Goal: Task Accomplishment & Management: Manage account settings

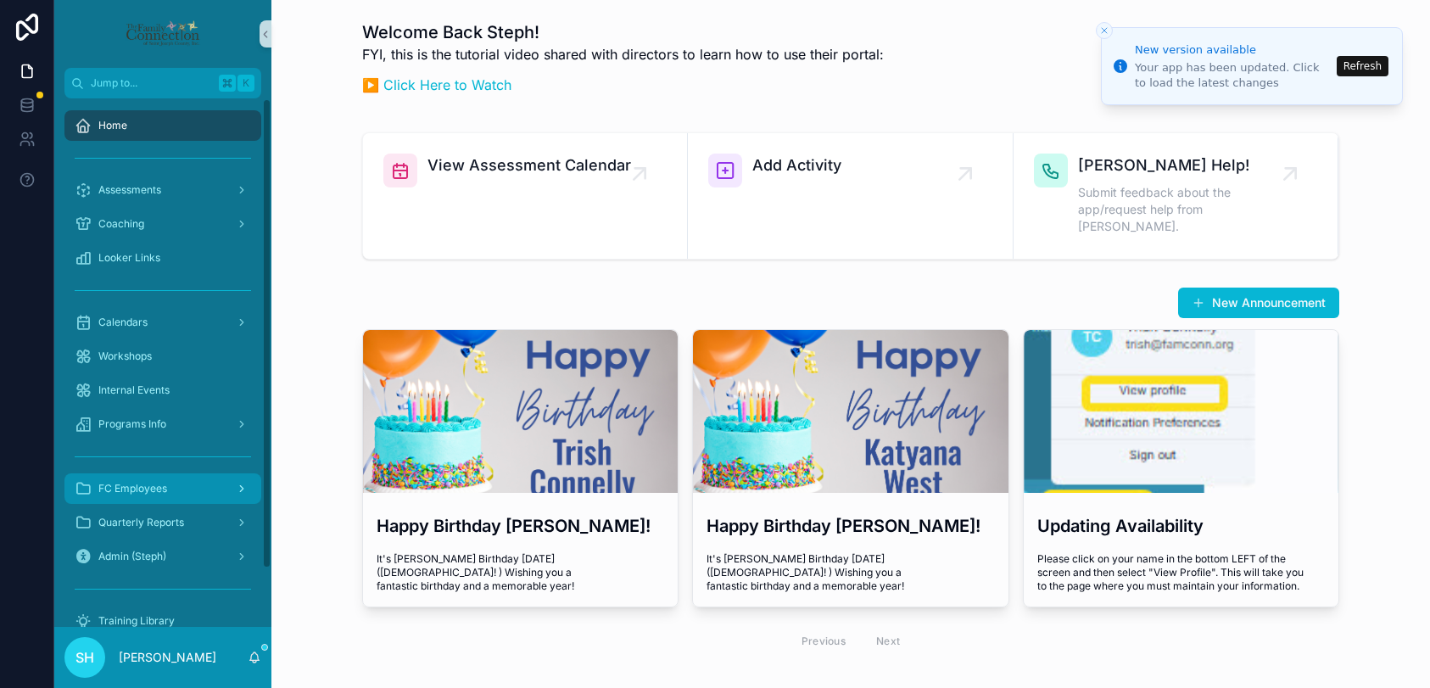
scroll to position [175, 0]
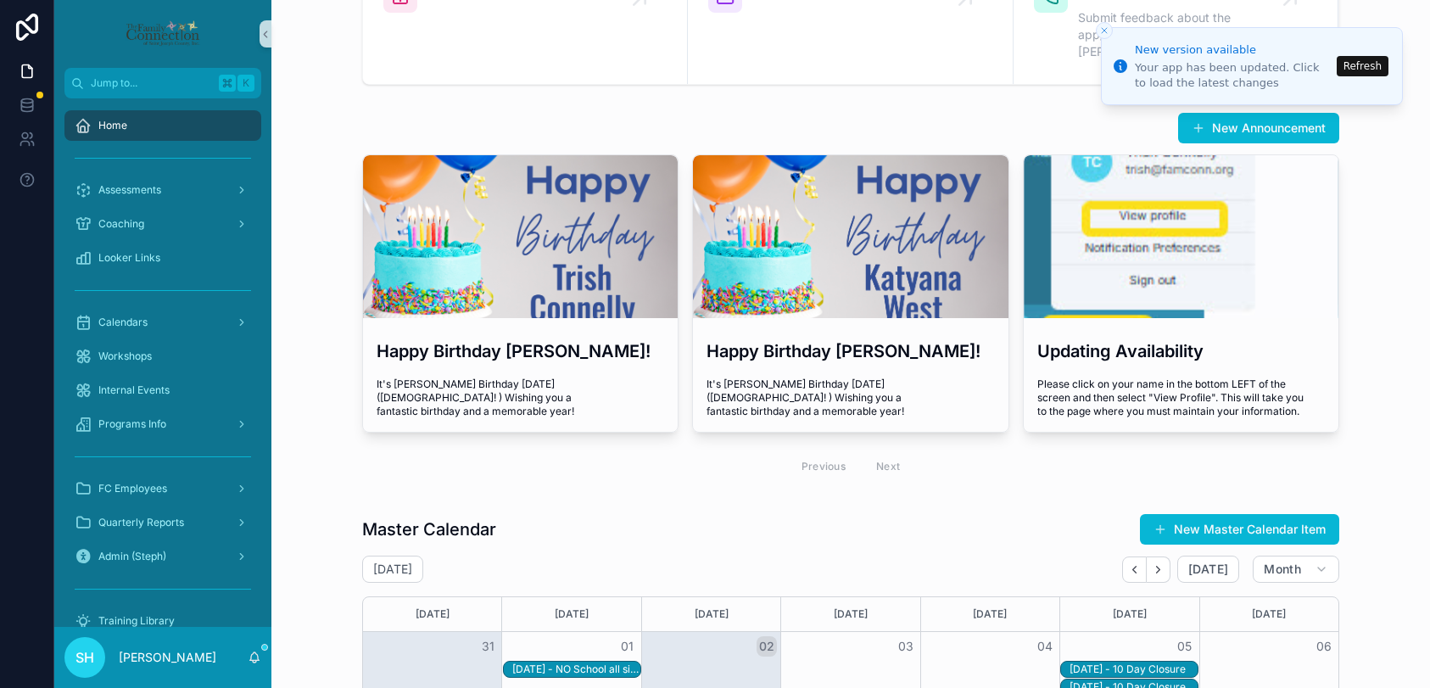
click at [1364, 63] on button "Refresh" at bounding box center [1362, 66] width 52 height 20
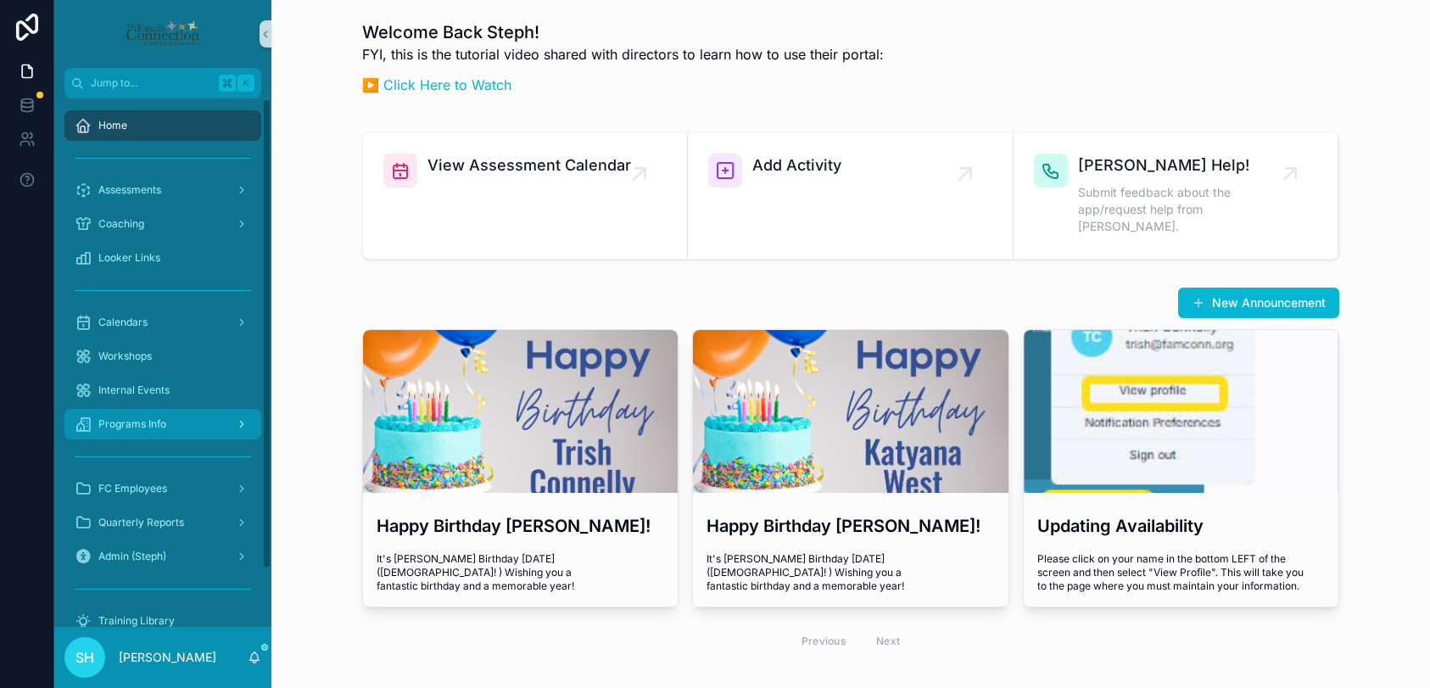
click at [166, 435] on div "Programs Info" at bounding box center [163, 423] width 176 height 27
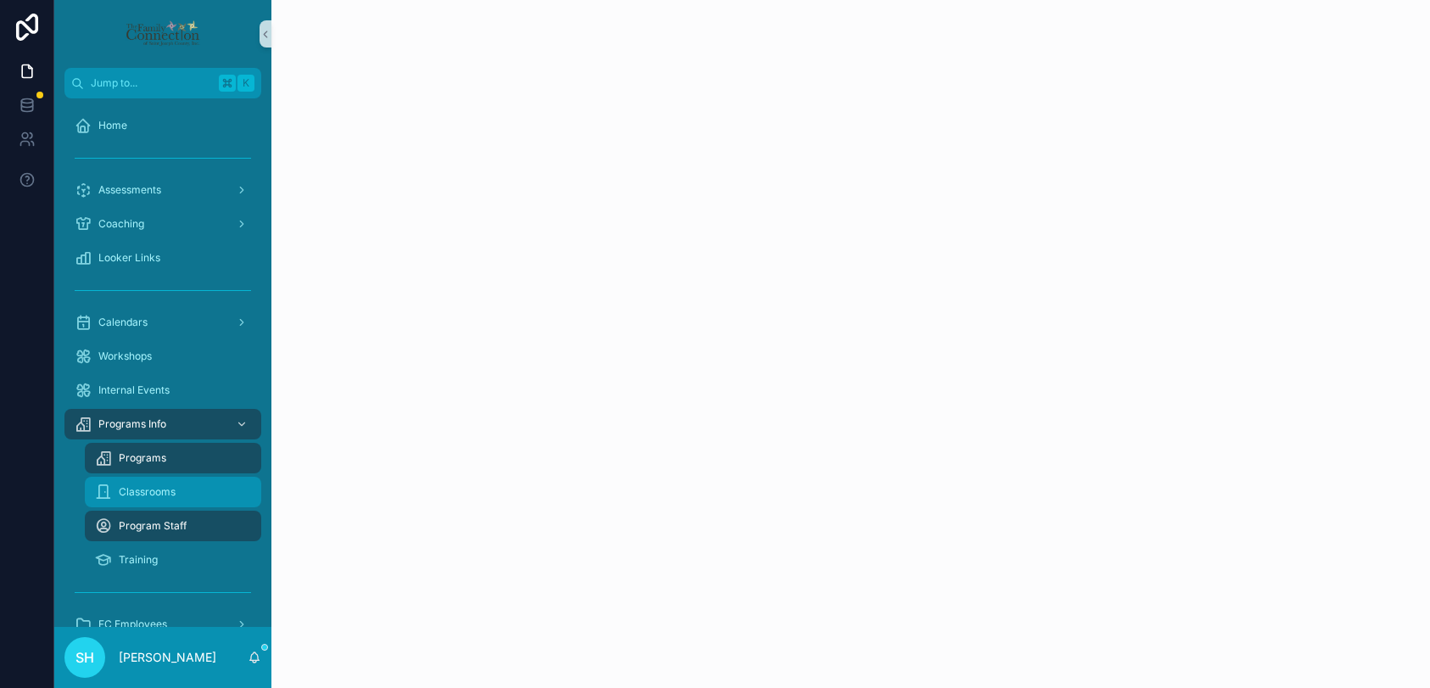
click at [157, 495] on span "Classrooms" at bounding box center [147, 492] width 57 height 14
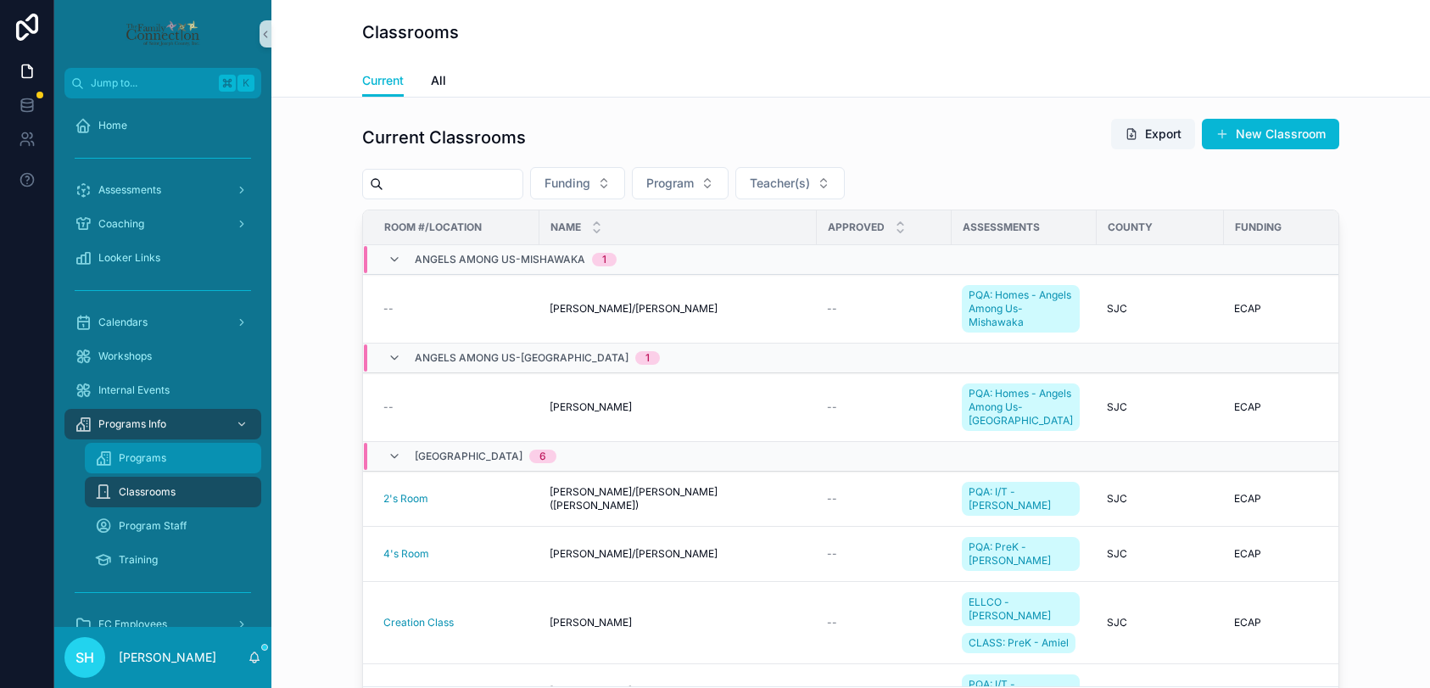
click at [142, 459] on span "Programs" at bounding box center [142, 458] width 47 height 14
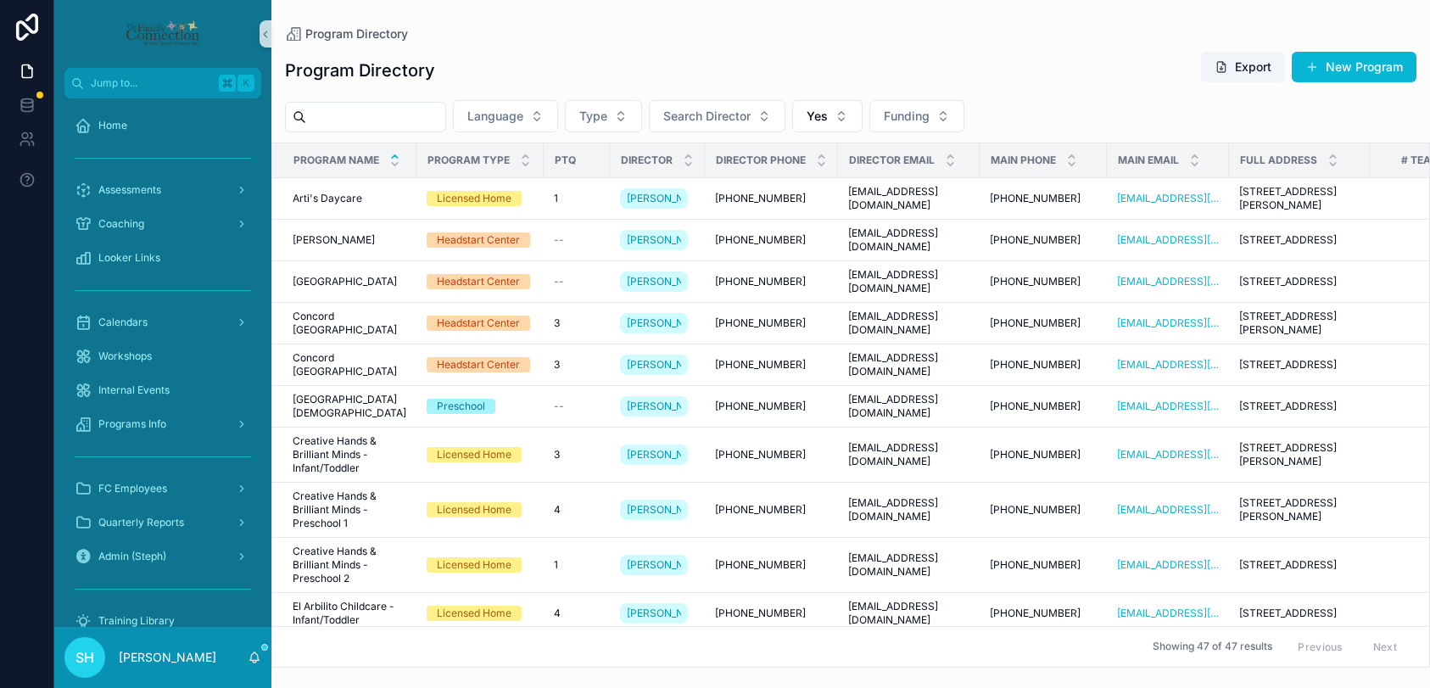
click at [416, 124] on input "scrollable content" at bounding box center [375, 117] width 139 height 24
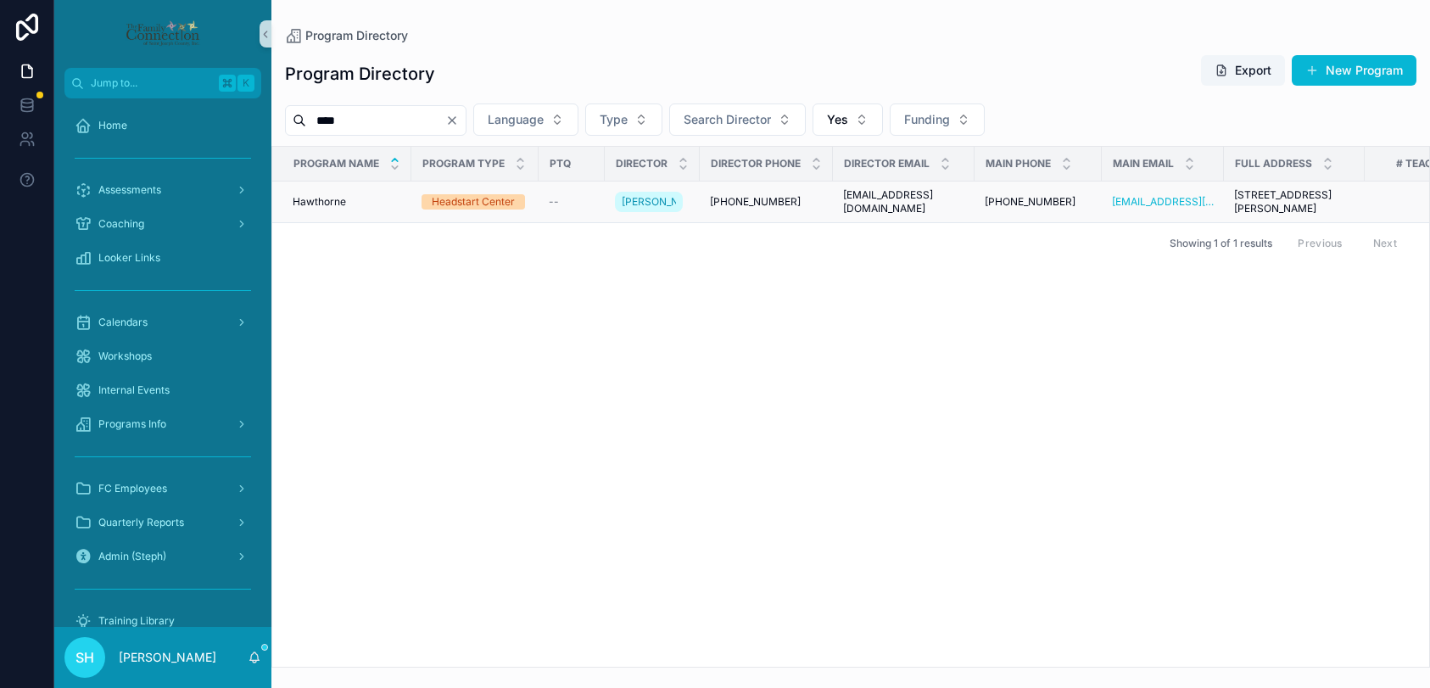
type input "****"
click at [329, 206] on span "Hawthorne" at bounding box center [319, 202] width 53 height 14
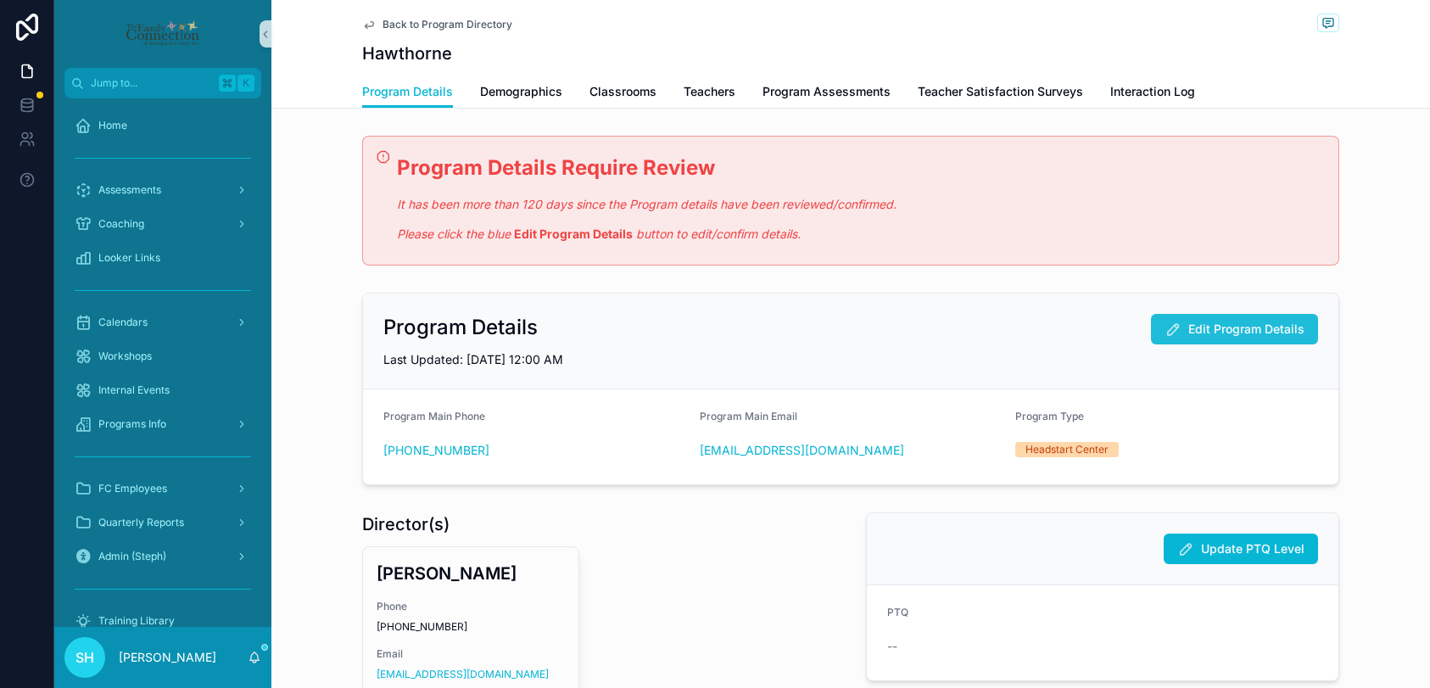
click at [1242, 326] on span "Edit Program Details" at bounding box center [1246, 328] width 116 height 17
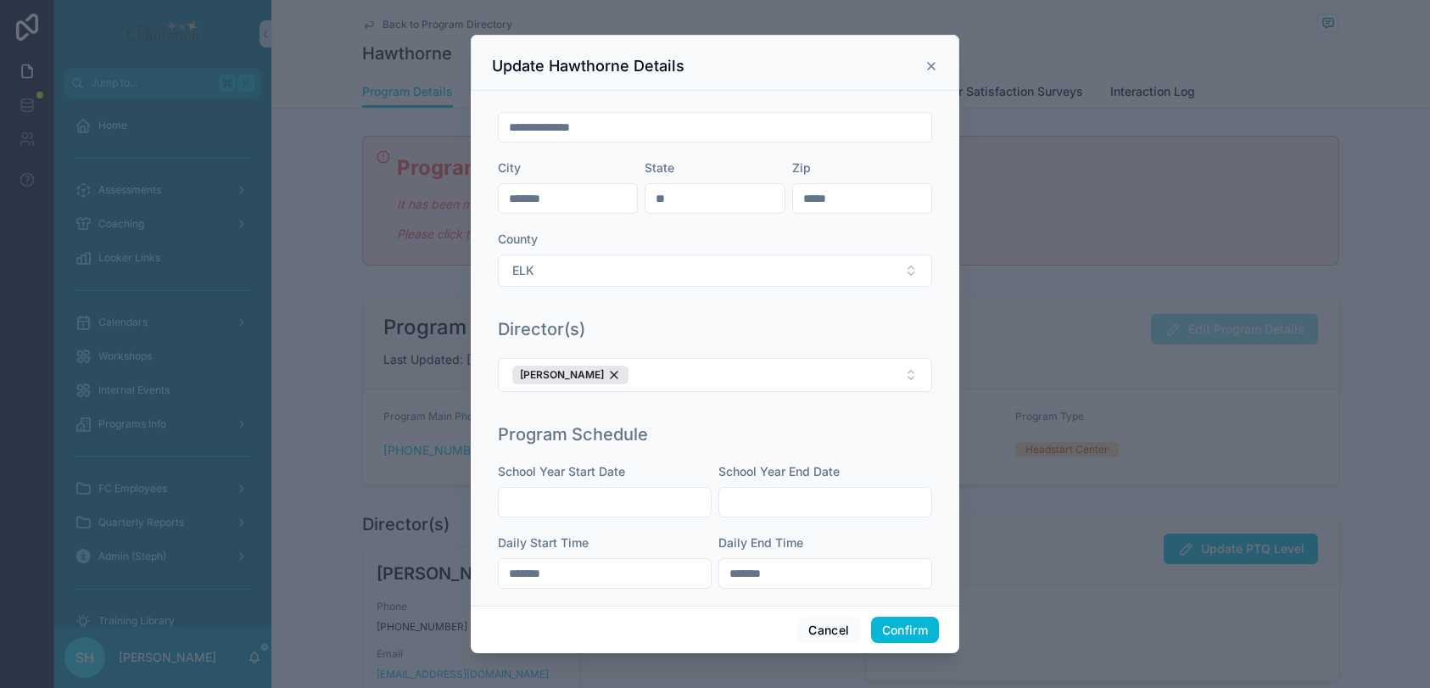
scroll to position [339, 0]
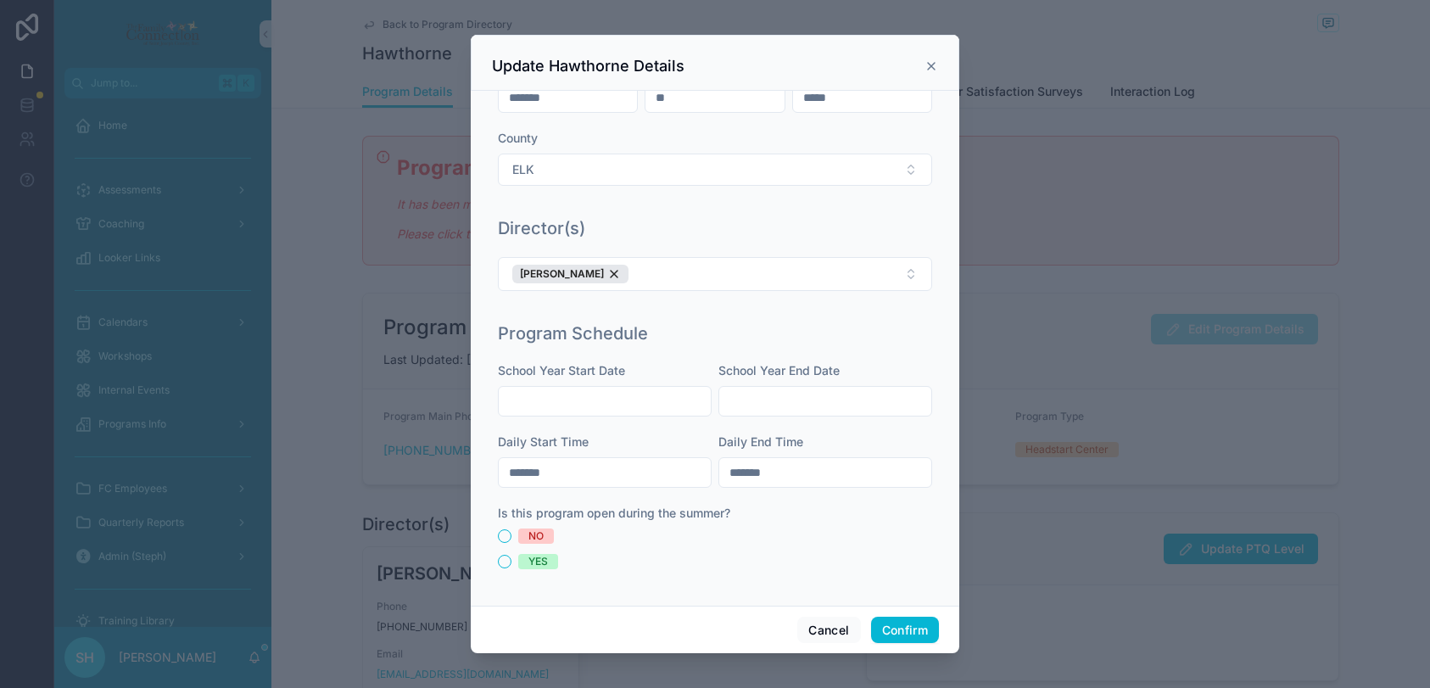
drag, startPoint x: 566, startPoint y: 473, endPoint x: 504, endPoint y: 461, distance: 63.0
click at [504, 461] on input "*******" at bounding box center [605, 472] width 212 height 24
type input "*******"
click at [503, 537] on button "NO" at bounding box center [505, 536] width 14 height 14
drag, startPoint x: 916, startPoint y: 630, endPoint x: 577, endPoint y: 430, distance: 393.8
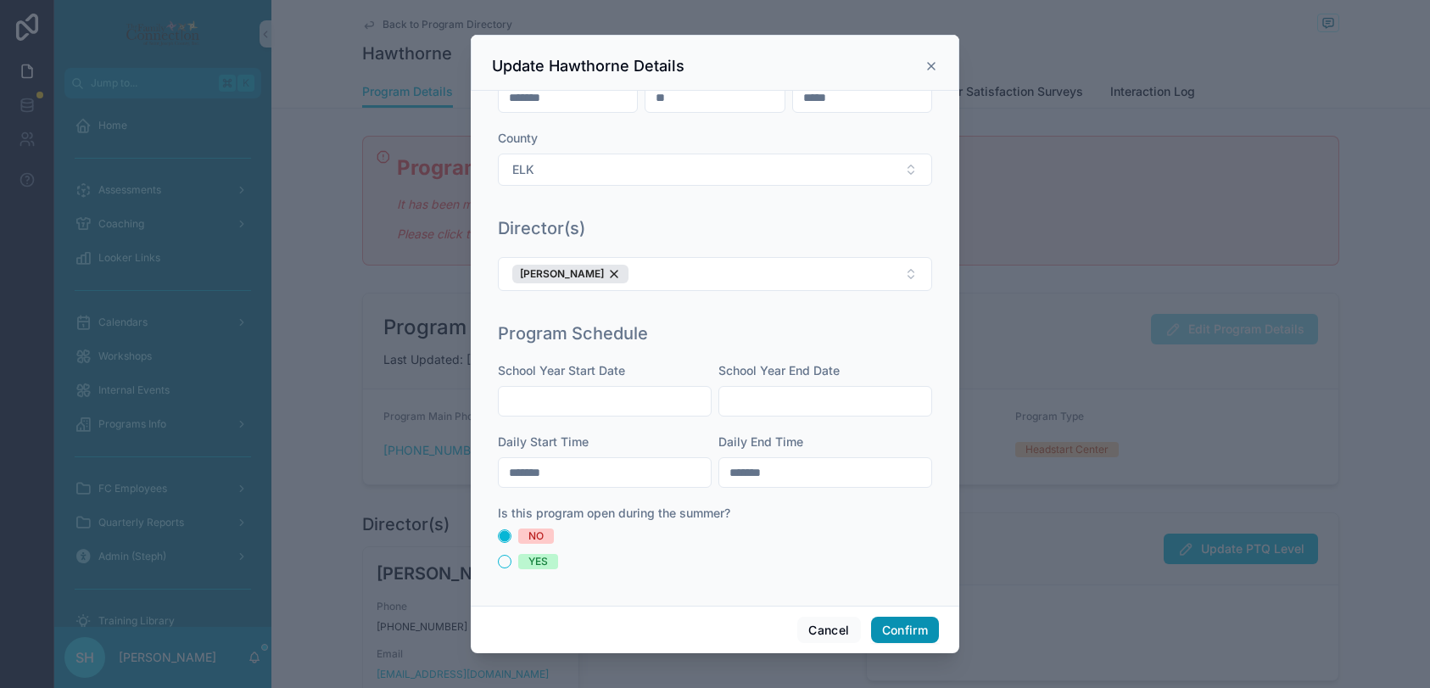
click at [577, 430] on div "**********" at bounding box center [715, 344] width 488 height 619
click at [906, 636] on button "Confirm" at bounding box center [905, 629] width 68 height 27
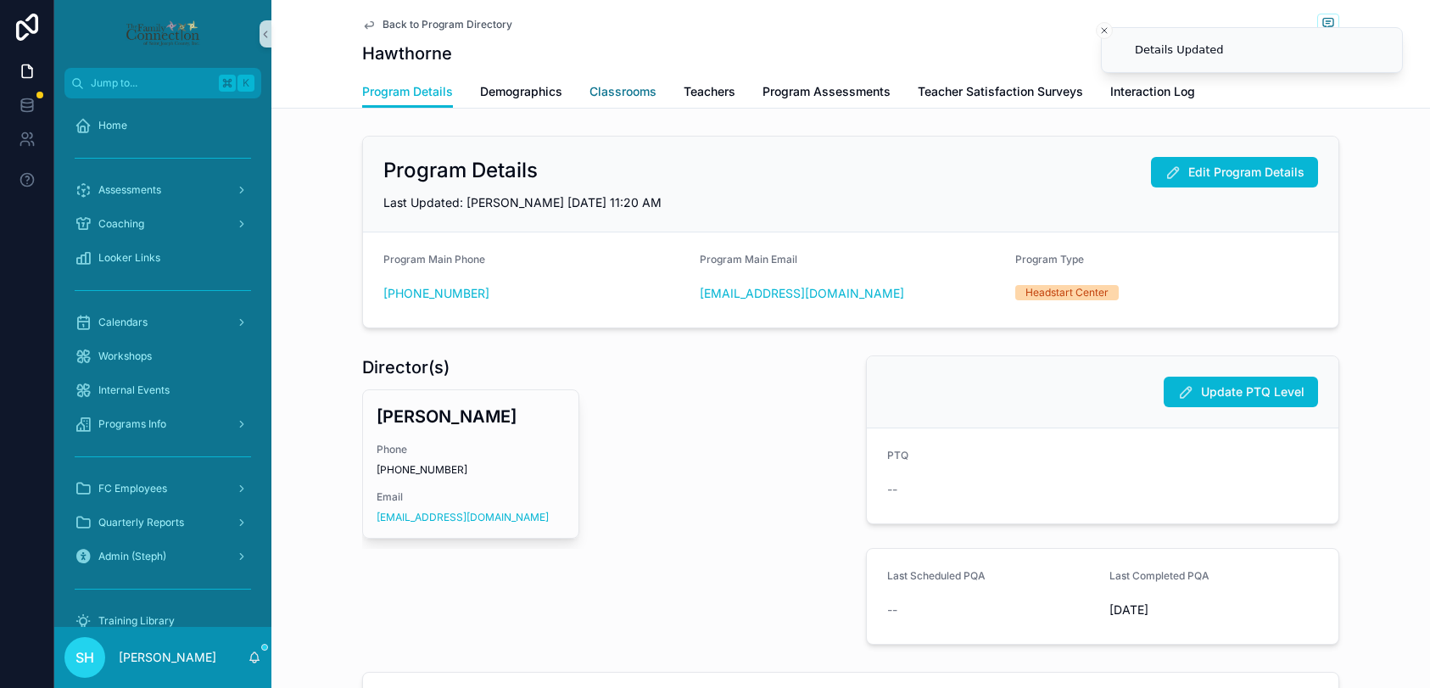
click at [637, 90] on span "Classrooms" at bounding box center [622, 91] width 67 height 17
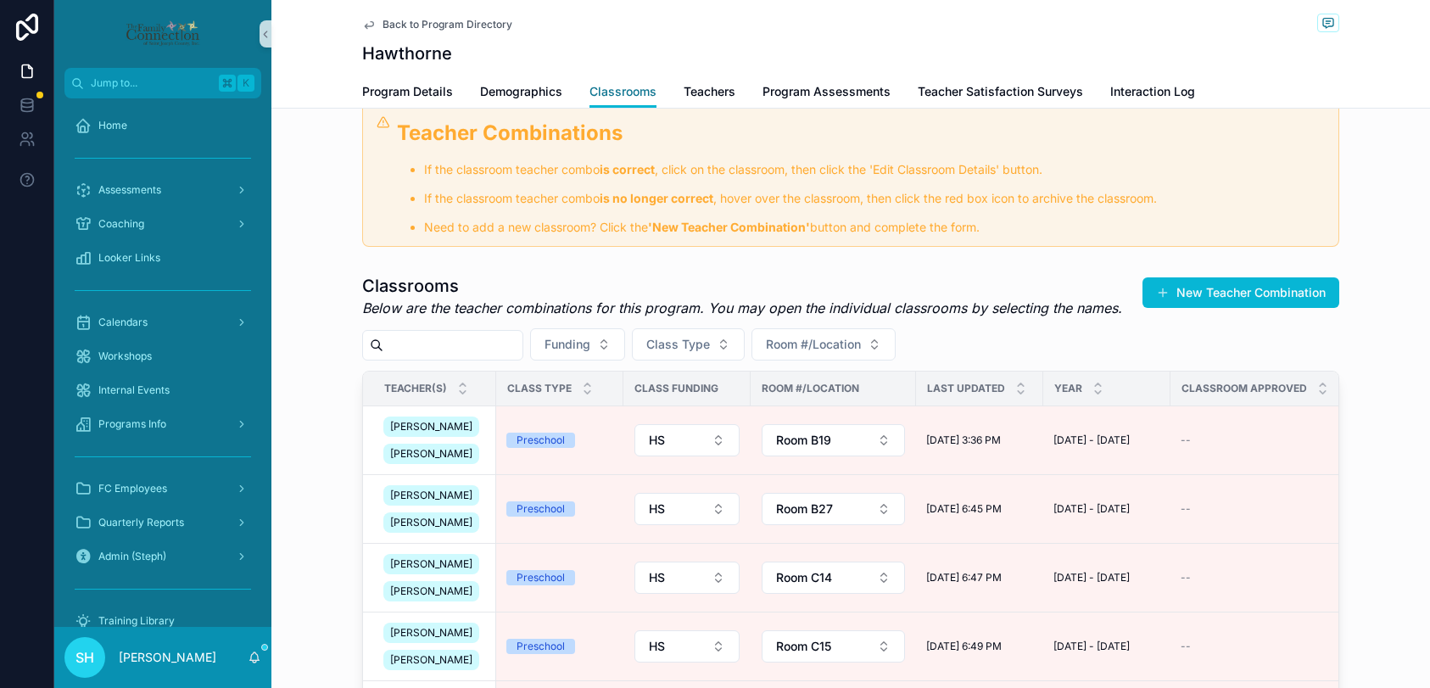
scroll to position [239, 0]
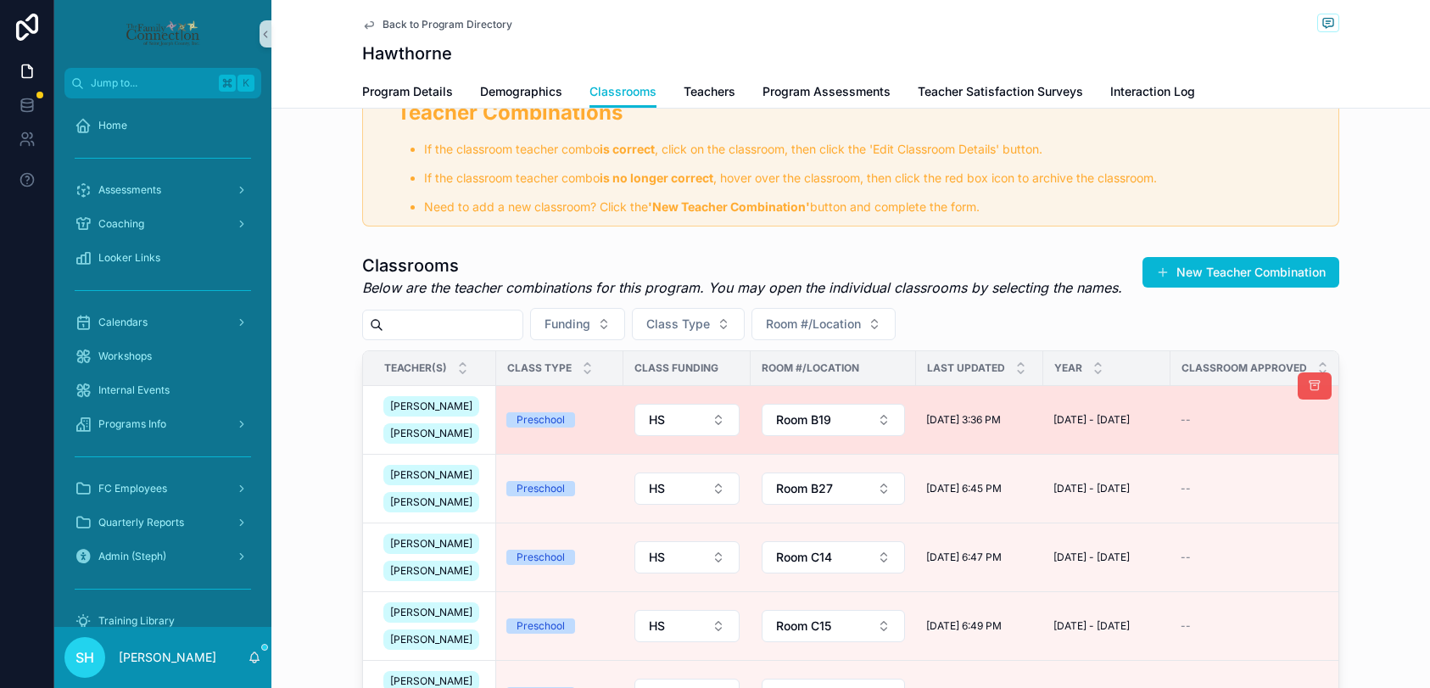
click at [1315, 390] on icon "scrollable content" at bounding box center [1314, 386] width 14 height 14
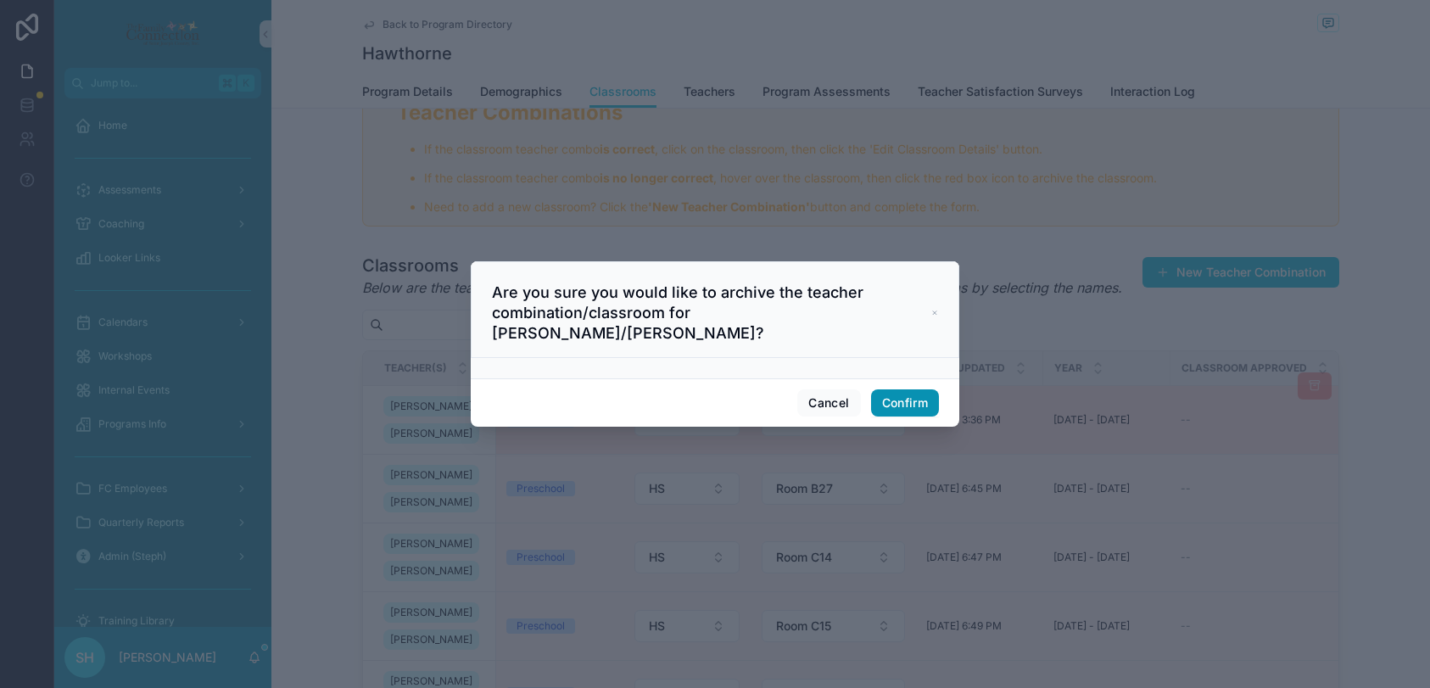
click at [903, 400] on button "Confirm" at bounding box center [905, 402] width 68 height 27
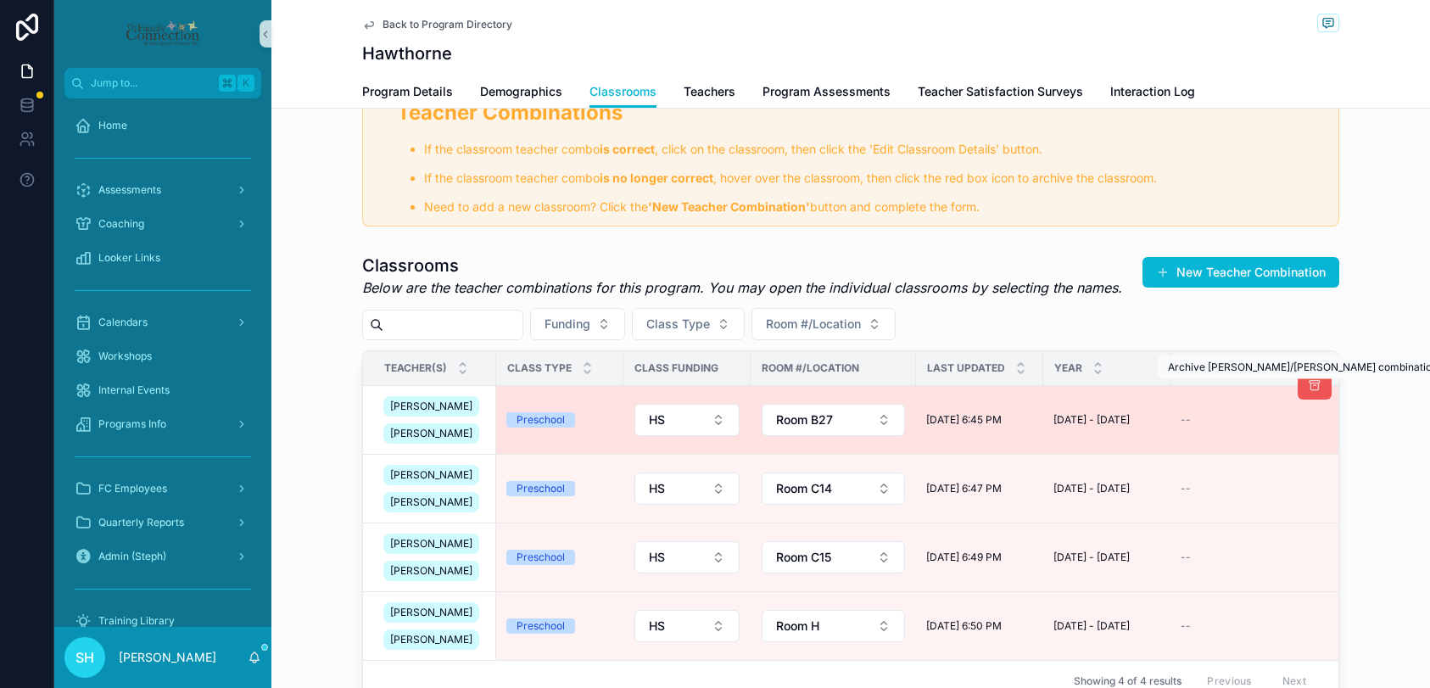
click at [1313, 392] on icon "scrollable content" at bounding box center [1314, 386] width 14 height 14
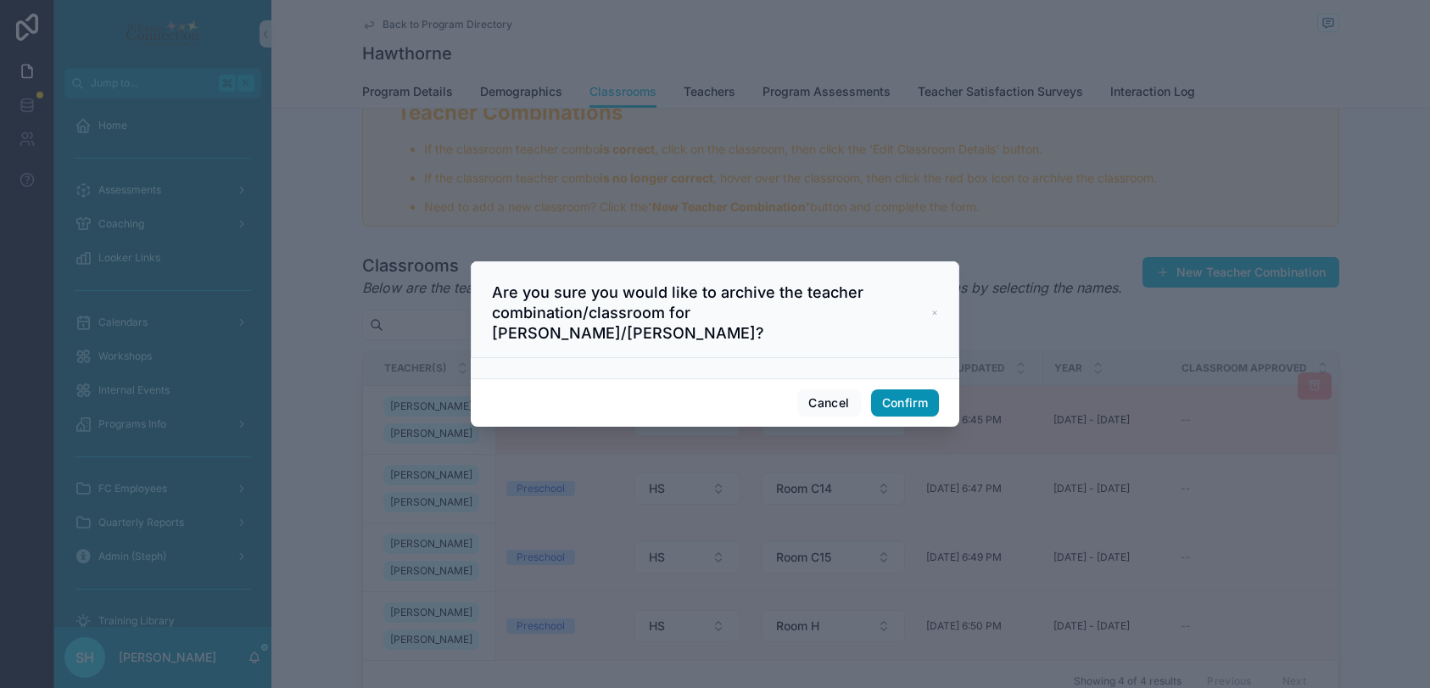
click at [915, 391] on button "Confirm" at bounding box center [905, 402] width 68 height 27
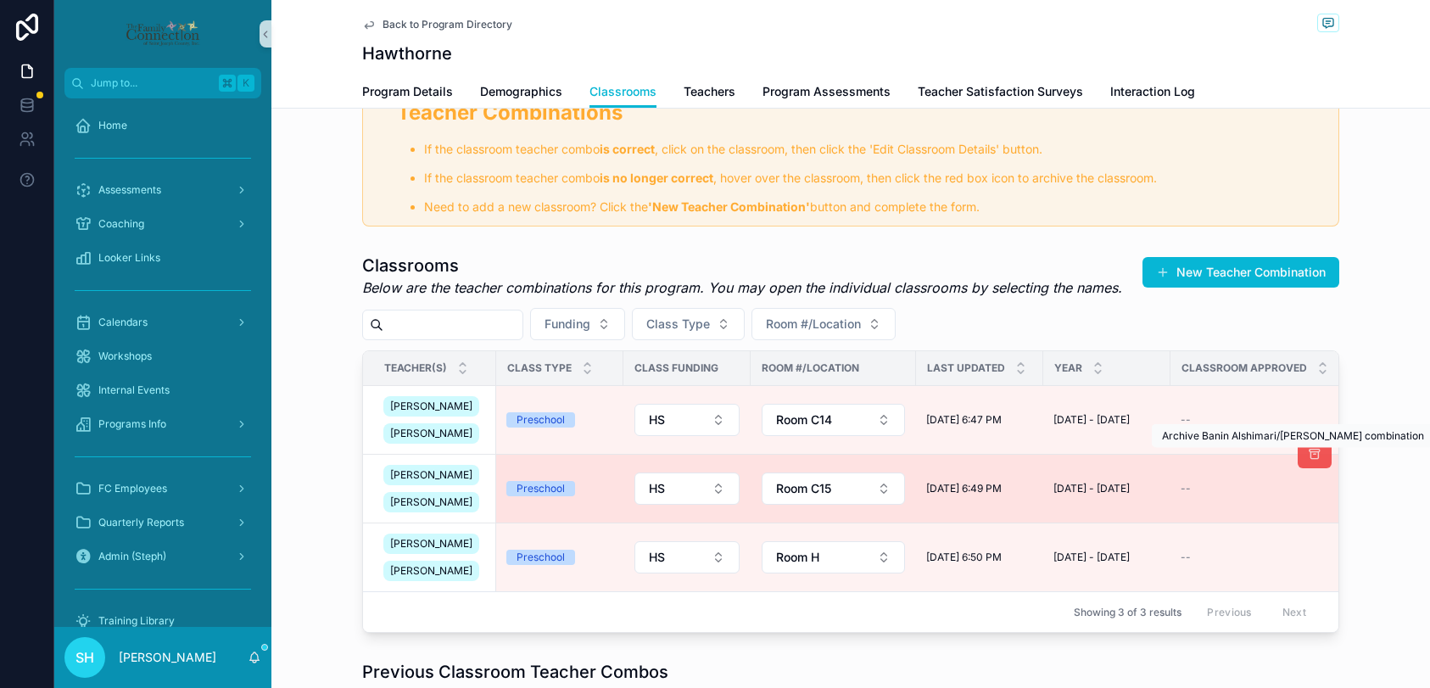
click at [1307, 460] on icon "scrollable content" at bounding box center [1314, 455] width 14 height 14
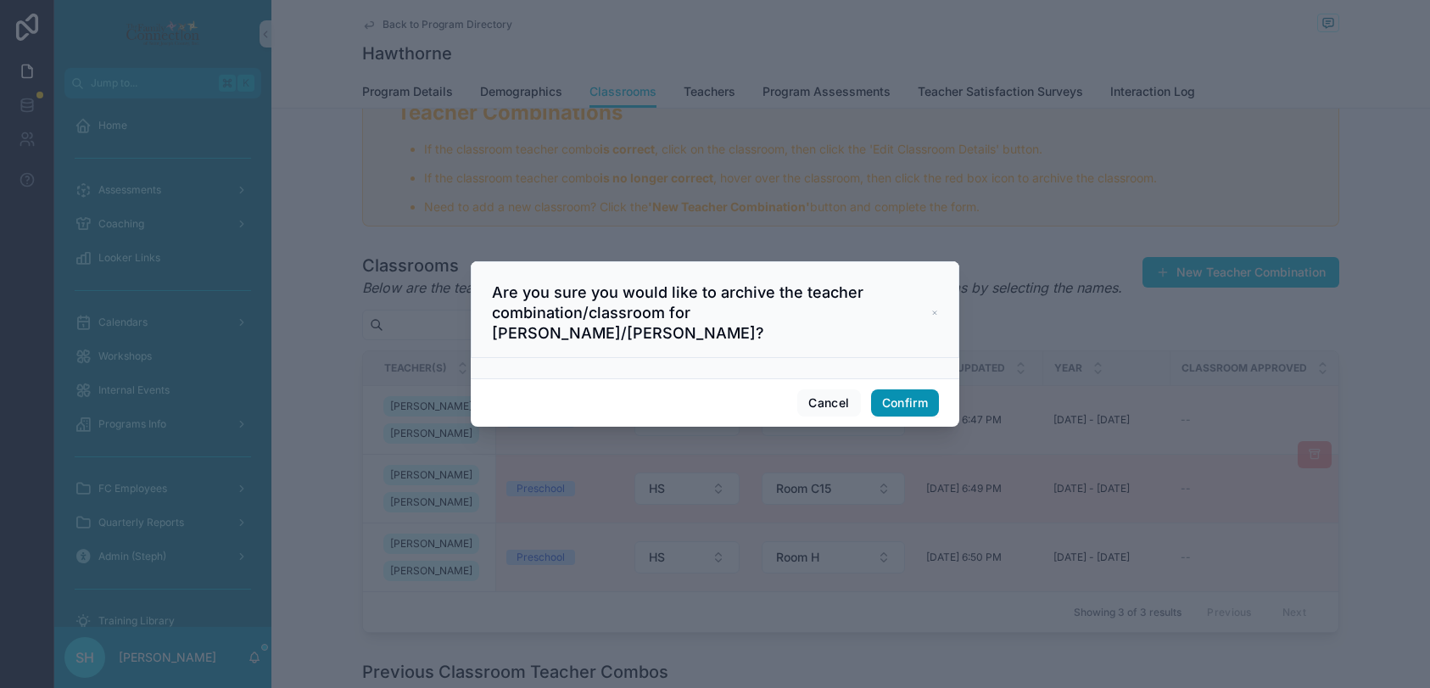
click at [919, 410] on button "Confirm" at bounding box center [905, 402] width 68 height 27
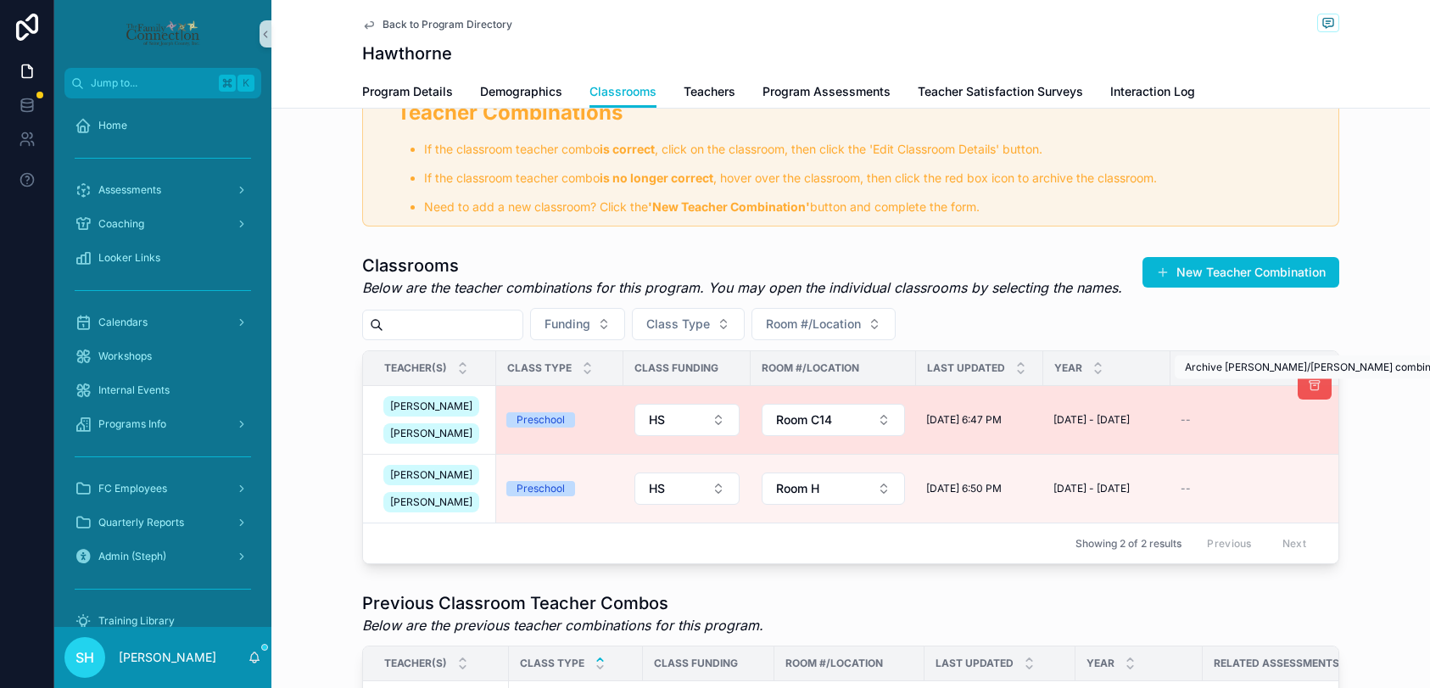
click at [1305, 393] on button "scrollable content" at bounding box center [1314, 385] width 34 height 27
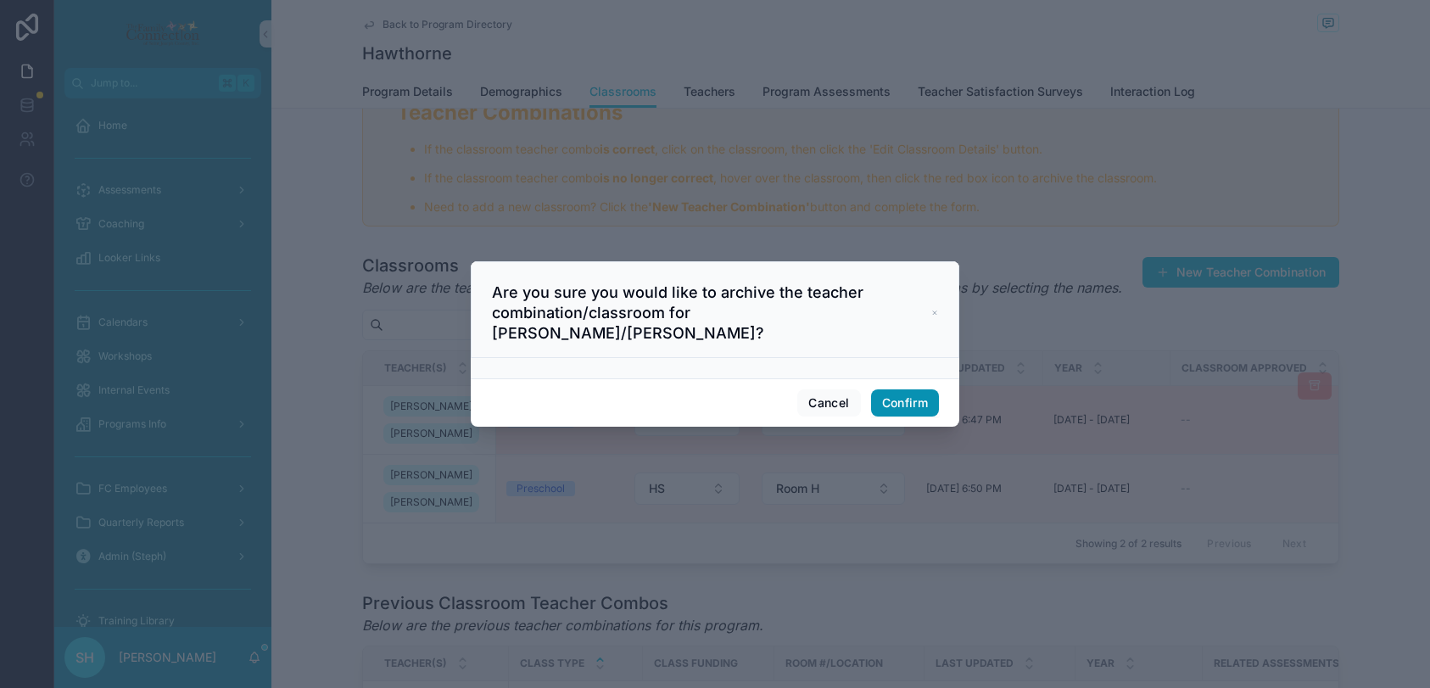
click at [895, 393] on button "Confirm" at bounding box center [905, 402] width 68 height 27
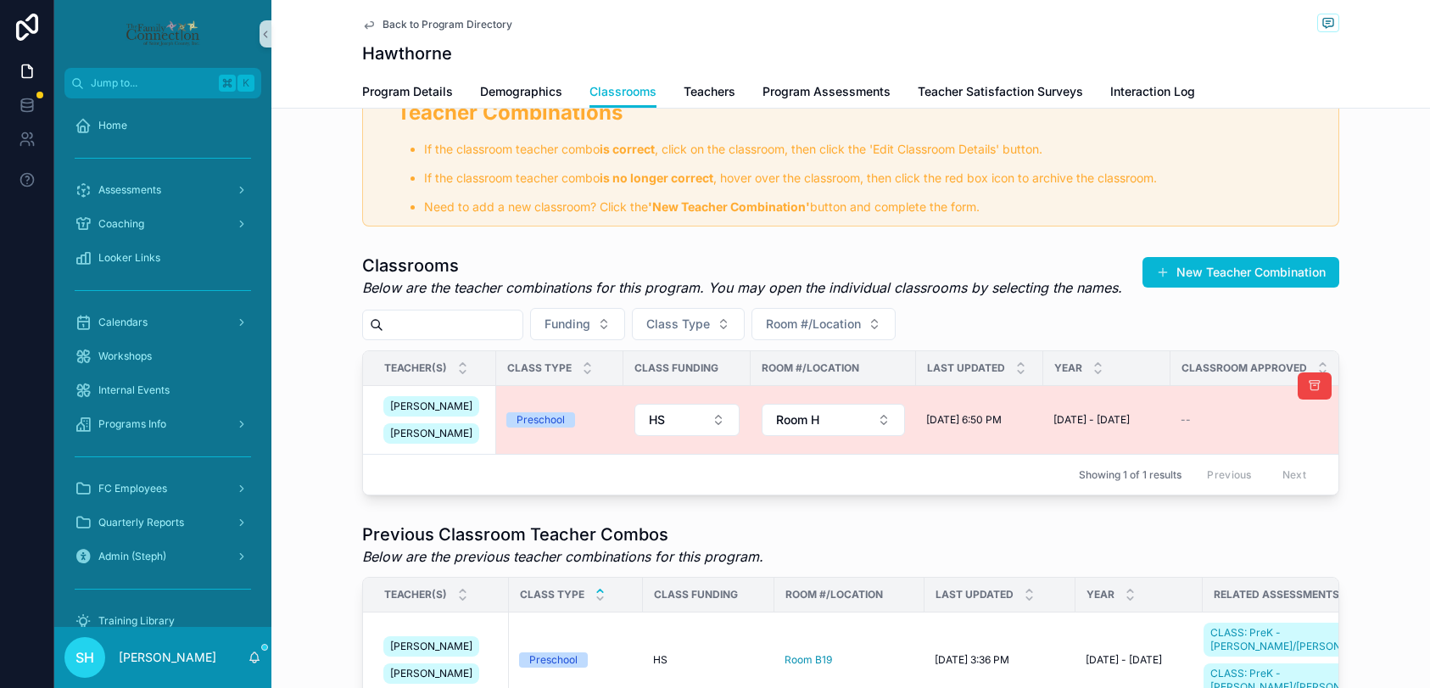
click at [473, 415] on div "Lesia Redd Madallin Romero" at bounding box center [434, 420] width 103 height 54
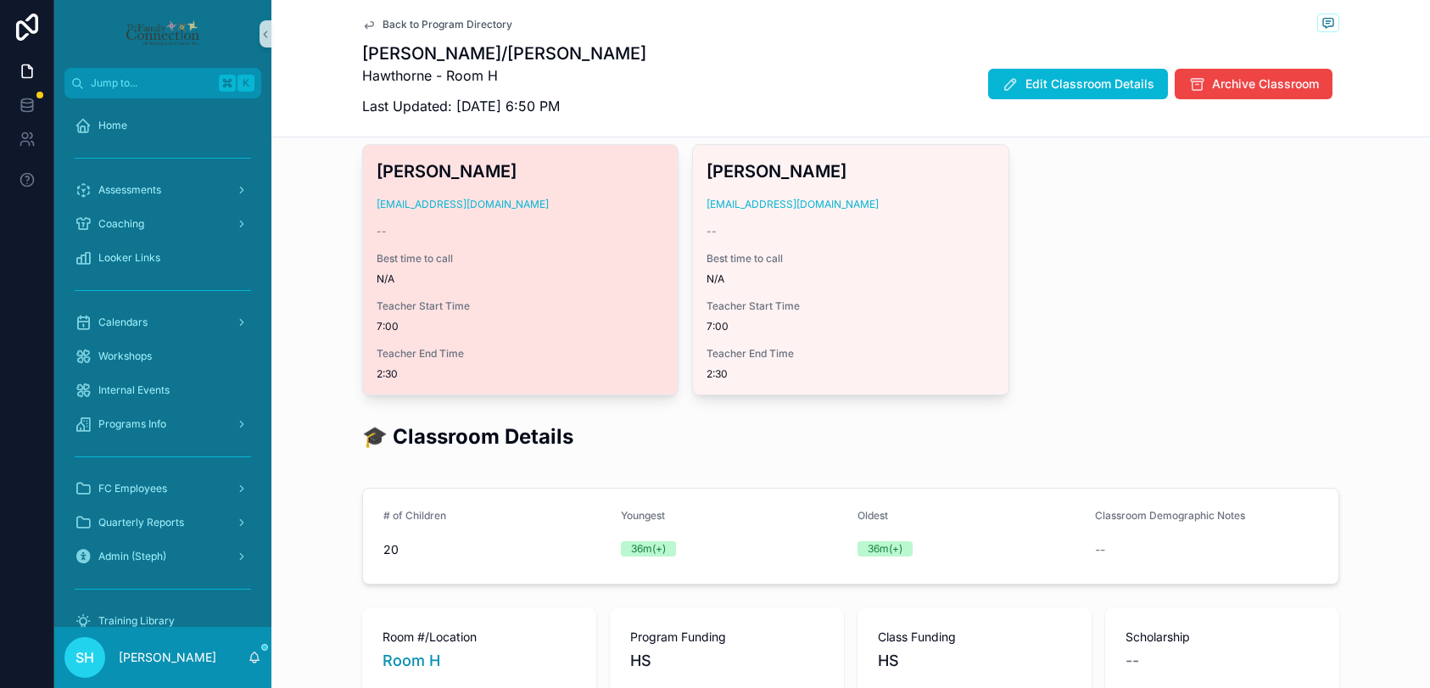
scroll to position [262, 0]
click at [582, 298] on span "Teacher Start Time" at bounding box center [519, 305] width 287 height 14
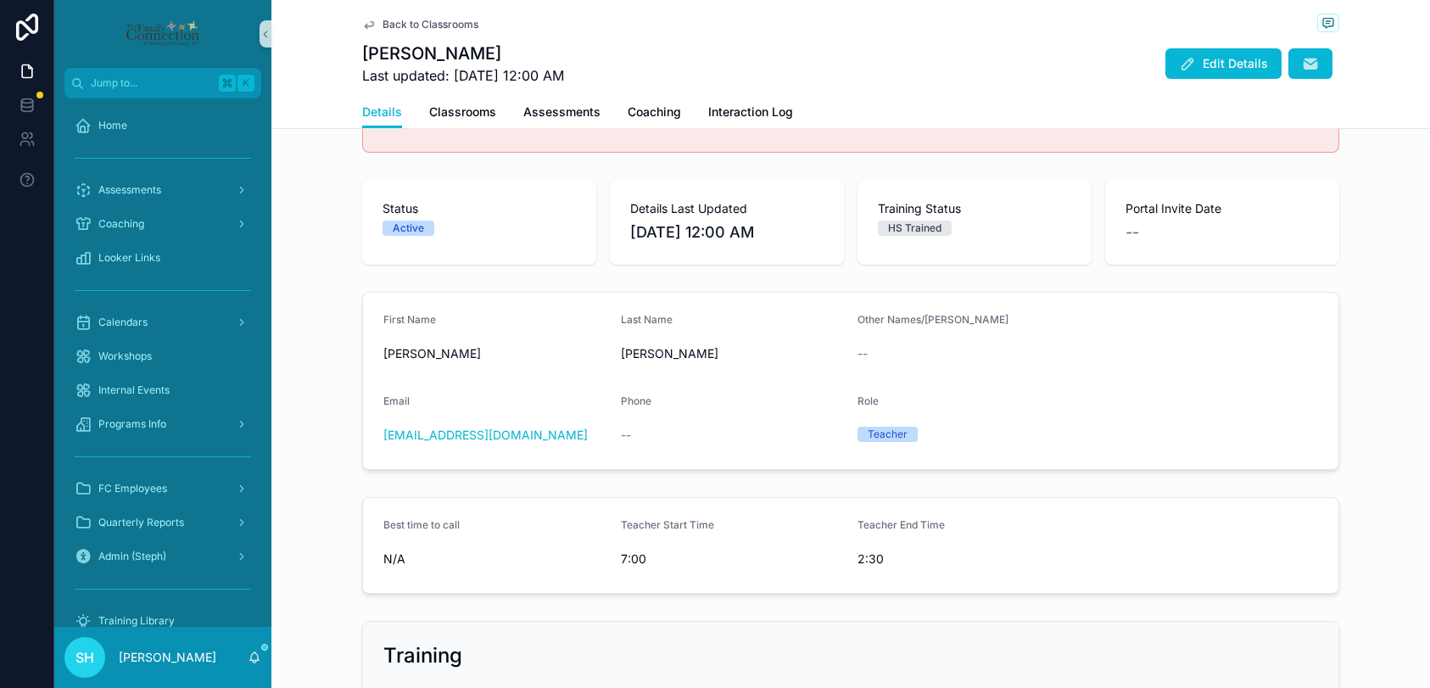
scroll to position [109, 0]
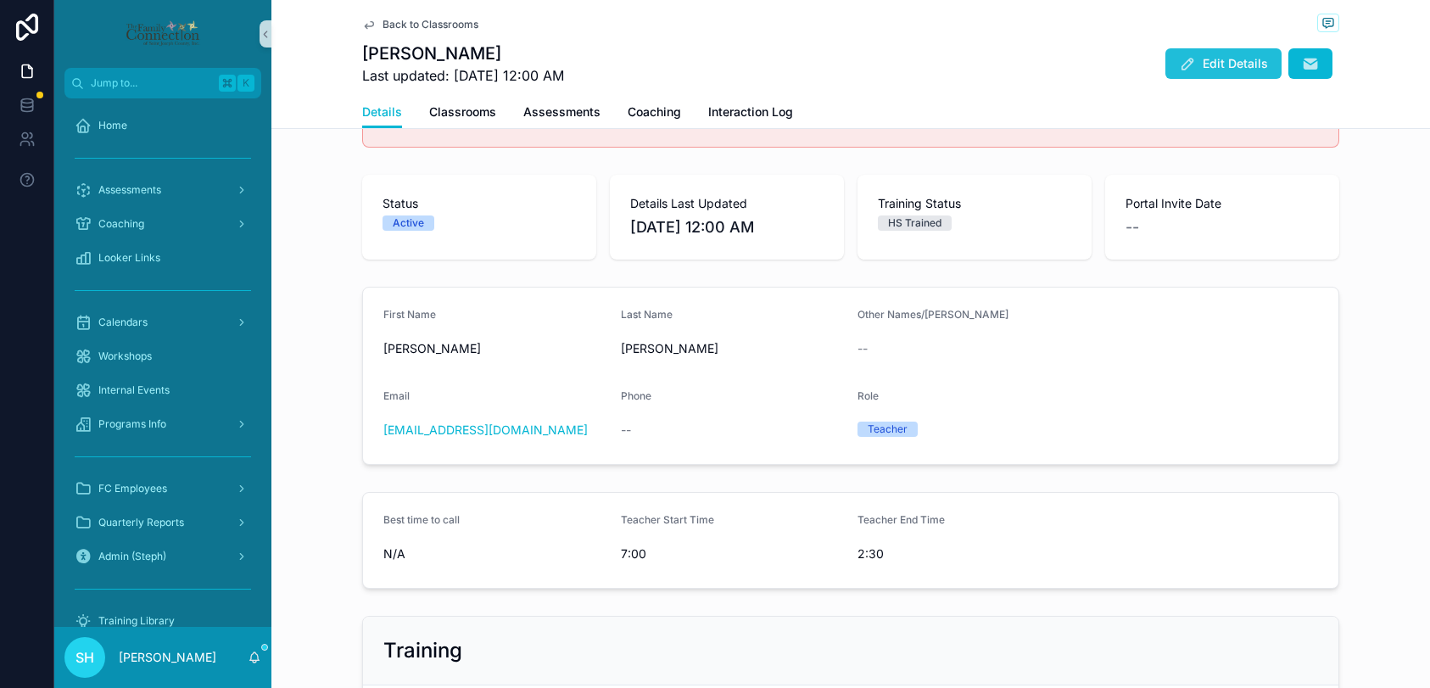
click at [1240, 61] on span "Edit Details" at bounding box center [1234, 63] width 65 height 17
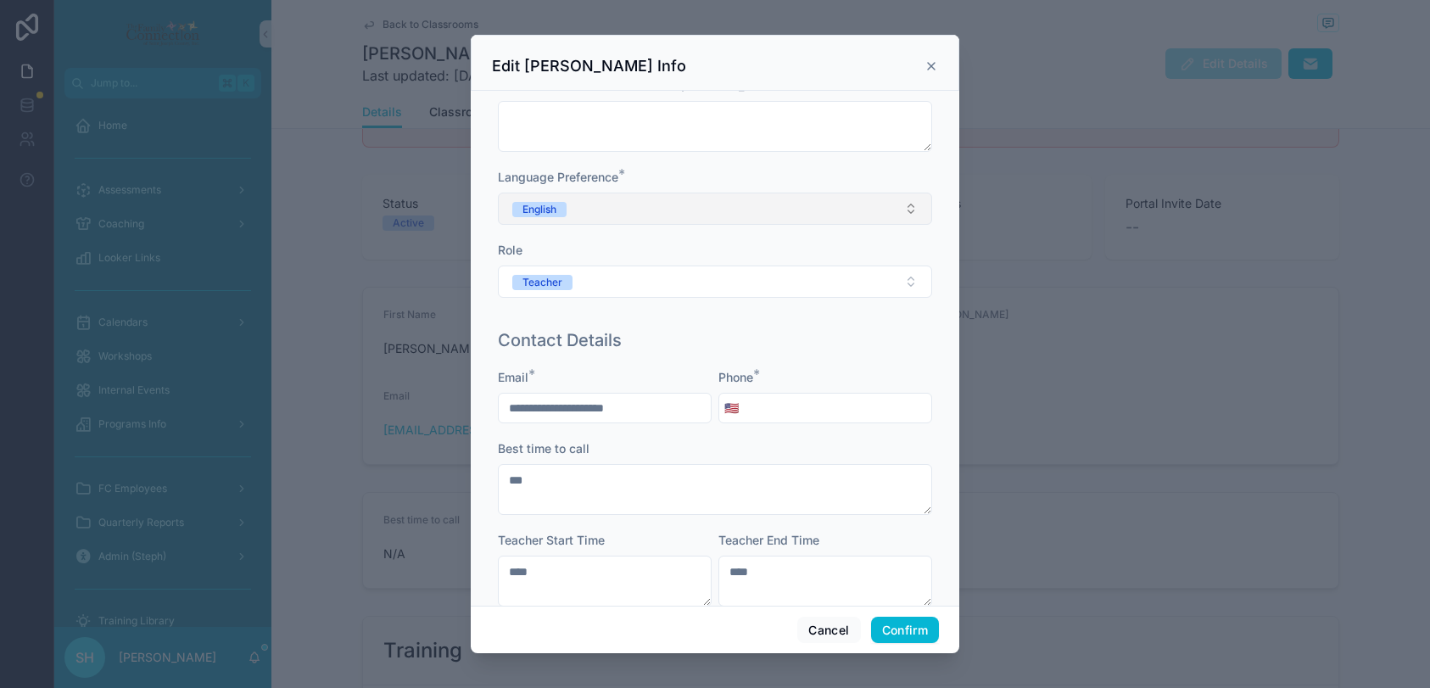
scroll to position [118, 0]
click at [768, 402] on input "tel" at bounding box center [837, 405] width 187 height 24
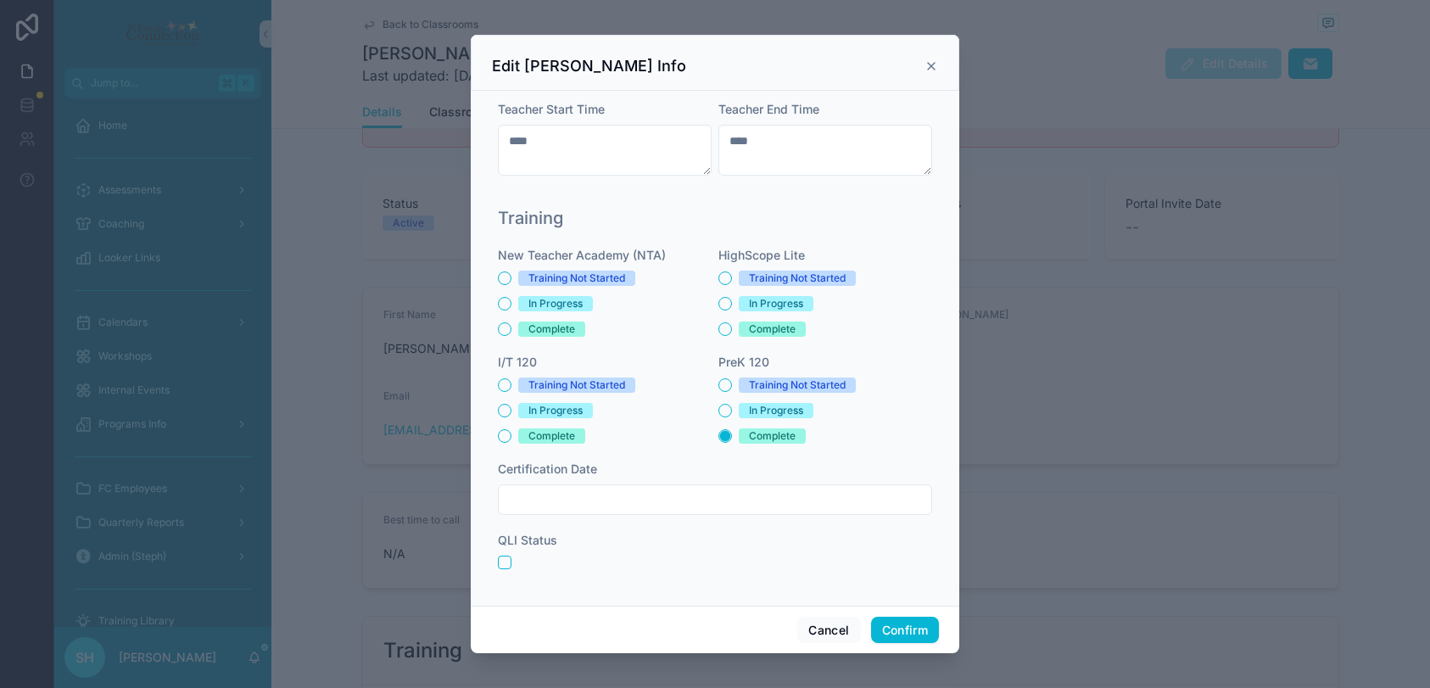
scroll to position [546, 0]
type input "**********"
click at [924, 632] on button "Confirm" at bounding box center [905, 629] width 68 height 27
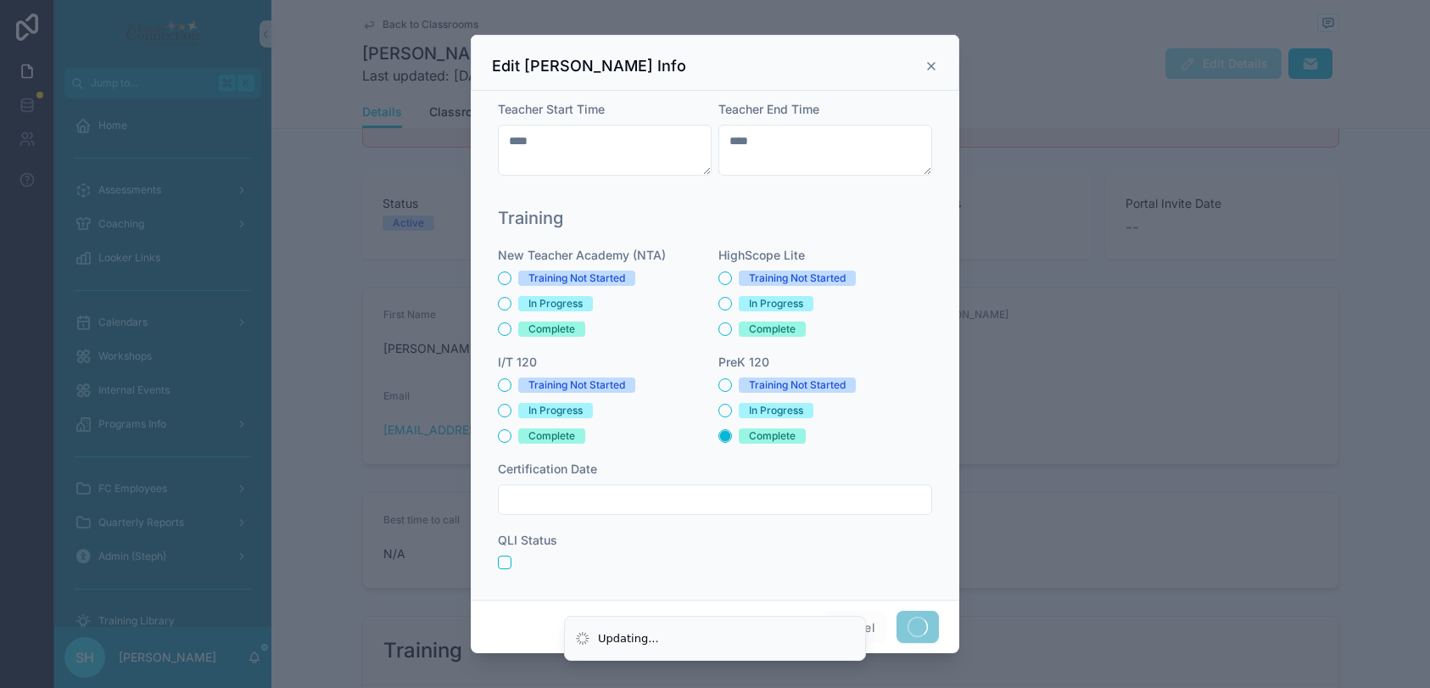
scroll to position [0, 0]
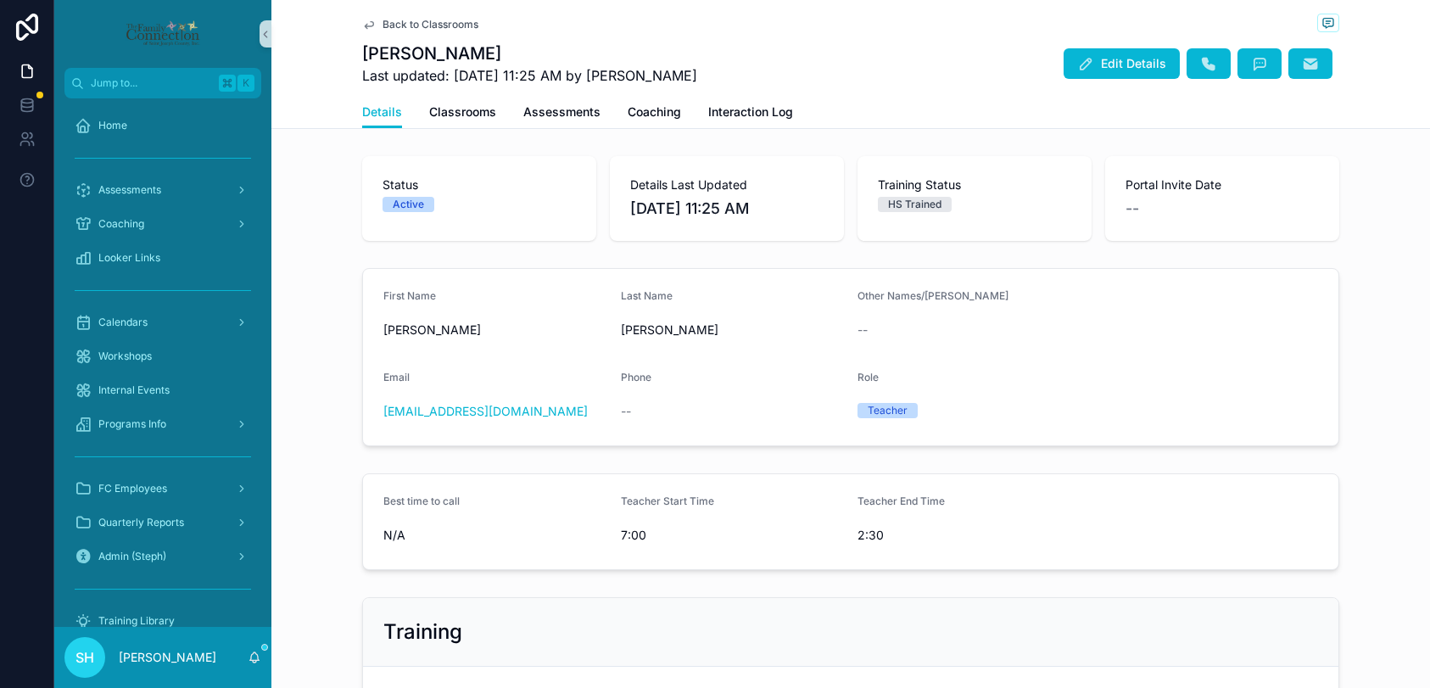
click at [446, 25] on span "Back to Classrooms" at bounding box center [430, 25] width 96 height 14
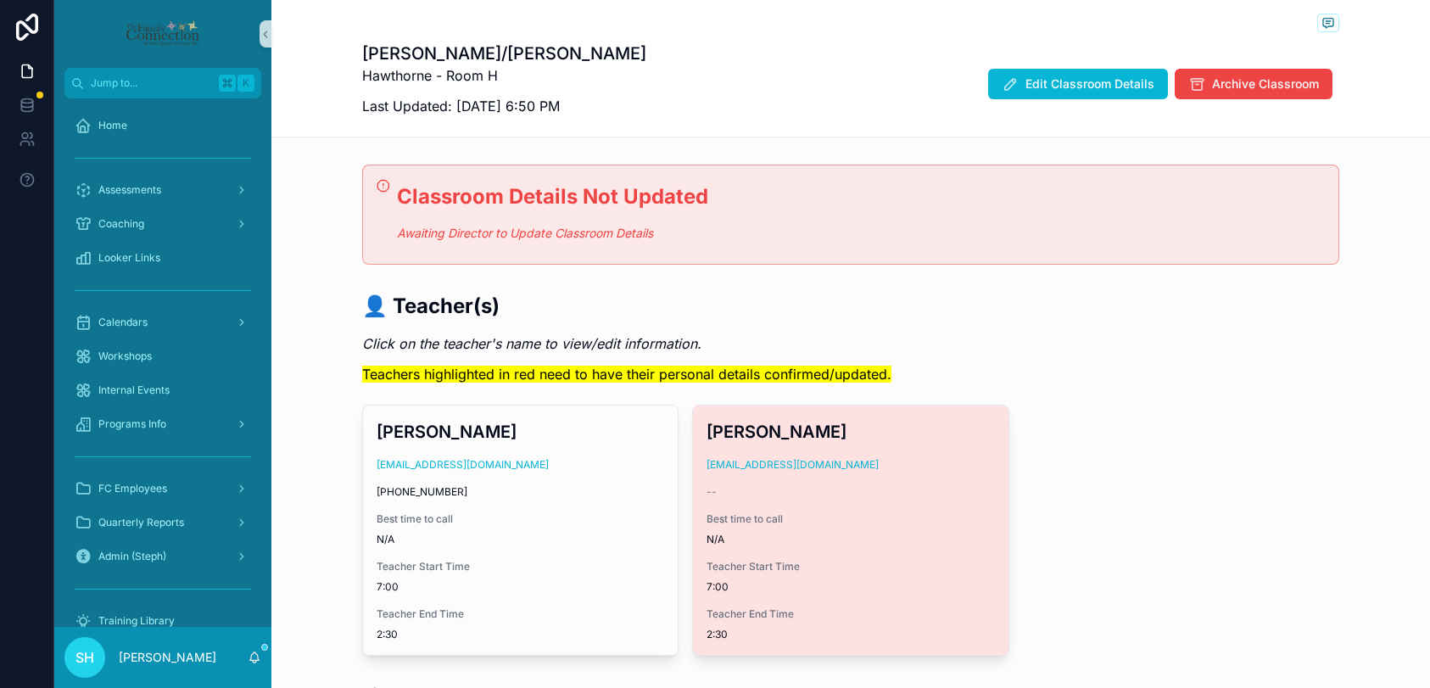
click at [879, 487] on div "--" at bounding box center [849, 492] width 287 height 14
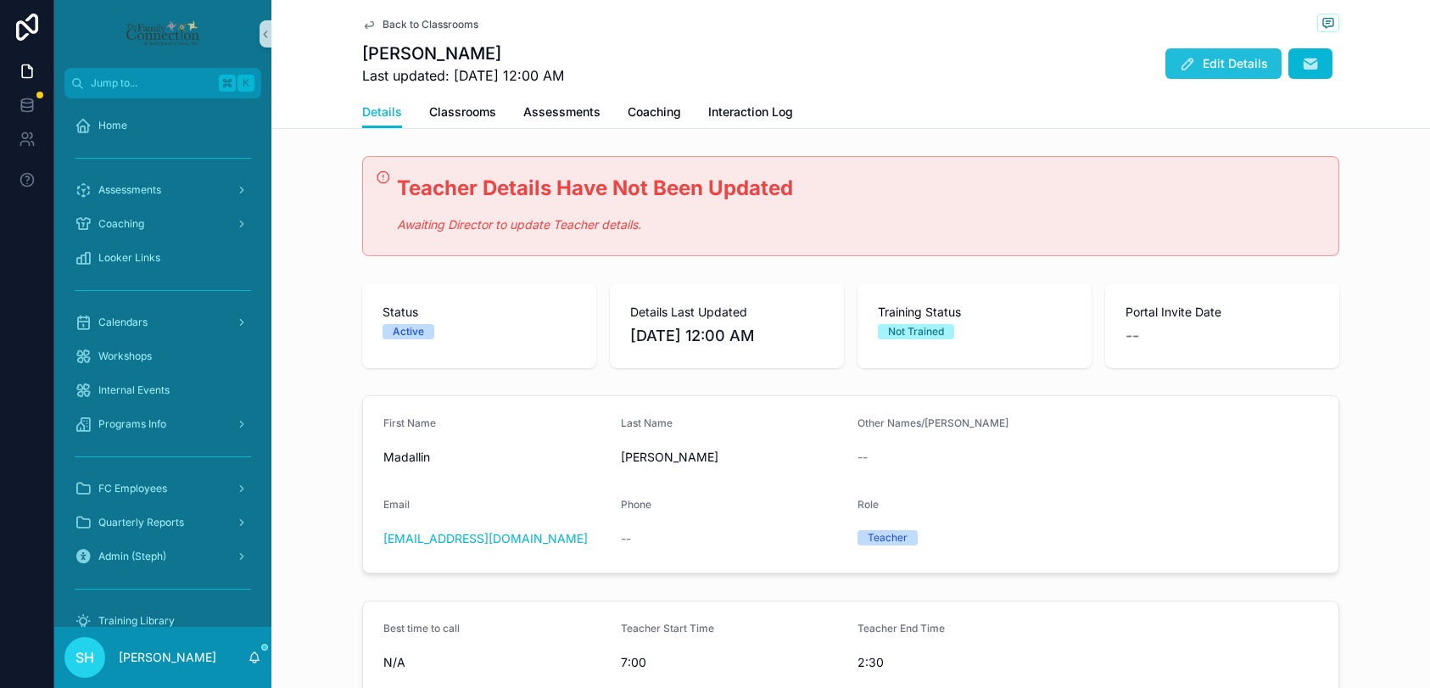
click at [1238, 67] on span "Edit Details" at bounding box center [1234, 63] width 65 height 17
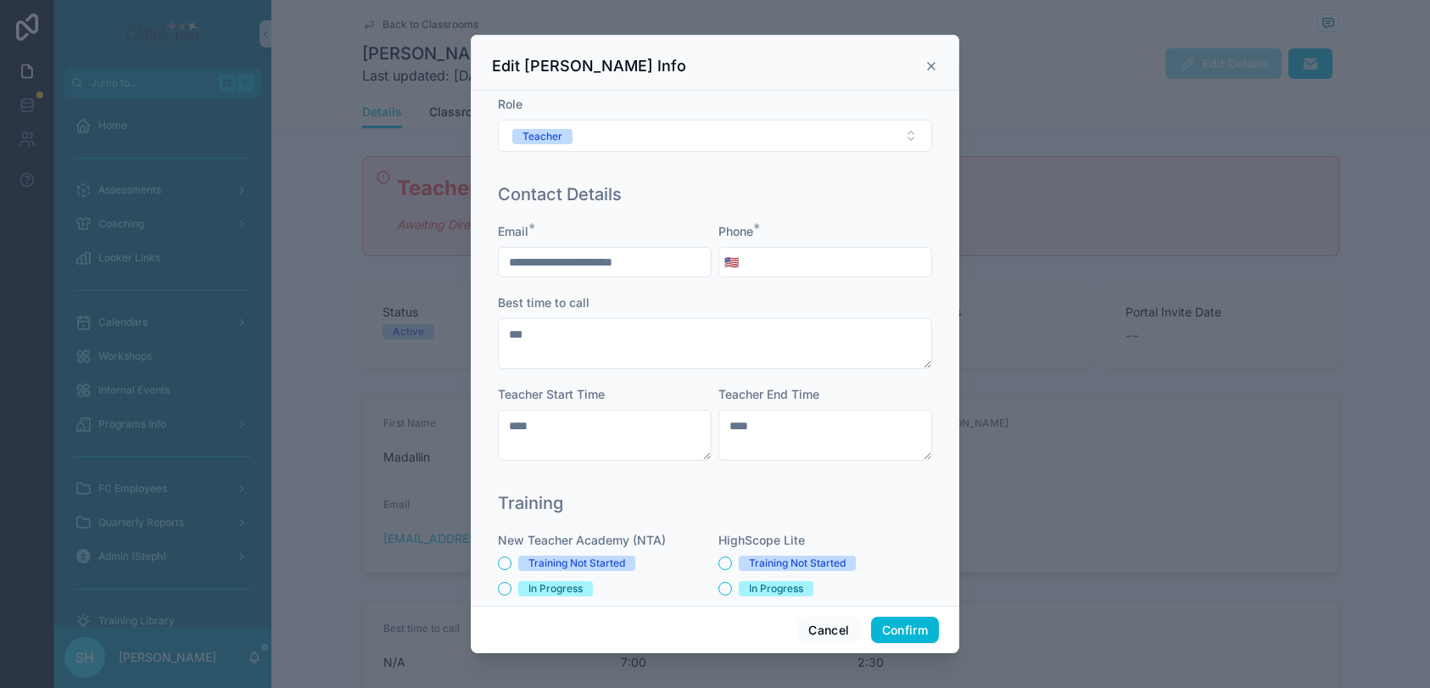
scroll to position [264, 0]
click at [785, 253] on input "tel" at bounding box center [837, 260] width 187 height 24
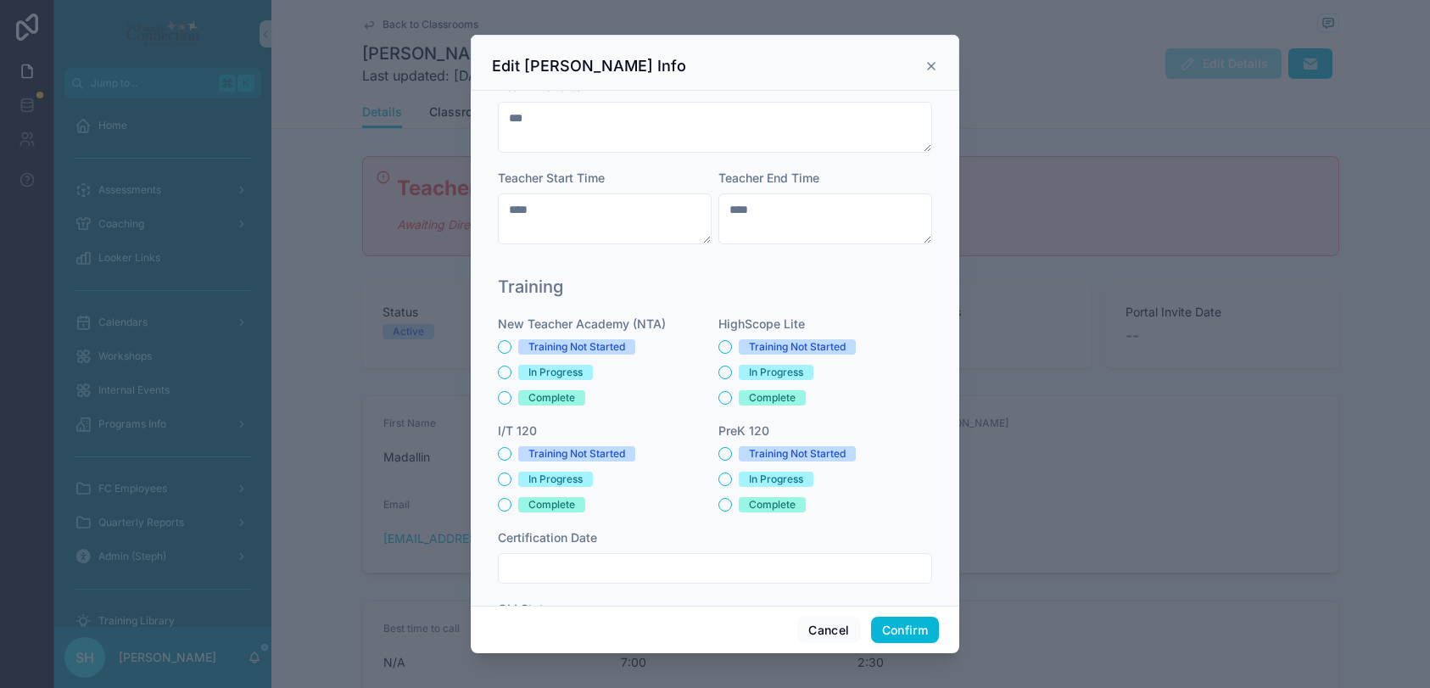
scroll to position [546, 0]
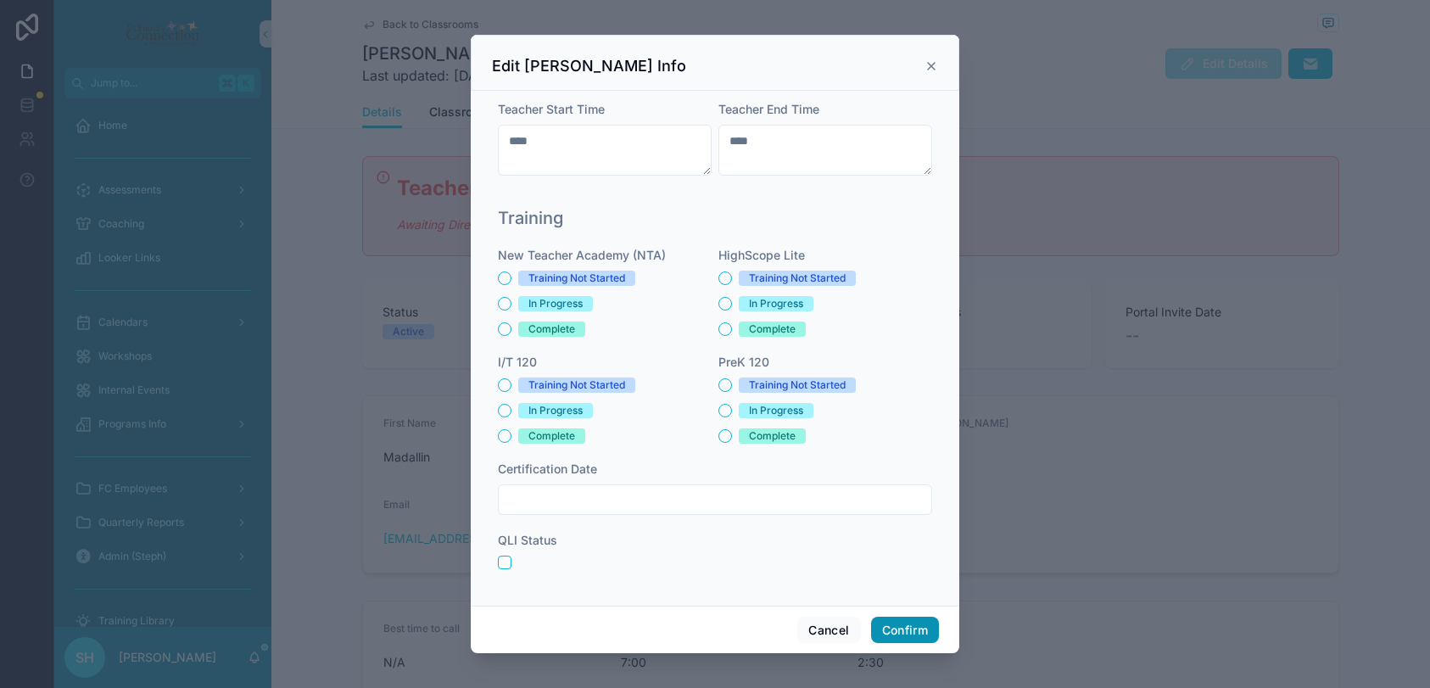
type input "**********"
click at [898, 628] on button "Confirm" at bounding box center [905, 629] width 68 height 27
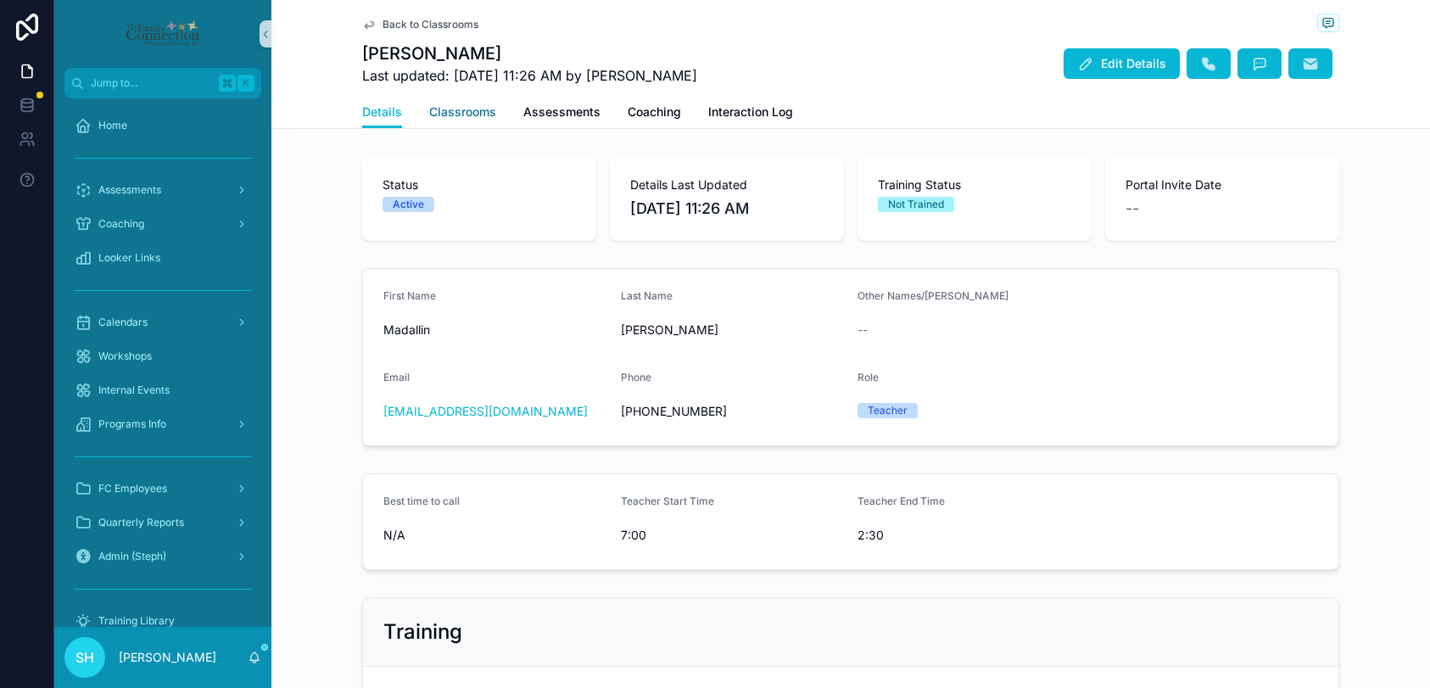
click at [459, 114] on span "Classrooms" at bounding box center [462, 111] width 67 height 17
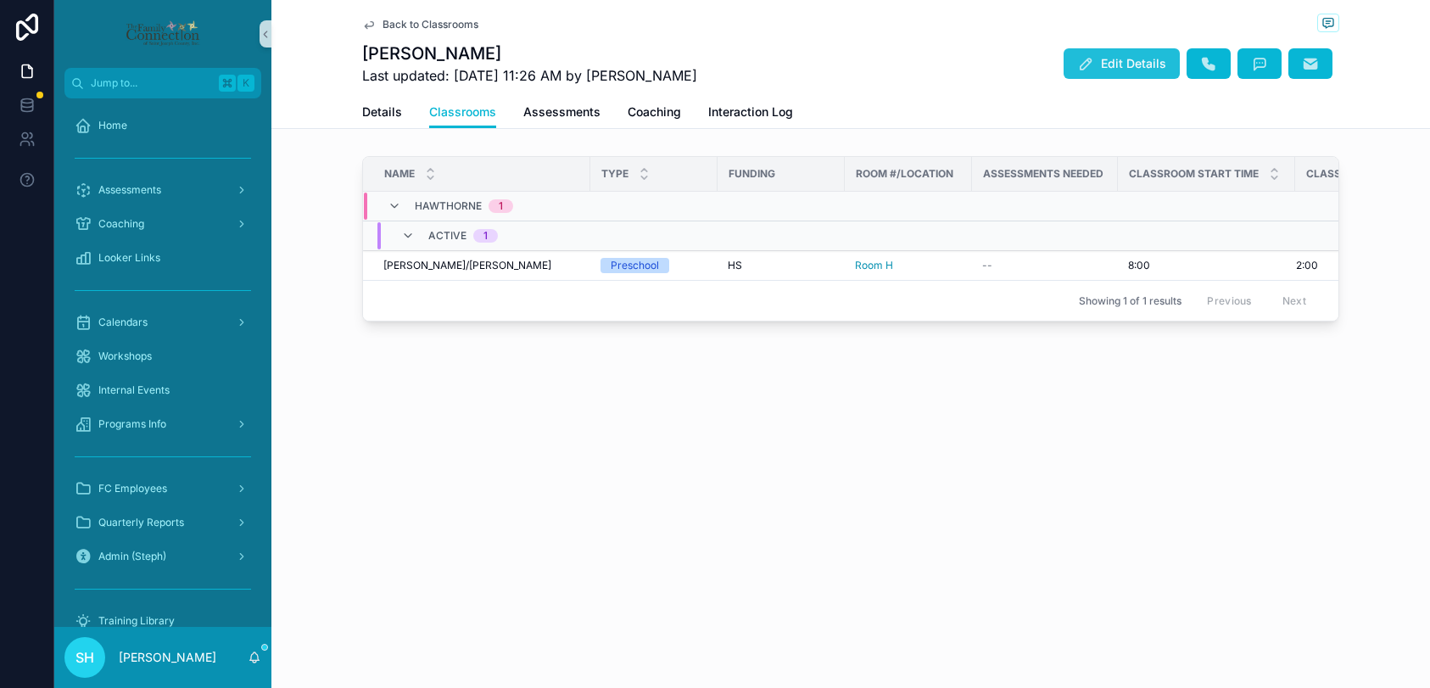
click at [1111, 65] on span "Edit Details" at bounding box center [1133, 63] width 65 height 17
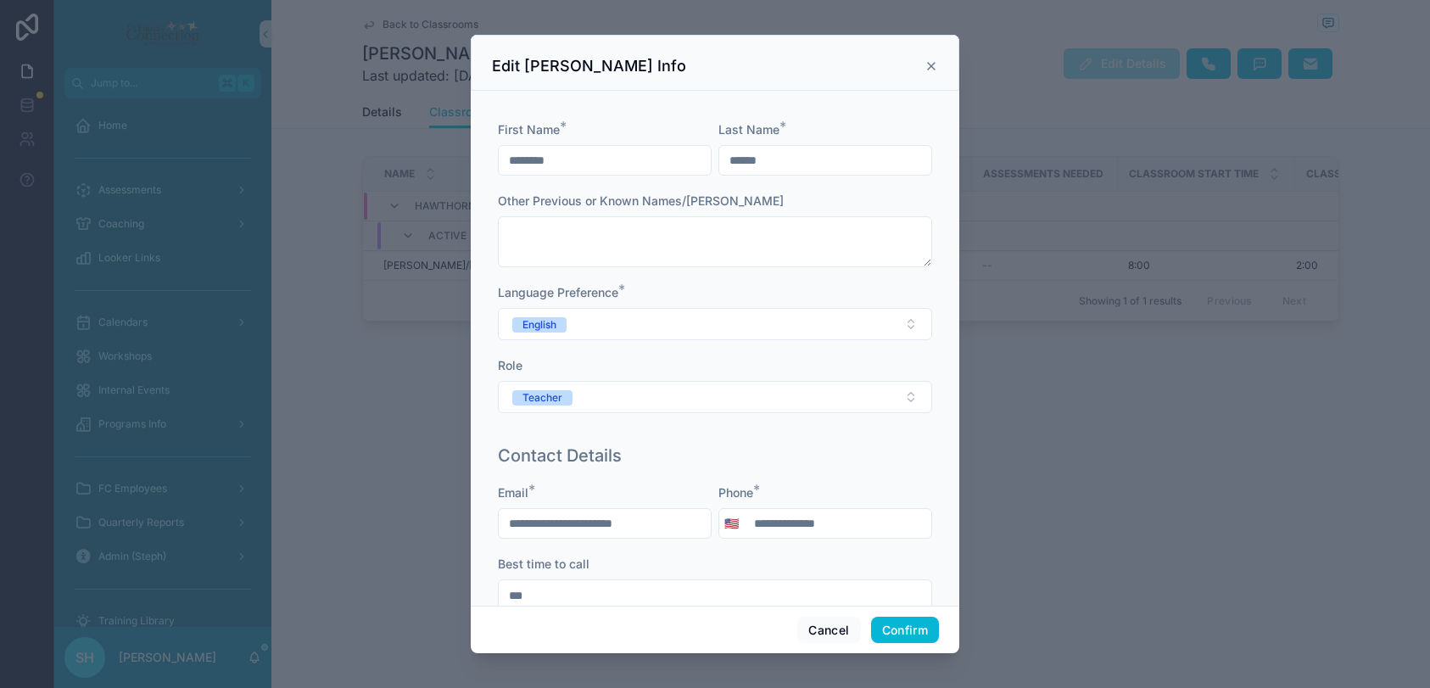
click at [934, 63] on icon at bounding box center [931, 66] width 14 height 14
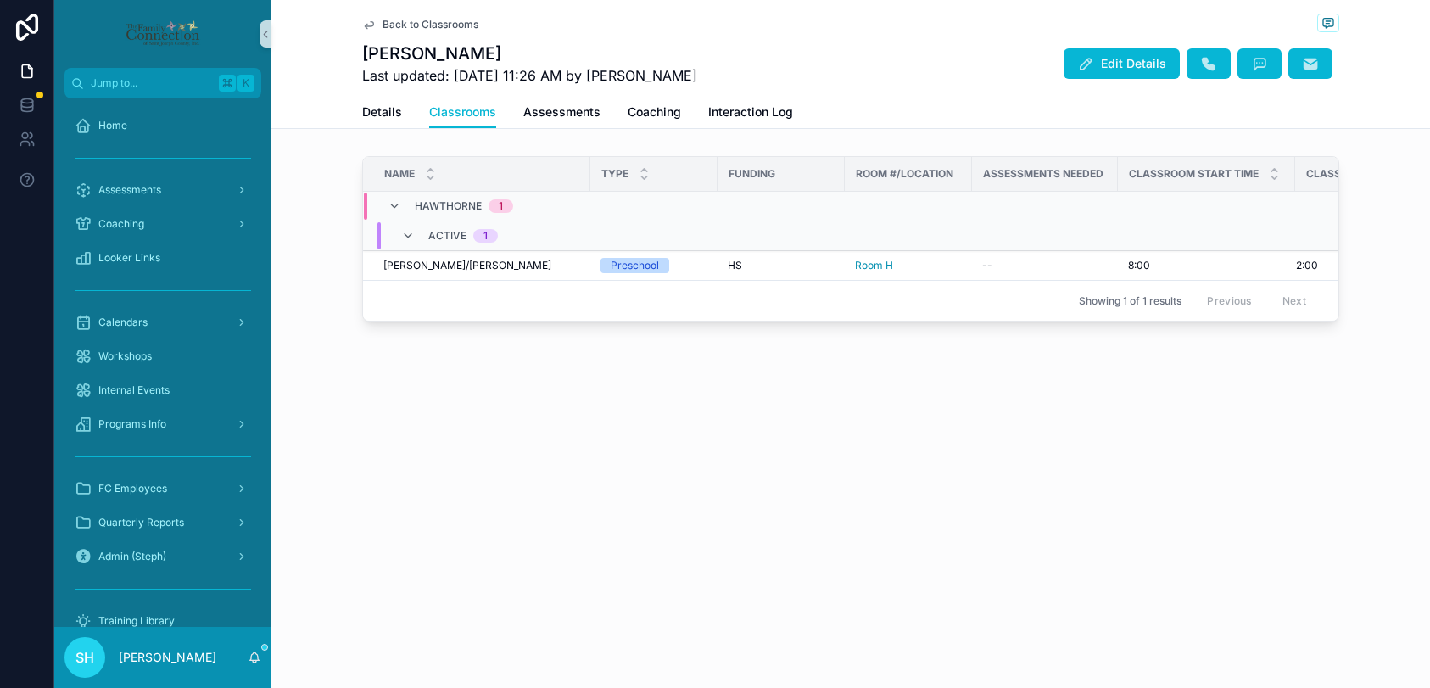
click at [423, 20] on span "Back to Classrooms" at bounding box center [430, 25] width 96 height 14
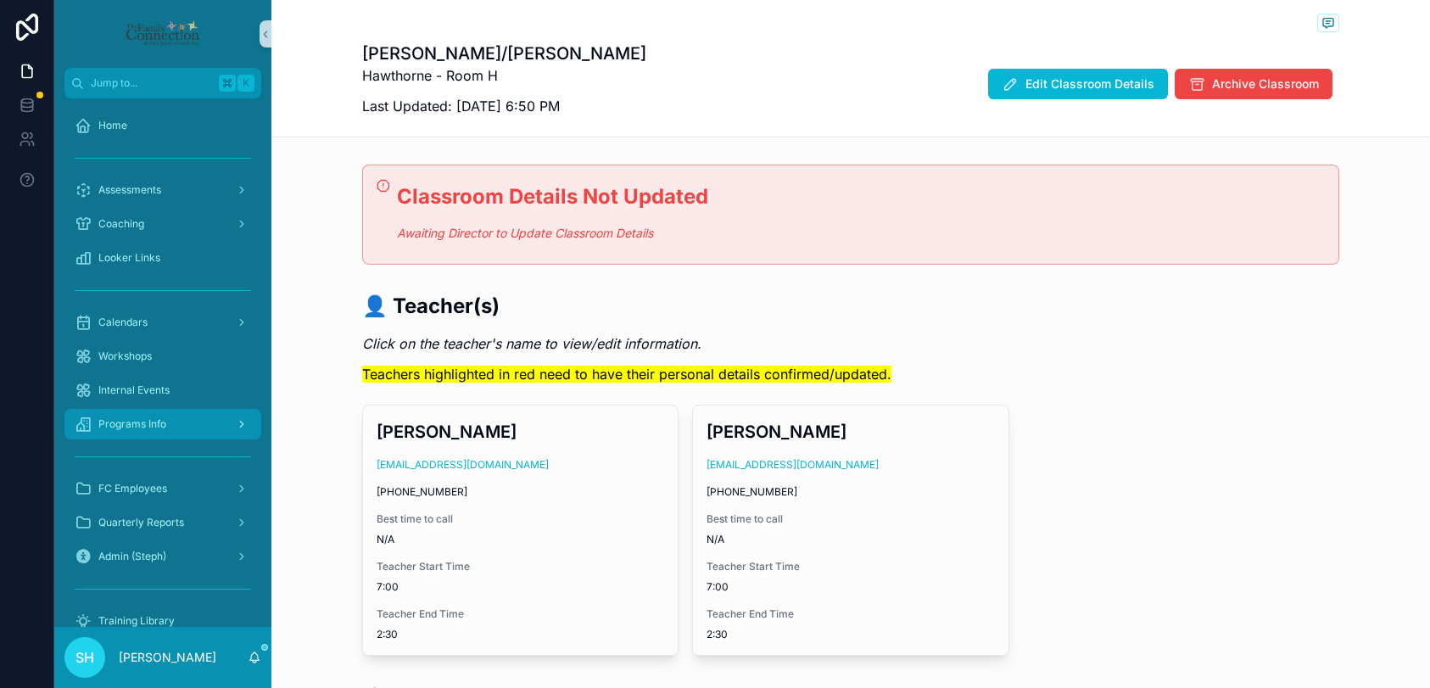
click at [148, 423] on span "Programs Info" at bounding box center [132, 424] width 68 height 14
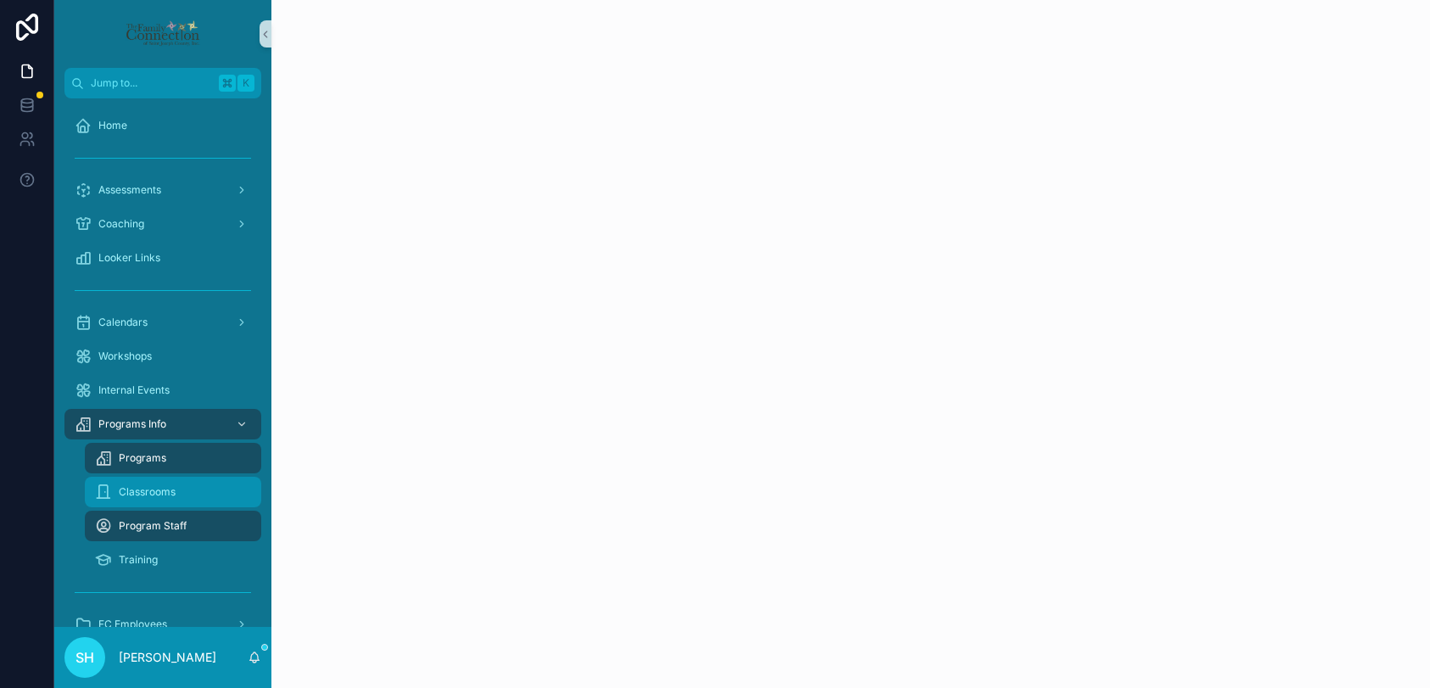
click at [160, 489] on span "Classrooms" at bounding box center [147, 492] width 57 height 14
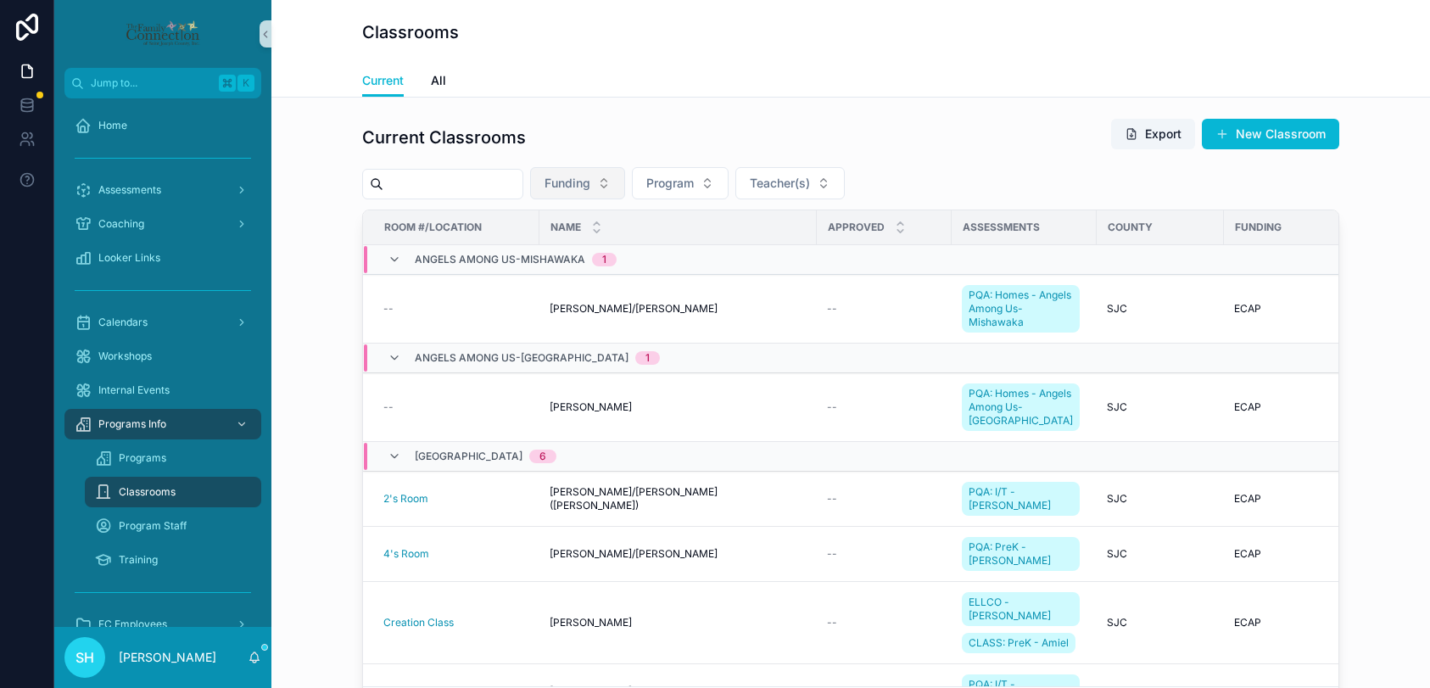
click at [620, 188] on button "Funding" at bounding box center [577, 183] width 95 height 32
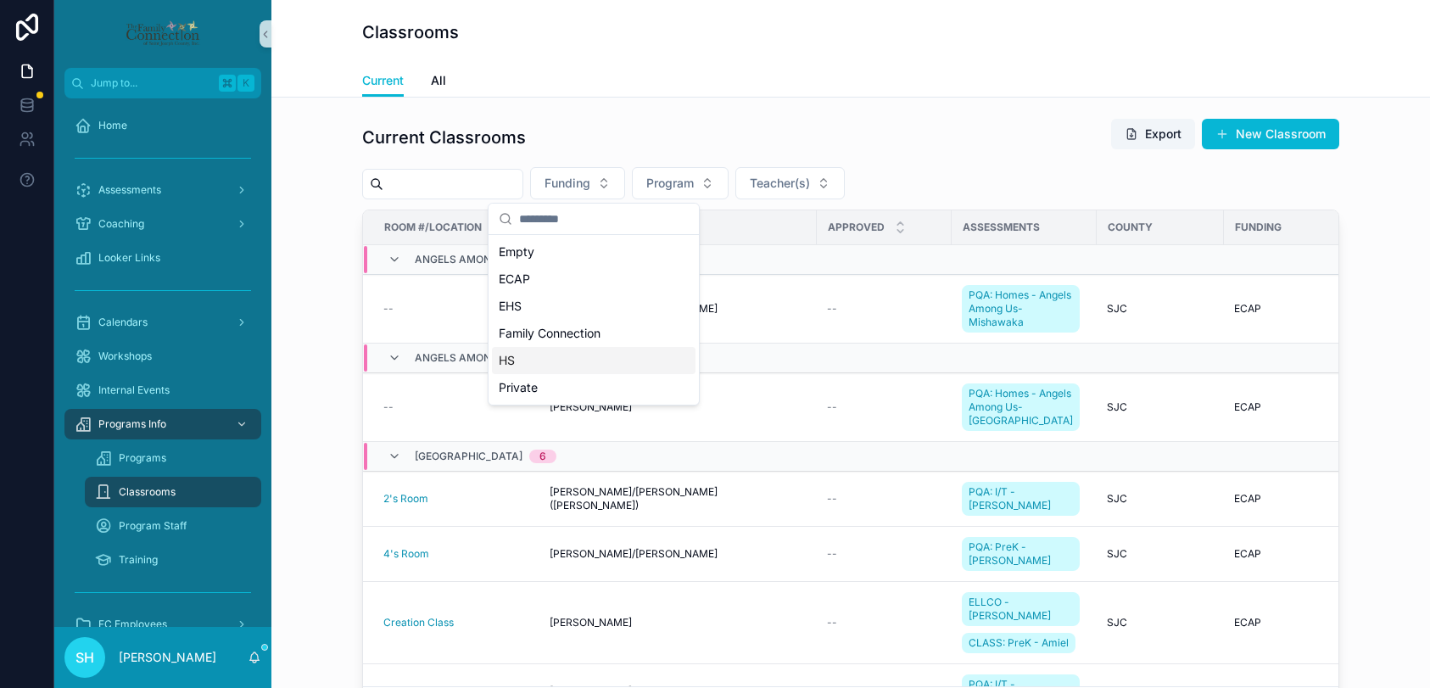
click at [515, 361] on span "HS" at bounding box center [507, 360] width 16 height 17
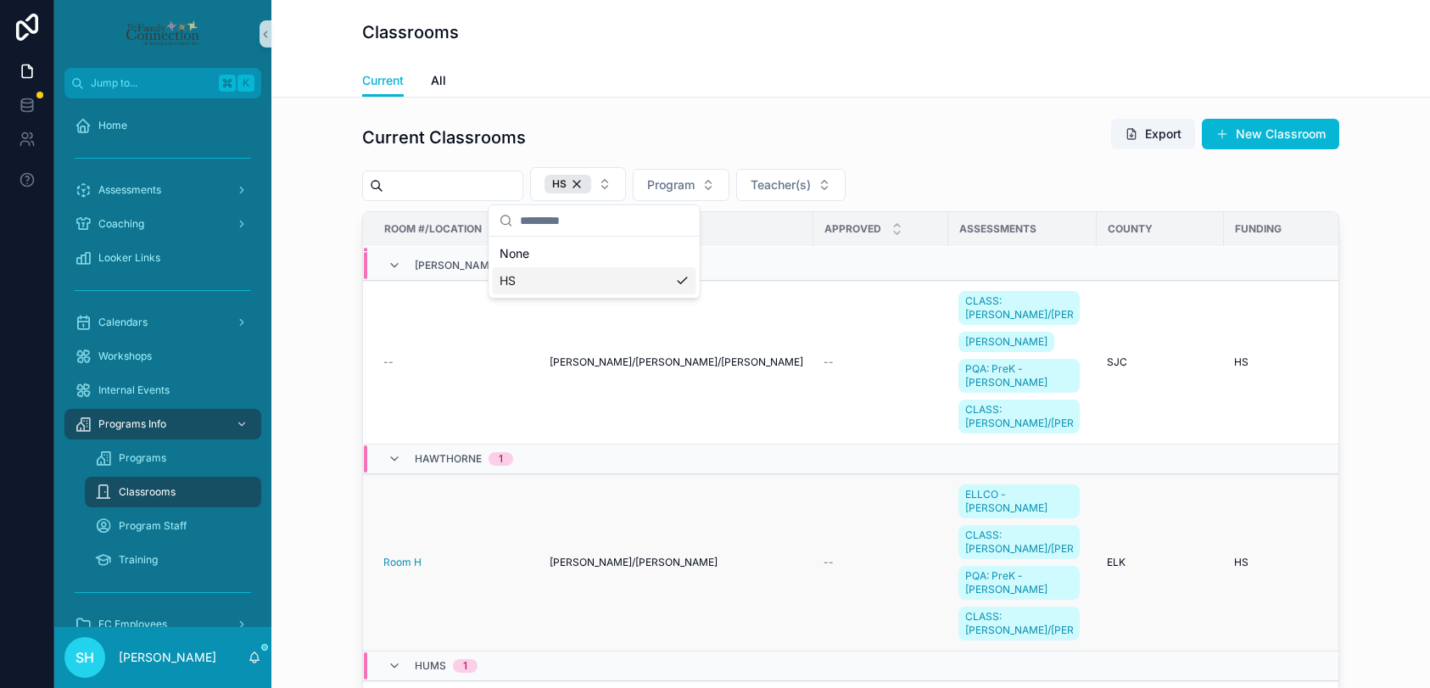
scroll to position [1363, 0]
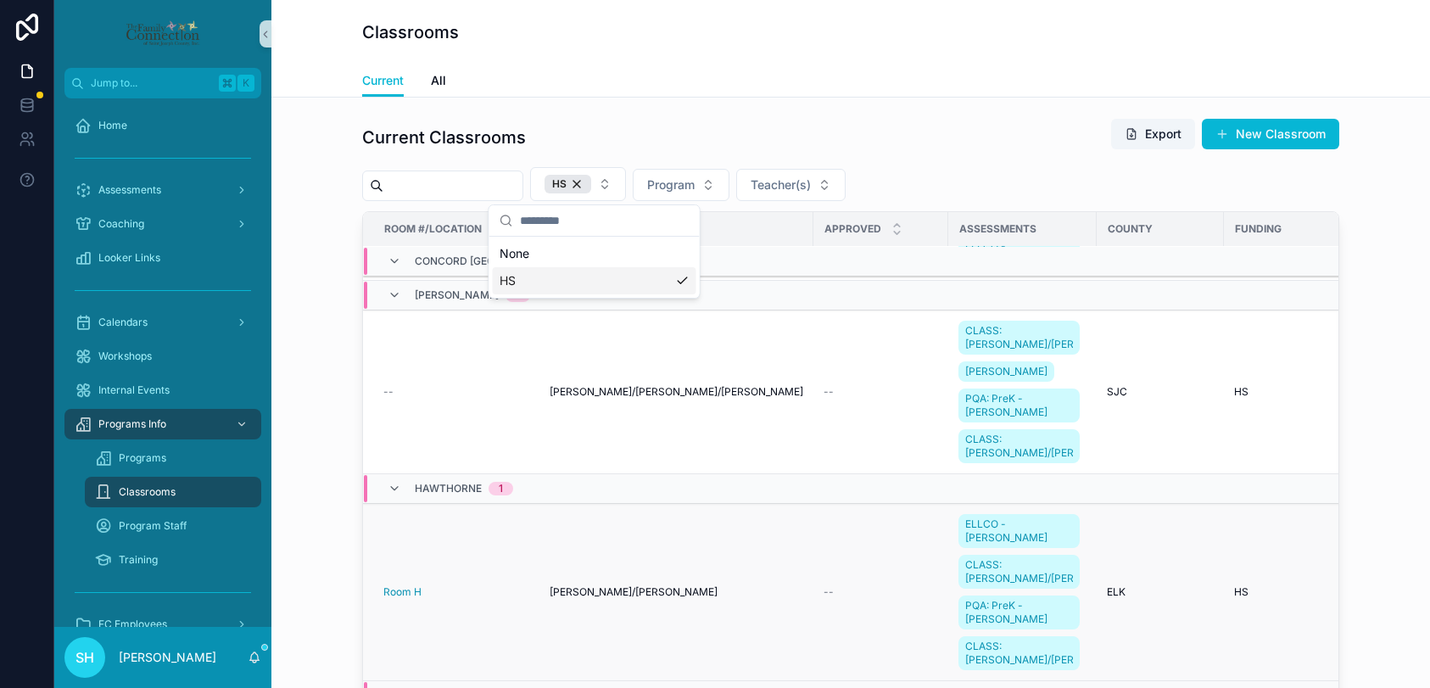
click at [588, 590] on span "Madallin Romero/Lesia Redd" at bounding box center [633, 592] width 168 height 14
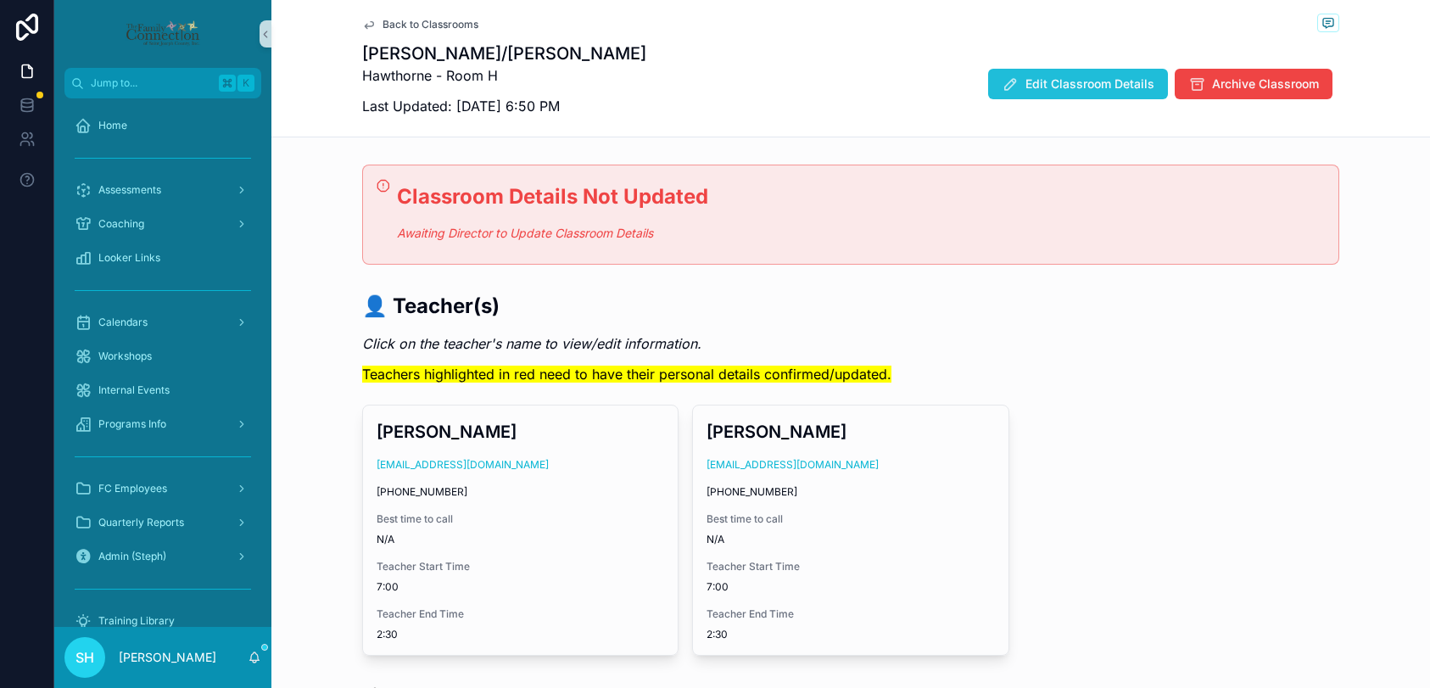
click at [1120, 85] on span "Edit Classroom Details" at bounding box center [1089, 83] width 129 height 17
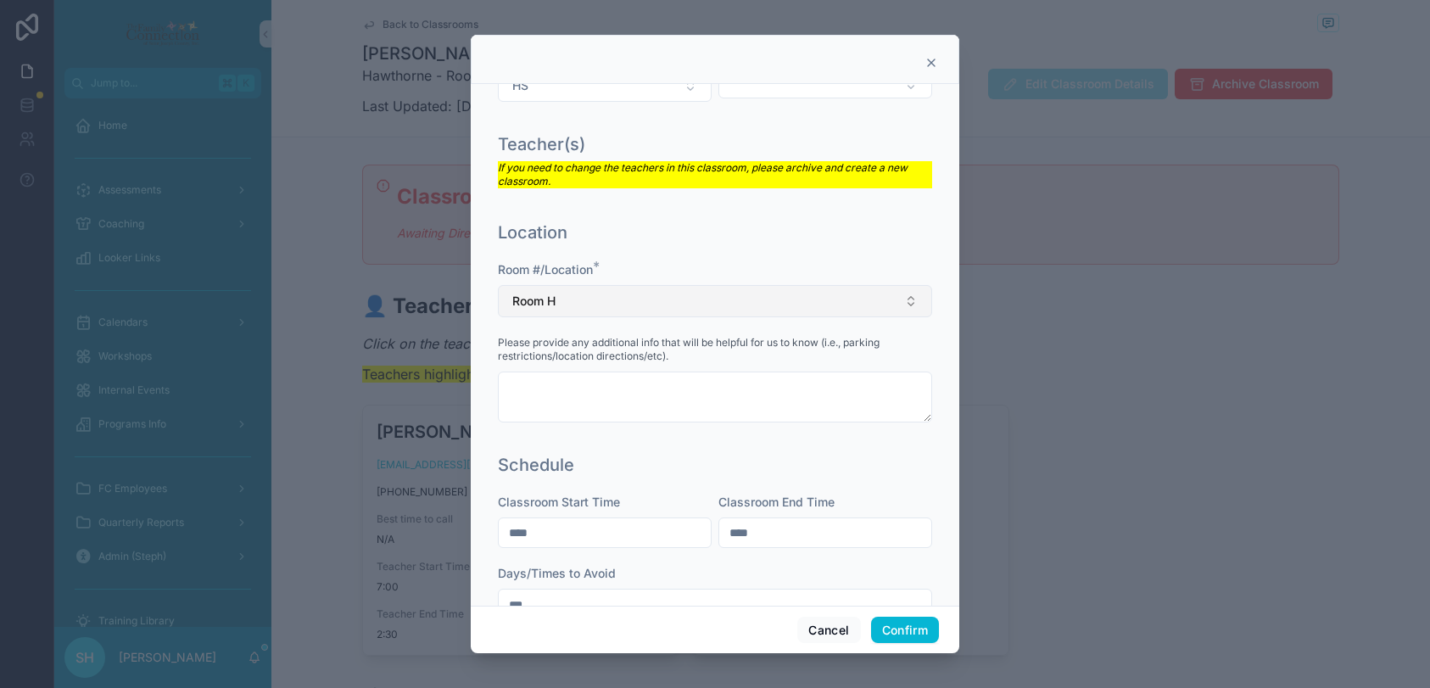
scroll to position [193, 0]
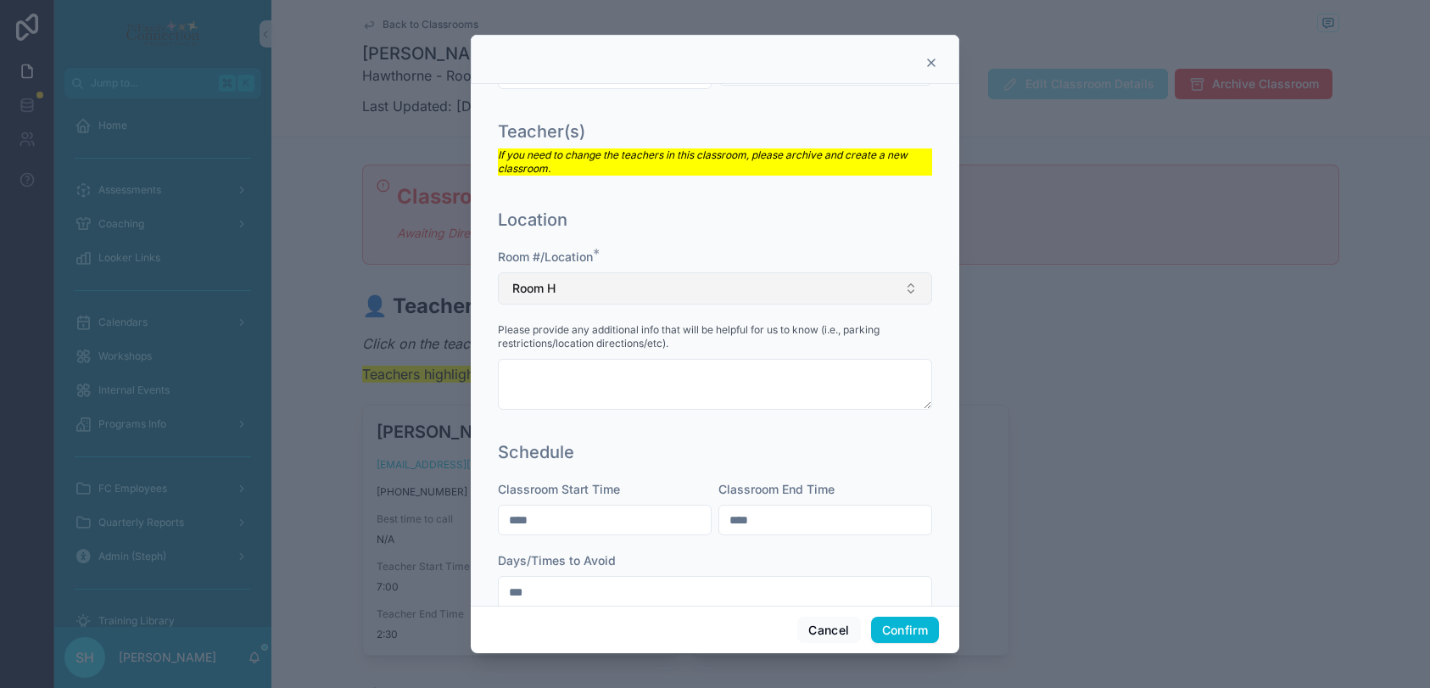
click at [558, 289] on button "Room H" at bounding box center [715, 288] width 434 height 32
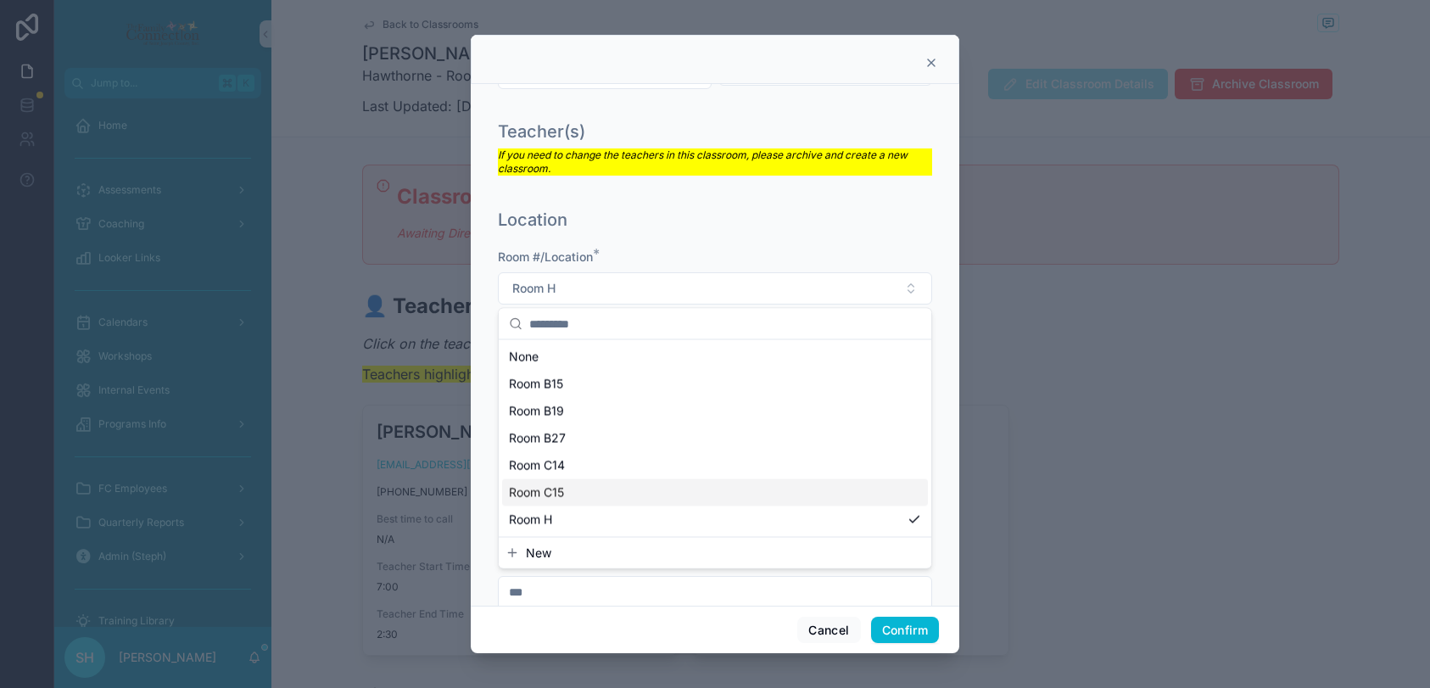
click at [552, 490] on span "Room C15" at bounding box center [536, 492] width 55 height 17
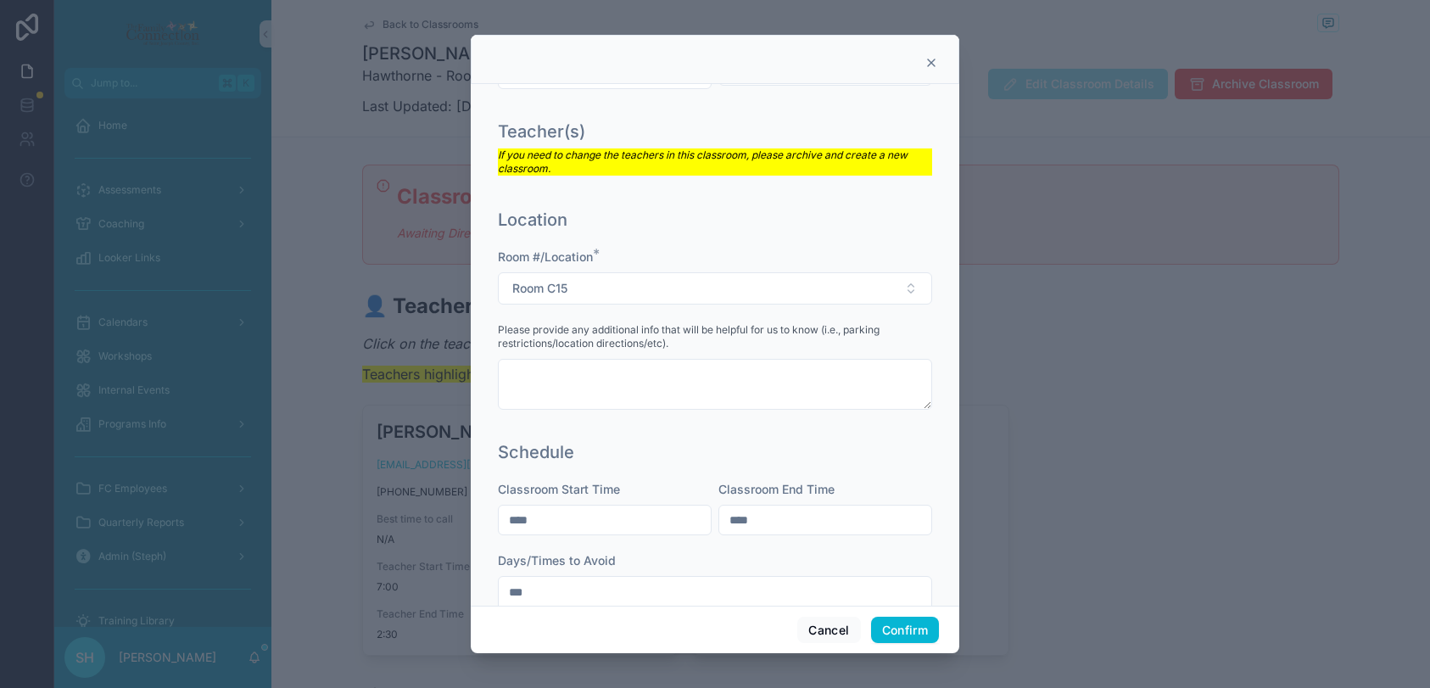
click at [608, 517] on input "****" at bounding box center [605, 520] width 212 height 24
type input "*"
type input "****"
click at [806, 516] on input "****" at bounding box center [825, 520] width 212 height 24
type input "*"
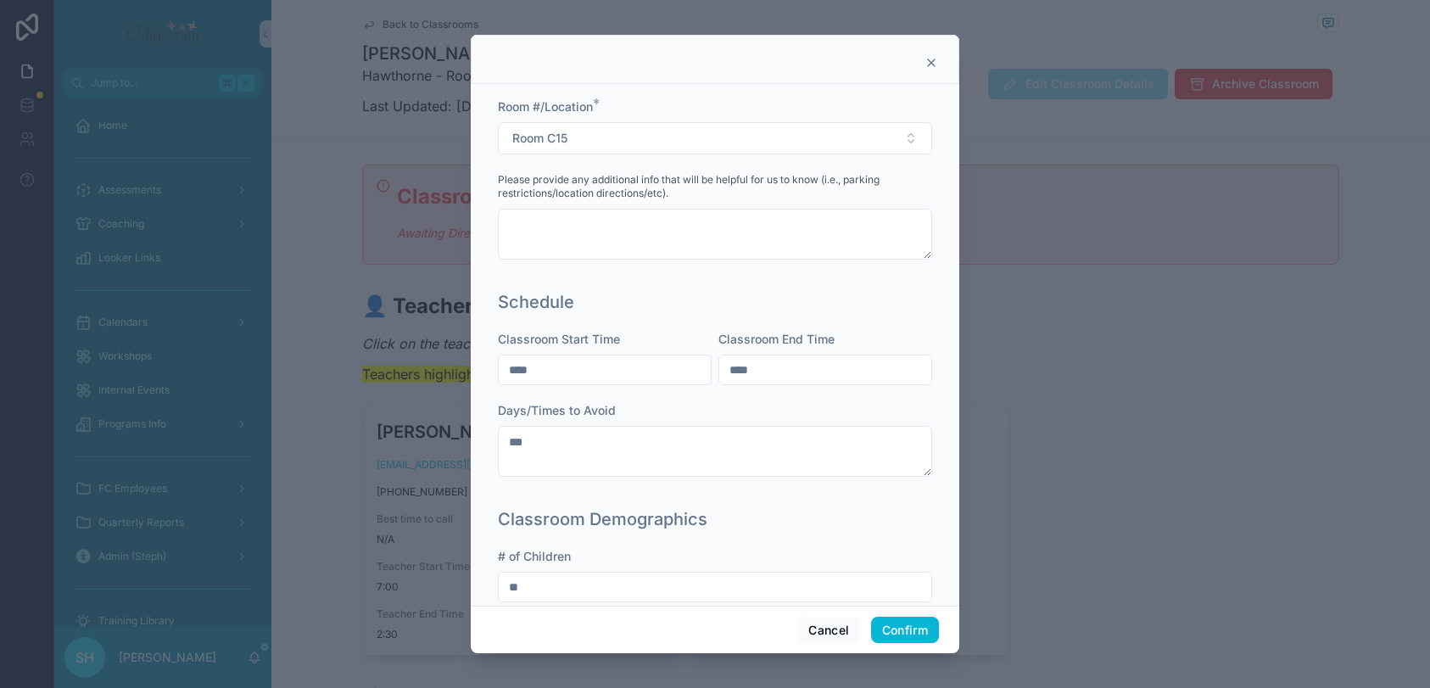
scroll to position [363, 0]
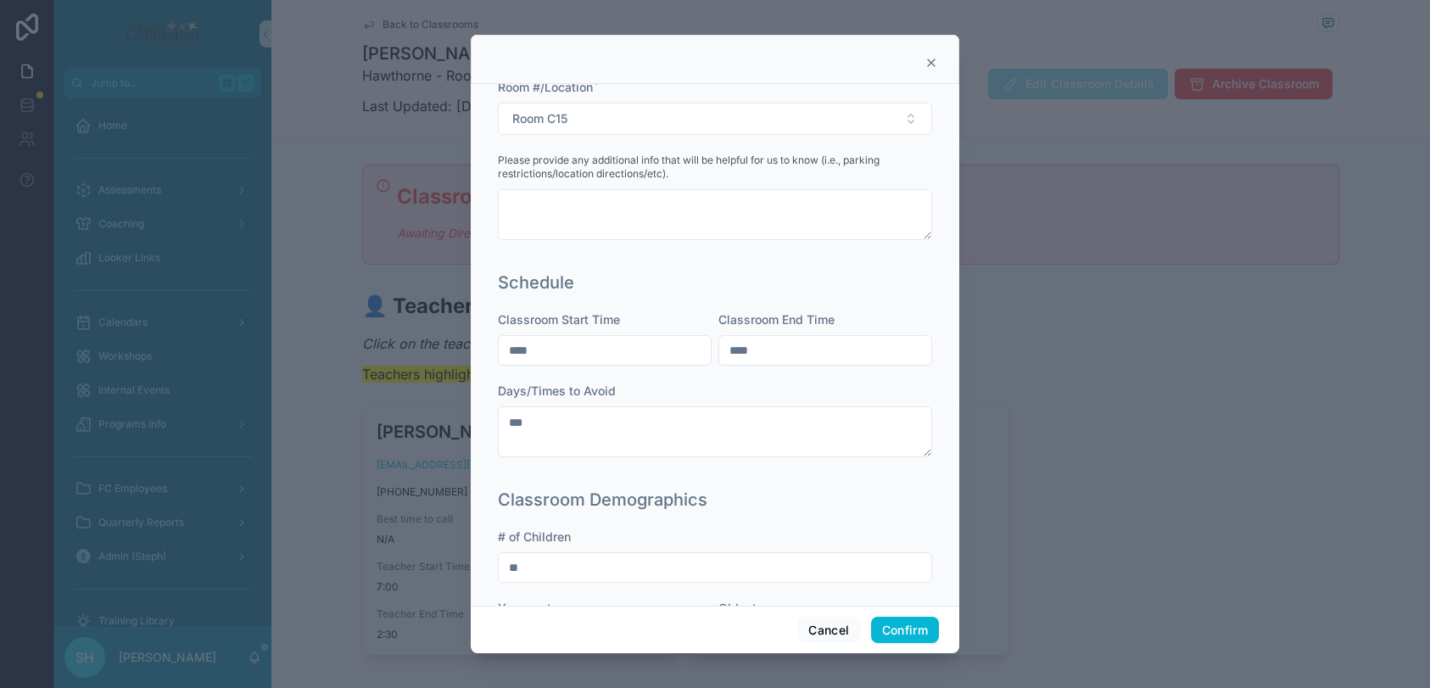
type input "****"
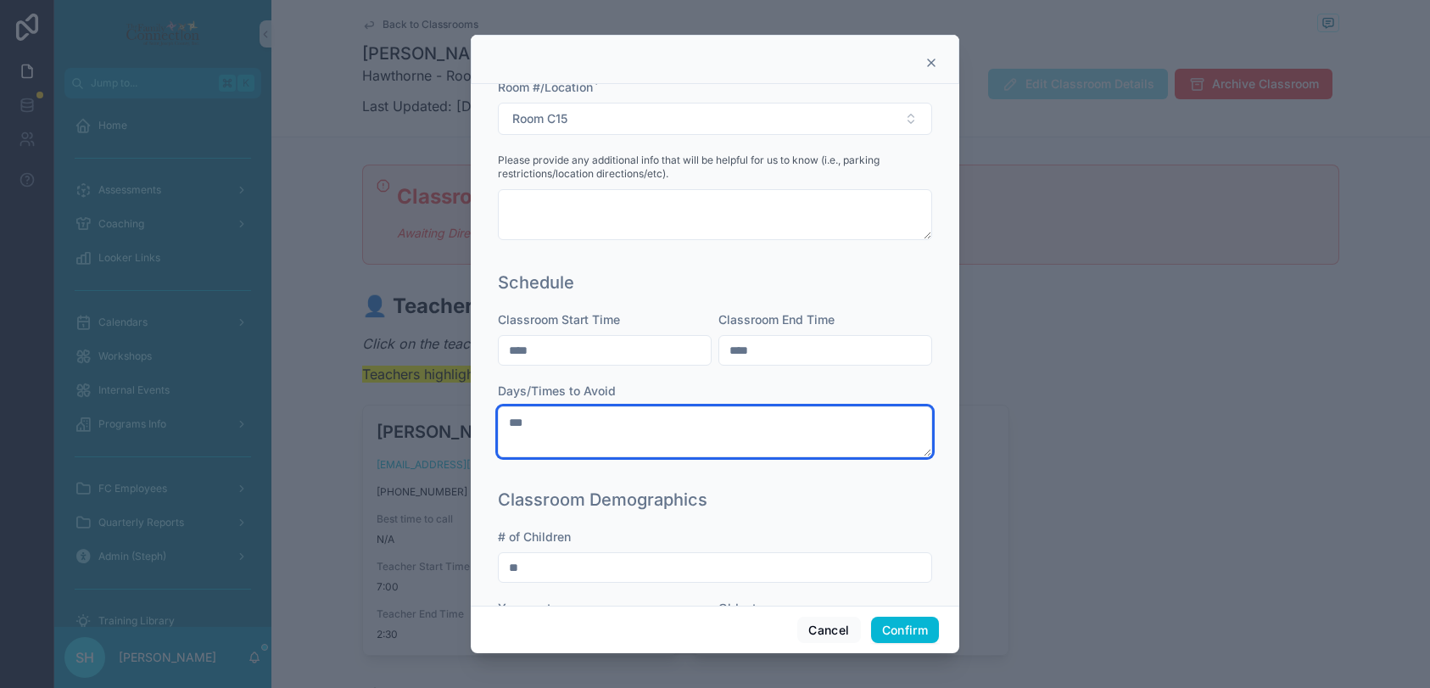
click at [713, 435] on textarea "***" at bounding box center [715, 431] width 434 height 51
type textarea "*"
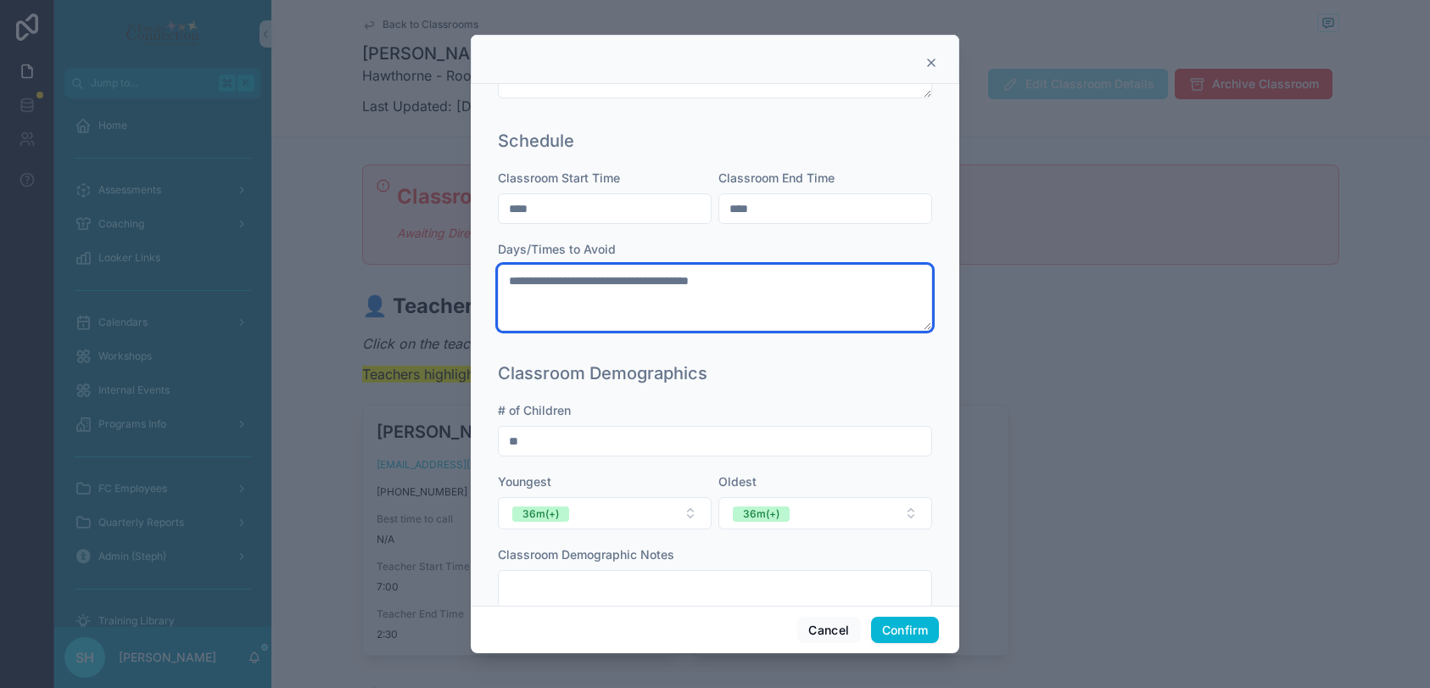
scroll to position [556, 0]
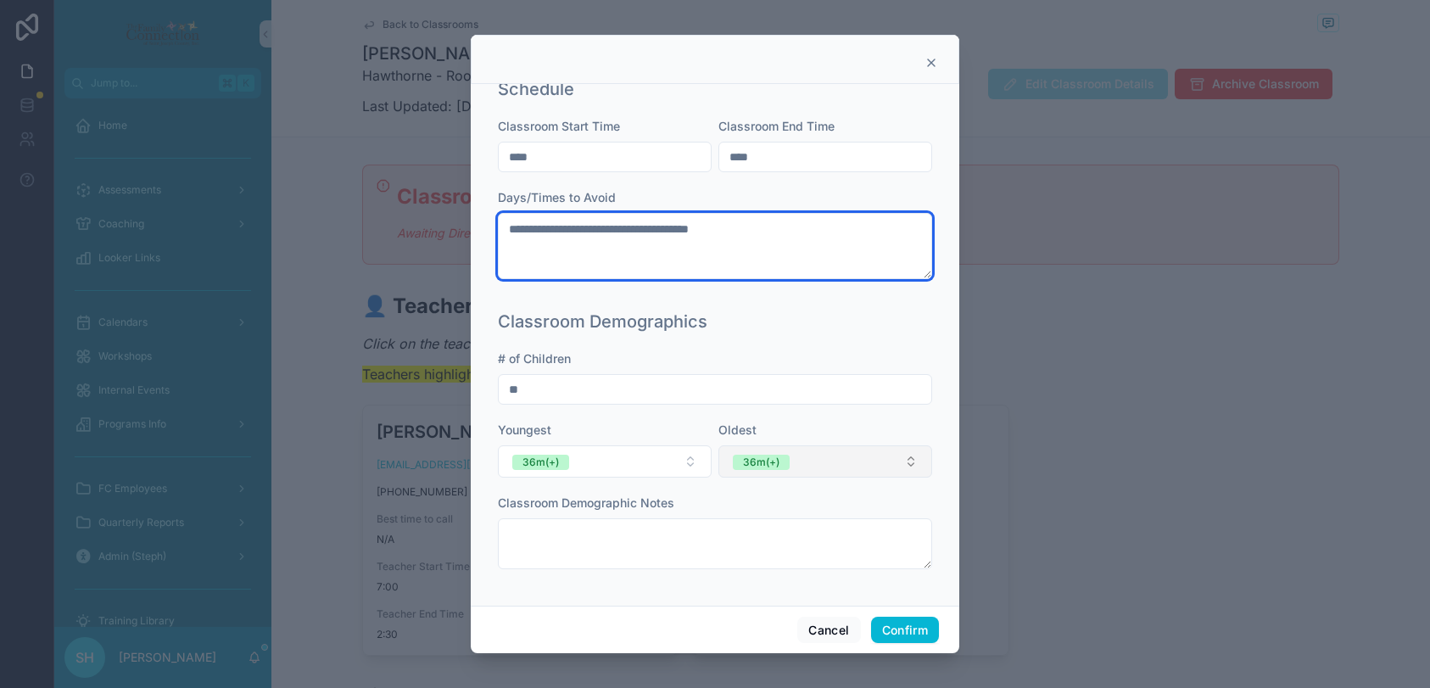
type textarea "**********"
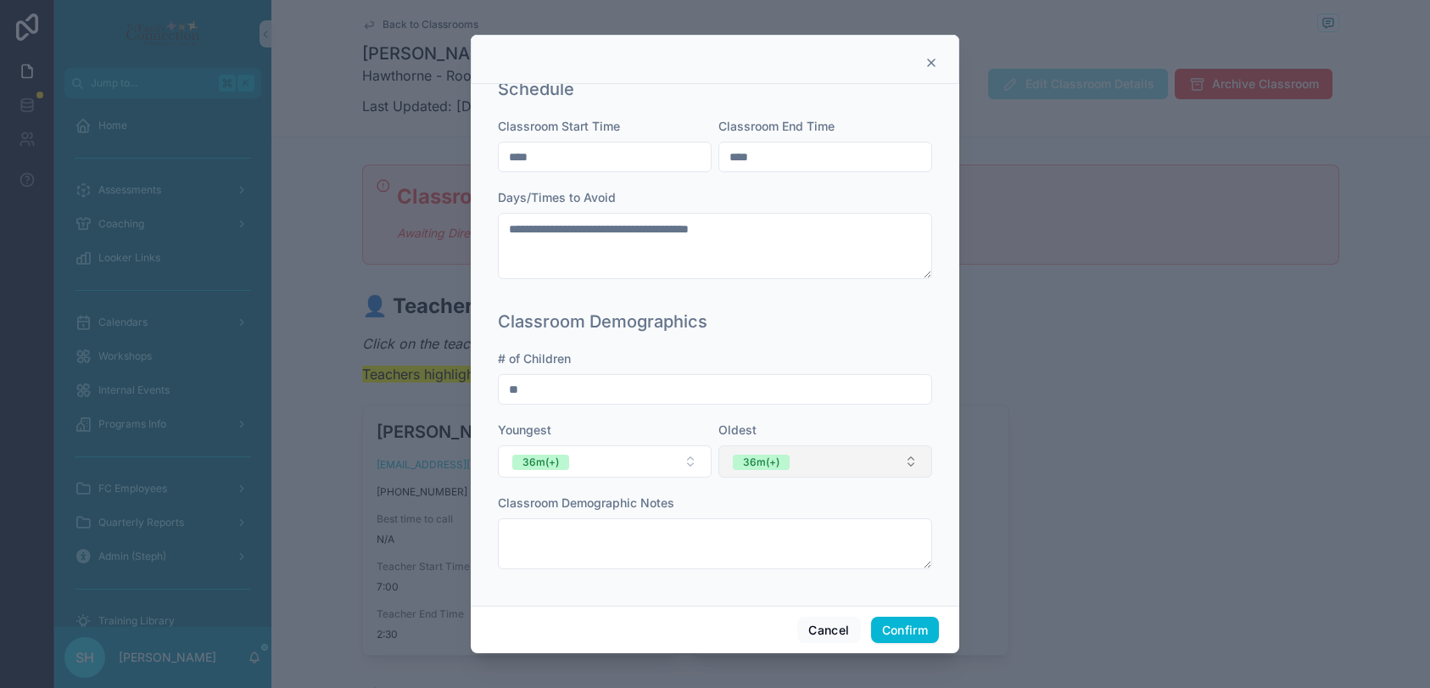
click at [909, 465] on button "36m(+)" at bounding box center [825, 461] width 214 height 32
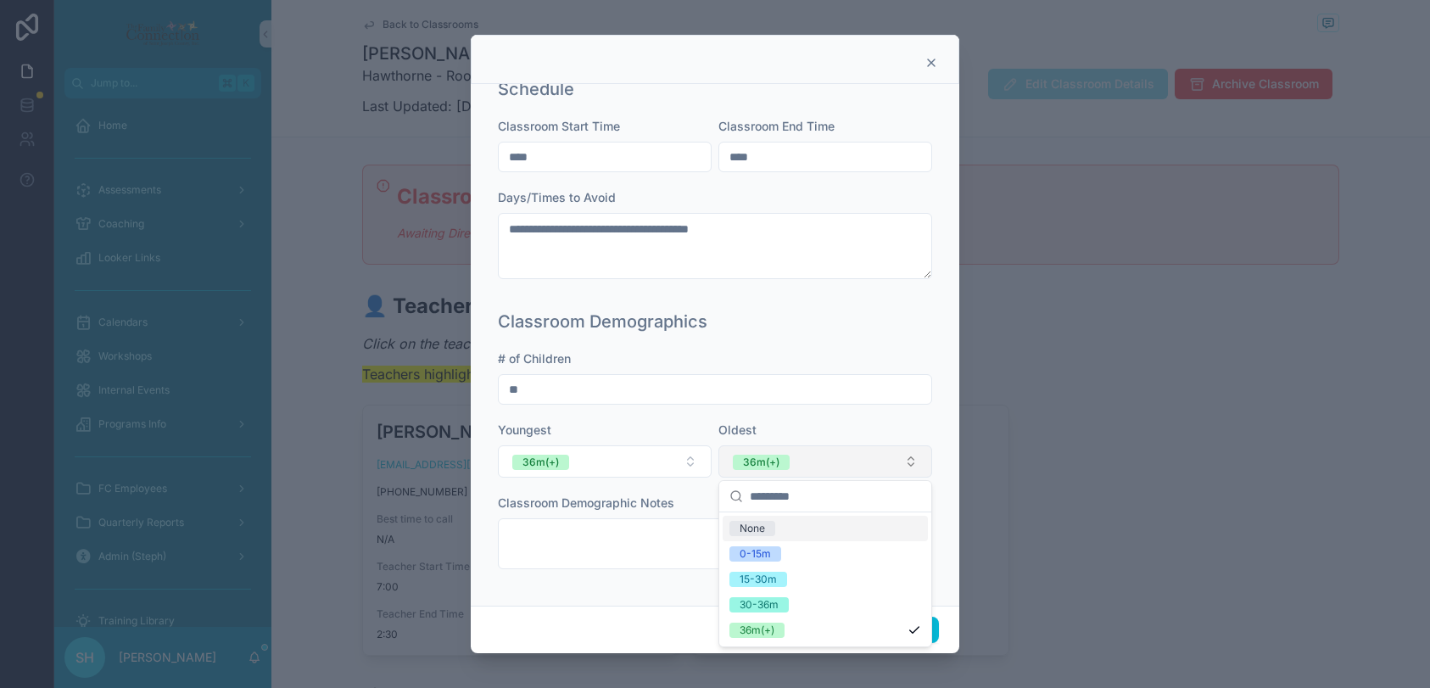
click at [811, 461] on button "36m(+)" at bounding box center [825, 461] width 214 height 32
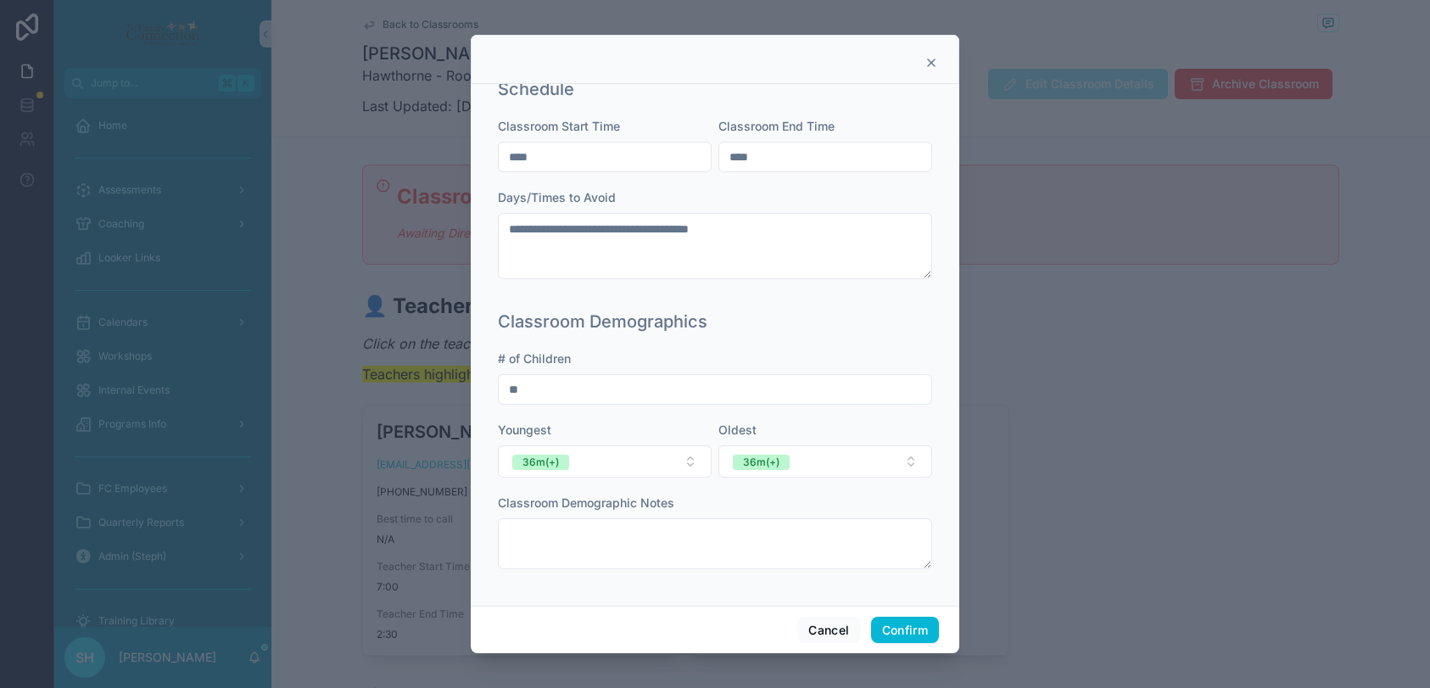
click at [805, 425] on div "Oldest" at bounding box center [825, 429] width 214 height 17
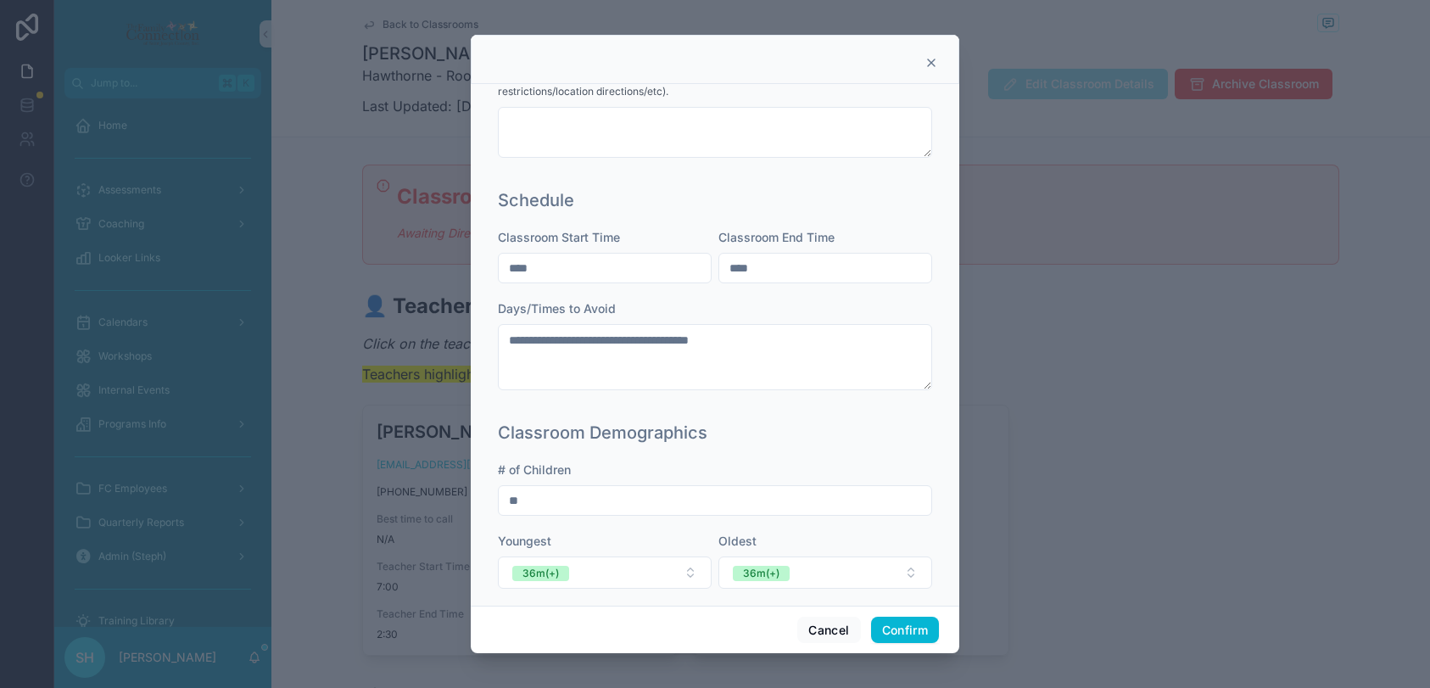
scroll to position [435, 0]
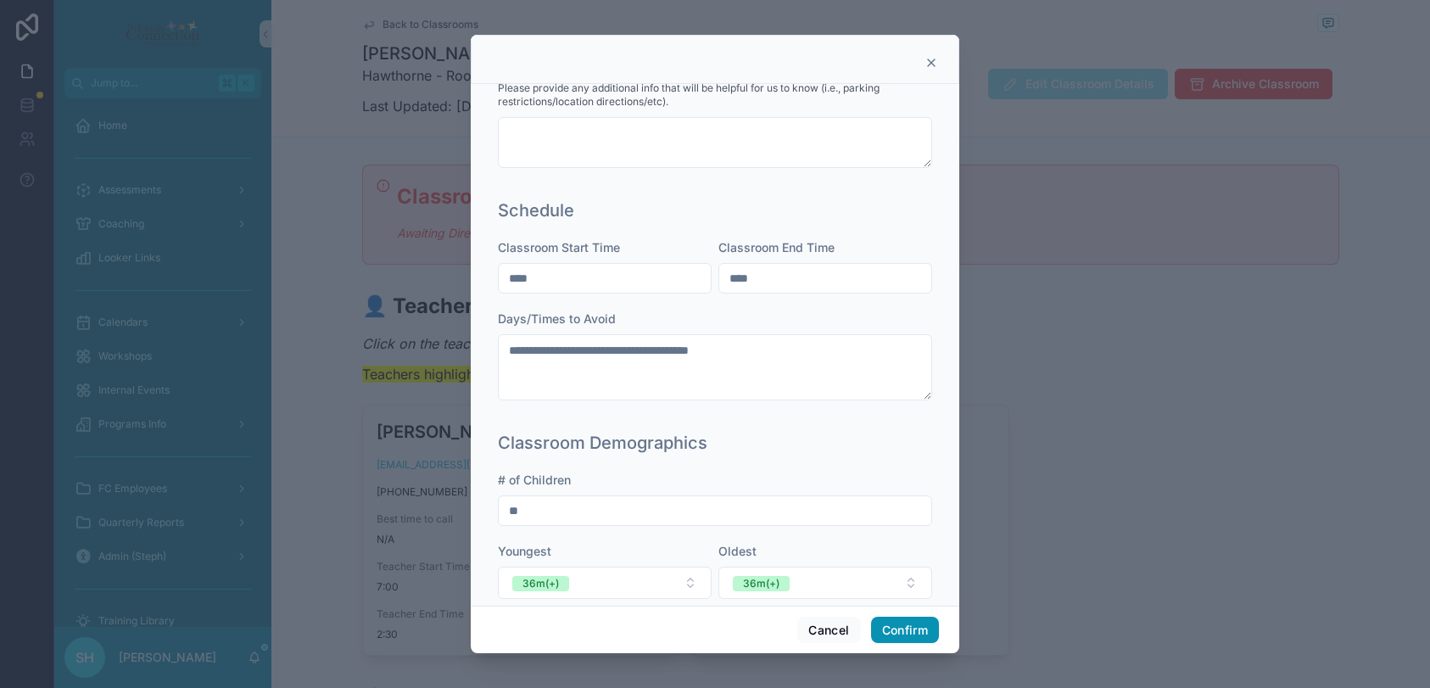
click at [900, 633] on button "Confirm" at bounding box center [905, 629] width 68 height 27
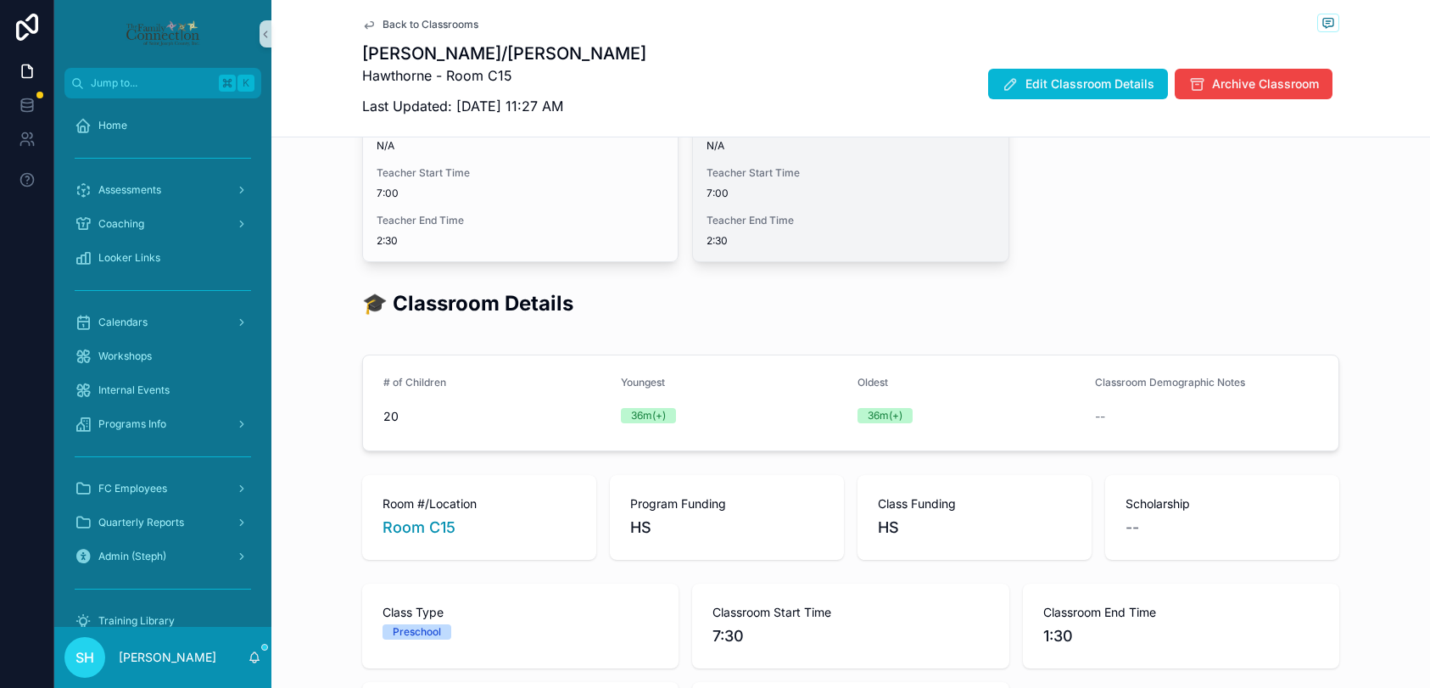
scroll to position [0, 0]
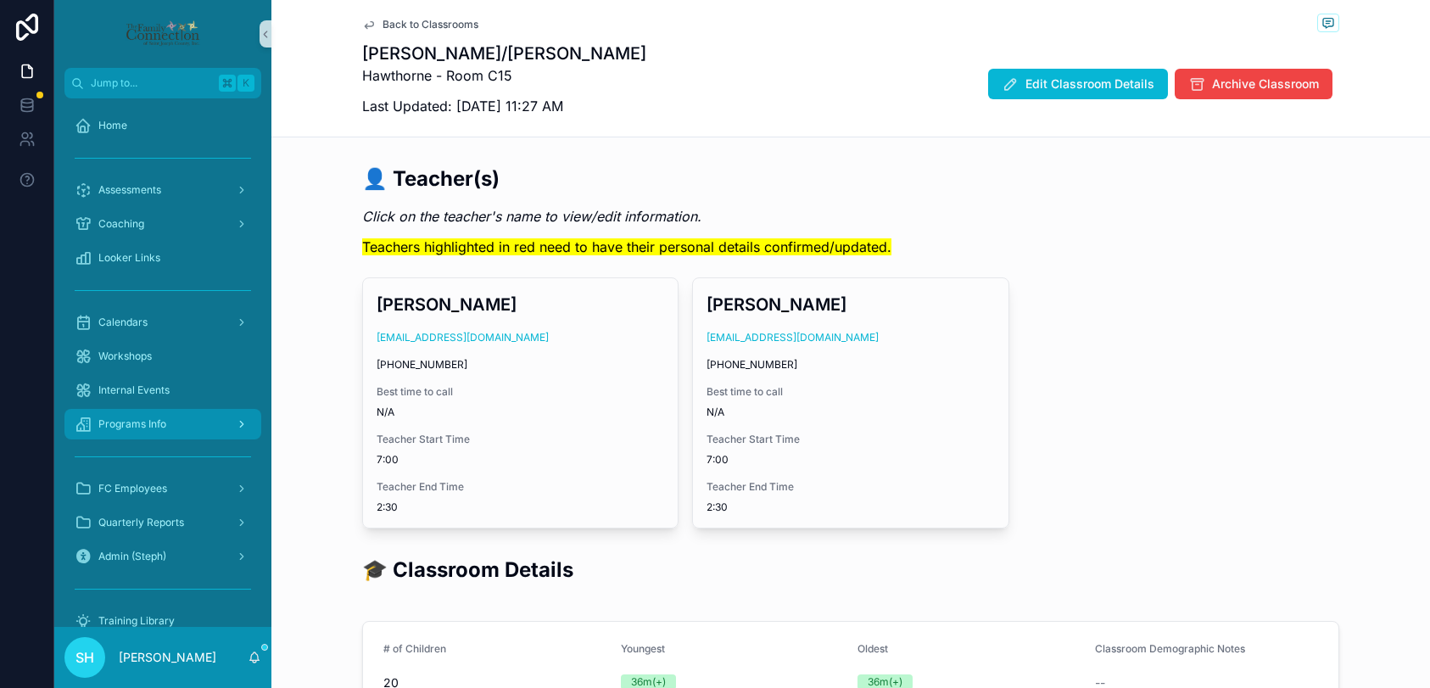
click at [133, 426] on span "Programs Info" at bounding box center [132, 424] width 68 height 14
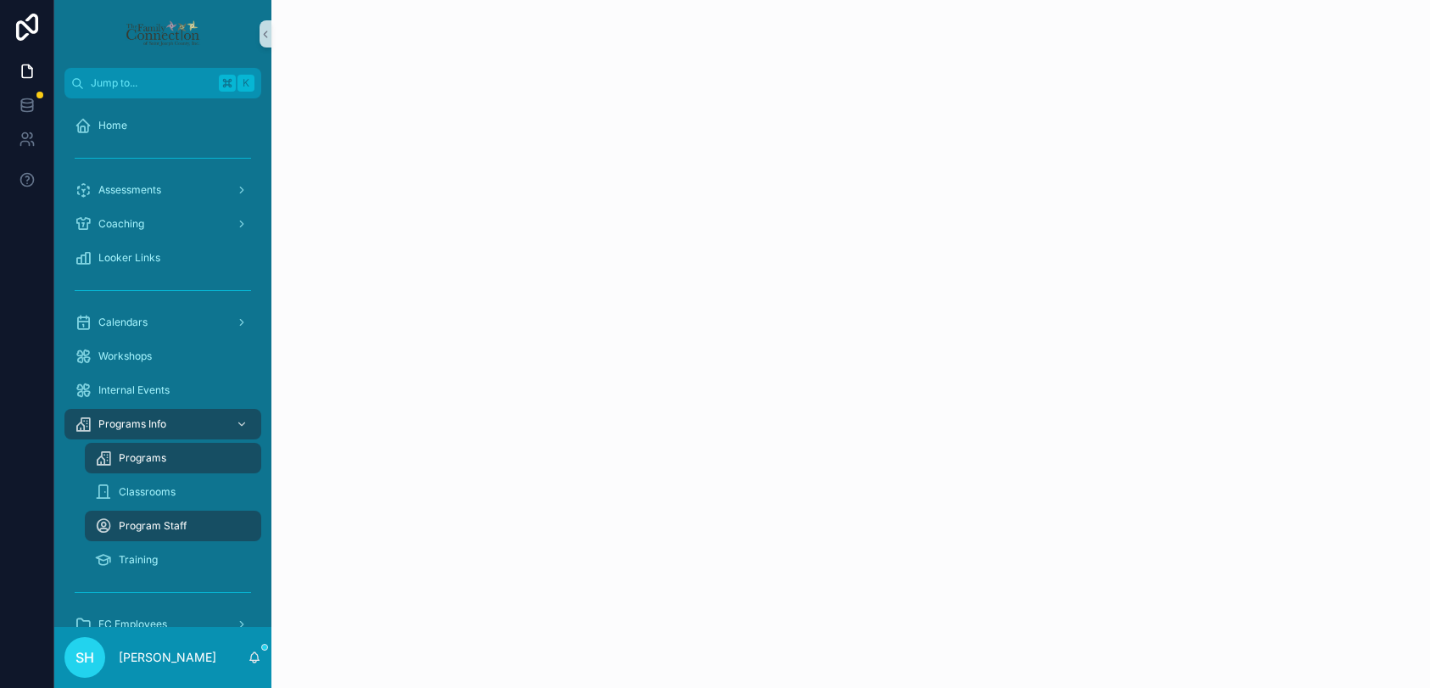
click at [137, 457] on span "Programs" at bounding box center [142, 458] width 47 height 14
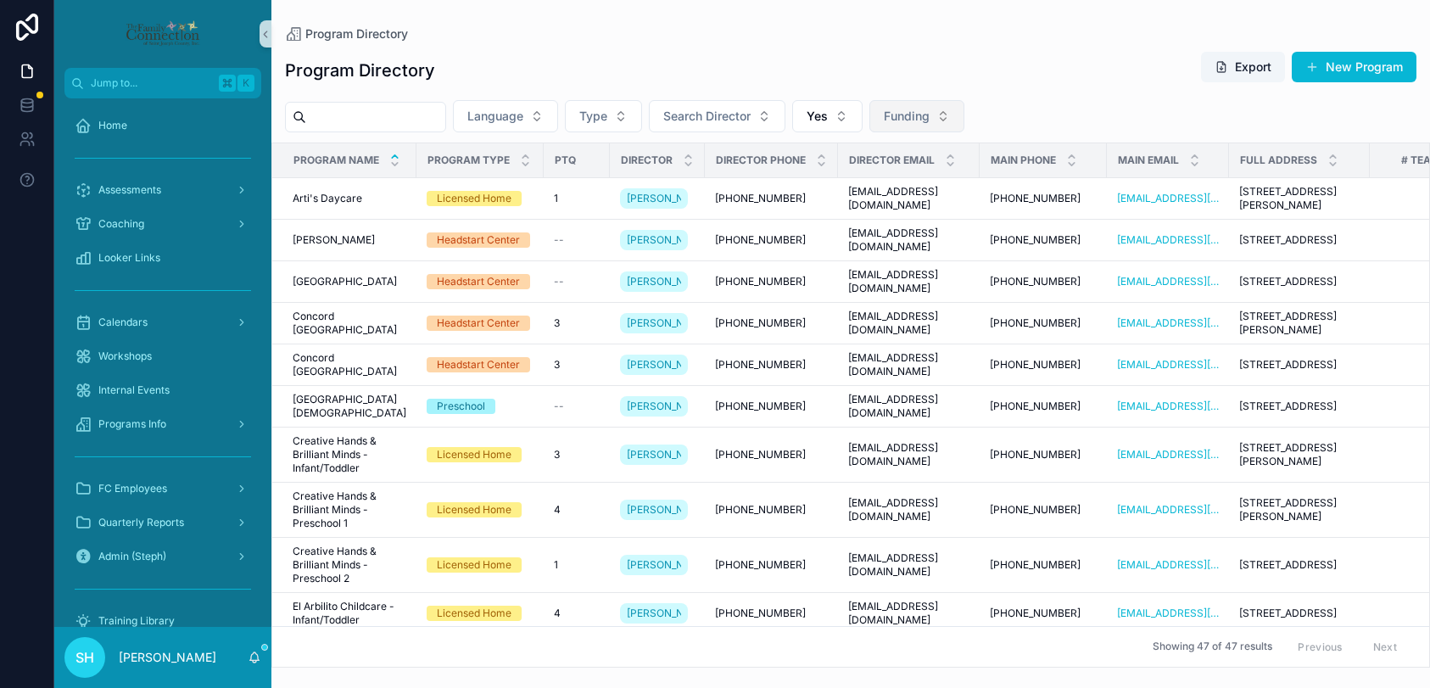
click at [960, 114] on button "Funding" at bounding box center [916, 116] width 95 height 32
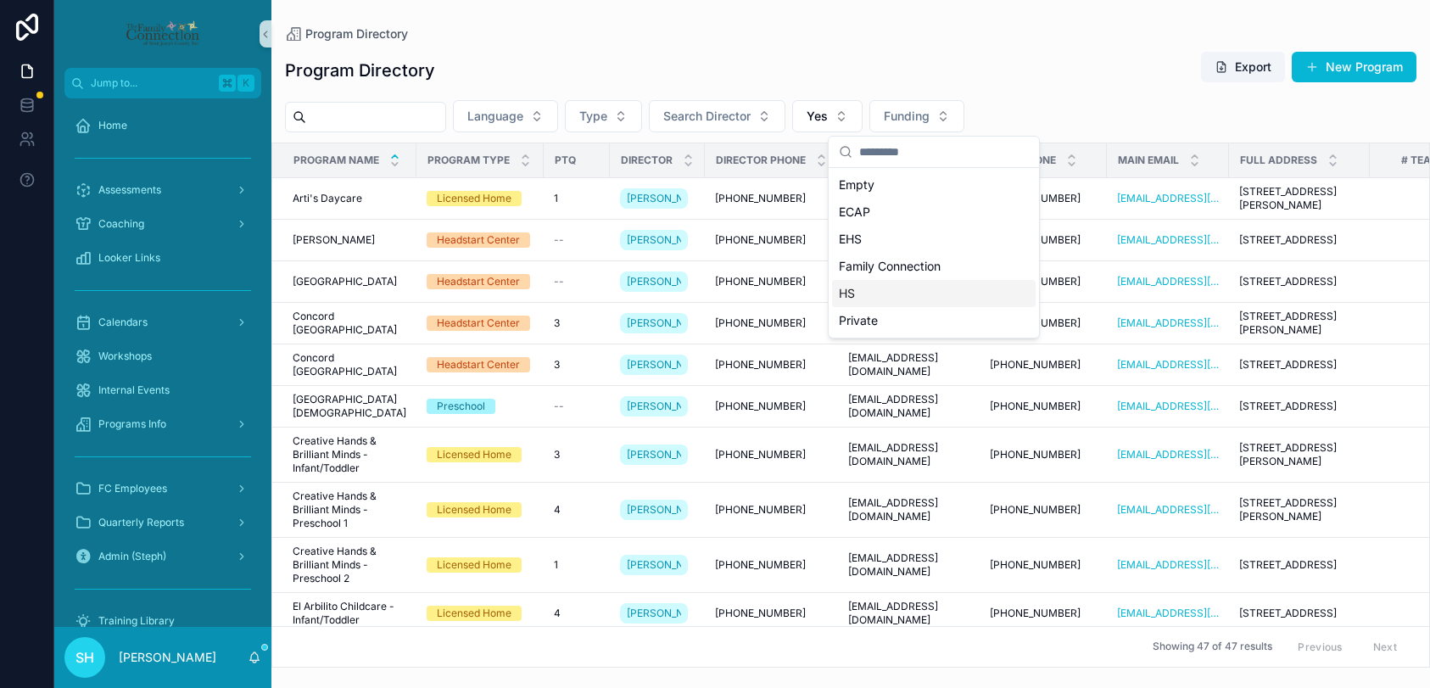
click at [846, 295] on span "HS" at bounding box center [847, 293] width 16 height 17
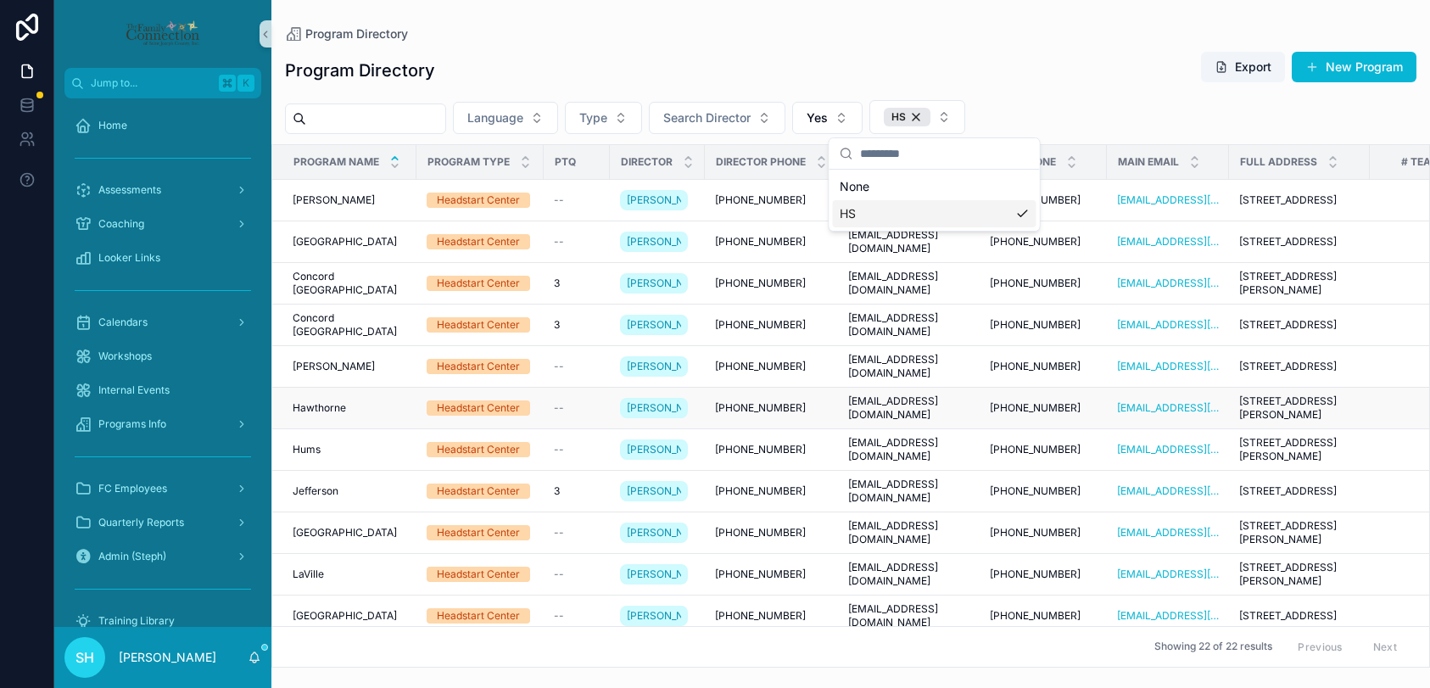
click at [337, 415] on span "Hawthorne" at bounding box center [319, 408] width 53 height 14
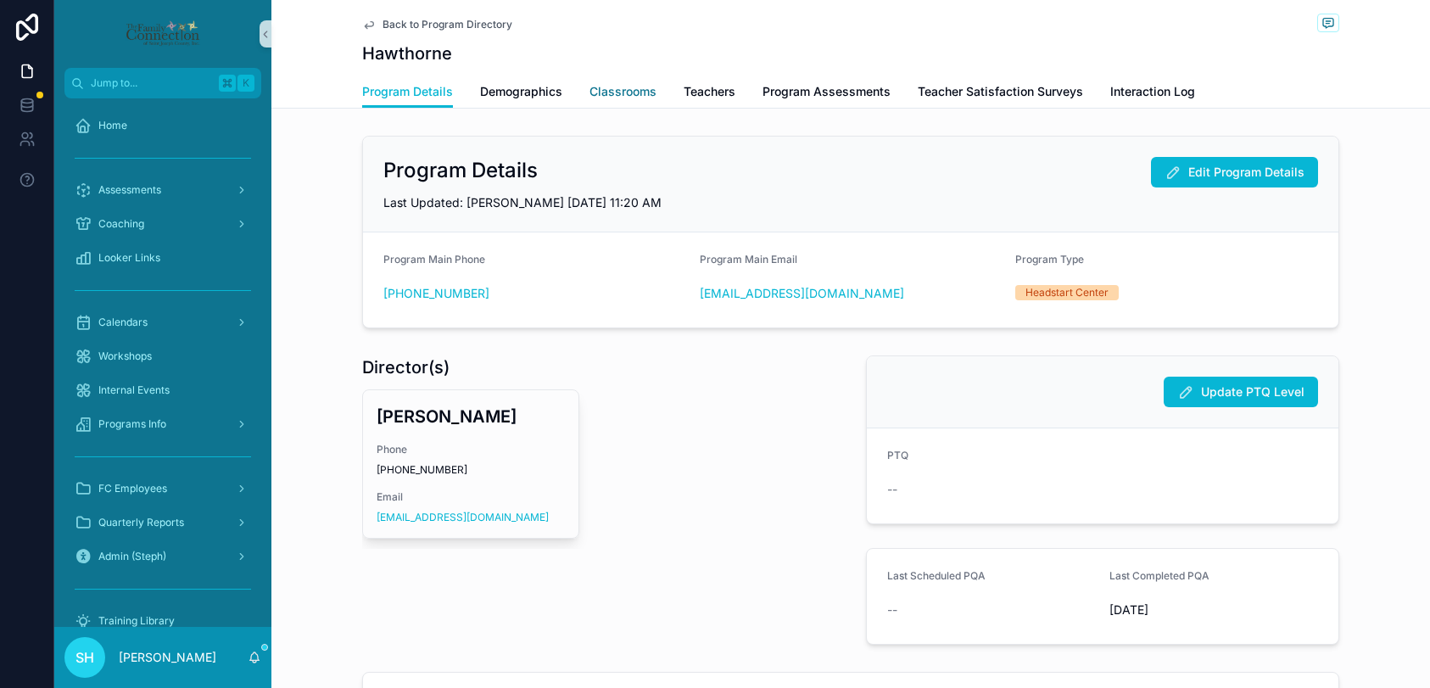
click at [632, 99] on span "Classrooms" at bounding box center [622, 91] width 67 height 17
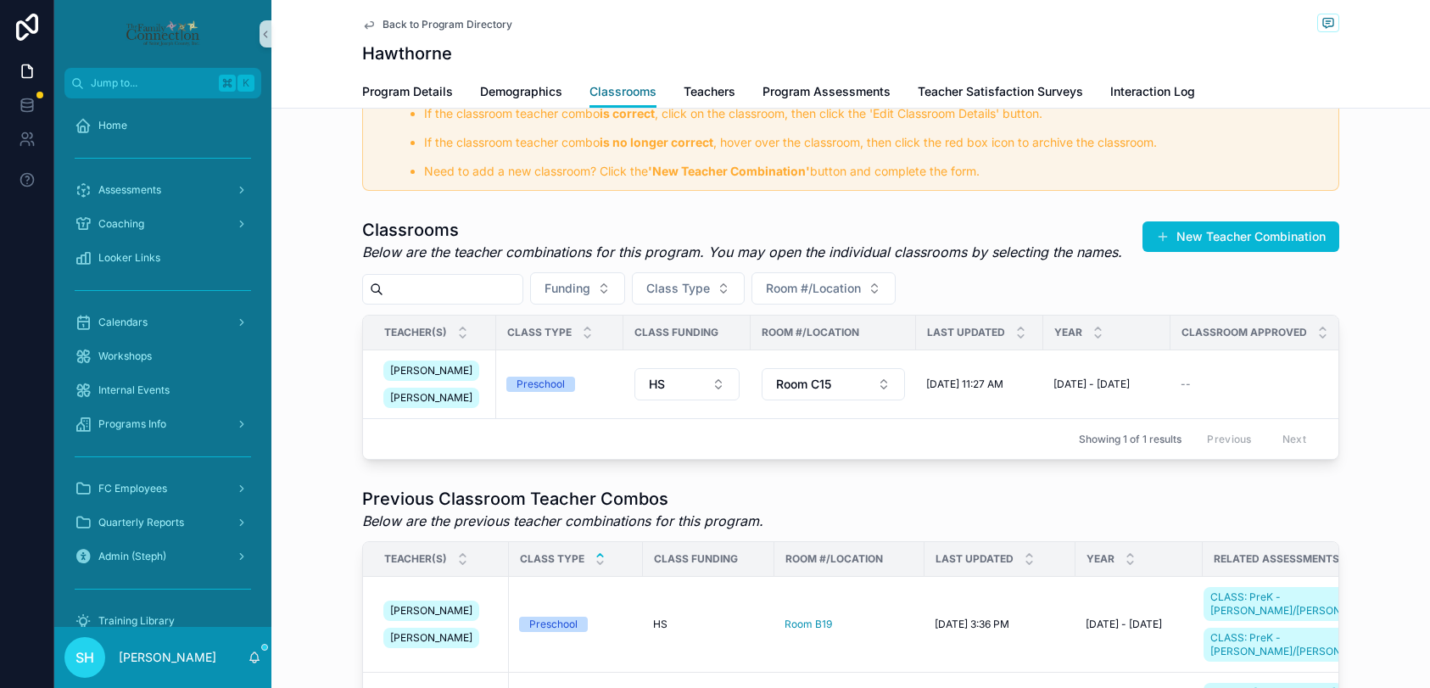
scroll to position [294, 0]
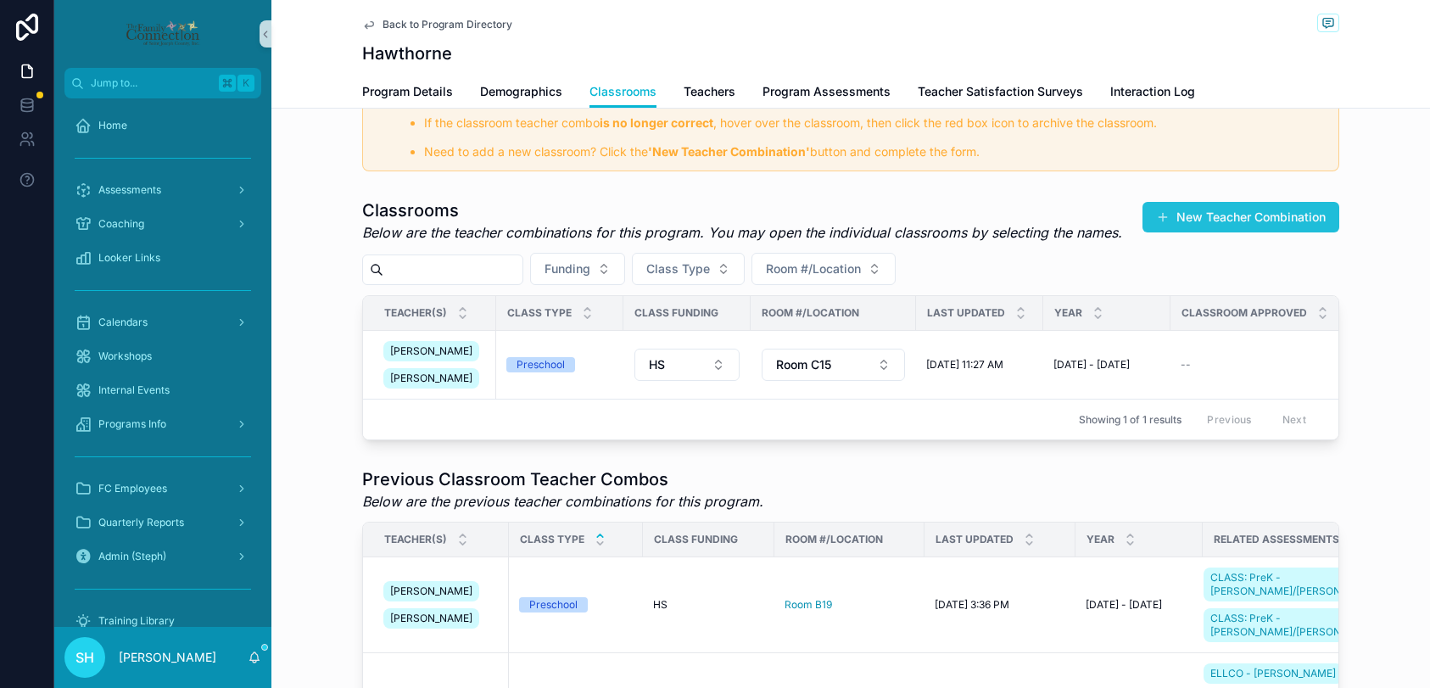
click at [1188, 213] on button "New Teacher Combination" at bounding box center [1240, 217] width 197 height 31
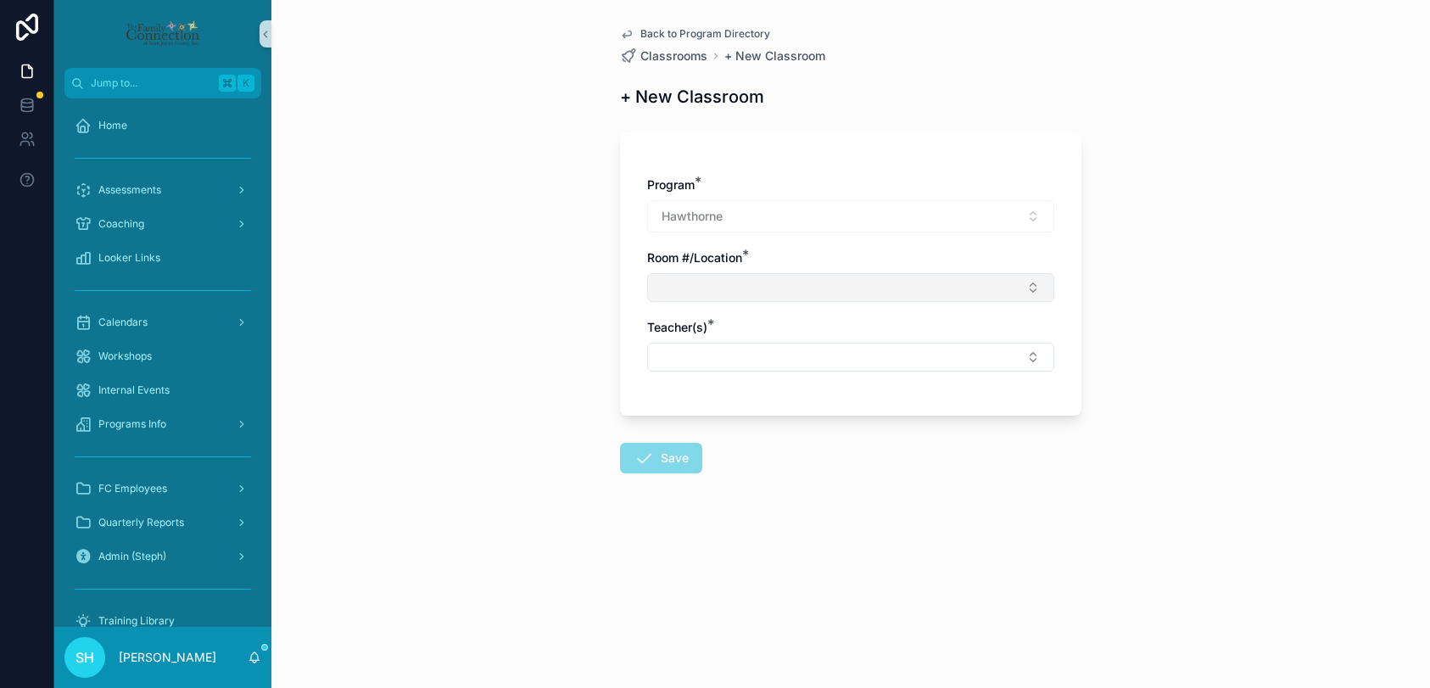
click at [736, 280] on button "Select Button" at bounding box center [850, 287] width 407 height 29
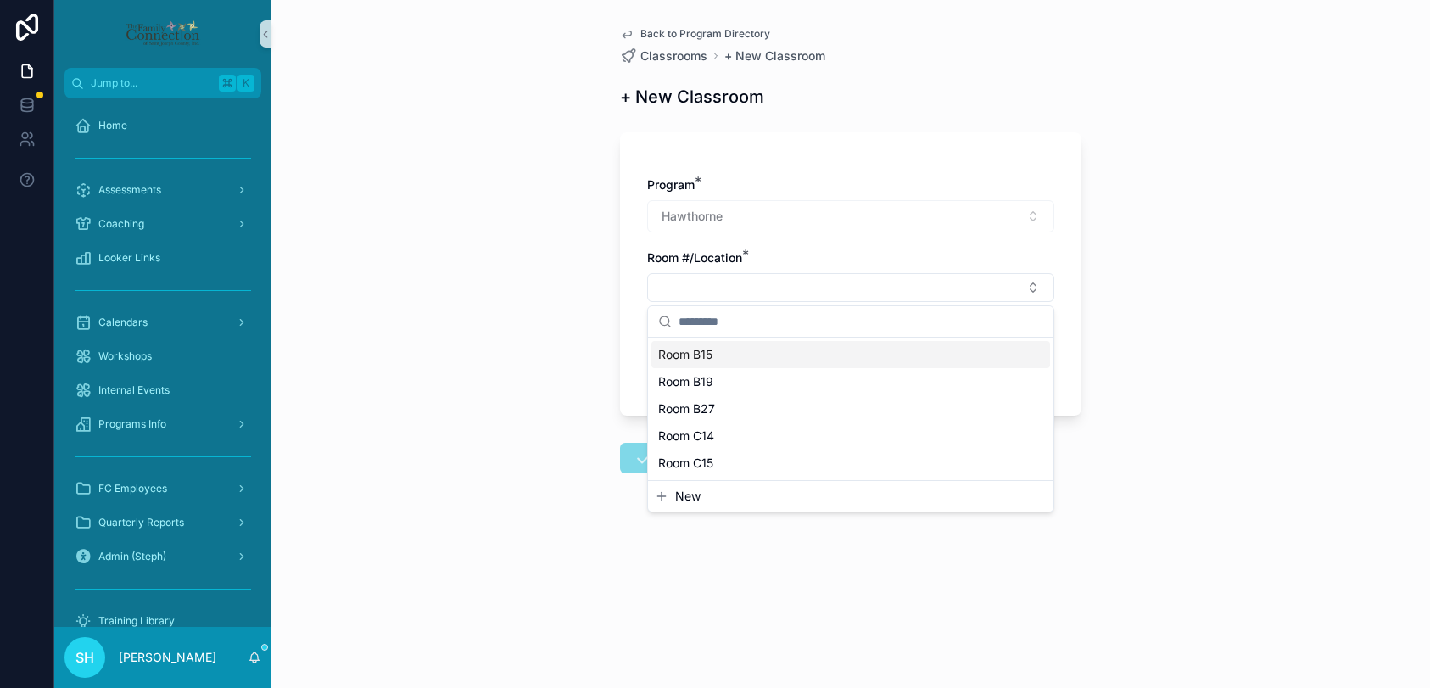
click at [685, 356] on span "Room B15" at bounding box center [685, 354] width 54 height 17
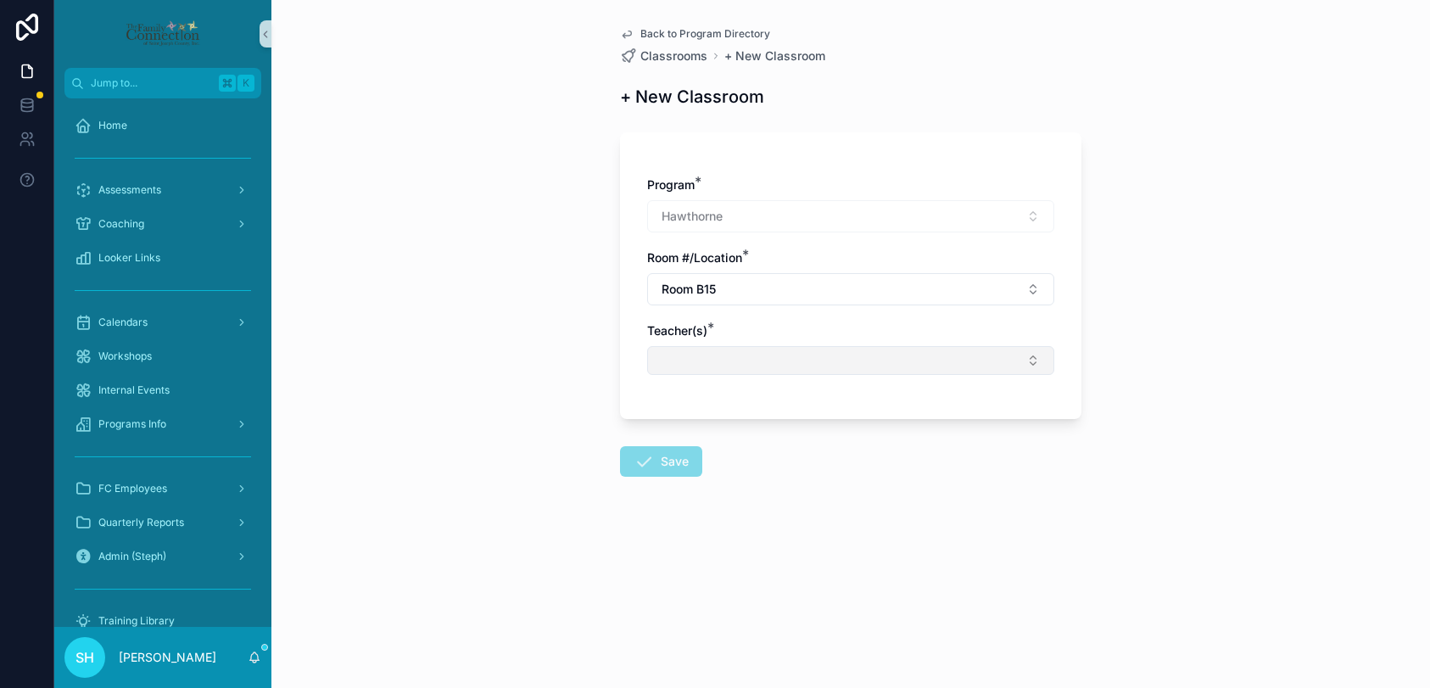
click at [685, 362] on button "Select Button" at bounding box center [850, 360] width 407 height 29
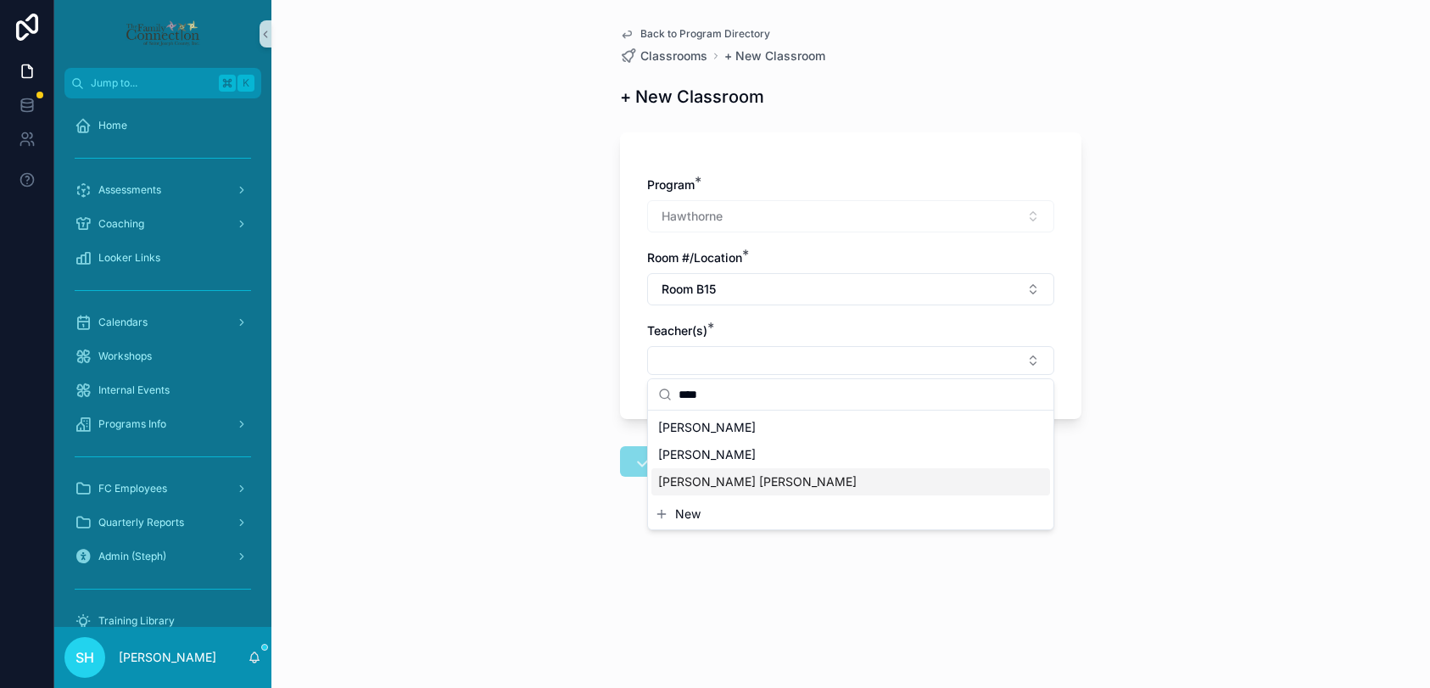
click at [731, 482] on span "[PERSON_NAME] [PERSON_NAME]" at bounding box center [757, 481] width 198 height 17
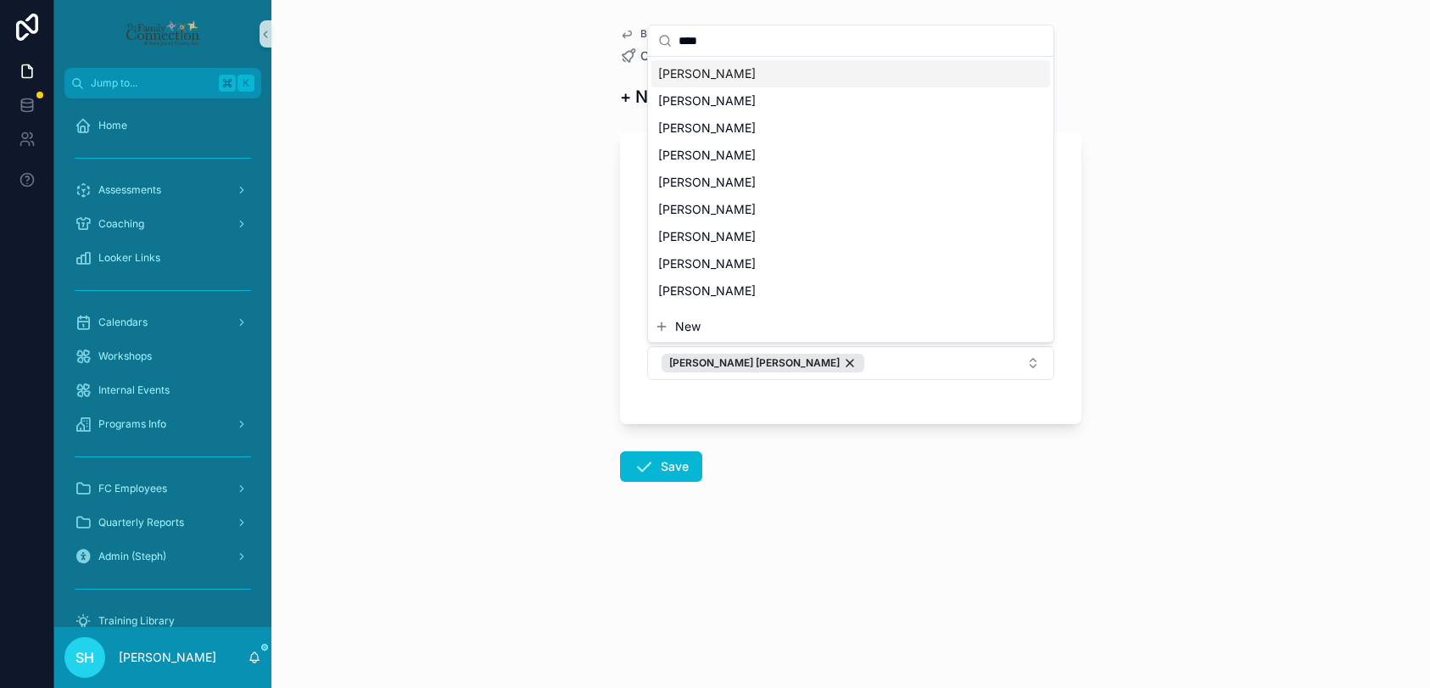
drag, startPoint x: 730, startPoint y: 43, endPoint x: 677, endPoint y: 45, distance: 52.6
click at [678, 45] on input "****" at bounding box center [860, 40] width 365 height 31
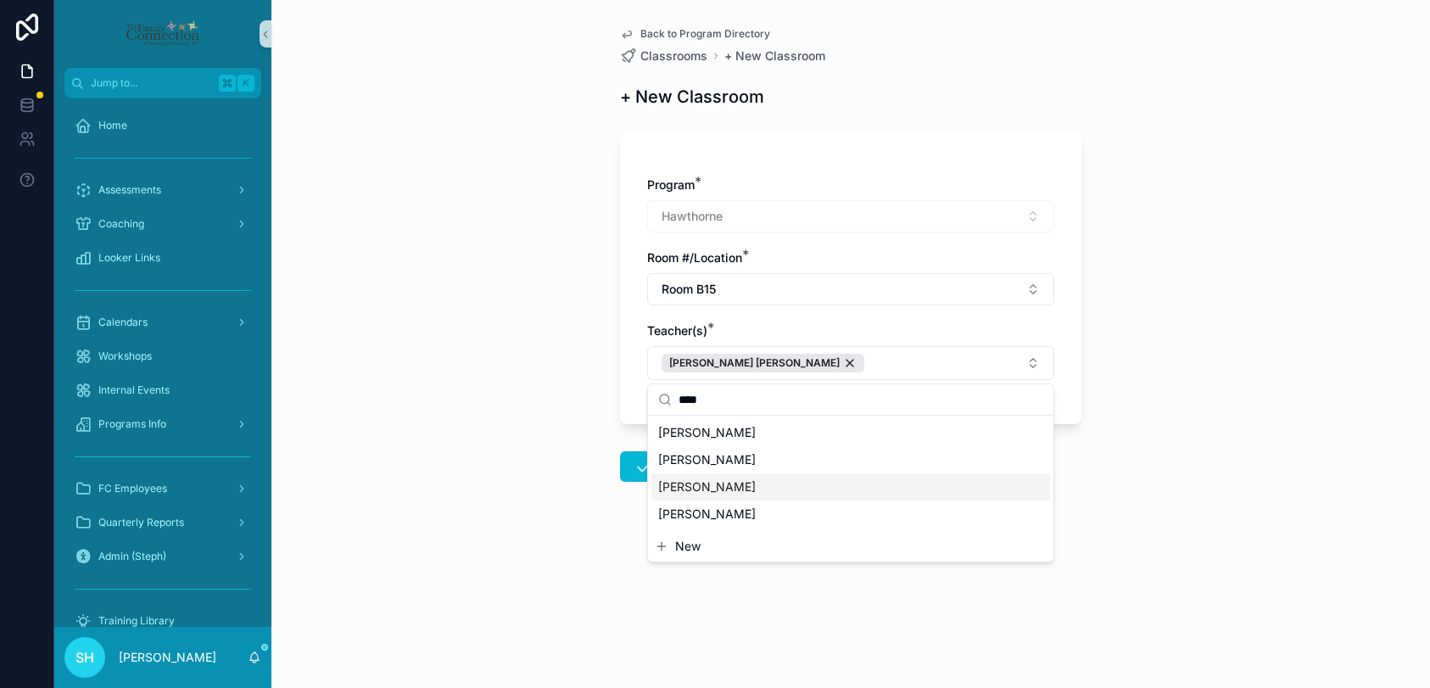
type input "****"
click at [713, 488] on span "[PERSON_NAME]" at bounding box center [707, 486] width 98 height 17
click at [542, 436] on div "Back to Program Directory Classrooms + New Classroom + New Classroom Program * …" at bounding box center [850, 344] width 1158 height 688
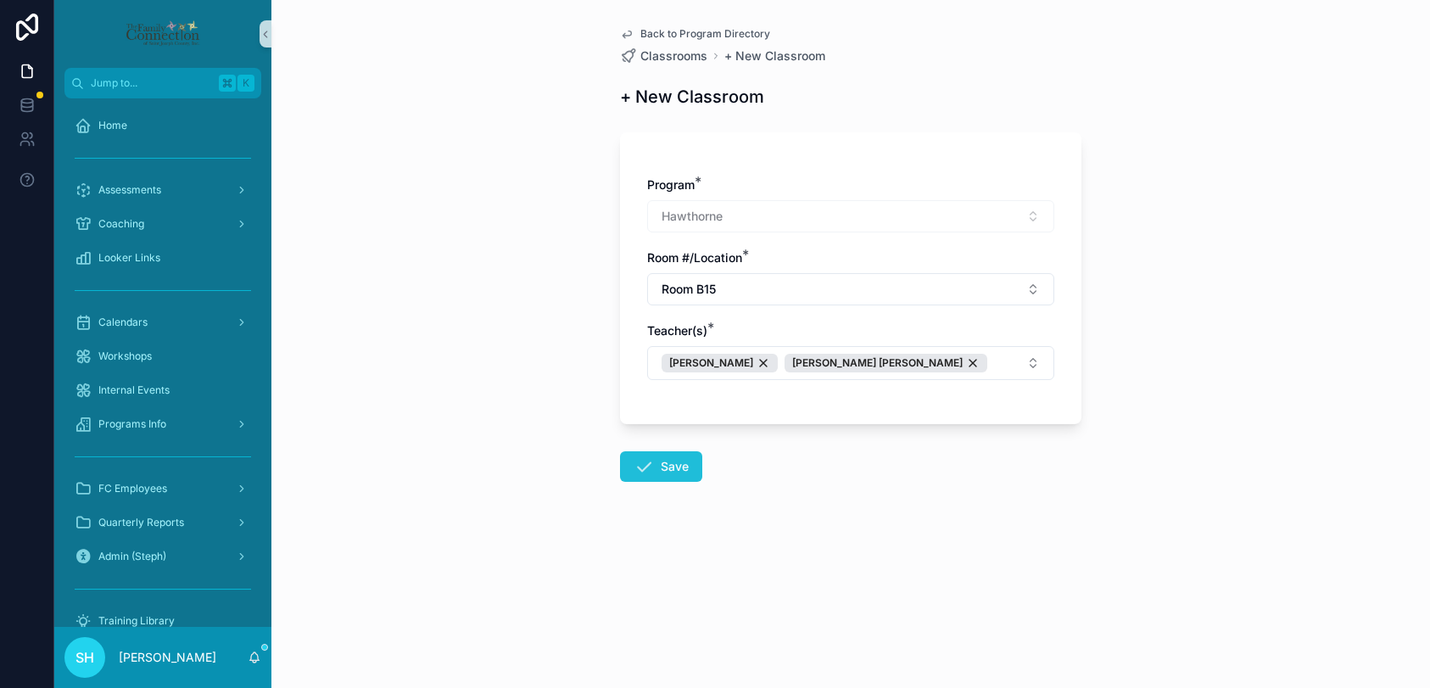
click at [665, 463] on button "Save" at bounding box center [661, 466] width 82 height 31
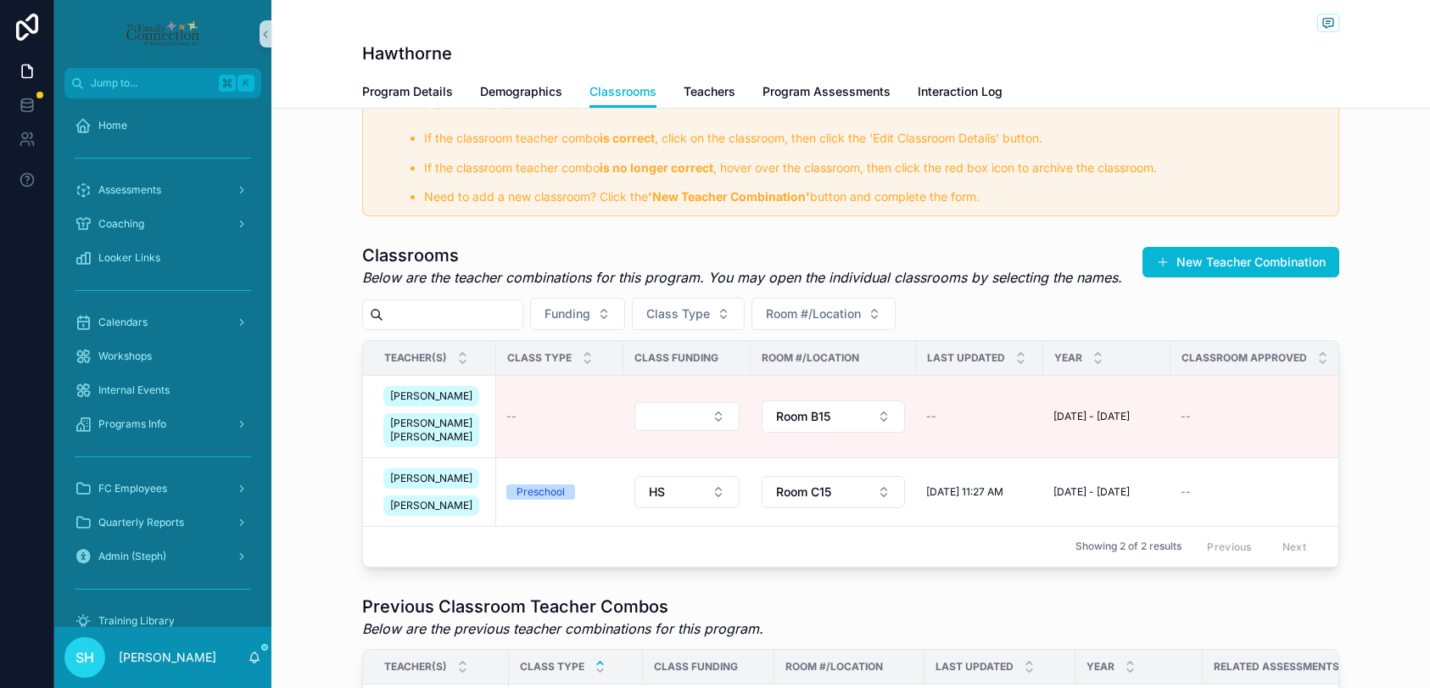
scroll to position [135, 0]
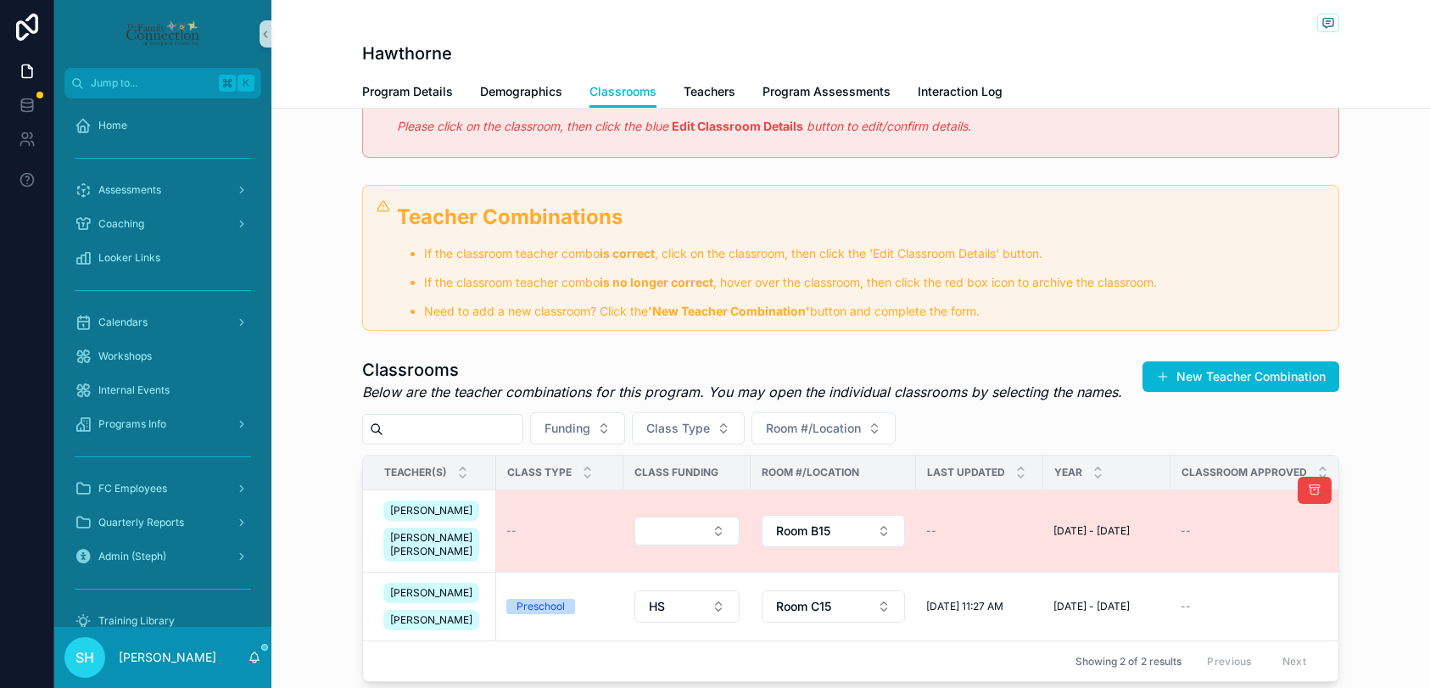
click at [560, 545] on td "--" at bounding box center [559, 531] width 127 height 82
click at [456, 521] on div "[PERSON_NAME]" at bounding box center [431, 510] width 96 height 20
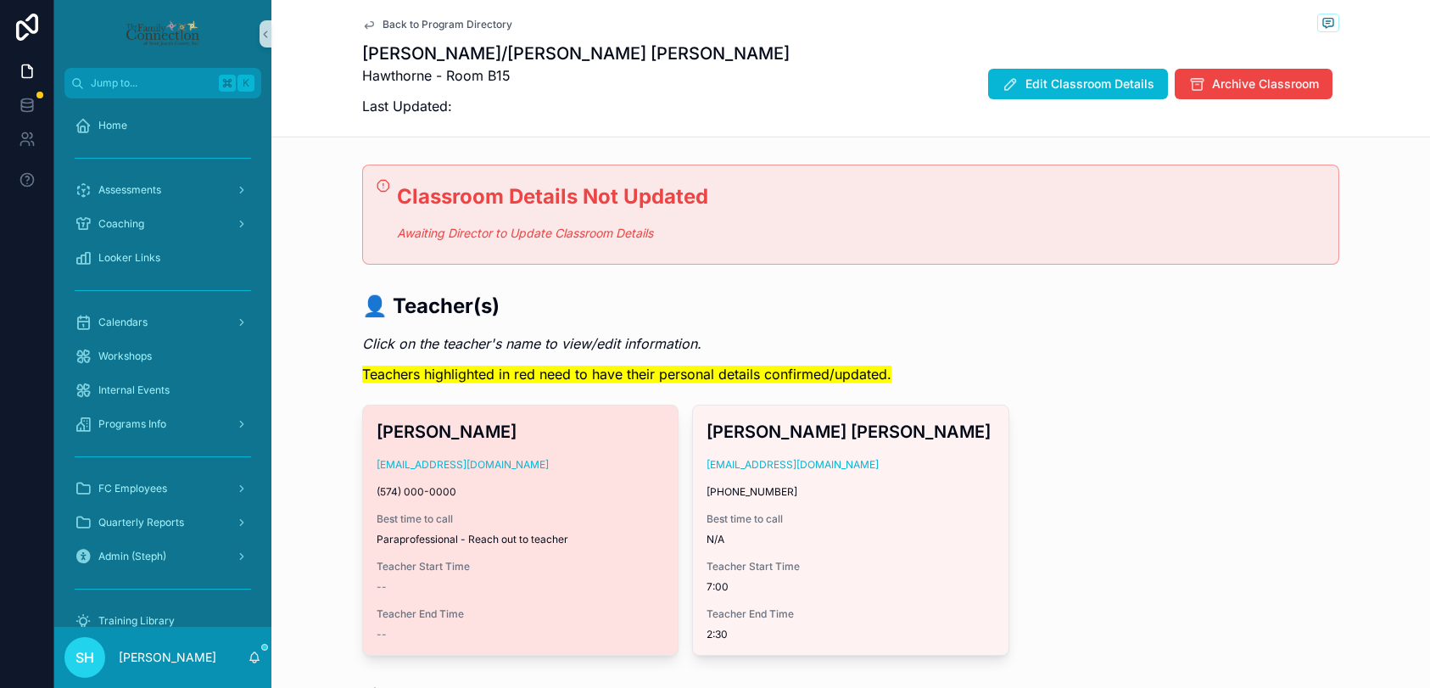
click at [594, 482] on div "Angelica Cedeno unknown@unknown.com (574) 000-0000 Best time to call Paraprofes…" at bounding box center [520, 529] width 315 height 249
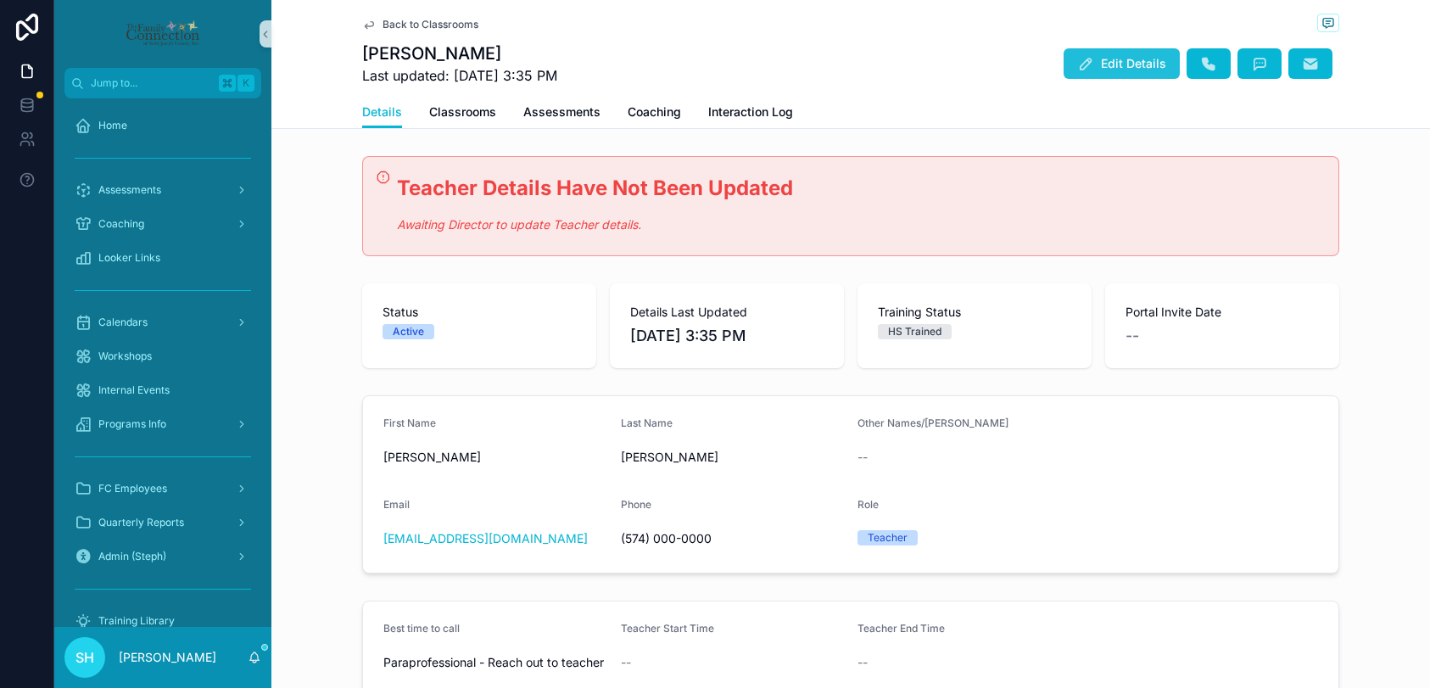
click at [1099, 73] on button "Edit Details" at bounding box center [1121, 63] width 116 height 31
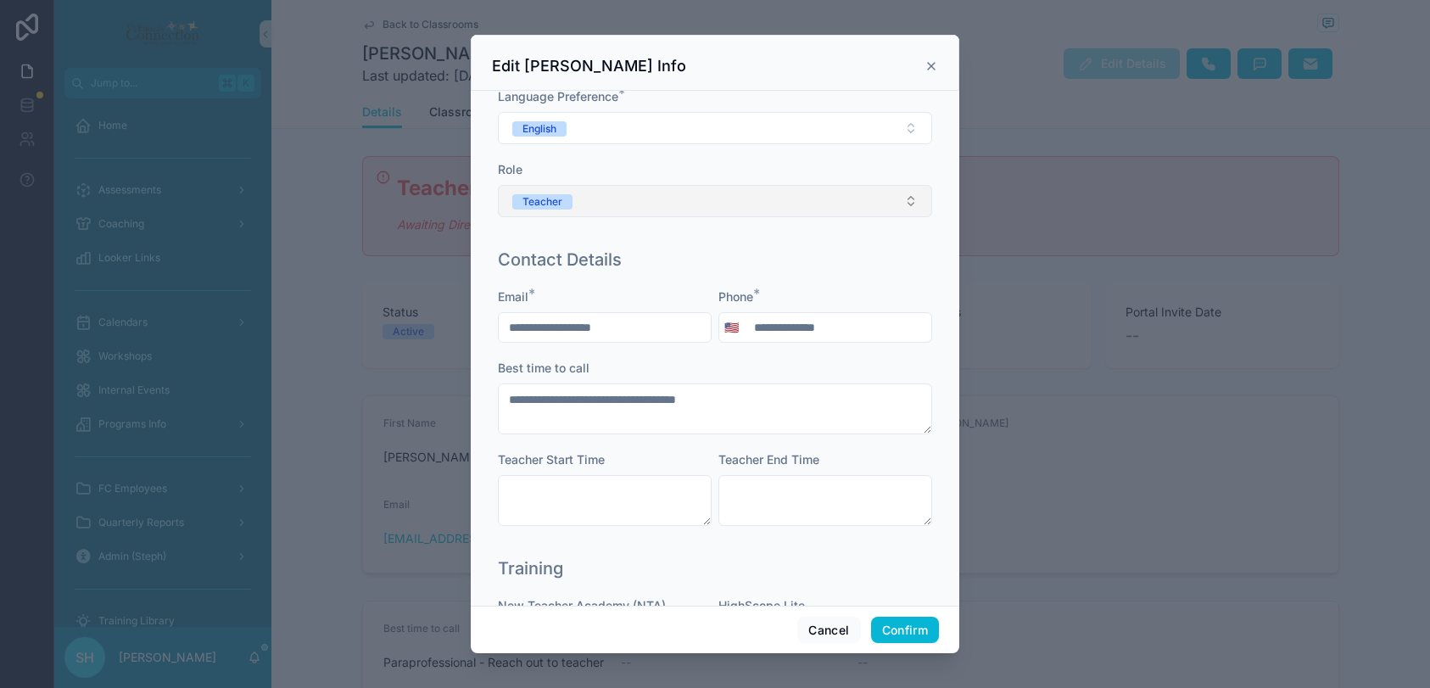
scroll to position [215, 0]
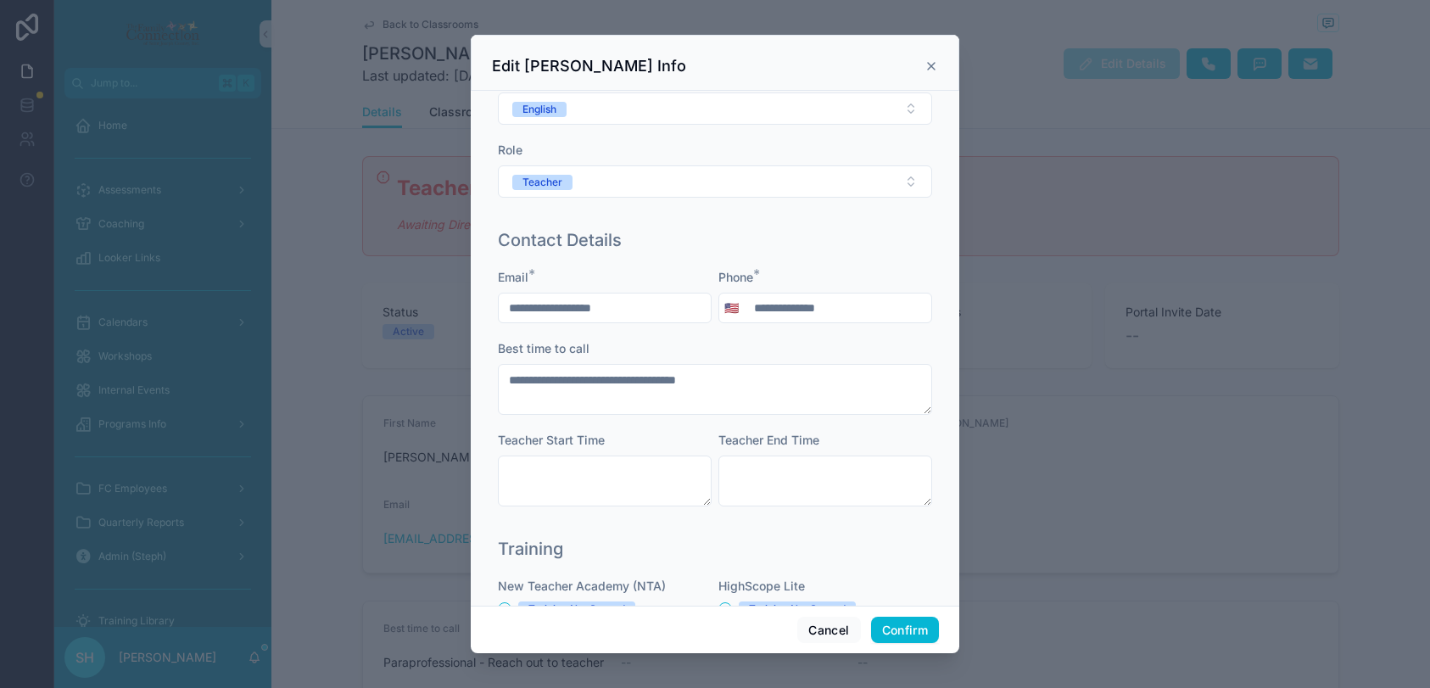
click at [851, 309] on input "**********" at bounding box center [837, 308] width 187 height 24
type input "**********"
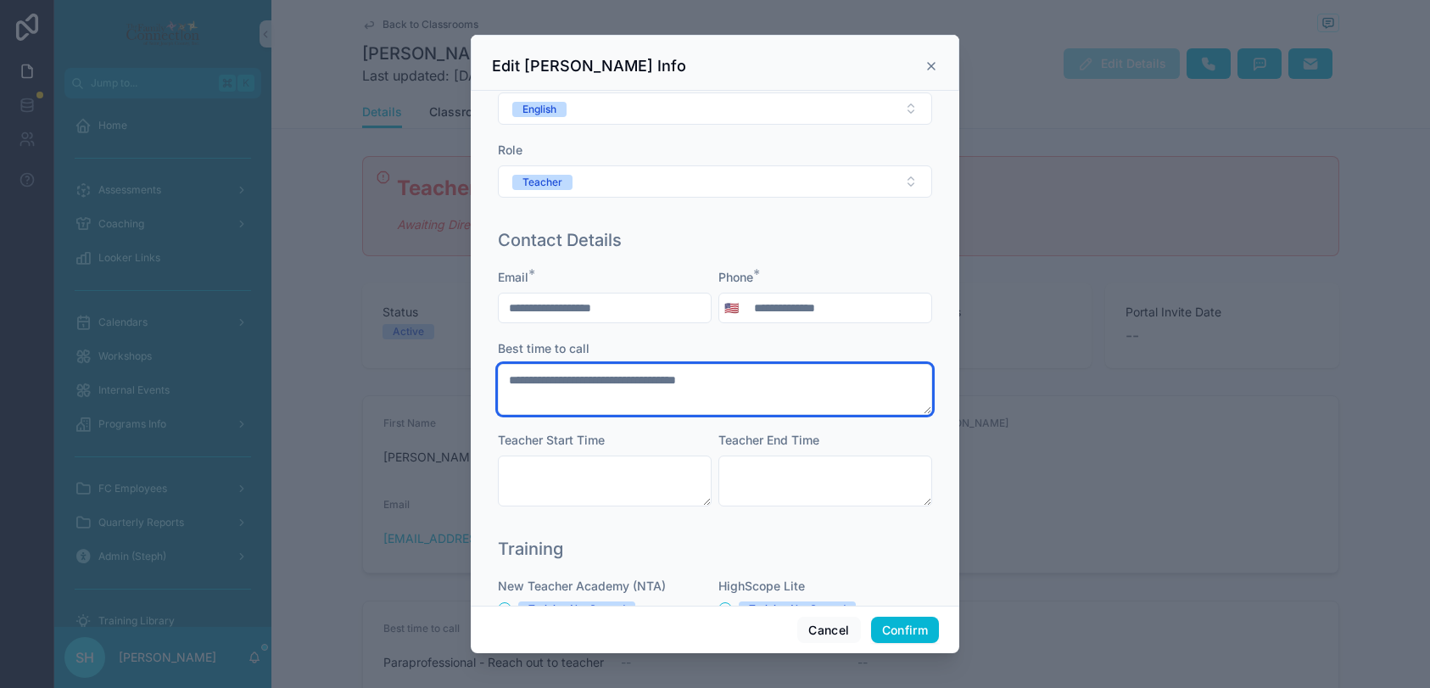
drag, startPoint x: 755, startPoint y: 386, endPoint x: 499, endPoint y: 378, distance: 256.2
click at [499, 378] on textarea "**********" at bounding box center [715, 389] width 434 height 51
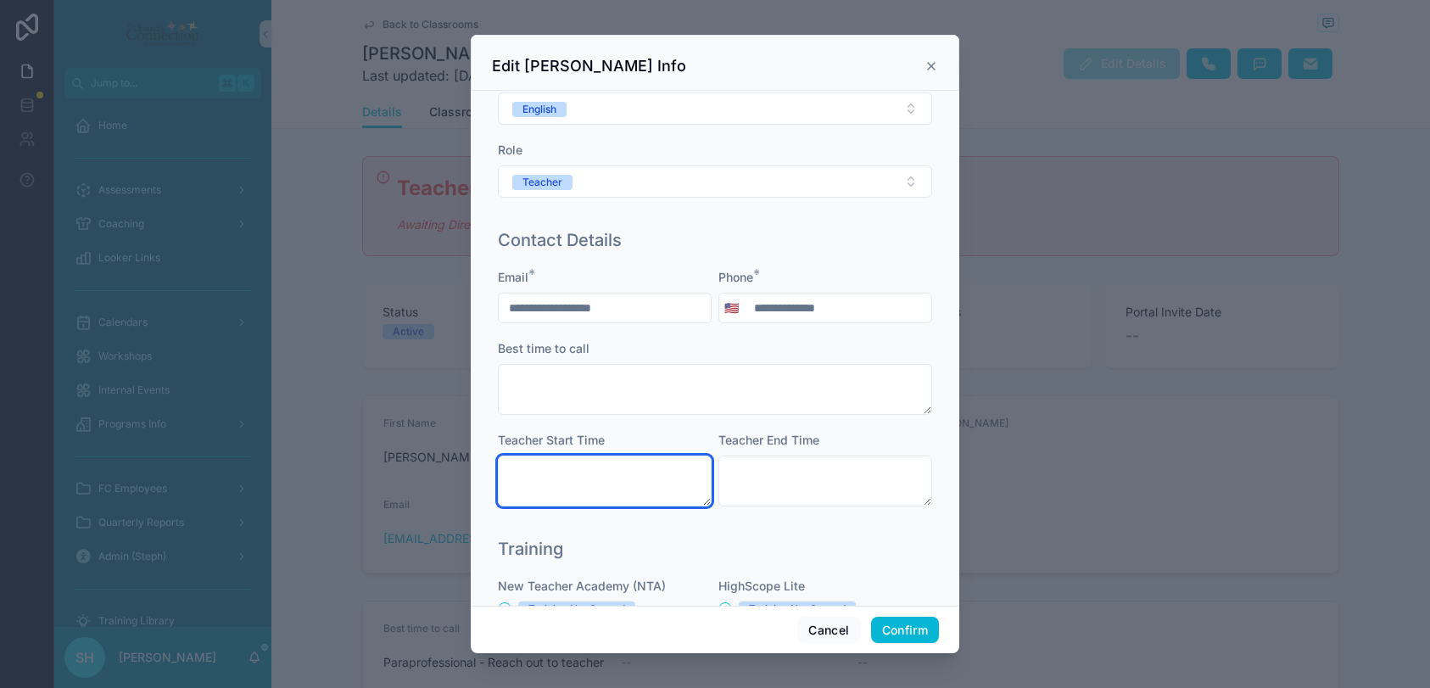
click at [609, 482] on textarea at bounding box center [605, 480] width 214 height 51
type textarea "****"
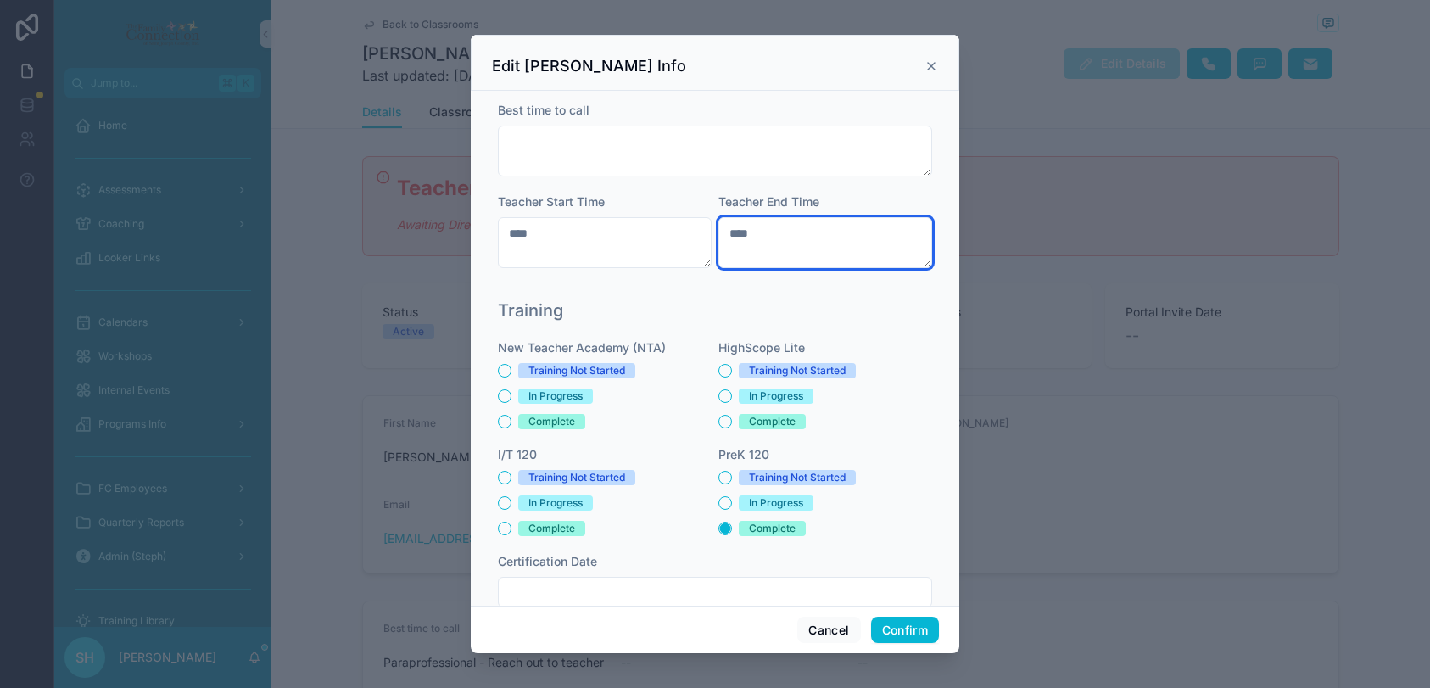
scroll to position [546, 0]
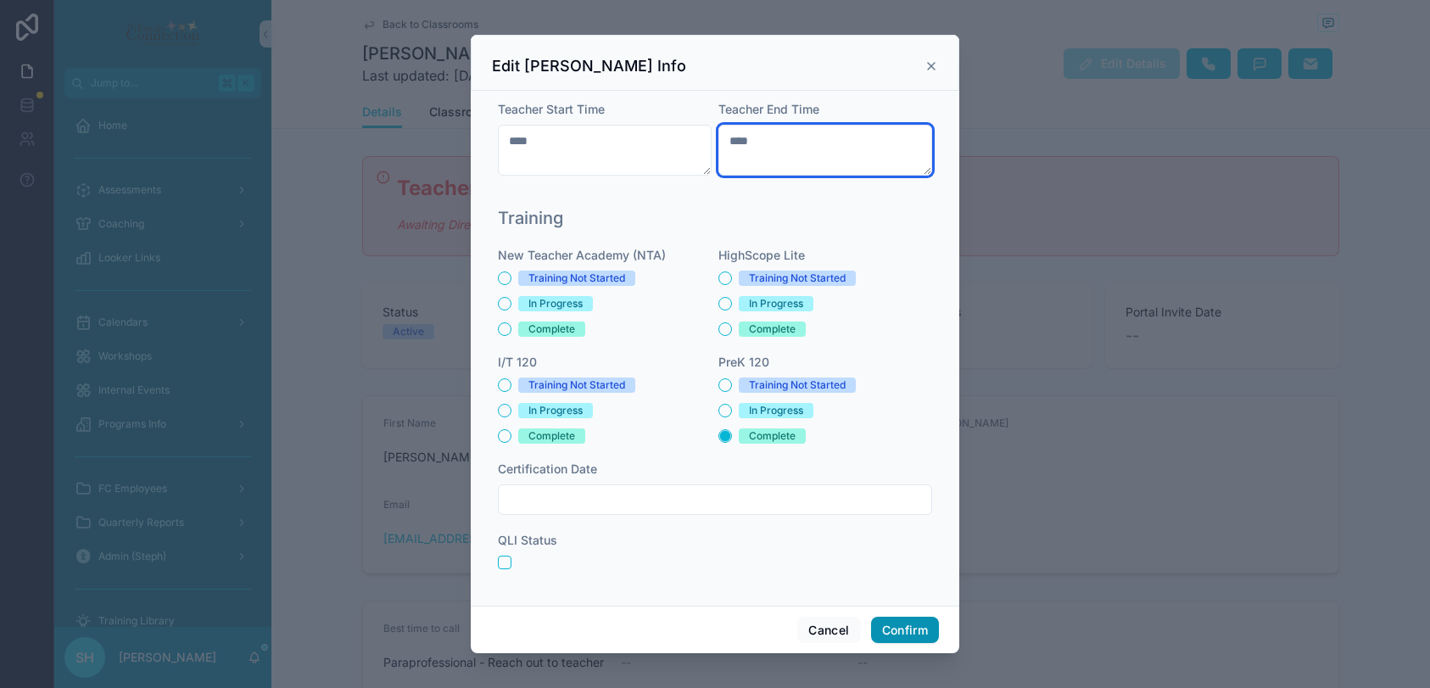
type textarea "****"
click at [899, 634] on button "Confirm" at bounding box center [905, 629] width 68 height 27
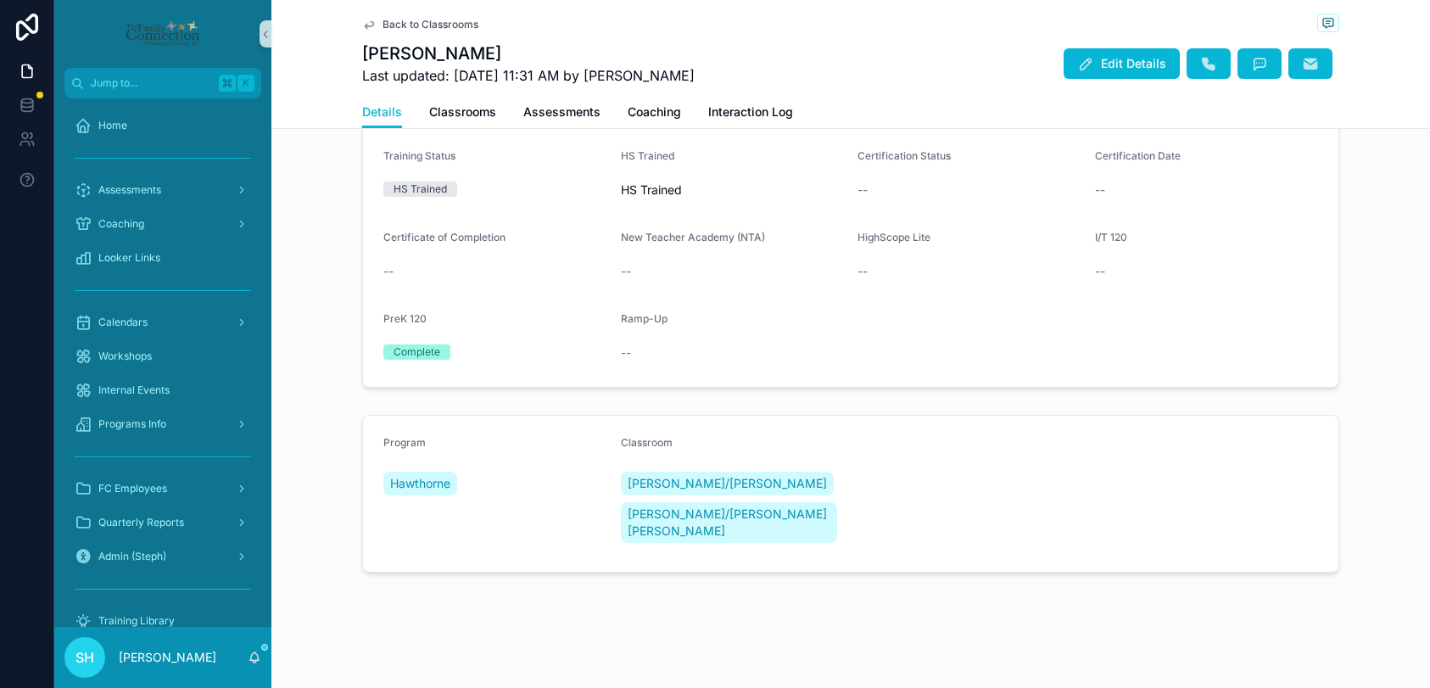
scroll to position [0, 0]
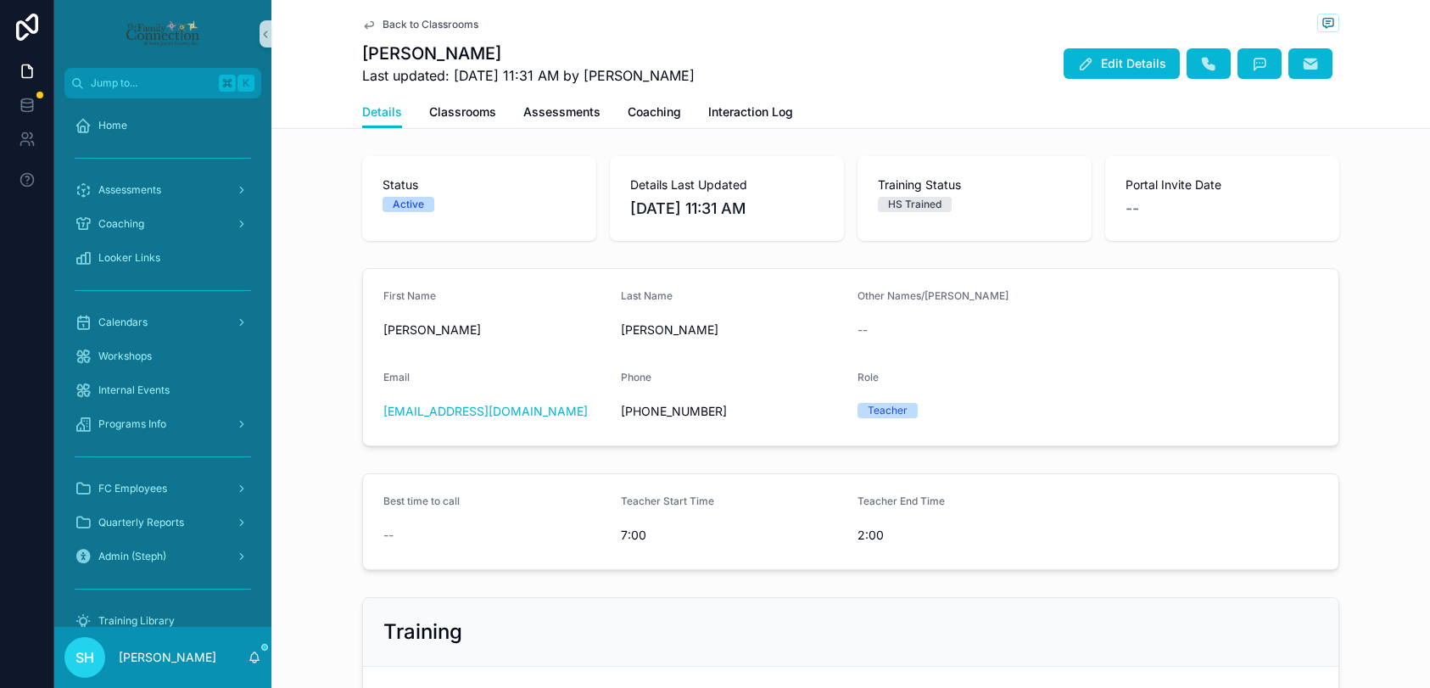
click at [410, 20] on span "Back to Classrooms" at bounding box center [430, 25] width 96 height 14
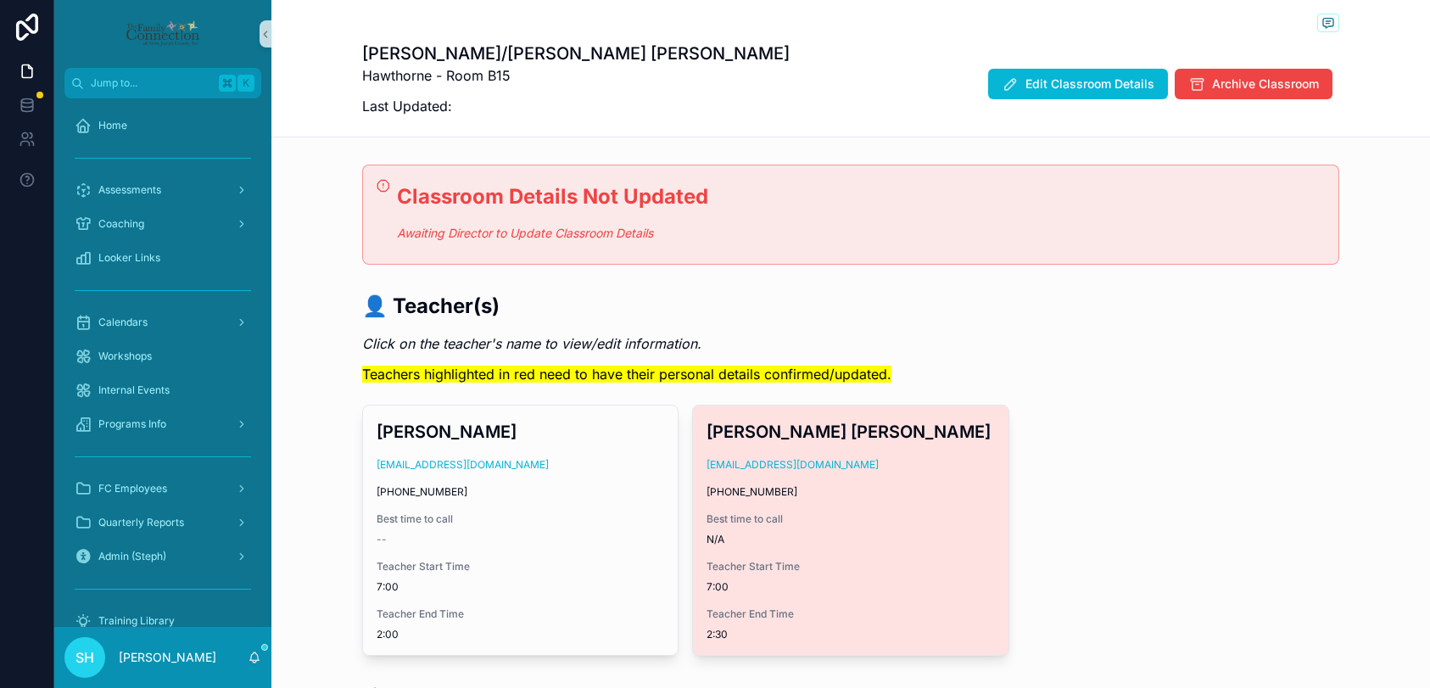
click at [878, 501] on div "Sandra Acevedo Pagan sacevedopagan@headstartesj.com (574) 393-5892 Best time to…" at bounding box center [850, 529] width 315 height 249
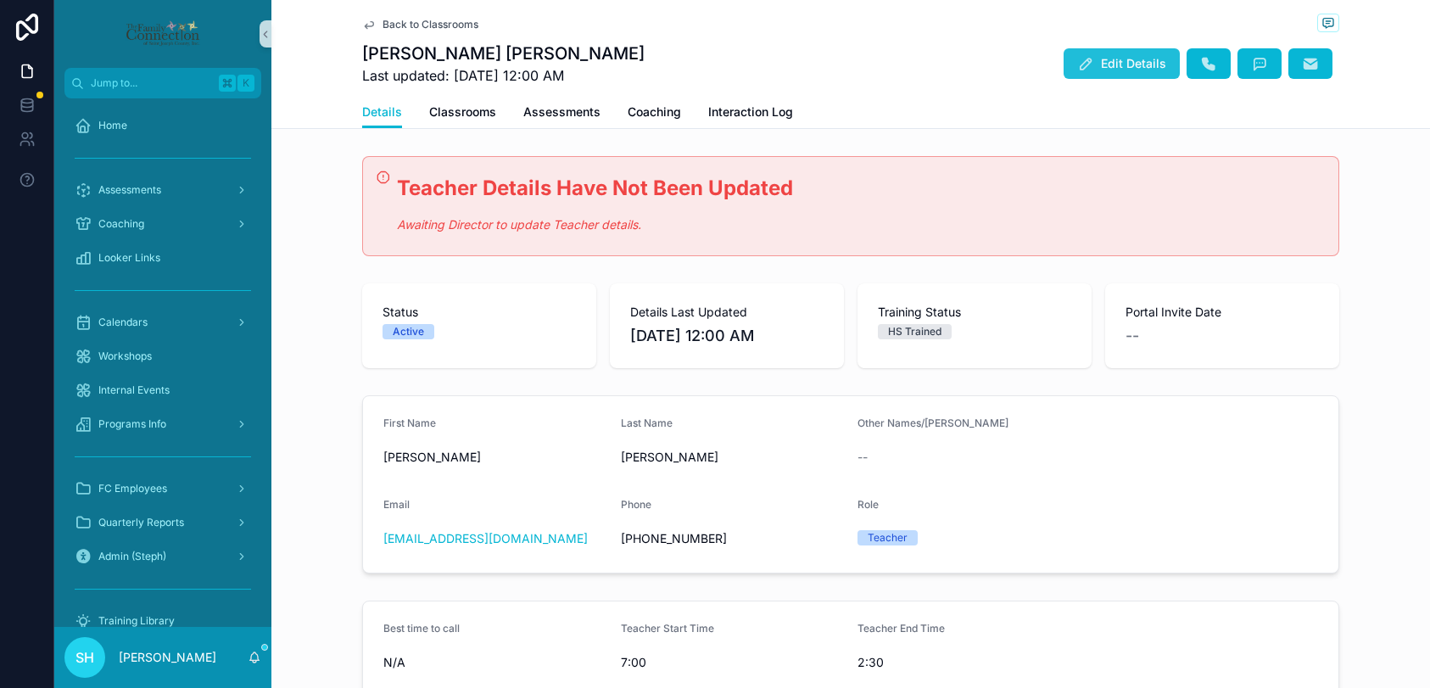
click at [1080, 57] on icon "scrollable content" at bounding box center [1085, 63] width 17 height 17
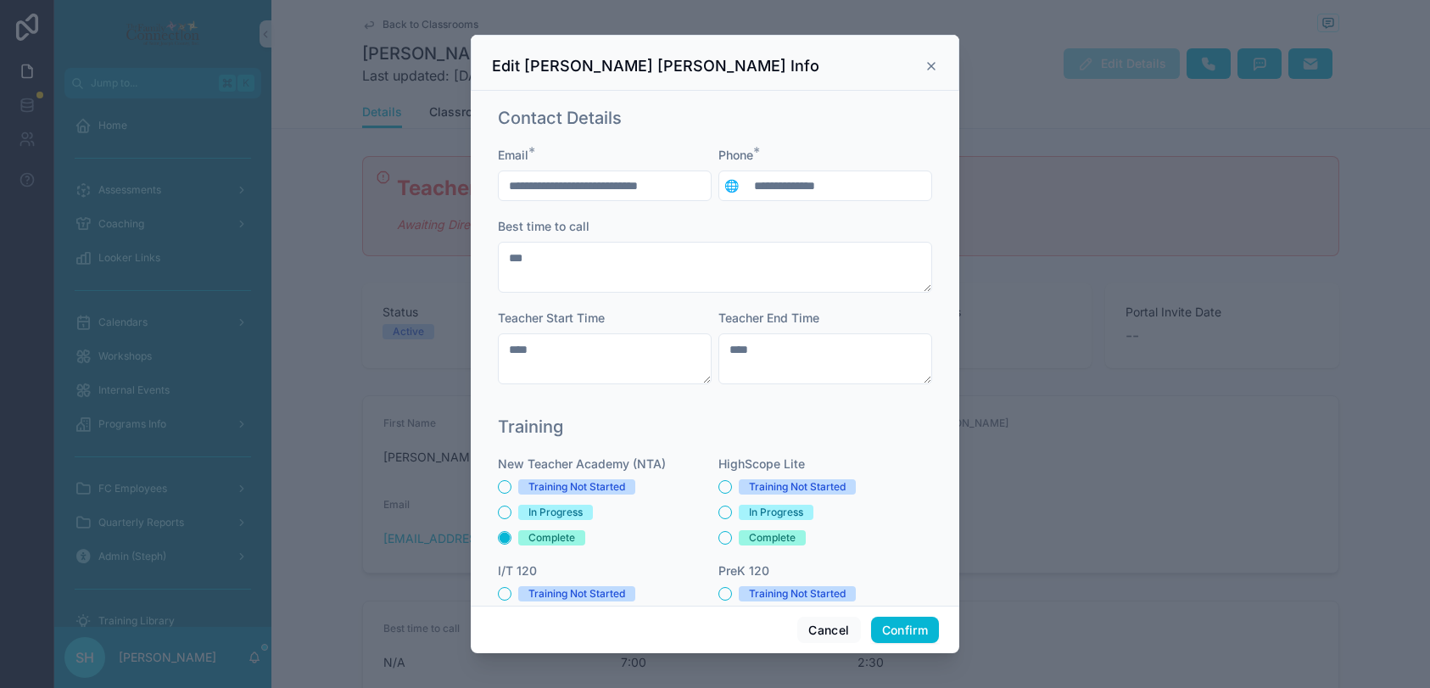
scroll to position [342, 0]
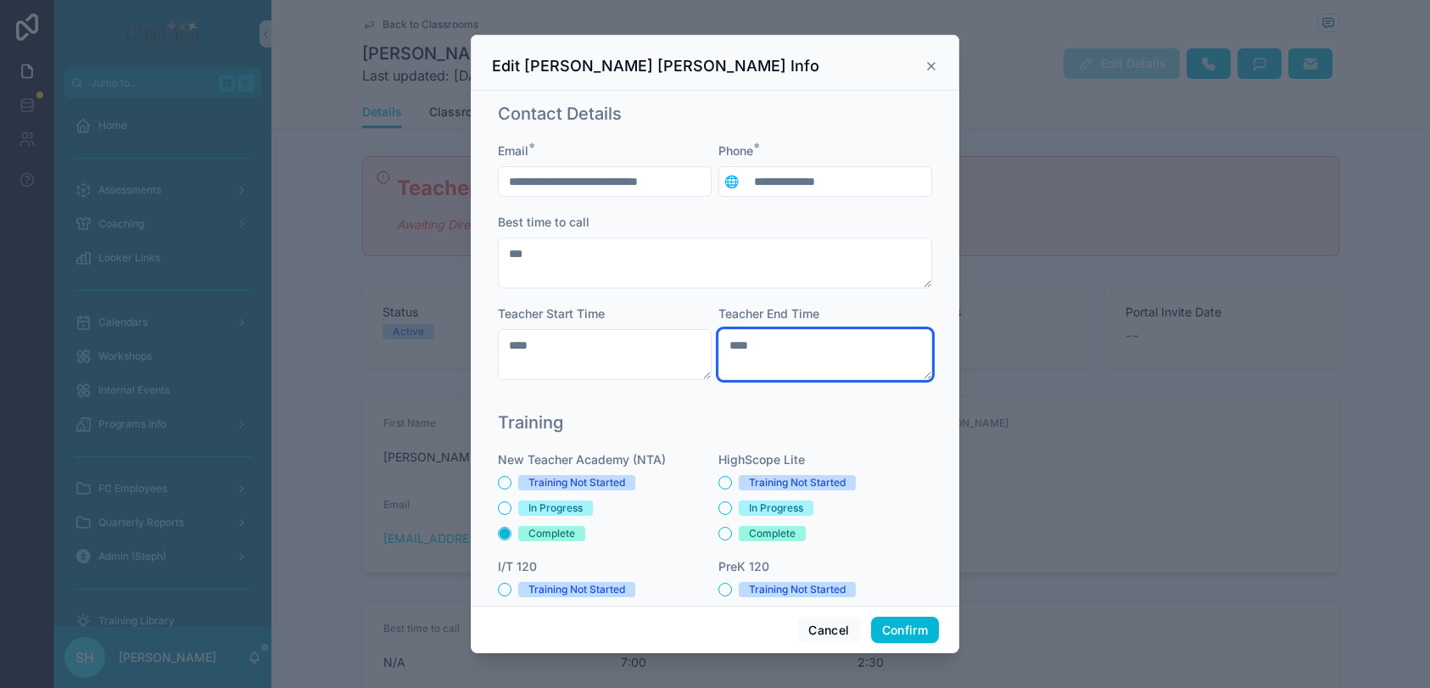
click at [815, 359] on textarea "****" at bounding box center [825, 354] width 214 height 51
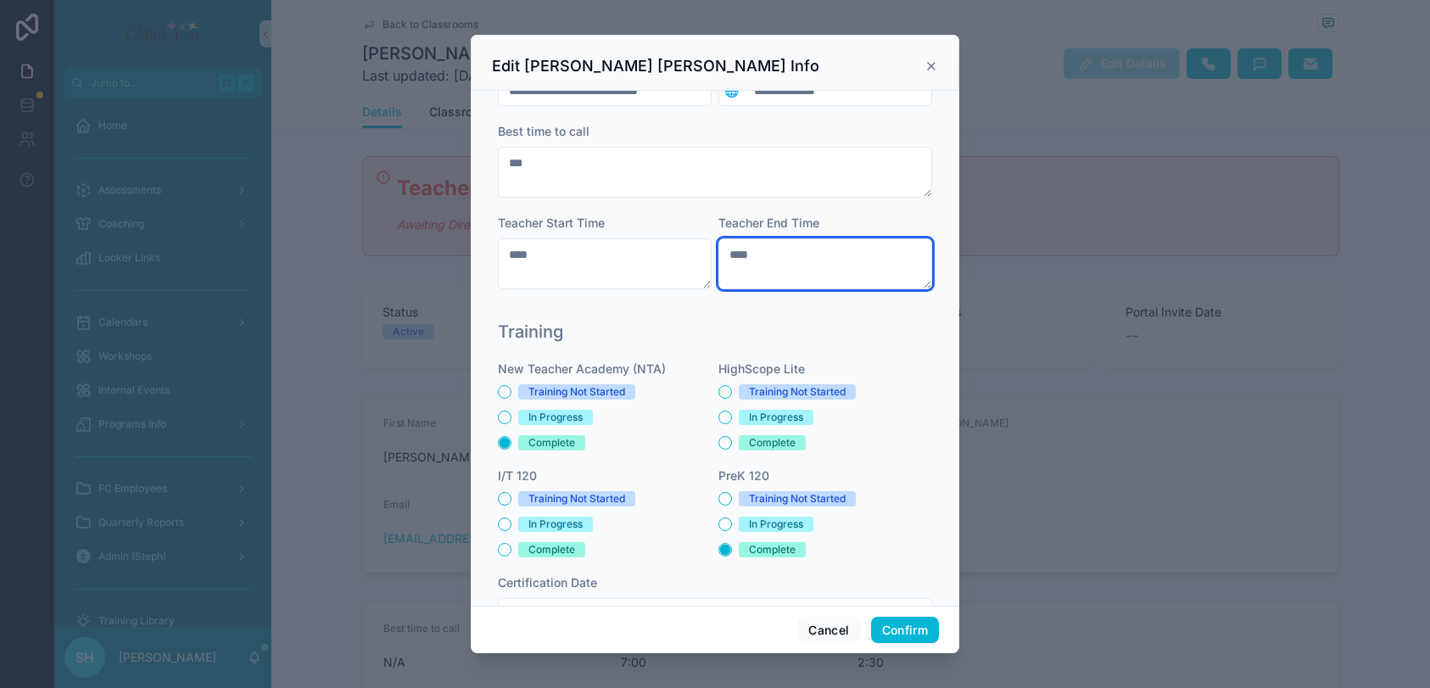
scroll to position [546, 0]
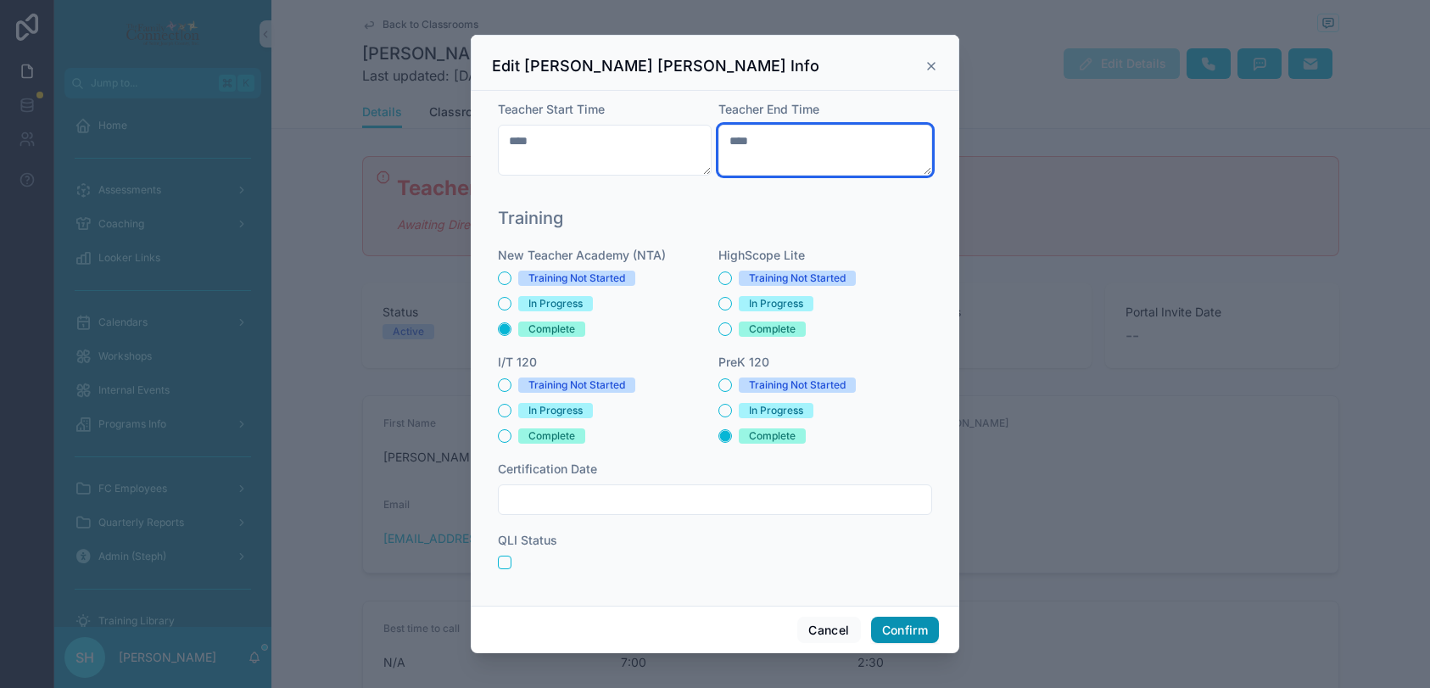
type textarea "****"
click at [895, 626] on button "Confirm" at bounding box center [905, 629] width 68 height 27
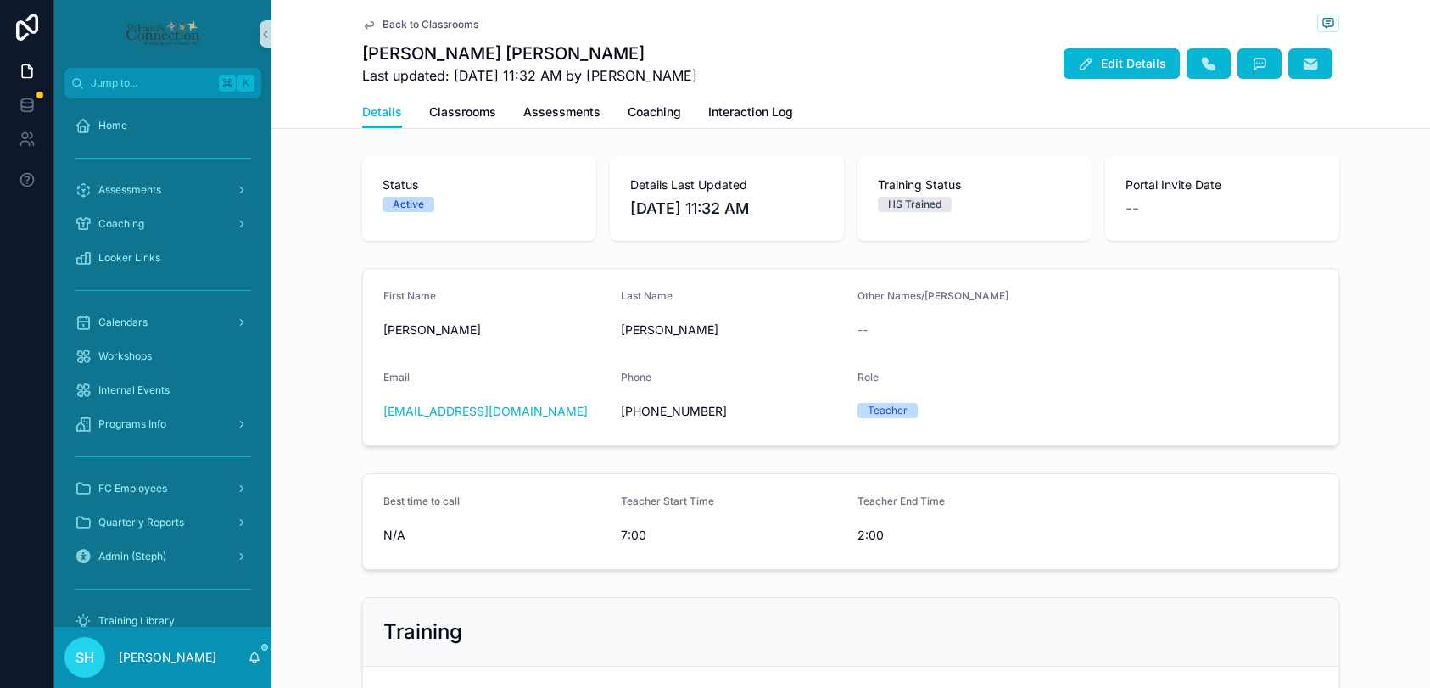
click at [456, 25] on span "Back to Classrooms" at bounding box center [430, 25] width 96 height 14
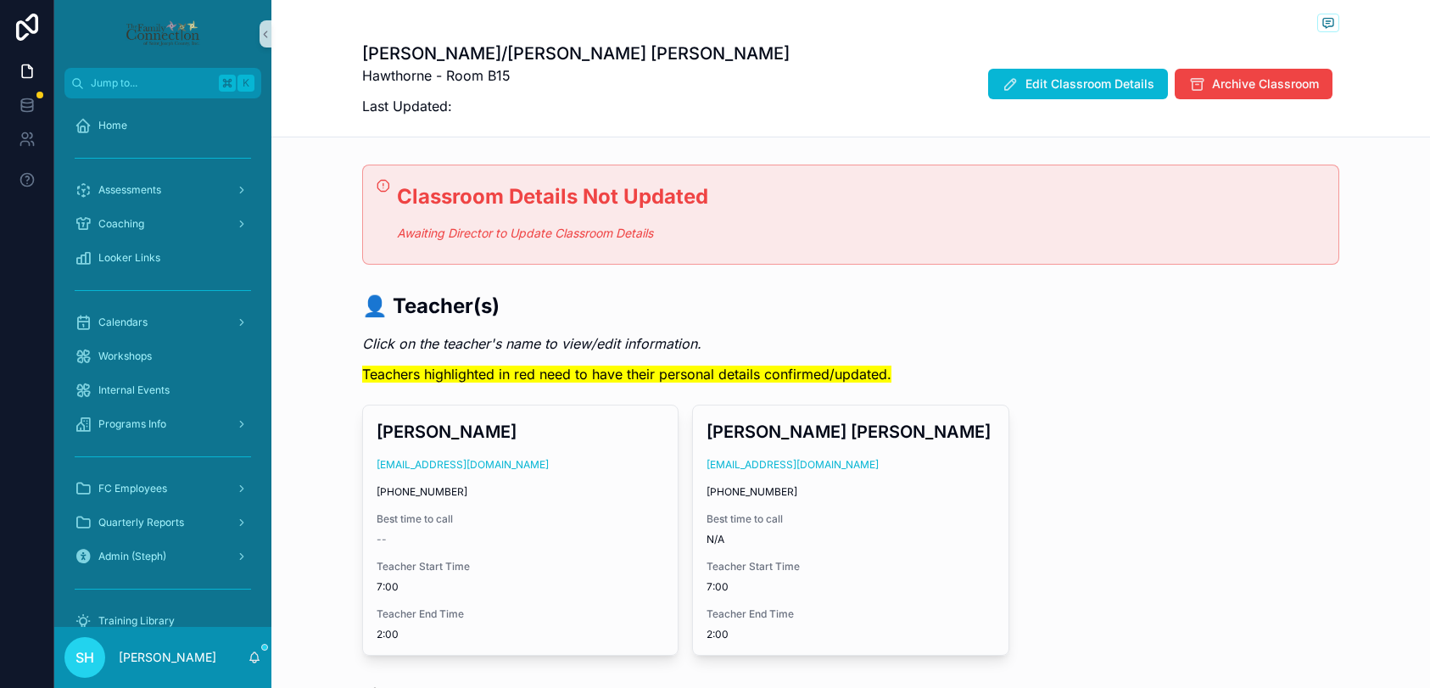
click at [725, 215] on div "Classroom Details Not Updated Awaiting Director to Update Classroom Details" at bounding box center [861, 212] width 928 height 61
click at [1068, 81] on span "Edit Classroom Details" at bounding box center [1089, 83] width 129 height 17
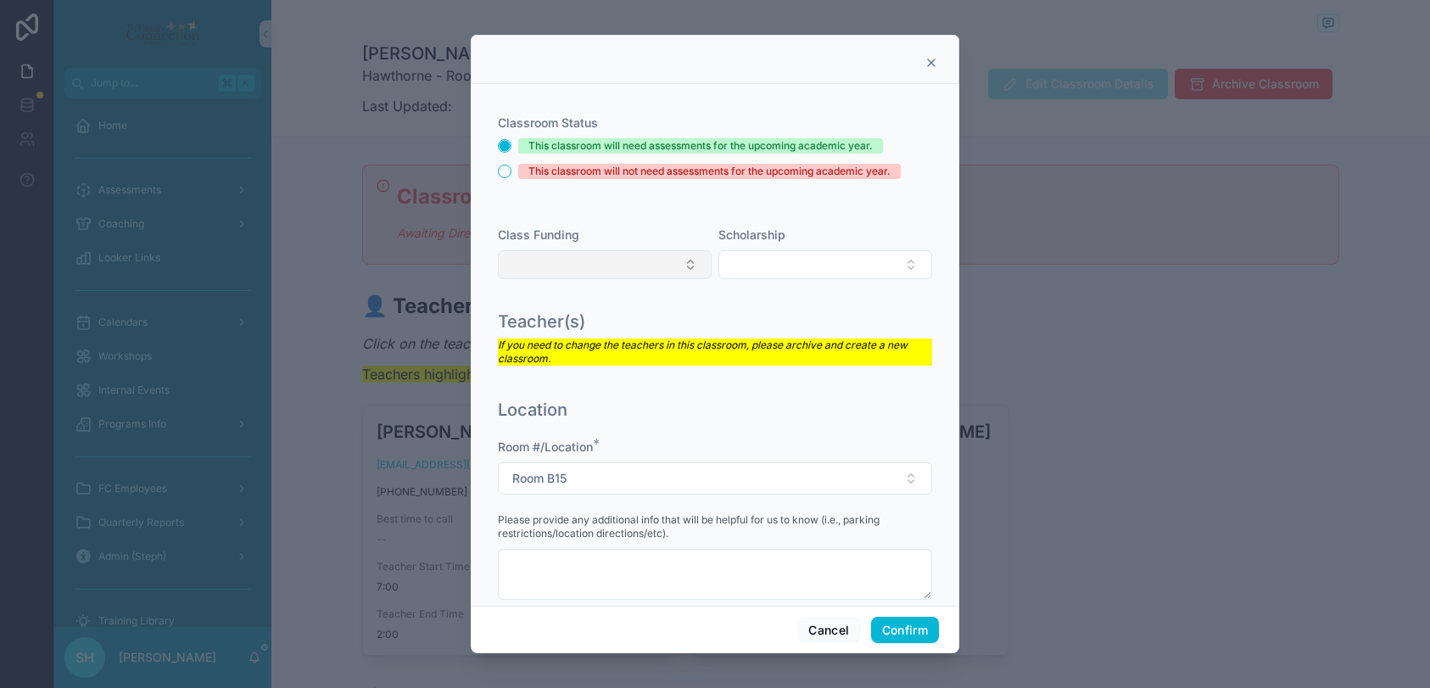
click at [688, 263] on button "Select Button" at bounding box center [605, 264] width 214 height 29
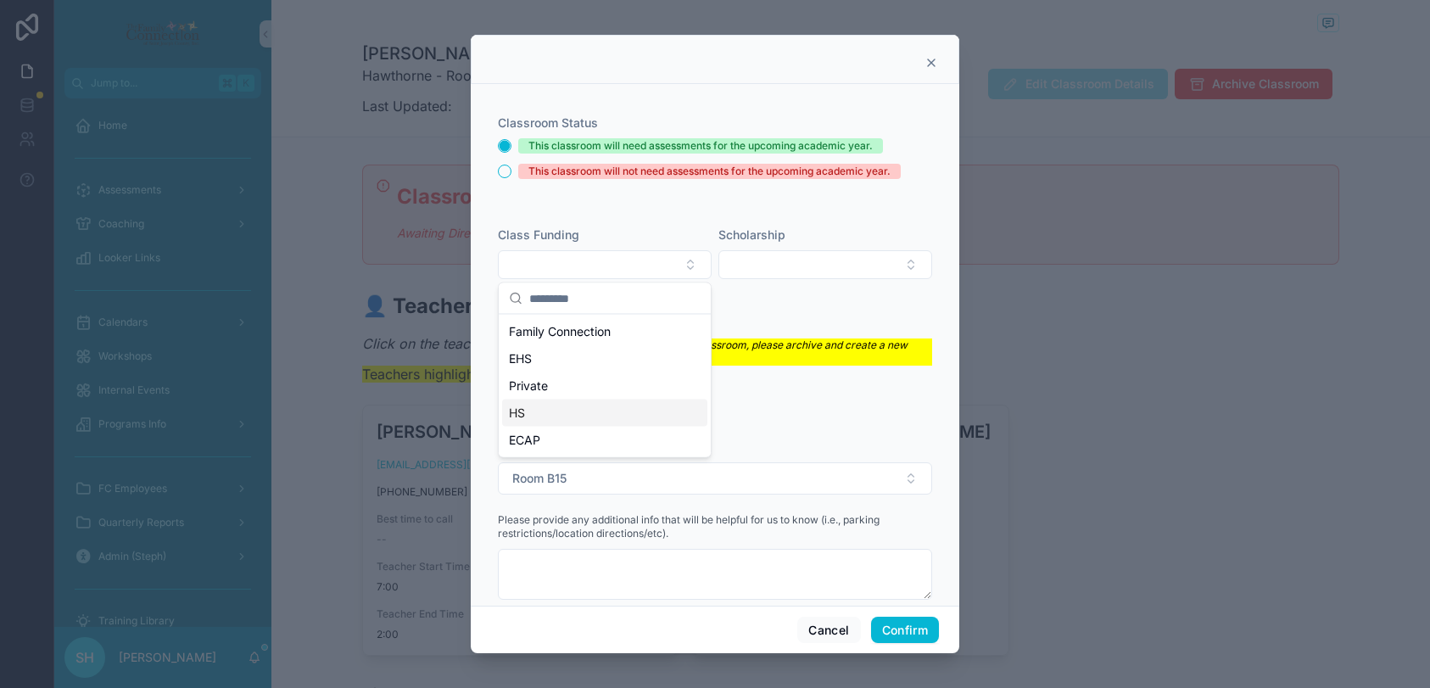
click at [521, 410] on span "HS" at bounding box center [517, 412] width 16 height 17
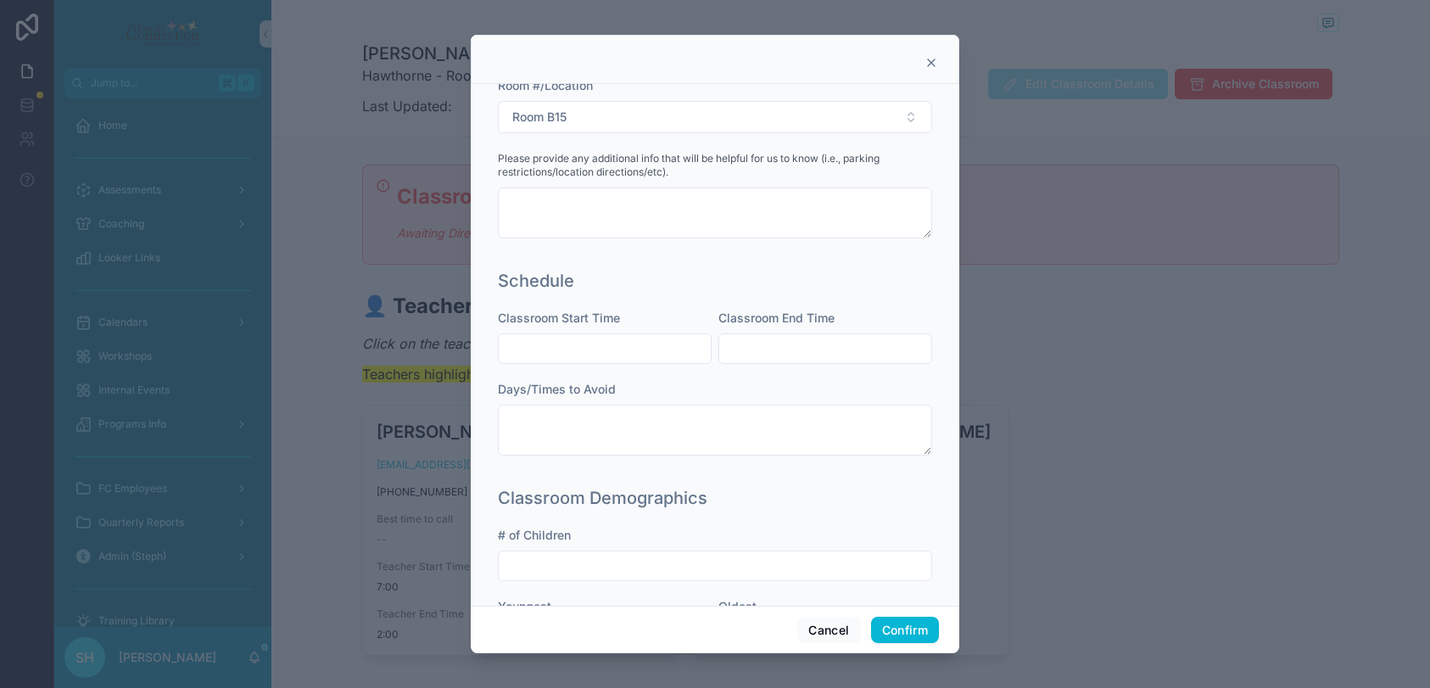
scroll to position [374, 0]
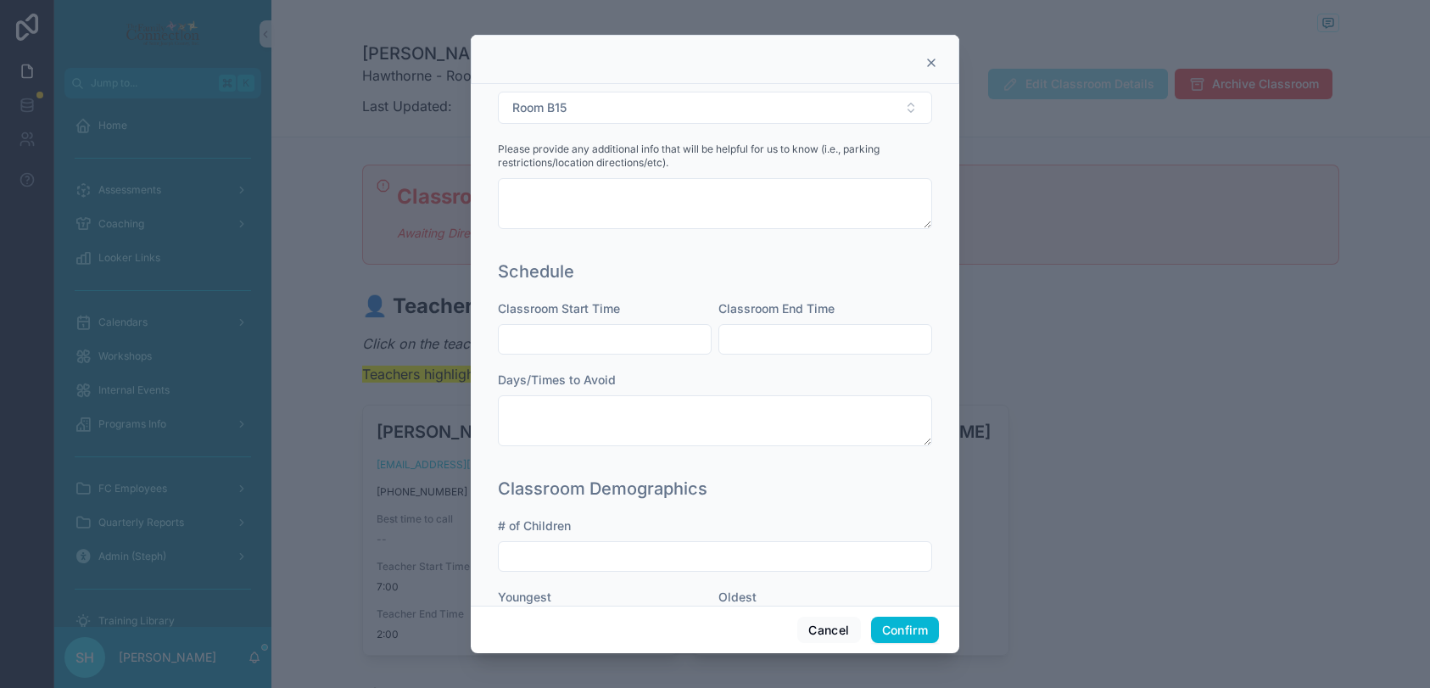
click at [594, 344] on input "text" at bounding box center [605, 339] width 212 height 24
type input "****"
click at [811, 340] on input "text" at bounding box center [825, 339] width 212 height 24
type input "****"
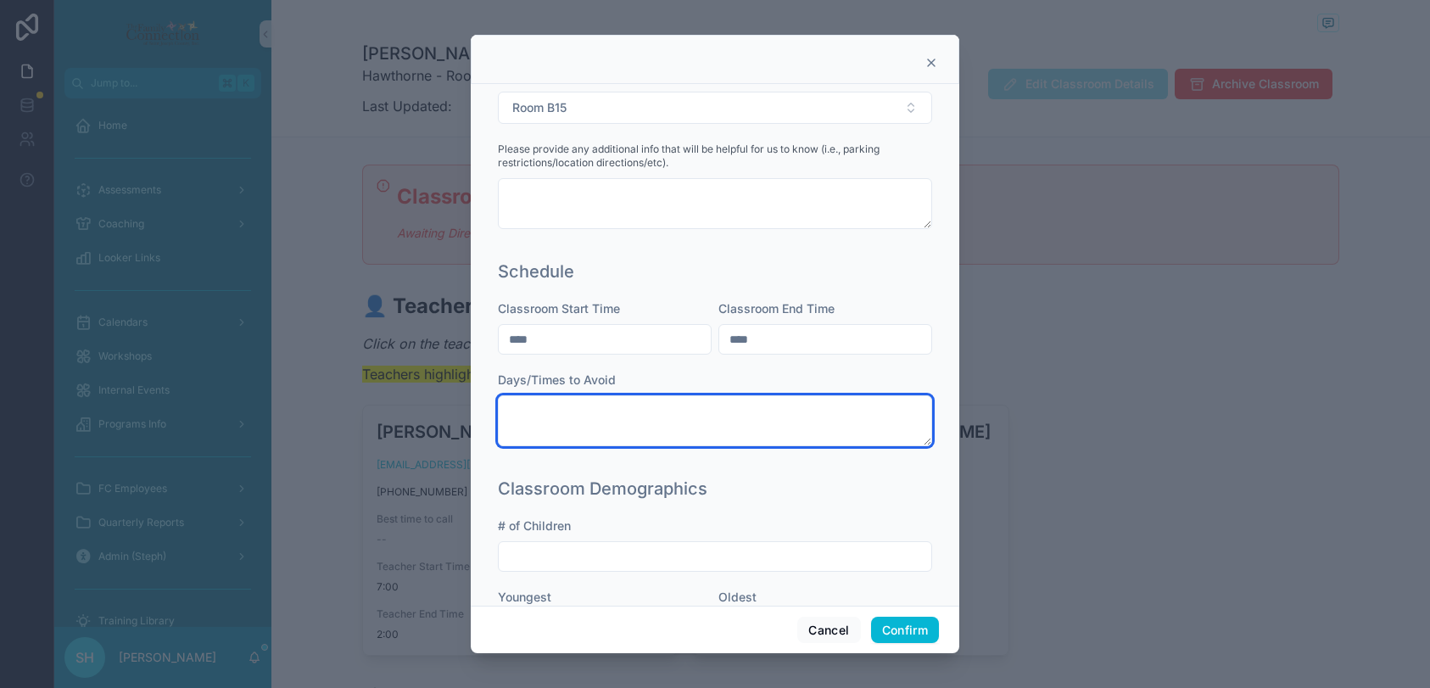
click at [685, 422] on textarea at bounding box center [715, 420] width 434 height 51
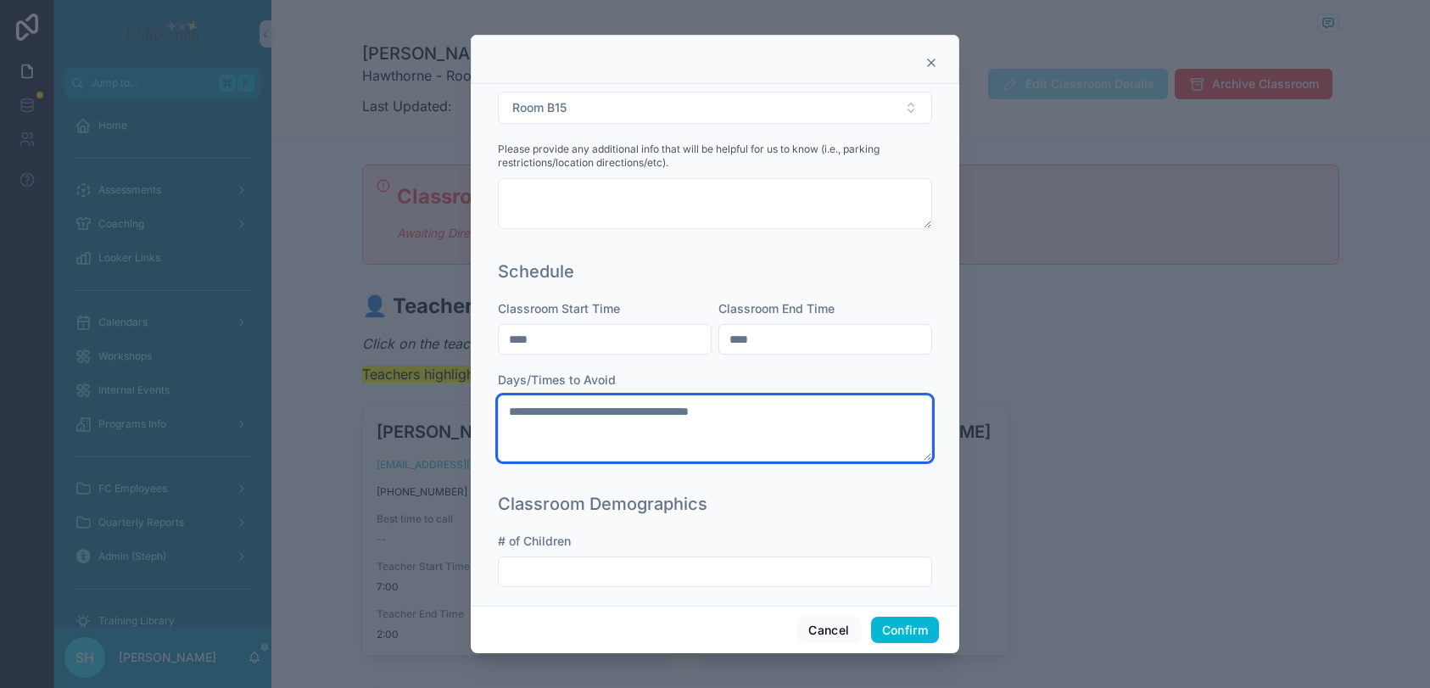
drag, startPoint x: 757, startPoint y: 418, endPoint x: 506, endPoint y: 408, distance: 251.2
click at [506, 408] on textarea "**********" at bounding box center [715, 428] width 434 height 66
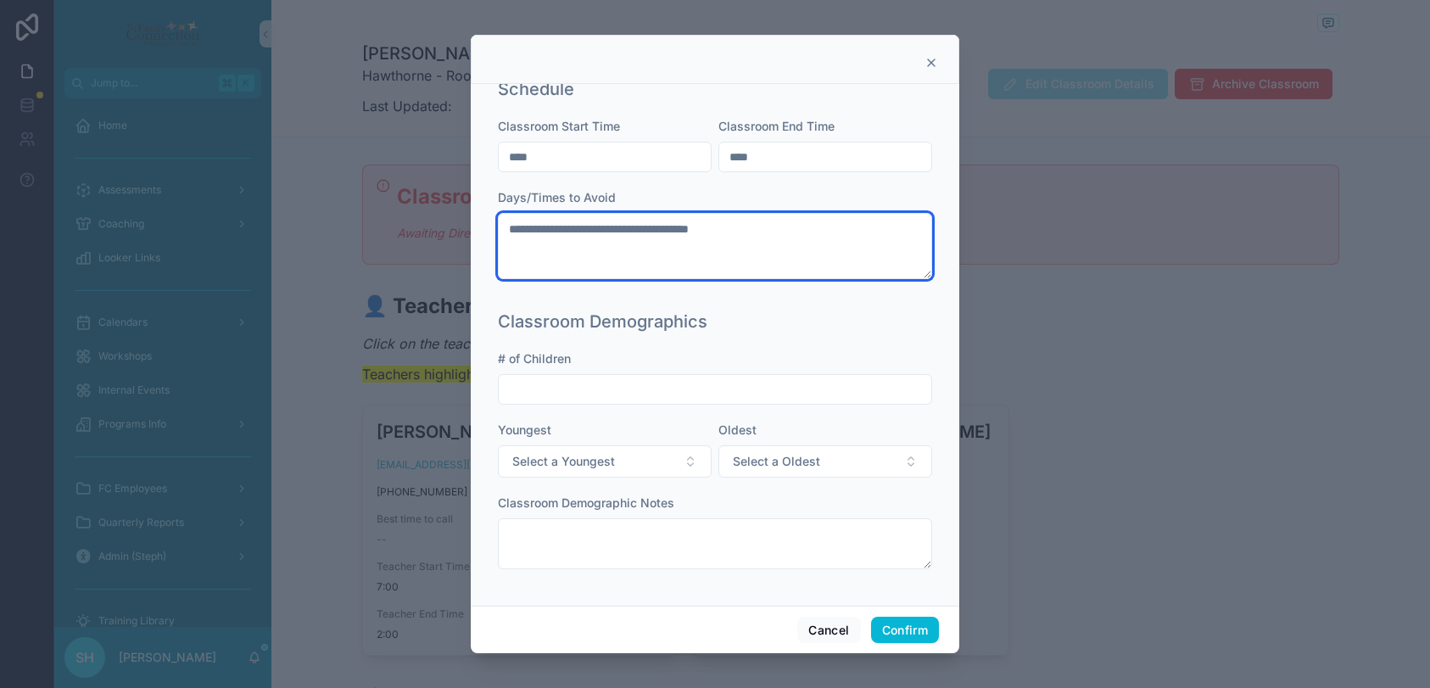
type textarea "**********"
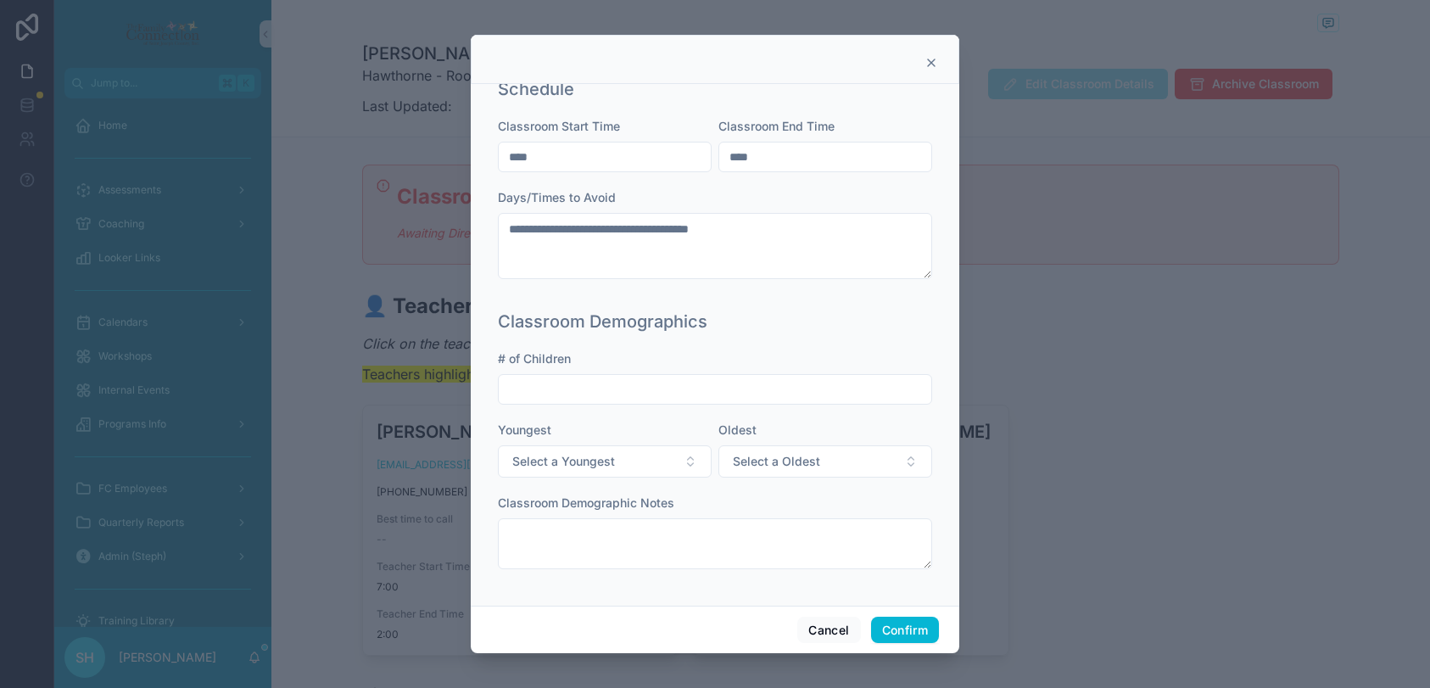
click at [576, 392] on input "text" at bounding box center [715, 389] width 432 height 24
type input "**"
click at [698, 460] on button "Select a Youngest" at bounding box center [605, 461] width 214 height 32
click at [550, 602] on div "36m(+)" at bounding box center [536, 604] width 35 height 15
click at [781, 455] on span "Select a Oldest" at bounding box center [776, 461] width 87 height 17
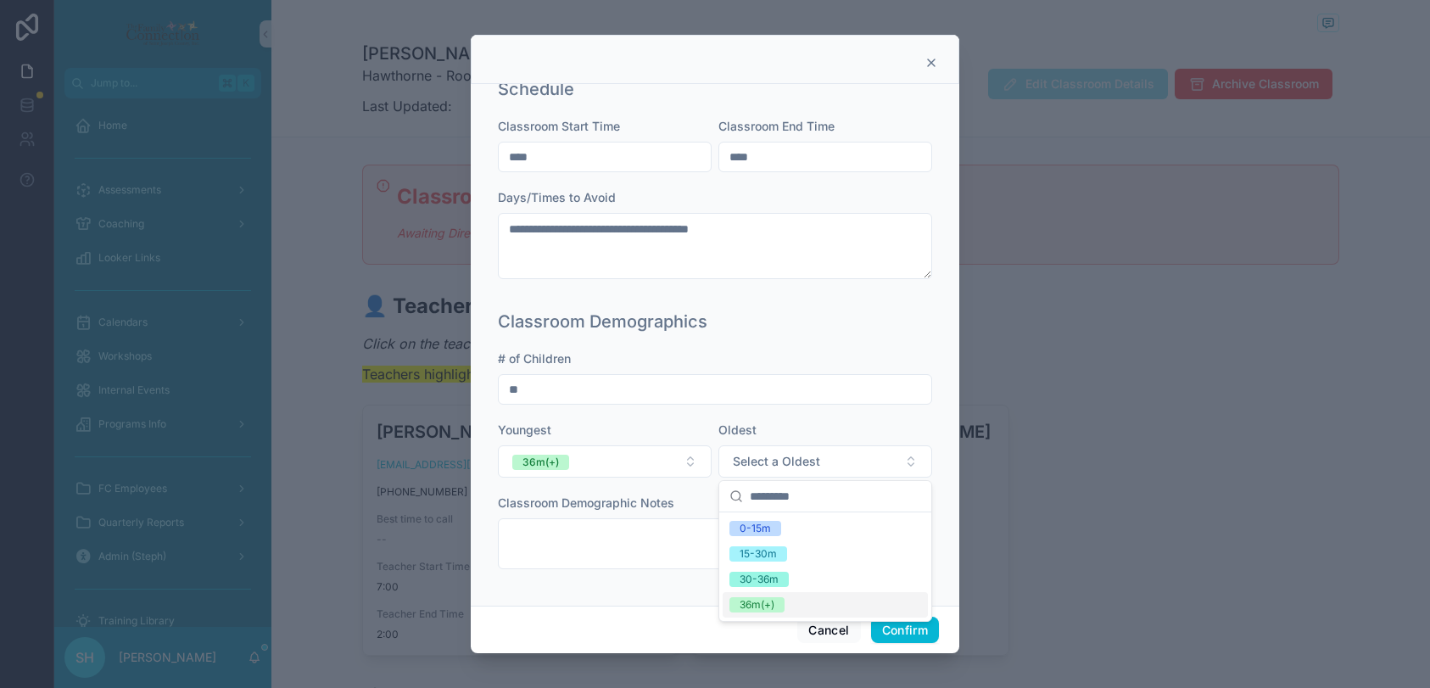
click at [755, 603] on div "36m(+)" at bounding box center [756, 604] width 35 height 15
click at [905, 632] on button "Confirm" at bounding box center [905, 629] width 68 height 27
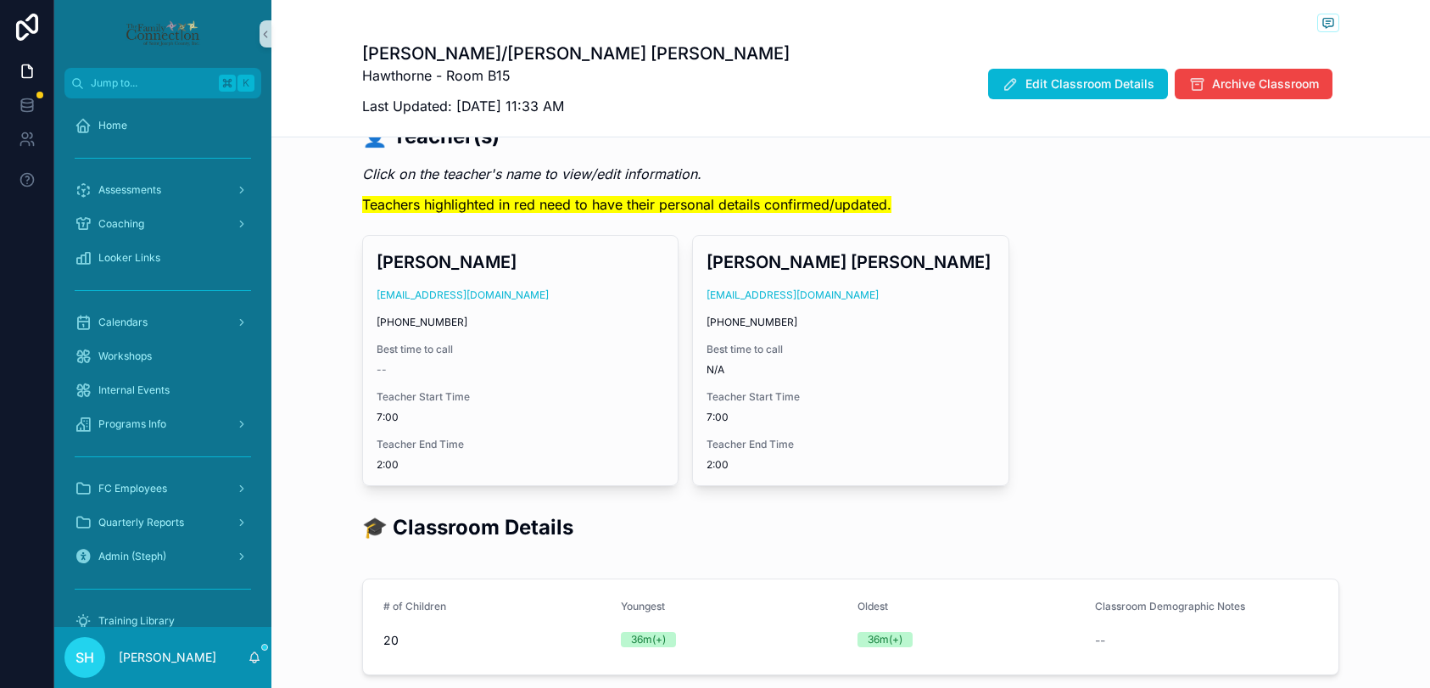
scroll to position [0, 0]
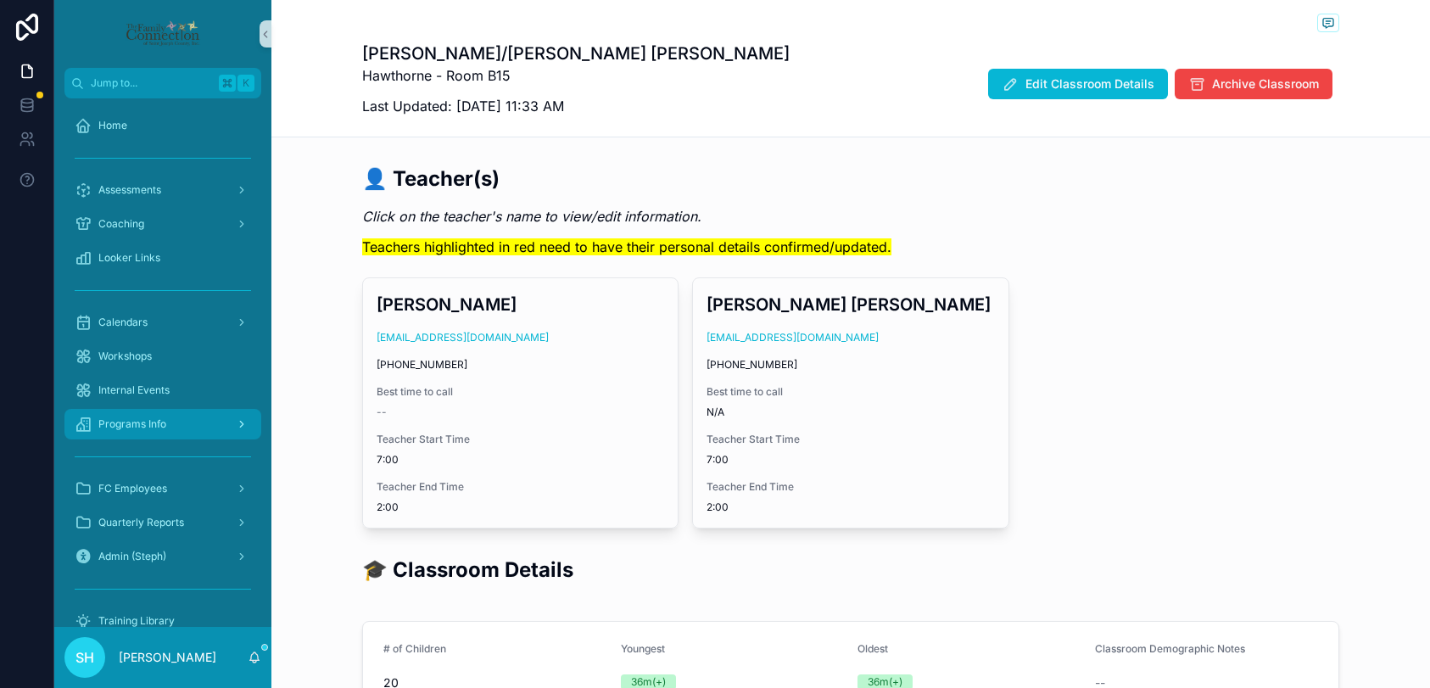
click at [138, 426] on span "Programs Info" at bounding box center [132, 424] width 68 height 14
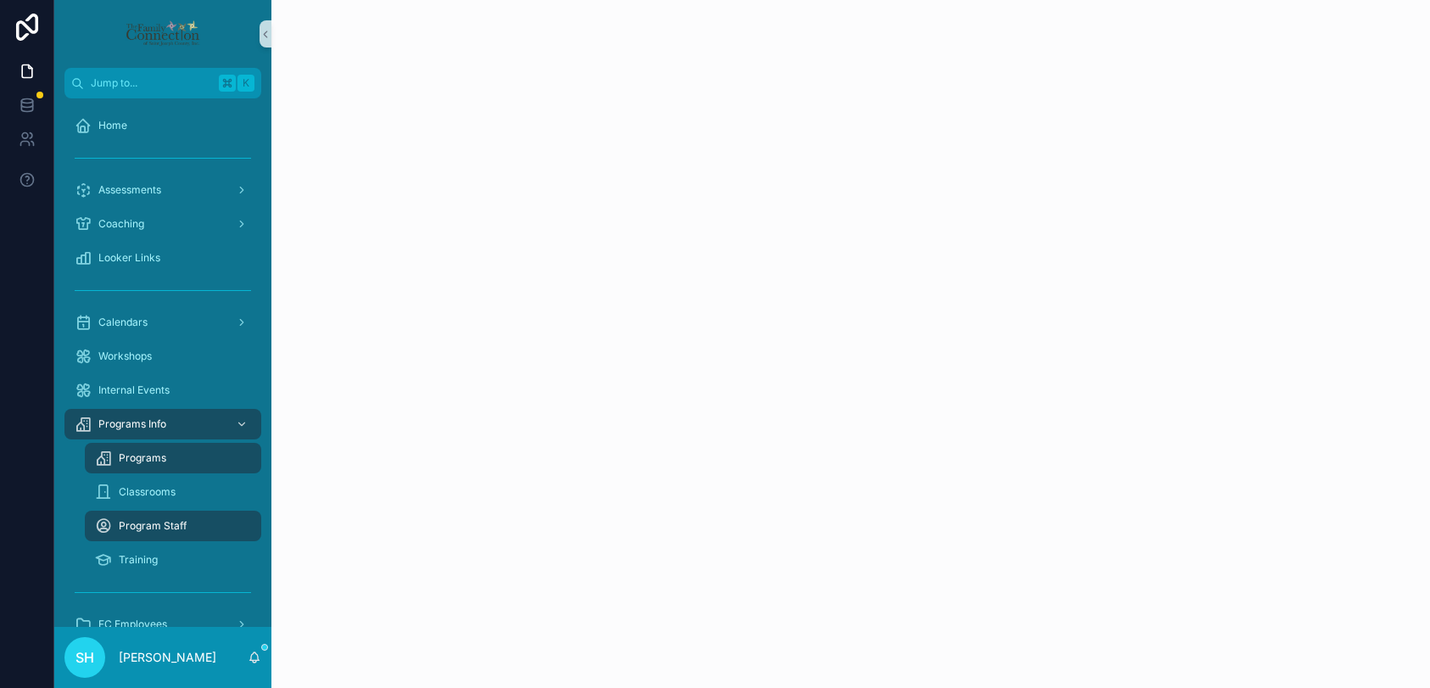
click at [142, 459] on span "Programs" at bounding box center [142, 458] width 47 height 14
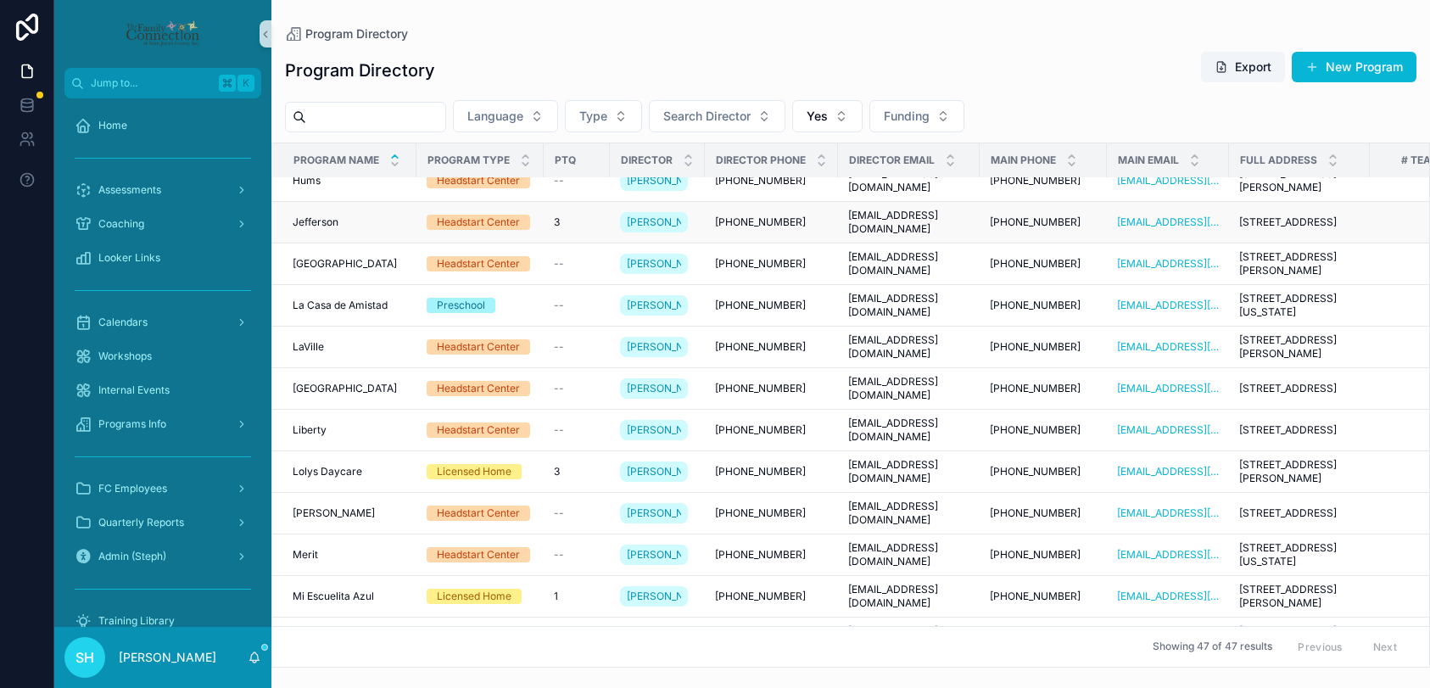
scroll to position [831, 0]
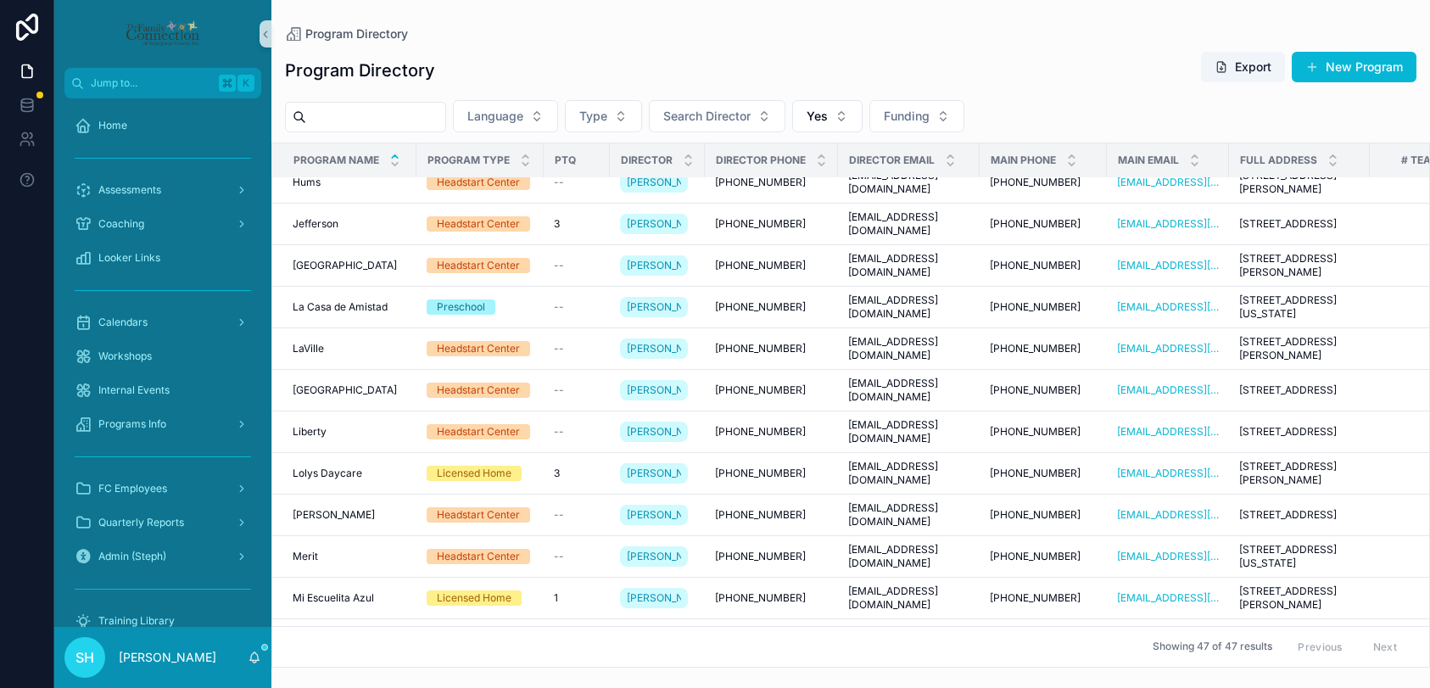
click at [319, 148] on span "Hawthorne" at bounding box center [319, 141] width 53 height 14
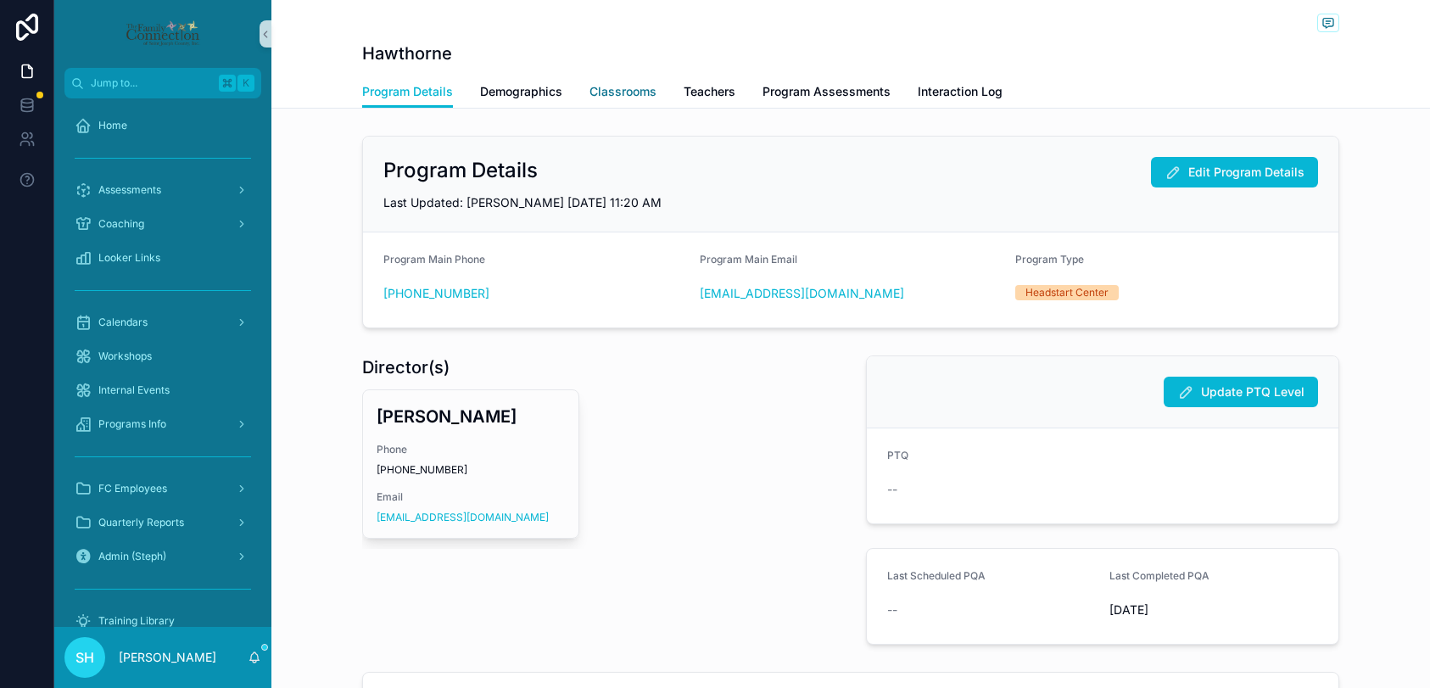
click at [621, 93] on span "Classrooms" at bounding box center [622, 91] width 67 height 17
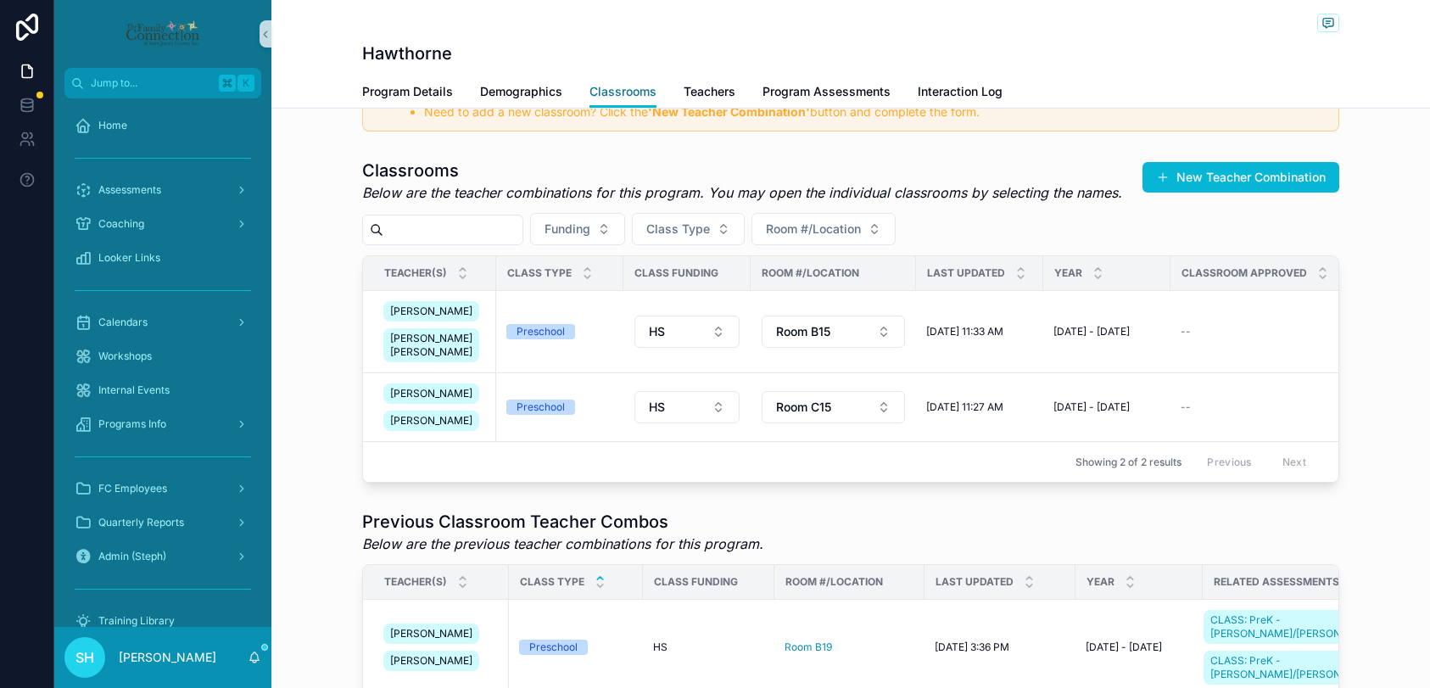
scroll to position [335, 0]
click at [1228, 178] on button "New Teacher Combination" at bounding box center [1240, 176] width 197 height 31
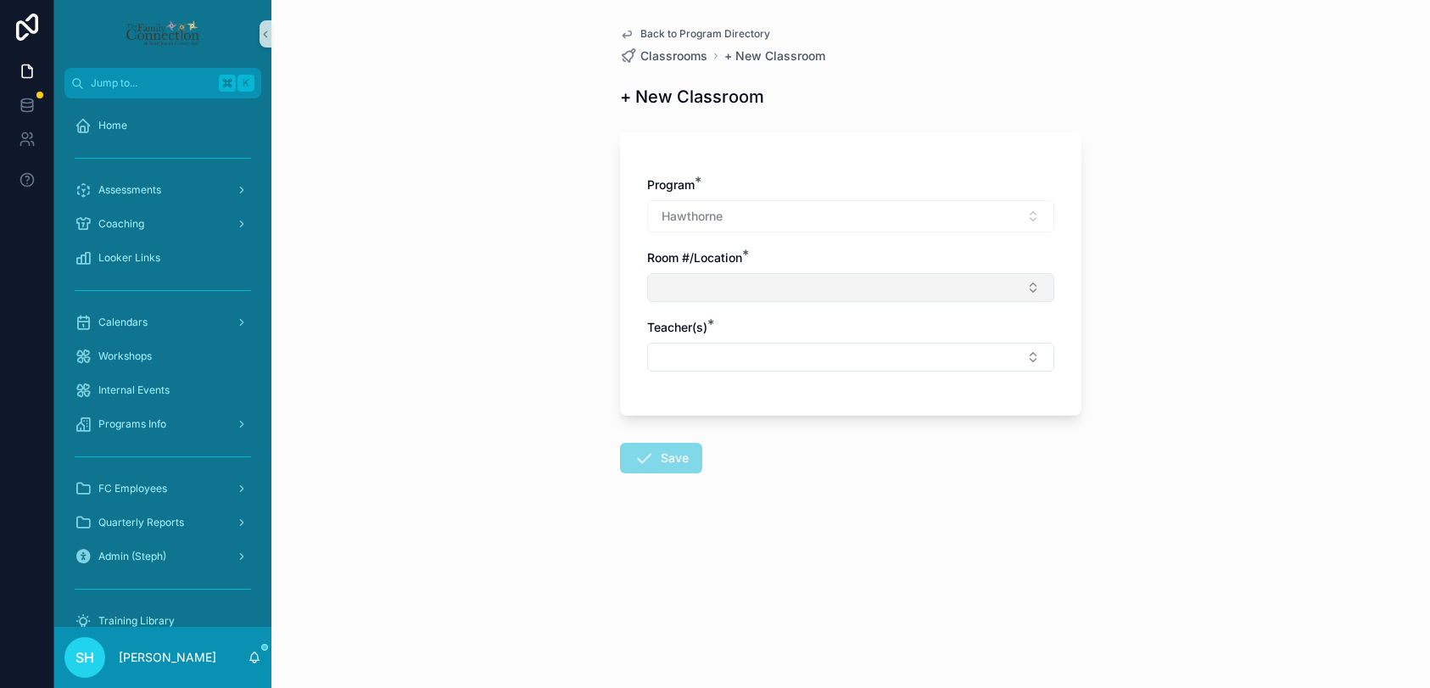
click at [750, 295] on button "Select Button" at bounding box center [850, 287] width 407 height 29
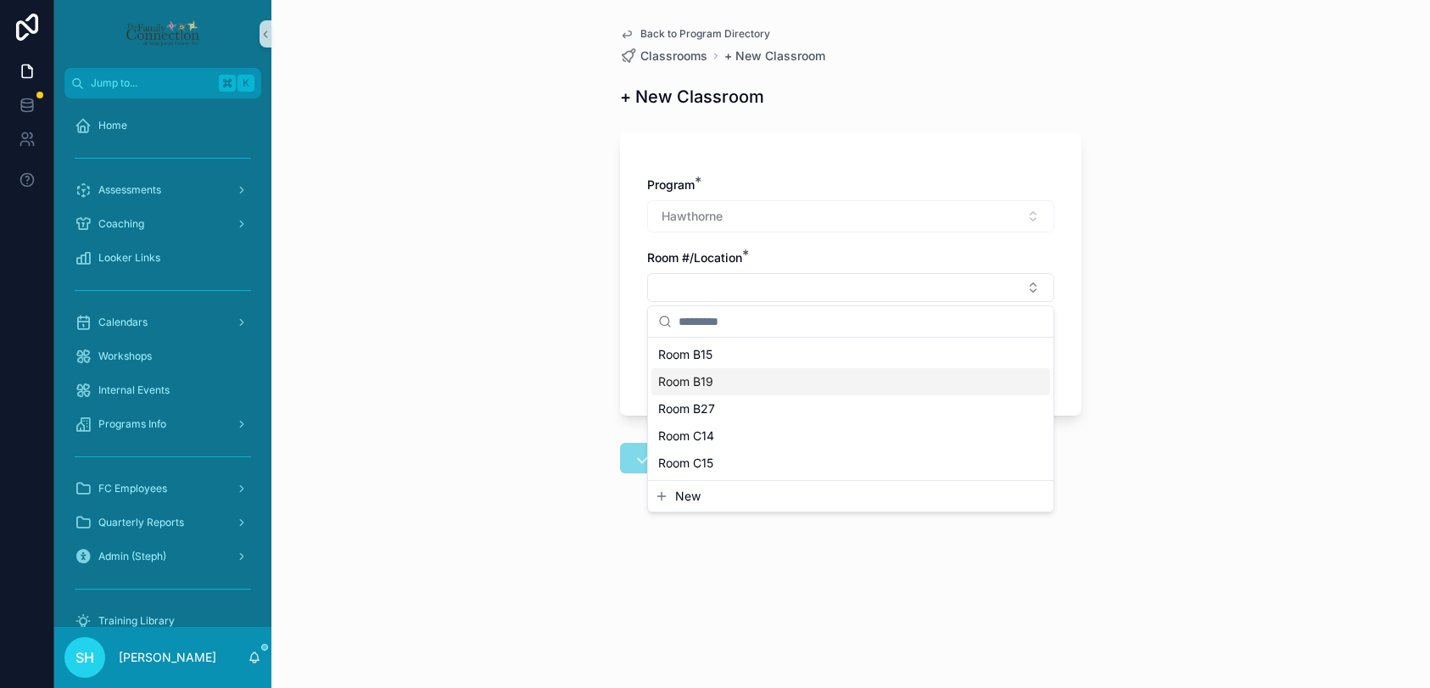
click at [711, 374] on span "Room B19" at bounding box center [685, 381] width 55 height 17
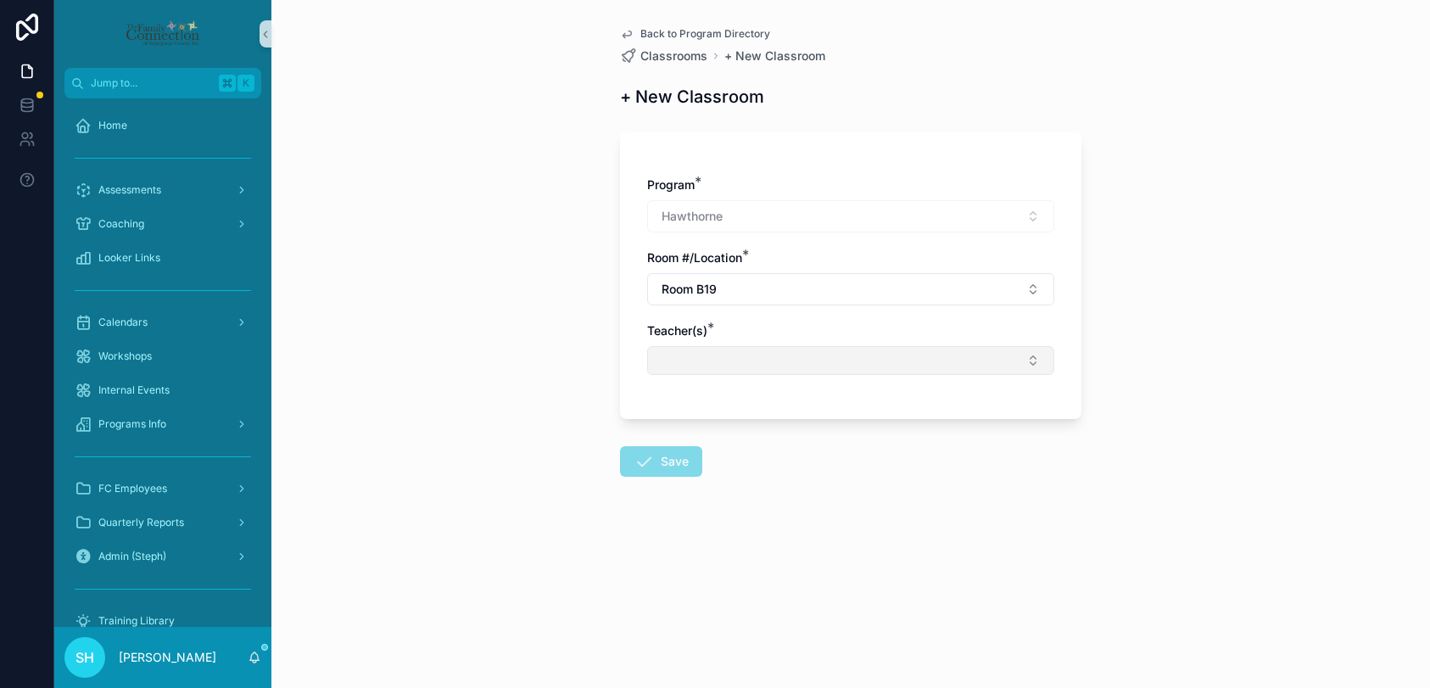
click at [700, 363] on button "Select Button" at bounding box center [850, 360] width 407 height 29
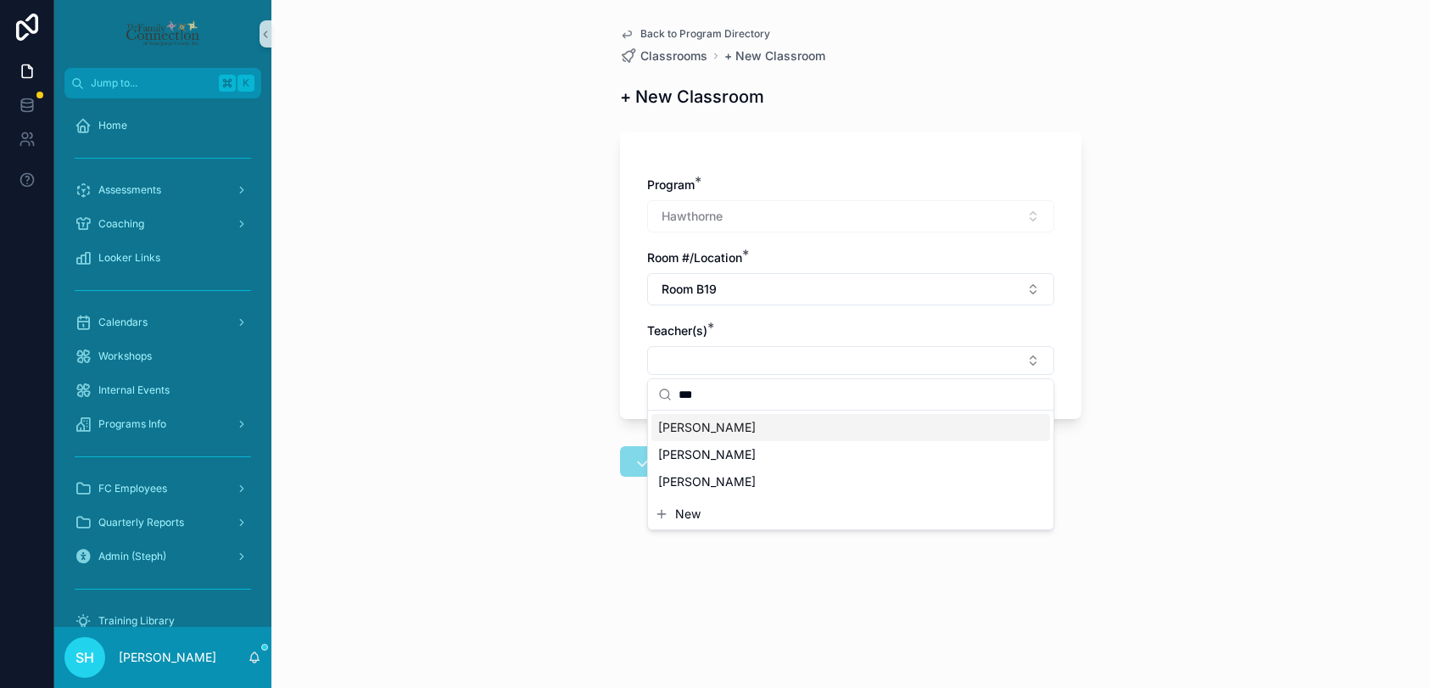
type input "***"
click at [712, 426] on span "[PERSON_NAME]" at bounding box center [707, 427] width 98 height 17
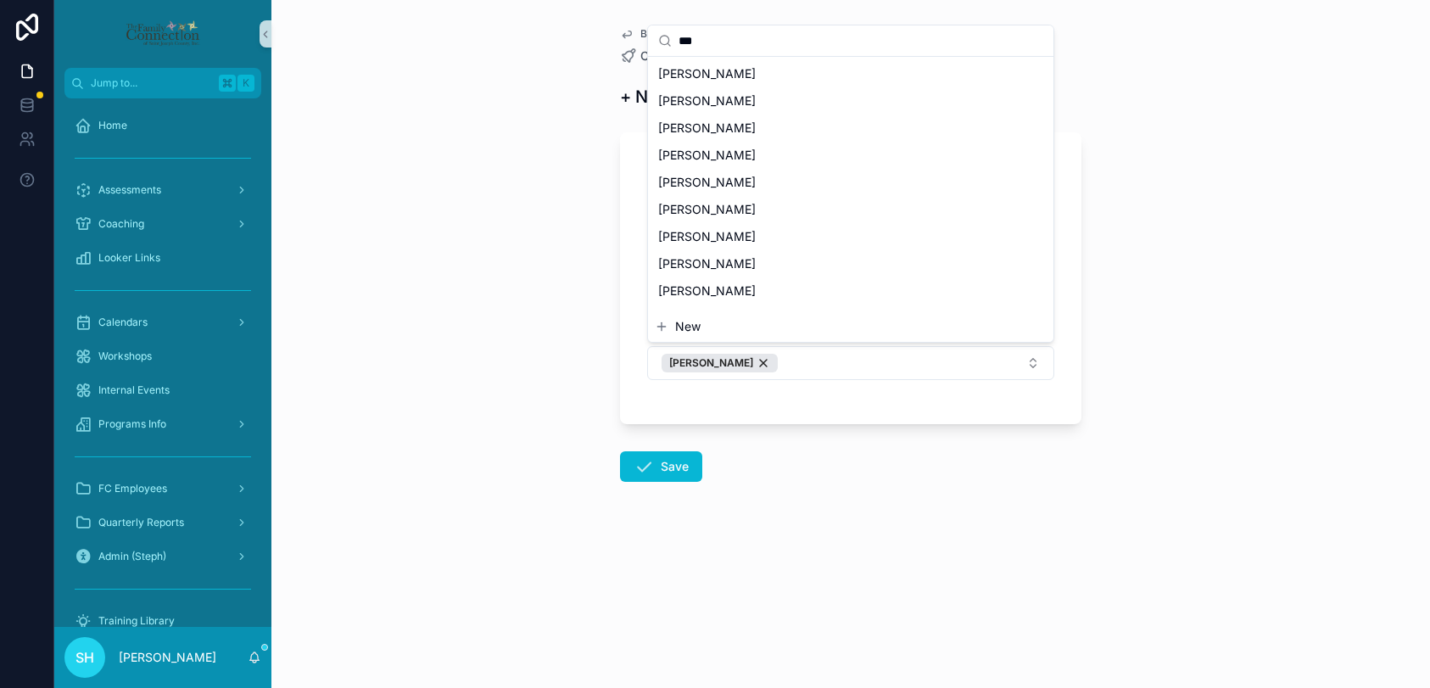
click at [850, 467] on div "Jump to... K Home Assessments Coaching Looker Links Calendars Workshops Interna…" at bounding box center [741, 344] width 1375 height 688
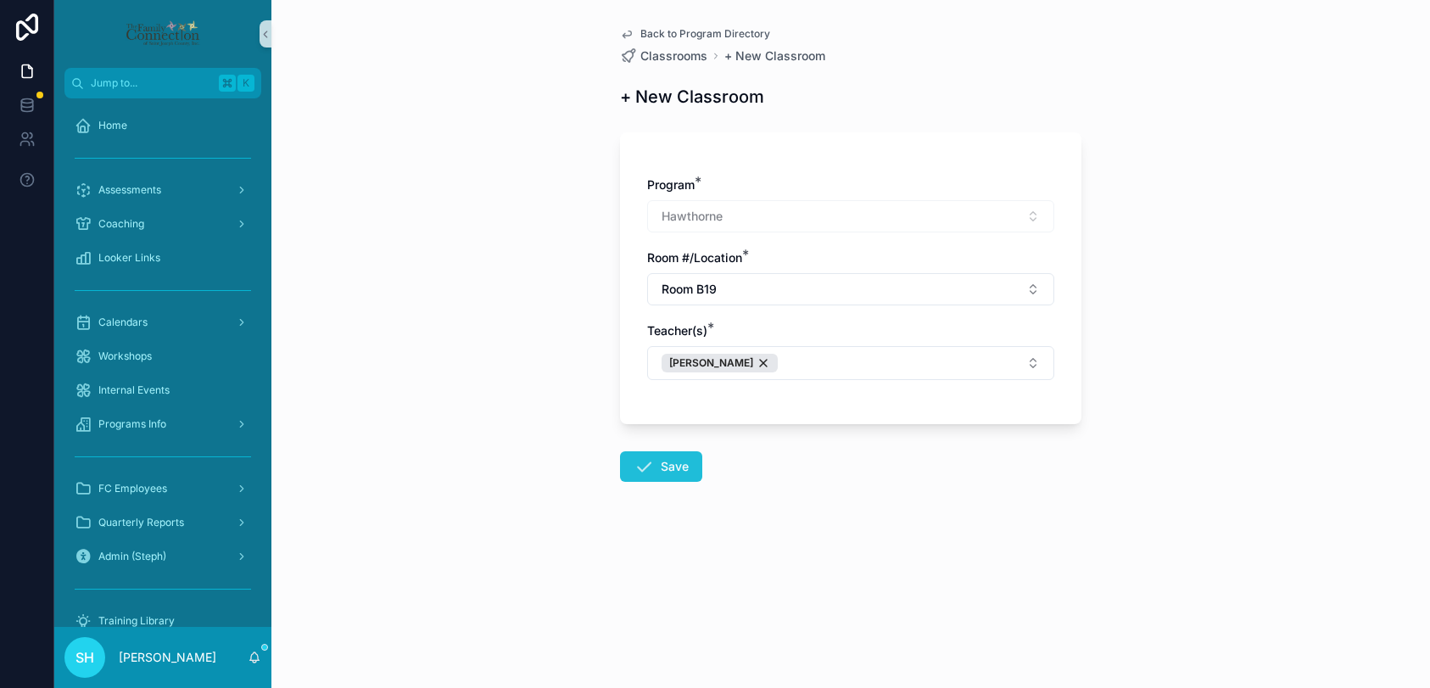
click at [669, 465] on button "Save" at bounding box center [661, 466] width 82 height 31
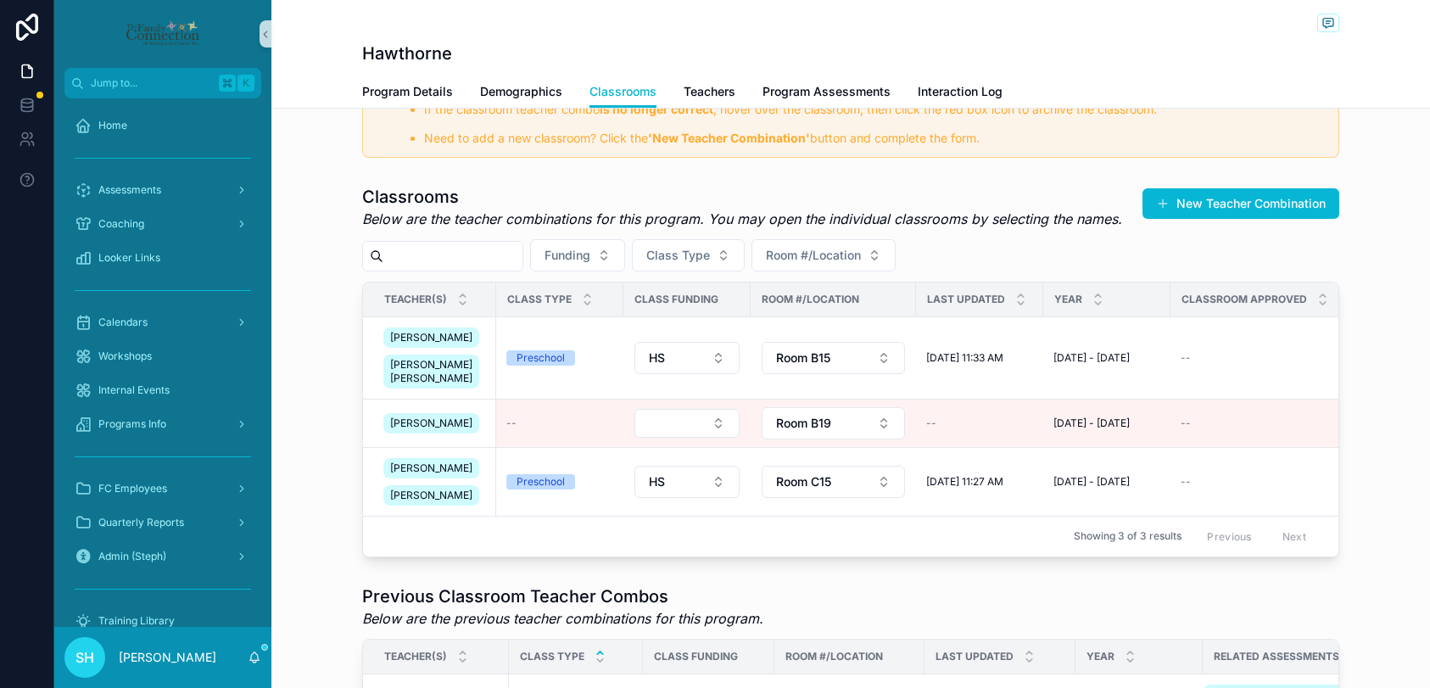
scroll to position [272, 0]
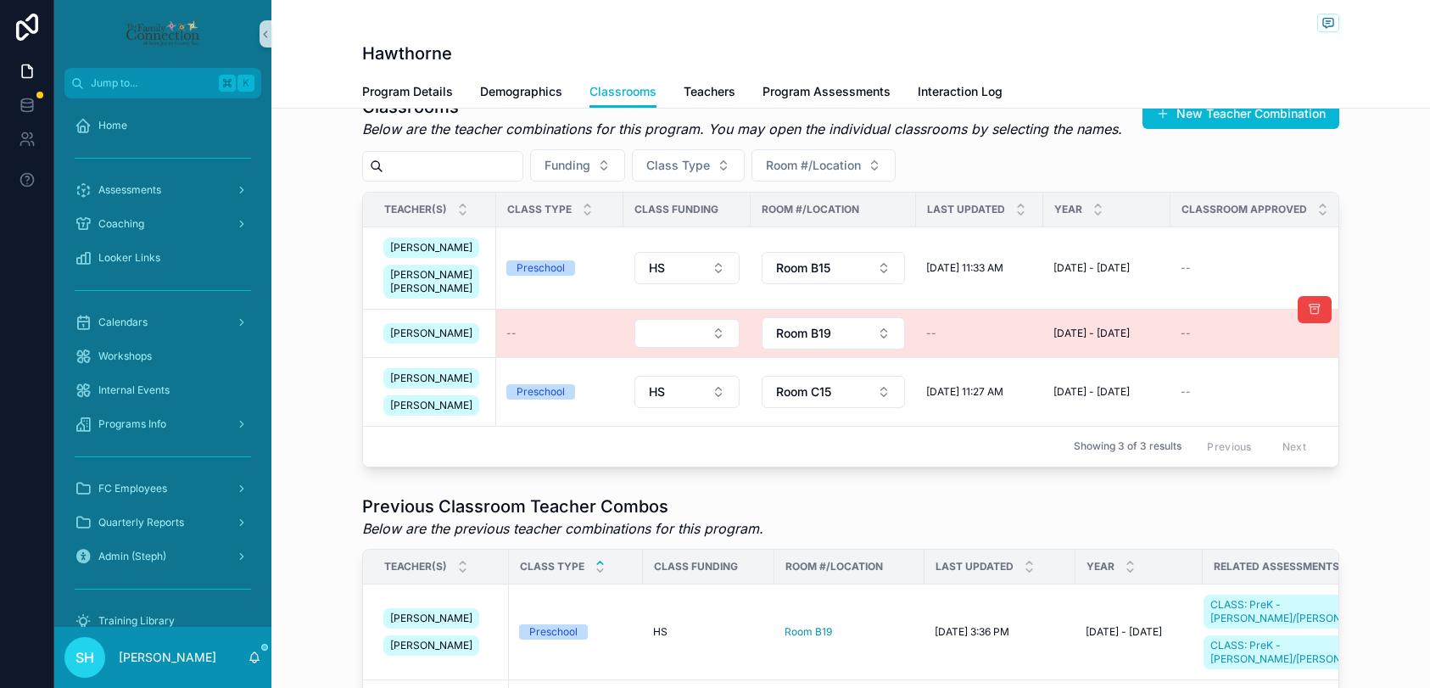
click at [462, 340] on span "[PERSON_NAME]" at bounding box center [431, 333] width 82 height 14
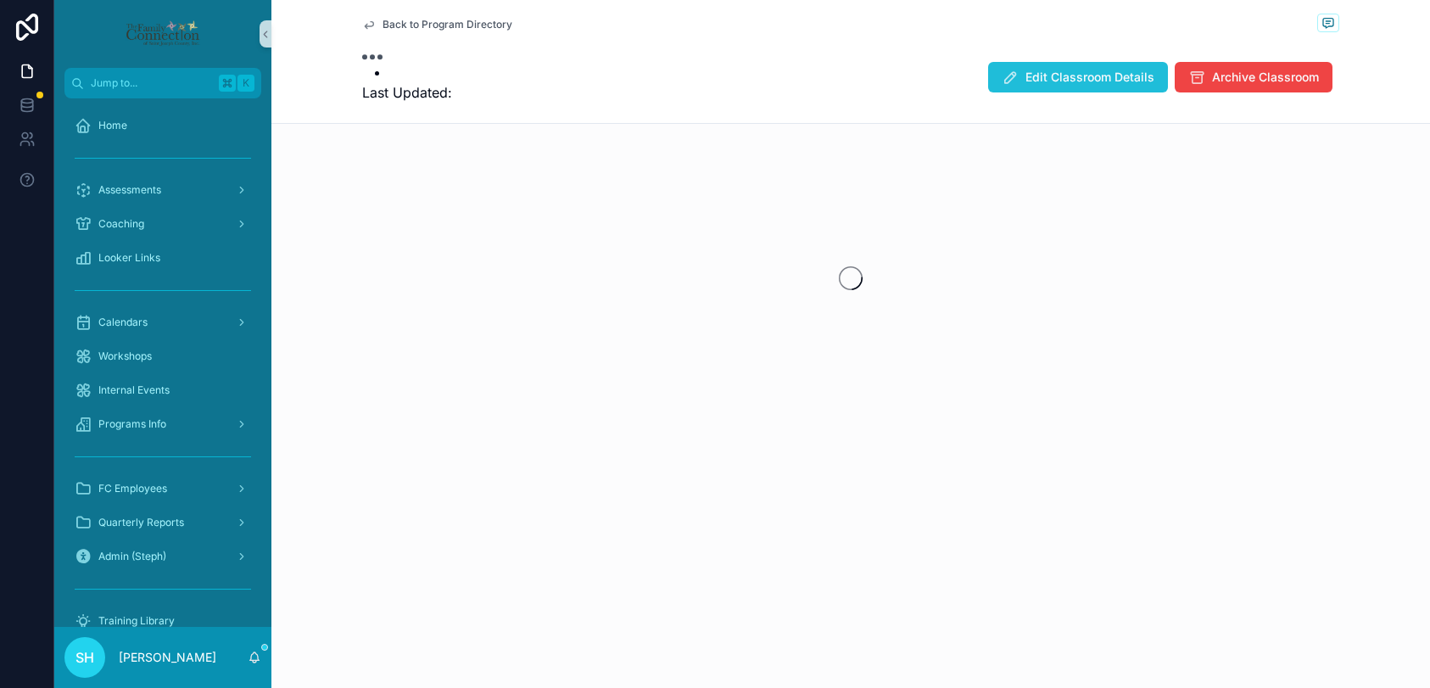
click at [1105, 79] on span "Edit Classroom Details" at bounding box center [1089, 77] width 129 height 17
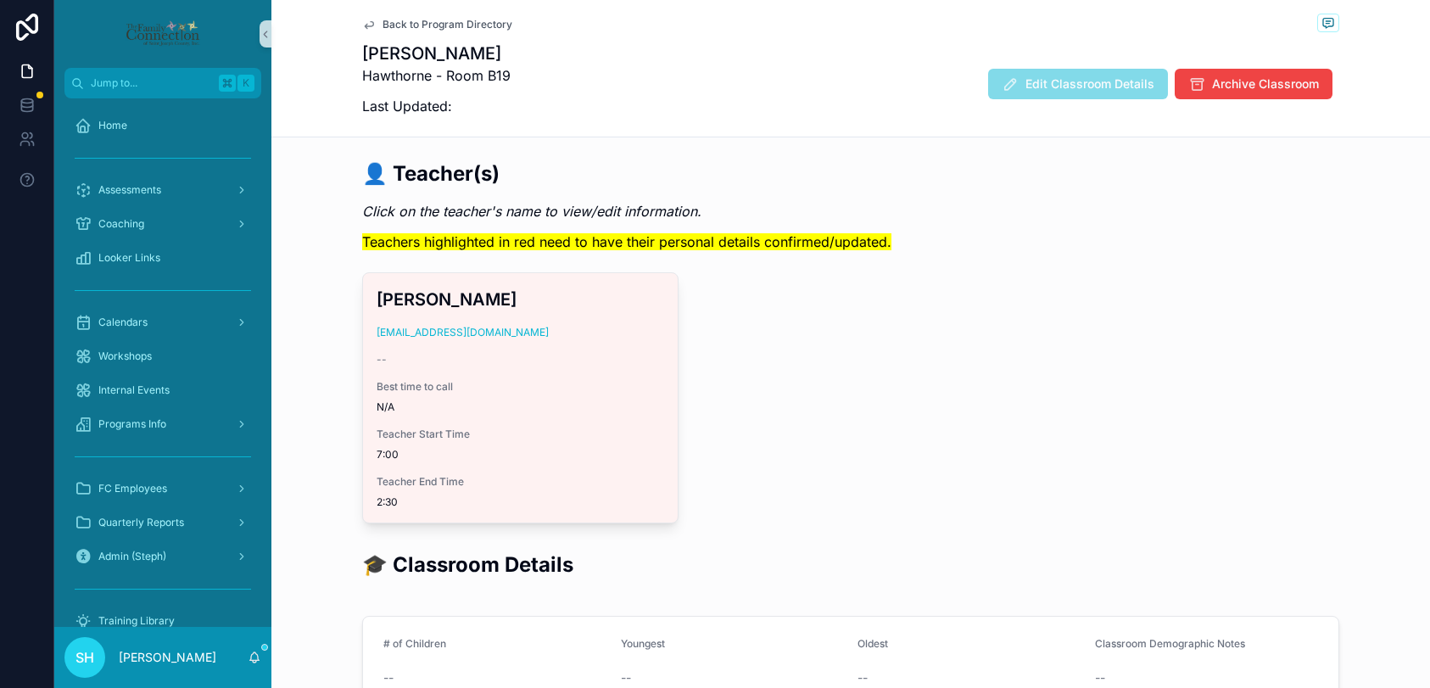
scroll to position [130, 0]
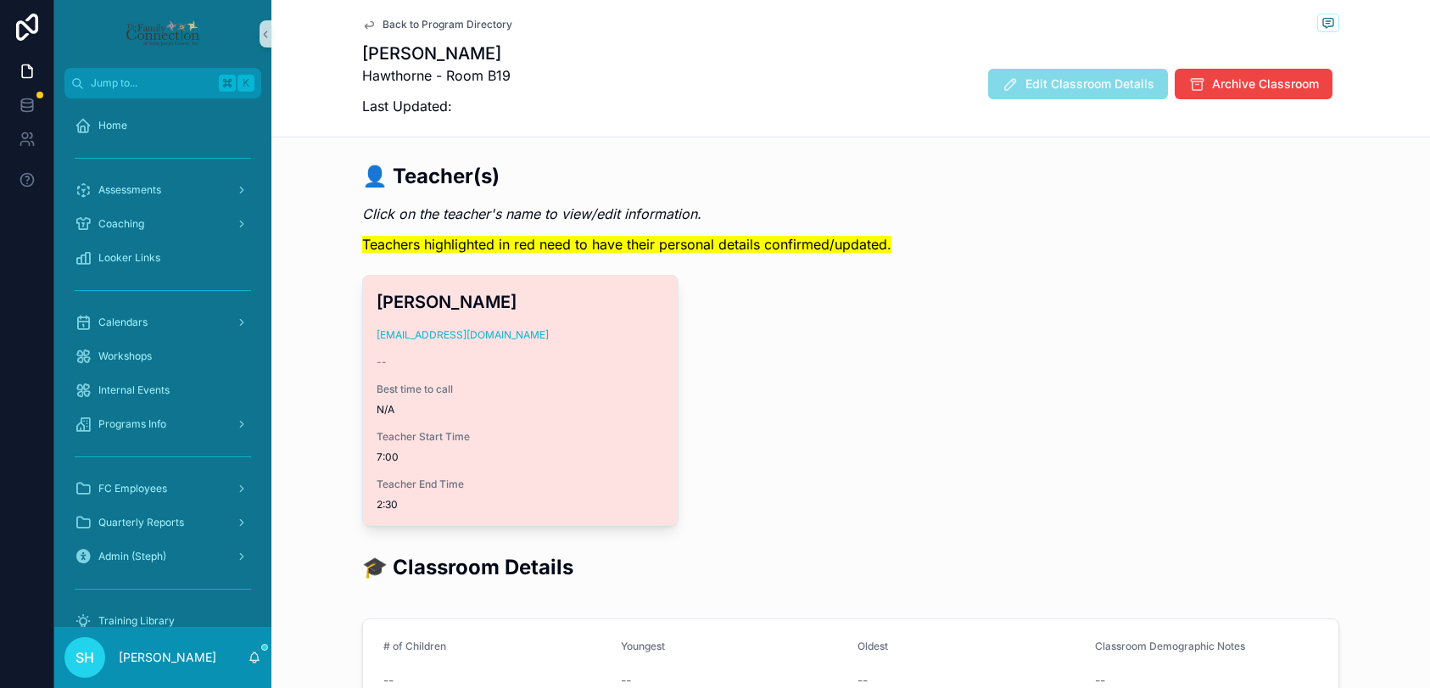
click at [654, 362] on div "--" at bounding box center [519, 362] width 287 height 14
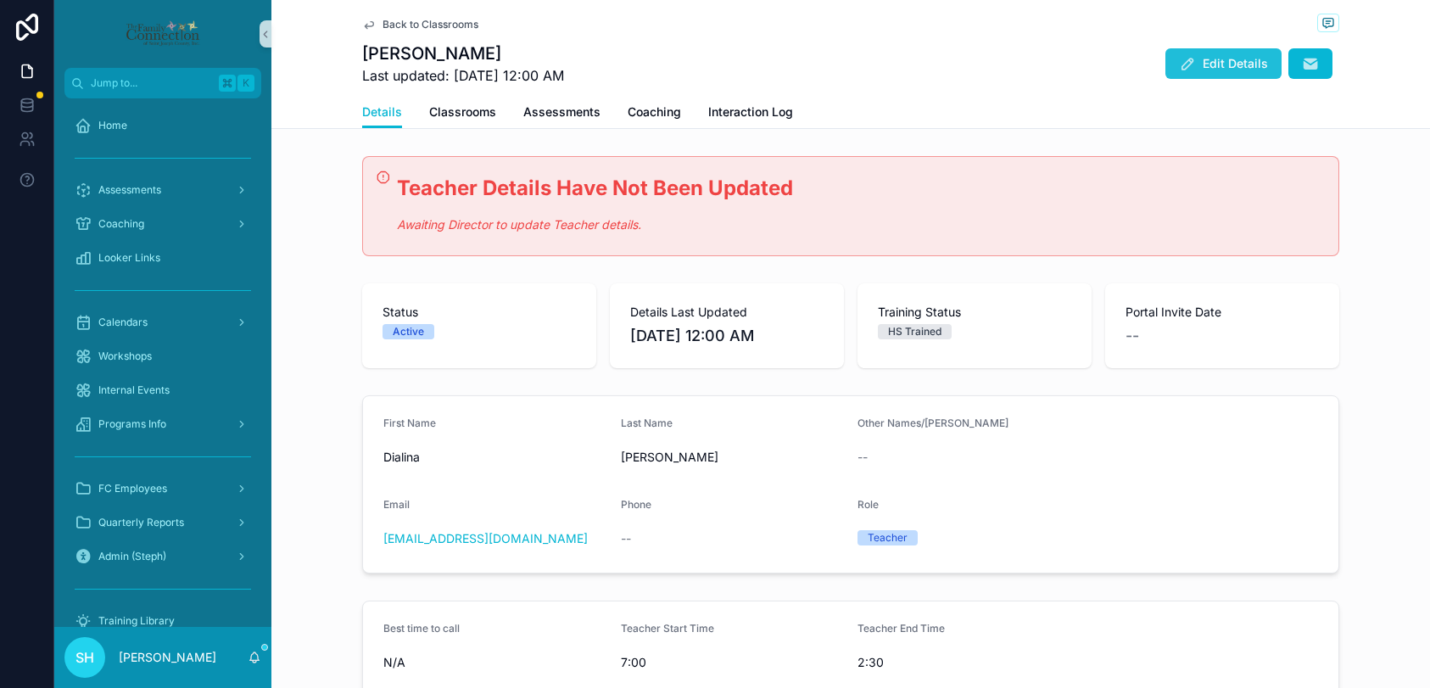
click at [1209, 67] on span "Edit Details" at bounding box center [1234, 63] width 65 height 17
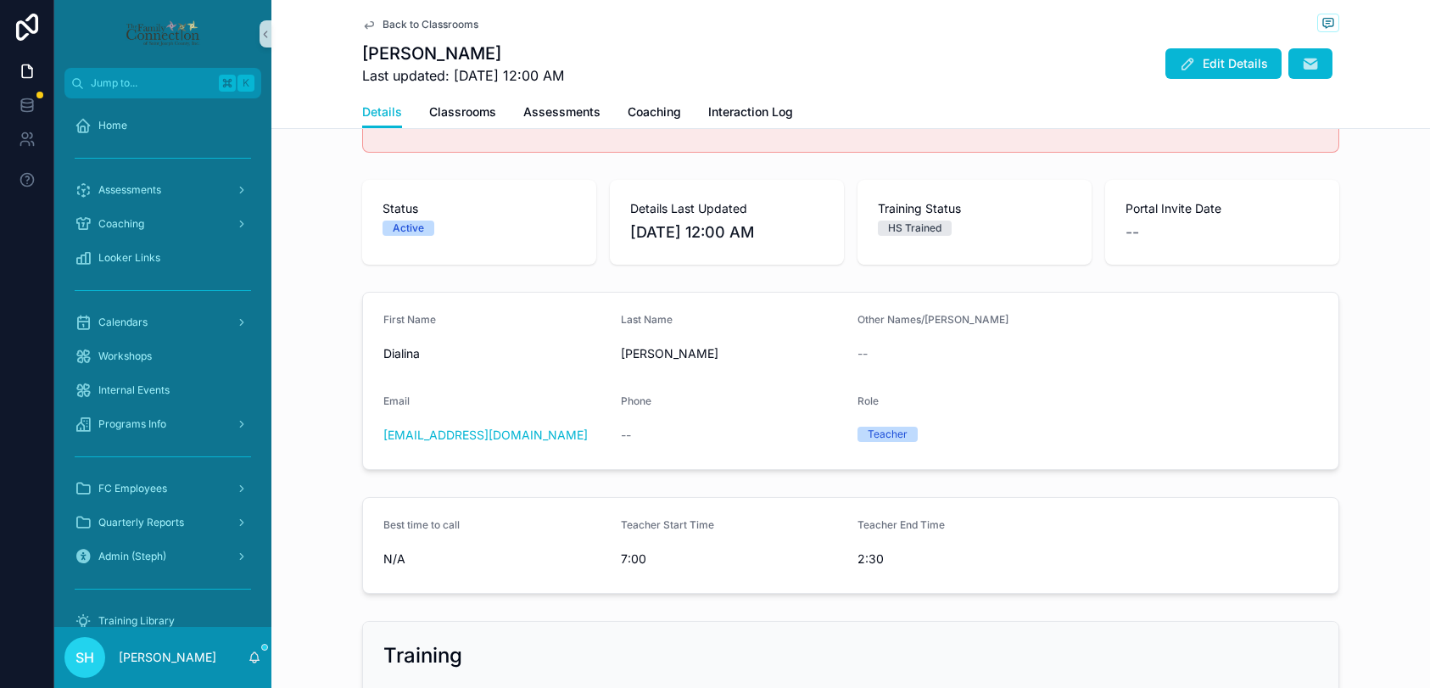
scroll to position [97, 0]
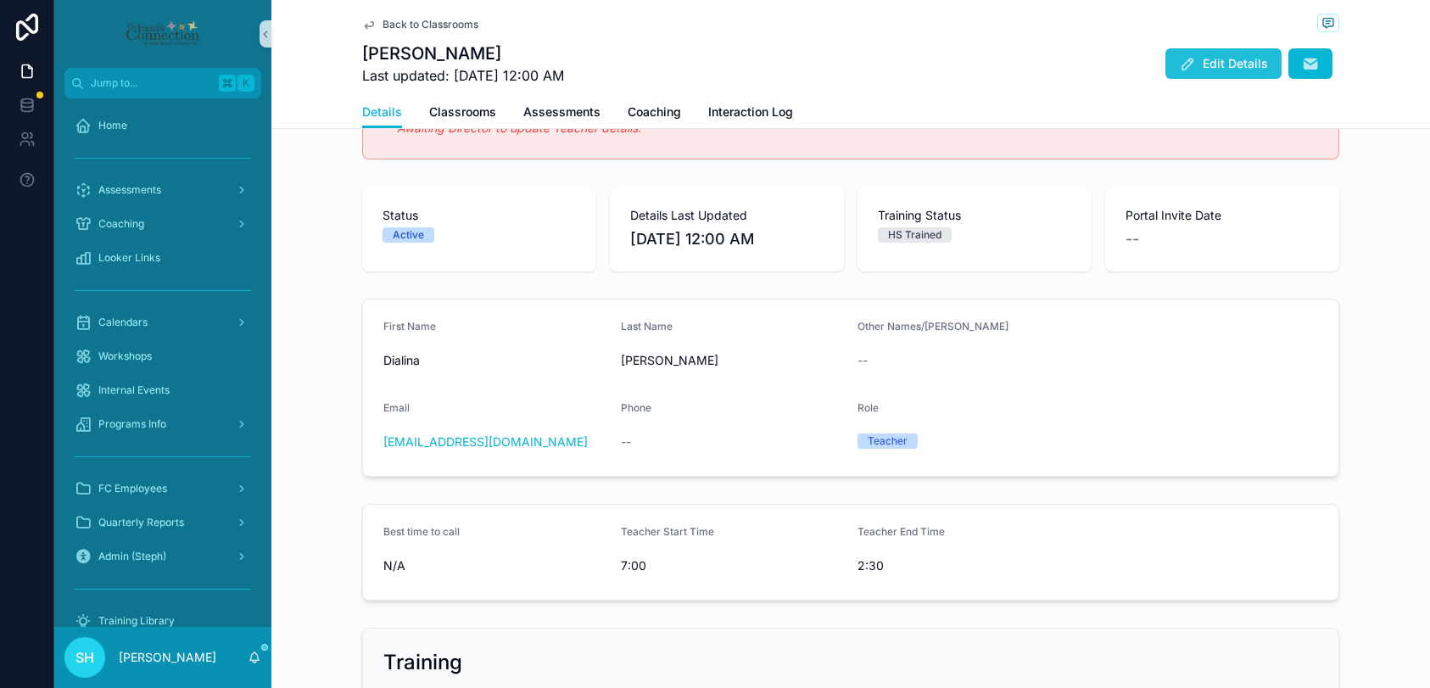
click at [1207, 61] on span "Edit Details" at bounding box center [1234, 63] width 65 height 17
click at [1188, 62] on icon "scrollable content" at bounding box center [1187, 63] width 17 height 17
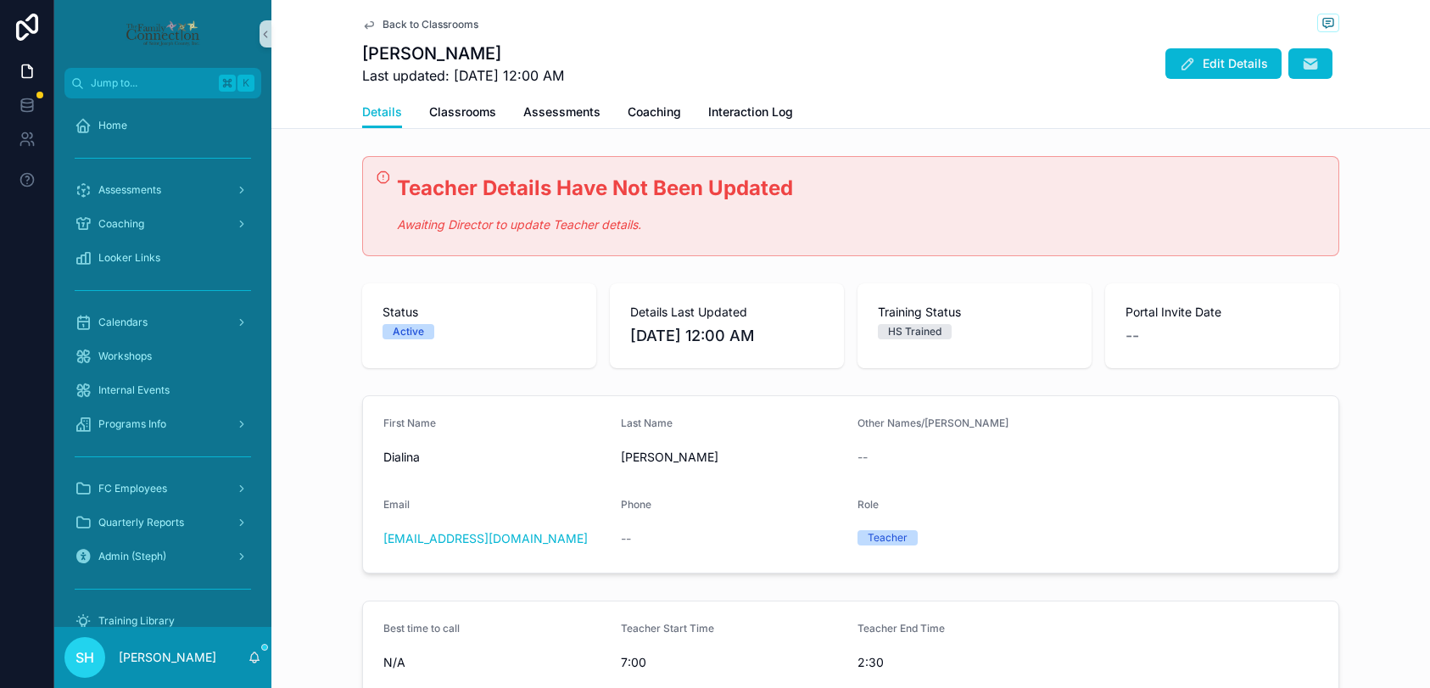
click at [1223, 47] on div "Edit Details" at bounding box center [1244, 63] width 187 height 32
click at [1223, 69] on span "Edit Details" at bounding box center [1234, 63] width 65 height 17
click at [656, 226] on p "Awaiting Director to update Teacher details." at bounding box center [861, 225] width 928 height 20
click at [1225, 59] on span "Edit Details" at bounding box center [1234, 63] width 65 height 17
click at [396, 24] on span "Back to Classrooms" at bounding box center [430, 25] width 96 height 14
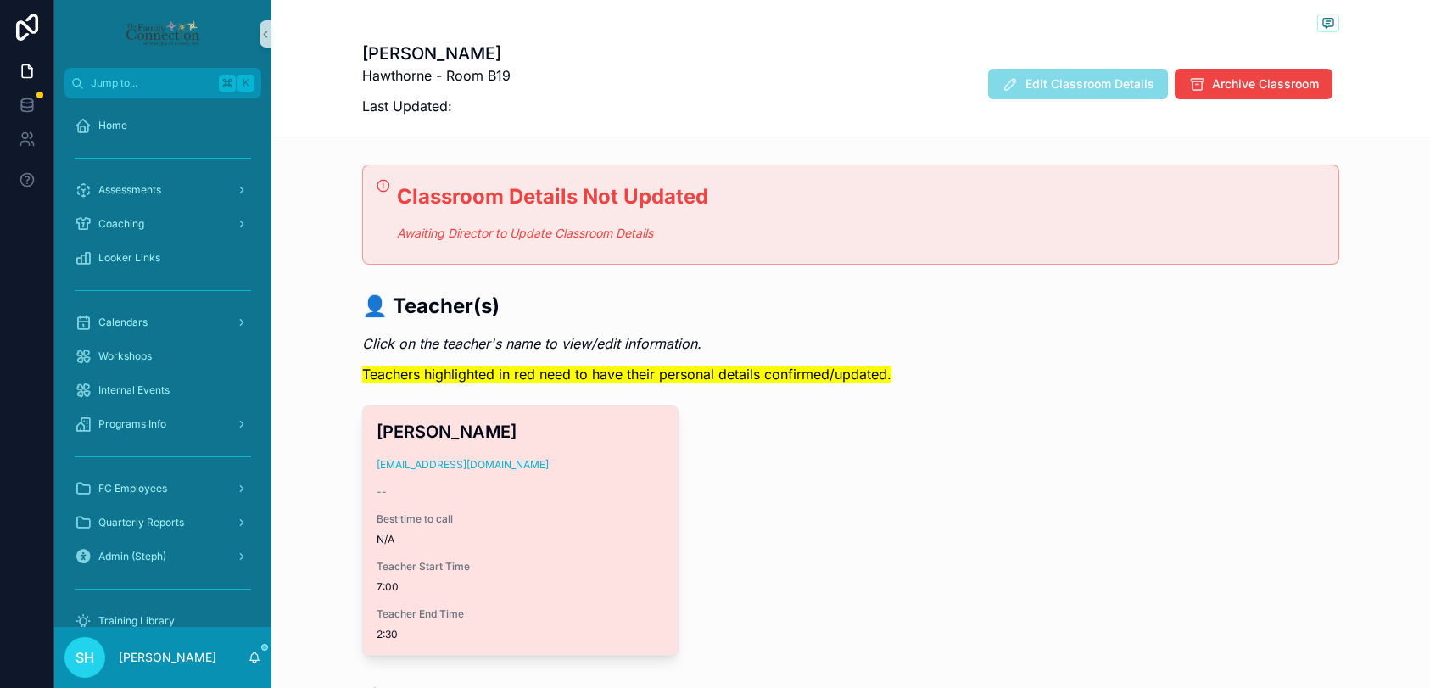
click at [516, 493] on div "--" at bounding box center [519, 492] width 287 height 14
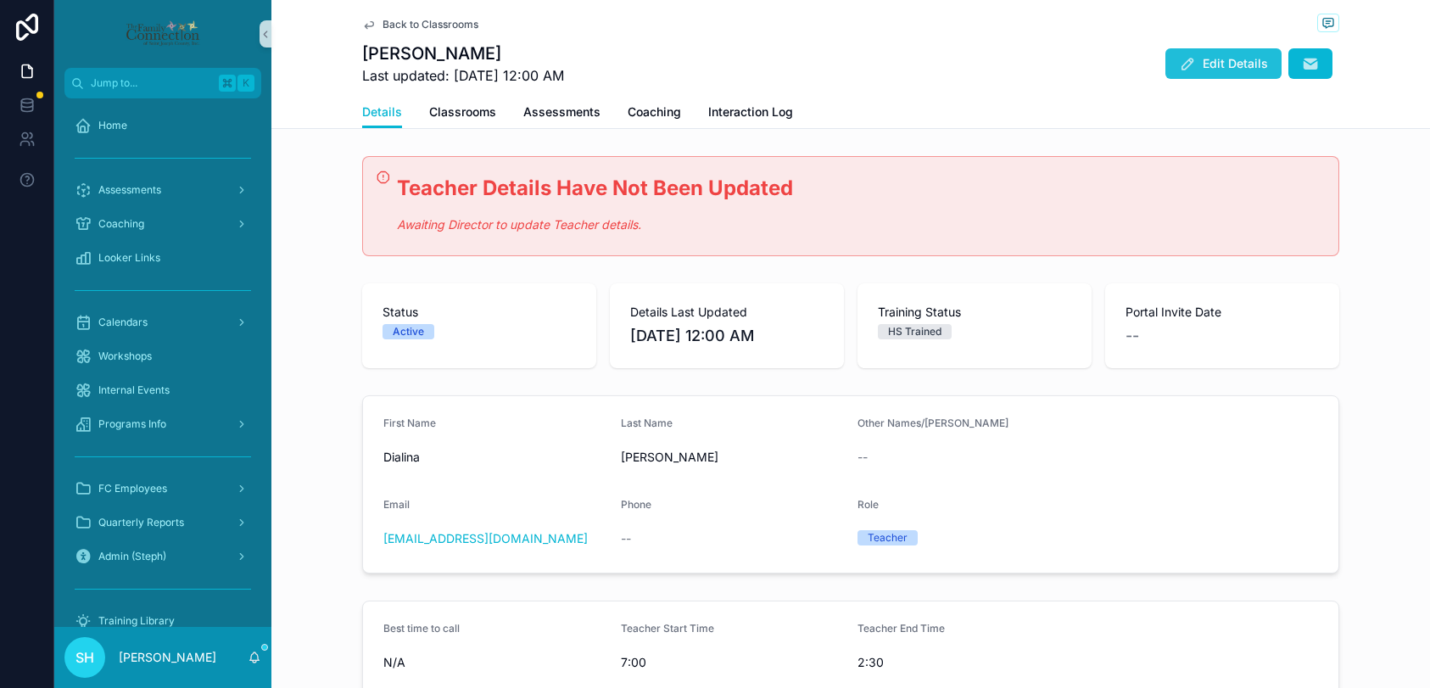
click at [1214, 55] on button "Edit Details" at bounding box center [1223, 63] width 116 height 31
click at [1228, 72] on button "Edit Details" at bounding box center [1223, 63] width 116 height 31
click at [383, 115] on span "Details" at bounding box center [382, 111] width 40 height 17
click at [459, 35] on div "Back to Classrooms Dialina Cedeno Last updated: 8/14/2024 12:00 AM Edit Details" at bounding box center [850, 48] width 977 height 96
click at [457, 27] on span "Back to Classrooms" at bounding box center [430, 25] width 96 height 14
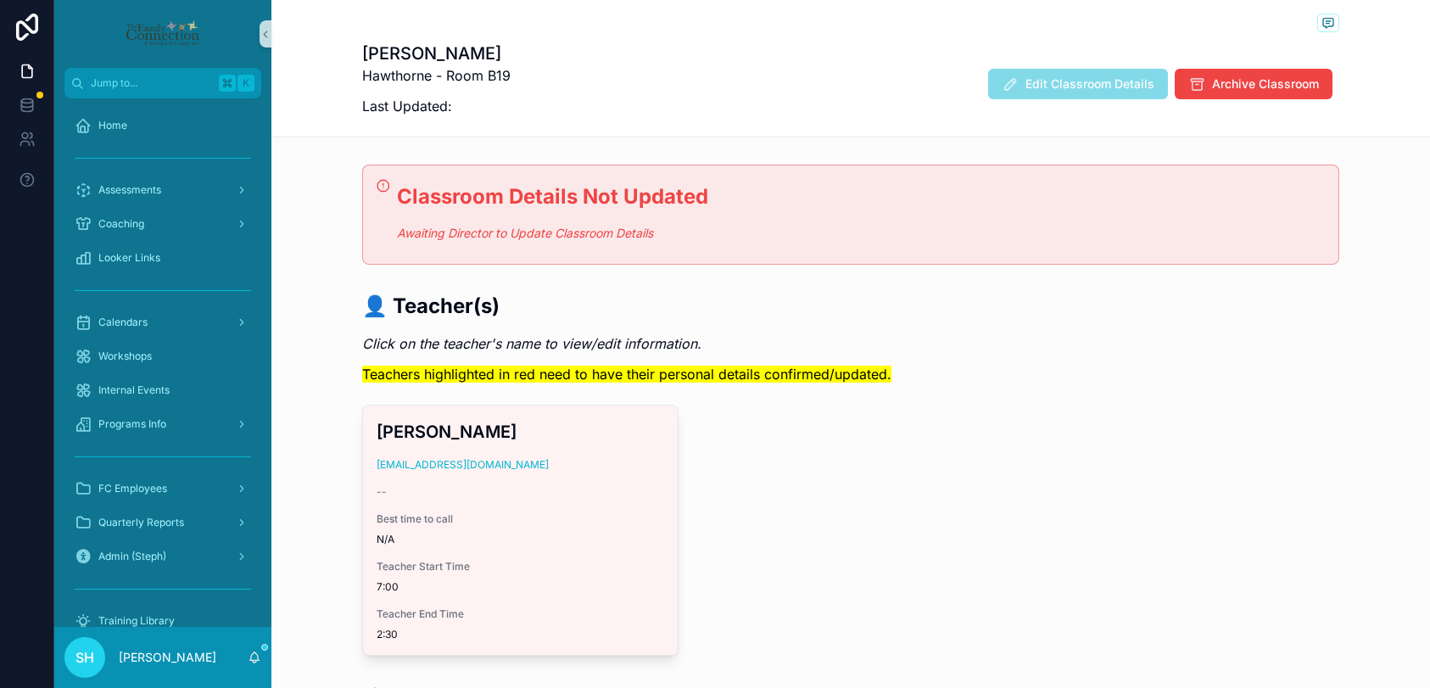
click at [630, 450] on div "[PERSON_NAME] [EMAIL_ADDRESS][DOMAIN_NAME] -- Best time to call N/A Teacher Sta…" at bounding box center [520, 529] width 315 height 249
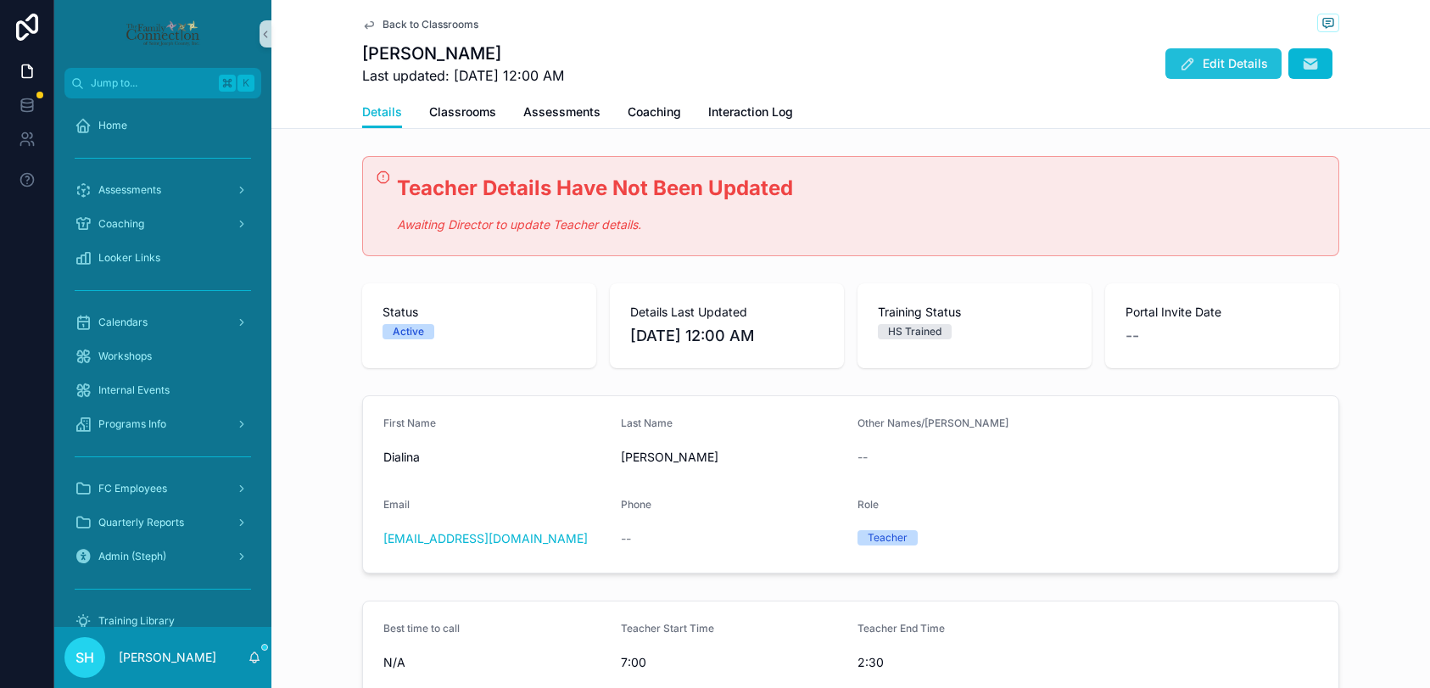
click at [1196, 67] on icon "scrollable content" at bounding box center [1187, 63] width 17 height 17
click at [1230, 56] on span "Edit Details" at bounding box center [1234, 63] width 65 height 17
click at [383, 114] on span "Details" at bounding box center [382, 111] width 40 height 17
click at [435, 28] on span "Back to Classrooms" at bounding box center [430, 25] width 96 height 14
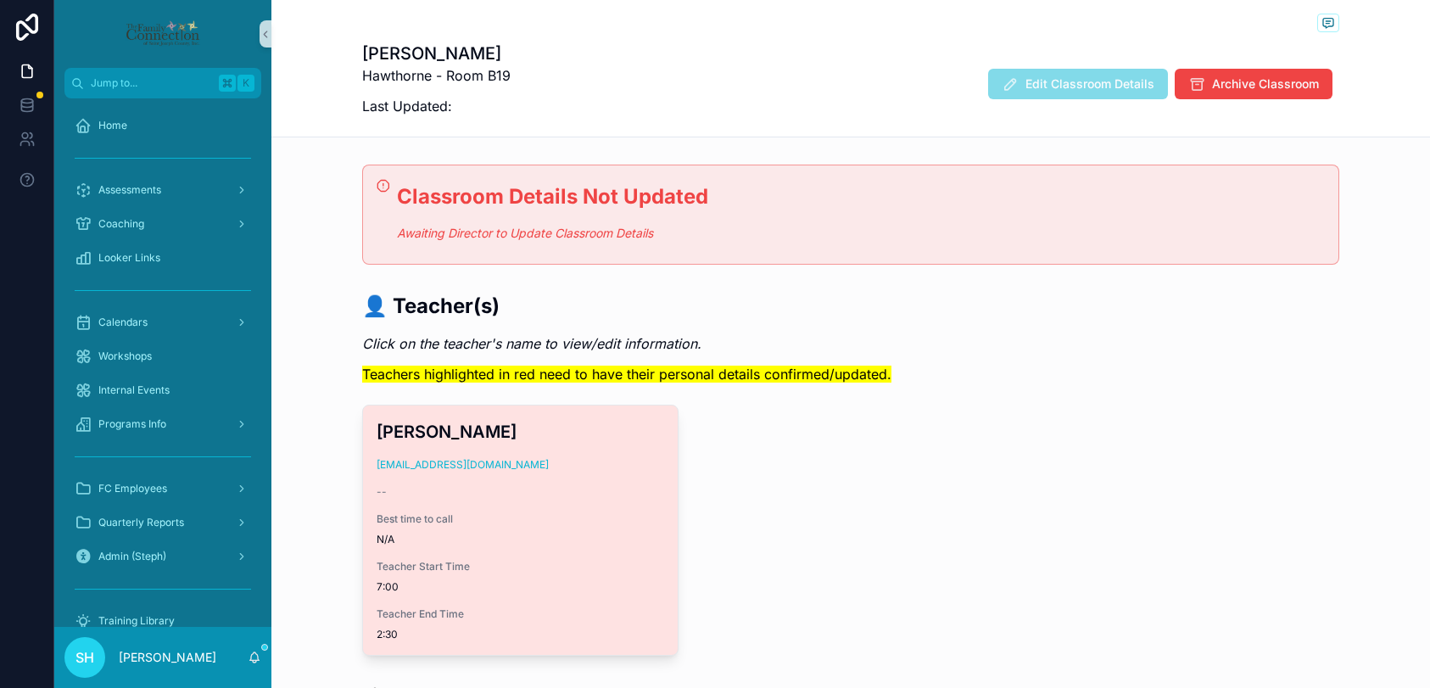
click at [595, 492] on div "--" at bounding box center [519, 492] width 287 height 14
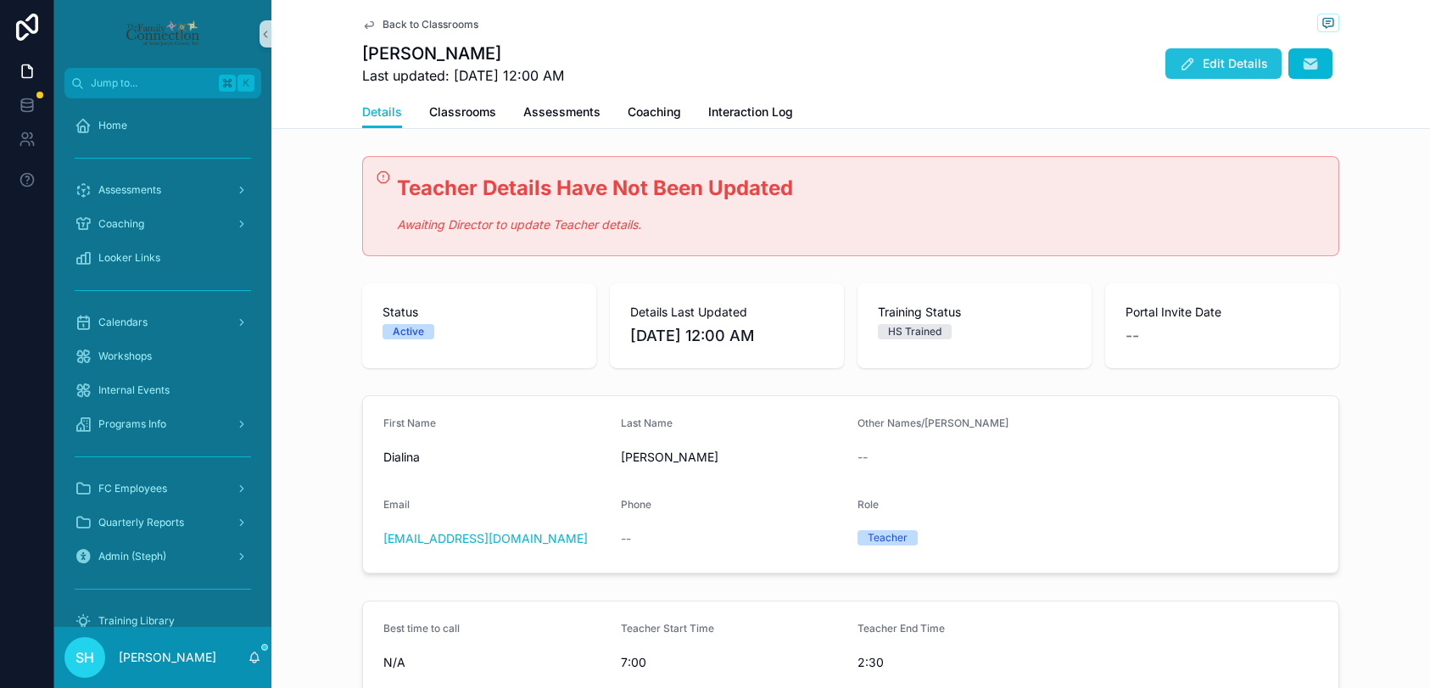
click at [1228, 64] on span "Edit Details" at bounding box center [1234, 63] width 65 height 17
click at [1238, 61] on span "Edit Details" at bounding box center [1234, 63] width 65 height 17
click at [1196, 61] on icon "scrollable content" at bounding box center [1187, 63] width 17 height 17
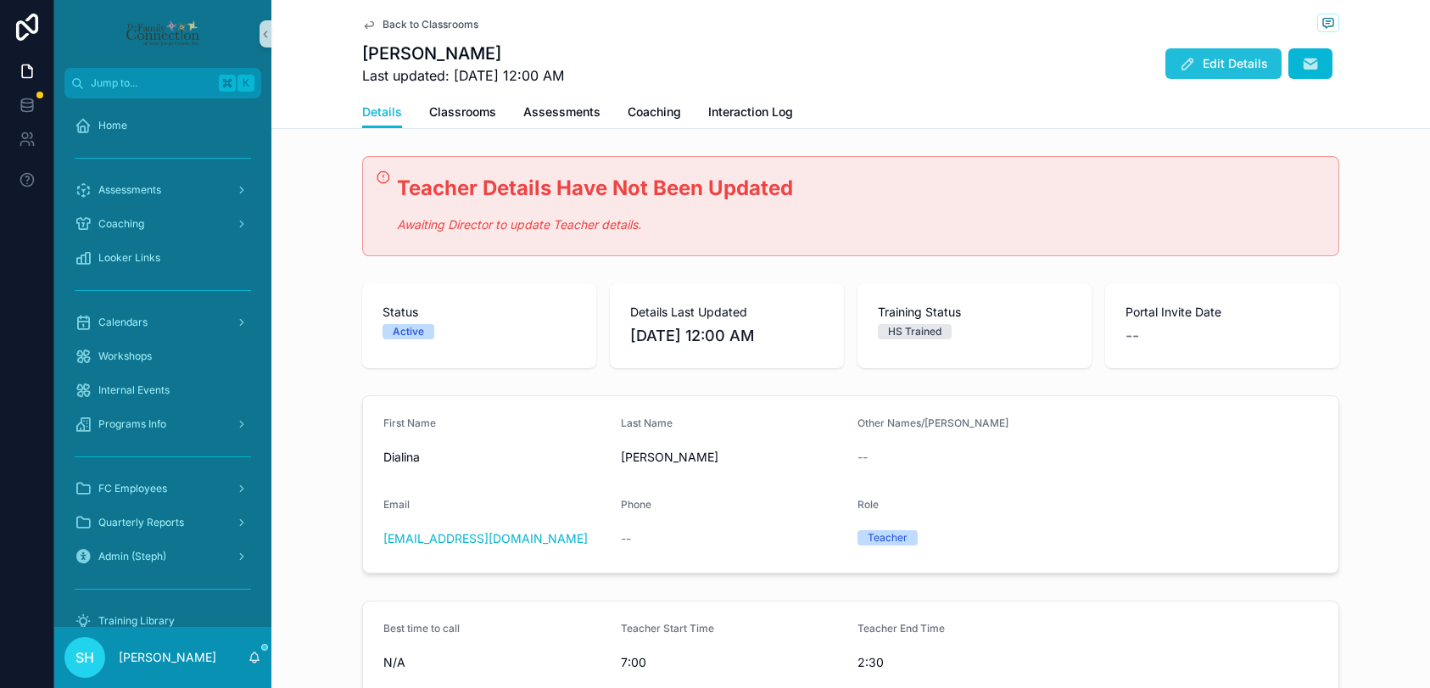
click at [1196, 59] on icon "scrollable content" at bounding box center [1187, 63] width 17 height 17
click at [1204, 64] on span "Edit Details" at bounding box center [1234, 63] width 65 height 17
click at [417, 28] on span "Back to Classrooms" at bounding box center [430, 25] width 96 height 14
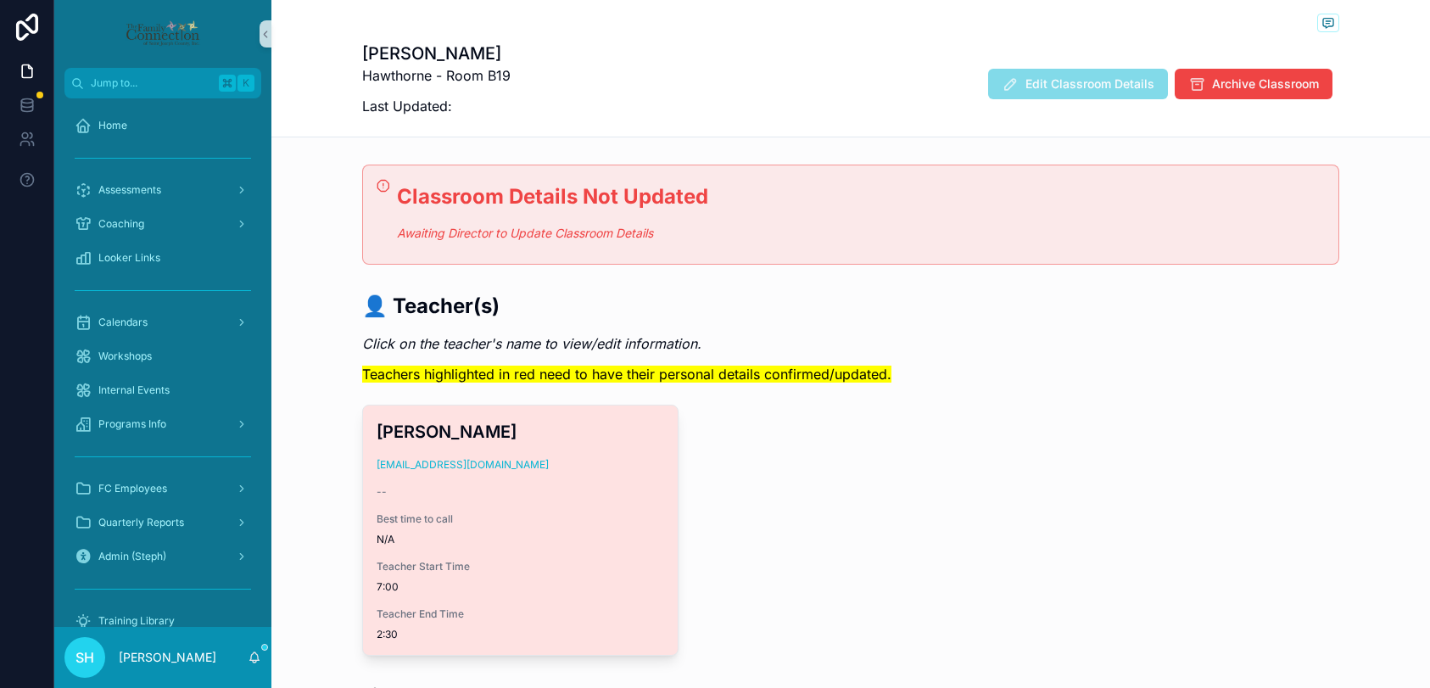
click at [561, 498] on div "--" at bounding box center [519, 492] width 287 height 14
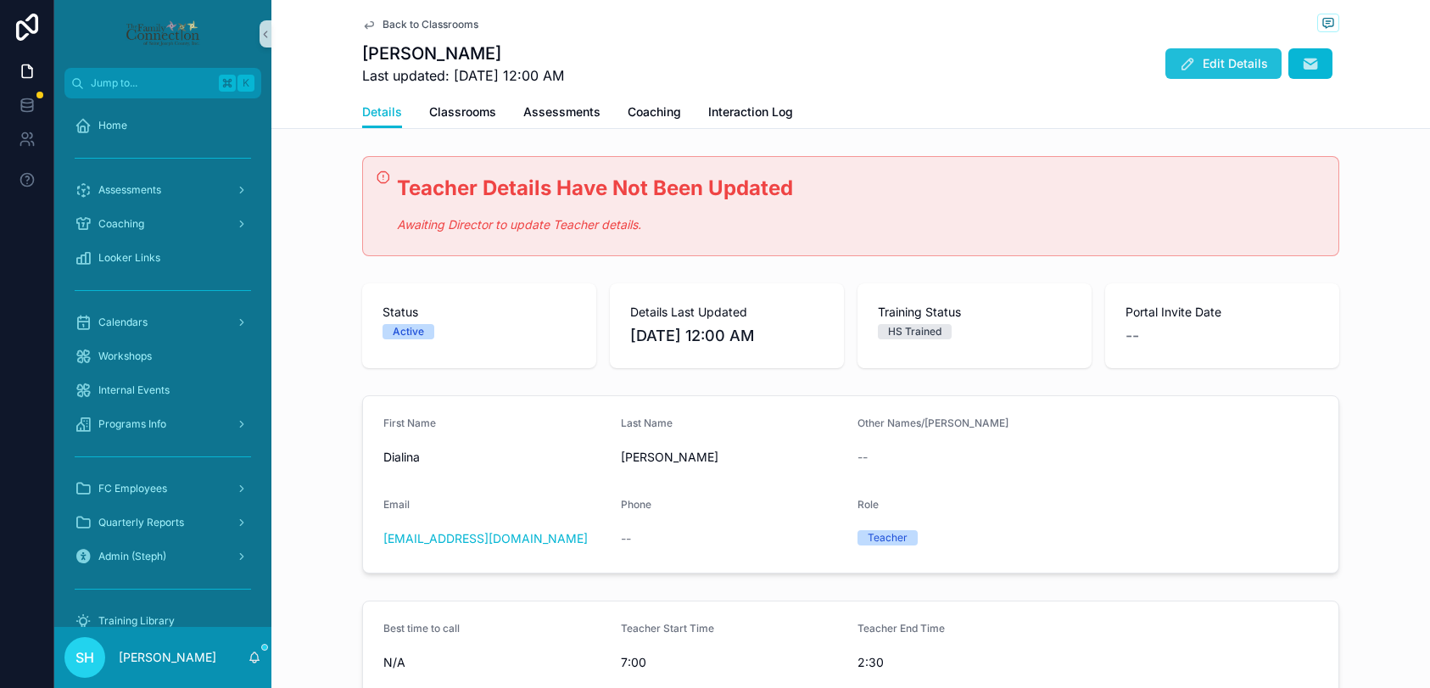
click at [1195, 65] on icon "scrollable content" at bounding box center [1187, 63] width 17 height 17
click at [470, 110] on span "Classrooms" at bounding box center [462, 111] width 67 height 17
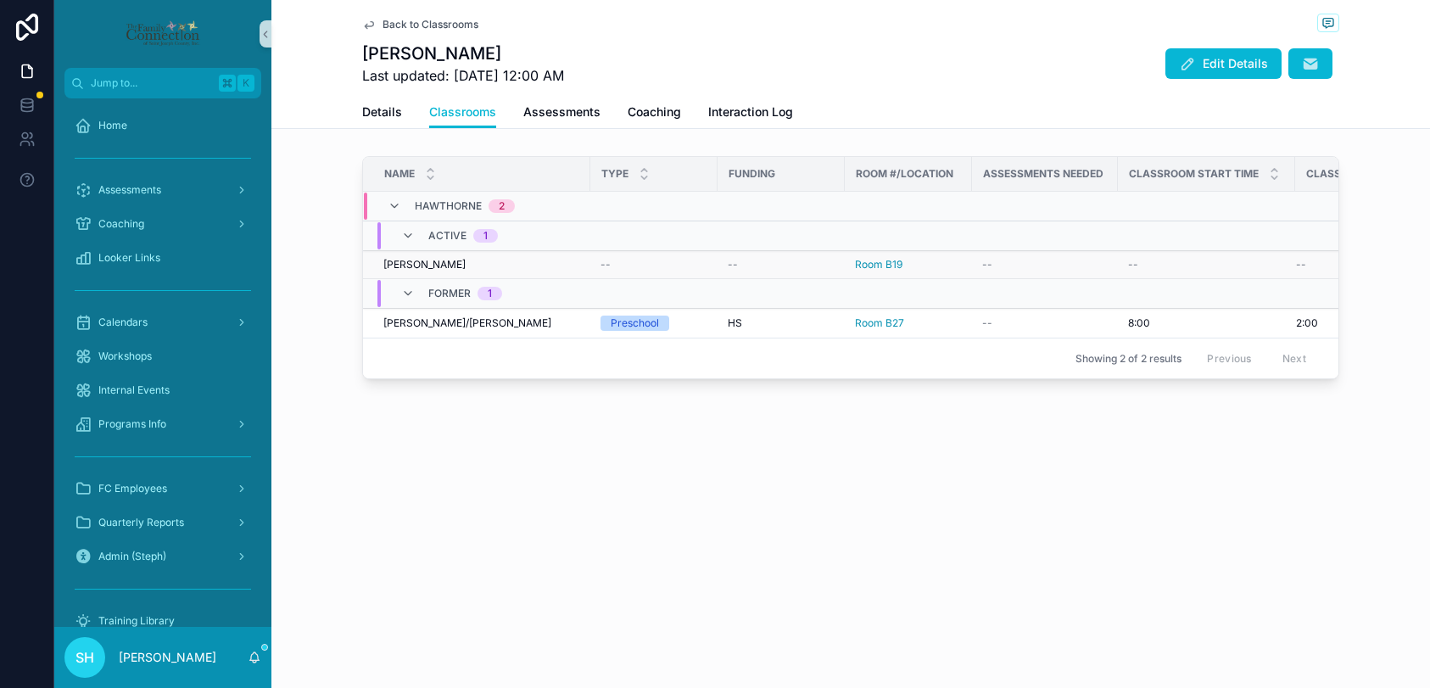
click at [432, 258] on span "[PERSON_NAME]" at bounding box center [424, 265] width 82 height 14
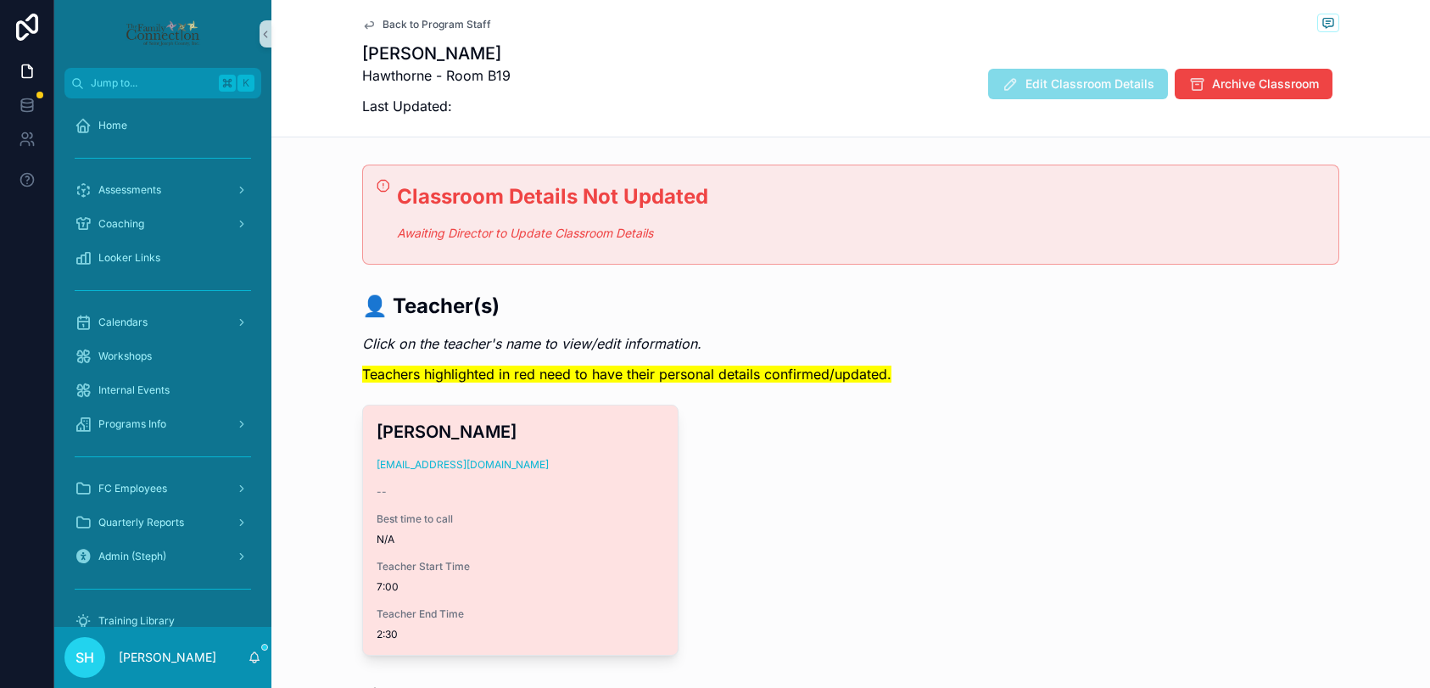
click at [567, 455] on div "[PERSON_NAME] [EMAIL_ADDRESS][DOMAIN_NAME] -- Best time to call N/A Teacher Sta…" at bounding box center [520, 529] width 315 height 249
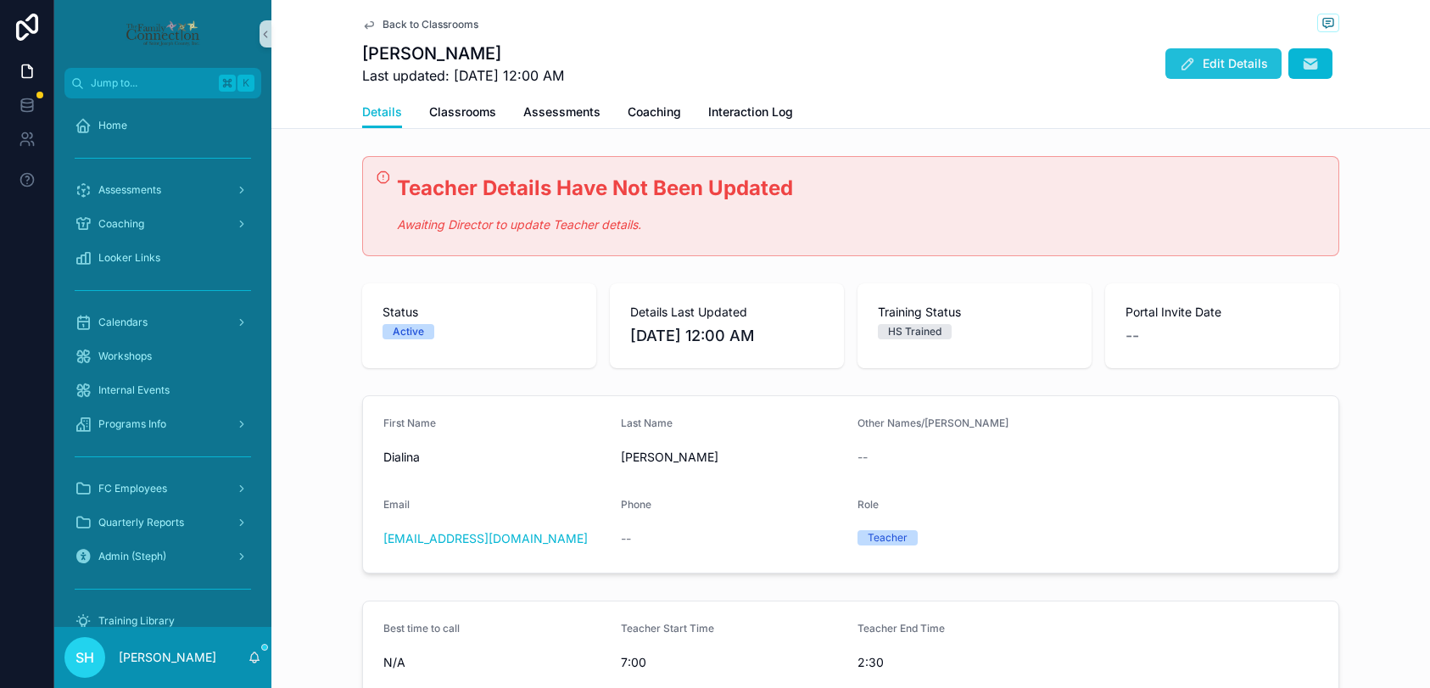
click at [1196, 66] on icon "scrollable content" at bounding box center [1187, 63] width 17 height 17
click at [1217, 56] on span "Edit Details" at bounding box center [1234, 63] width 65 height 17
click at [1255, 61] on span "Edit Details" at bounding box center [1234, 63] width 65 height 17
click at [418, 24] on span "Back to Classrooms" at bounding box center [430, 25] width 96 height 14
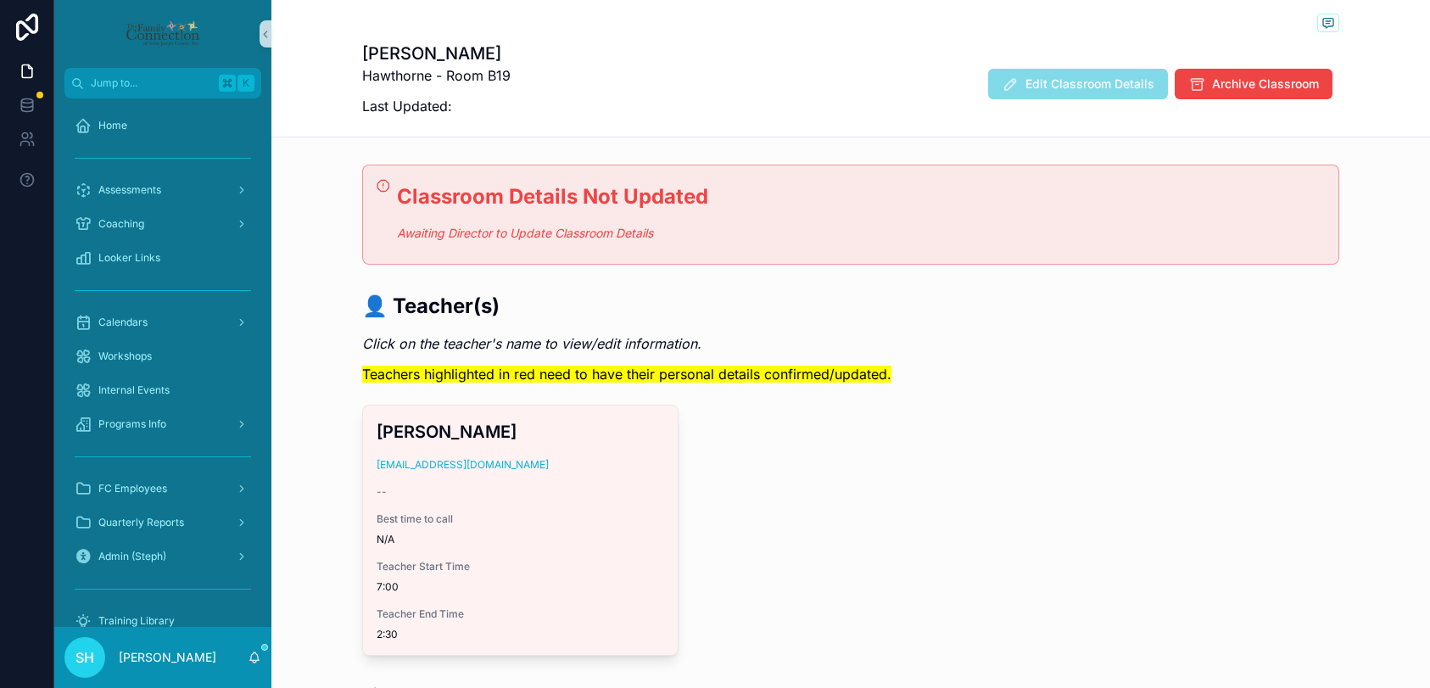
click at [543, 221] on div "Classroom Details Not Updated Awaiting Director to Update Classroom Details" at bounding box center [861, 212] width 928 height 61
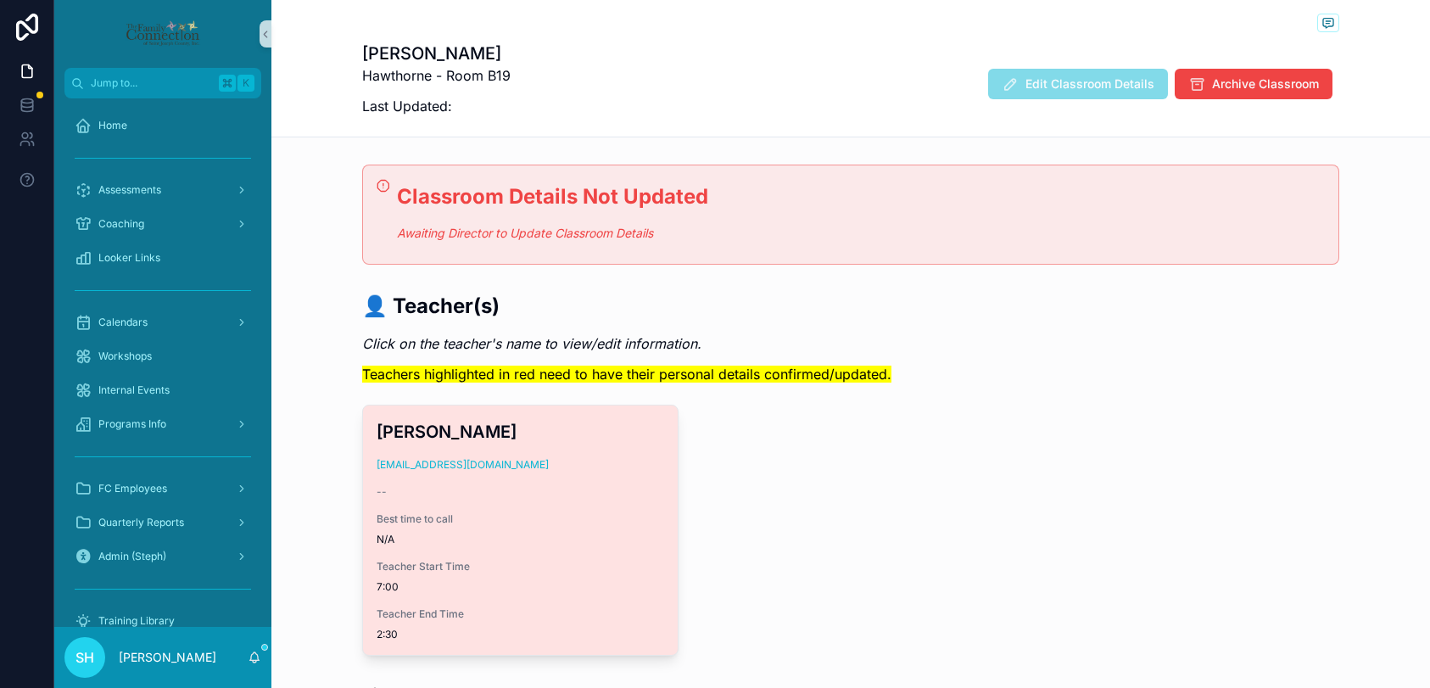
click at [549, 500] on div "[PERSON_NAME] [EMAIL_ADDRESS][DOMAIN_NAME] -- Best time to call N/A Teacher Sta…" at bounding box center [520, 529] width 315 height 249
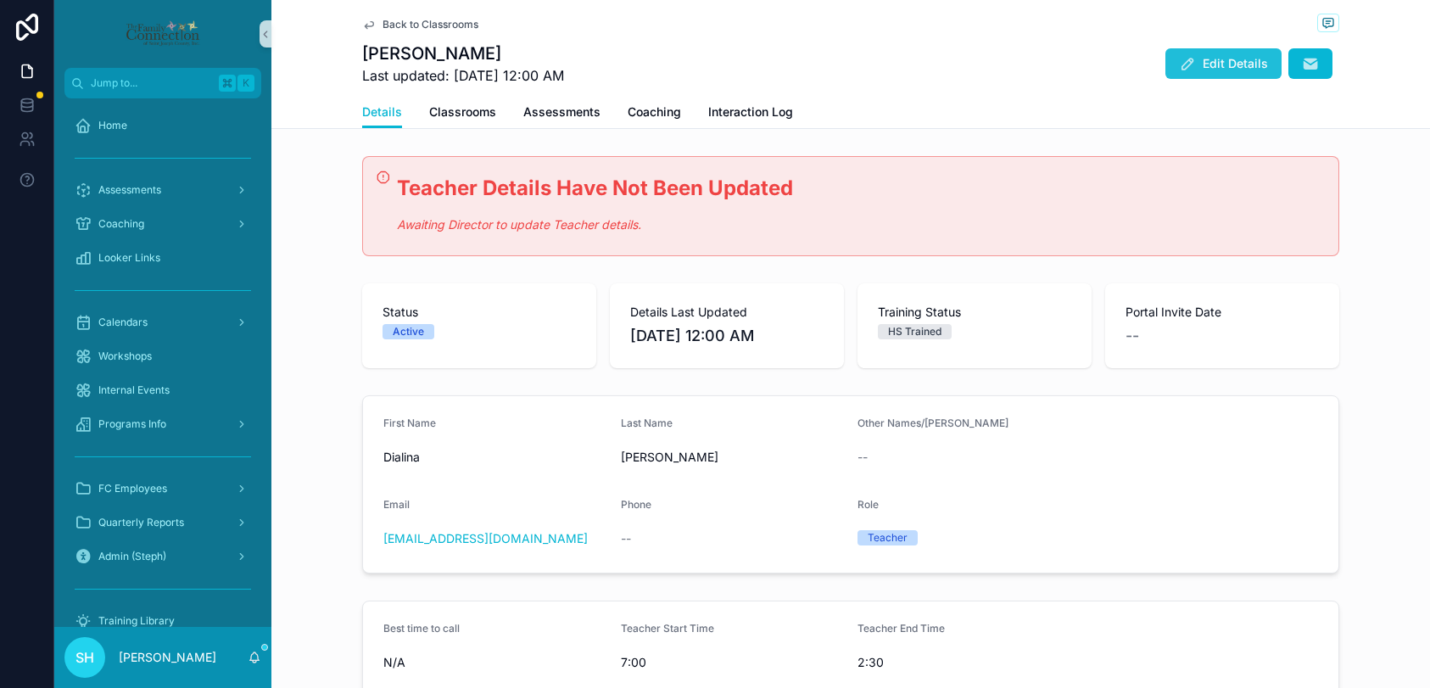
click at [1200, 59] on button "Edit Details" at bounding box center [1223, 63] width 116 height 31
click at [476, 19] on span "Back to Classrooms" at bounding box center [430, 25] width 96 height 14
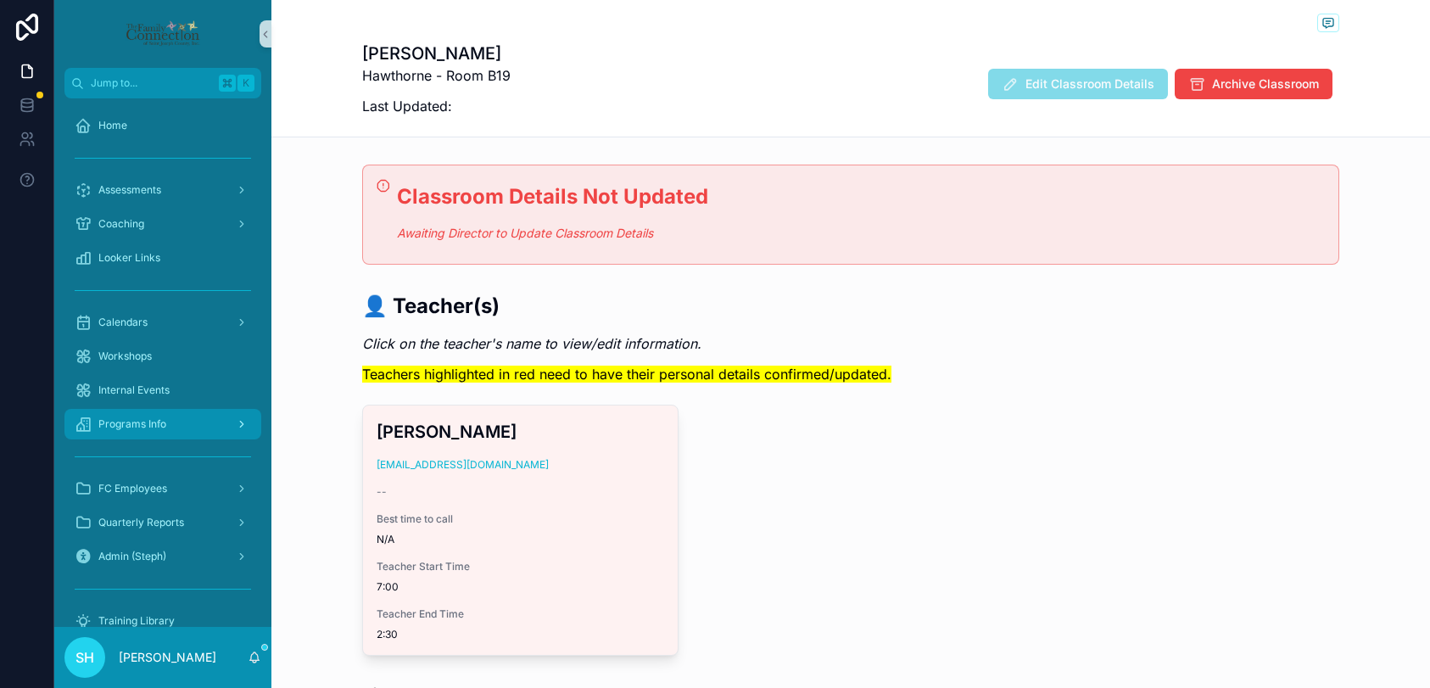
click at [139, 432] on div "Programs Info" at bounding box center [163, 423] width 176 height 27
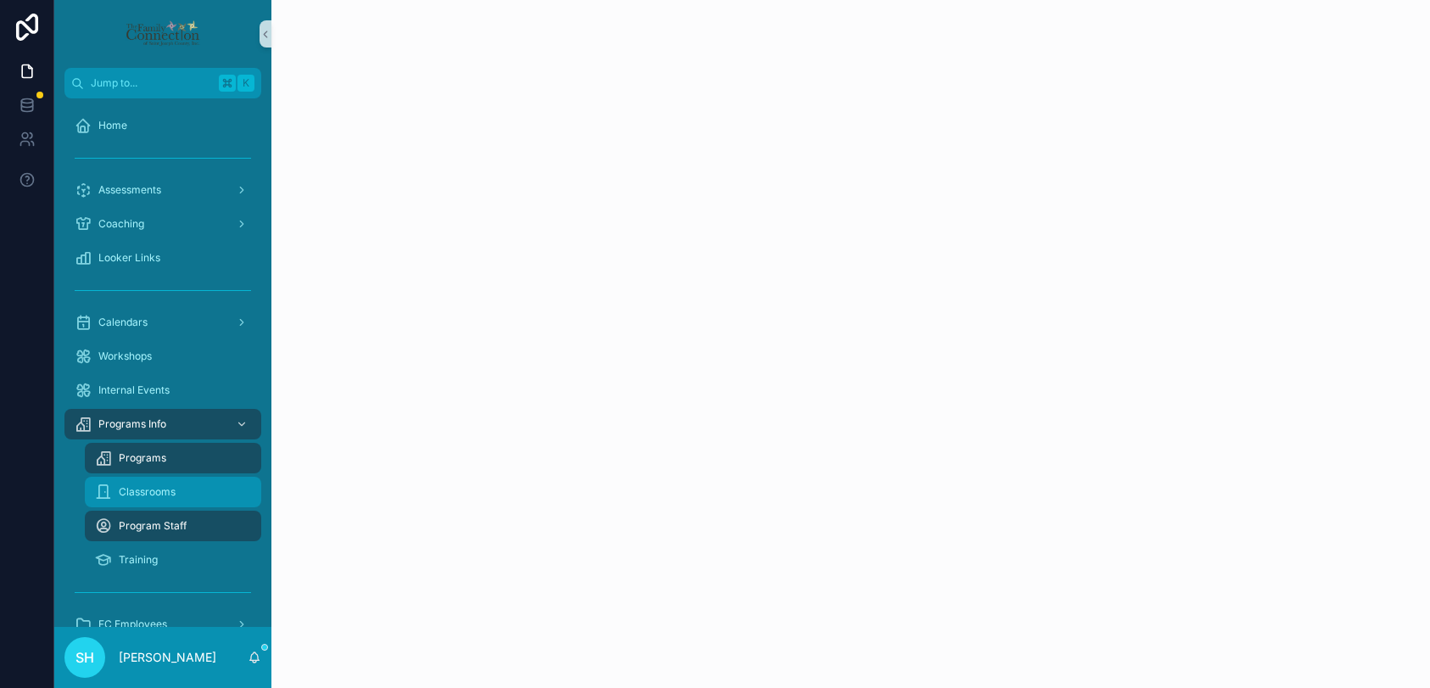
click at [147, 488] on span "Classrooms" at bounding box center [147, 492] width 57 height 14
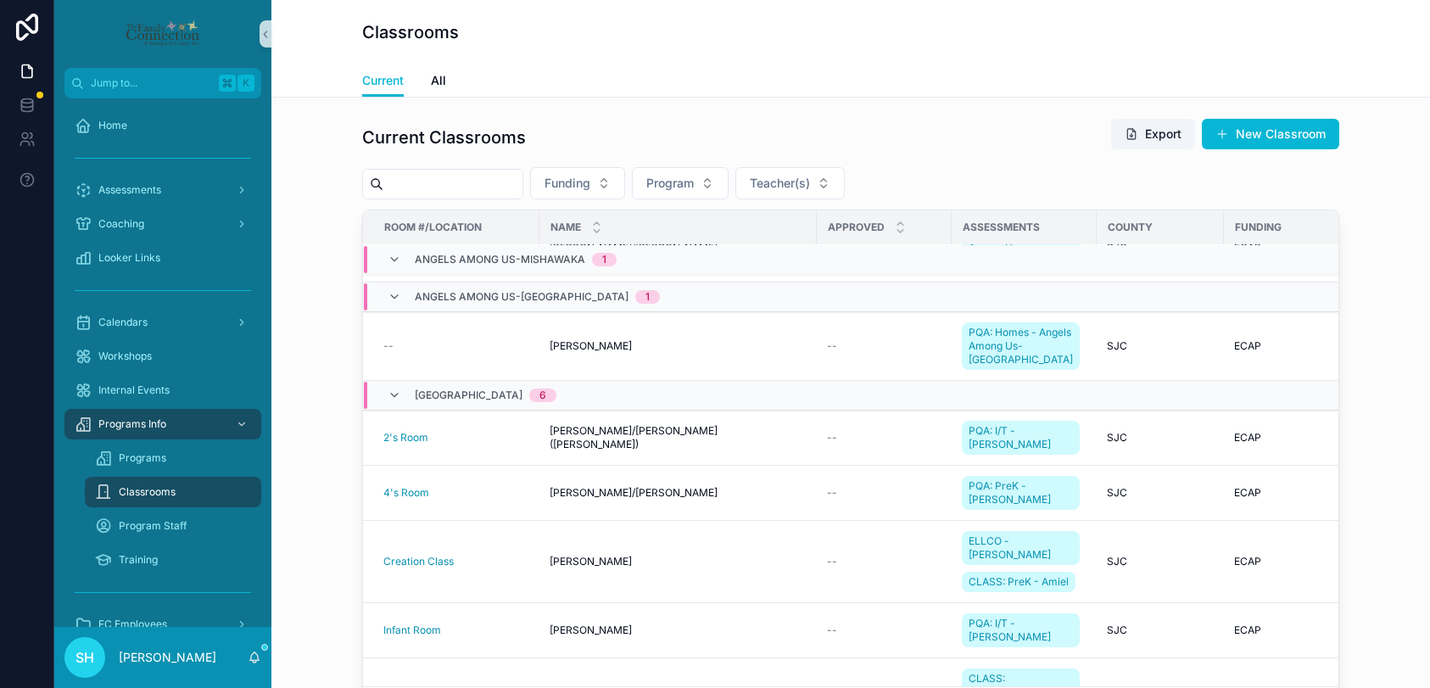
scroll to position [67, 0]
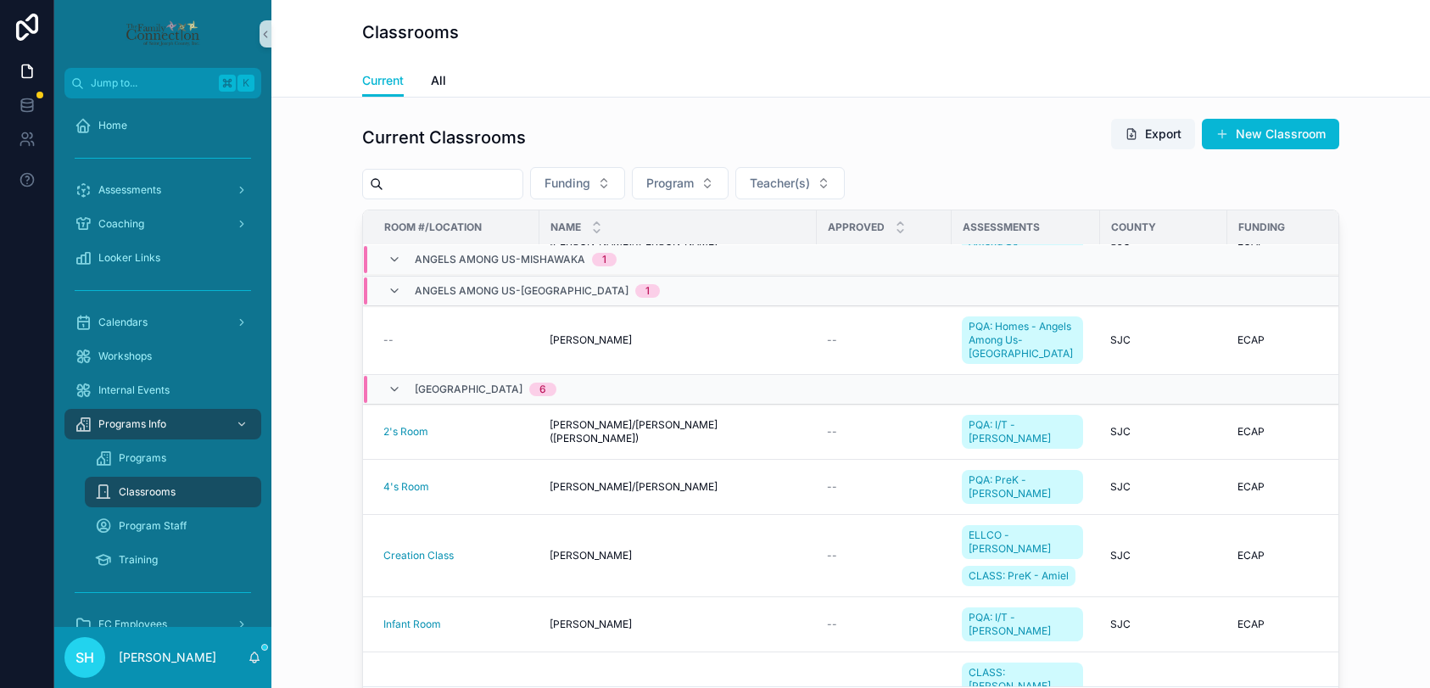
click at [491, 185] on input "scrollable content" at bounding box center [452, 184] width 139 height 24
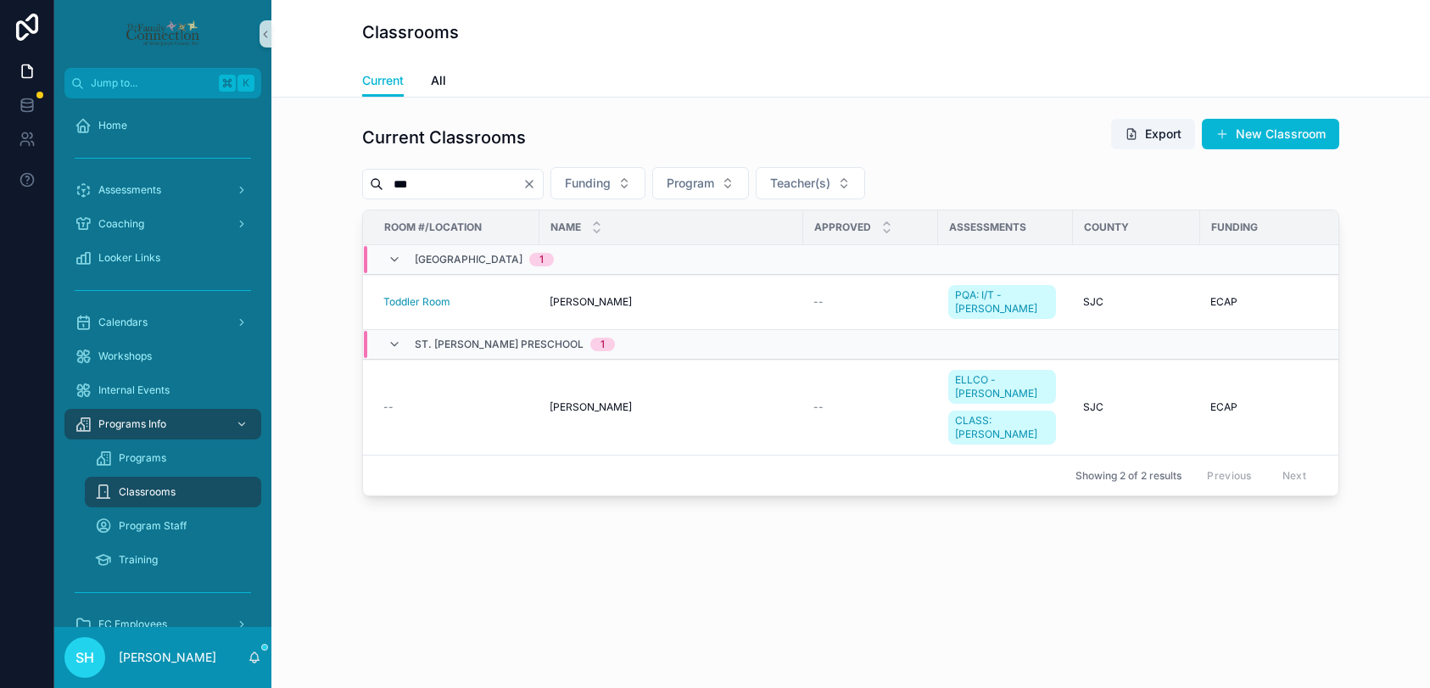
type input "***"
click at [532, 181] on icon "Clear" at bounding box center [529, 184] width 7 height 7
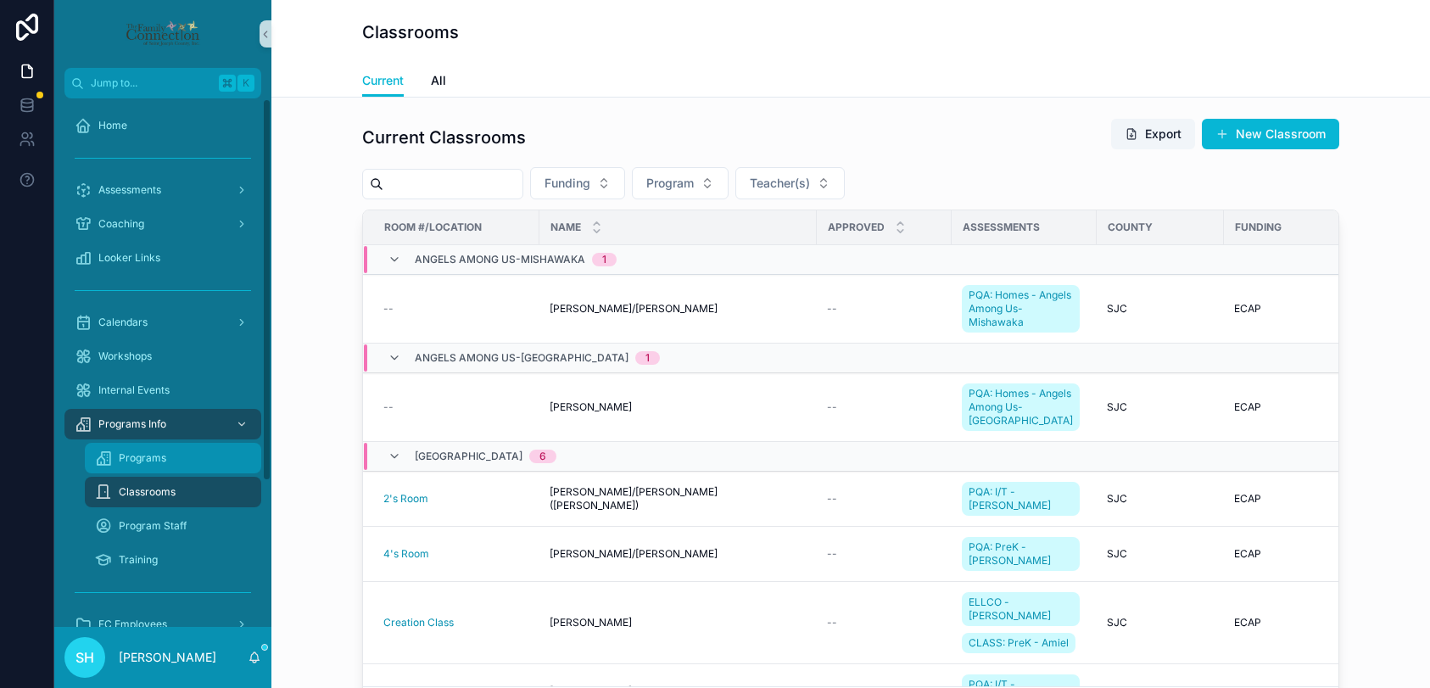
click at [149, 453] on span "Programs" at bounding box center [142, 458] width 47 height 14
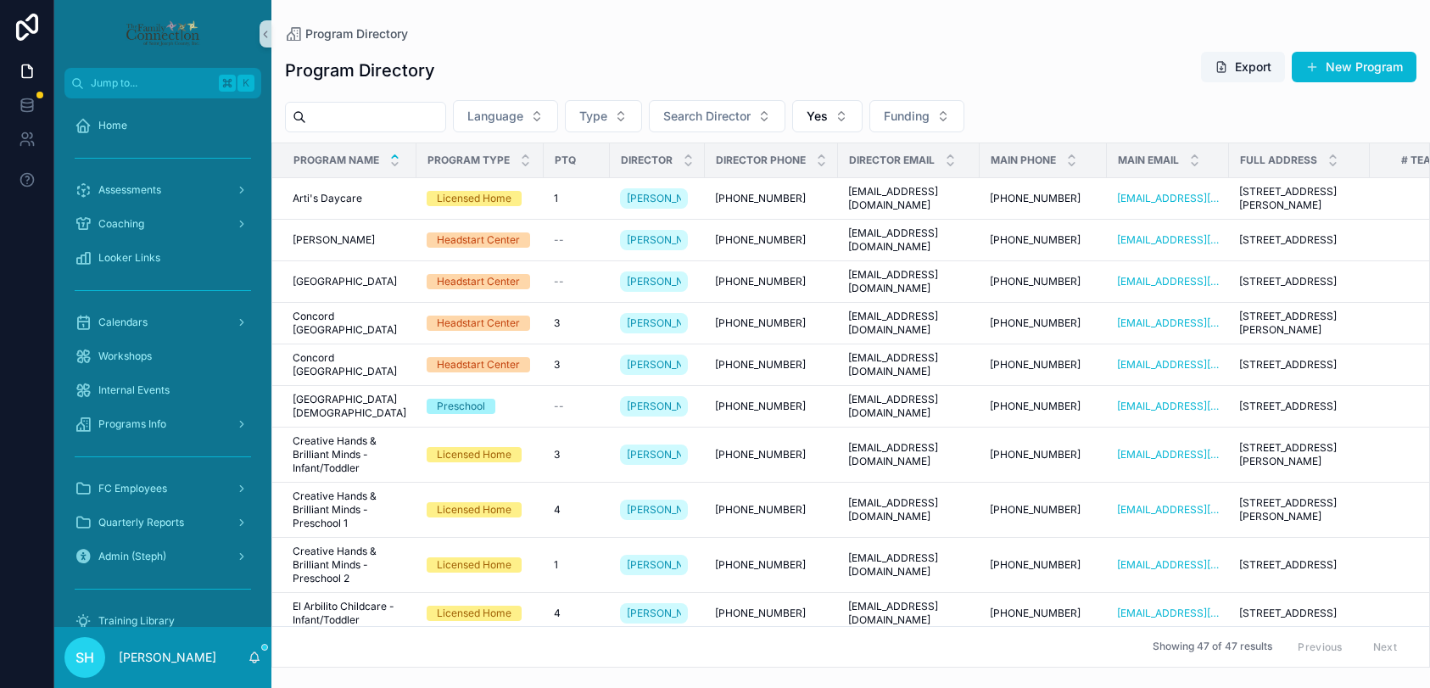
click at [415, 115] on input "scrollable content" at bounding box center [375, 117] width 139 height 24
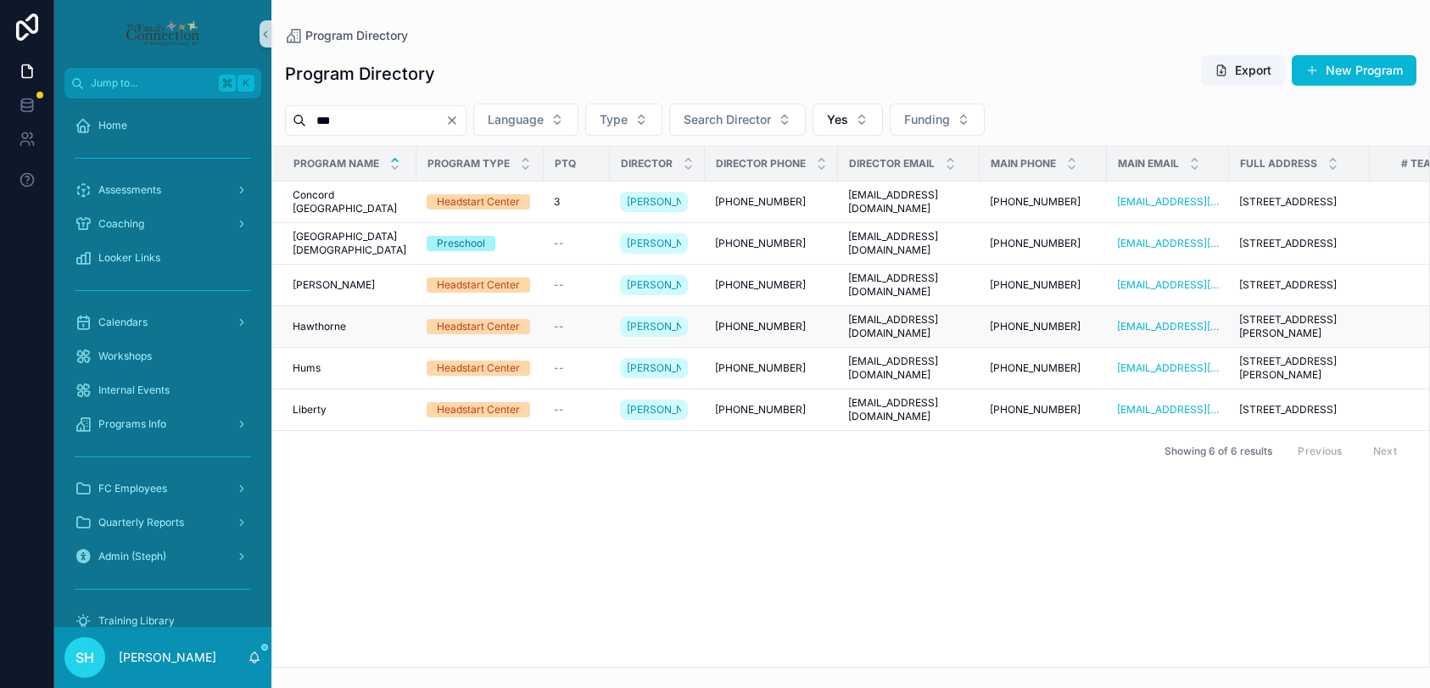
type input "***"
click at [323, 333] on span "Hawthorne" at bounding box center [319, 327] width 53 height 14
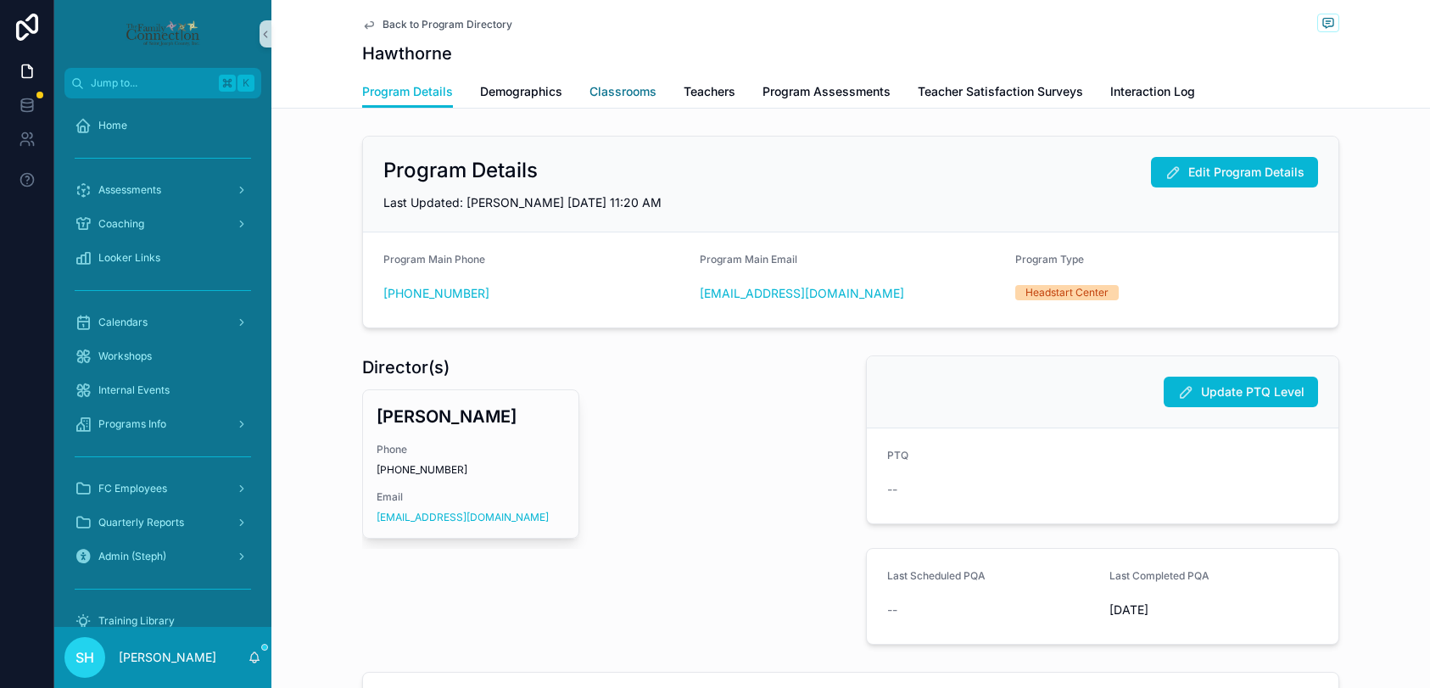
click at [643, 89] on span "Classrooms" at bounding box center [622, 91] width 67 height 17
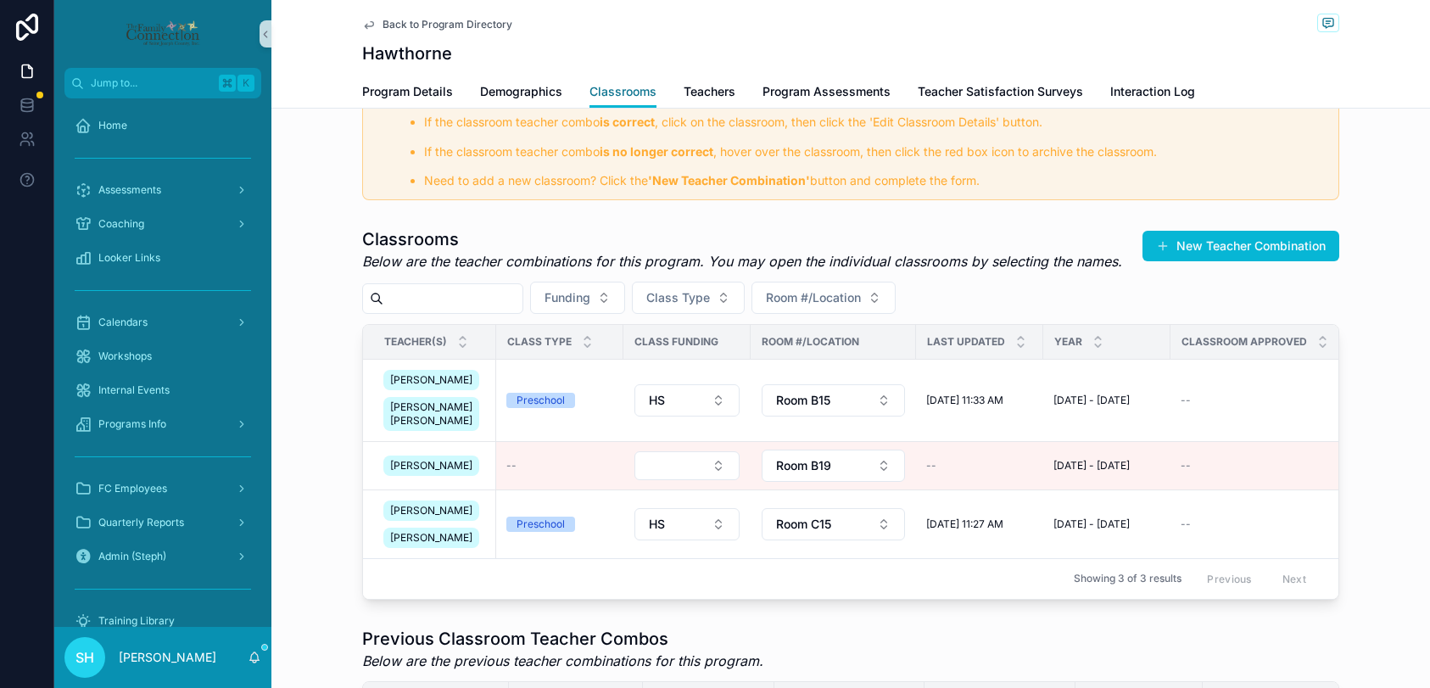
scroll to position [125, 0]
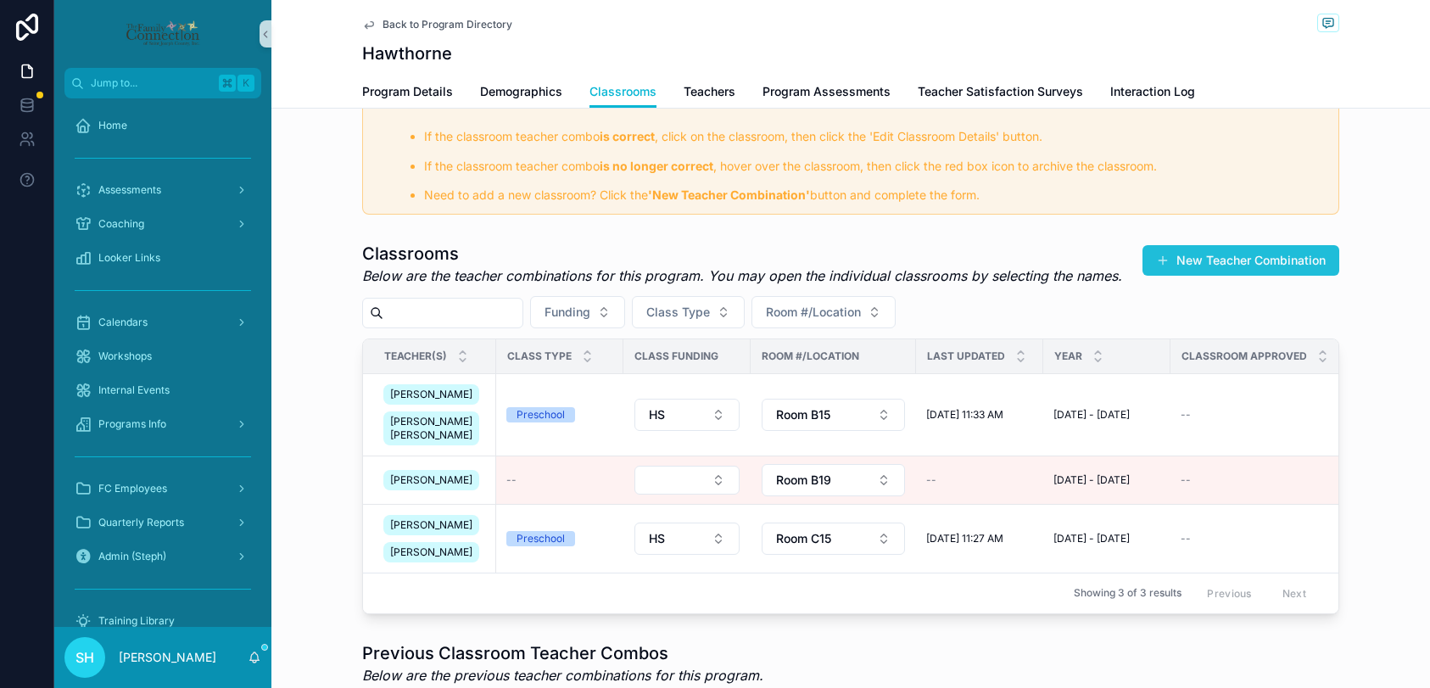
click at [1203, 258] on button "New Teacher Combination" at bounding box center [1240, 260] width 197 height 31
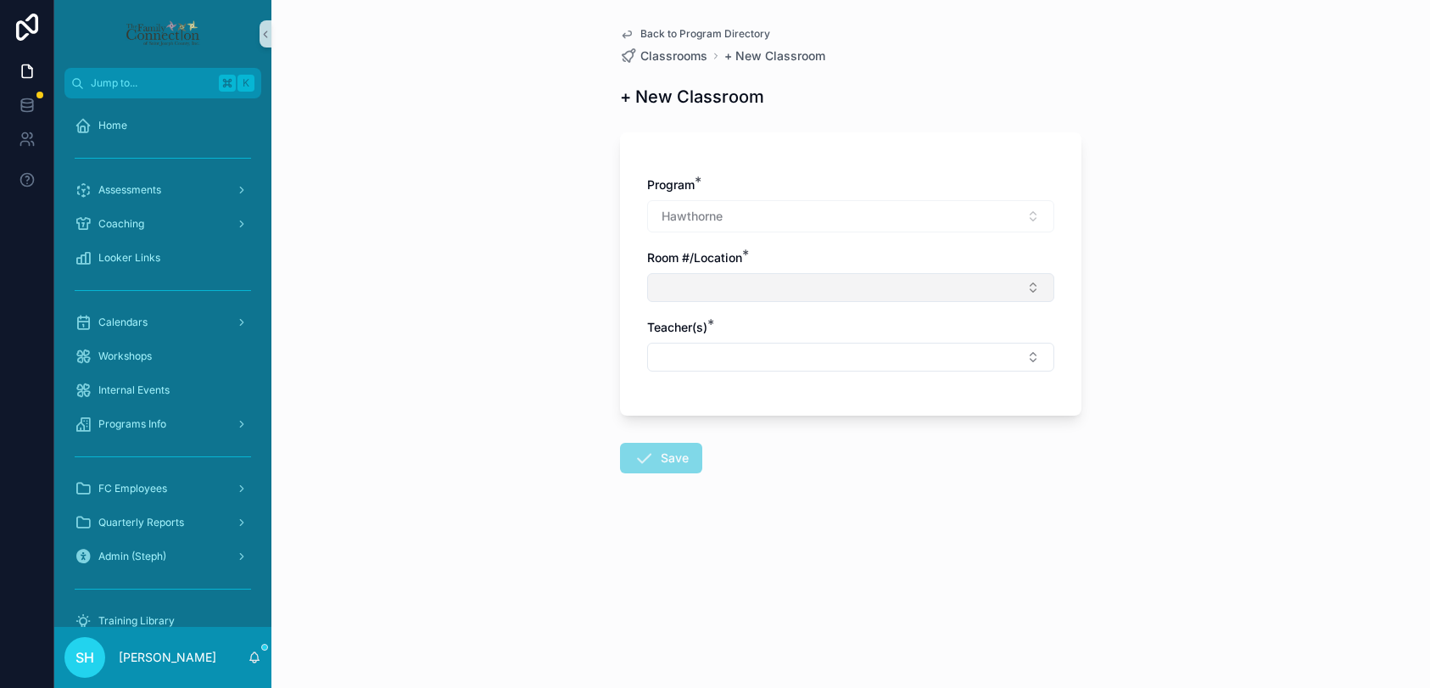
click at [873, 289] on button "Select Button" at bounding box center [850, 287] width 407 height 29
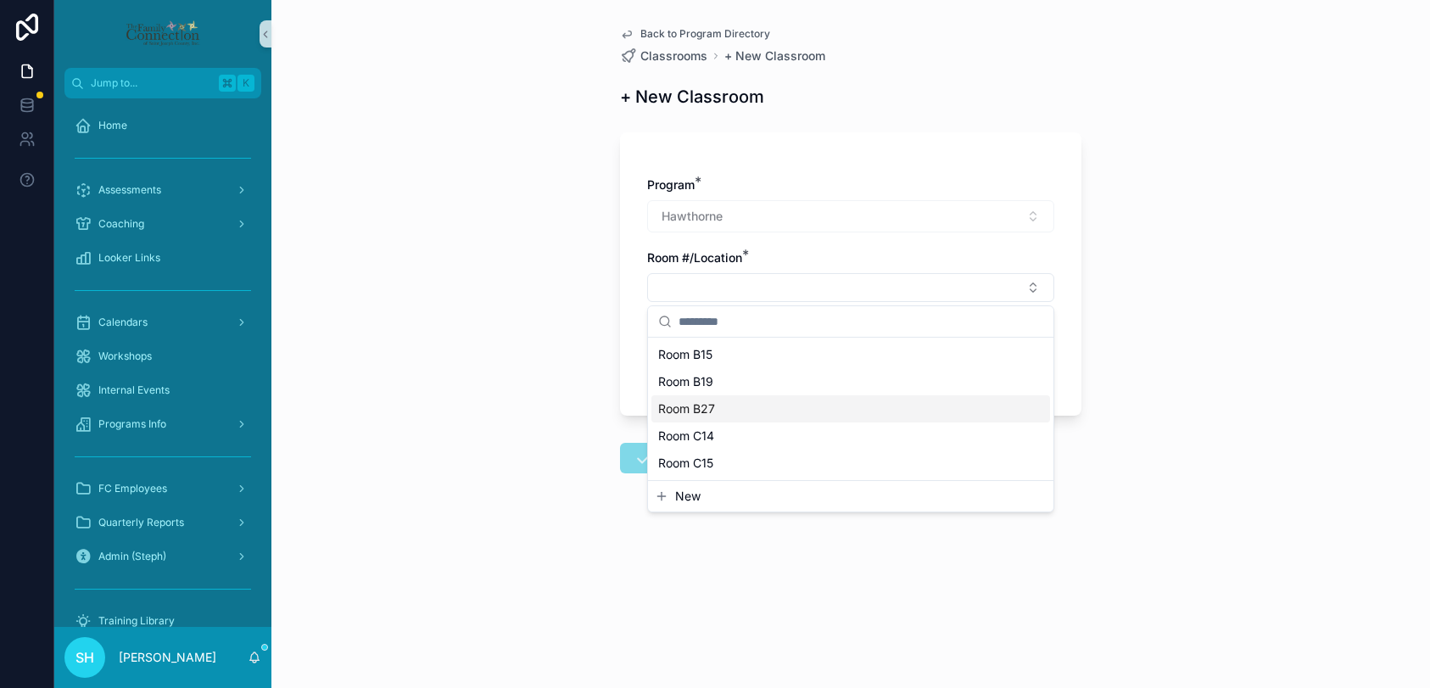
click at [742, 411] on div "Room B27" at bounding box center [850, 408] width 399 height 27
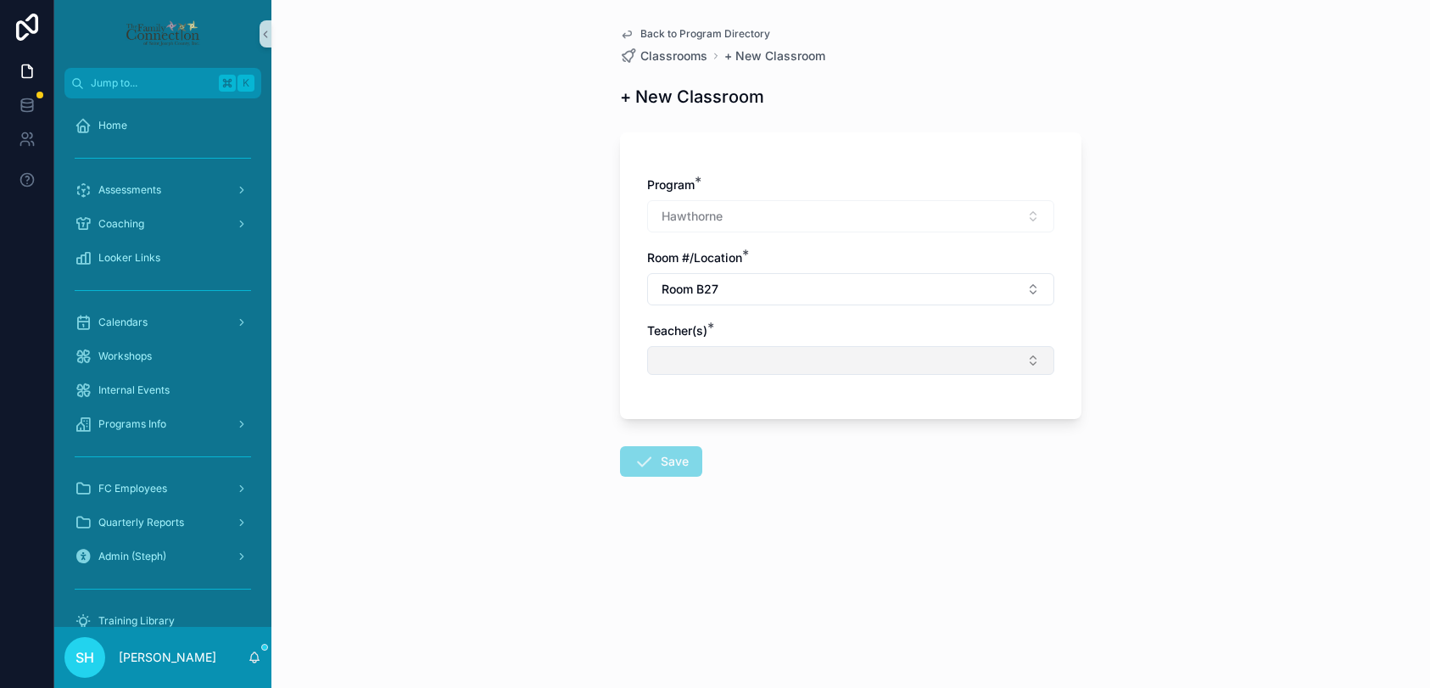
click at [703, 360] on button "Select Button" at bounding box center [850, 360] width 407 height 29
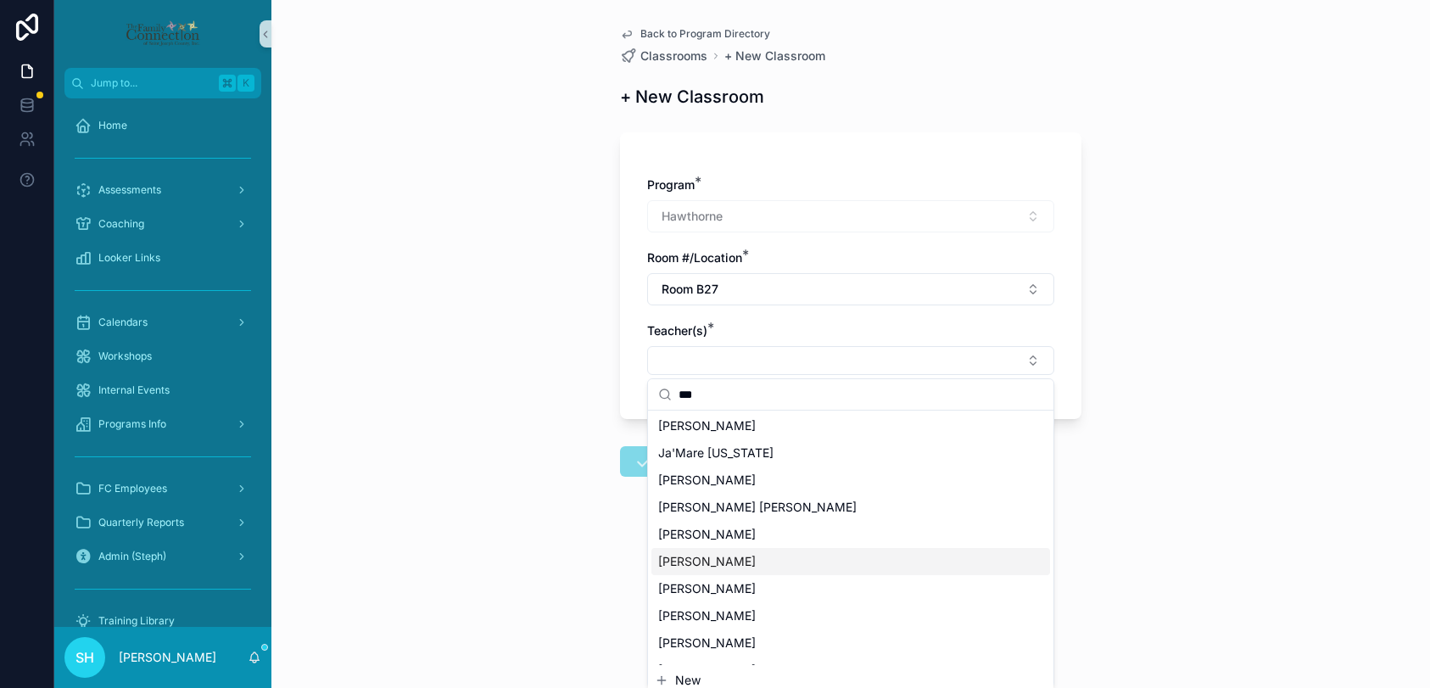
scroll to position [51, 0]
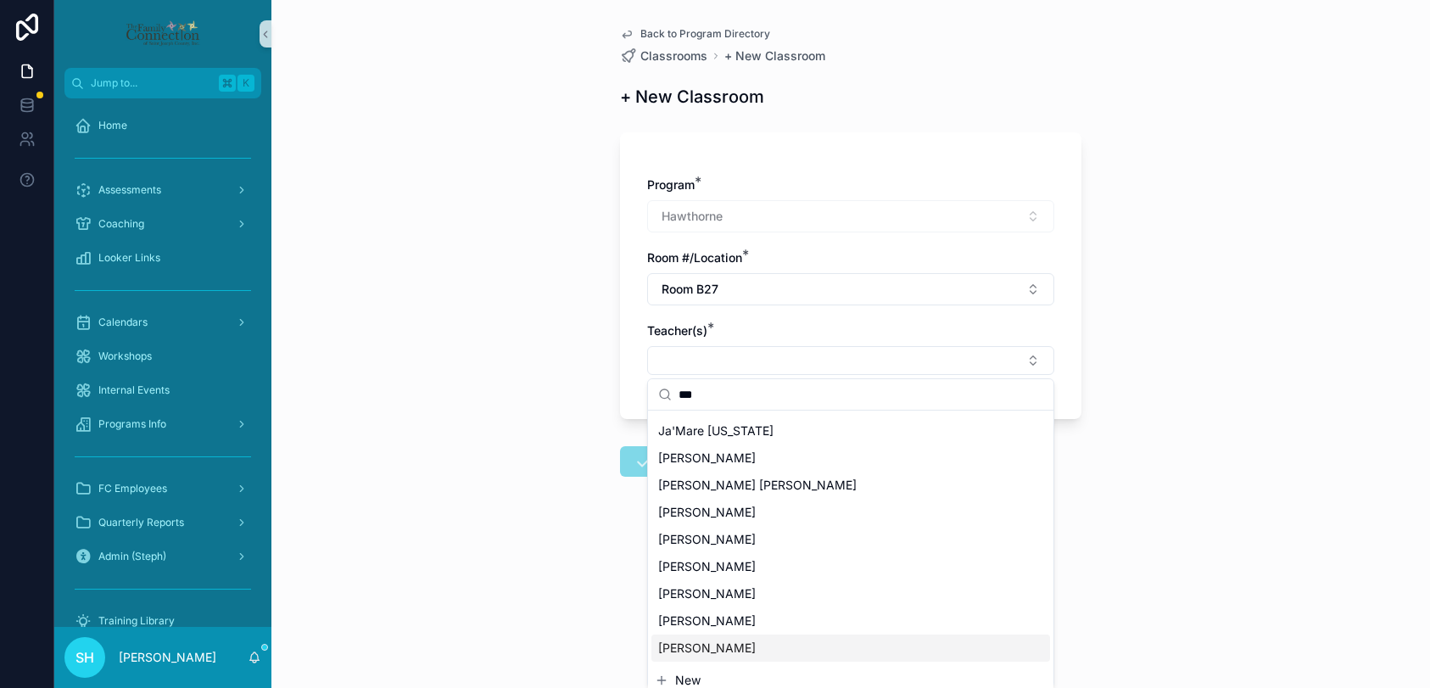
click at [692, 646] on span "[PERSON_NAME]" at bounding box center [707, 647] width 98 height 17
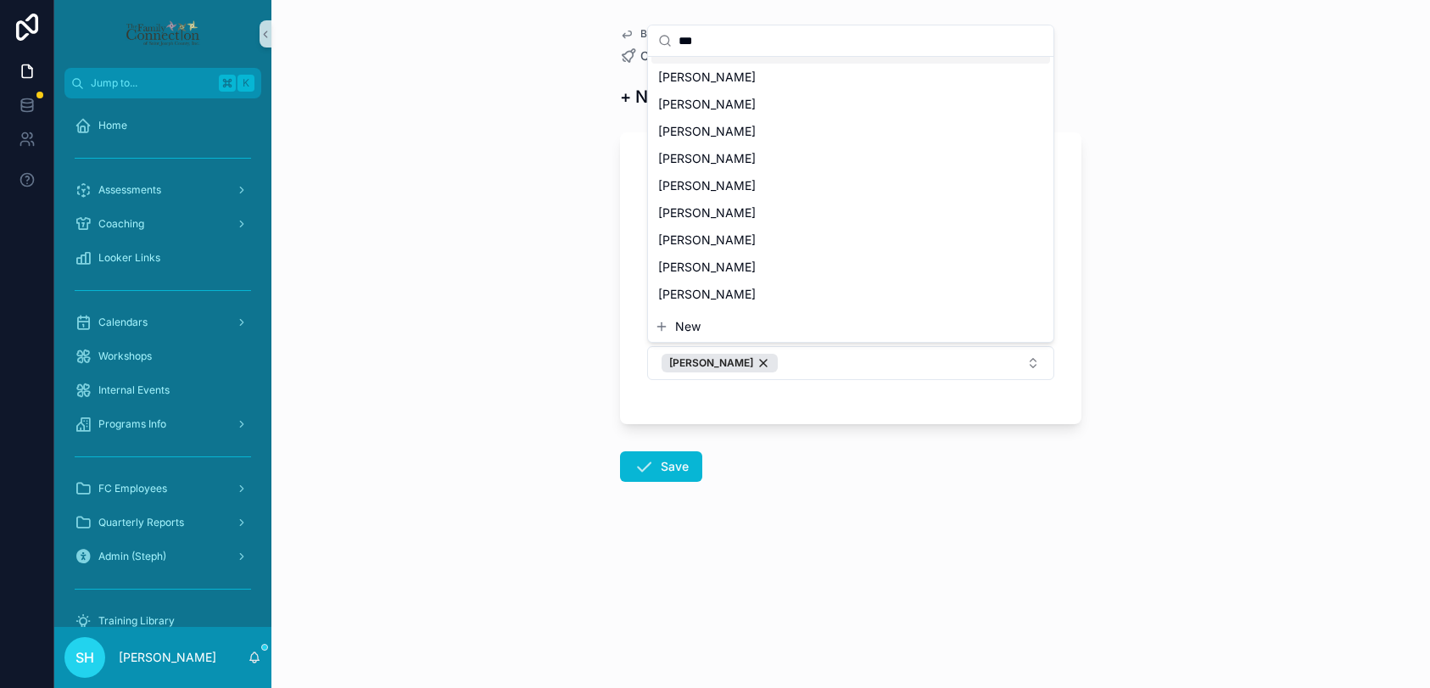
click at [720, 38] on input "***" at bounding box center [860, 40] width 365 height 31
type input "*"
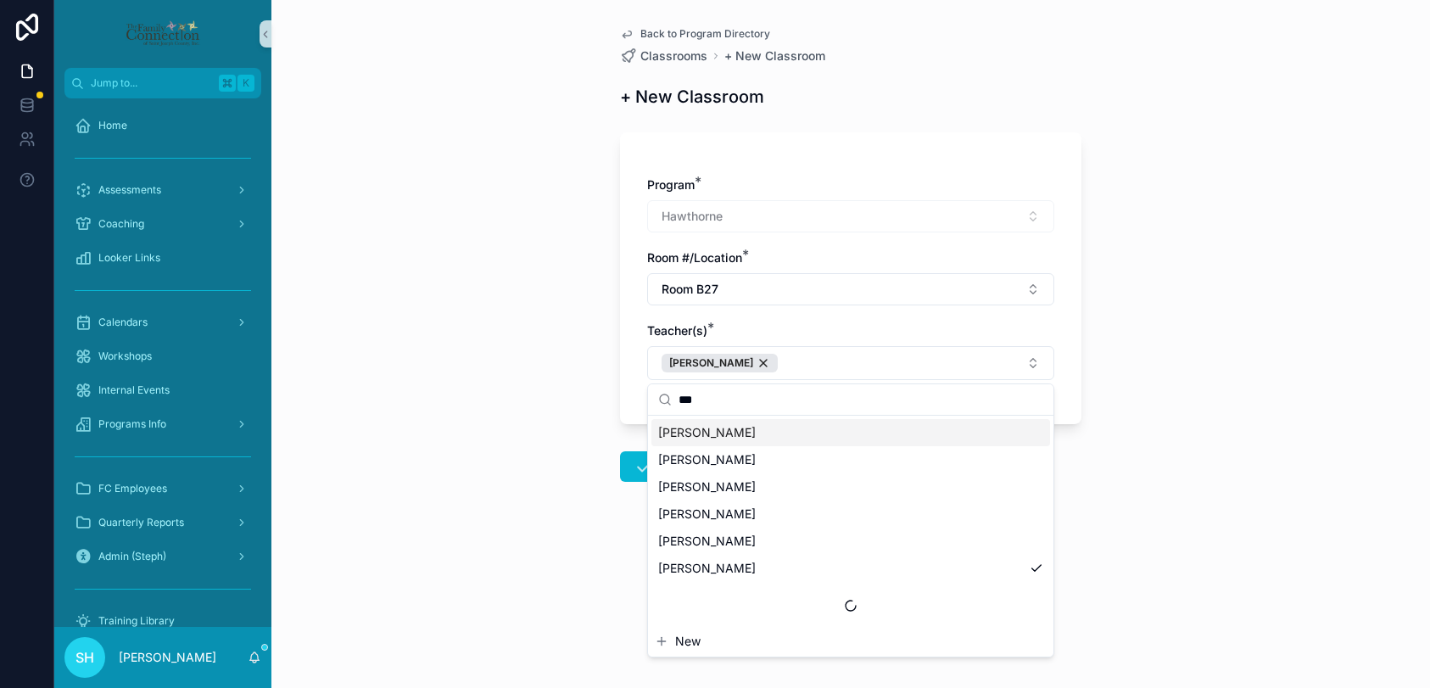
scroll to position [0, 0]
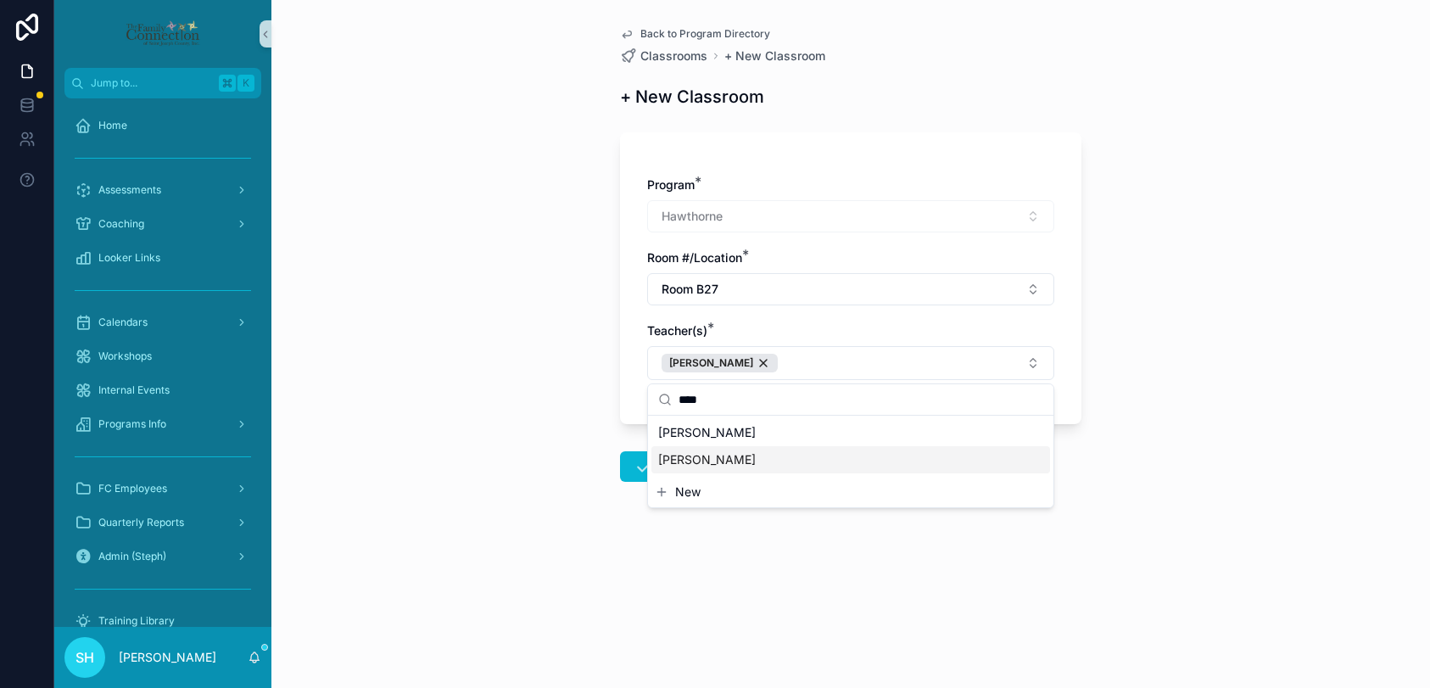
type input "****"
click at [733, 458] on span "[PERSON_NAME]" at bounding box center [707, 459] width 98 height 17
click at [506, 432] on div "Back to Program Directory Classrooms + New Classroom + New Classroom Program * …" at bounding box center [850, 344] width 1158 height 688
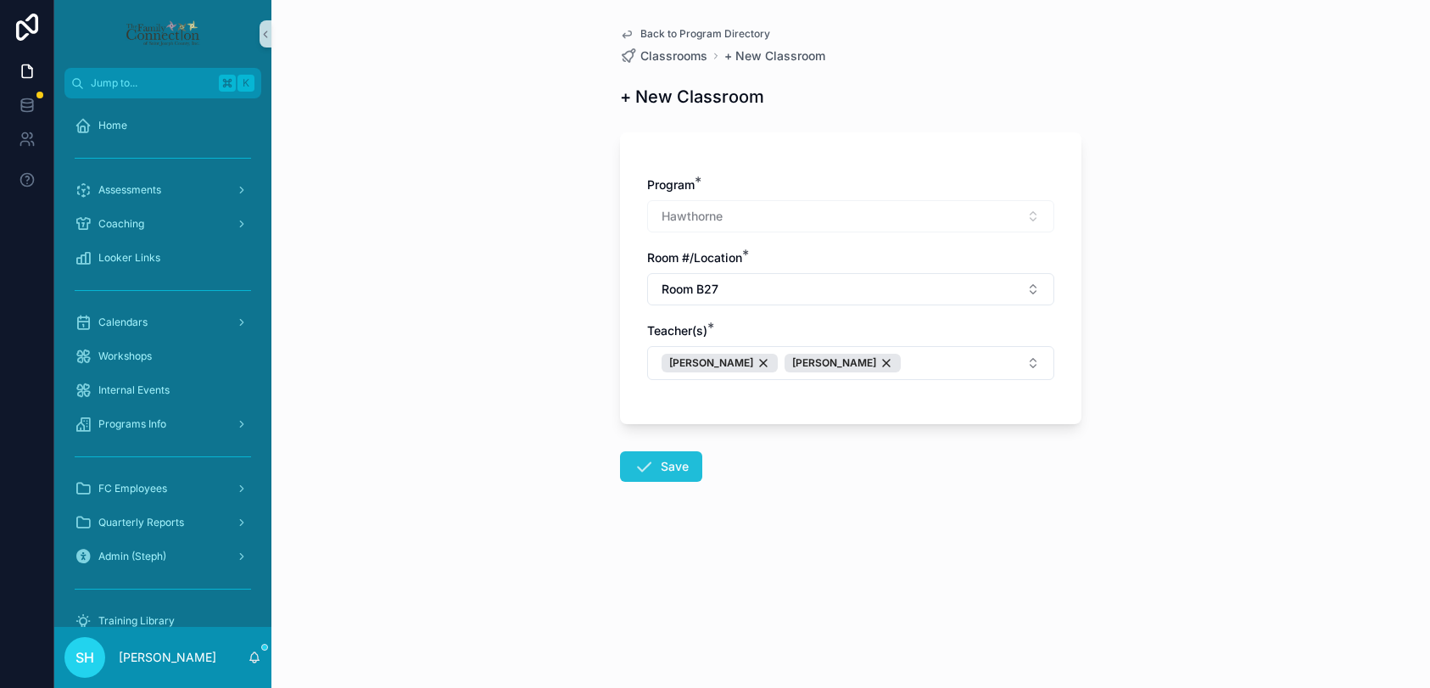
click at [665, 462] on button "Save" at bounding box center [661, 466] width 82 height 31
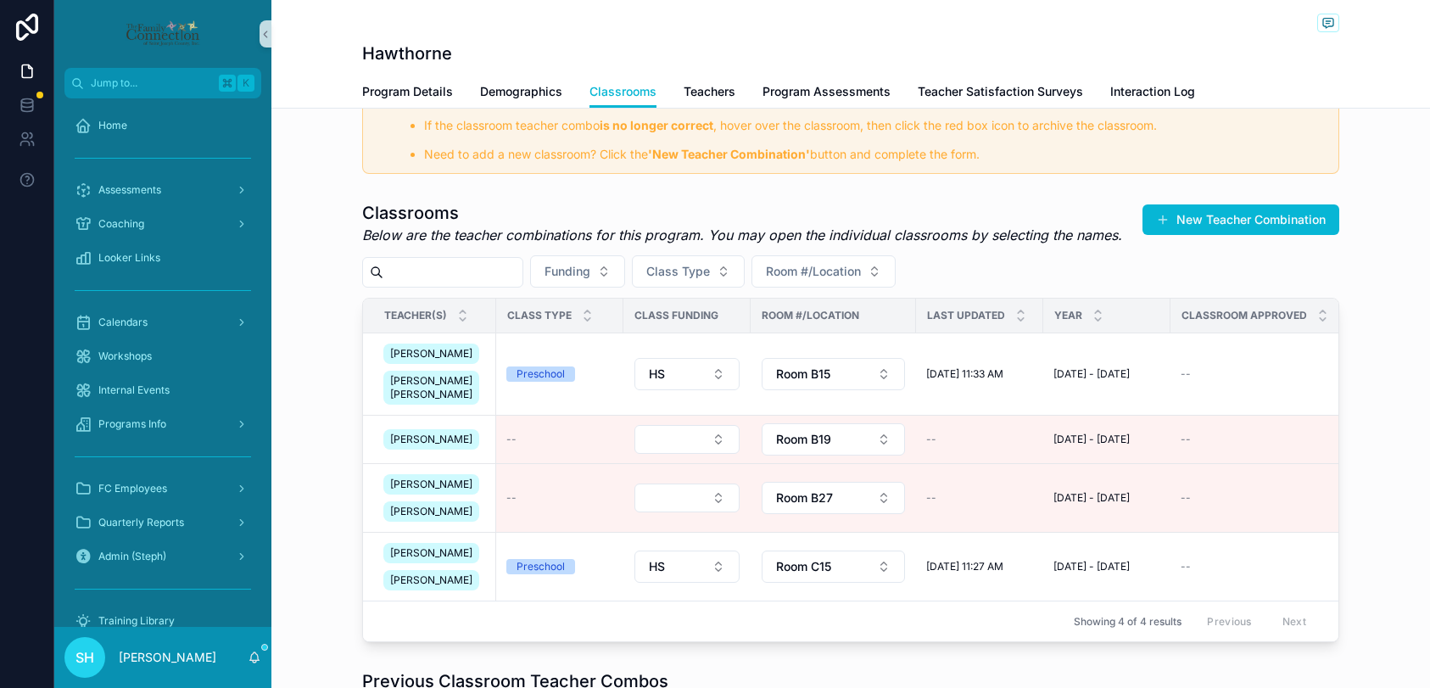
scroll to position [299, 0]
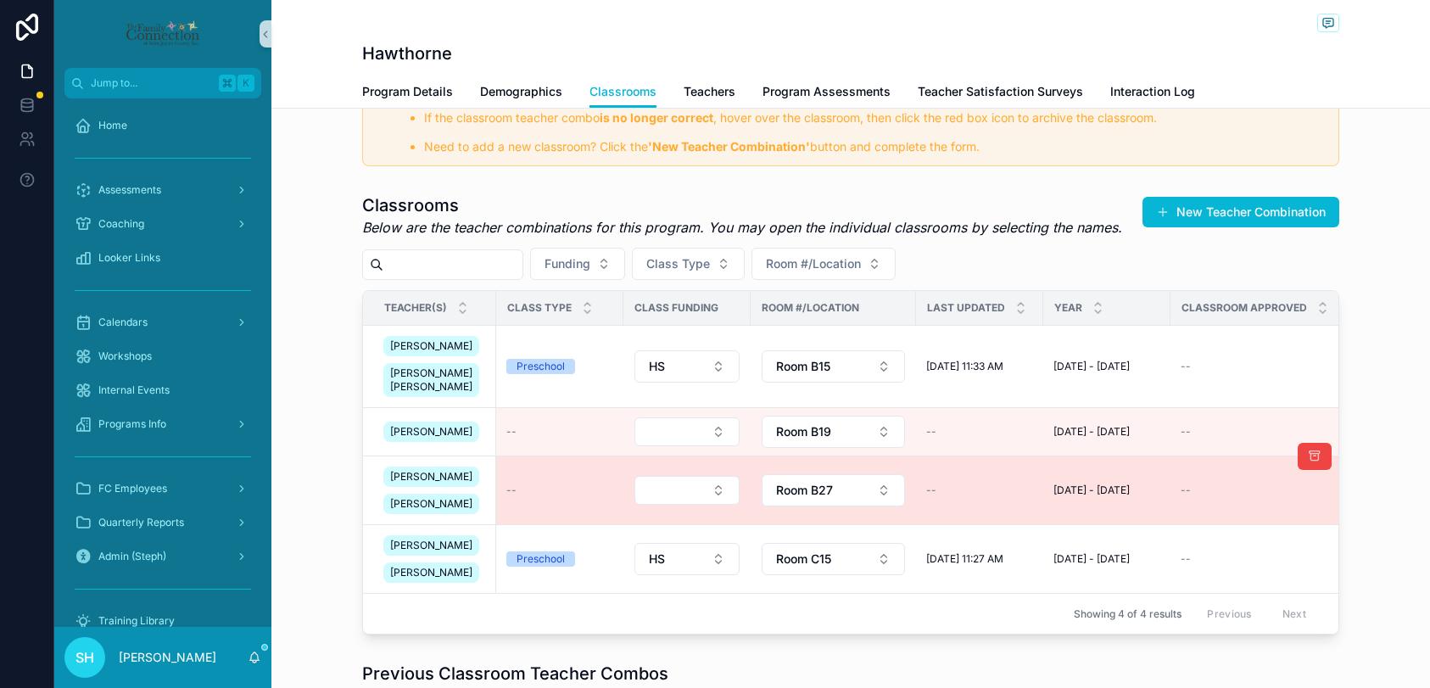
click at [534, 525] on td "--" at bounding box center [559, 490] width 127 height 69
click at [462, 487] on div "[PERSON_NAME]" at bounding box center [431, 476] width 96 height 20
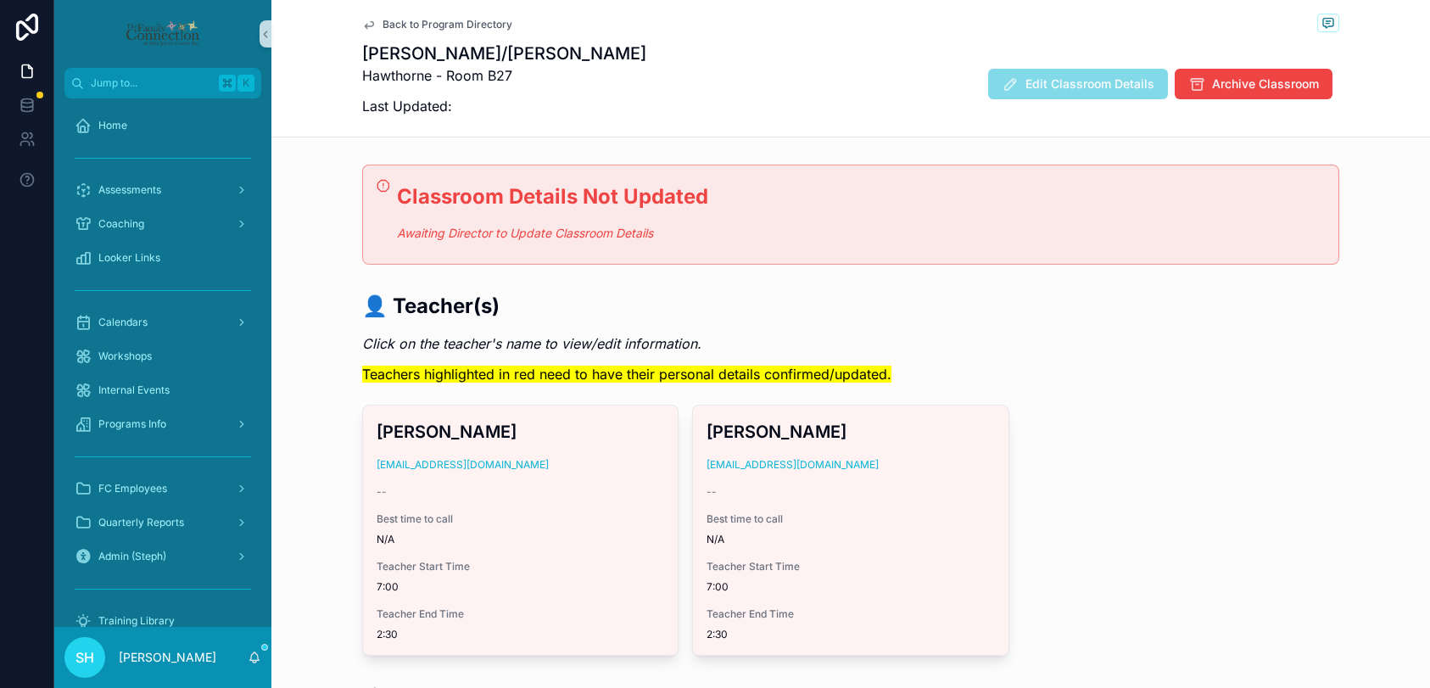
click at [1094, 83] on span "Edit Classroom Details" at bounding box center [1078, 85] width 180 height 17
click at [1101, 90] on span "Edit Classroom Details" at bounding box center [1078, 85] width 180 height 17
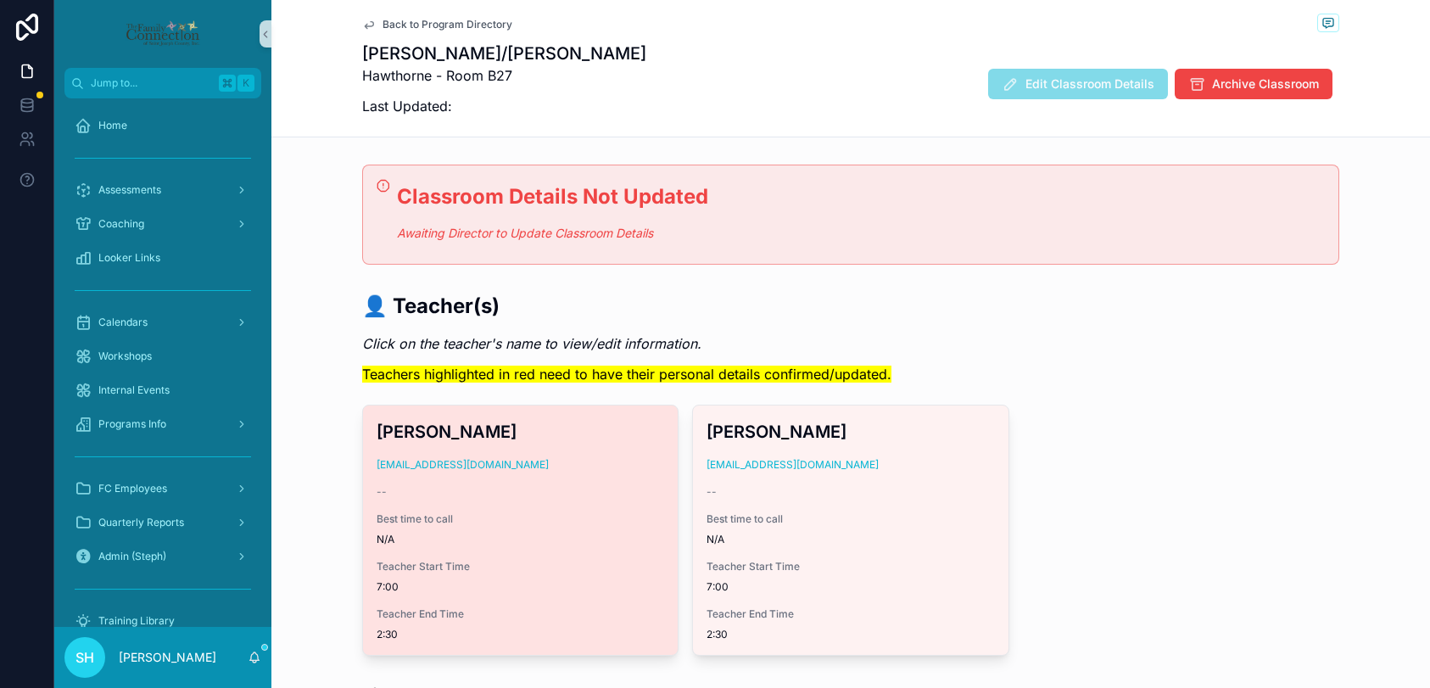
click at [621, 464] on div "[EMAIL_ADDRESS][DOMAIN_NAME]" at bounding box center [519, 465] width 287 height 14
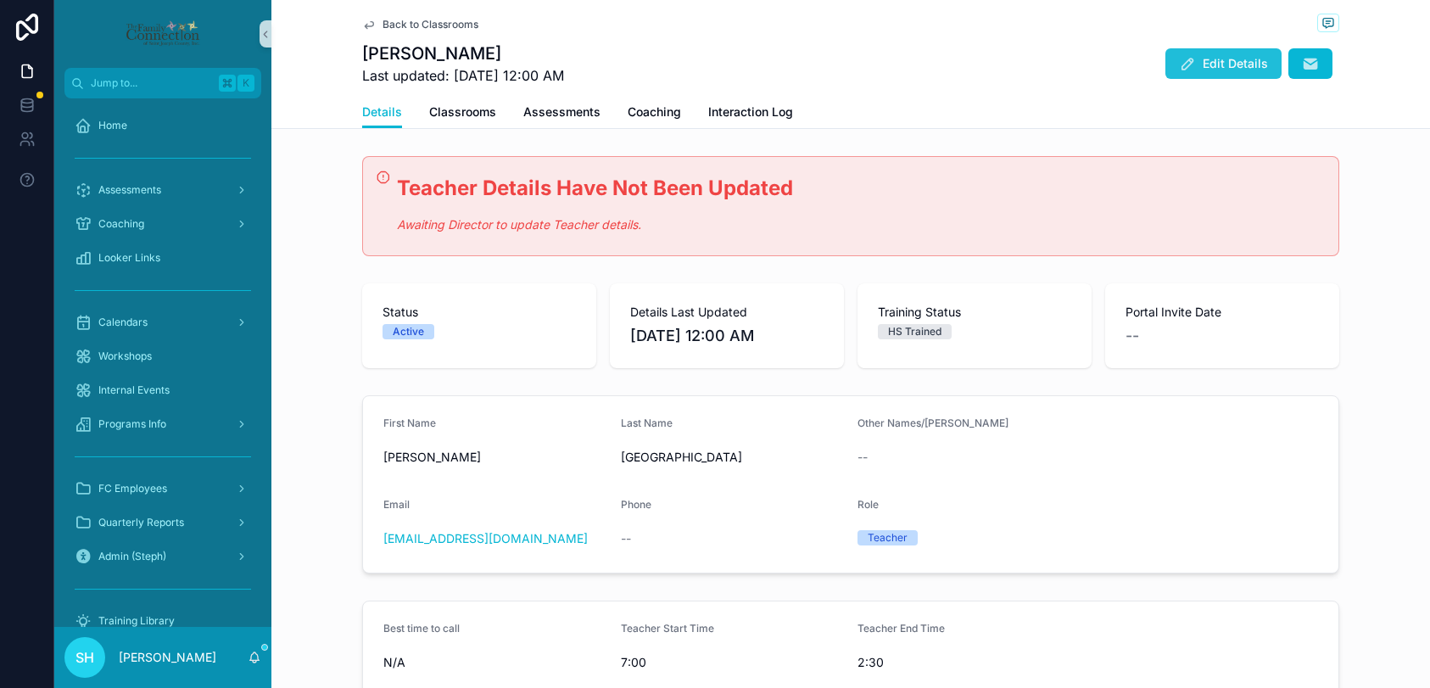
click at [1230, 54] on button "Edit Details" at bounding box center [1223, 63] width 116 height 31
click at [1201, 64] on button "Edit Details" at bounding box center [1223, 63] width 116 height 31
click at [365, 25] on icon "scrollable content" at bounding box center [369, 24] width 8 height 7
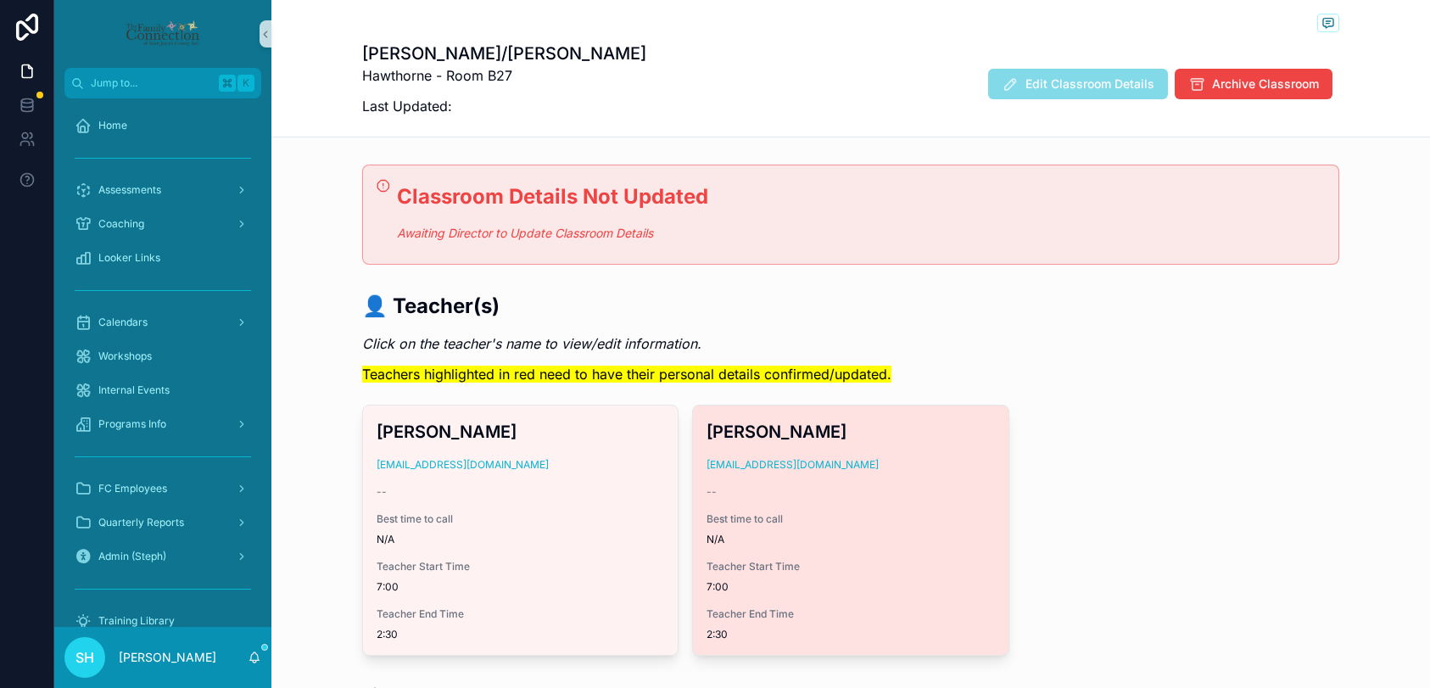
click at [879, 490] on div "--" at bounding box center [849, 492] width 287 height 14
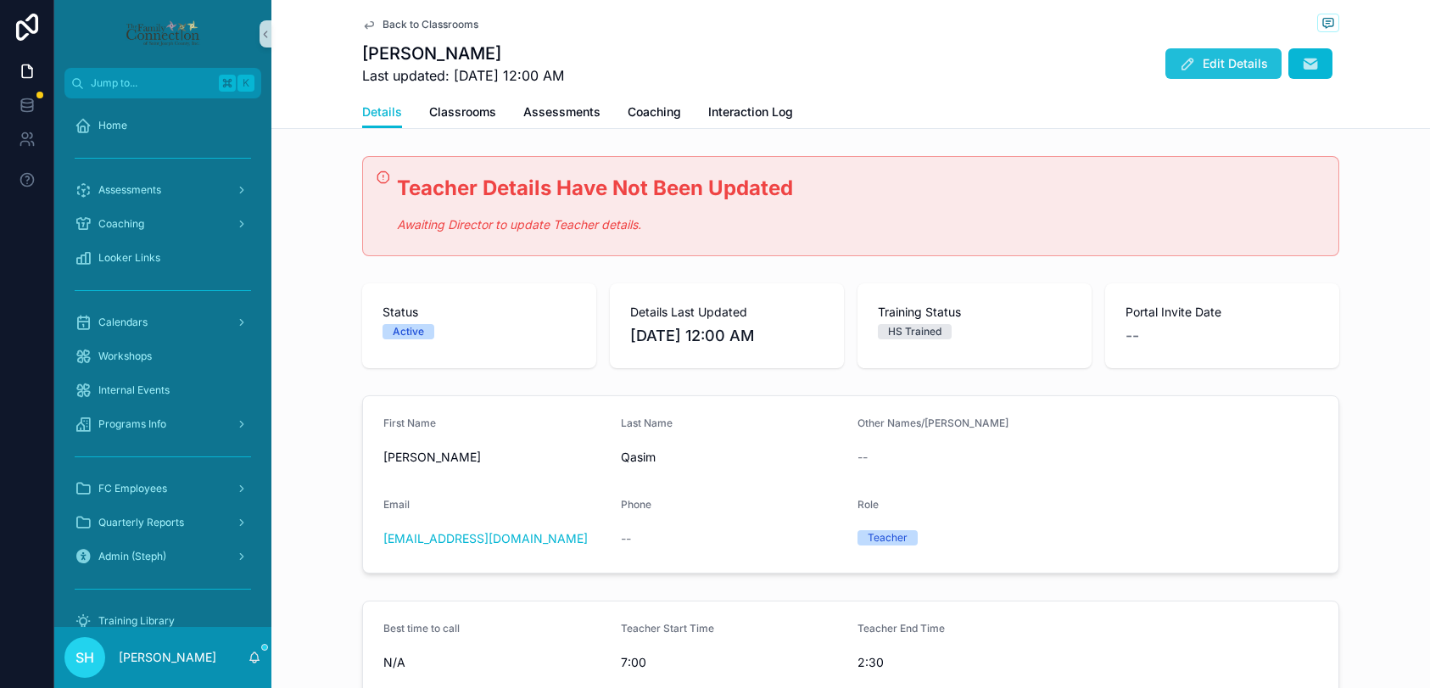
click at [1191, 65] on icon "scrollable content" at bounding box center [1187, 63] width 17 height 17
click at [385, 27] on span "Back to Classrooms" at bounding box center [430, 25] width 96 height 14
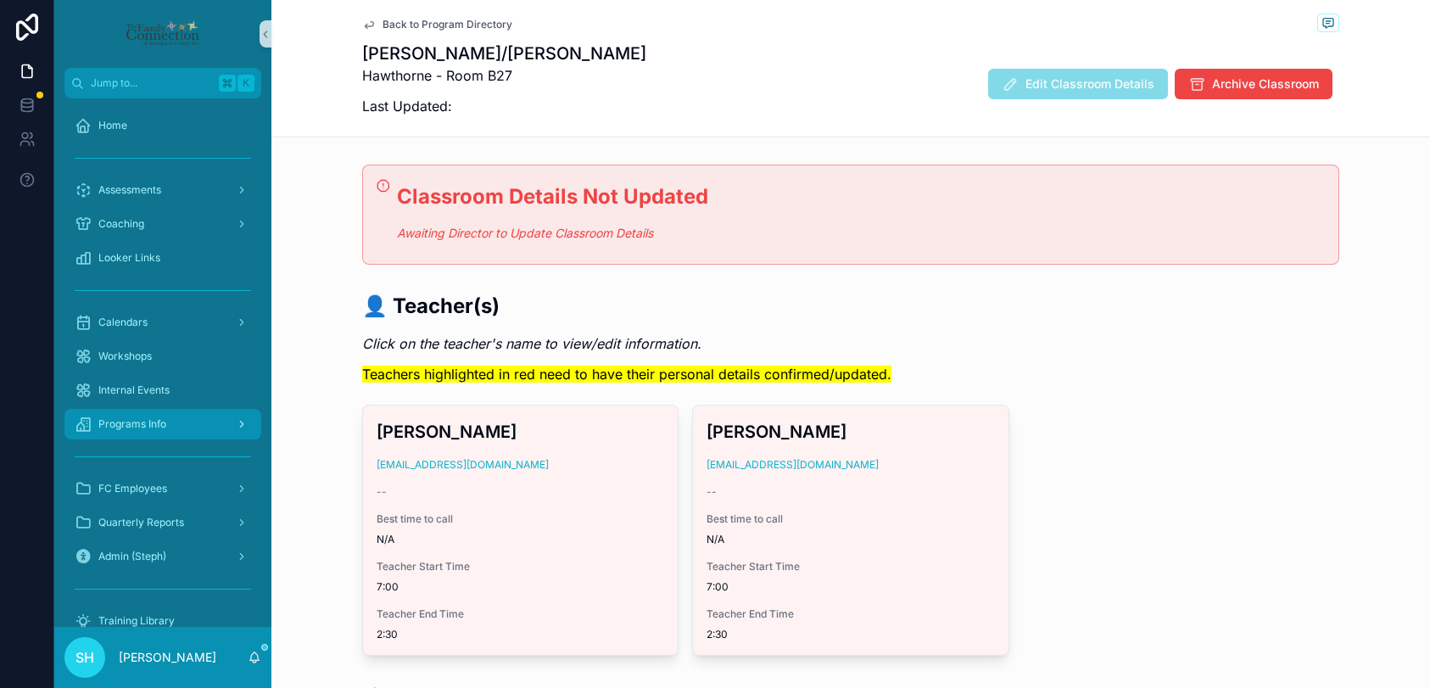
click at [153, 426] on span "Programs Info" at bounding box center [132, 424] width 68 height 14
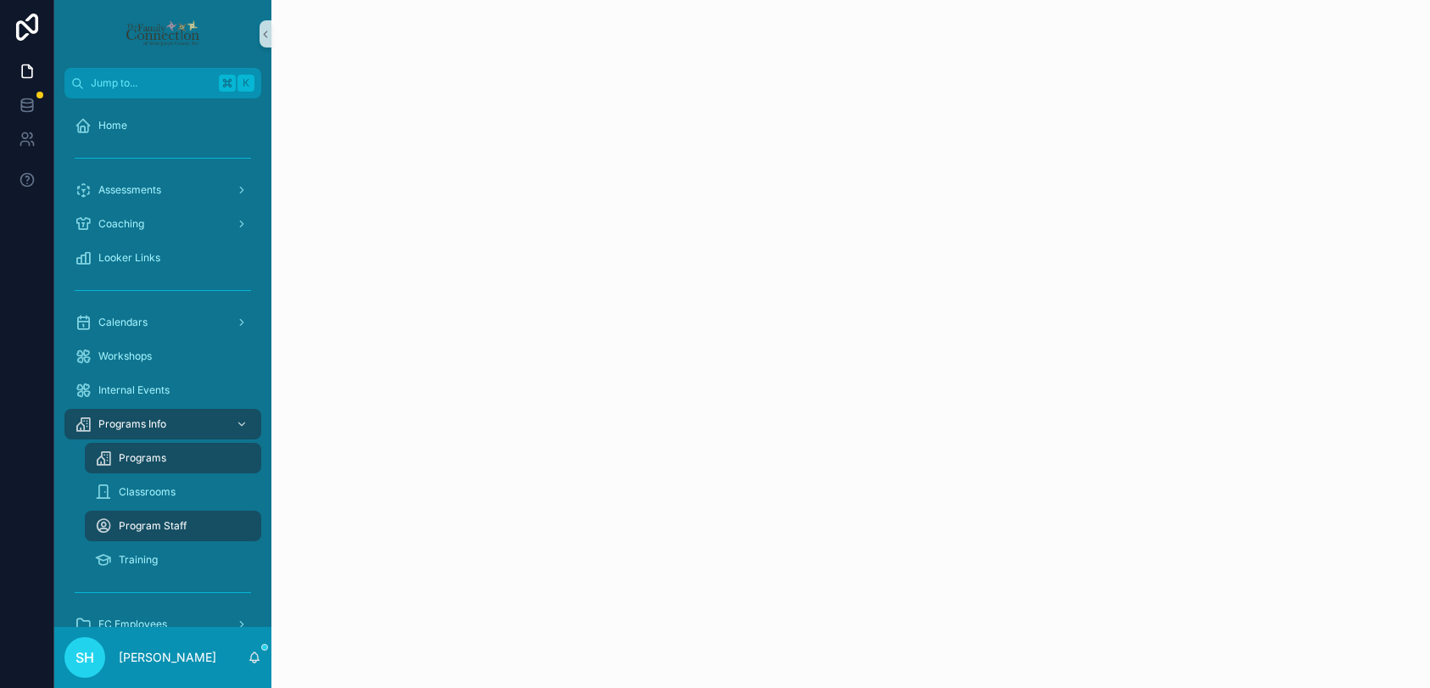
click at [150, 460] on span "Programs" at bounding box center [142, 458] width 47 height 14
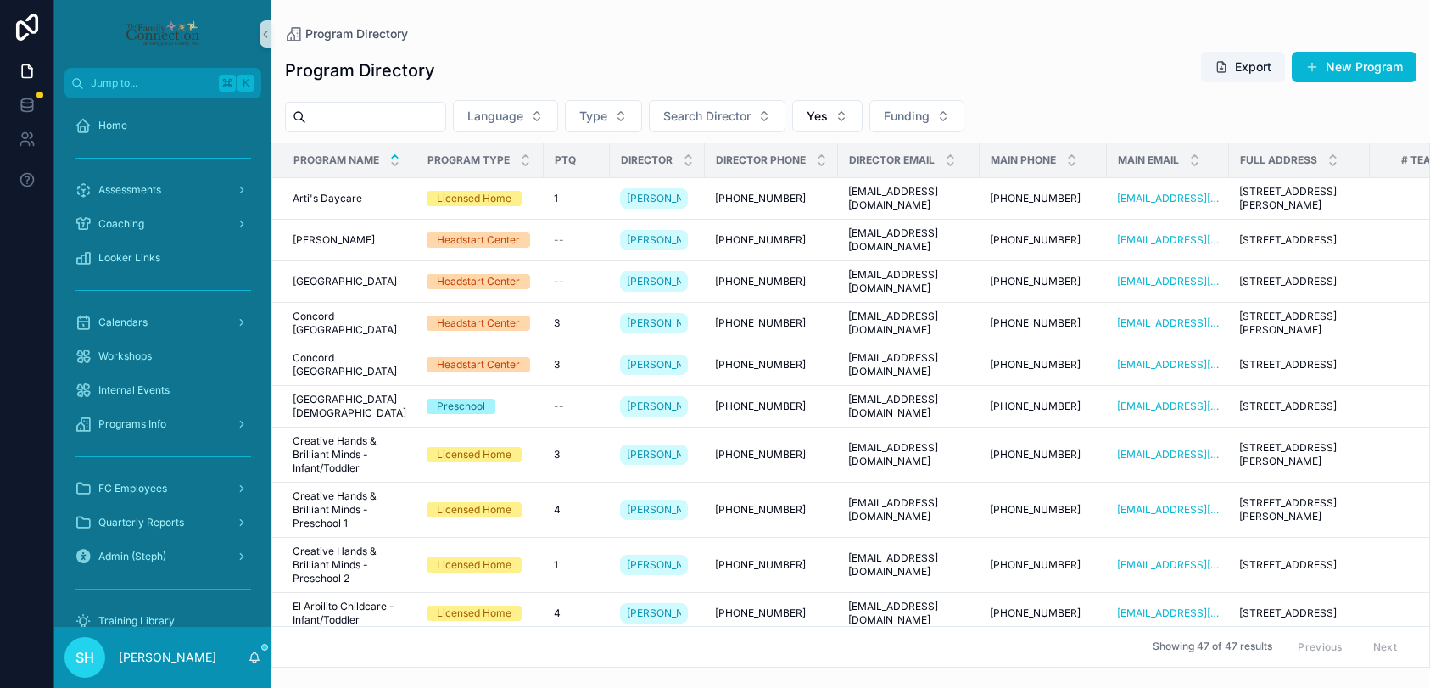
click at [442, 114] on input "scrollable content" at bounding box center [375, 117] width 139 height 24
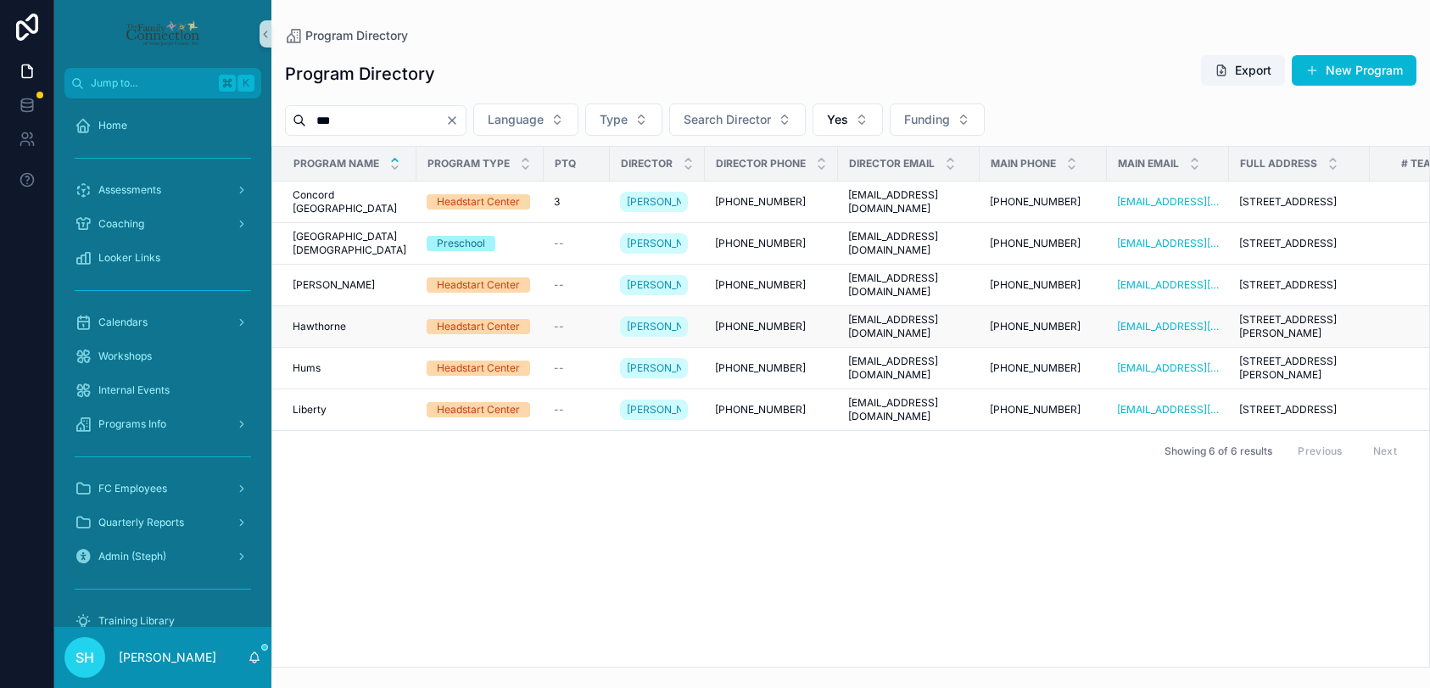
type input "***"
click at [331, 333] on span "Hawthorne" at bounding box center [319, 327] width 53 height 14
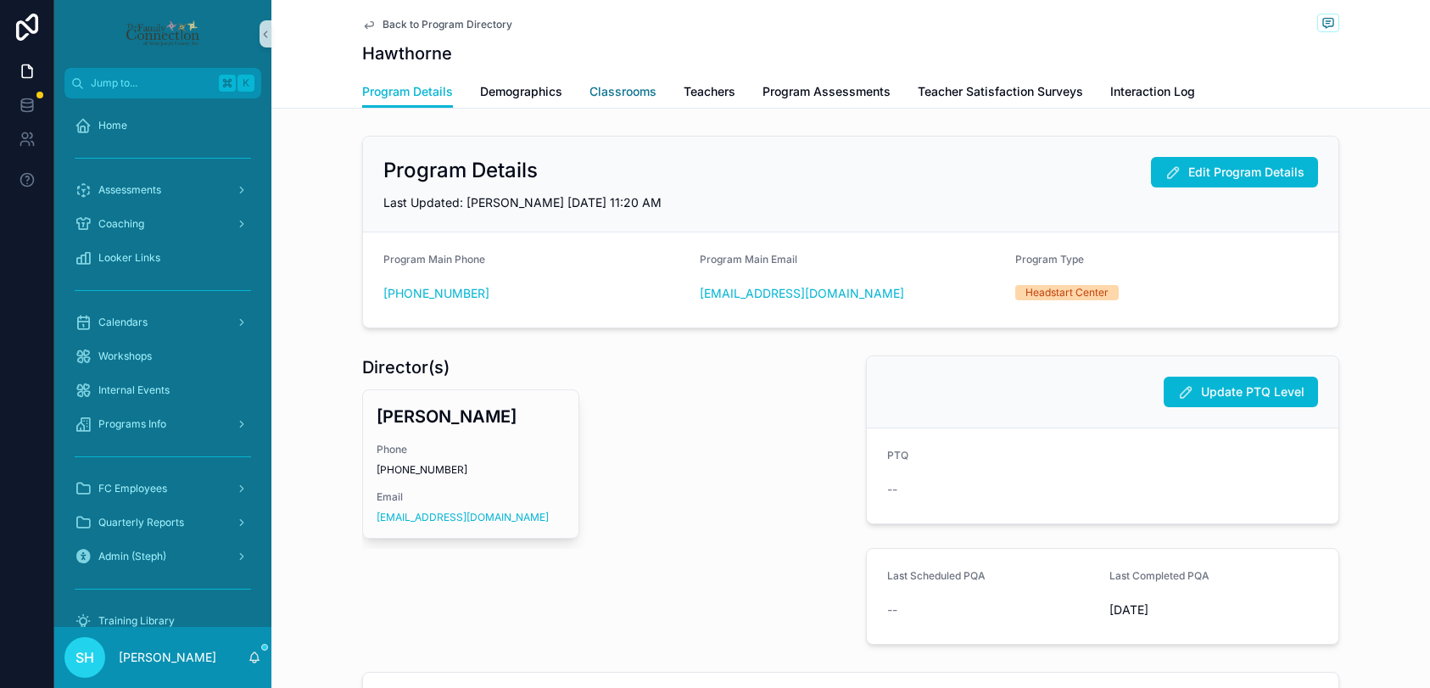
click at [622, 88] on span "Classrooms" at bounding box center [622, 91] width 67 height 17
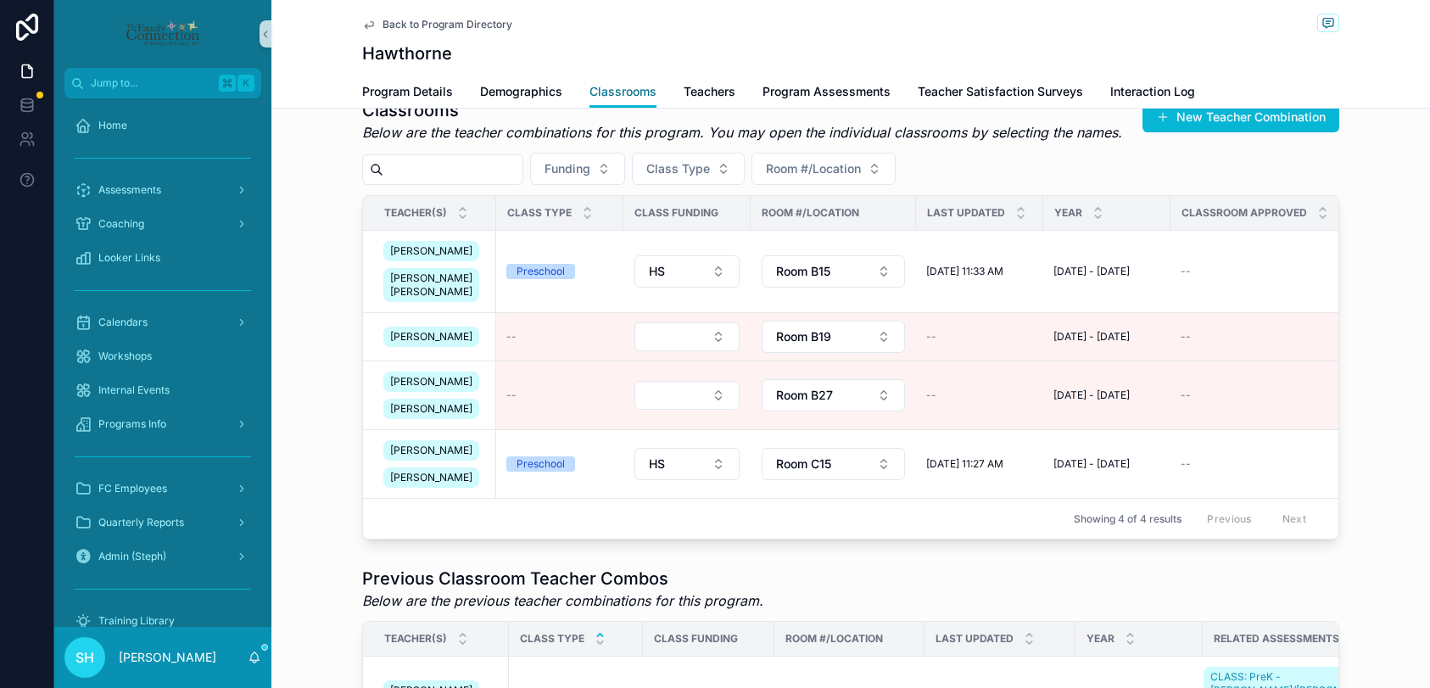
scroll to position [402, 0]
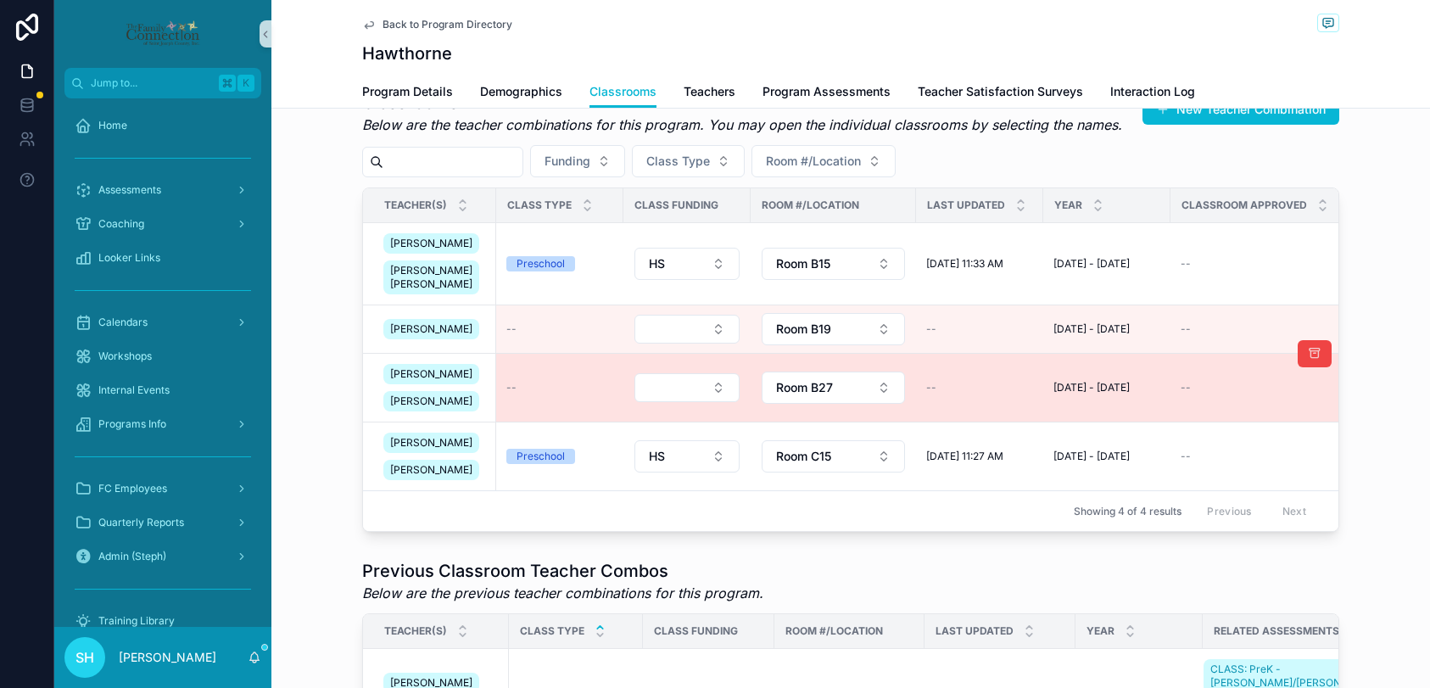
click at [470, 412] on div "[PERSON_NAME] [PERSON_NAME]" at bounding box center [434, 387] width 103 height 54
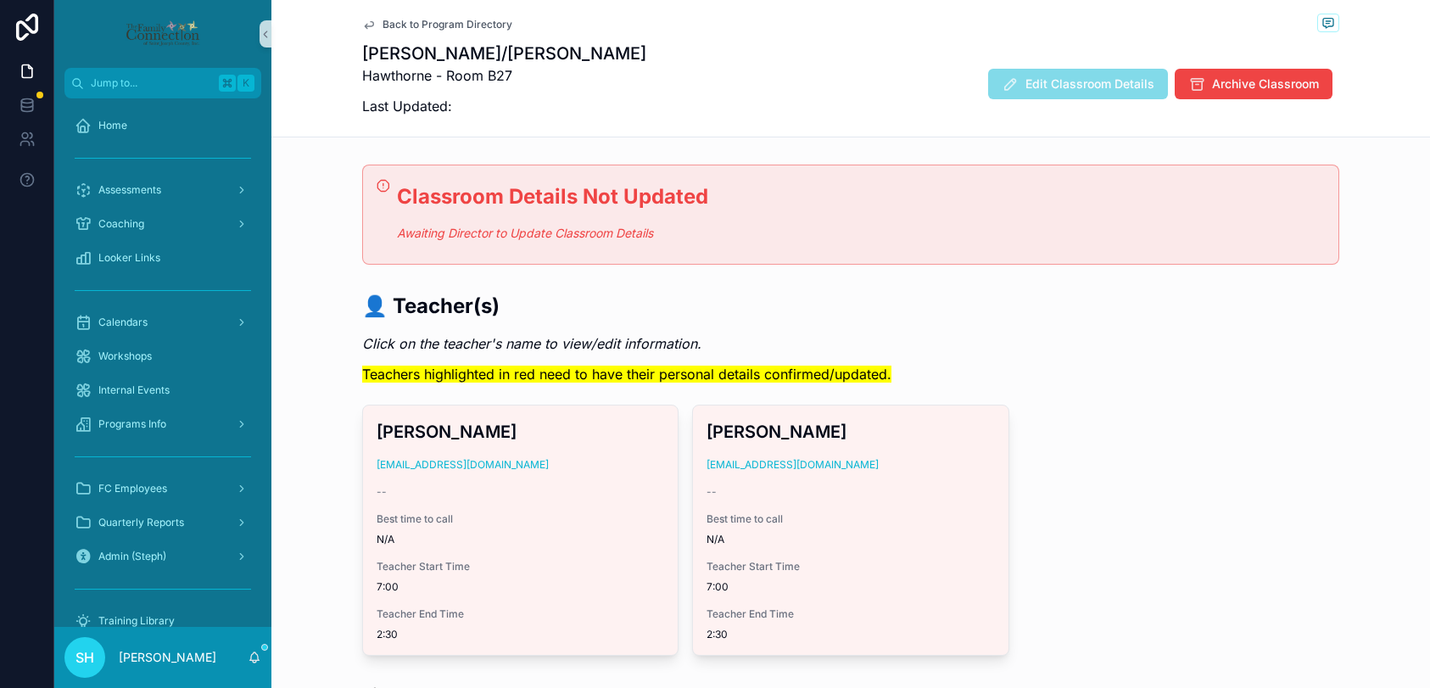
click at [1074, 86] on span "Edit Classroom Details" at bounding box center [1078, 85] width 180 height 17
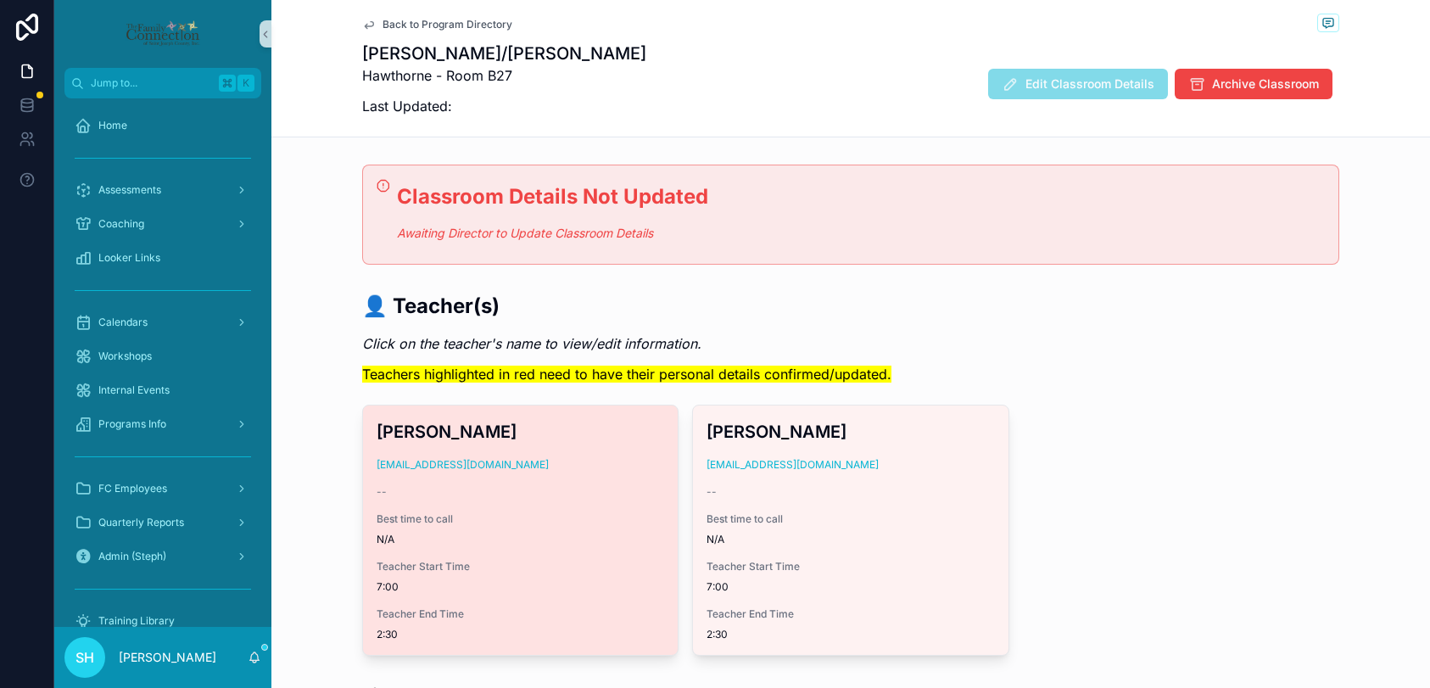
click at [605, 473] on div "[PERSON_NAME] [EMAIL_ADDRESS][DOMAIN_NAME] -- Best time to call N/A Teacher Sta…" at bounding box center [520, 529] width 315 height 249
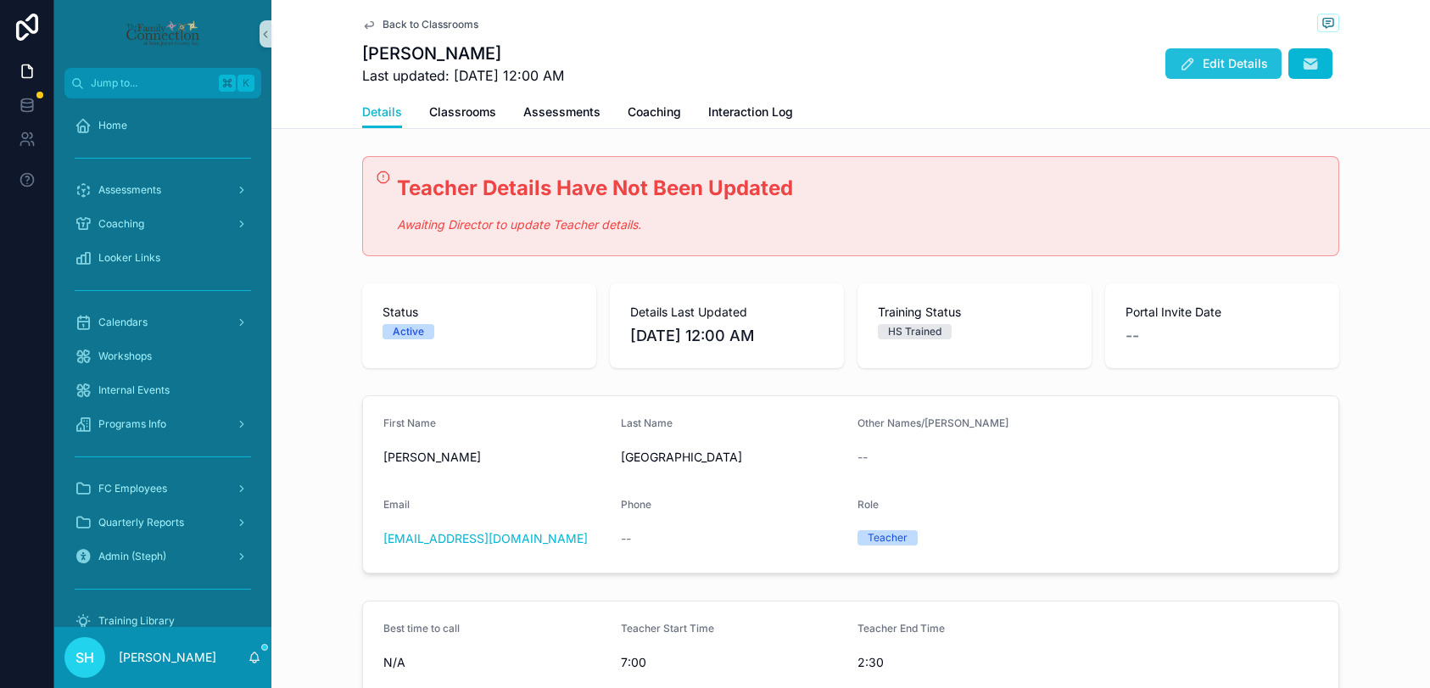
click at [1235, 65] on span "Edit Details" at bounding box center [1234, 63] width 65 height 17
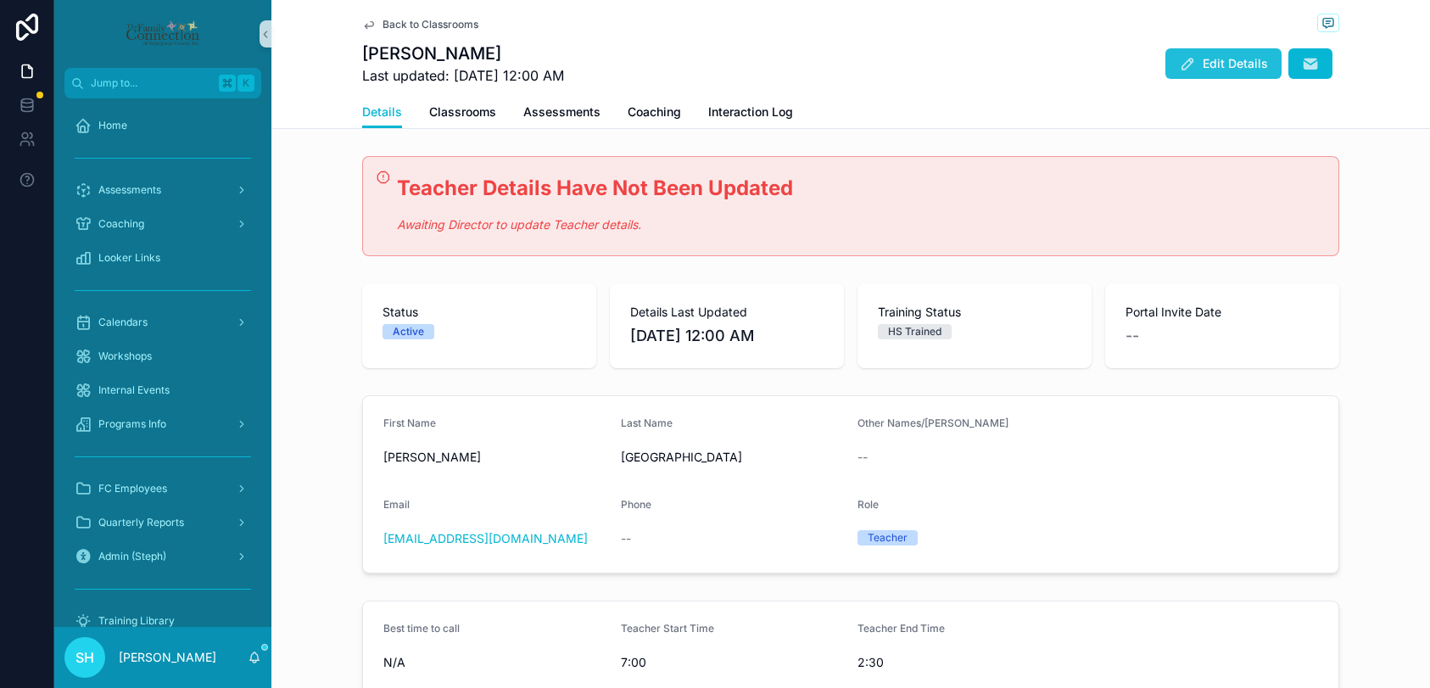
click at [1198, 55] on button "Edit Details" at bounding box center [1223, 63] width 116 height 31
click at [421, 25] on span "Back to Classrooms" at bounding box center [430, 25] width 96 height 14
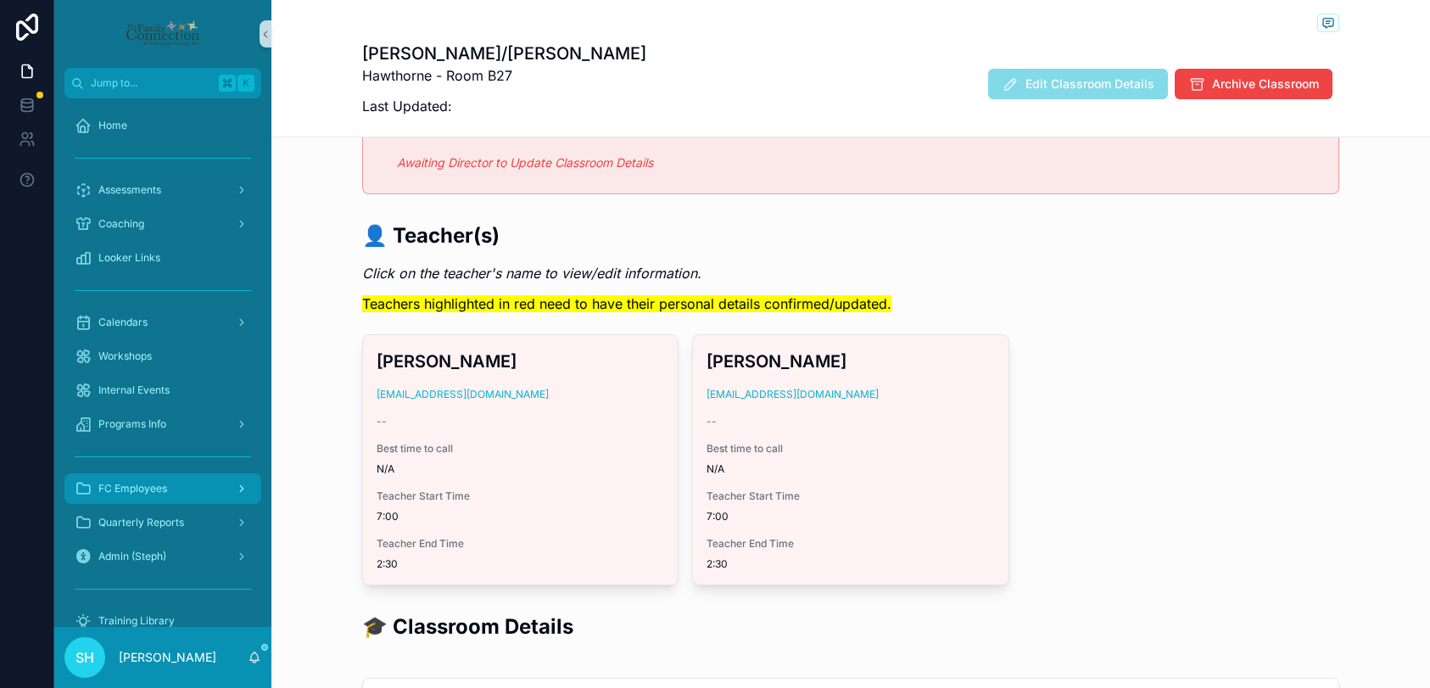
scroll to position [55, 0]
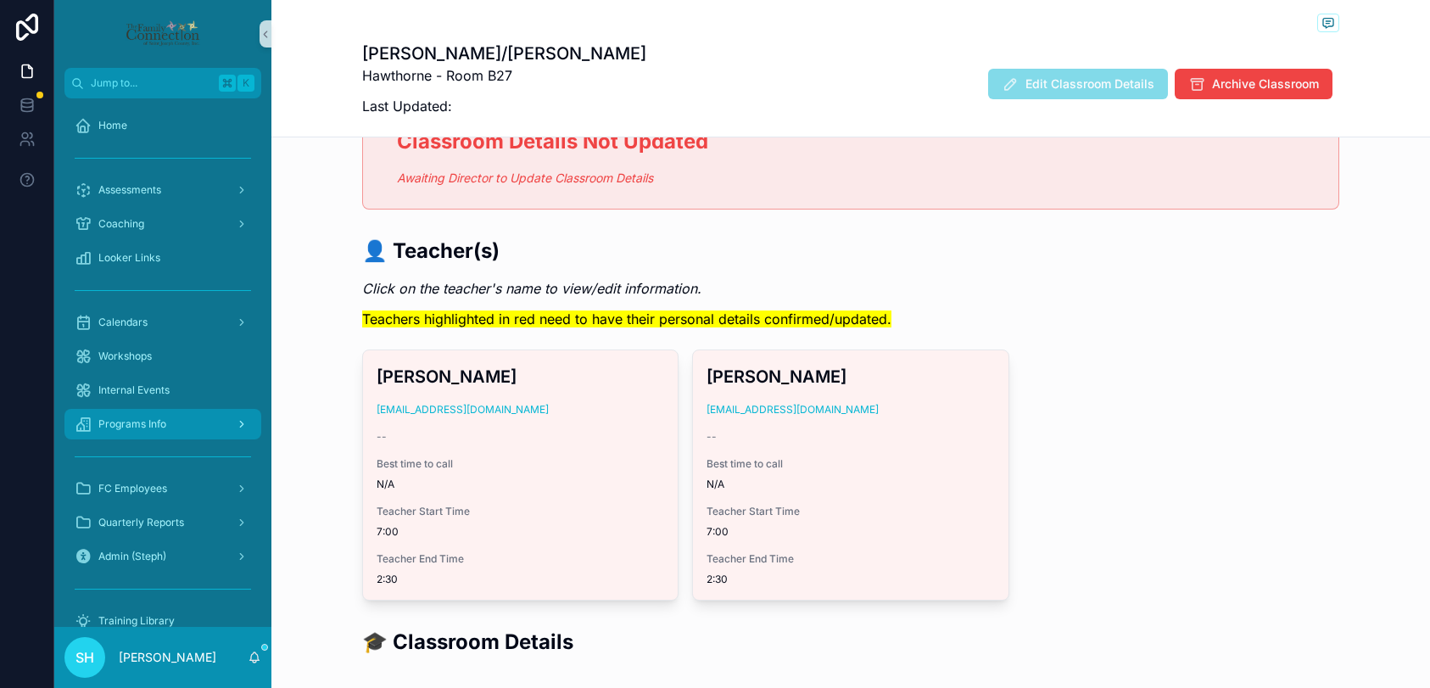
click at [147, 418] on span "Programs Info" at bounding box center [132, 424] width 68 height 14
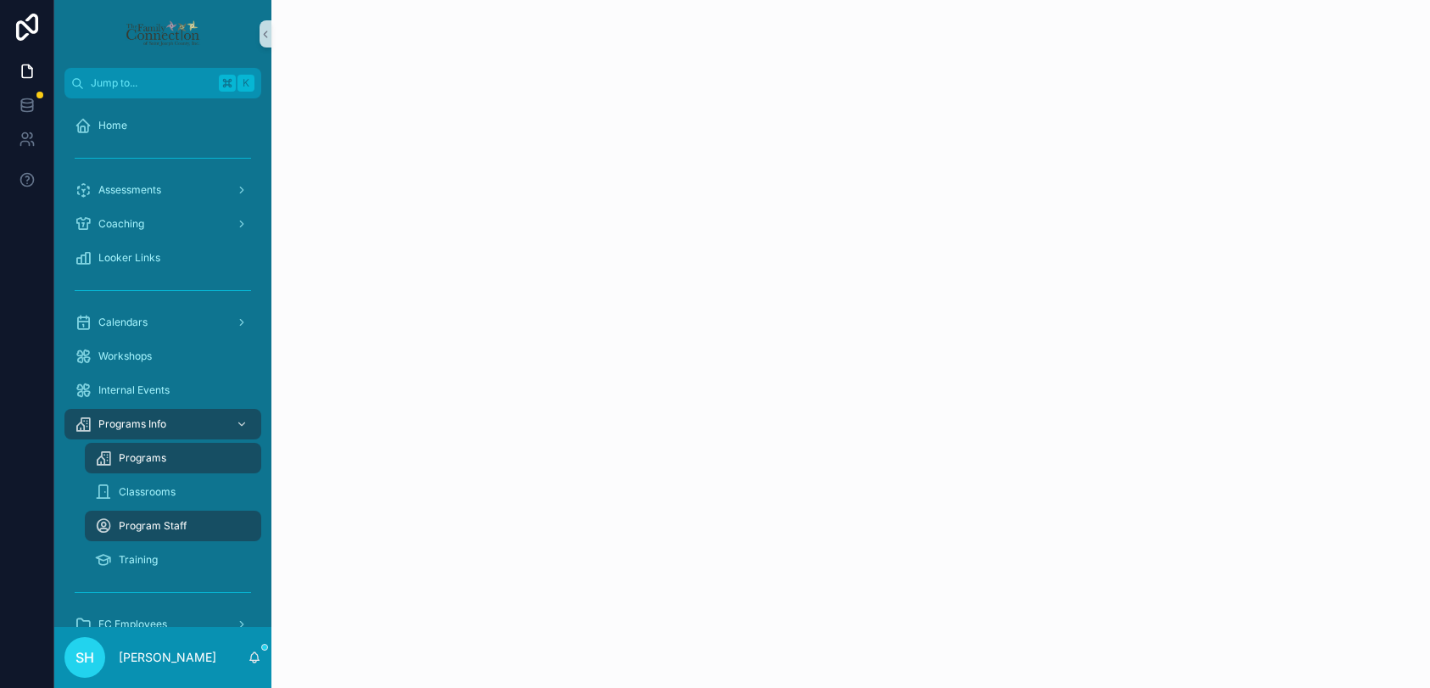
click at [168, 460] on div "Programs" at bounding box center [173, 457] width 156 height 27
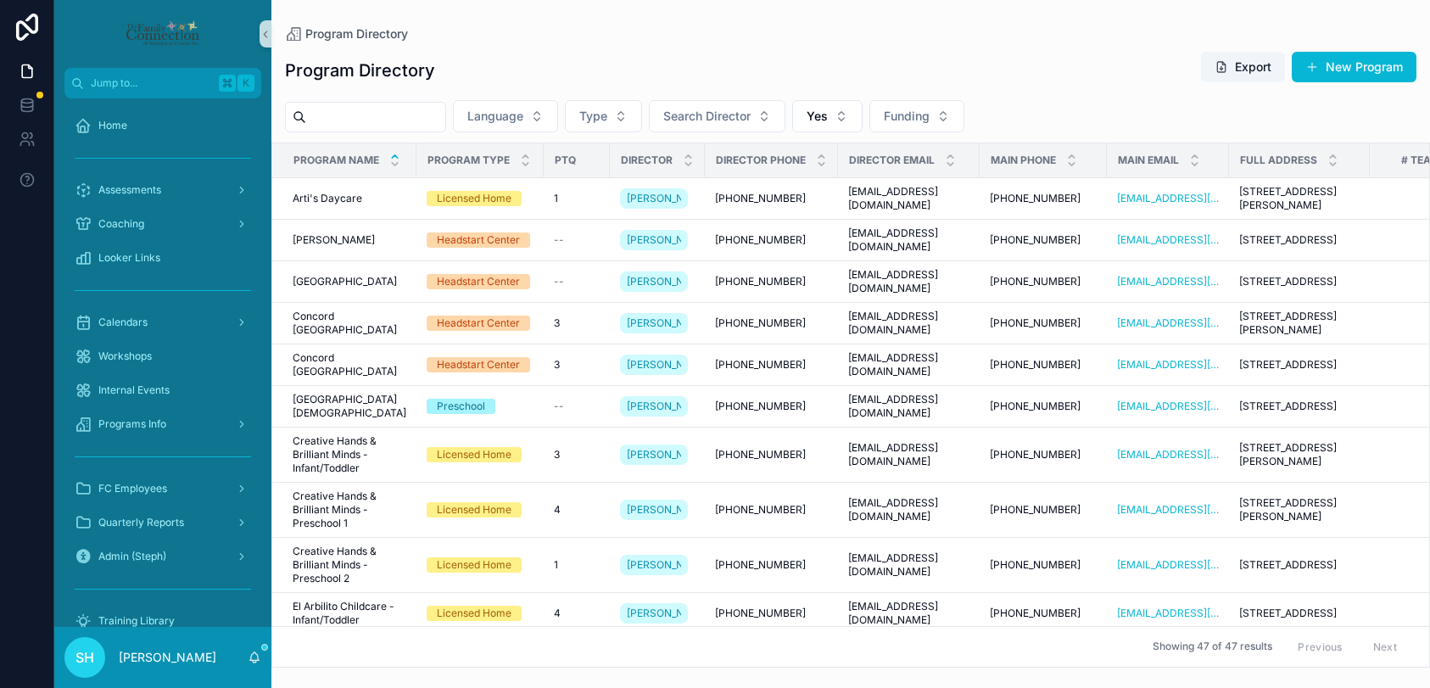
click at [423, 118] on input "scrollable content" at bounding box center [375, 117] width 139 height 24
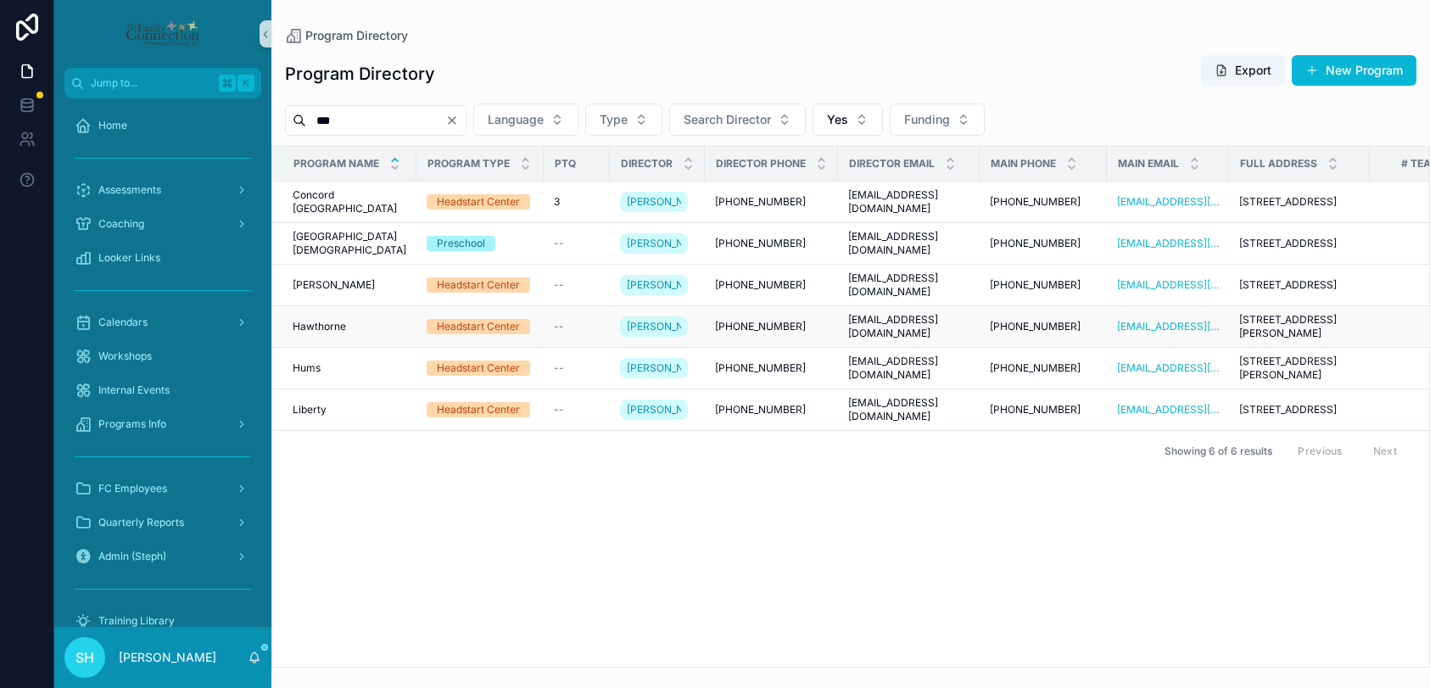
type input "***"
click at [310, 333] on span "Hawthorne" at bounding box center [319, 327] width 53 height 14
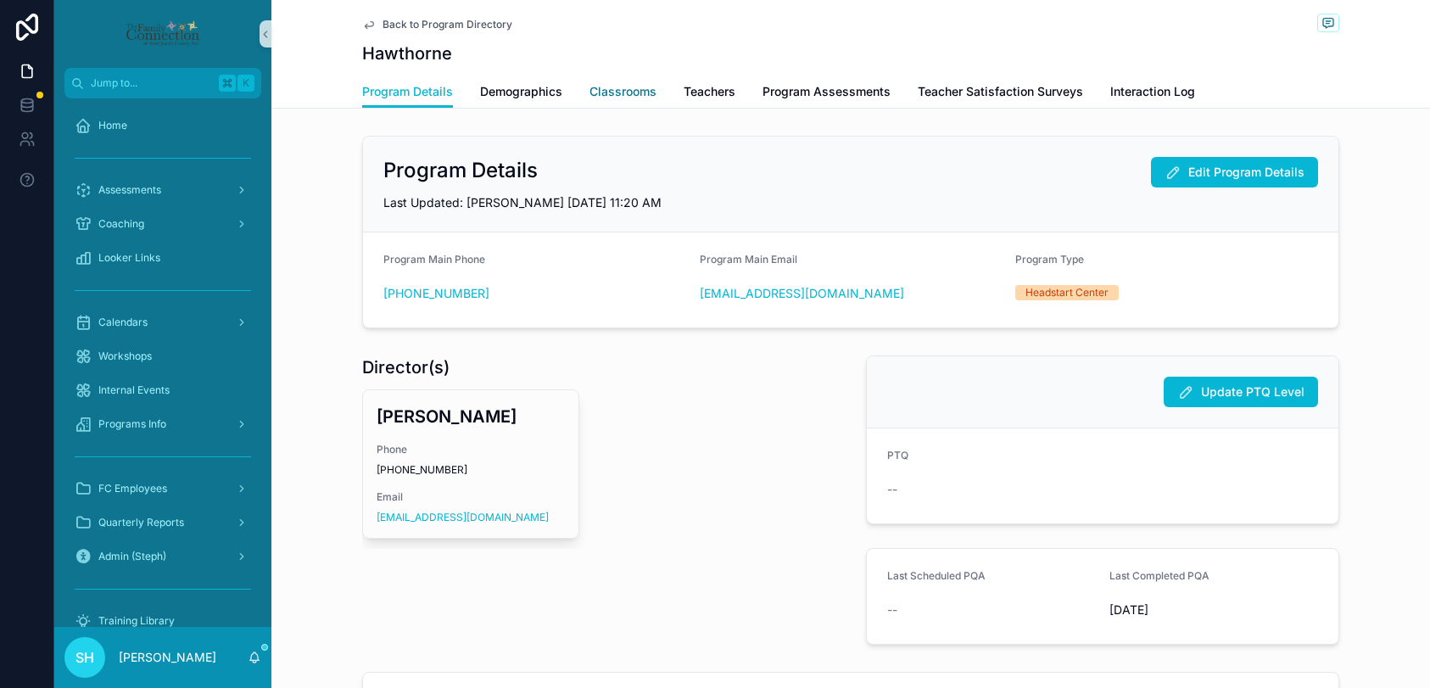
click at [637, 90] on span "Classrooms" at bounding box center [622, 91] width 67 height 17
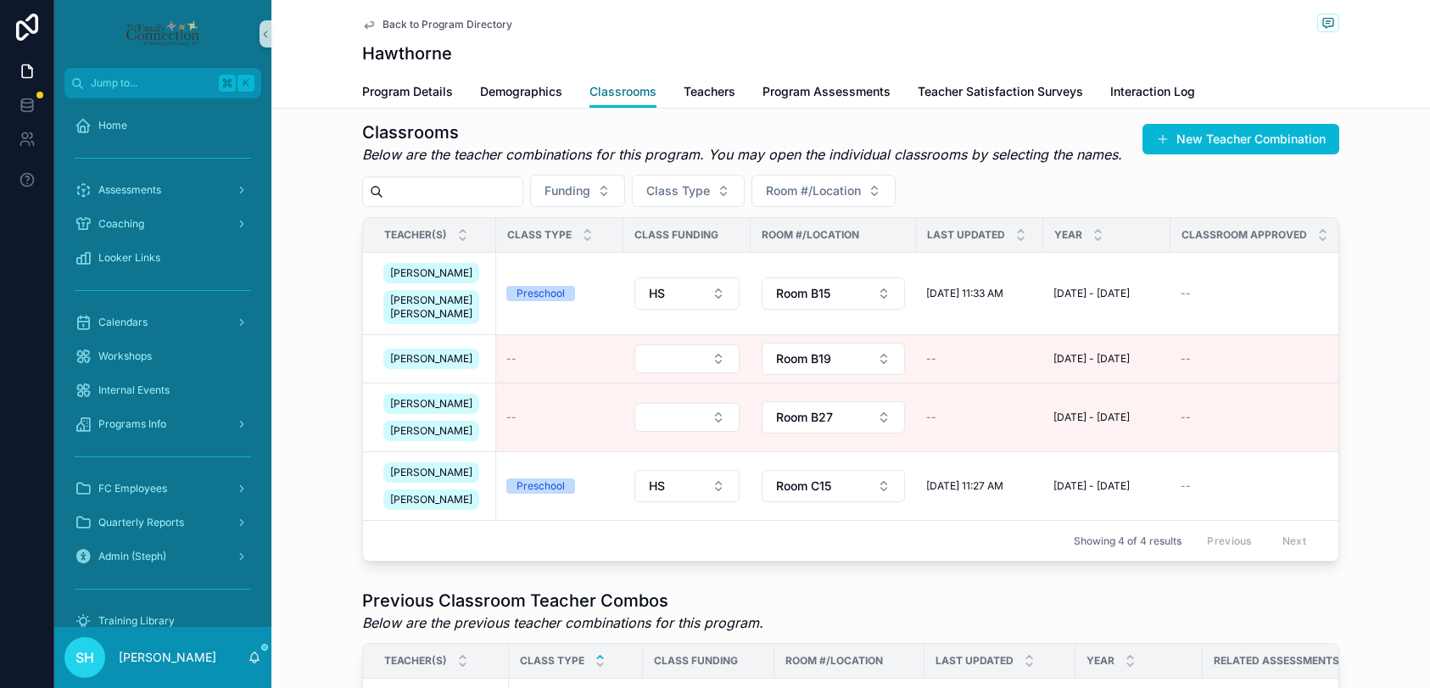
scroll to position [374, 0]
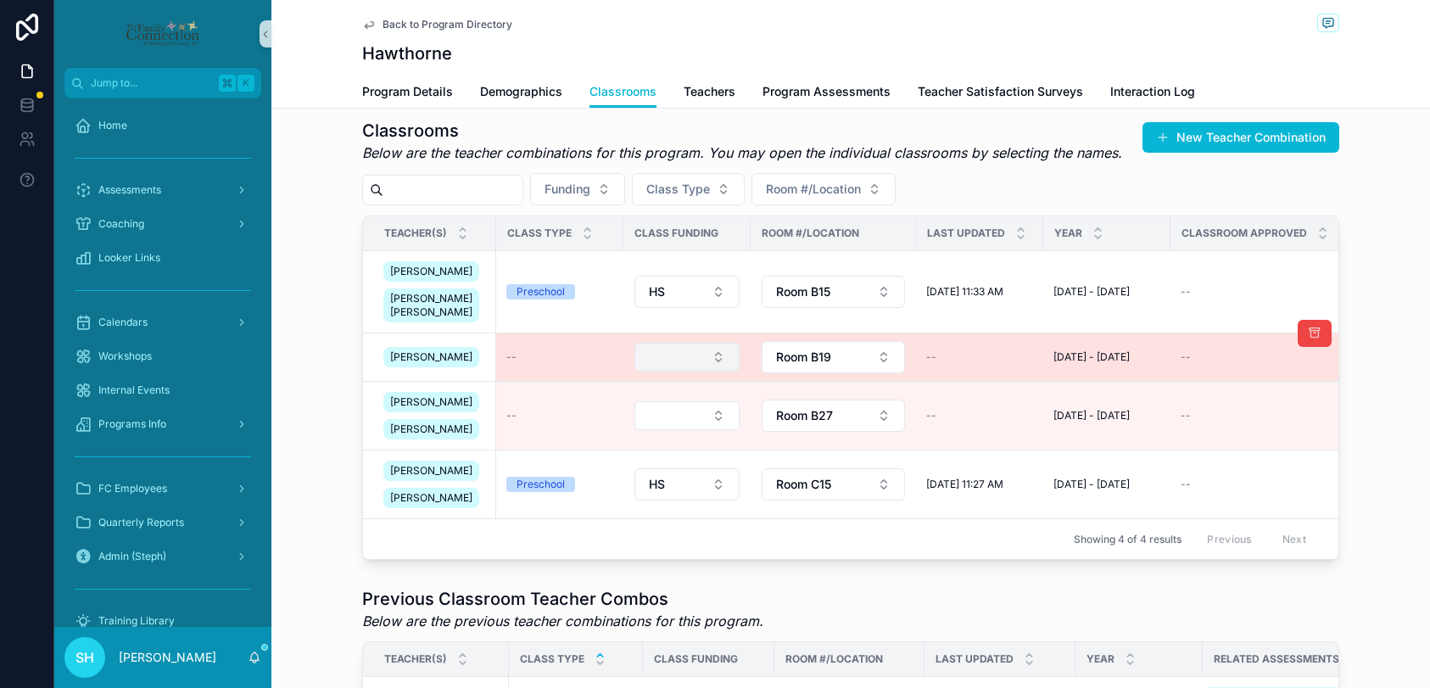
click at [713, 365] on button "Select Button" at bounding box center [686, 357] width 105 height 29
click at [715, 371] on button "Select Button" at bounding box center [686, 357] width 105 height 29
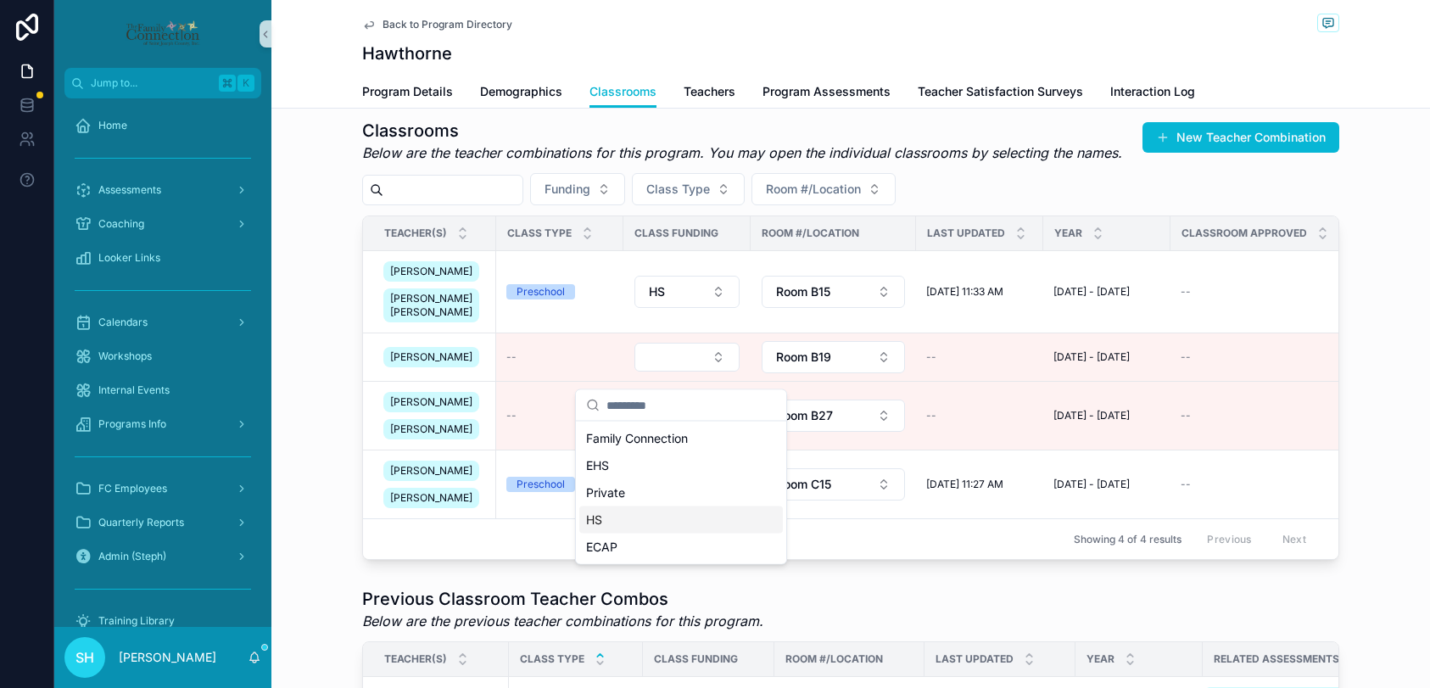
click at [615, 514] on div "HS" at bounding box center [680, 519] width 203 height 27
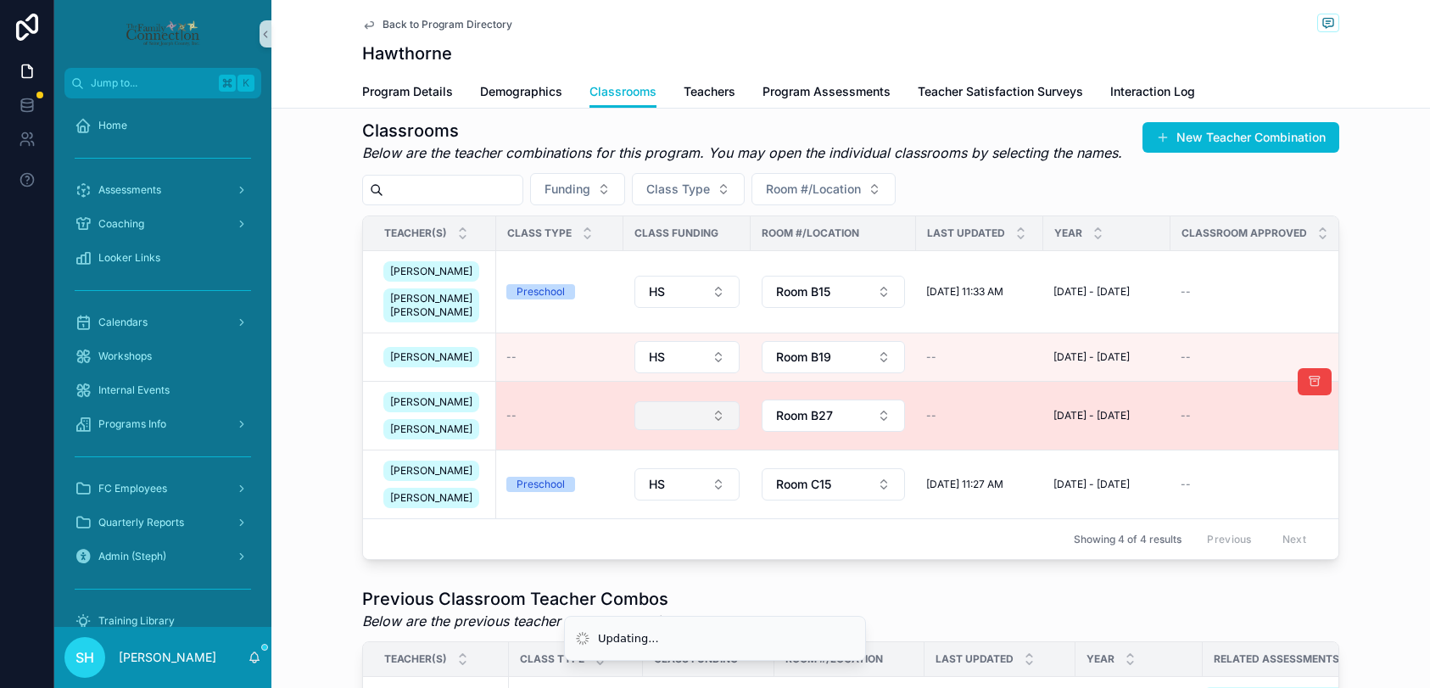
click at [711, 430] on button "Select Button" at bounding box center [686, 415] width 105 height 29
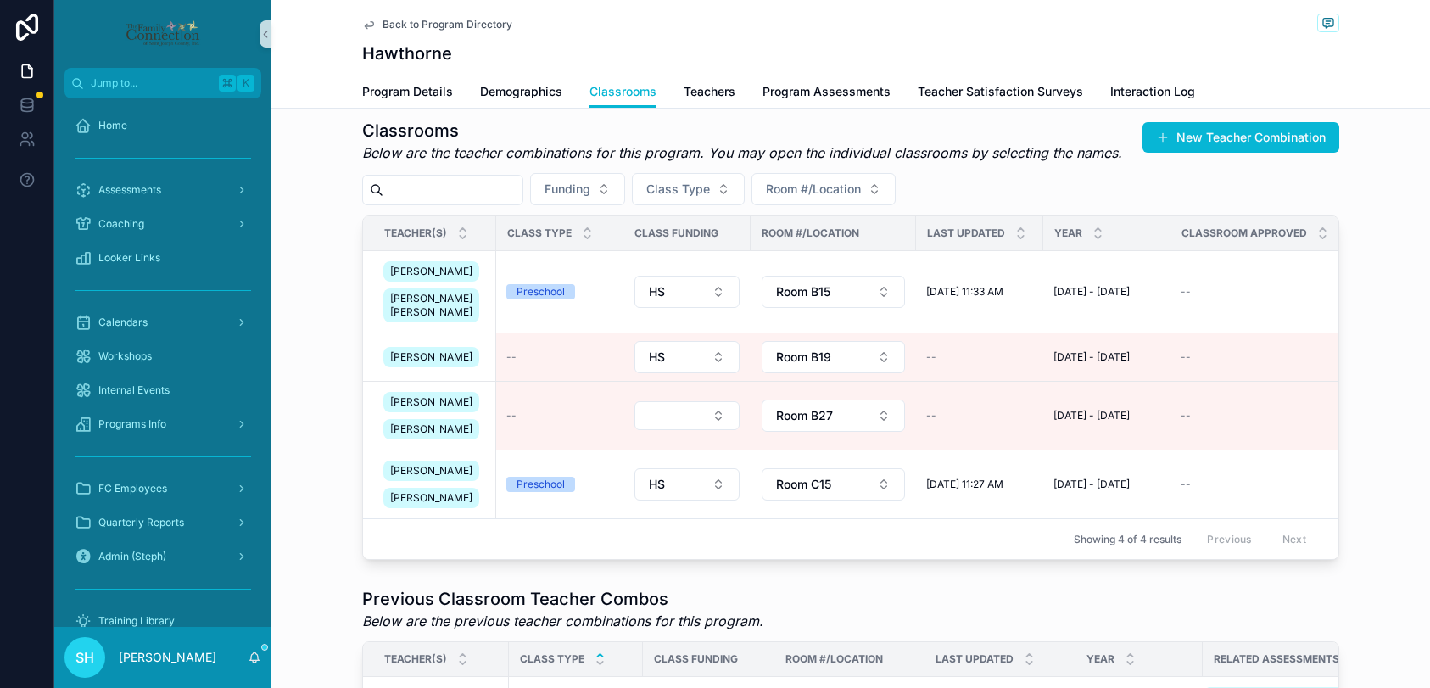
click at [605, 559] on div "Showing 4 of 4 results Previous Next" at bounding box center [850, 538] width 975 height 41
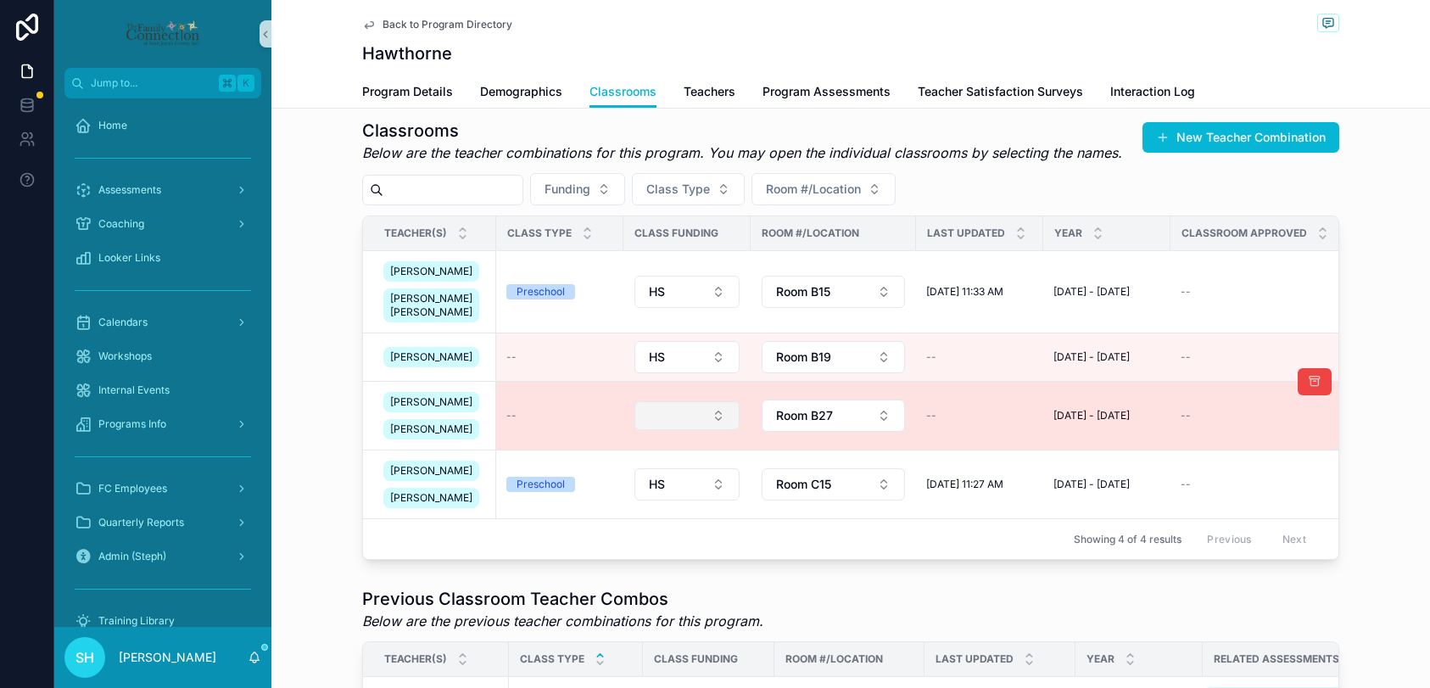
click at [711, 430] on button "Select Button" at bounding box center [686, 415] width 105 height 29
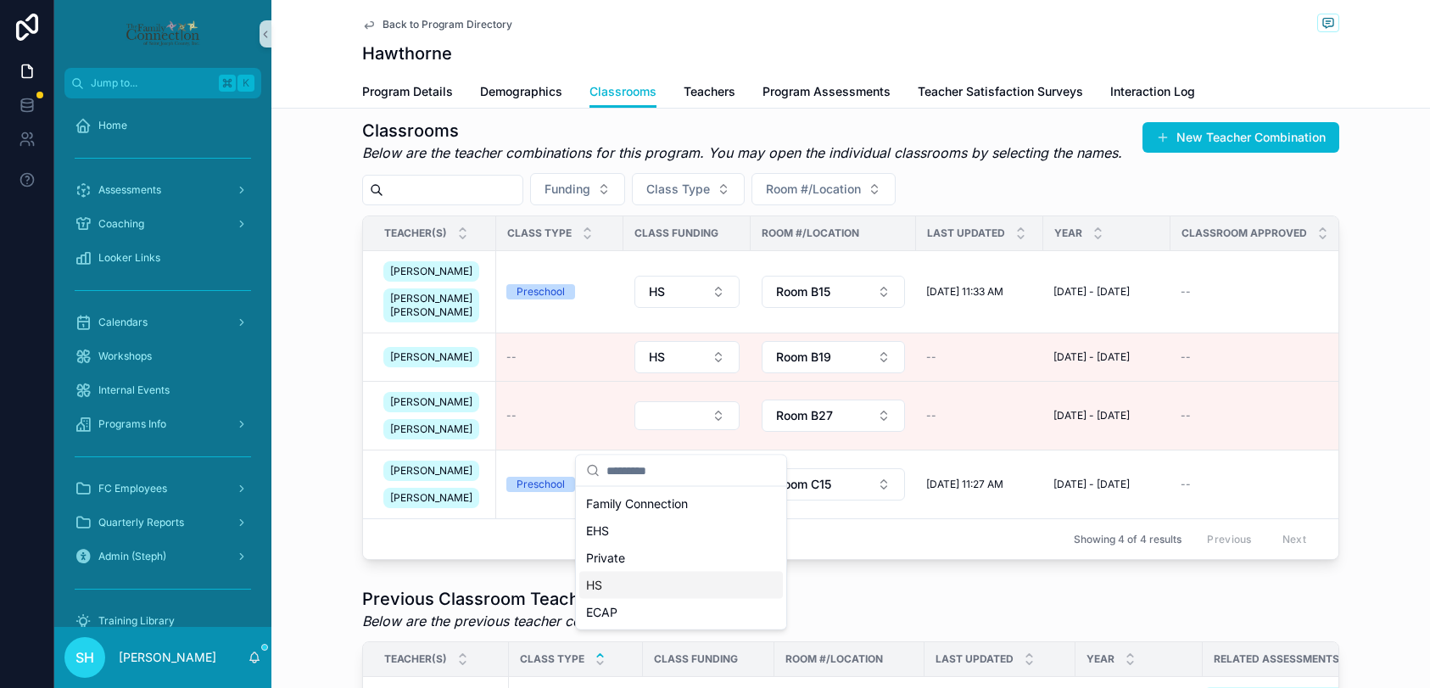
click at [593, 577] on span "HS" at bounding box center [594, 585] width 16 height 17
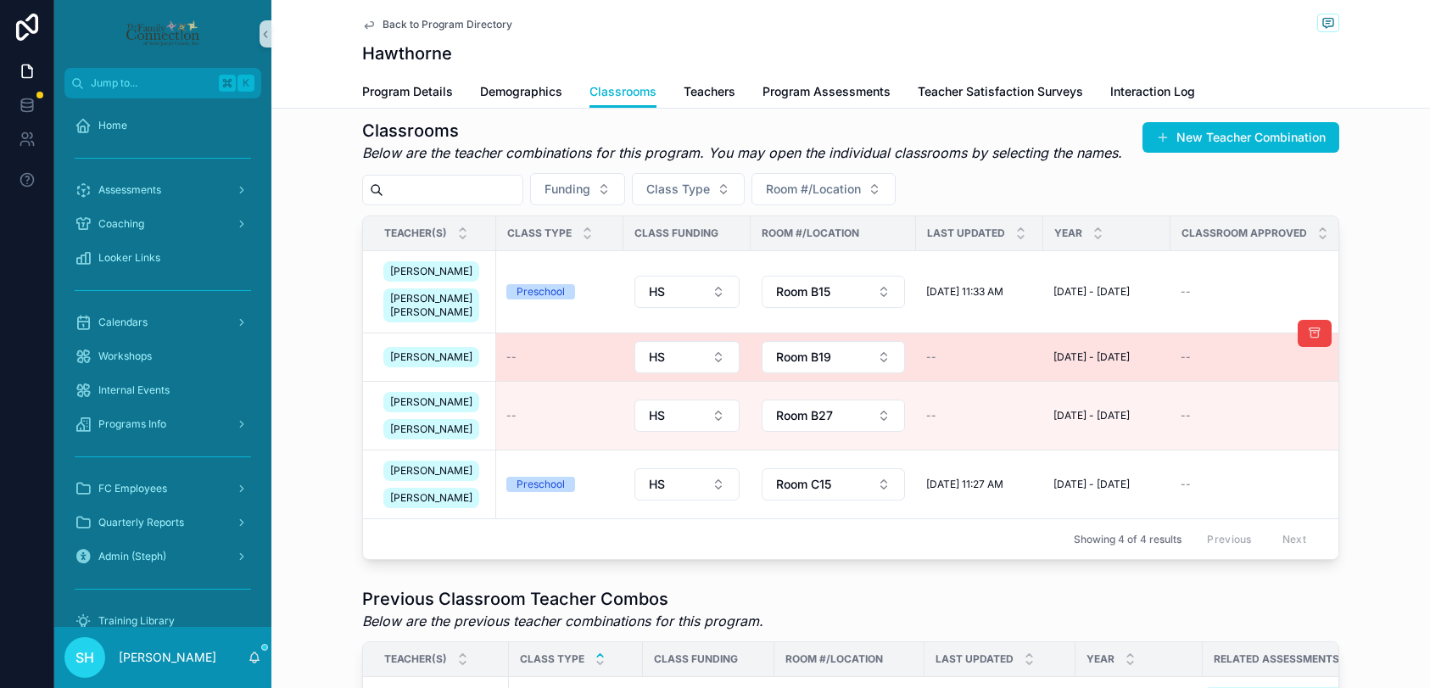
click at [542, 364] on div "--" at bounding box center [559, 357] width 107 height 14
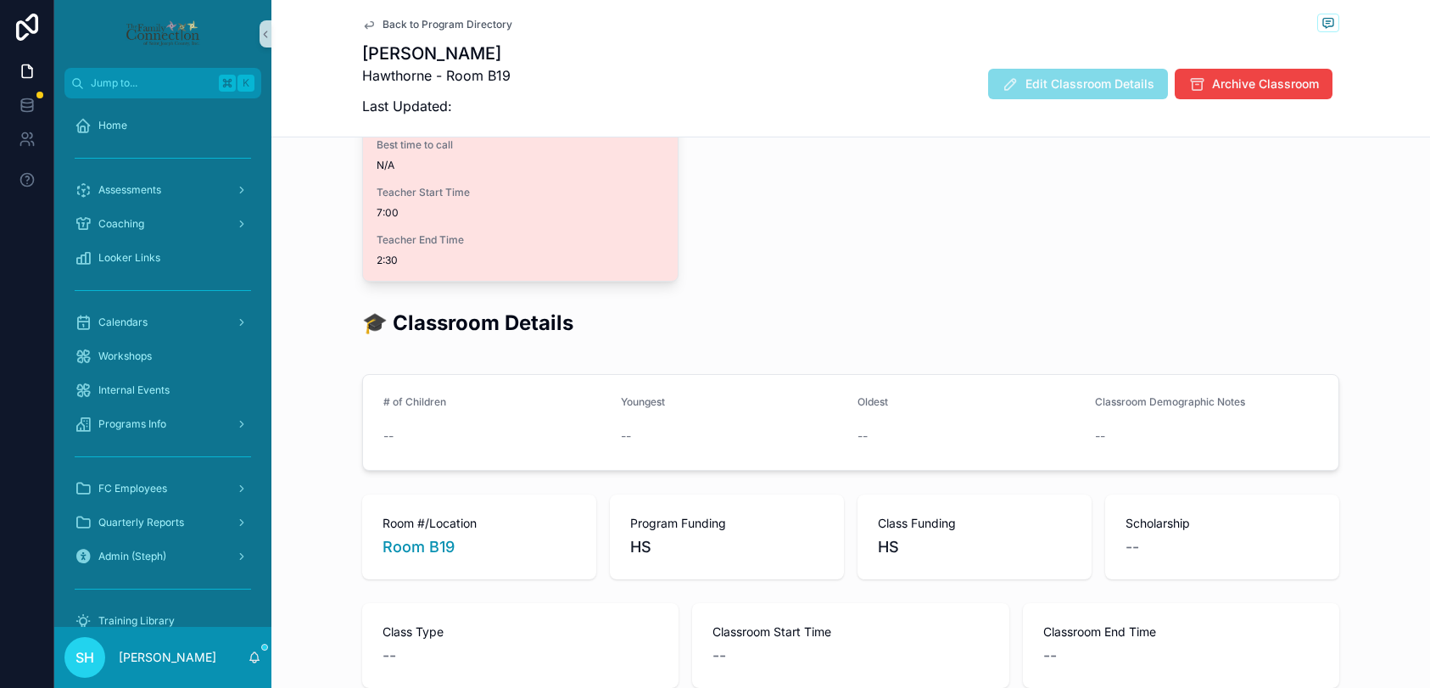
click at [611, 253] on div "Teacher End Time 2:30" at bounding box center [519, 250] width 287 height 34
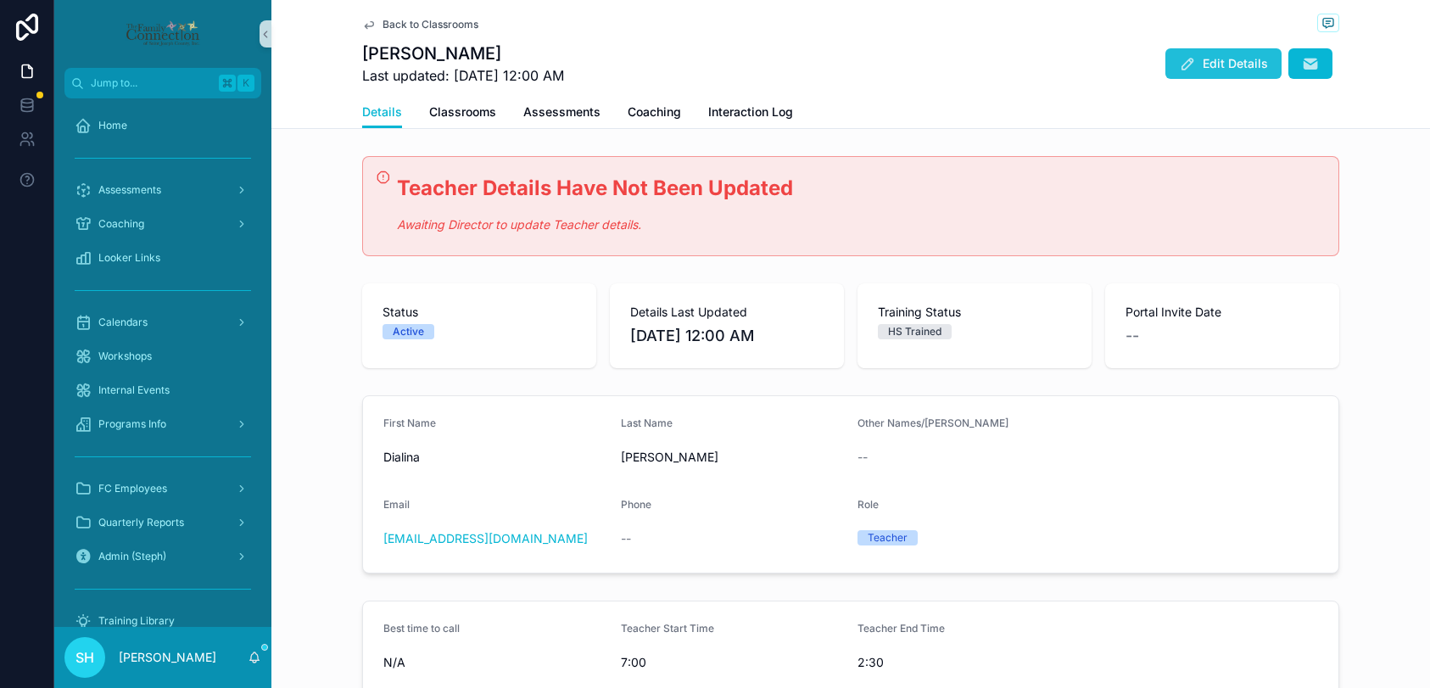
click at [1189, 67] on icon "scrollable content" at bounding box center [1187, 63] width 17 height 17
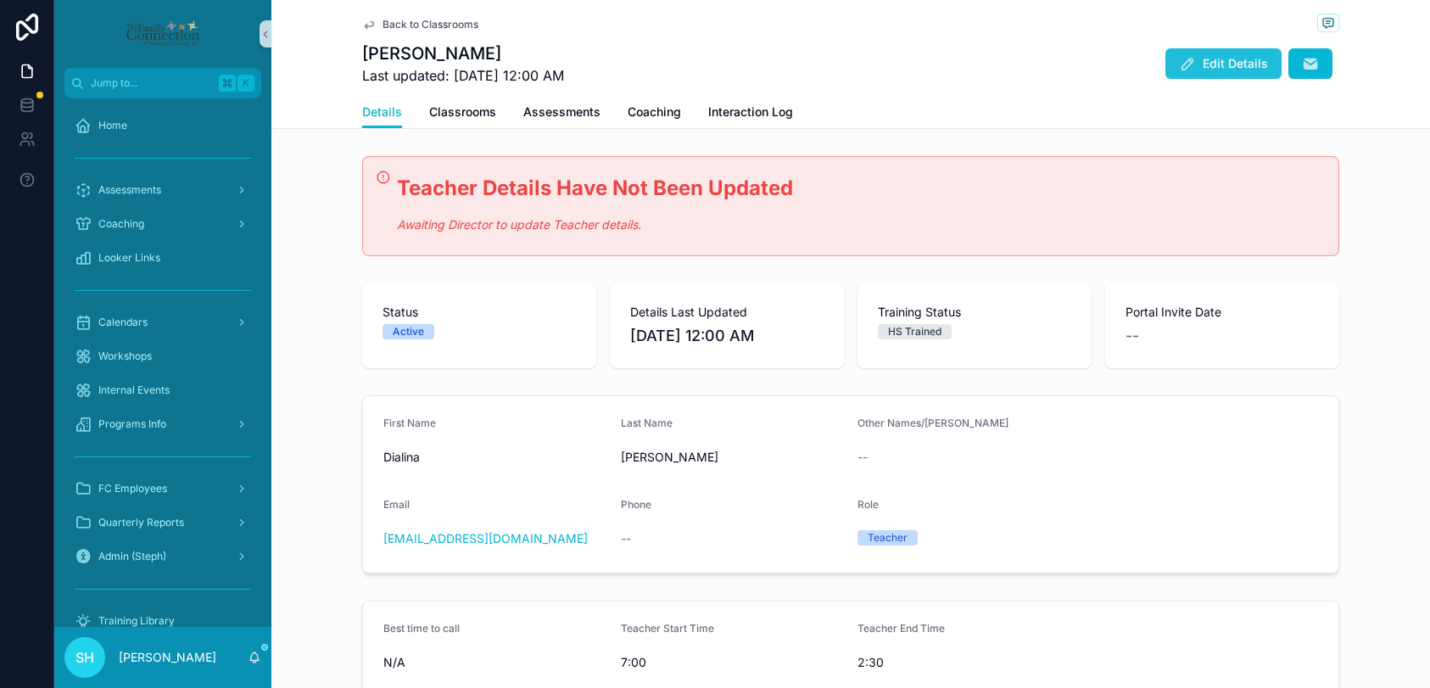
click at [1189, 67] on icon "scrollable content" at bounding box center [1187, 63] width 17 height 17
click at [141, 427] on span "Programs Info" at bounding box center [132, 424] width 68 height 14
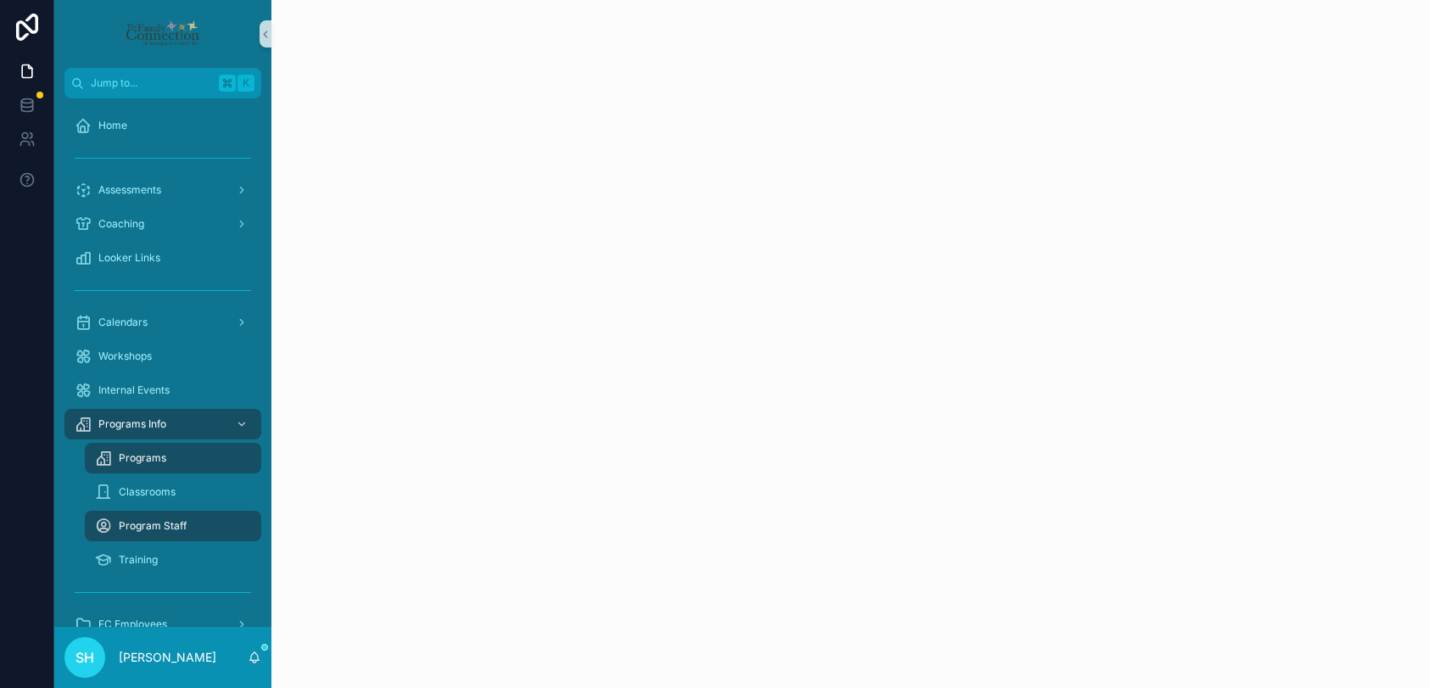
click at [167, 458] on div "Programs" at bounding box center [173, 457] width 156 height 27
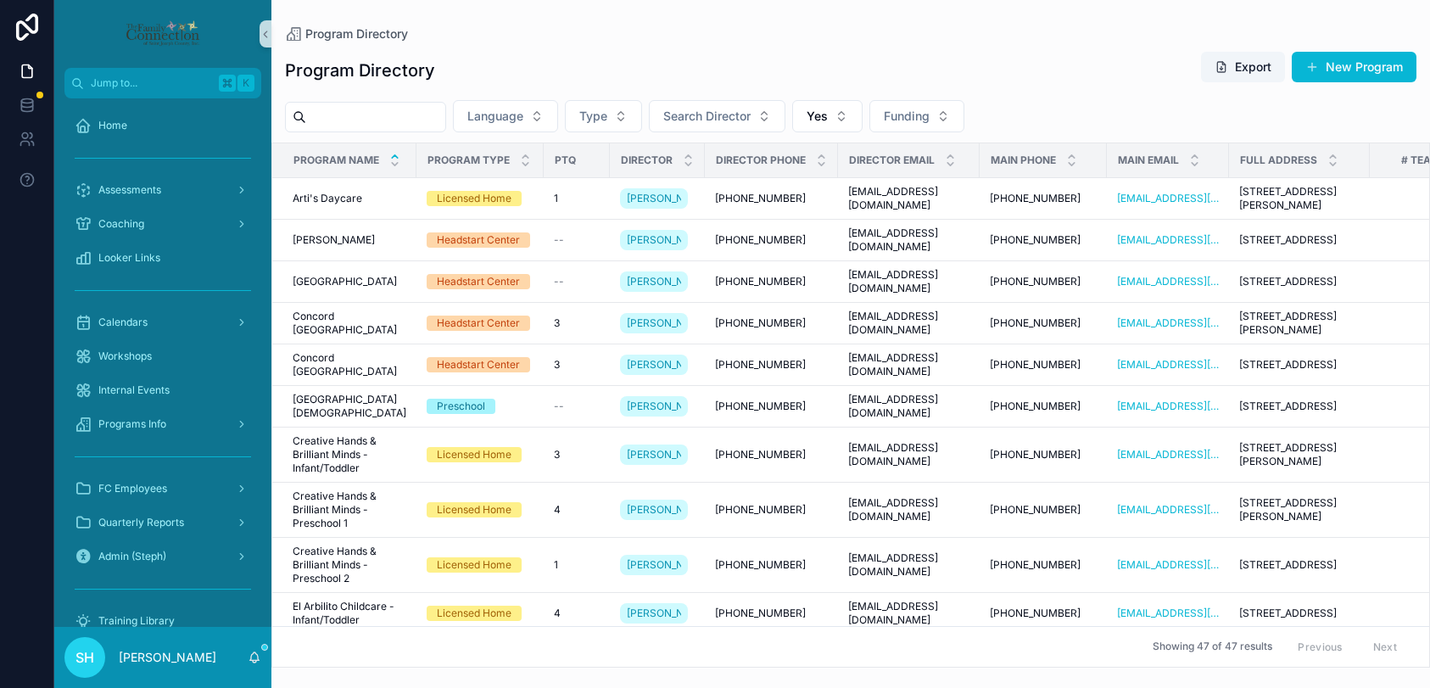
click at [436, 125] on input "scrollable content" at bounding box center [375, 117] width 139 height 24
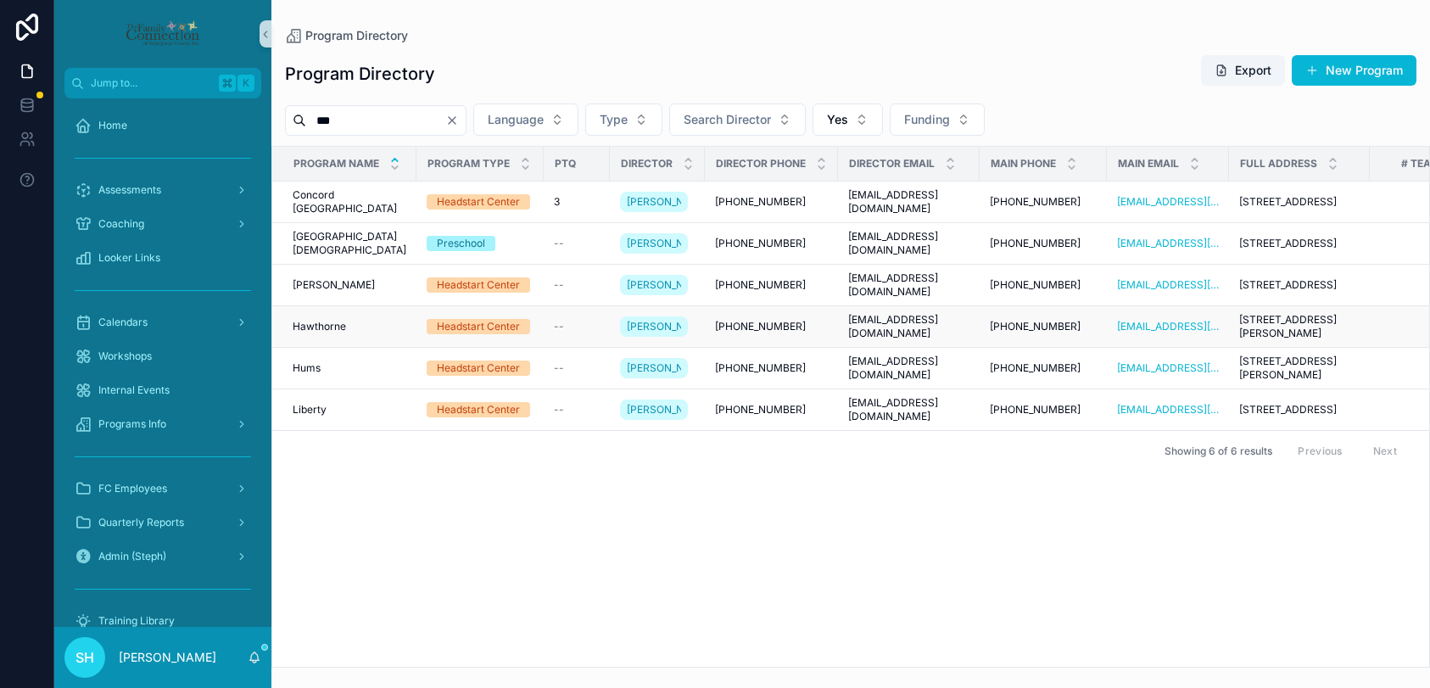
type input "***"
click at [326, 333] on span "Hawthorne" at bounding box center [319, 327] width 53 height 14
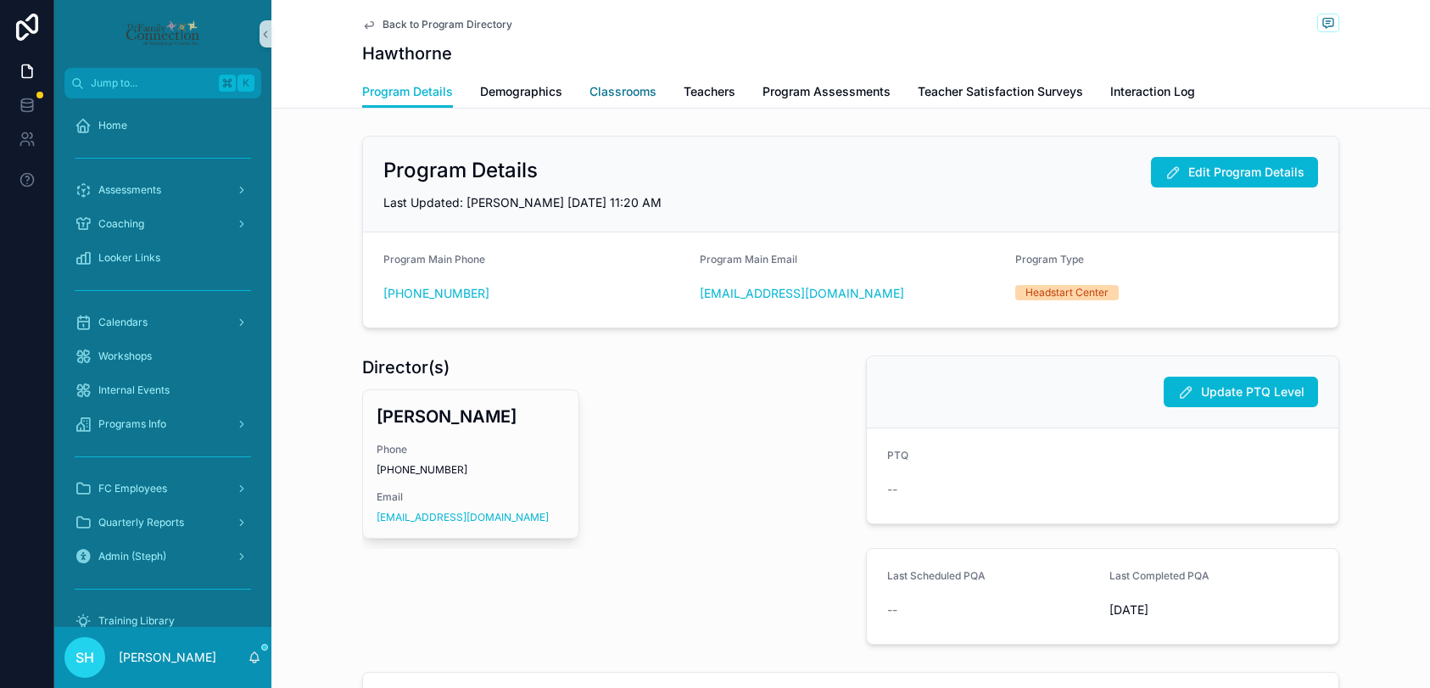
click at [649, 88] on span "Classrooms" at bounding box center [622, 91] width 67 height 17
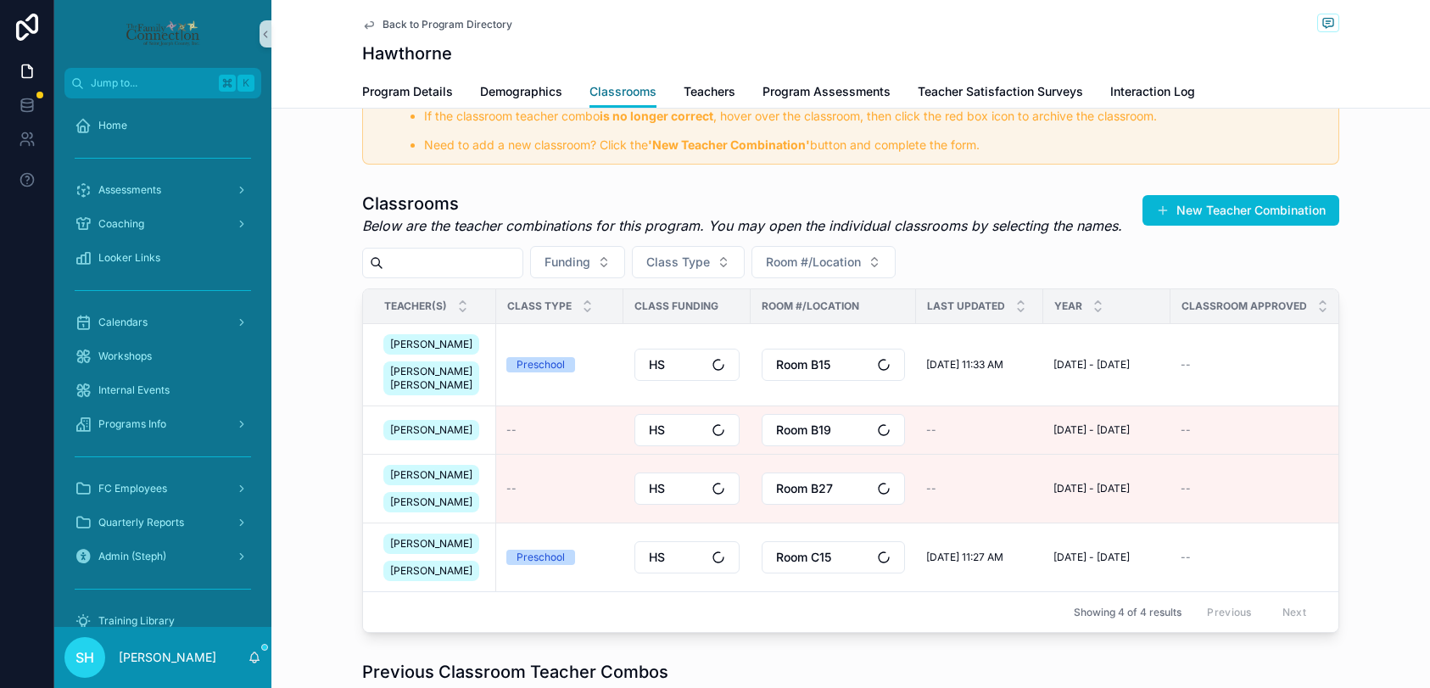
scroll to position [315, 0]
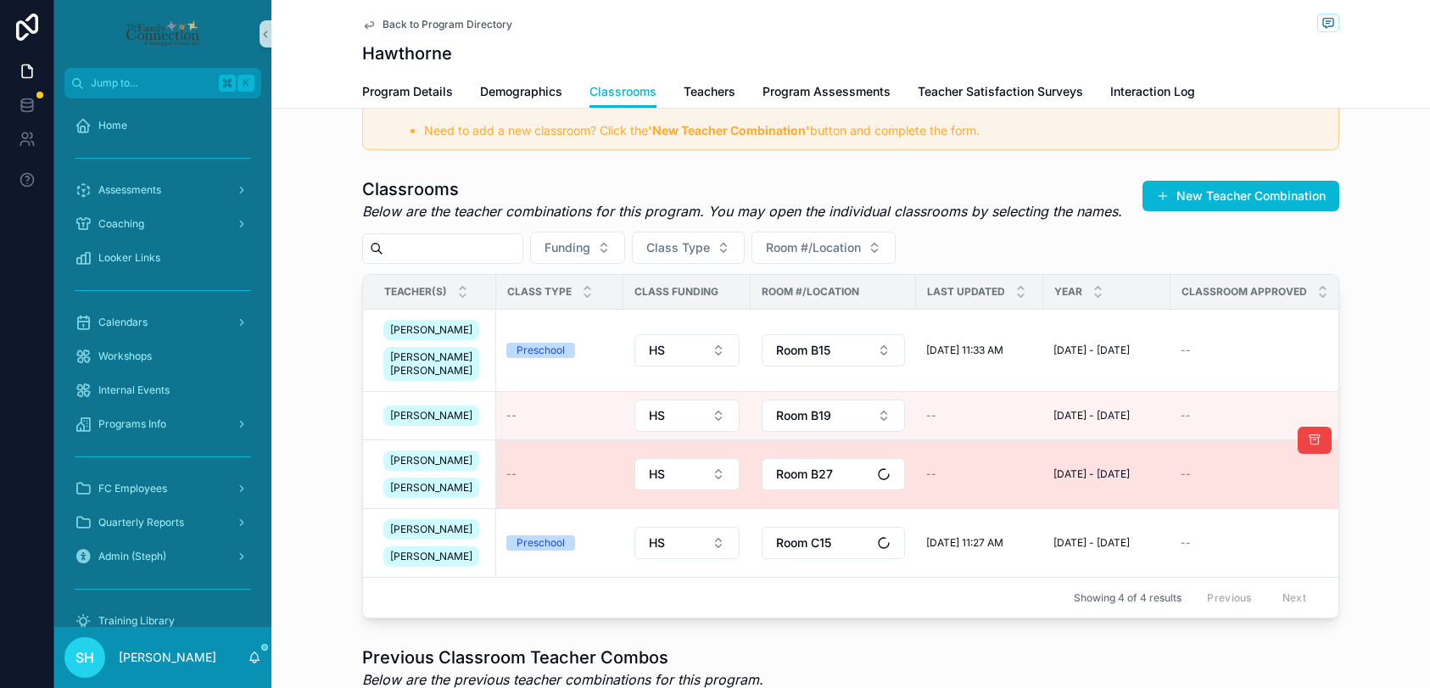
click at [566, 501] on td "--" at bounding box center [559, 474] width 127 height 69
click at [475, 494] on div "[PERSON_NAME] [PERSON_NAME]" at bounding box center [434, 474] width 103 height 54
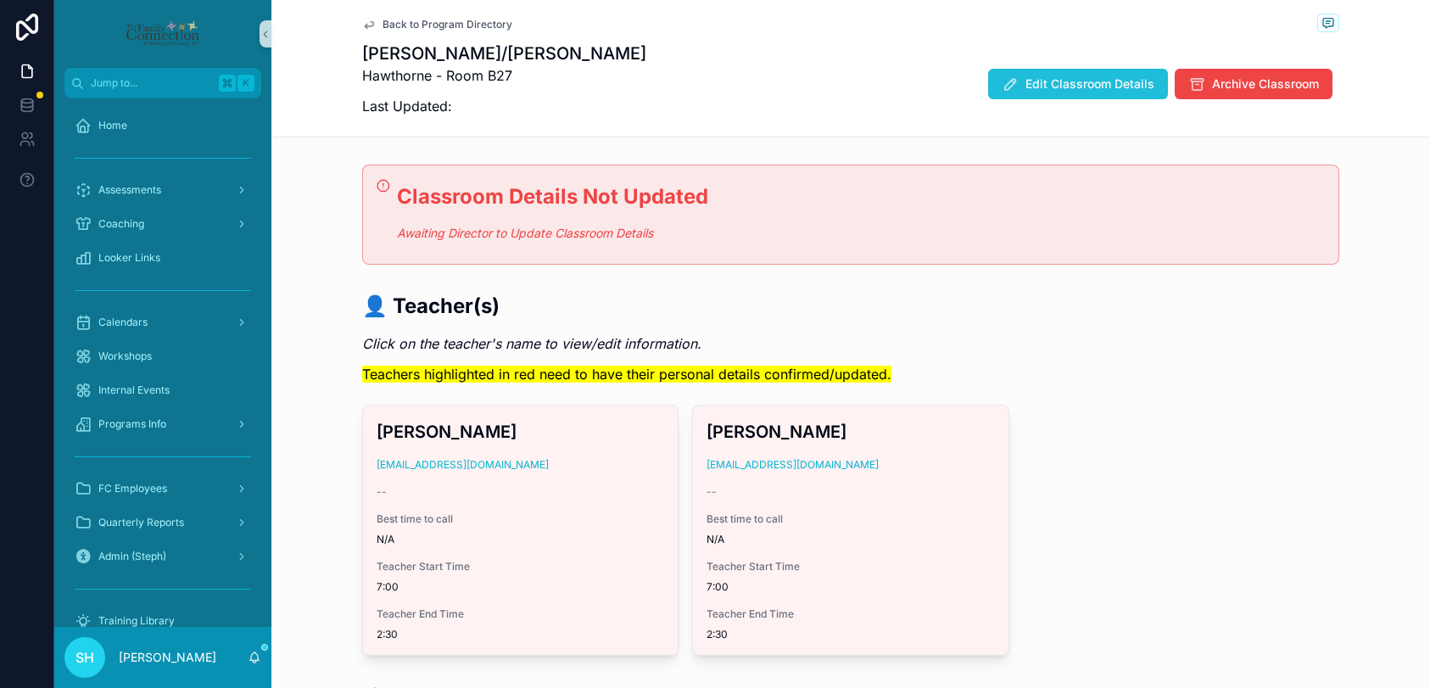
click at [1094, 81] on span "Edit Classroom Details" at bounding box center [1089, 83] width 129 height 17
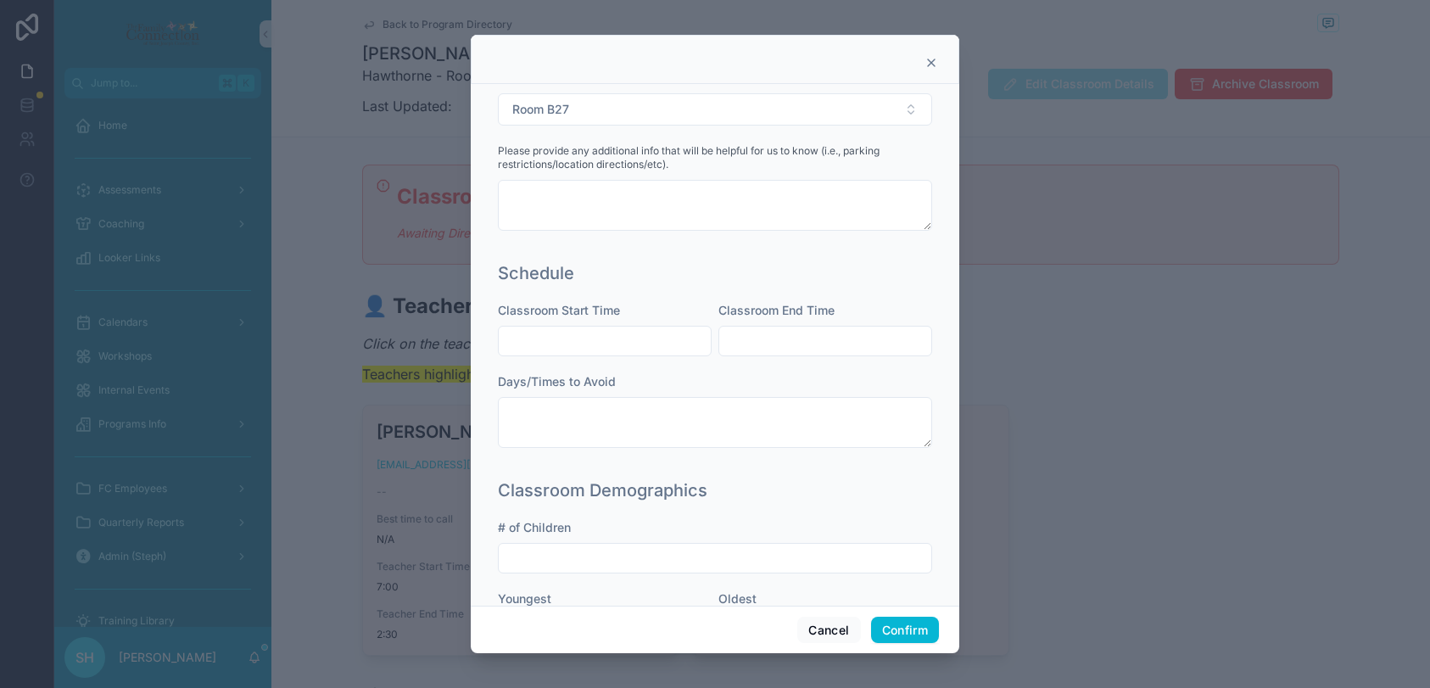
scroll to position [380, 0]
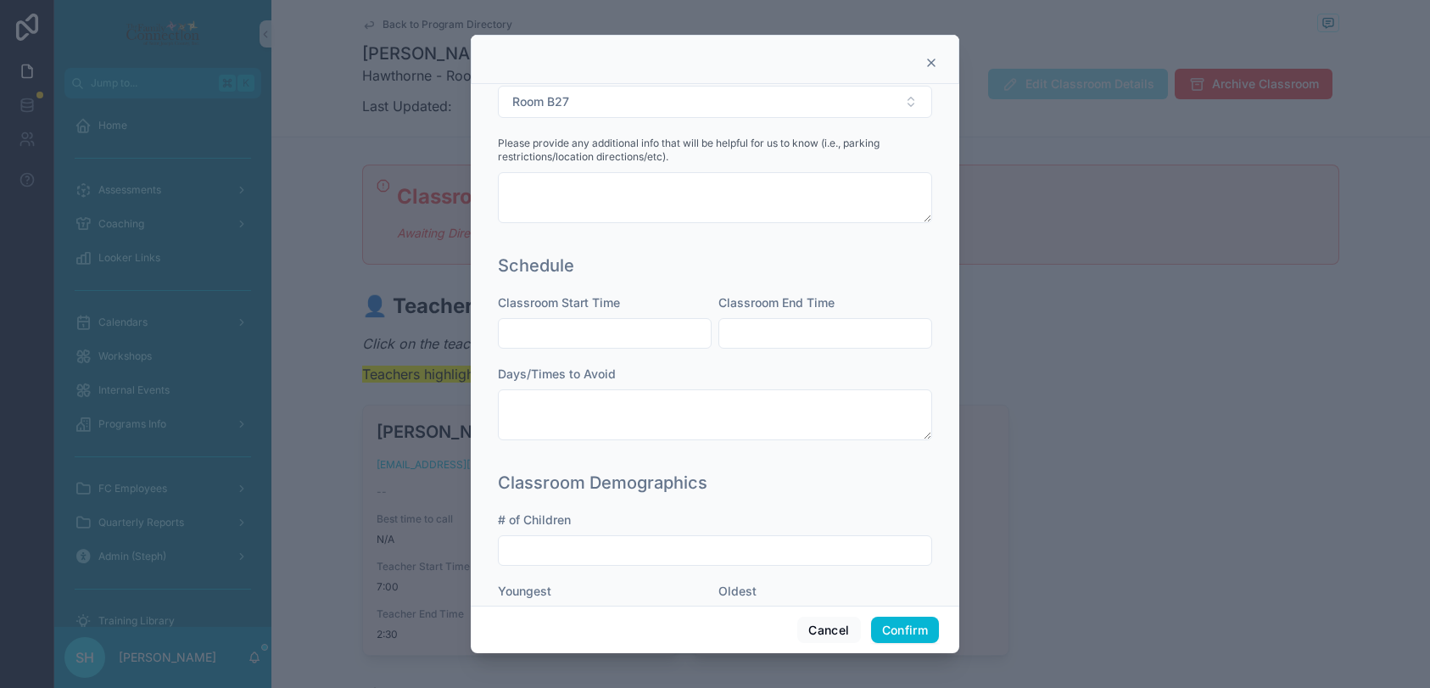
click at [614, 324] on input "text" at bounding box center [605, 333] width 212 height 24
type input "****"
click at [745, 321] on input "text" at bounding box center [825, 333] width 212 height 24
type input "****"
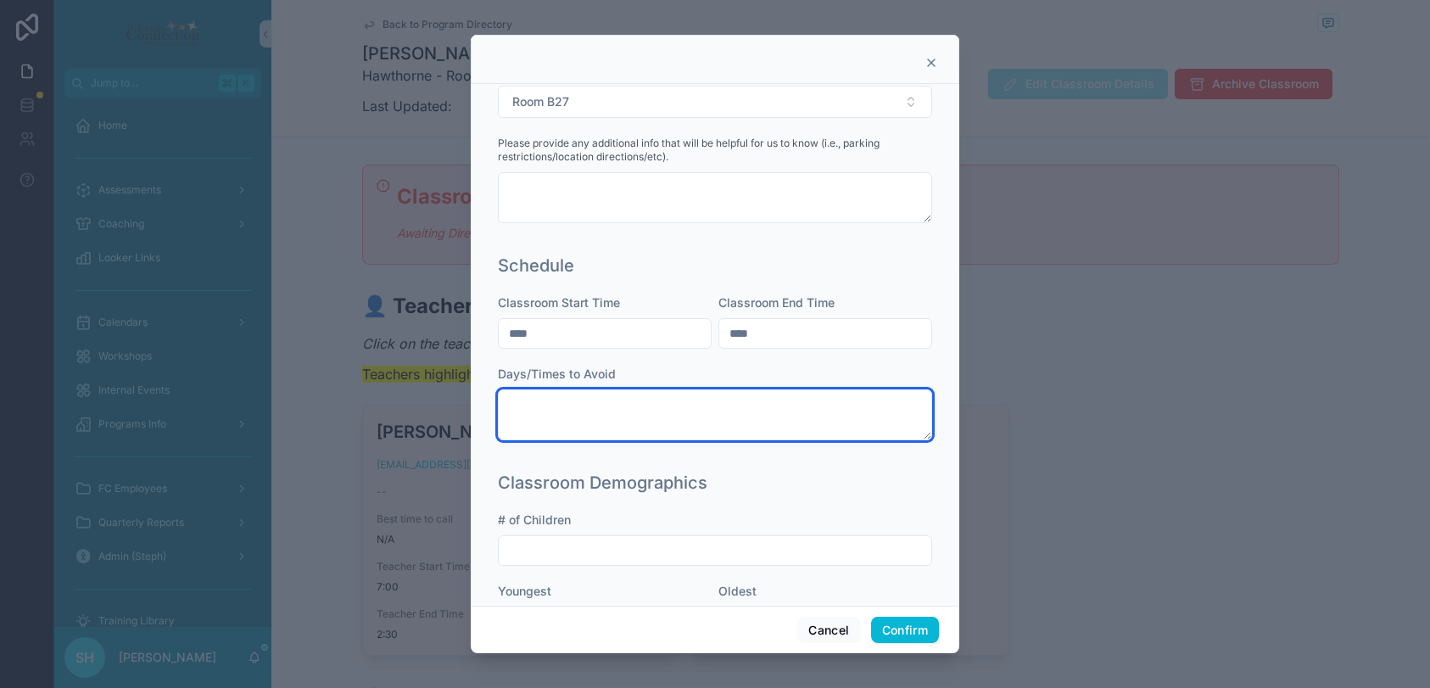
click at [635, 404] on textarea at bounding box center [715, 414] width 434 height 51
paste textarea "**********"
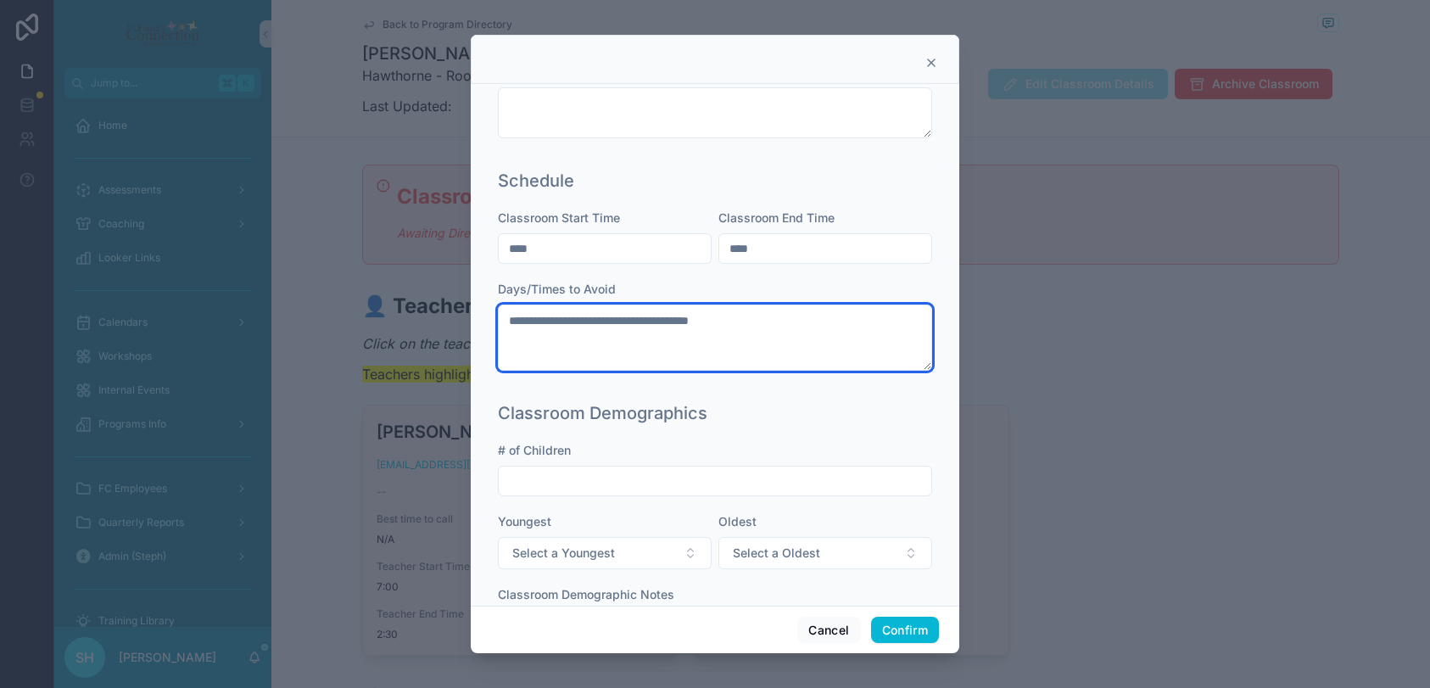
scroll to position [556, 0]
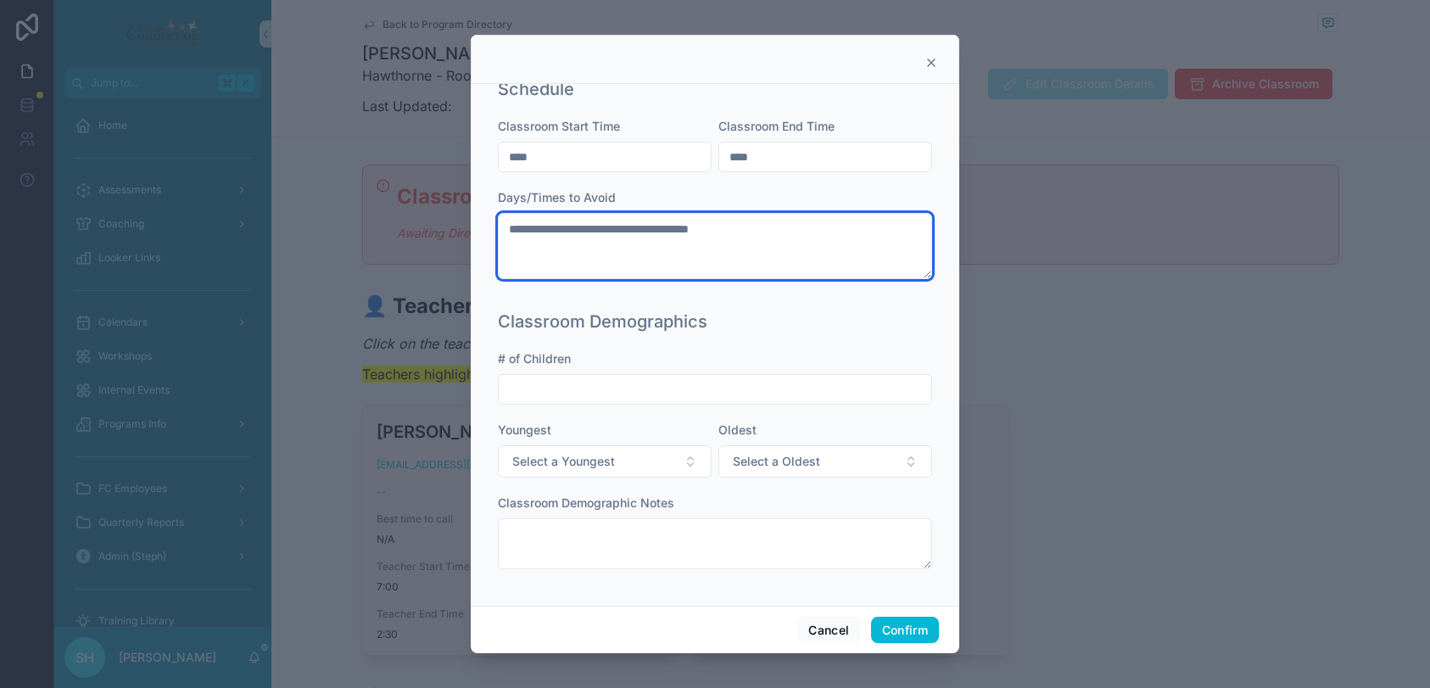
type textarea "**********"
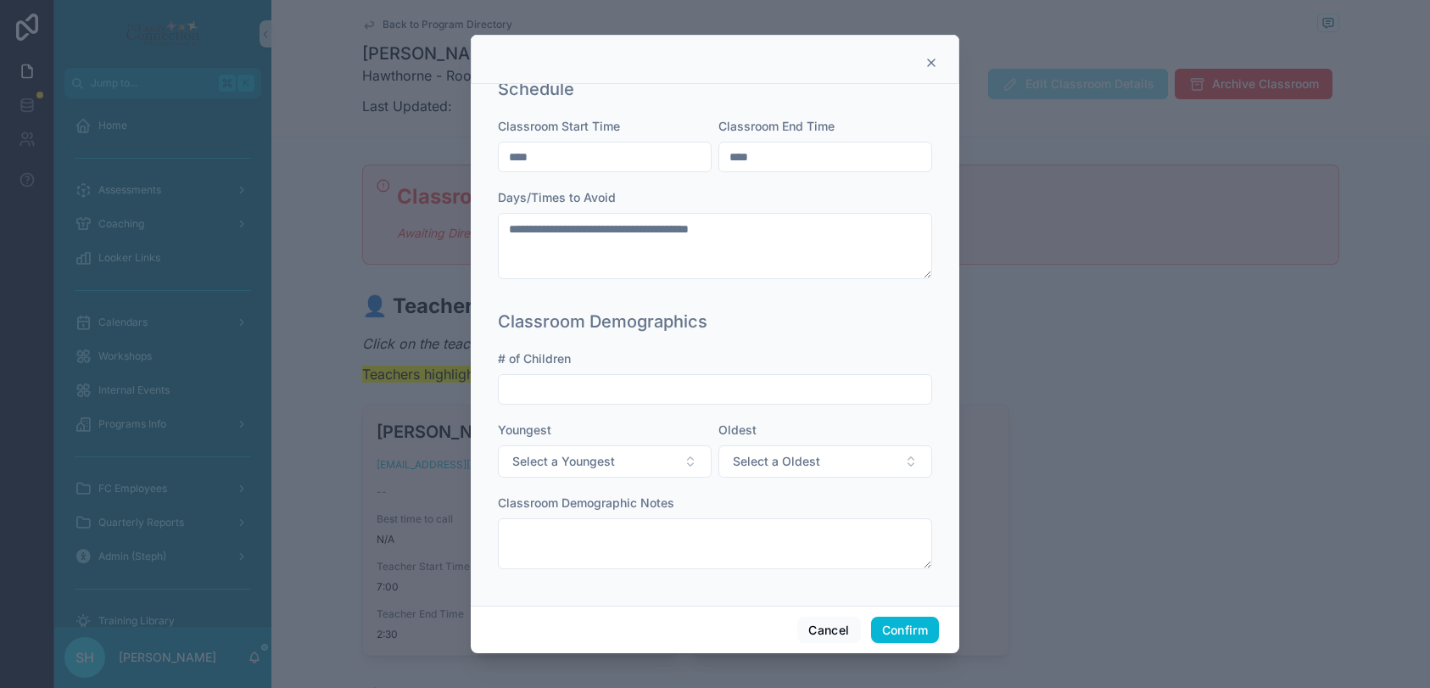
click at [641, 386] on input "text" at bounding box center [715, 389] width 432 height 24
type input "**"
click at [691, 459] on button "Select a Youngest" at bounding box center [605, 461] width 214 height 32
click at [517, 602] on span "36m(+)" at bounding box center [536, 604] width 55 height 15
click at [790, 451] on button "Select a Oldest" at bounding box center [825, 461] width 214 height 32
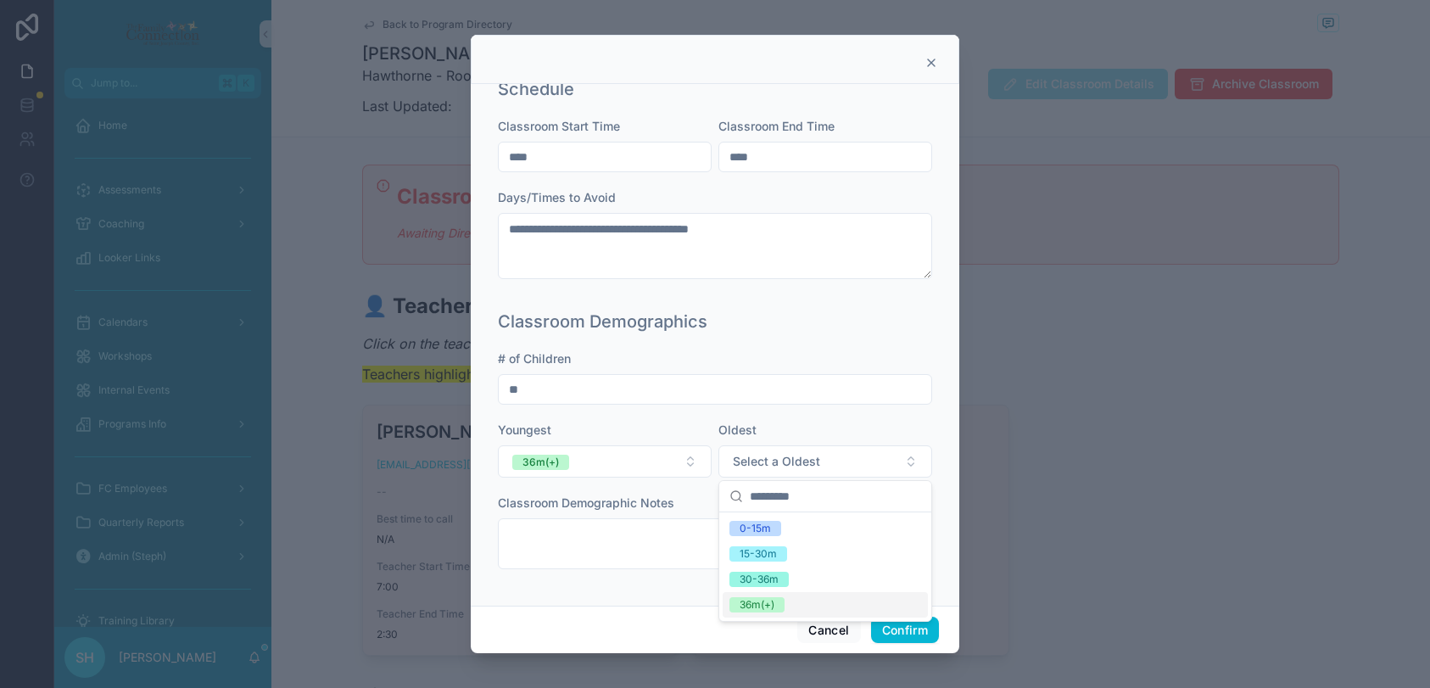
click at [753, 602] on div "36m(+)" at bounding box center [756, 604] width 35 height 15
click at [893, 630] on button "Confirm" at bounding box center [905, 629] width 68 height 27
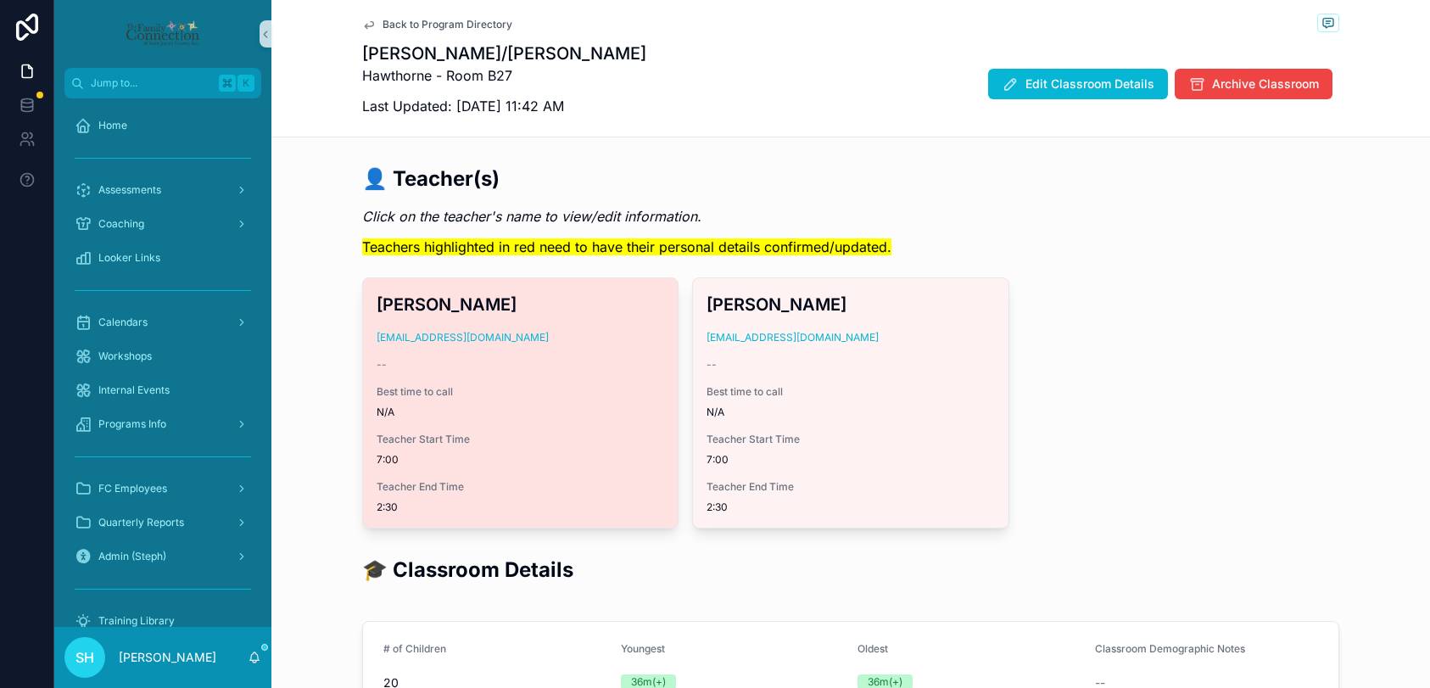
click at [654, 401] on div "Best time to call N/A" at bounding box center [519, 402] width 287 height 34
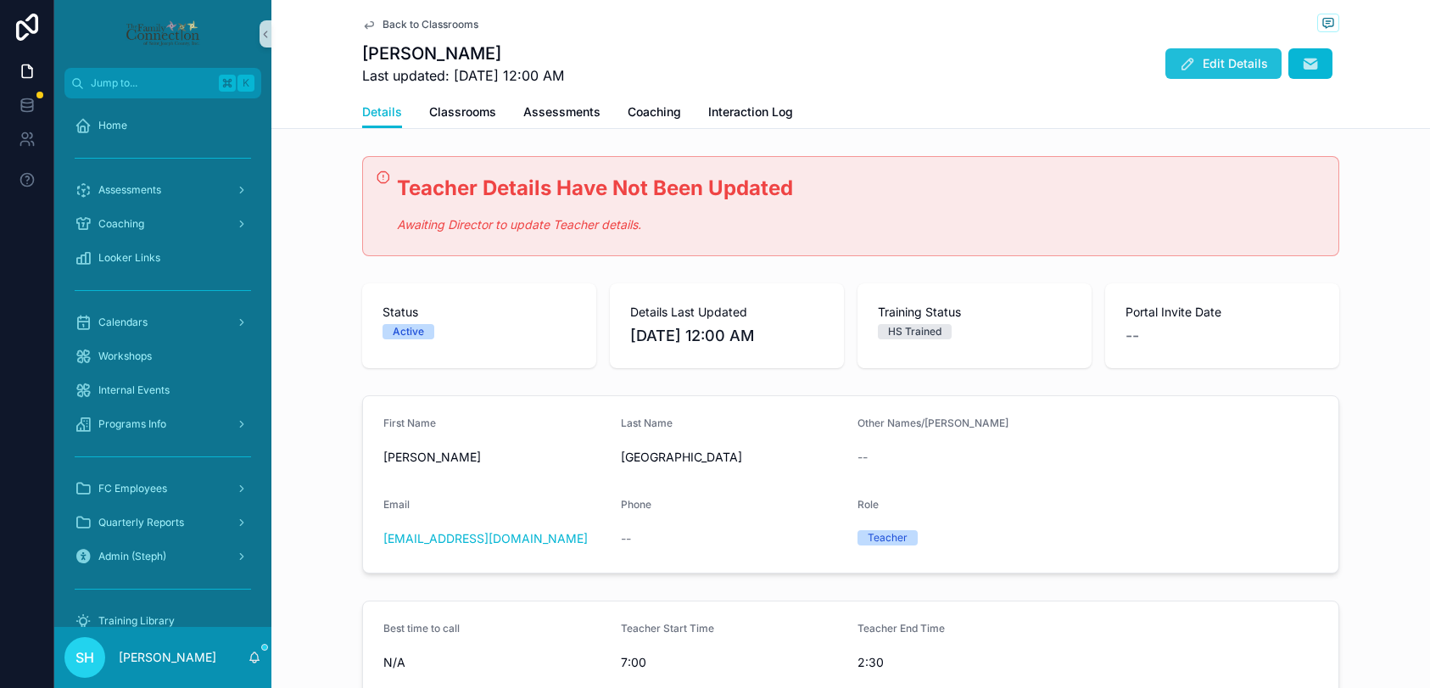
click at [1228, 59] on span "Edit Details" at bounding box center [1234, 63] width 65 height 17
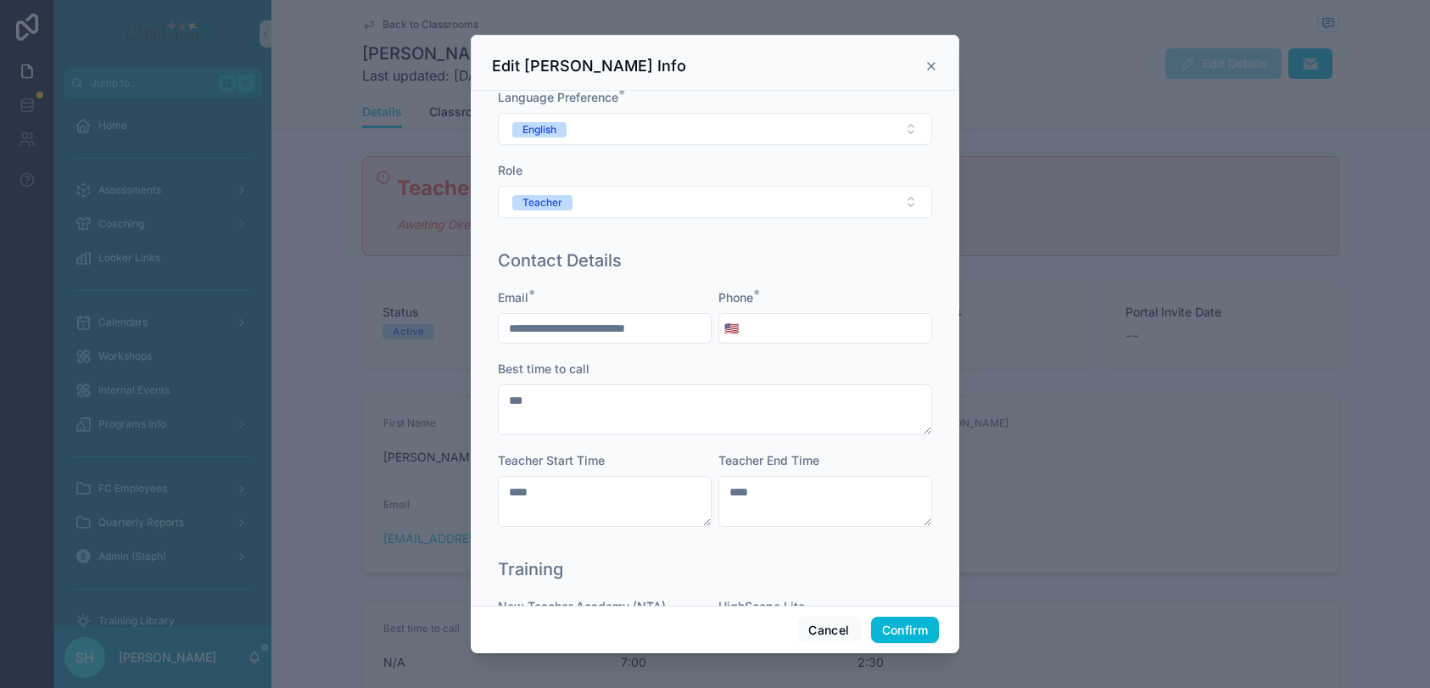
scroll to position [197, 0]
click at [764, 333] on input "tel" at bounding box center [837, 327] width 187 height 24
type input "**********"
click at [783, 495] on textarea "****" at bounding box center [825, 499] width 214 height 51
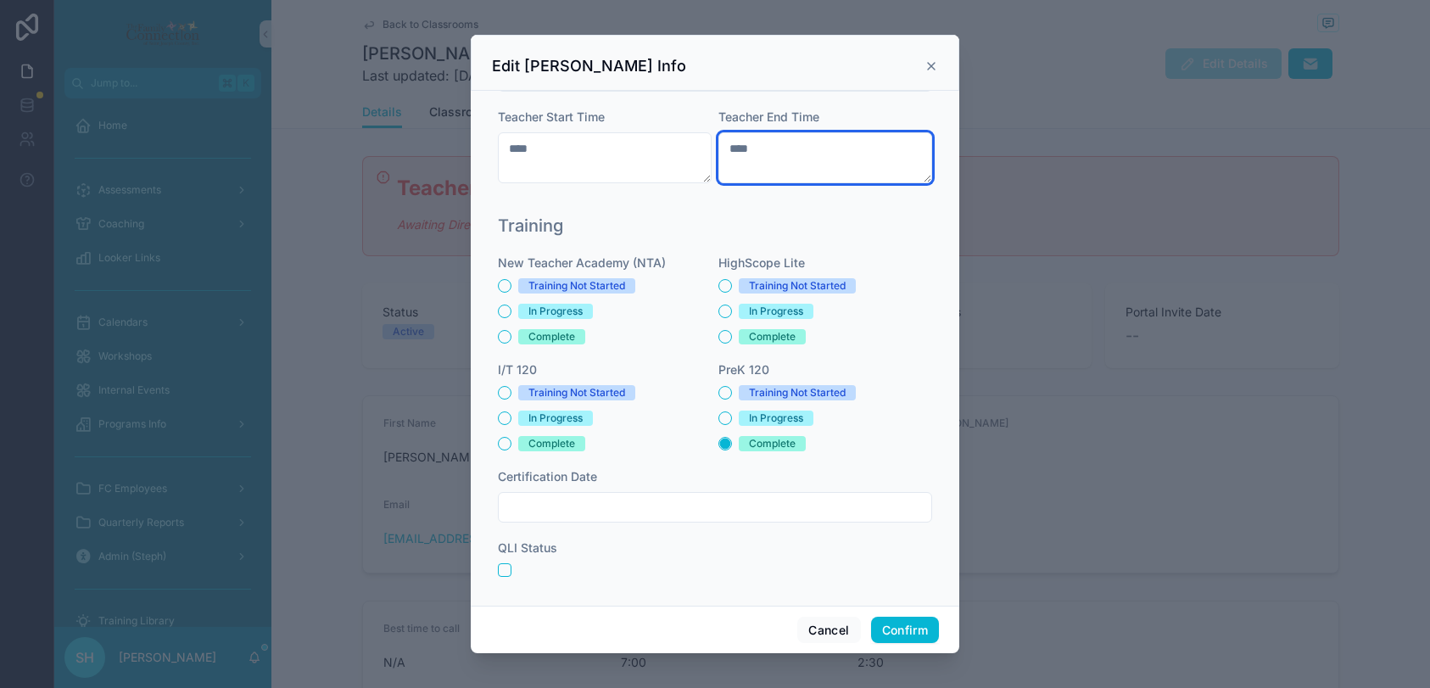
scroll to position [546, 0]
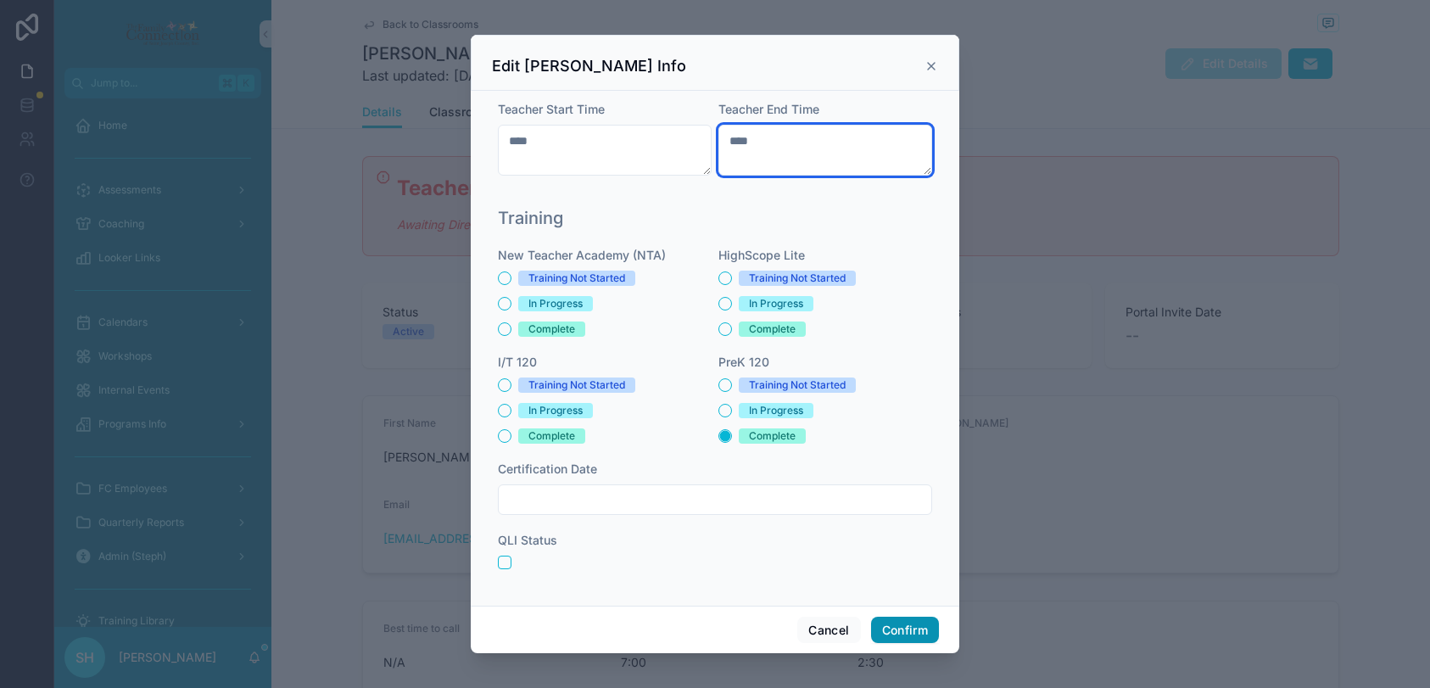
type textarea "****"
click at [894, 634] on button "Confirm" at bounding box center [905, 629] width 68 height 27
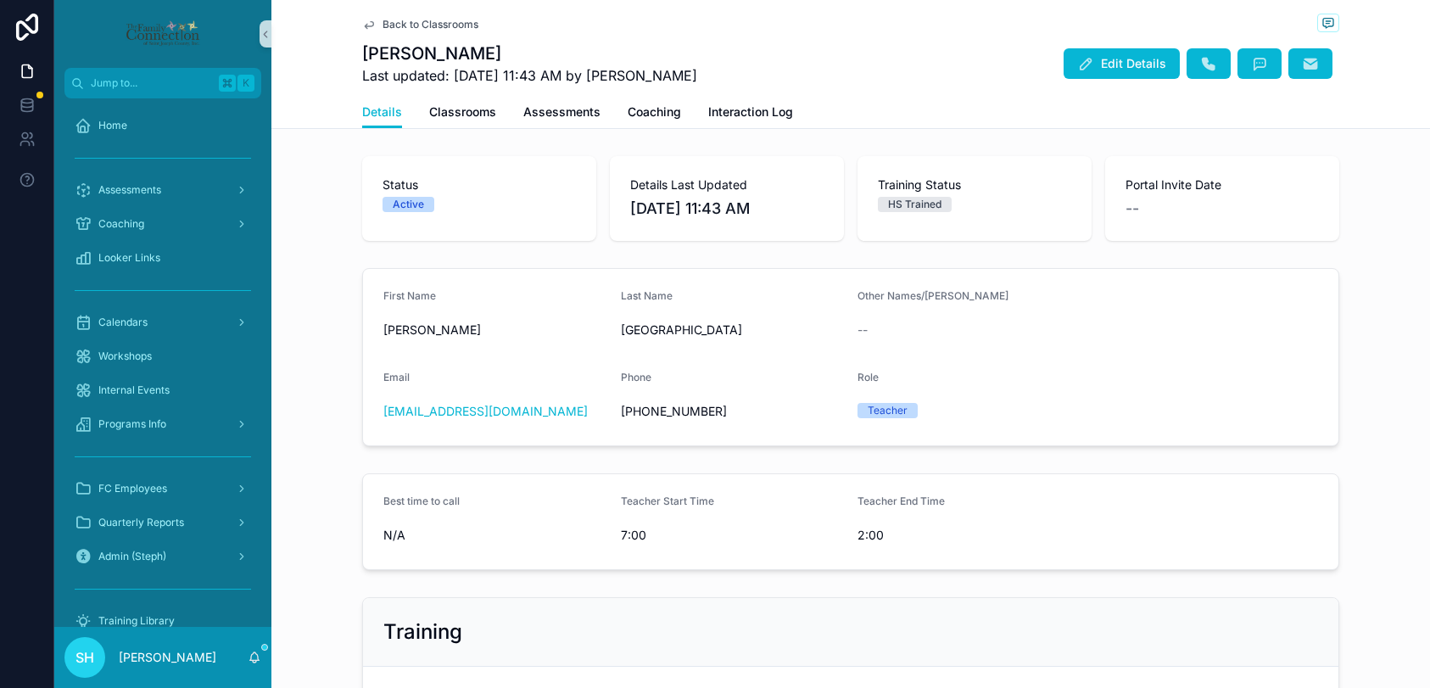
click at [427, 23] on span "Back to Classrooms" at bounding box center [430, 25] width 96 height 14
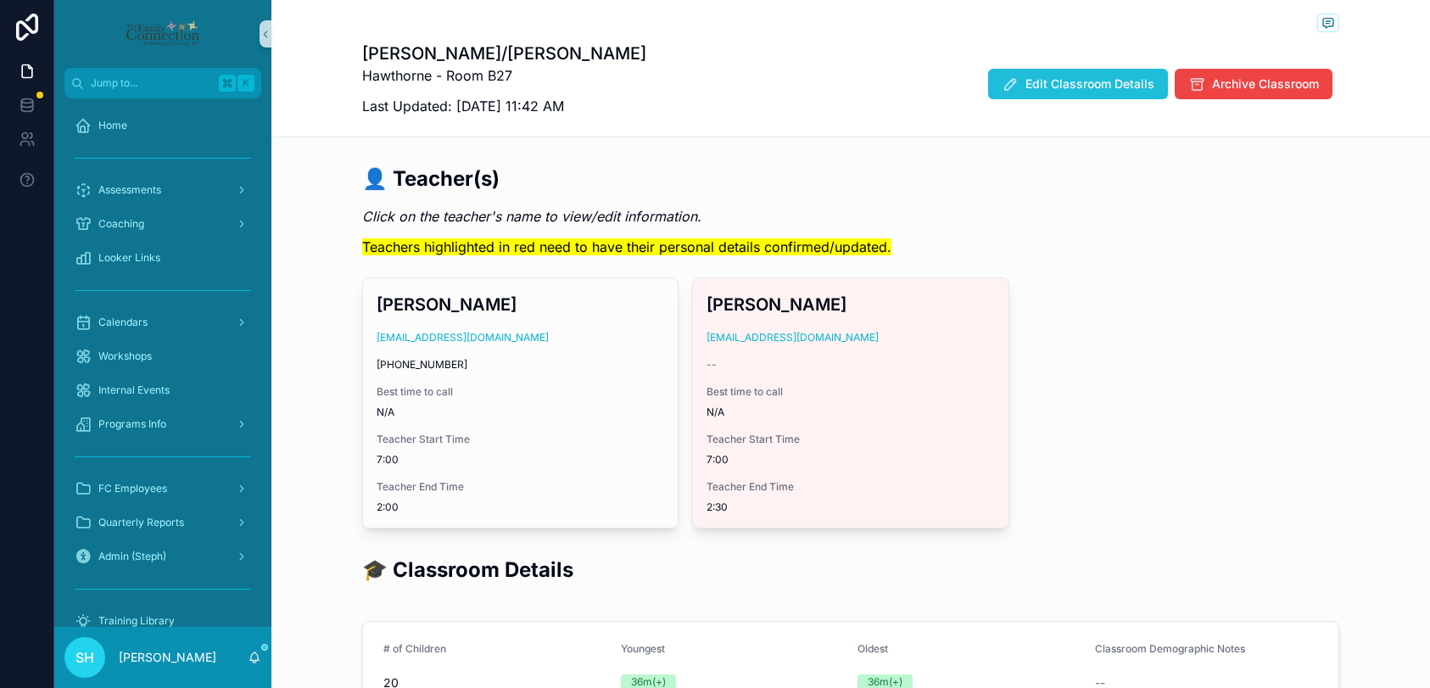
click at [1051, 83] on span "Edit Classroom Details" at bounding box center [1089, 83] width 129 height 17
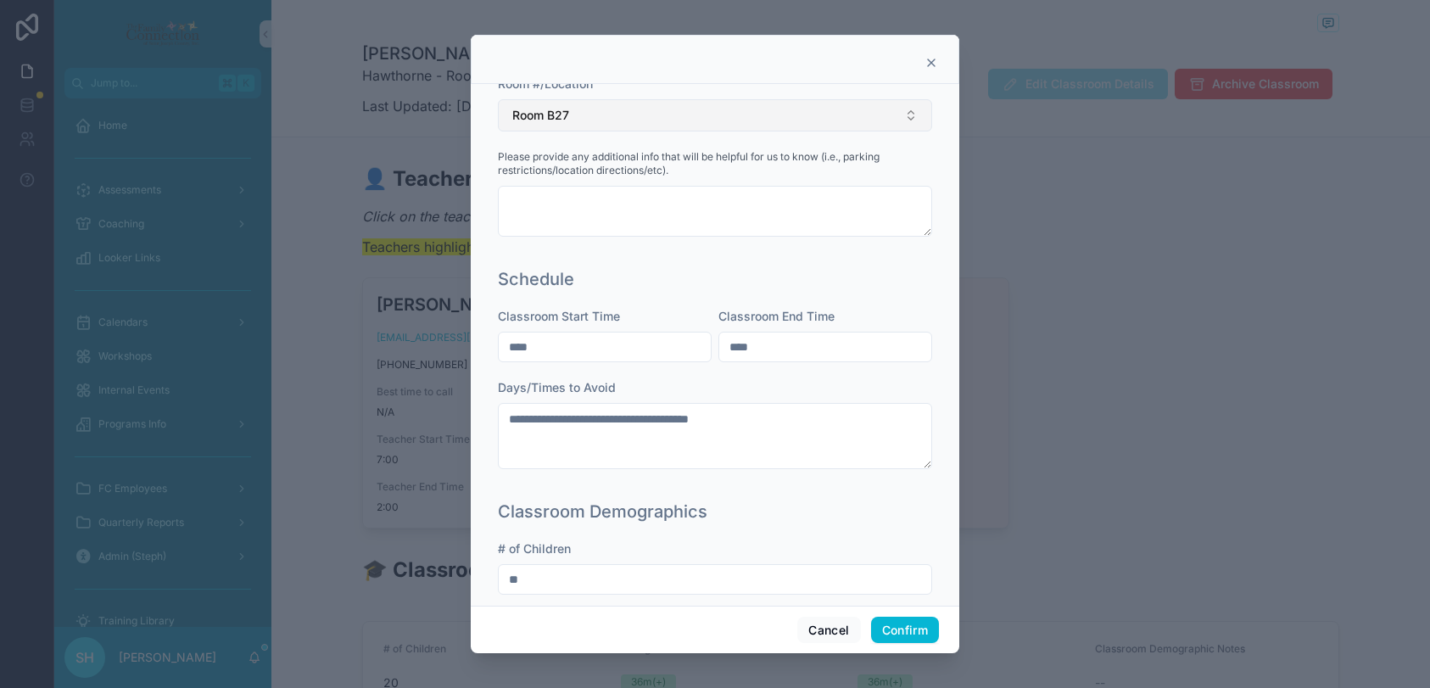
scroll to position [385, 0]
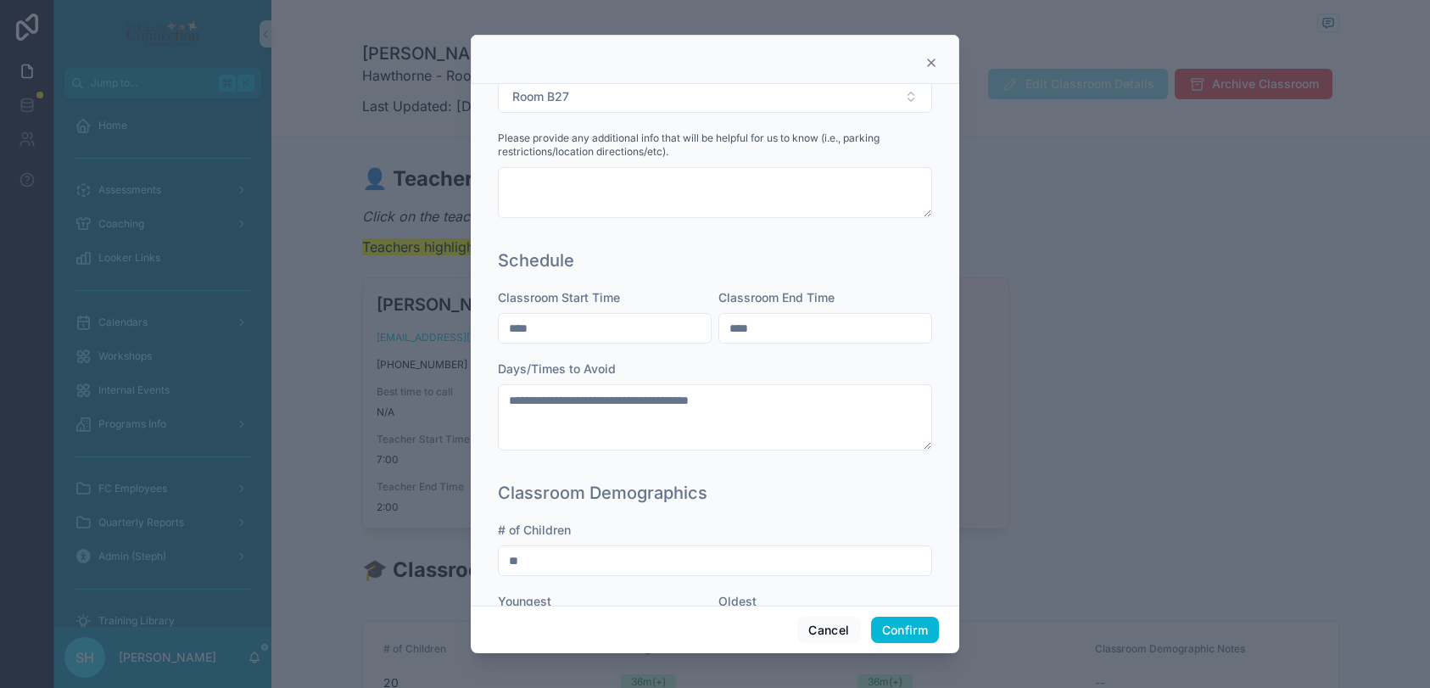
drag, startPoint x: 587, startPoint y: 337, endPoint x: 484, endPoint y: 334, distance: 102.6
click at [484, 334] on div "**********" at bounding box center [715, 344] width 488 height 521
type input "****"
drag, startPoint x: 781, startPoint y: 326, endPoint x: 703, endPoint y: 318, distance: 78.5
click at [703, 318] on div "**********" at bounding box center [715, 378] width 434 height 178
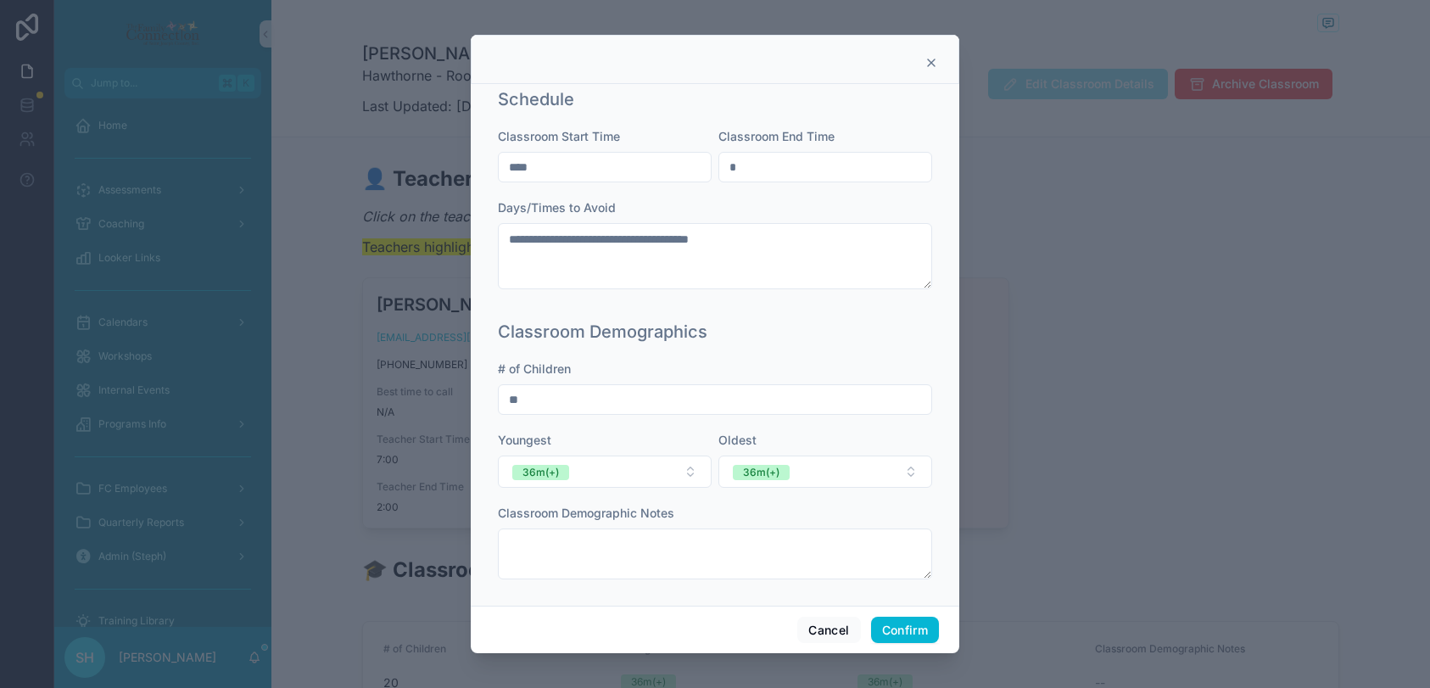
scroll to position [556, 0]
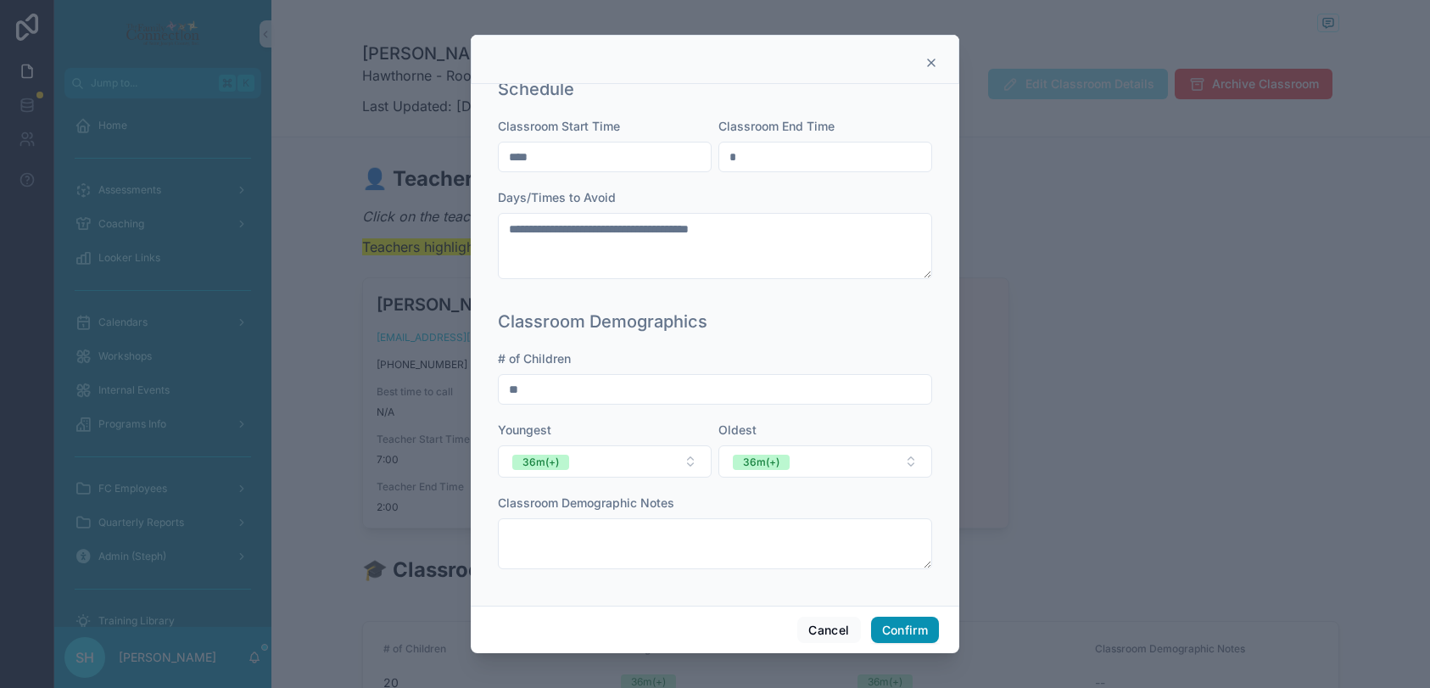
type input "*"
click at [906, 627] on button "Confirm" at bounding box center [905, 629] width 68 height 27
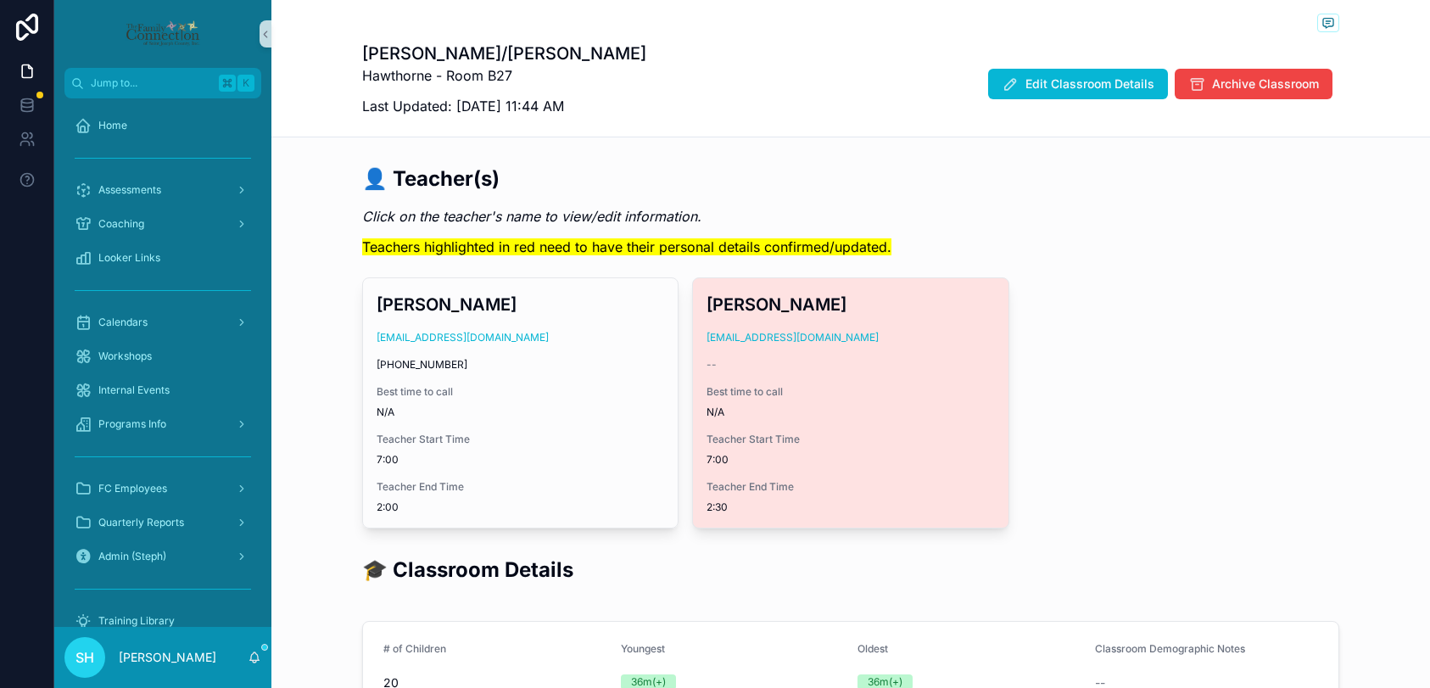
click at [966, 415] on span "N/A" at bounding box center [849, 412] width 287 height 14
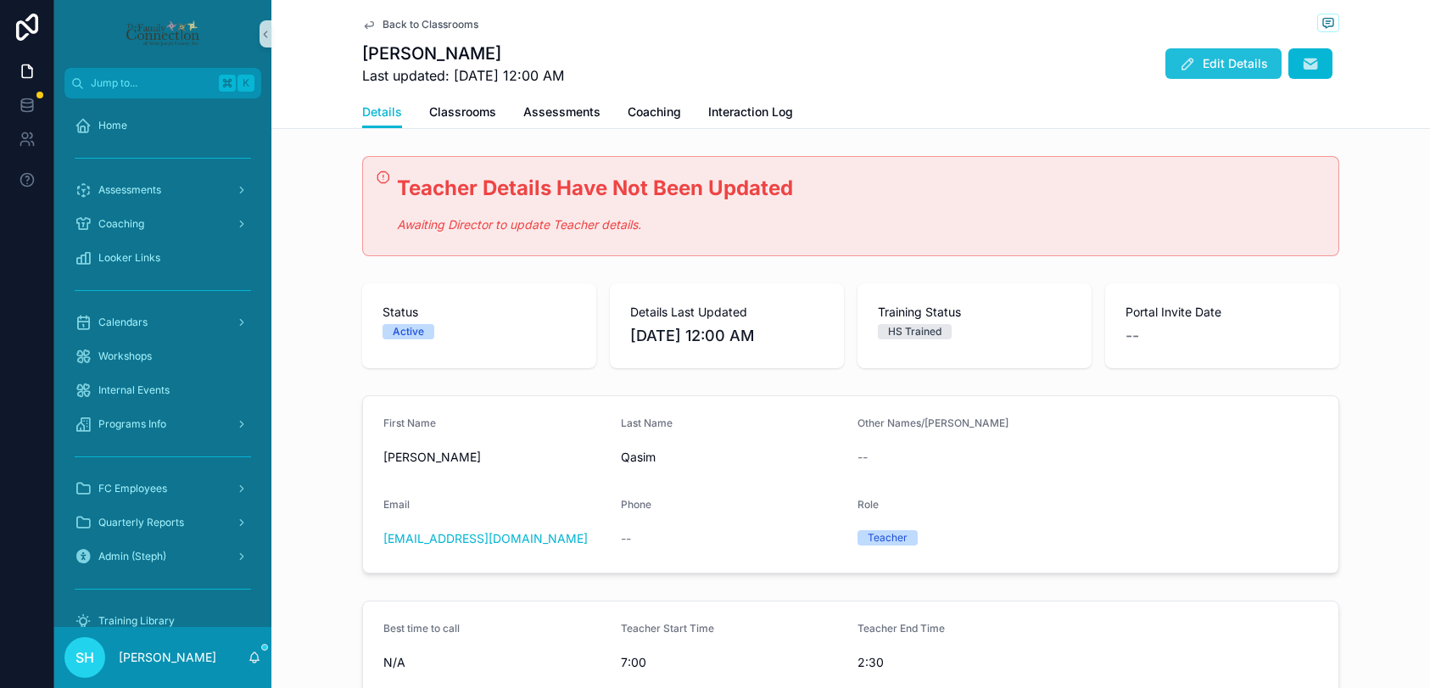
click at [1195, 69] on icon "scrollable content" at bounding box center [1187, 63] width 17 height 17
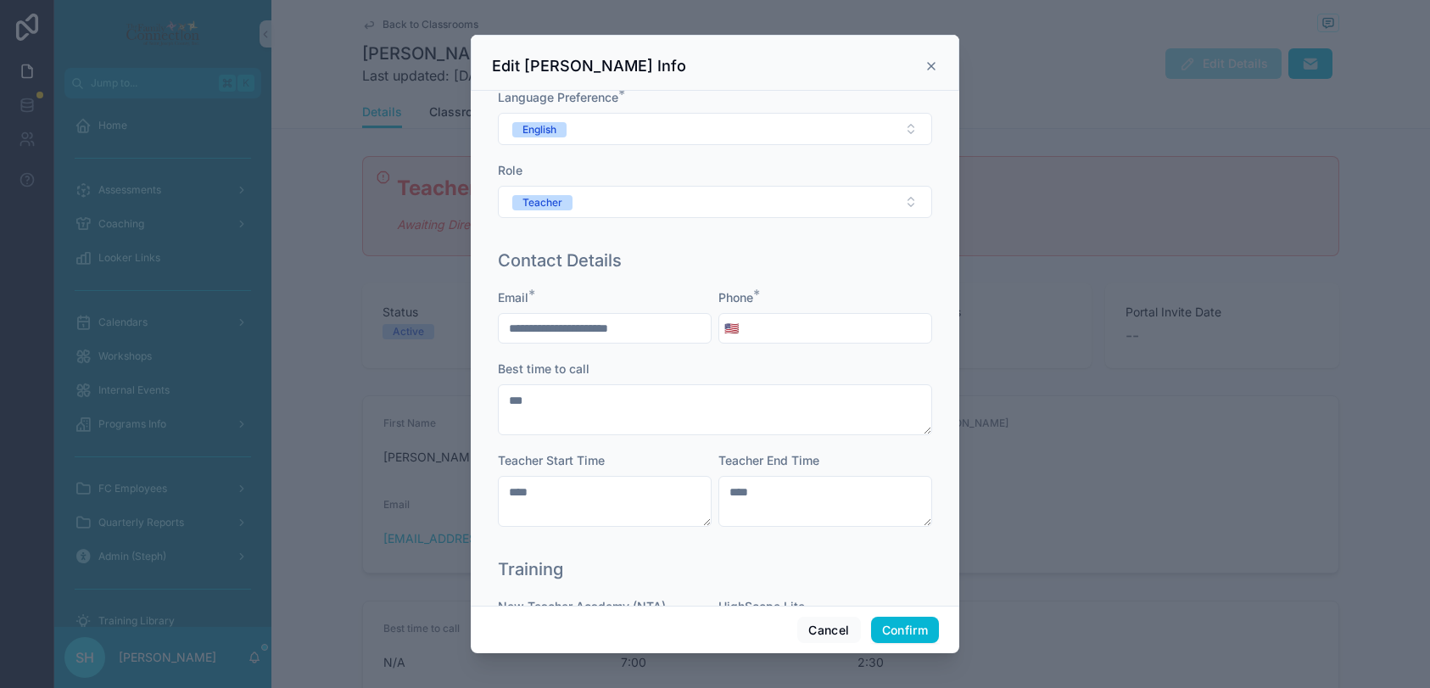
scroll to position [237, 0]
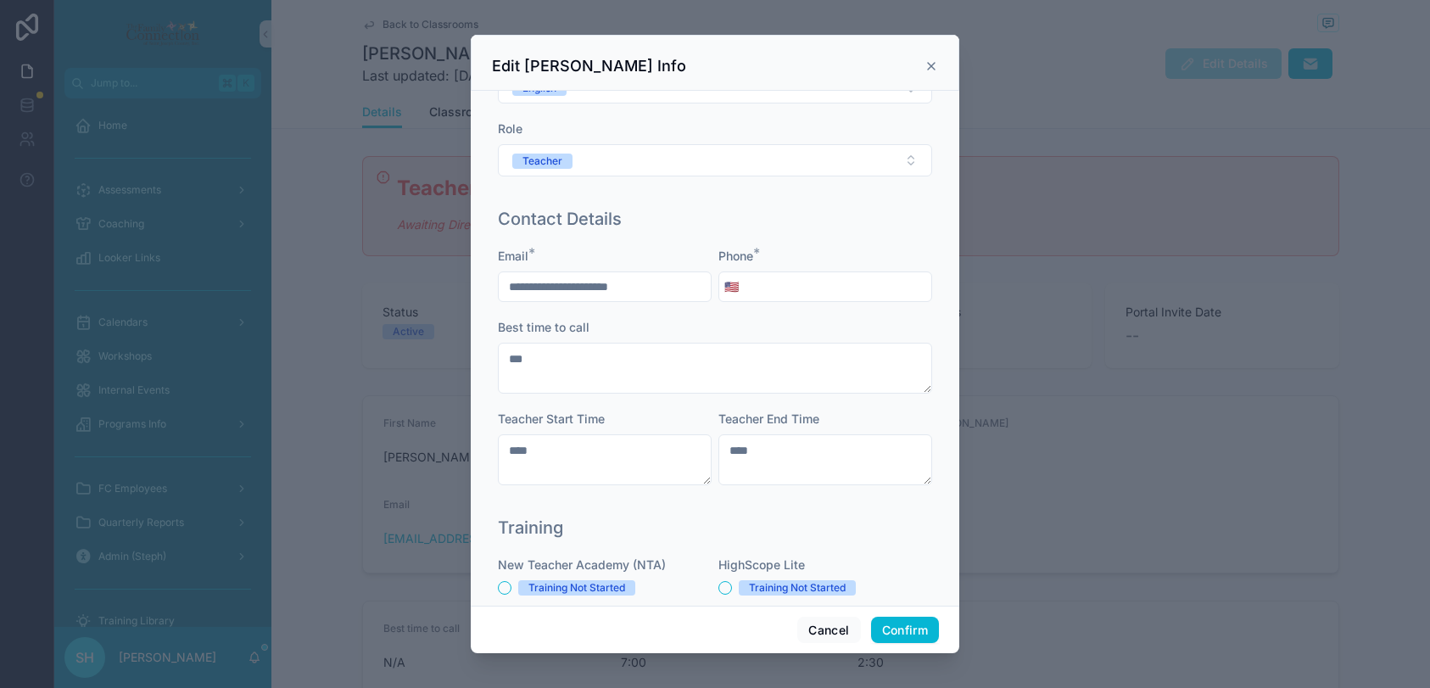
click at [801, 281] on input "tel" at bounding box center [837, 287] width 187 height 24
type input "**********"
click at [799, 447] on textarea "****" at bounding box center [825, 459] width 214 height 51
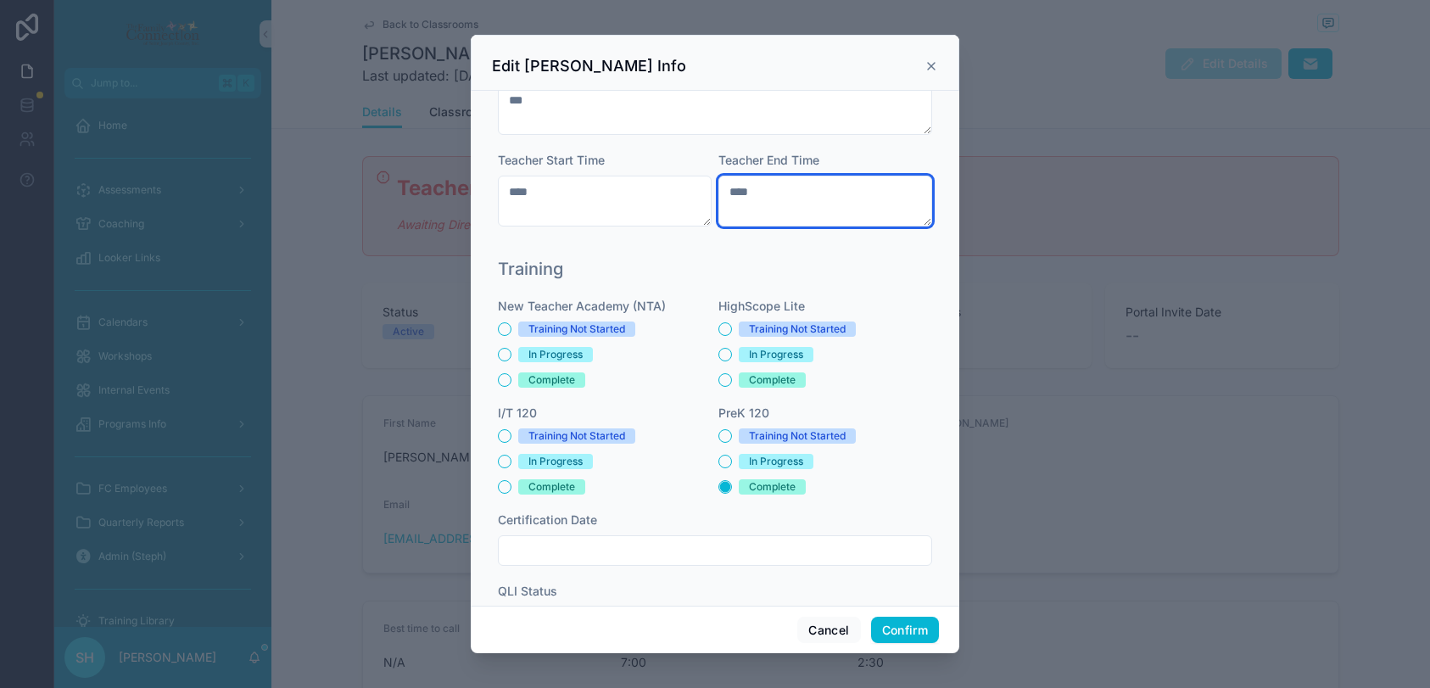
scroll to position [546, 0]
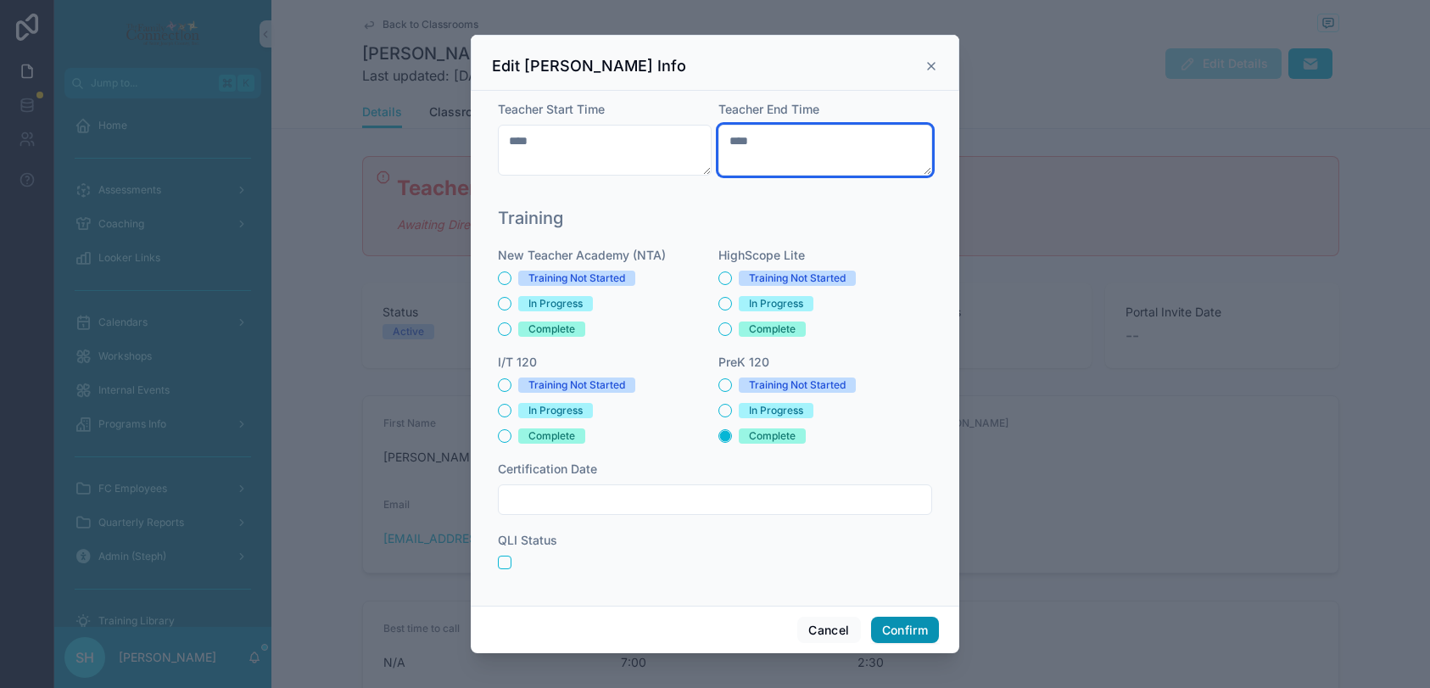
type textarea "****"
click at [900, 621] on button "Confirm" at bounding box center [905, 629] width 68 height 27
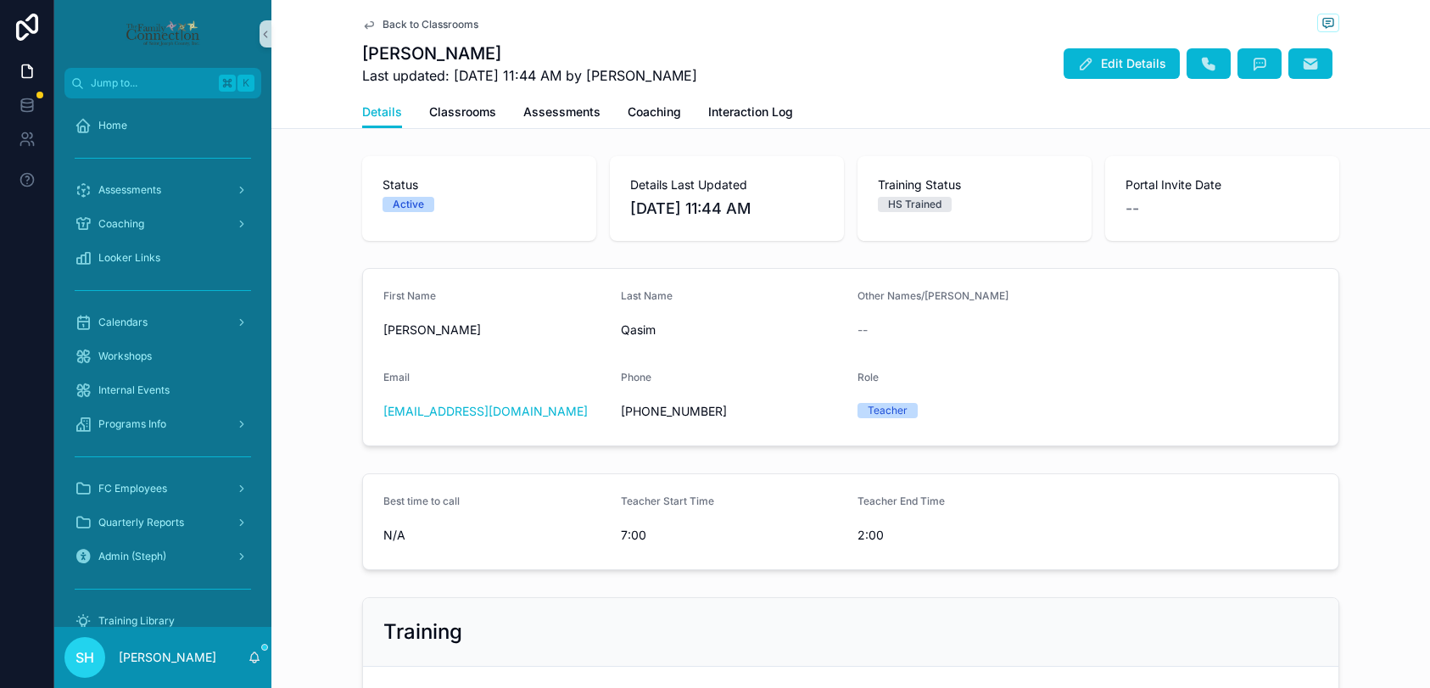
click at [443, 24] on span "Back to Classrooms" at bounding box center [430, 25] width 96 height 14
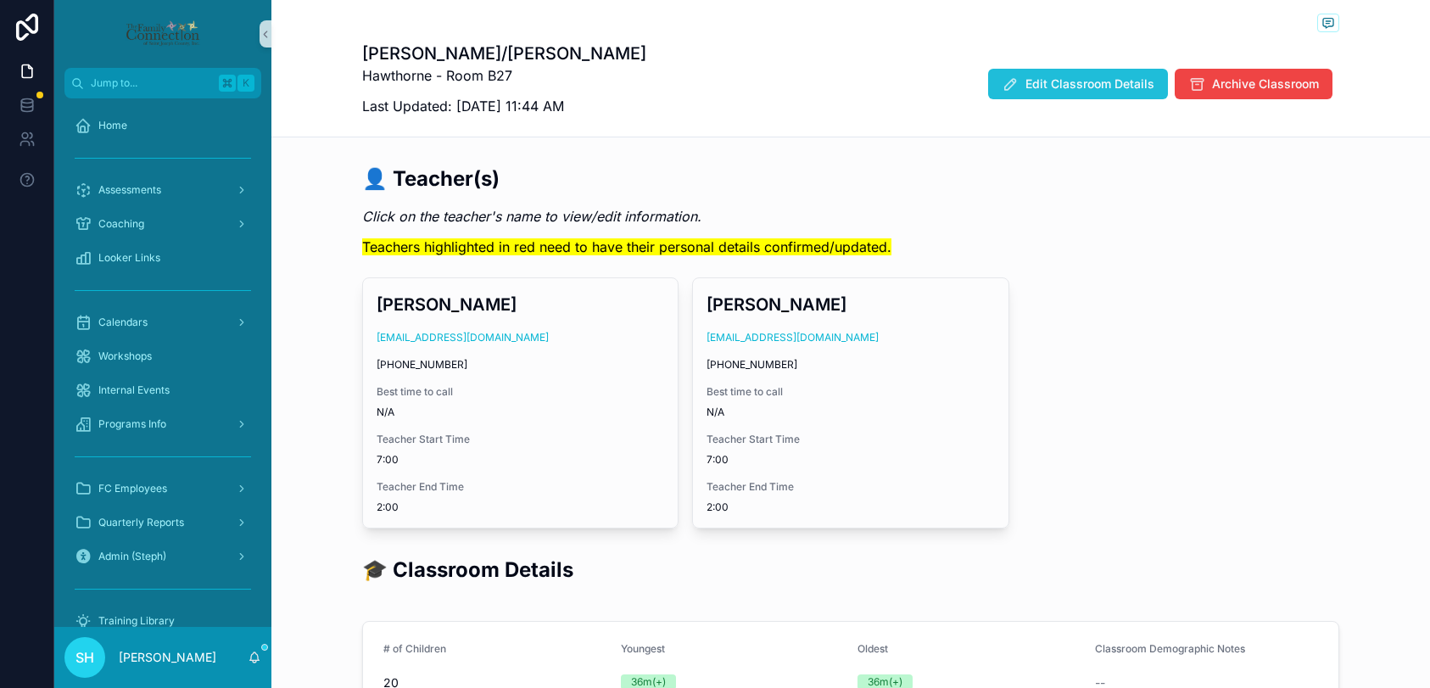
click at [1097, 81] on span "Edit Classroom Details" at bounding box center [1089, 83] width 129 height 17
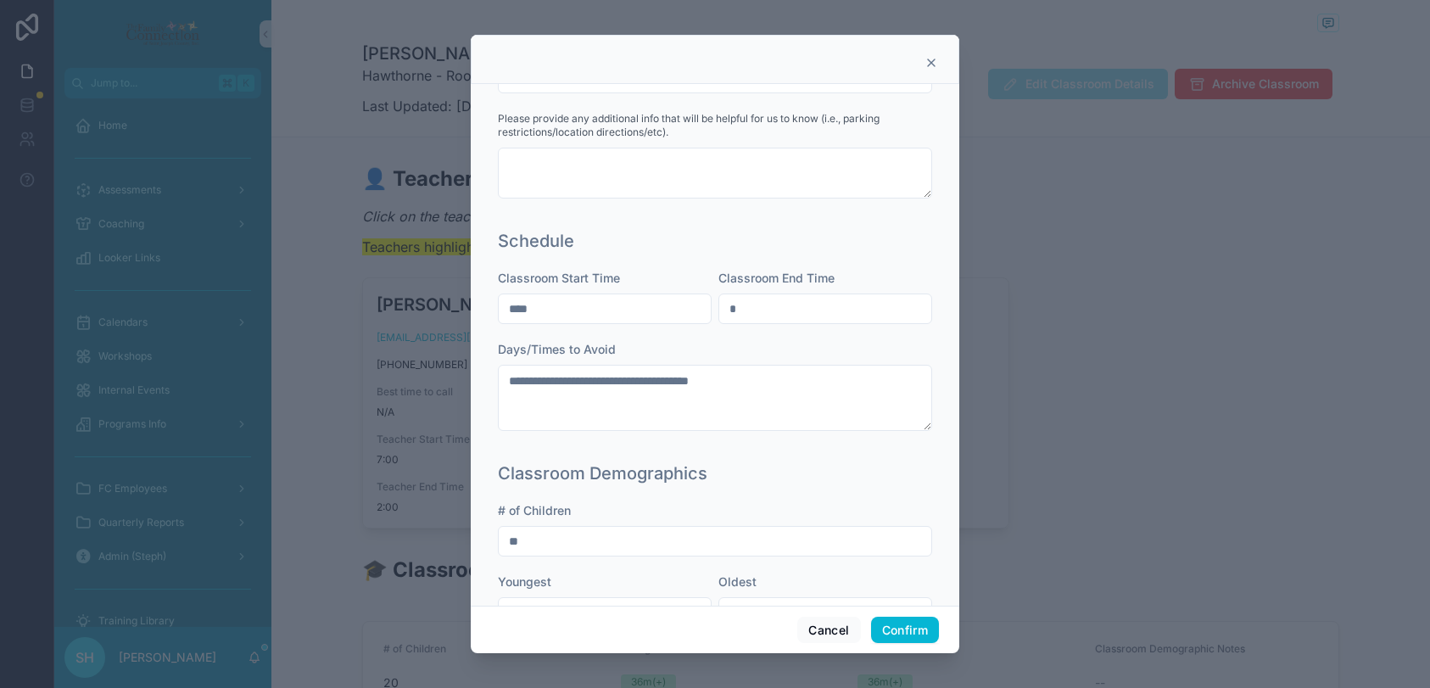
scroll to position [415, 0]
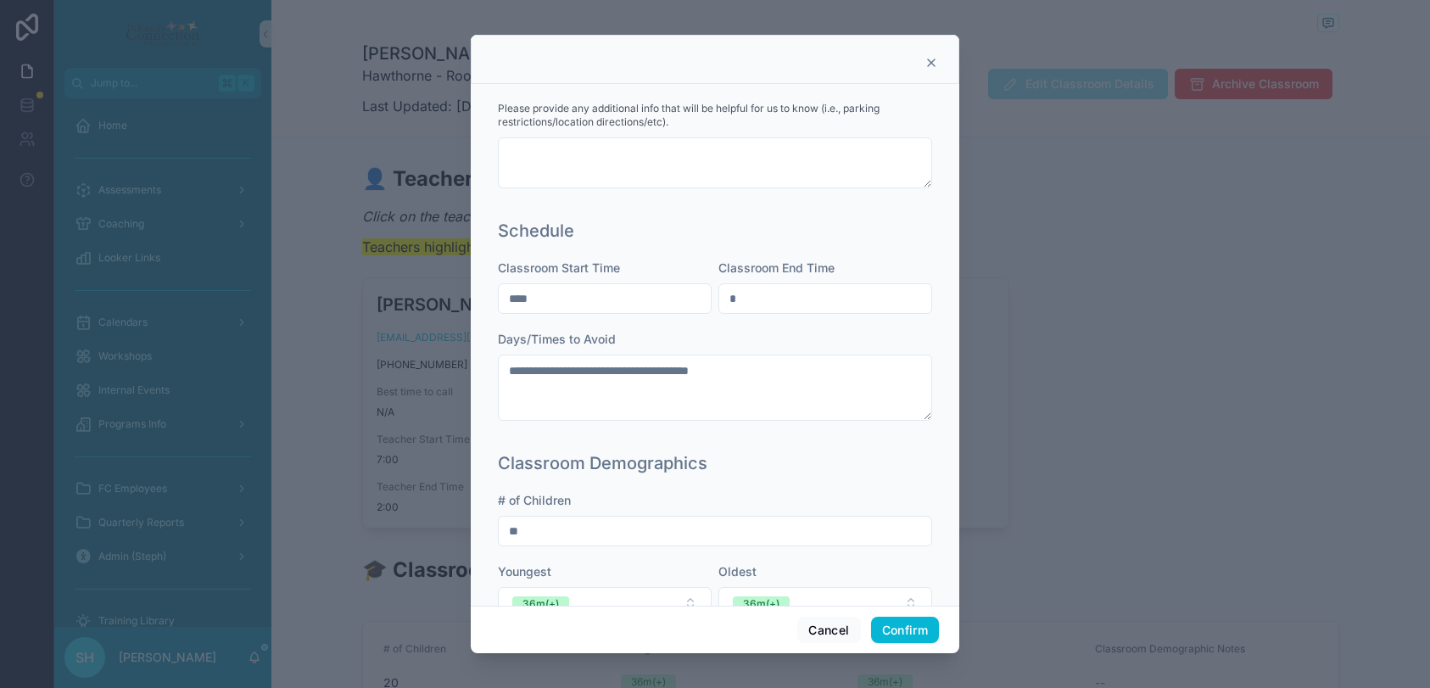
drag, startPoint x: 569, startPoint y: 298, endPoint x: 464, endPoint y: 304, distance: 105.3
click at [464, 304] on div "**********" at bounding box center [715, 344] width 1430 height 688
type input "****"
drag, startPoint x: 761, startPoint y: 295, endPoint x: 729, endPoint y: 296, distance: 32.2
click at [729, 296] on input "*" at bounding box center [825, 299] width 212 height 24
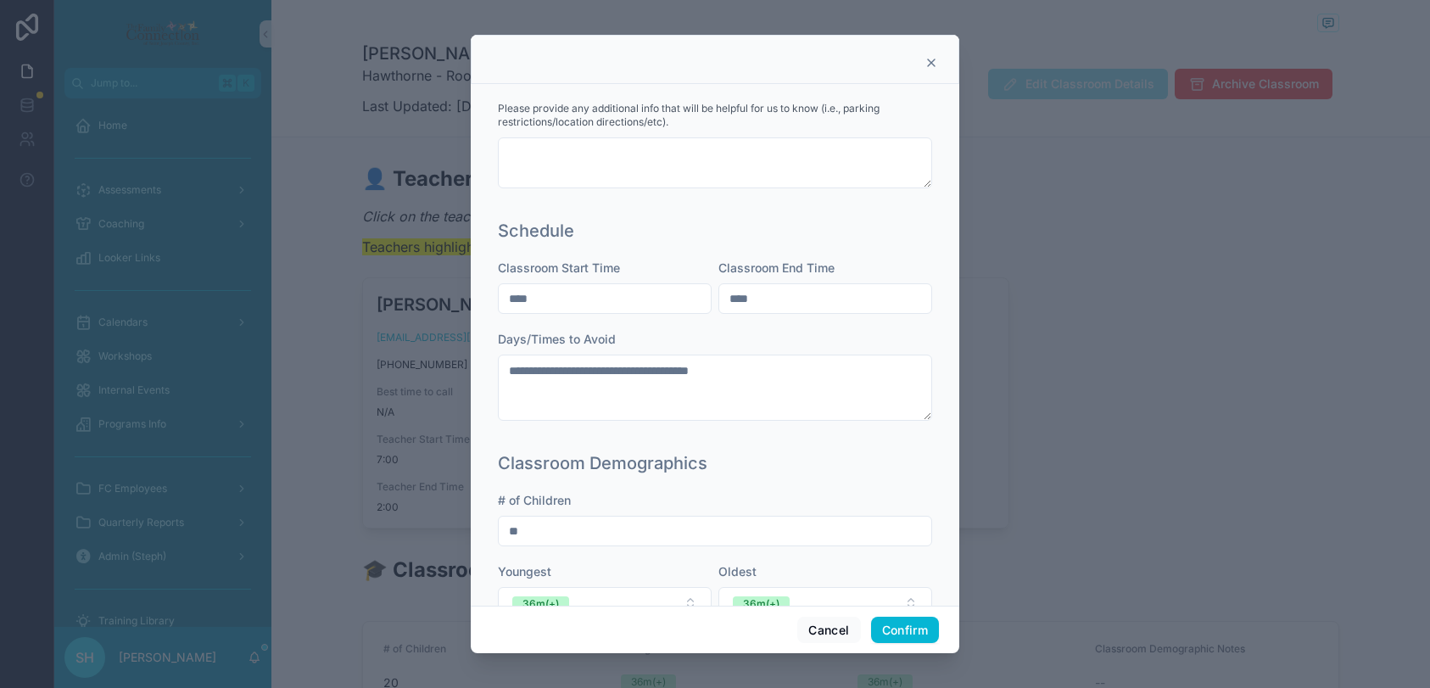
type input "****"
click at [819, 473] on div "Classroom Demographics" at bounding box center [715, 463] width 434 height 24
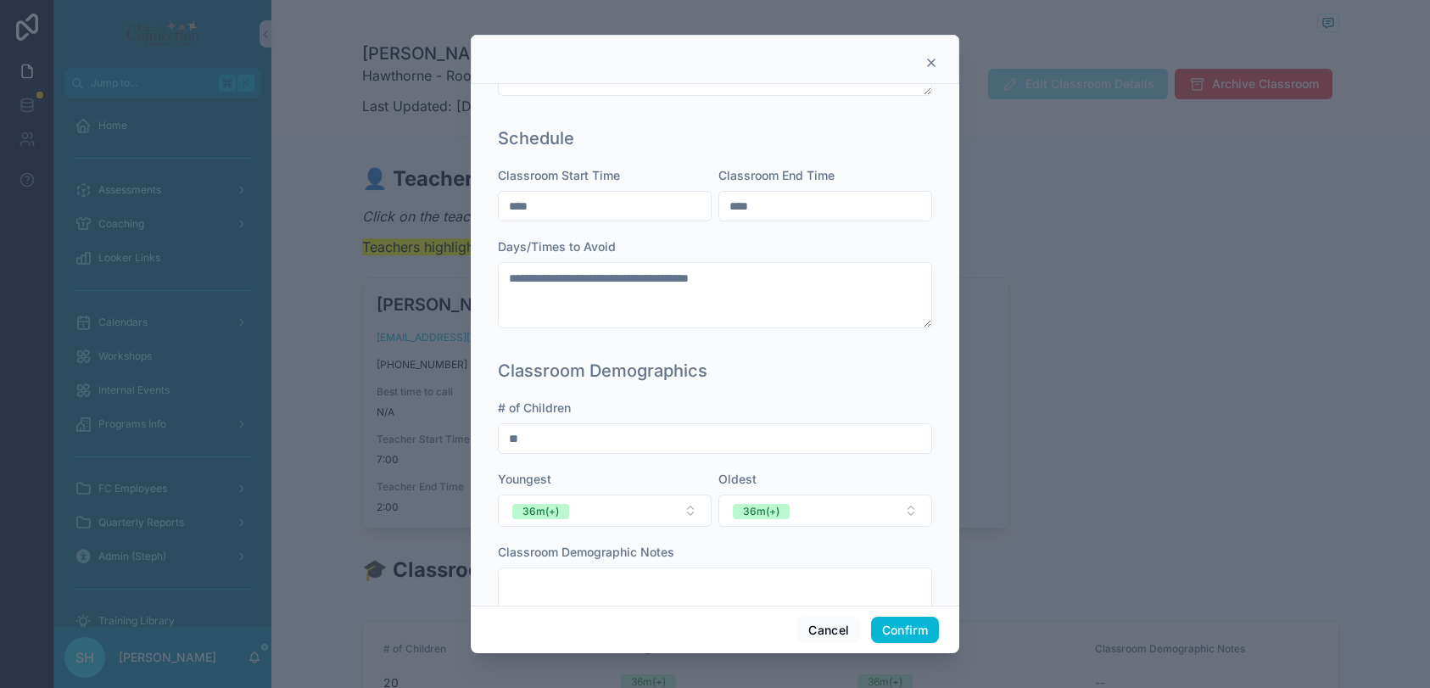
scroll to position [556, 0]
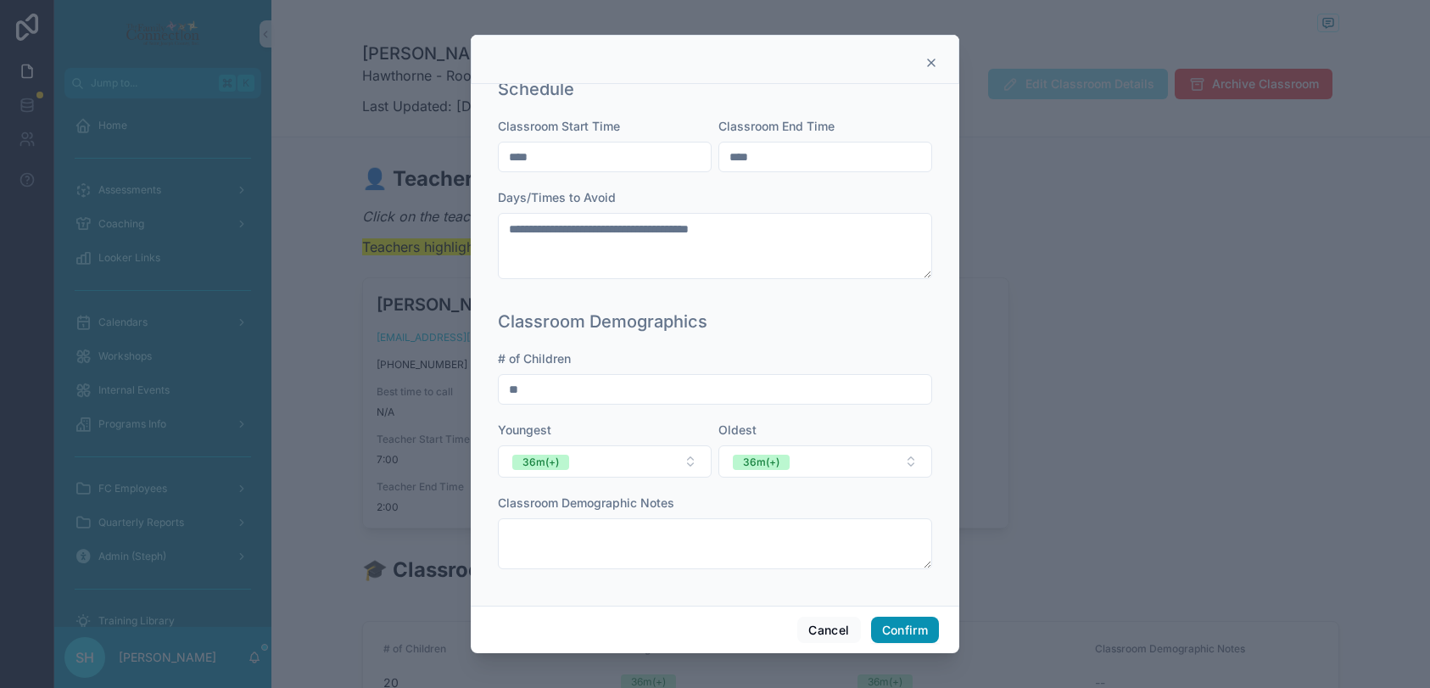
click at [903, 628] on button "Confirm" at bounding box center [905, 629] width 68 height 27
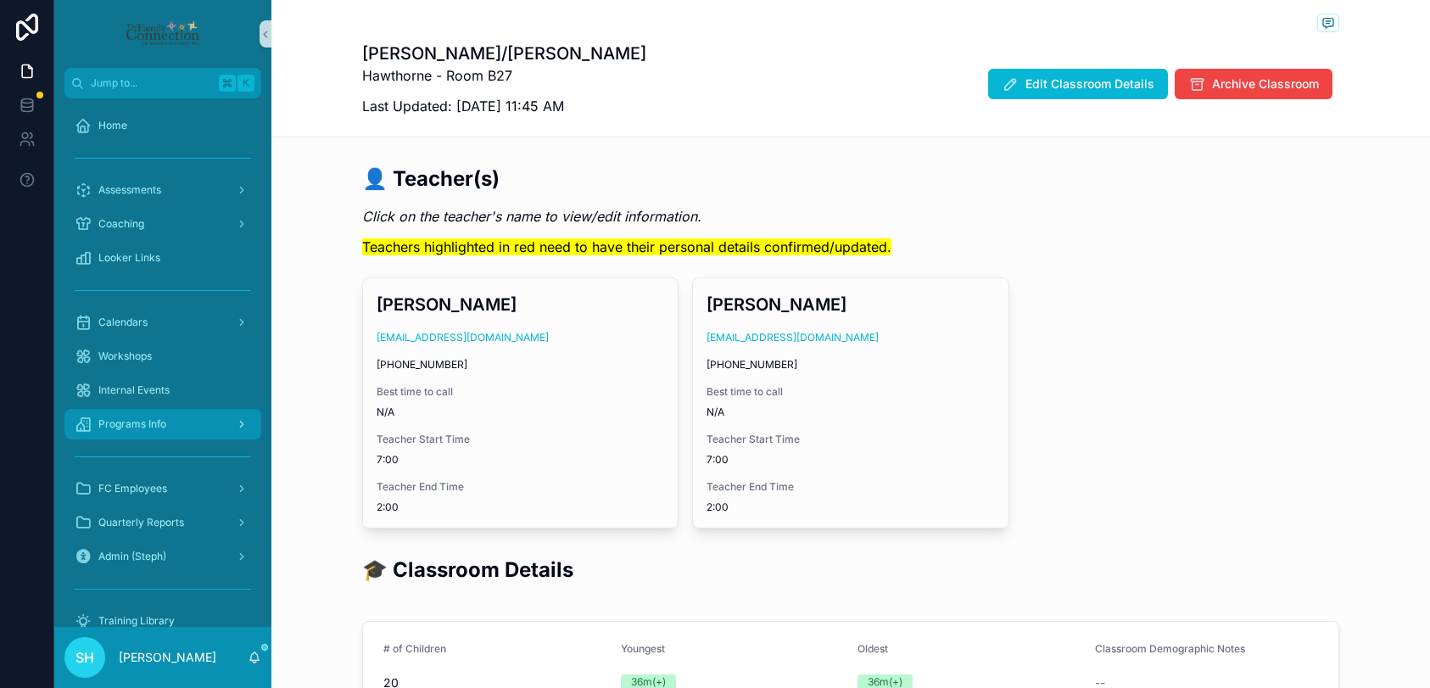
click at [130, 425] on span "Programs Info" at bounding box center [132, 424] width 68 height 14
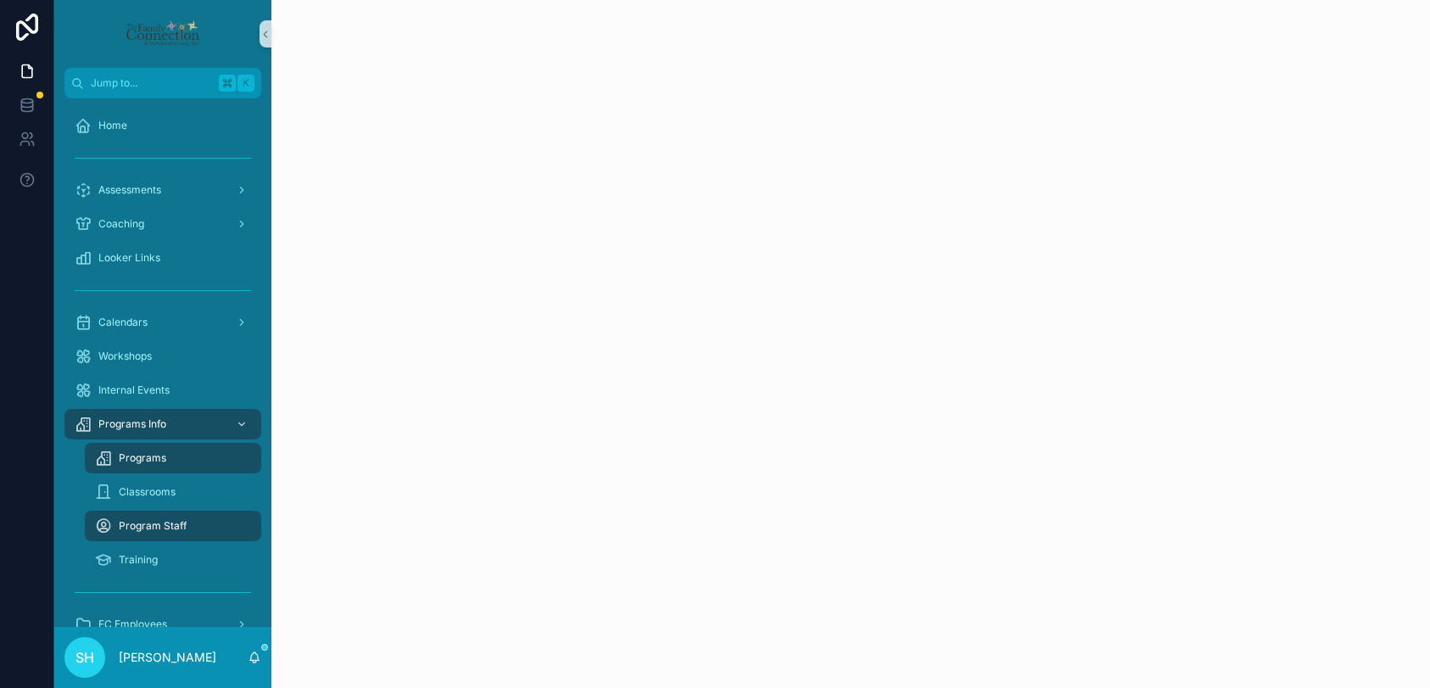
click at [143, 462] on span "Programs" at bounding box center [142, 458] width 47 height 14
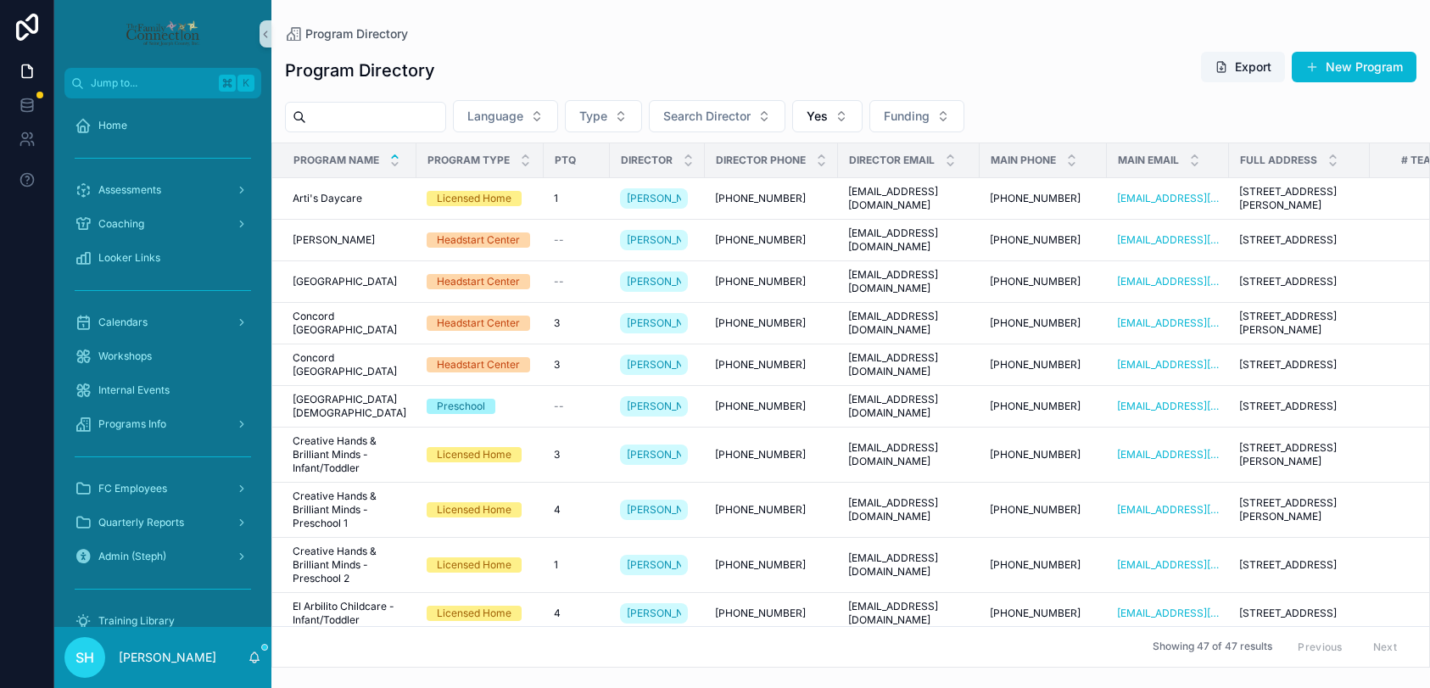
click at [389, 120] on input "scrollable content" at bounding box center [375, 117] width 139 height 24
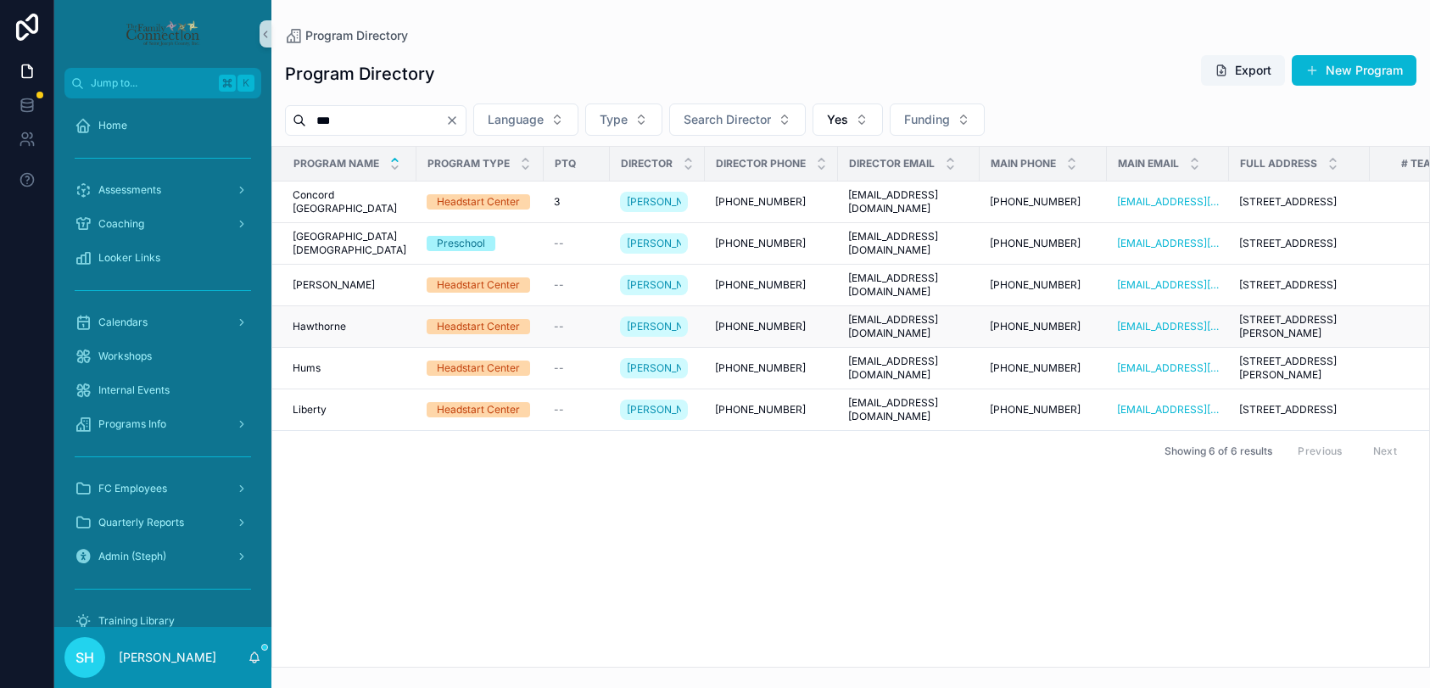
type input "***"
click at [311, 333] on span "Hawthorne" at bounding box center [319, 327] width 53 height 14
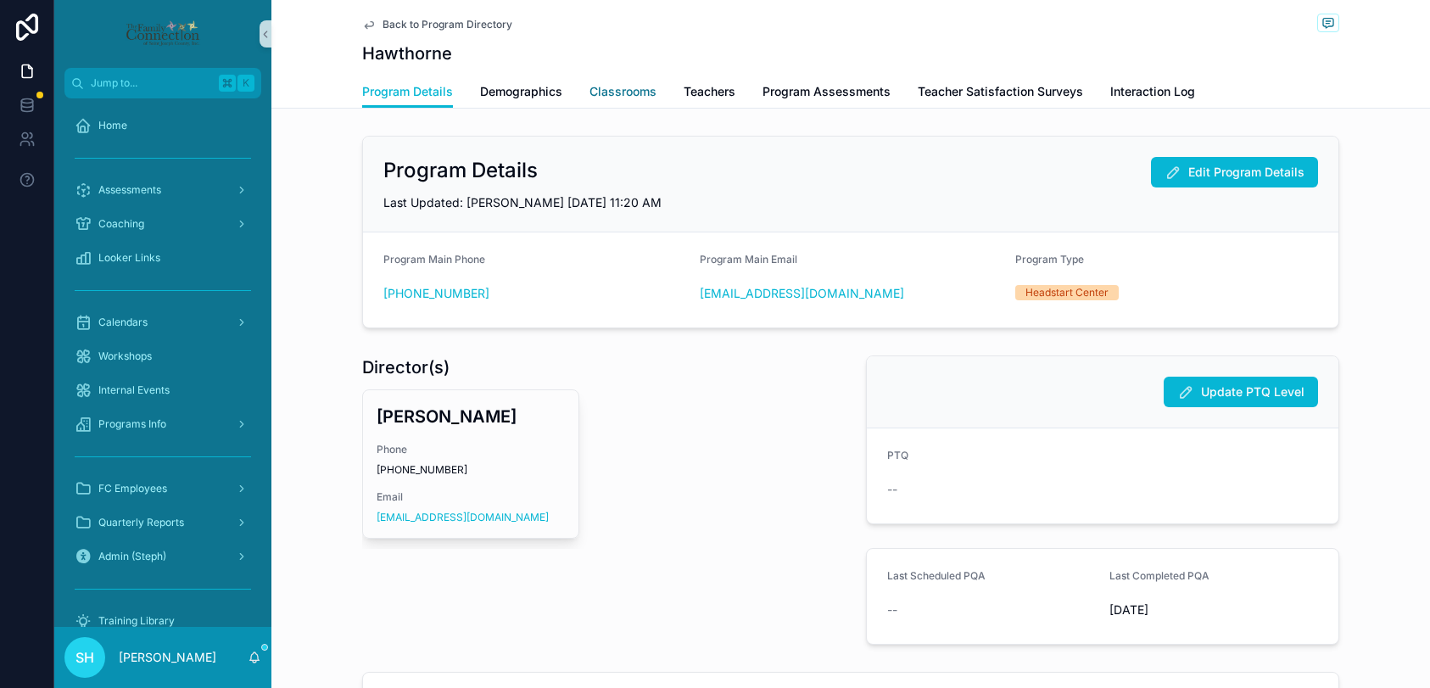
click at [649, 96] on span "Classrooms" at bounding box center [622, 91] width 67 height 17
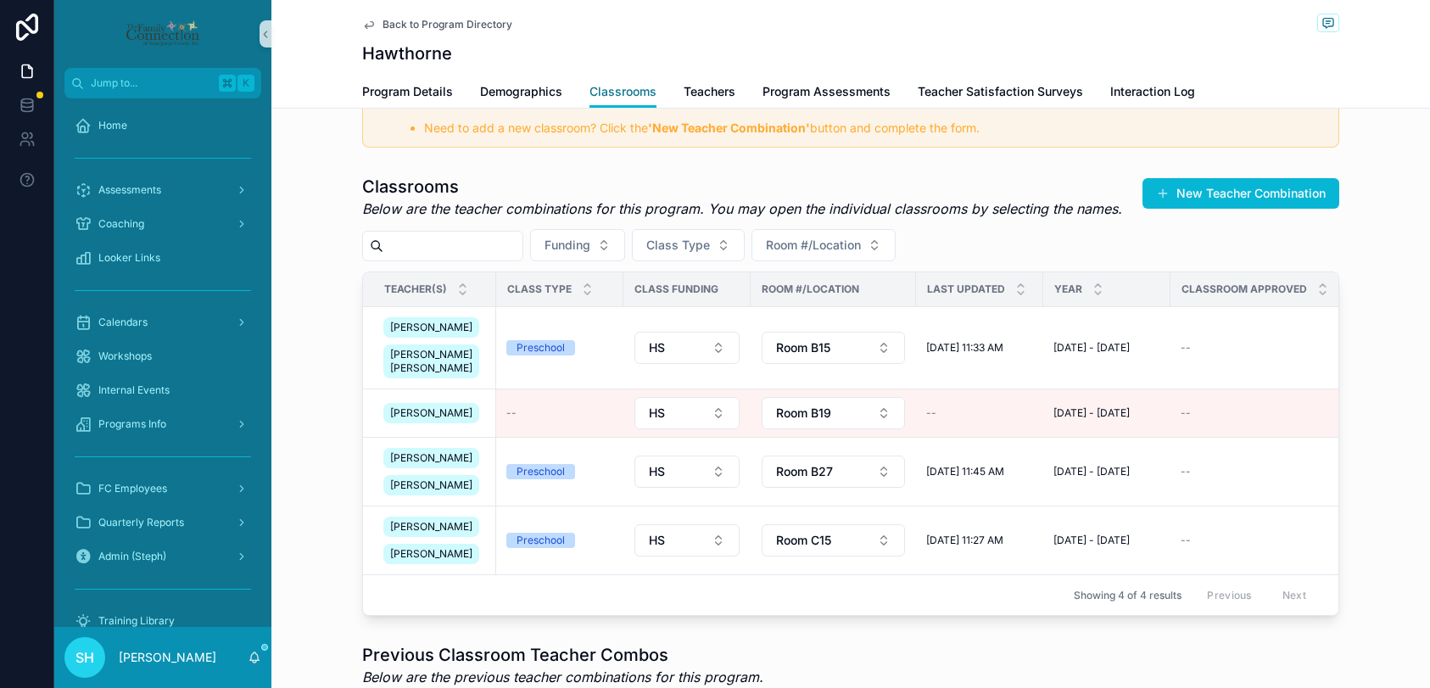
scroll to position [332, 0]
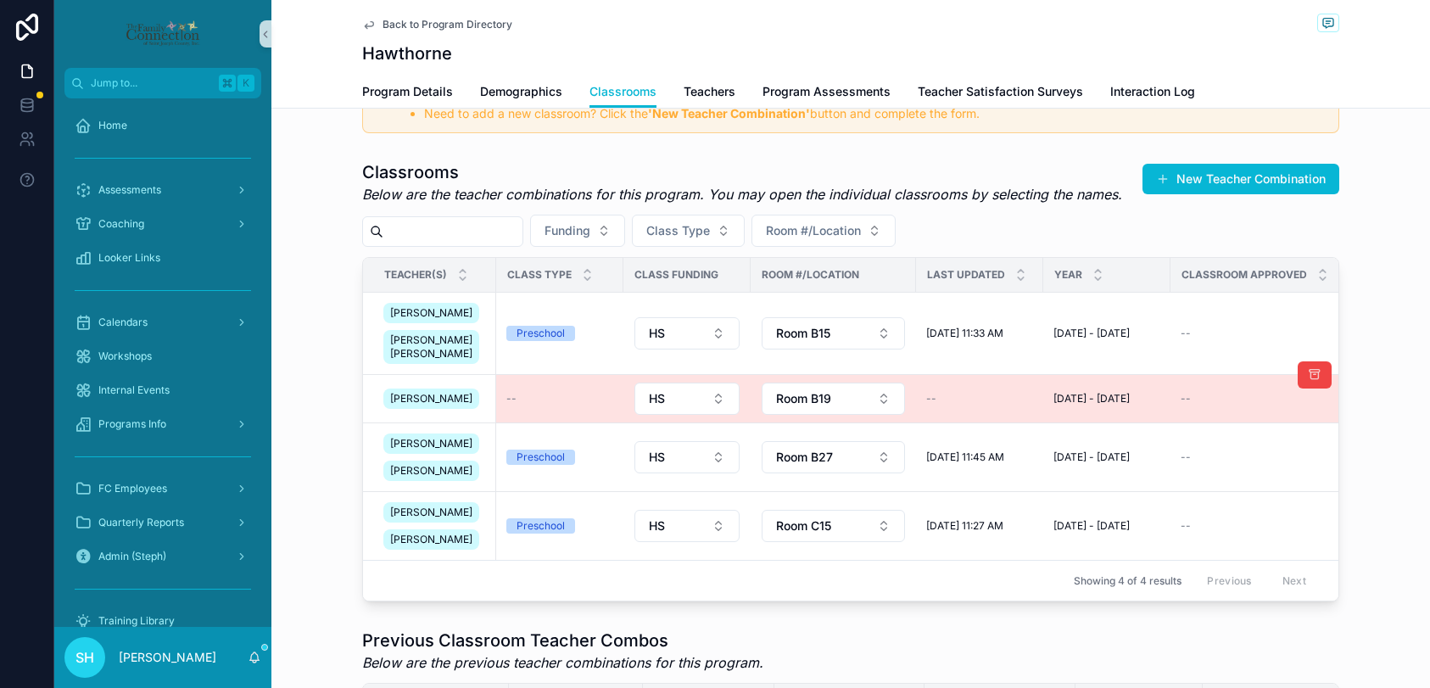
click at [563, 405] on div "--" at bounding box center [559, 399] width 107 height 14
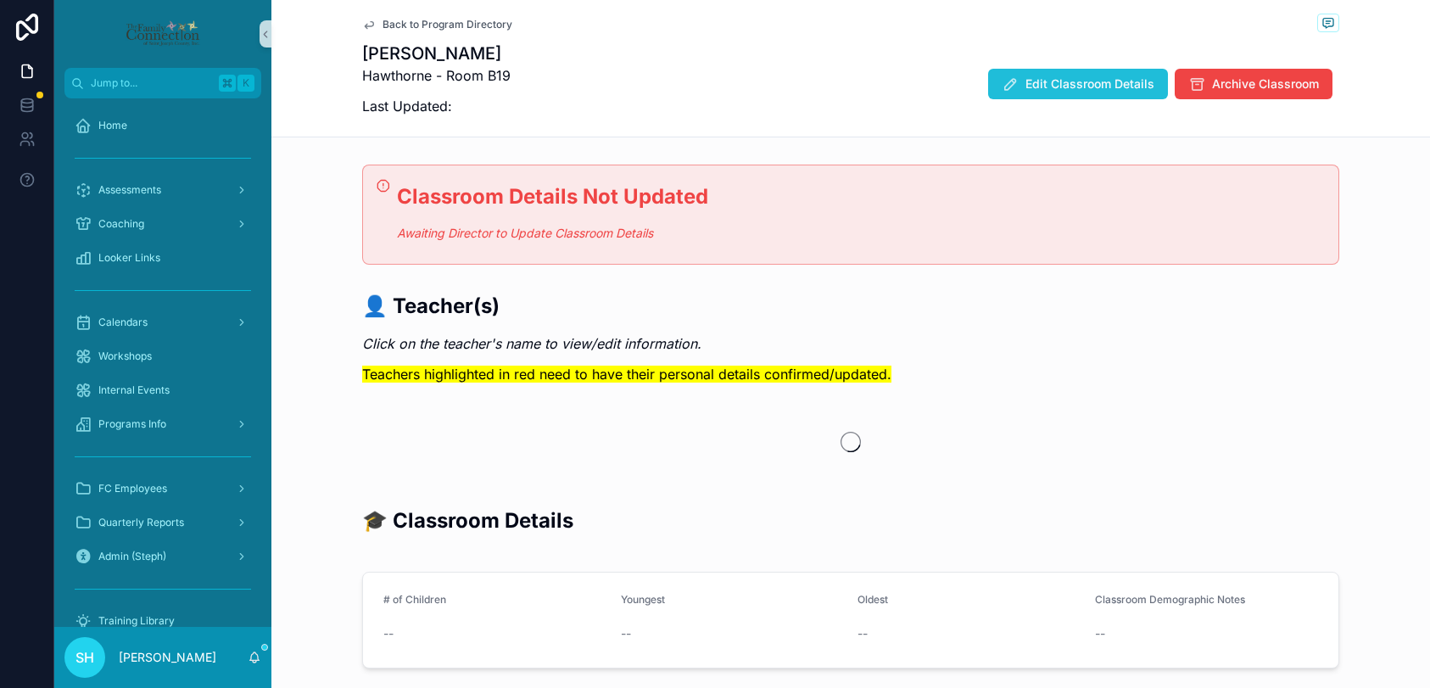
click at [1099, 82] on span "Edit Classroom Details" at bounding box center [1089, 83] width 129 height 17
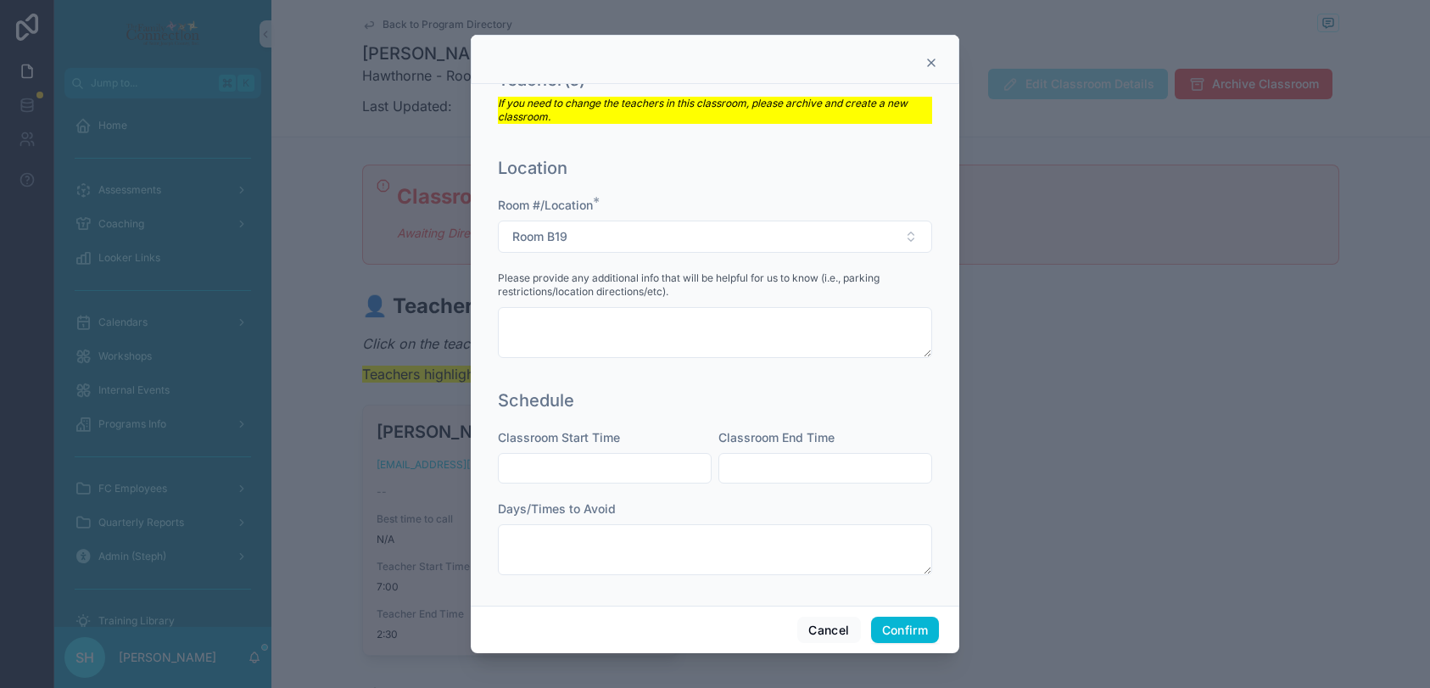
scroll to position [265, 0]
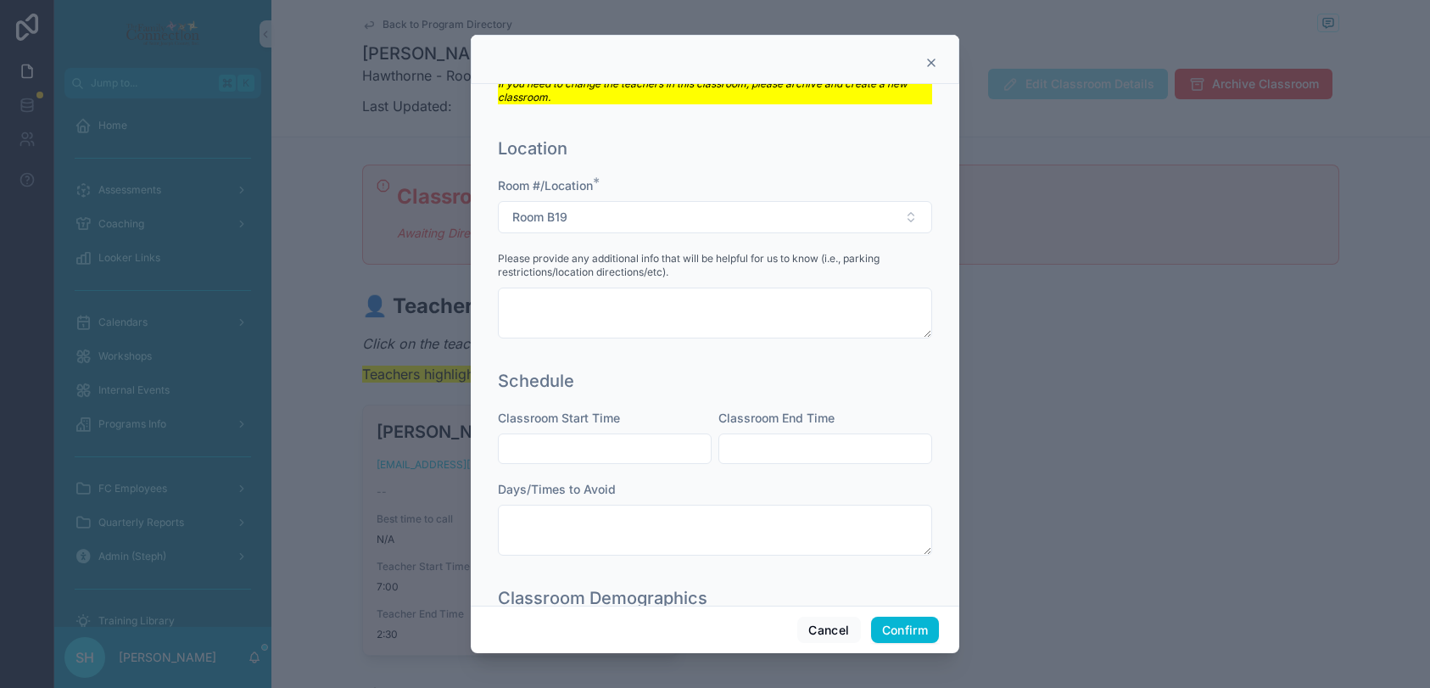
click at [577, 450] on input "text" at bounding box center [605, 449] width 212 height 24
type input "****"
click at [777, 453] on input "text" at bounding box center [825, 449] width 212 height 24
type input "****"
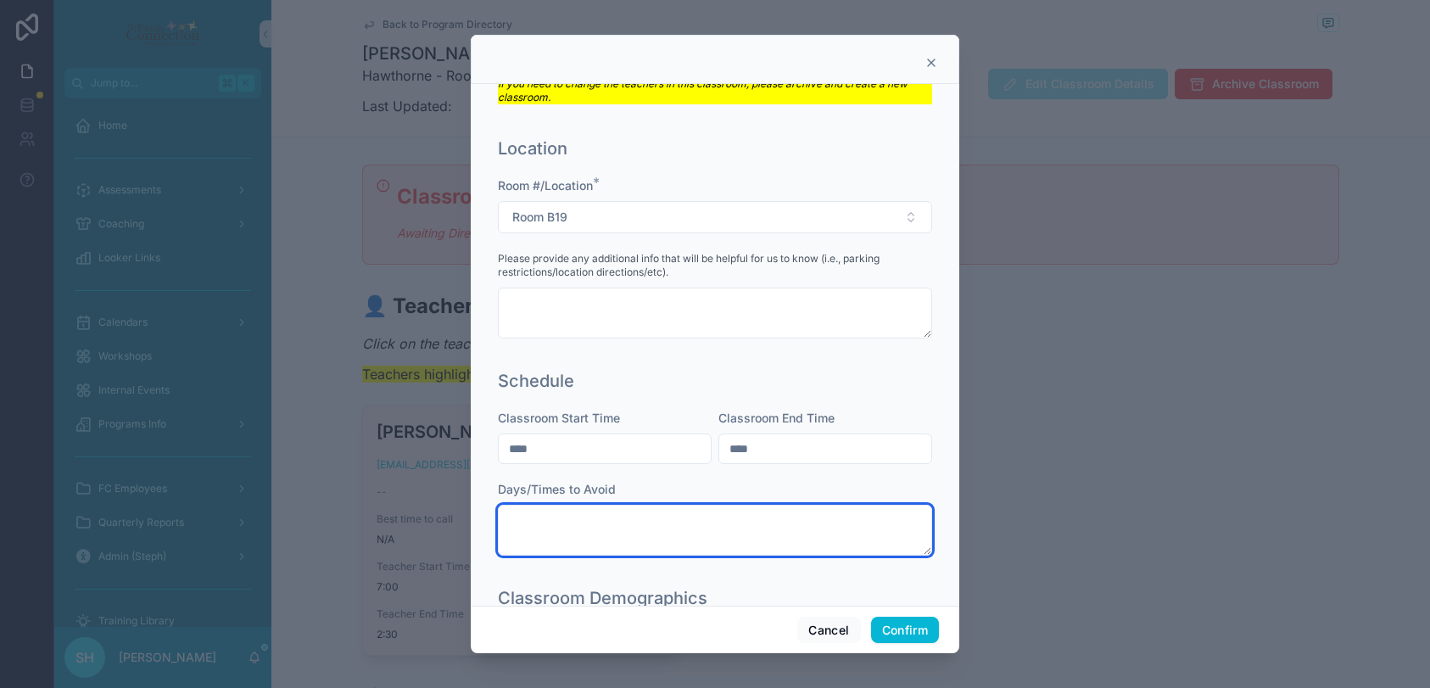
click at [626, 542] on textarea at bounding box center [715, 529] width 434 height 51
paste textarea "**********"
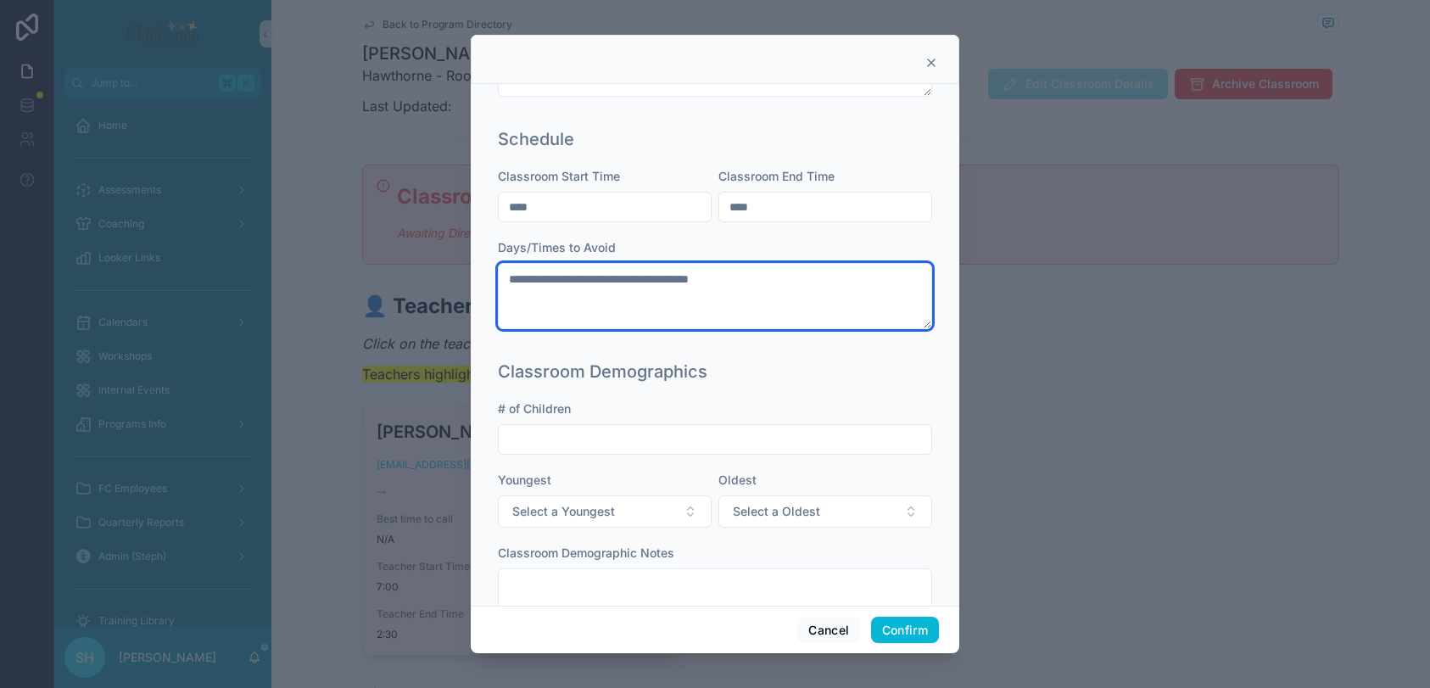
scroll to position [520, 0]
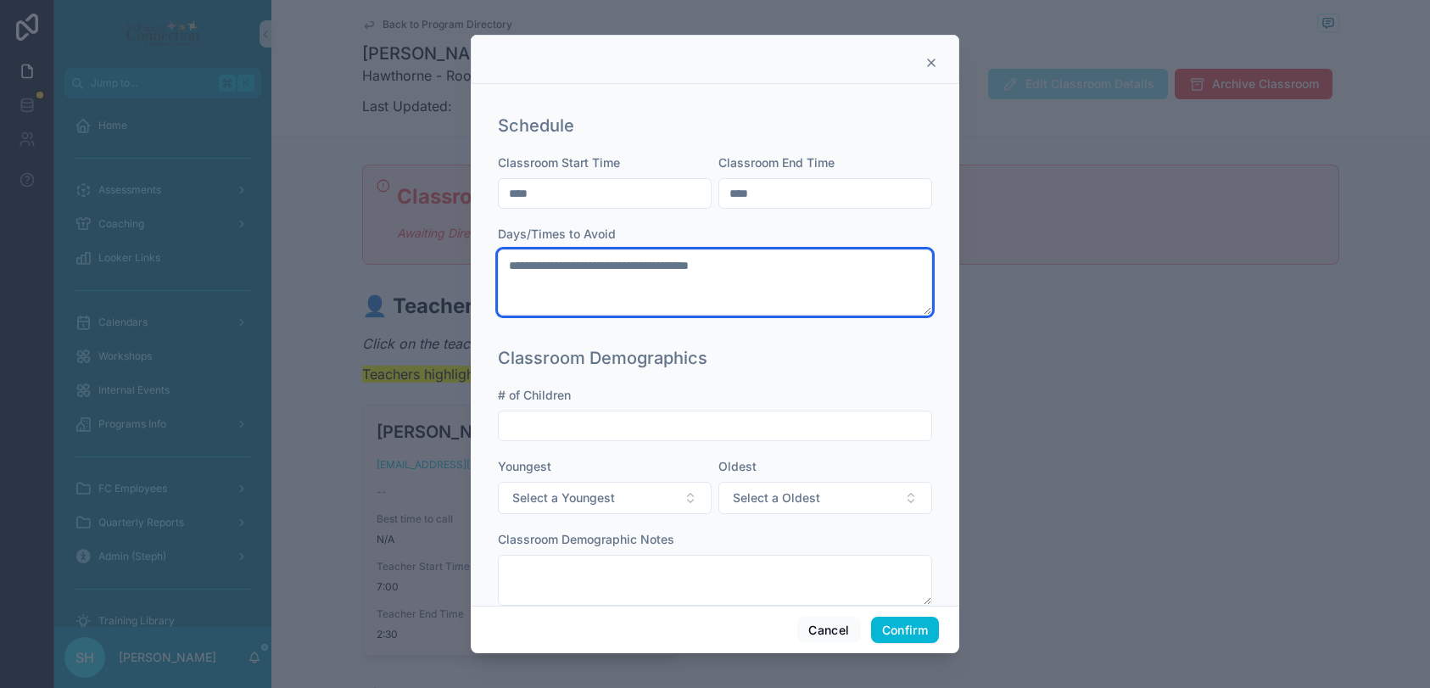
type textarea "**********"
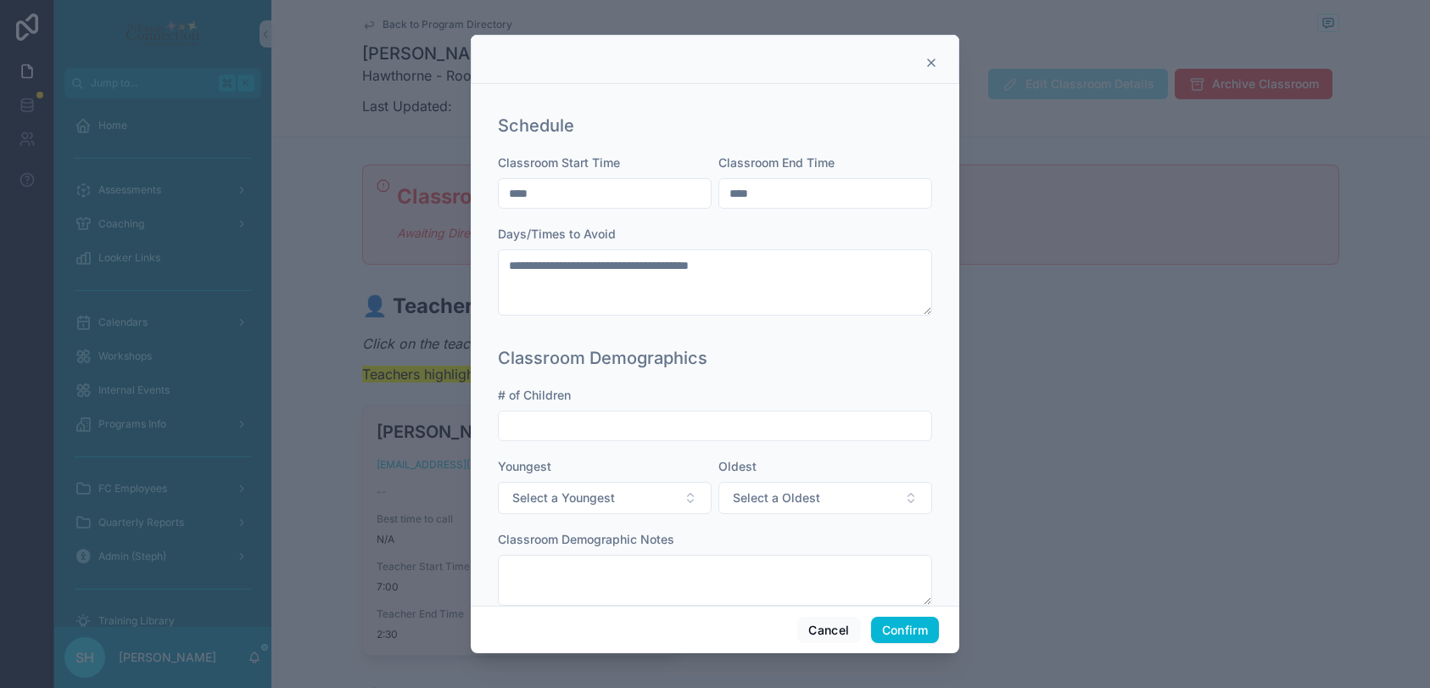
click at [592, 419] on input "text" at bounding box center [715, 426] width 432 height 24
type input "**"
click at [683, 496] on button "Select a Youngest" at bounding box center [605, 498] width 214 height 32
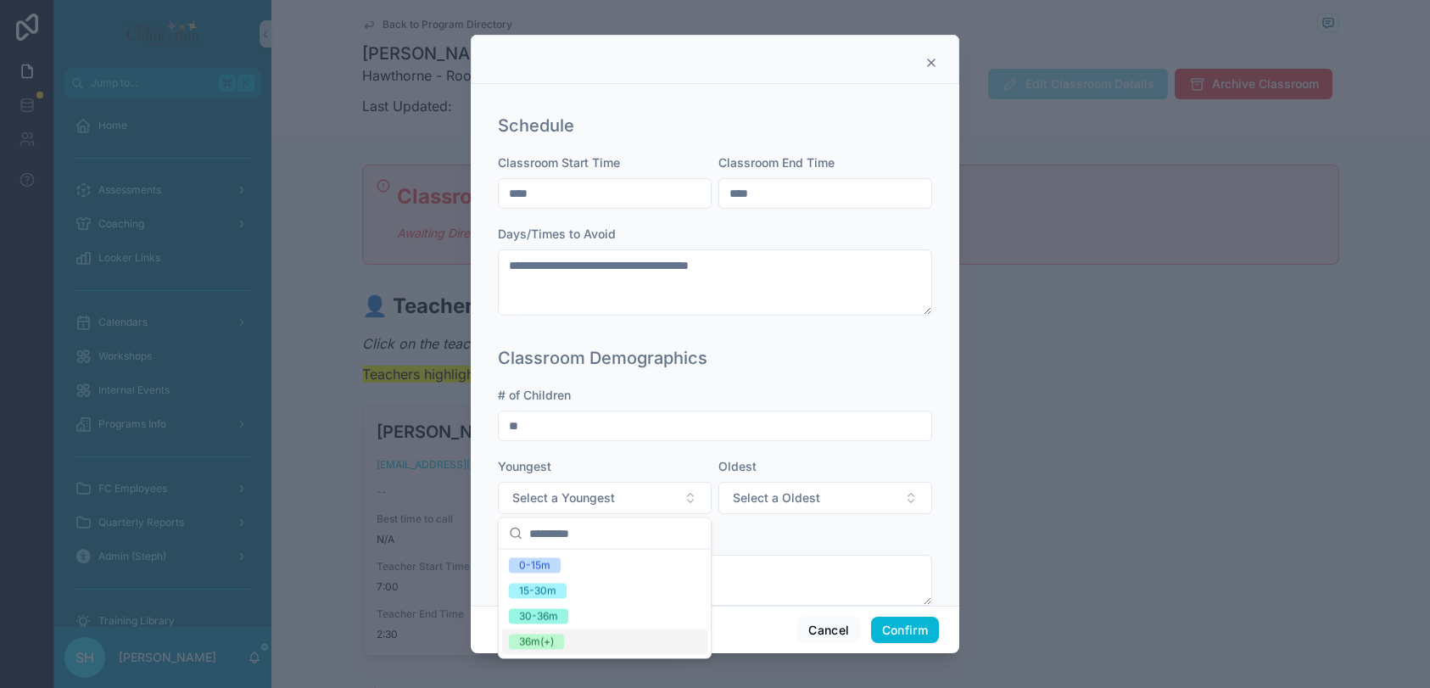
click at [573, 643] on div "36m(+)" at bounding box center [604, 641] width 205 height 25
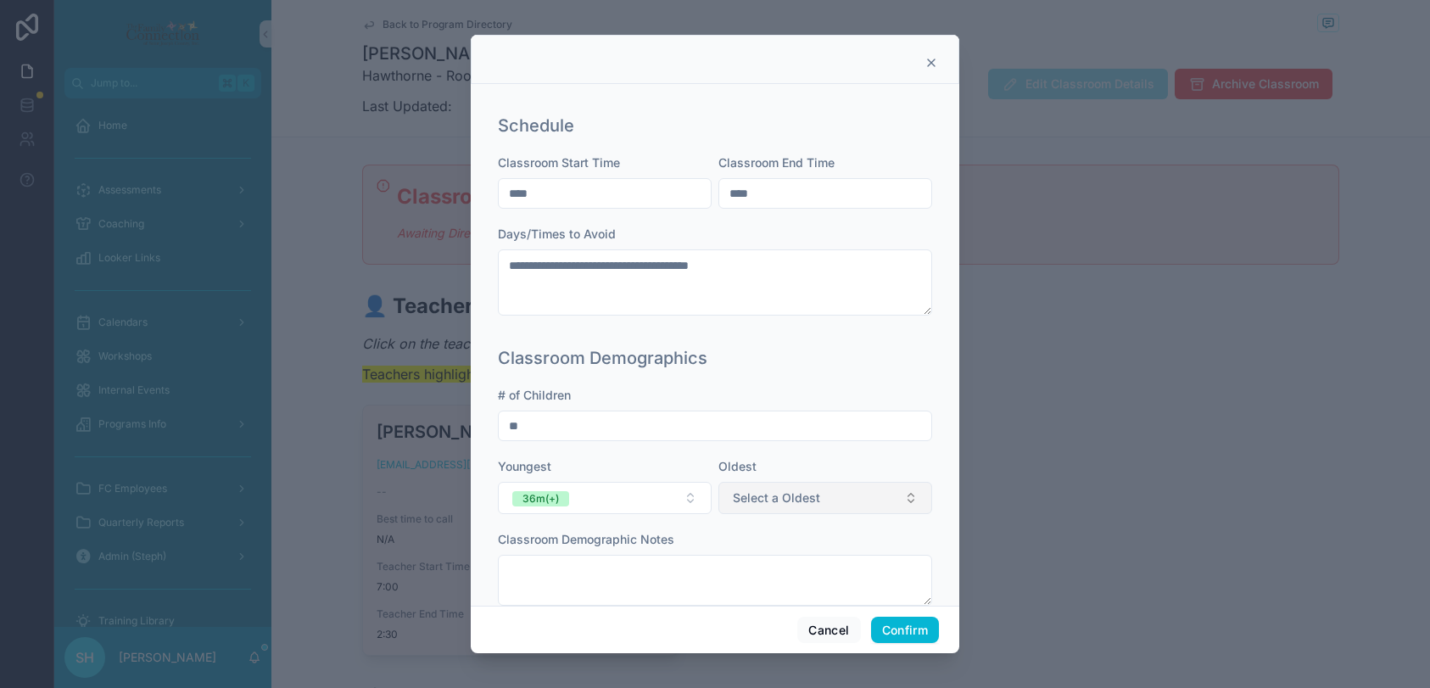
click at [772, 504] on span "Select a Oldest" at bounding box center [776, 497] width 87 height 17
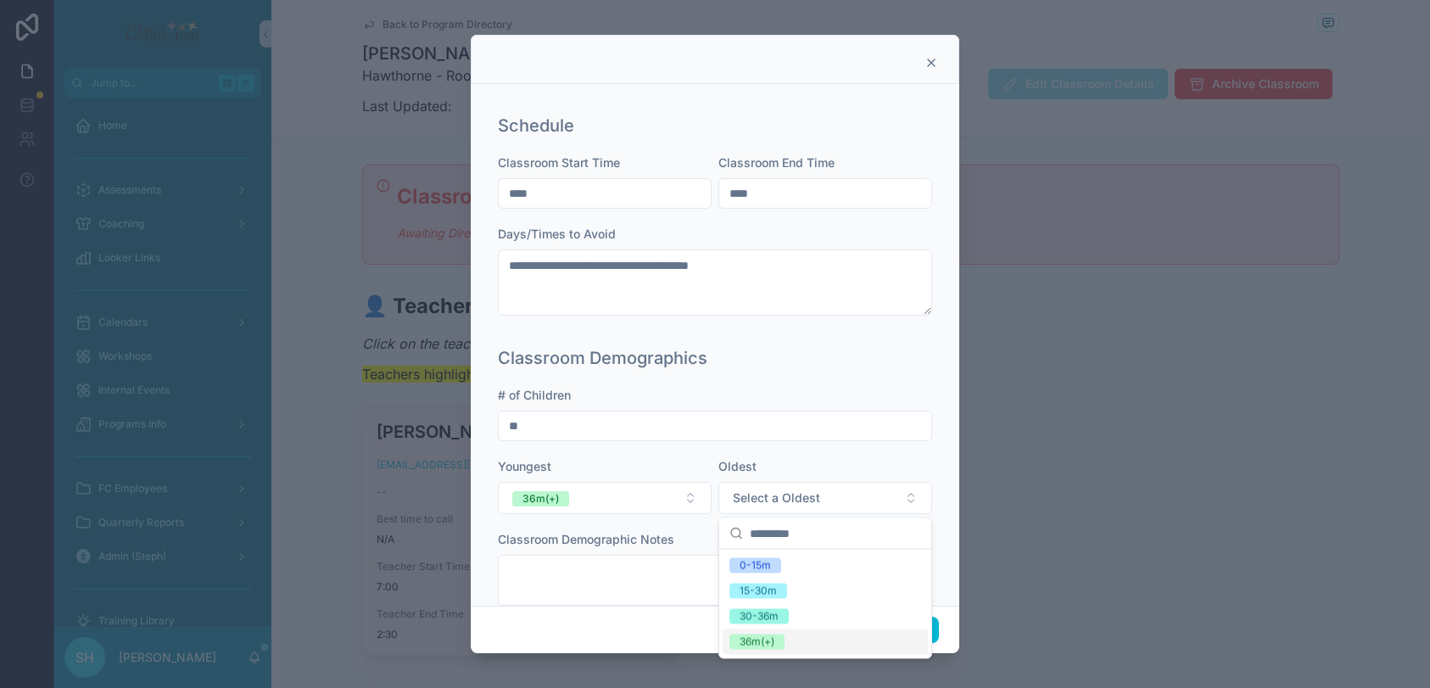
click at [766, 641] on div "36m(+)" at bounding box center [756, 641] width 35 height 15
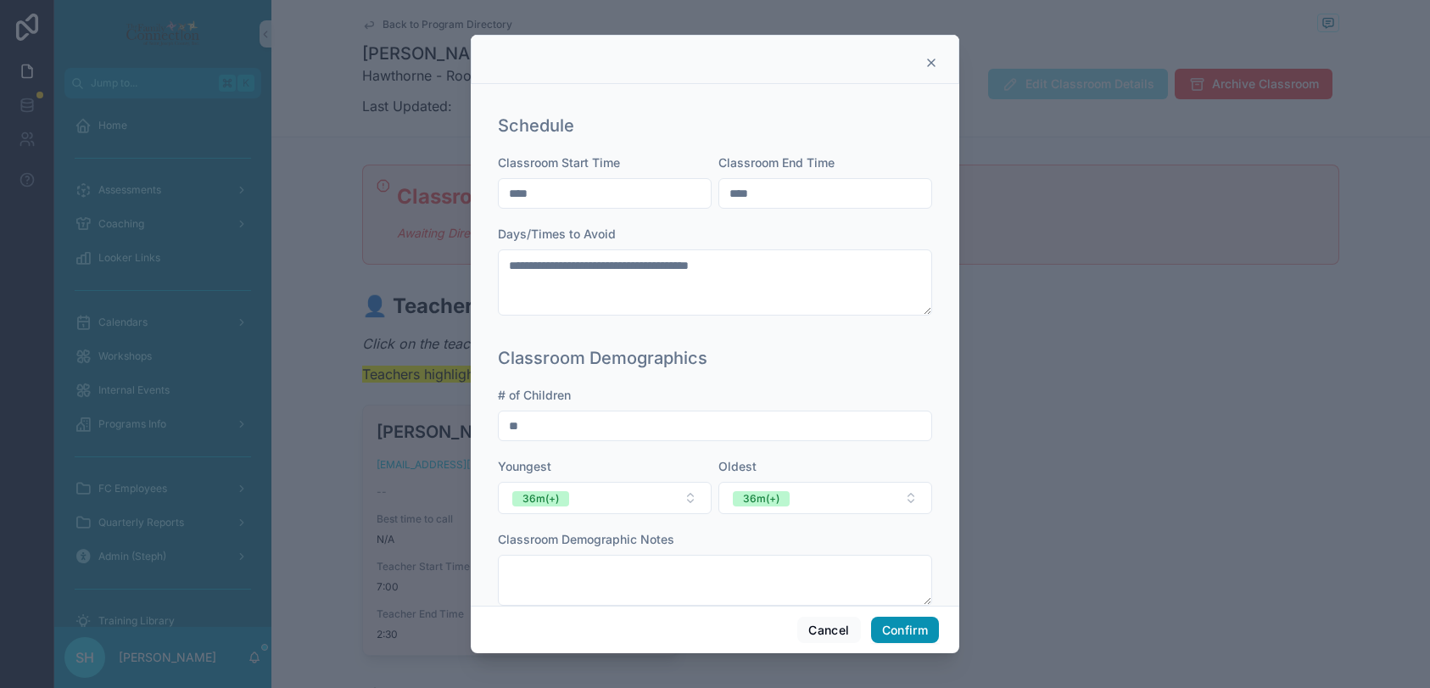
click at [912, 629] on button "Confirm" at bounding box center [905, 629] width 68 height 27
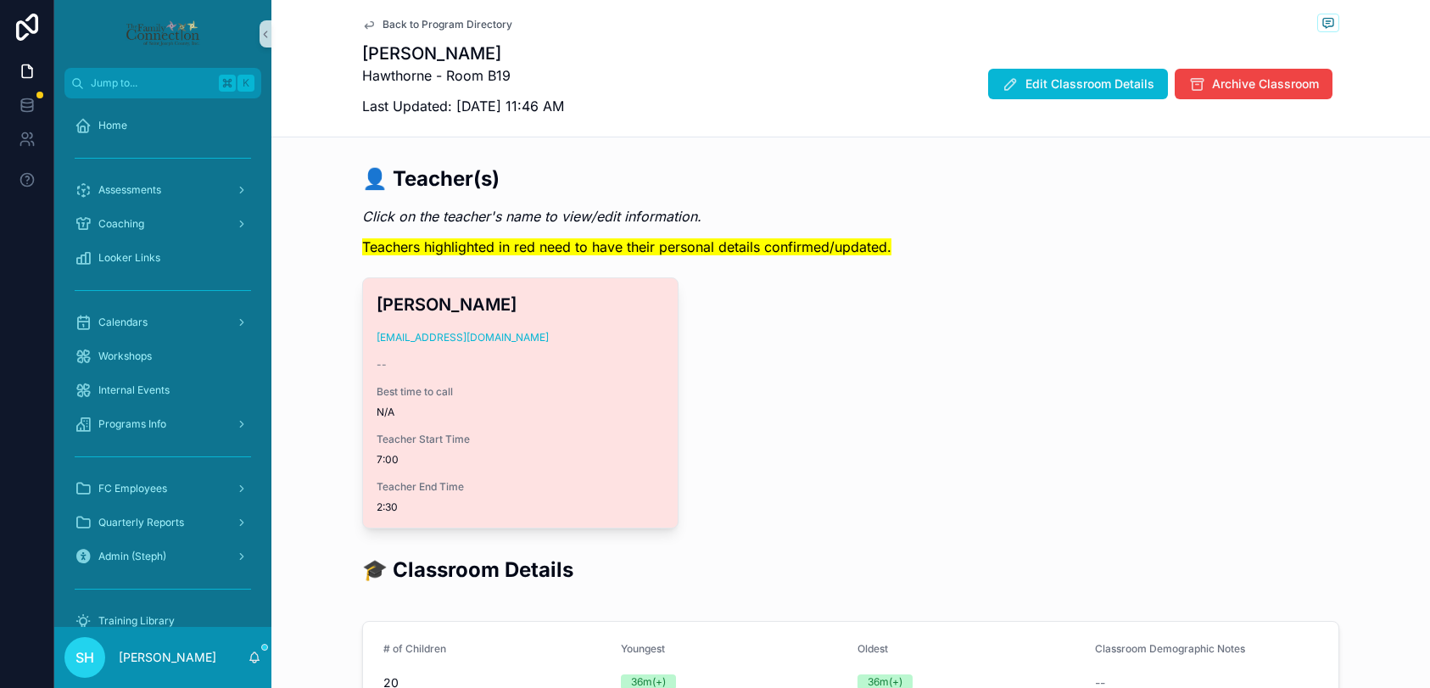
click at [594, 384] on div "[PERSON_NAME] [EMAIL_ADDRESS][DOMAIN_NAME] -- Best time to call N/A Teacher Sta…" at bounding box center [520, 402] width 315 height 249
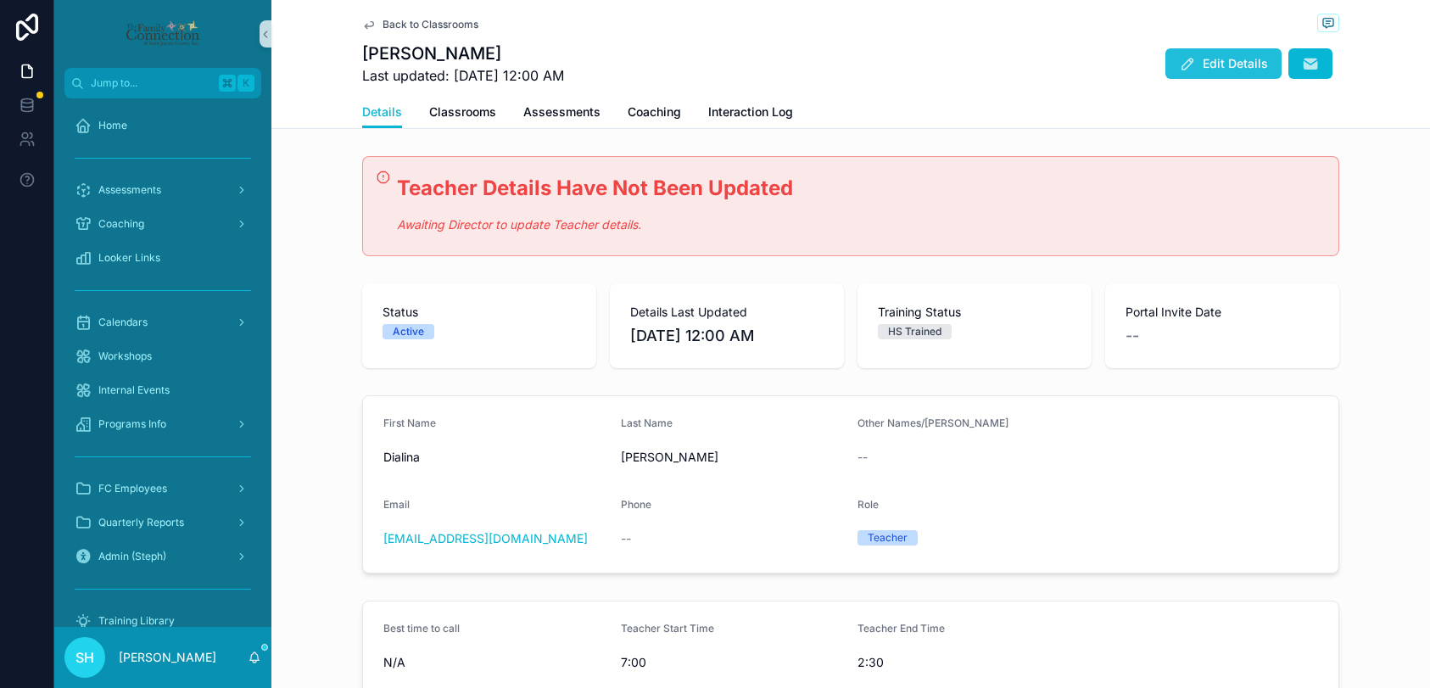
click at [1230, 61] on span "Edit Details" at bounding box center [1234, 63] width 65 height 17
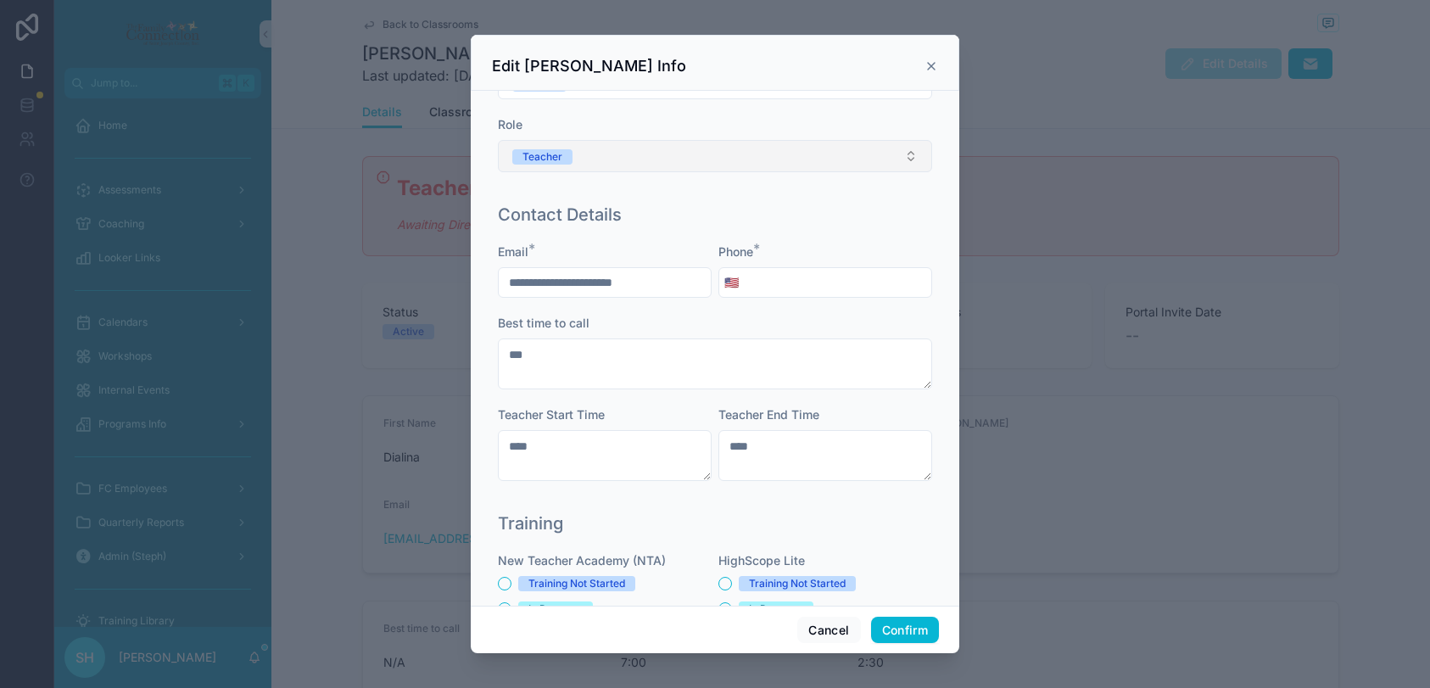
scroll to position [253, 0]
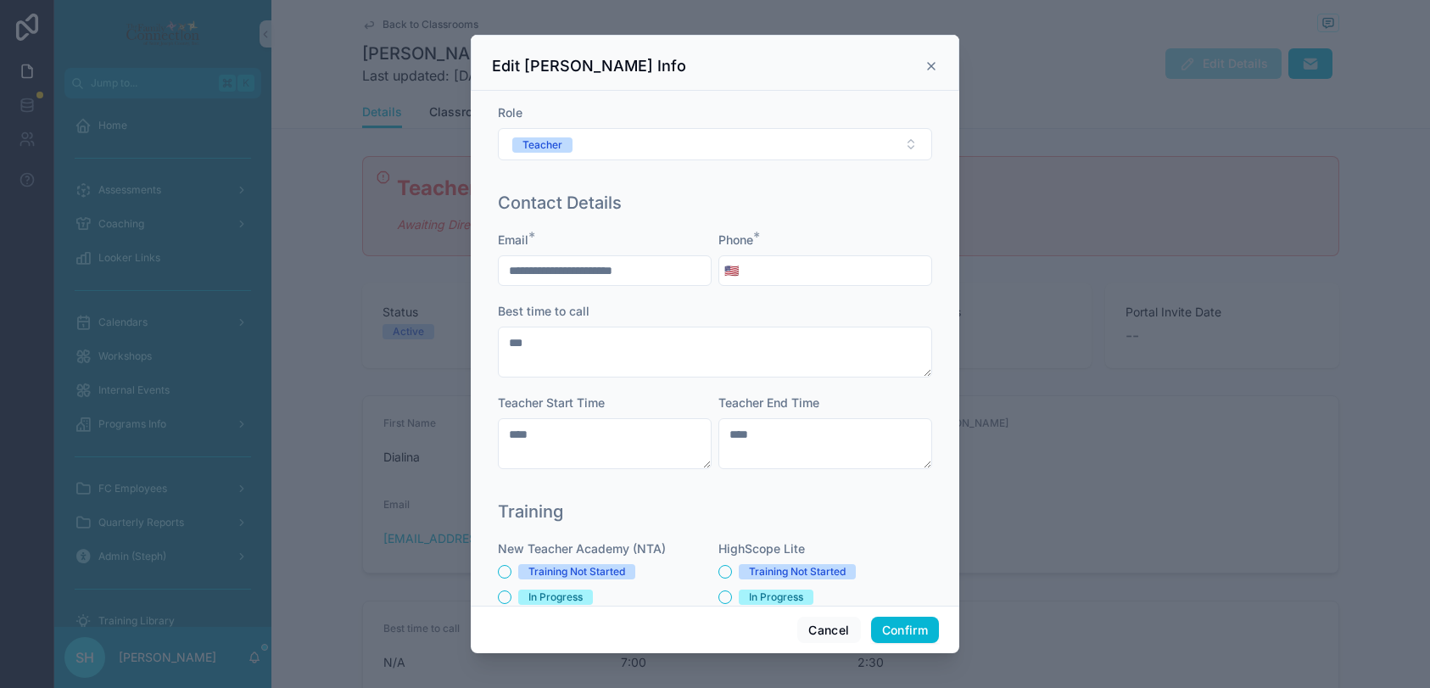
click at [778, 273] on input "tel" at bounding box center [837, 271] width 187 height 24
type input "**********"
click at [789, 446] on textarea "****" at bounding box center [825, 443] width 214 height 51
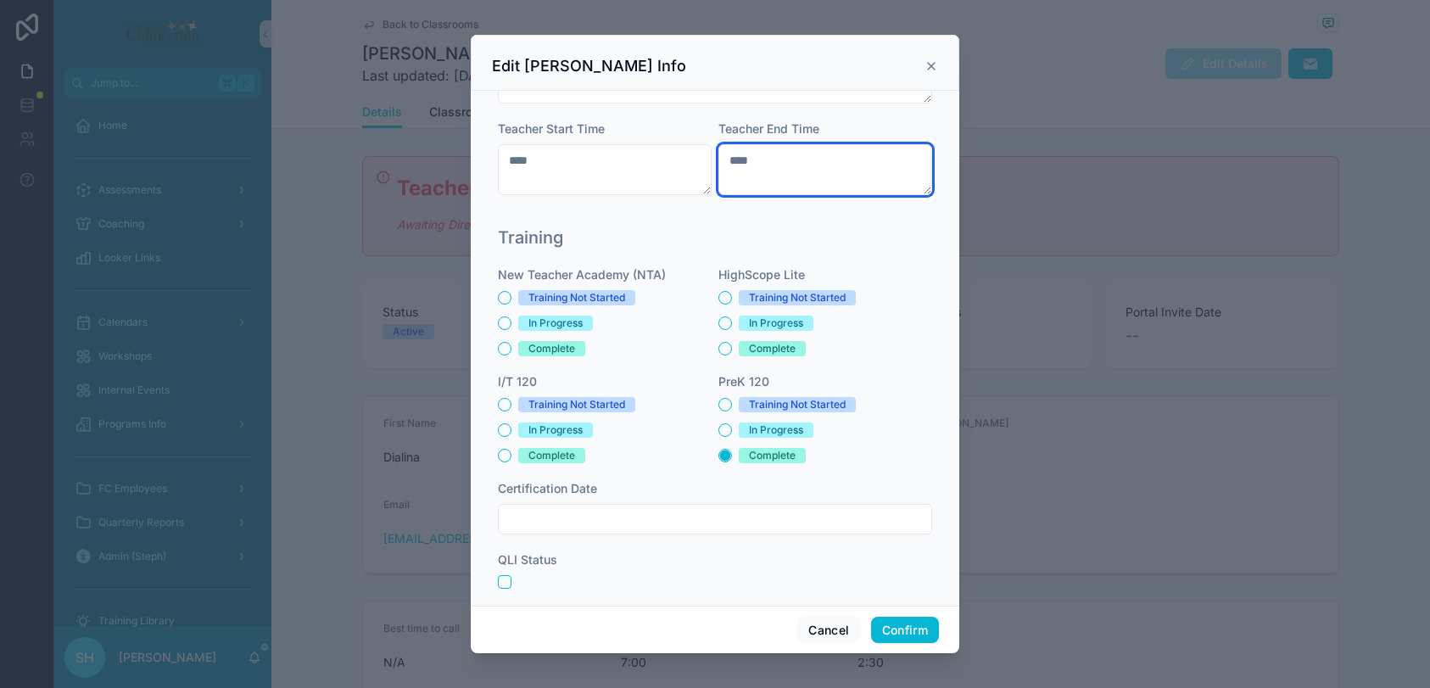
scroll to position [532, 0]
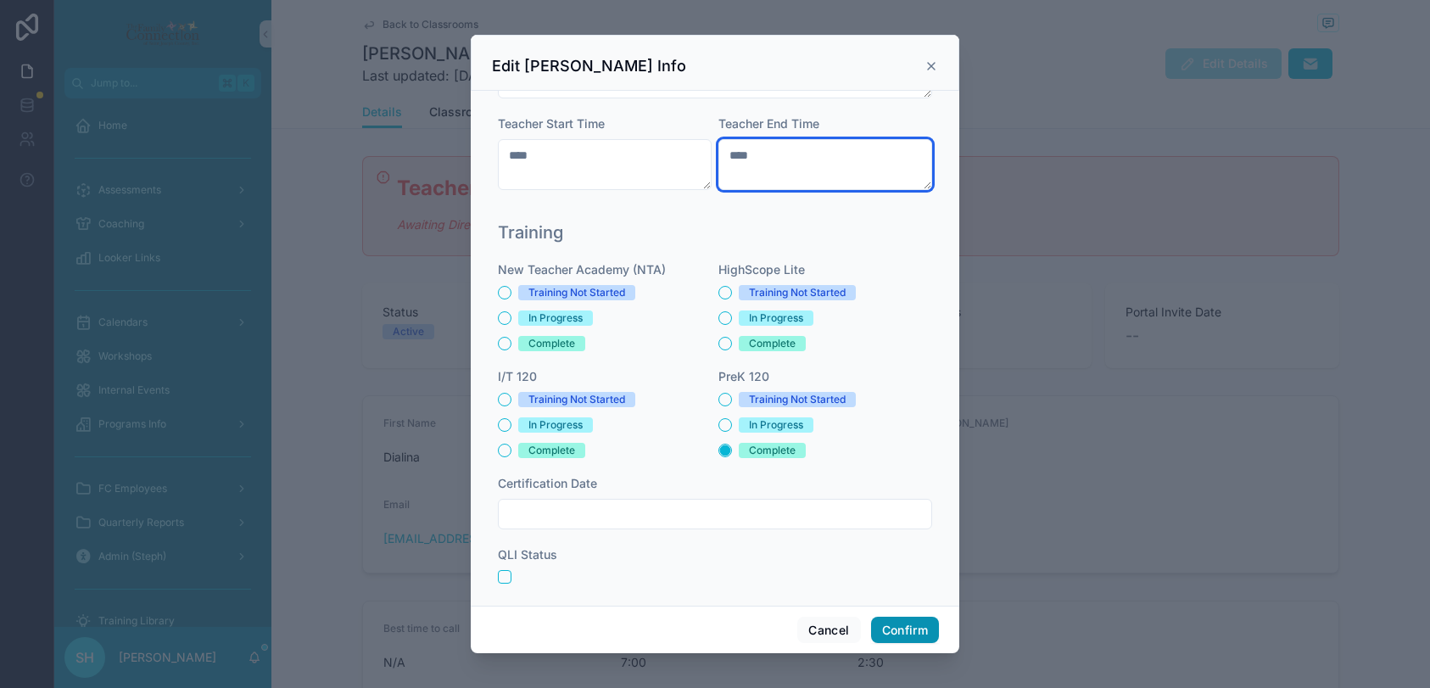
type textarea "****"
click at [911, 629] on button "Confirm" at bounding box center [905, 629] width 68 height 27
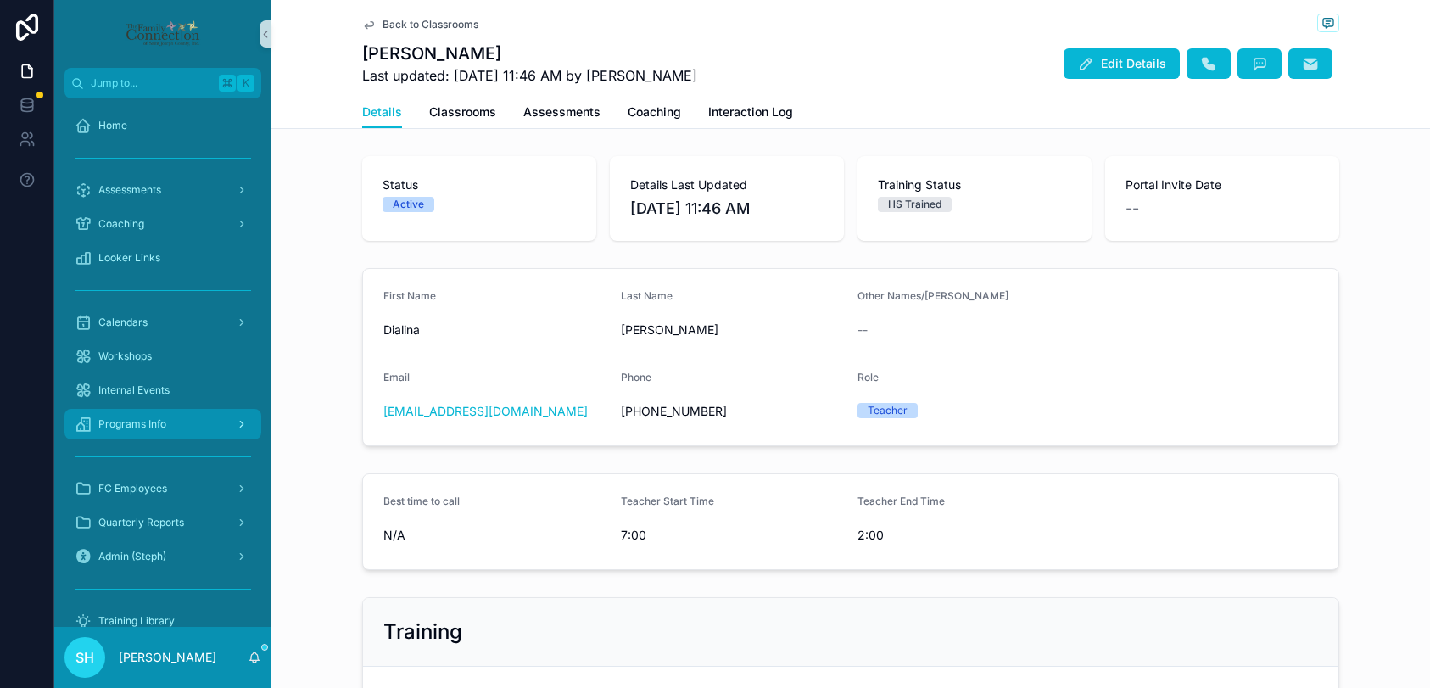
click at [131, 427] on span "Programs Info" at bounding box center [132, 424] width 68 height 14
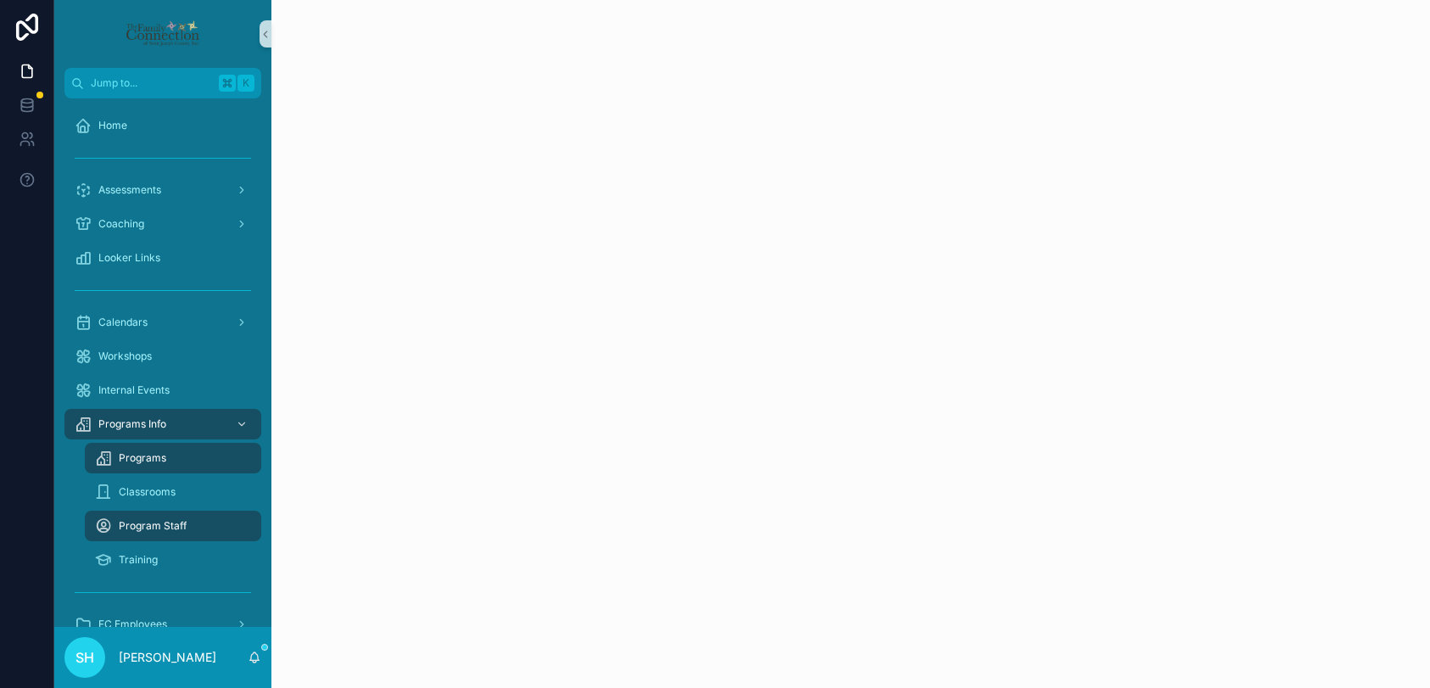
click at [137, 456] on span "Programs" at bounding box center [142, 458] width 47 height 14
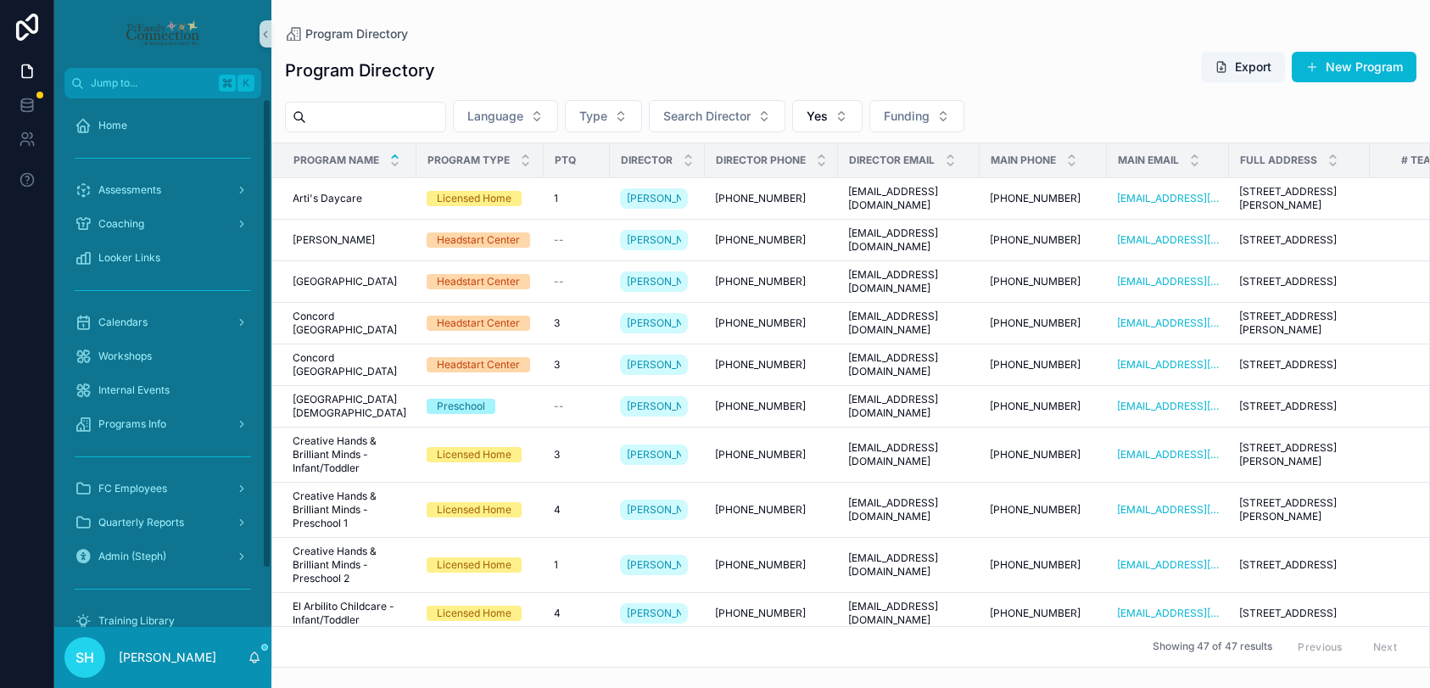
click at [404, 118] on input "scrollable content" at bounding box center [375, 117] width 139 height 24
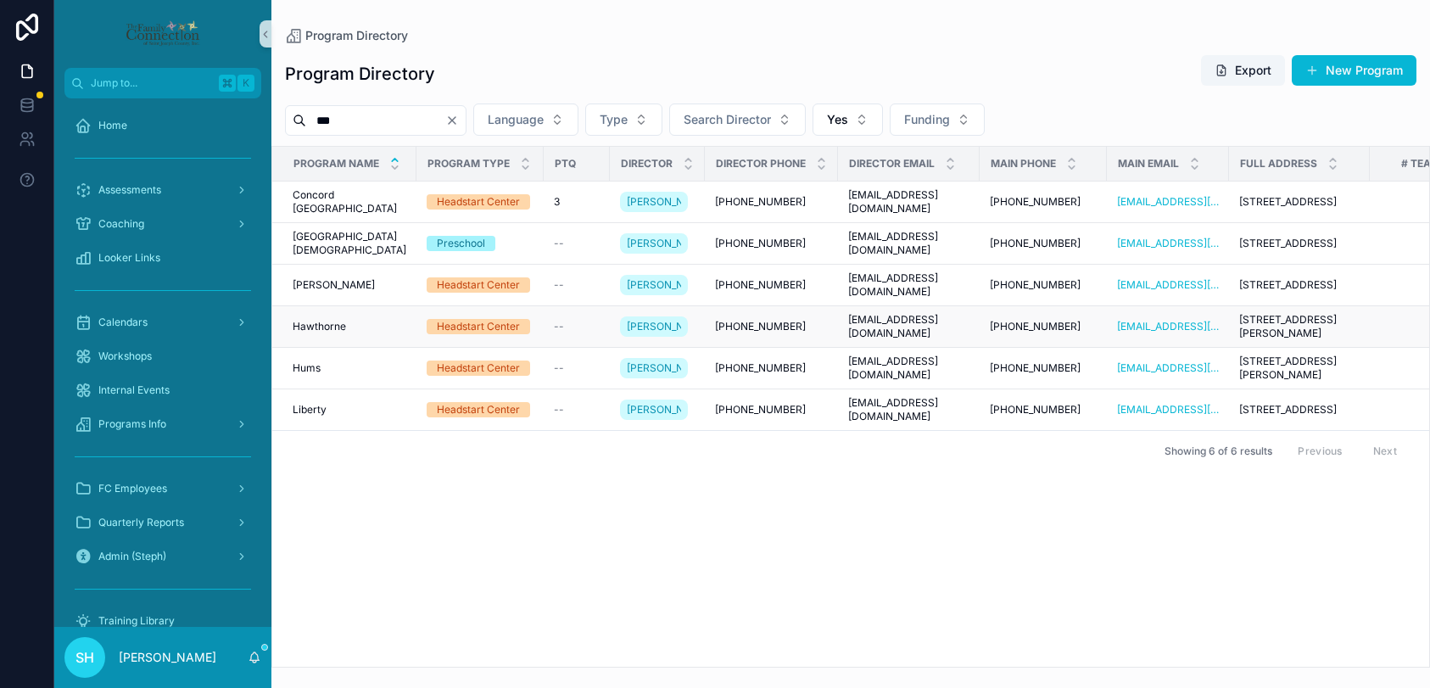
type input "***"
click at [315, 348] on td "[PERSON_NAME] [PERSON_NAME]" at bounding box center [344, 327] width 144 height 42
click at [311, 333] on span "Hawthorne" at bounding box center [319, 327] width 53 height 14
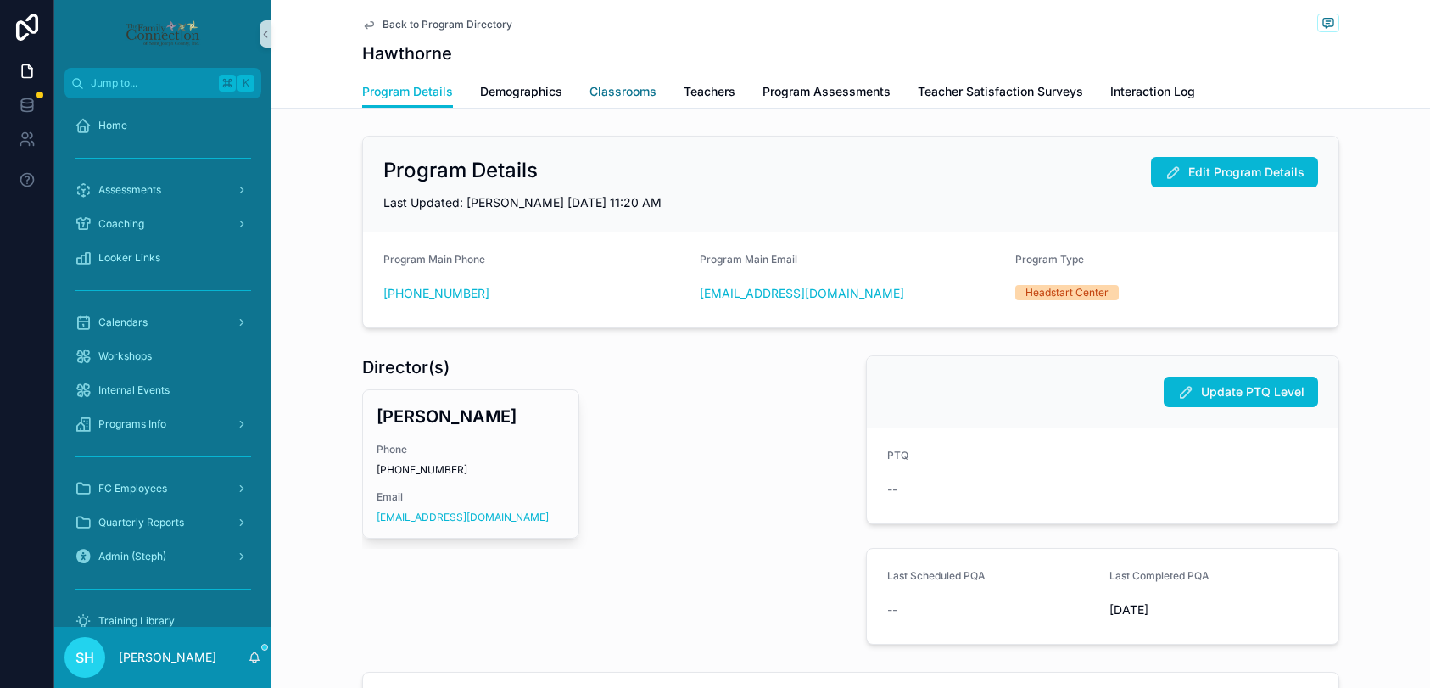
click at [628, 92] on span "Classrooms" at bounding box center [622, 91] width 67 height 17
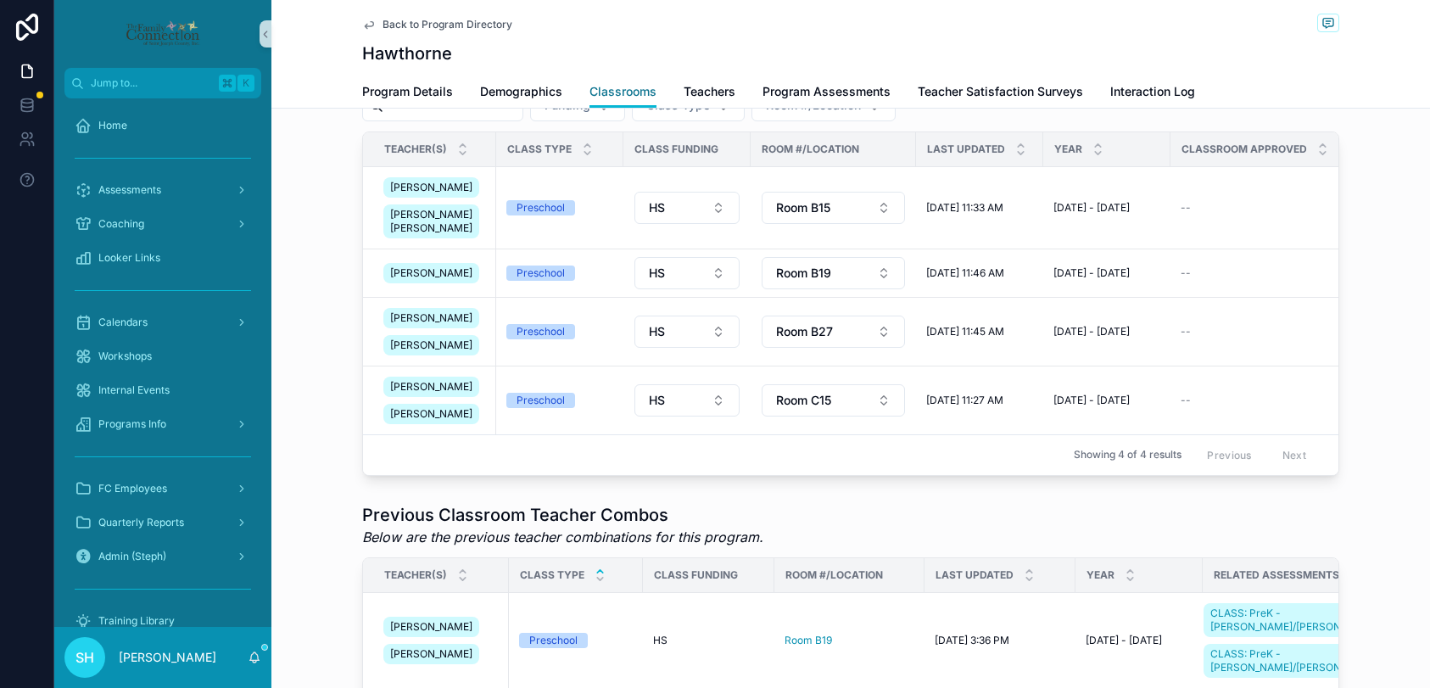
scroll to position [206, 0]
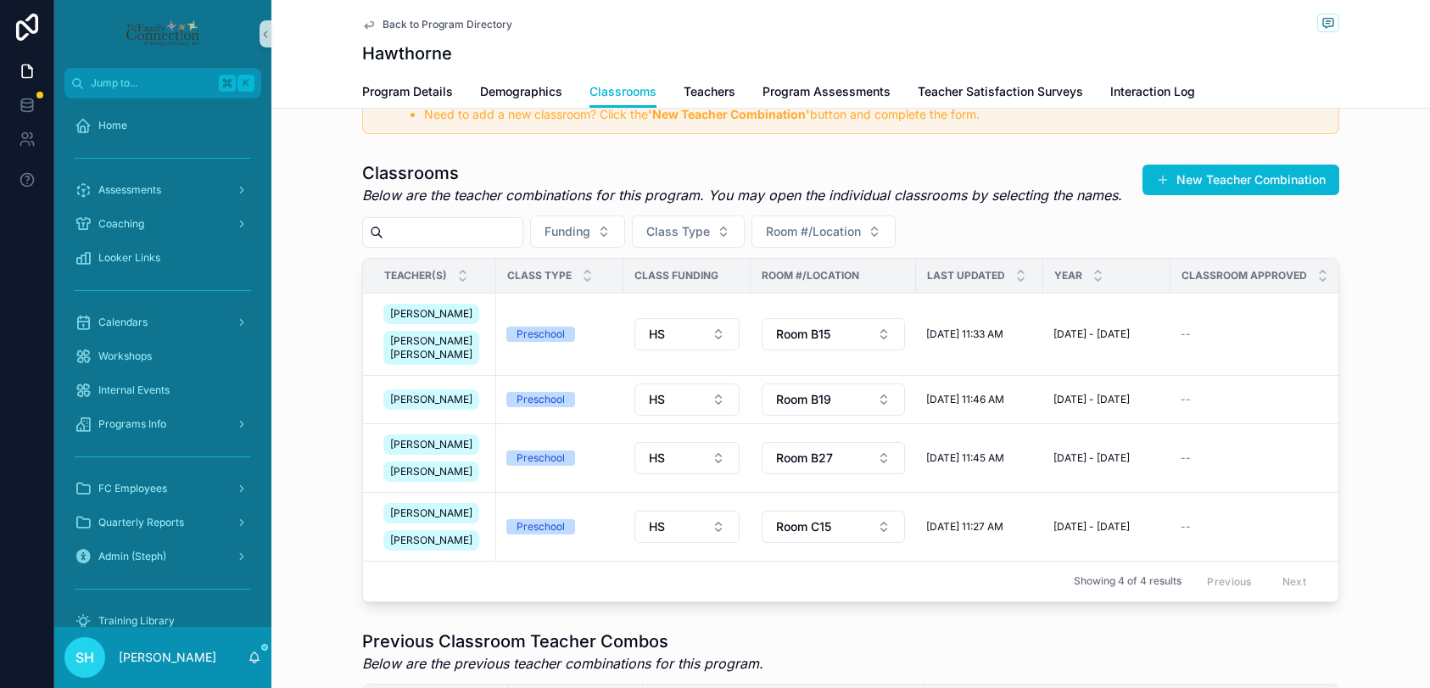
click at [422, 25] on span "Back to Program Directory" at bounding box center [447, 25] width 130 height 14
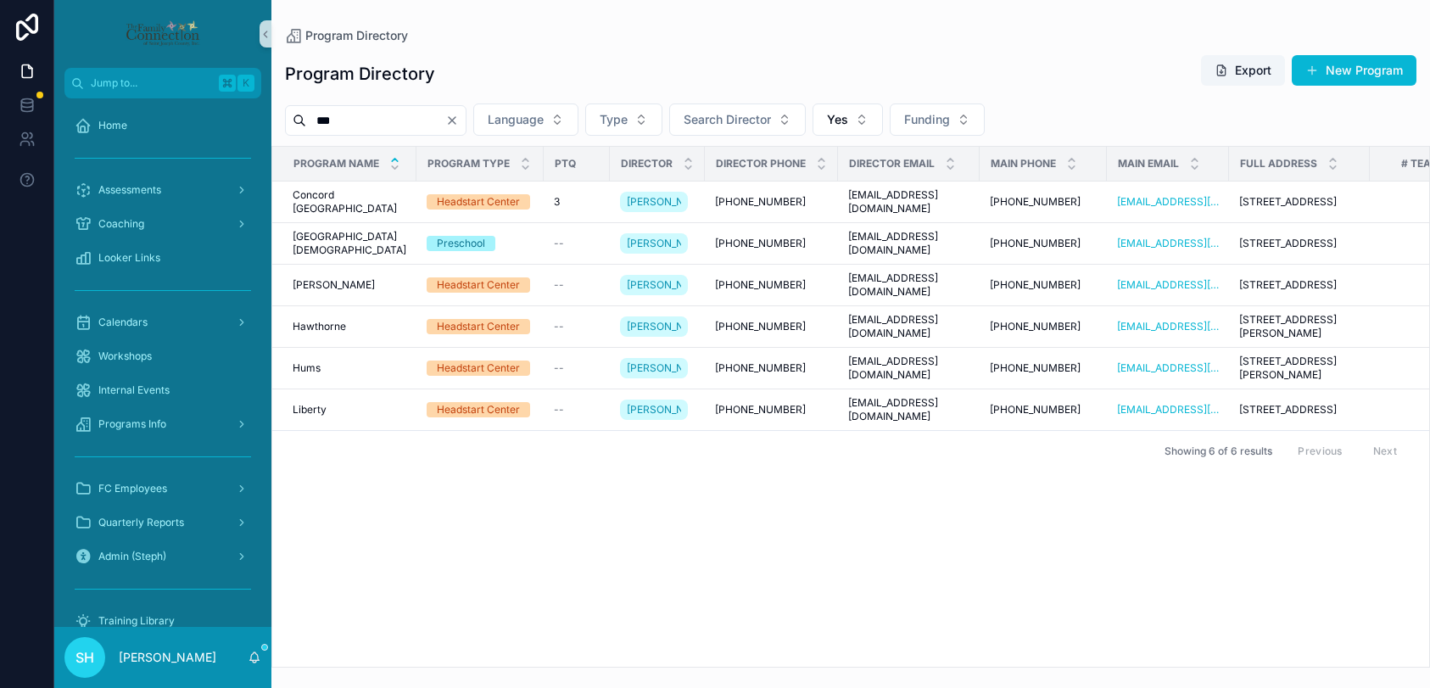
drag, startPoint x: 363, startPoint y: 122, endPoint x: 315, endPoint y: 120, distance: 48.4
click at [315, 120] on input "***" at bounding box center [375, 121] width 139 height 24
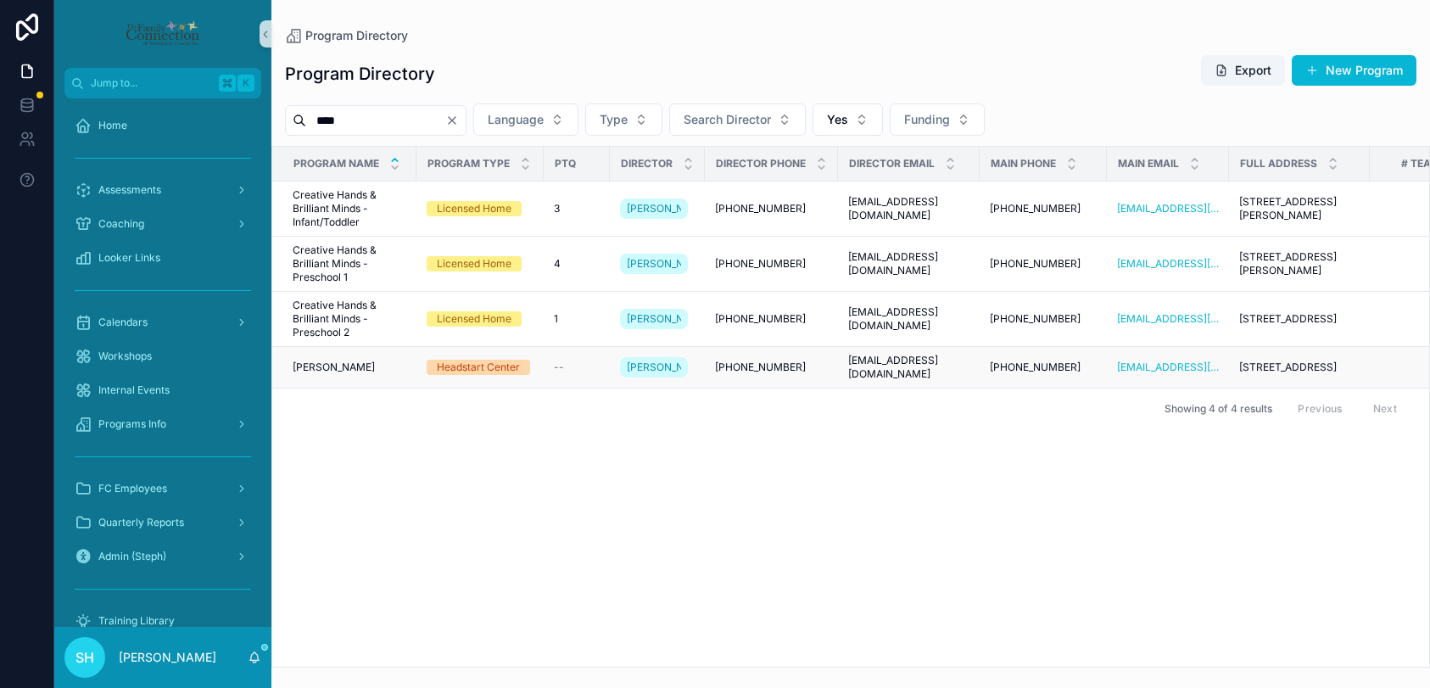
type input "****"
click at [332, 371] on span "[PERSON_NAME]" at bounding box center [334, 367] width 82 height 14
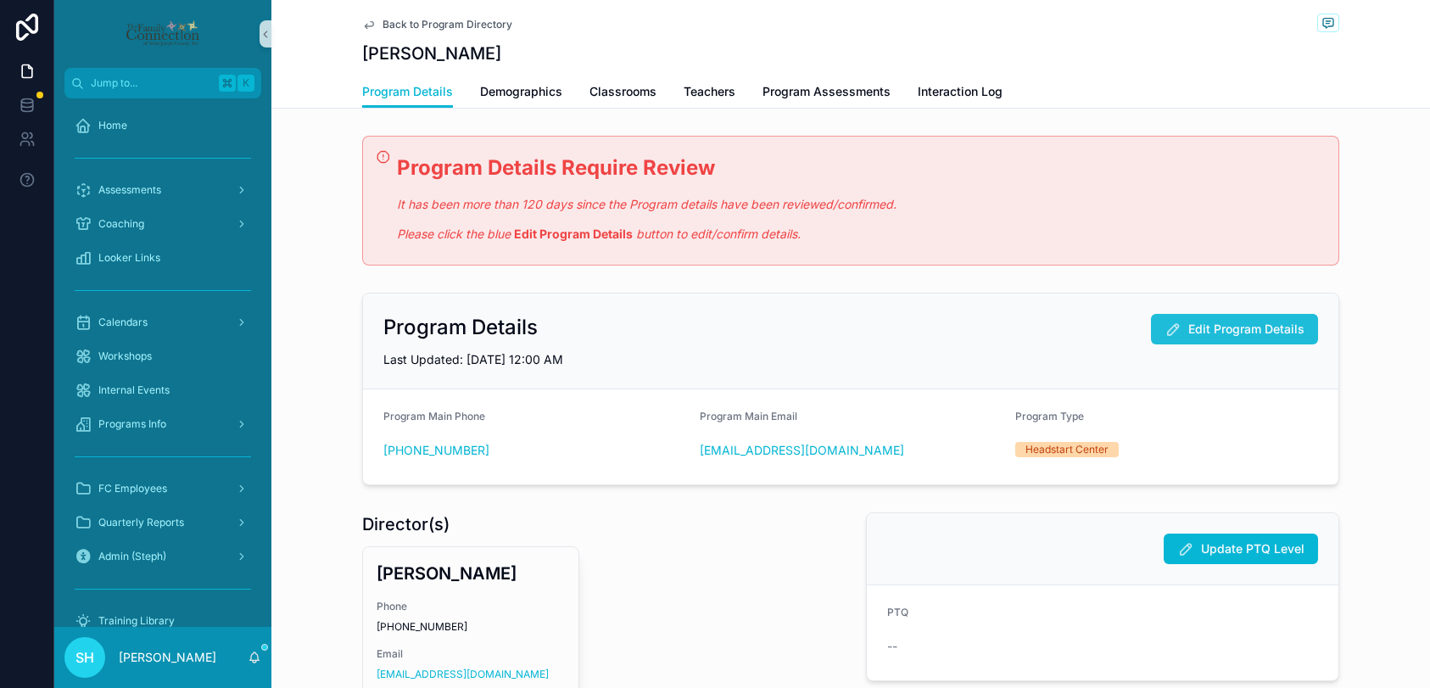
click at [1201, 327] on span "Edit Program Details" at bounding box center [1246, 328] width 116 height 17
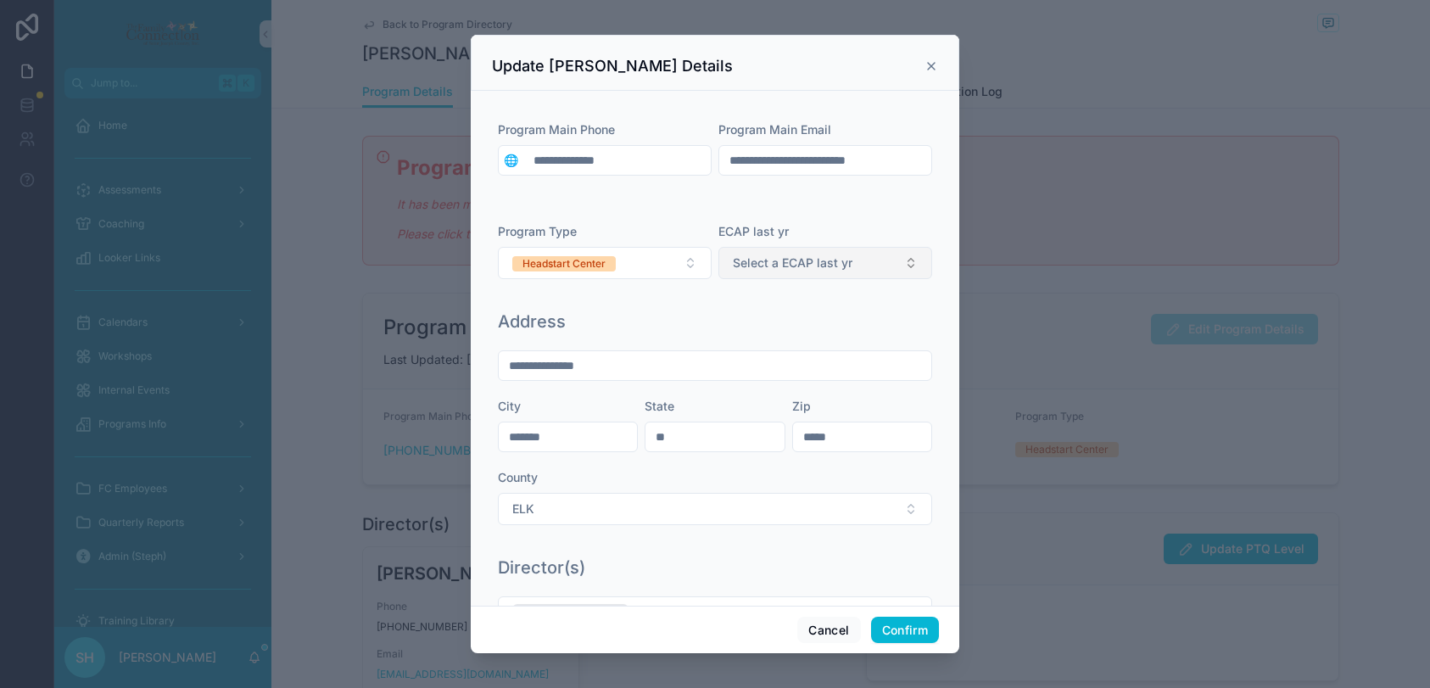
click at [785, 266] on span "Select a ECAP last yr" at bounding box center [793, 262] width 120 height 17
click at [749, 354] on div "YES" at bounding box center [749, 355] width 20 height 15
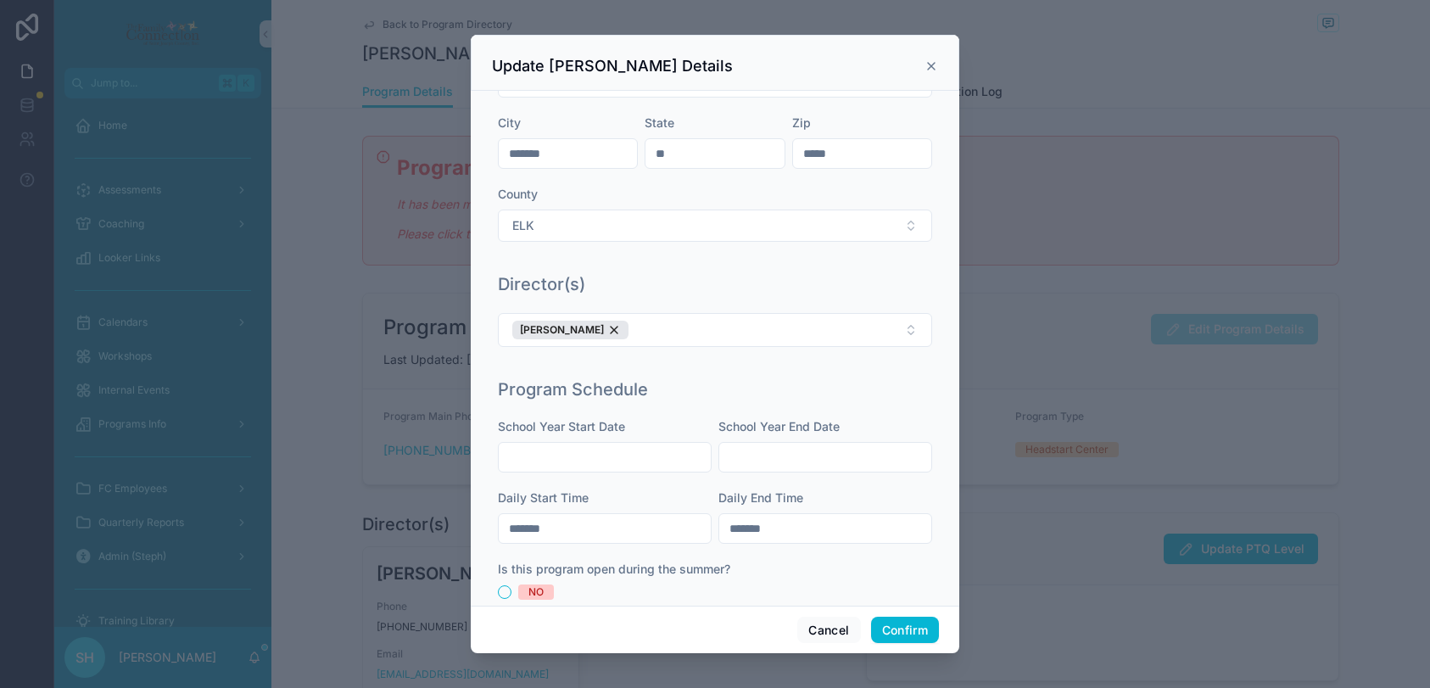
scroll to position [339, 0]
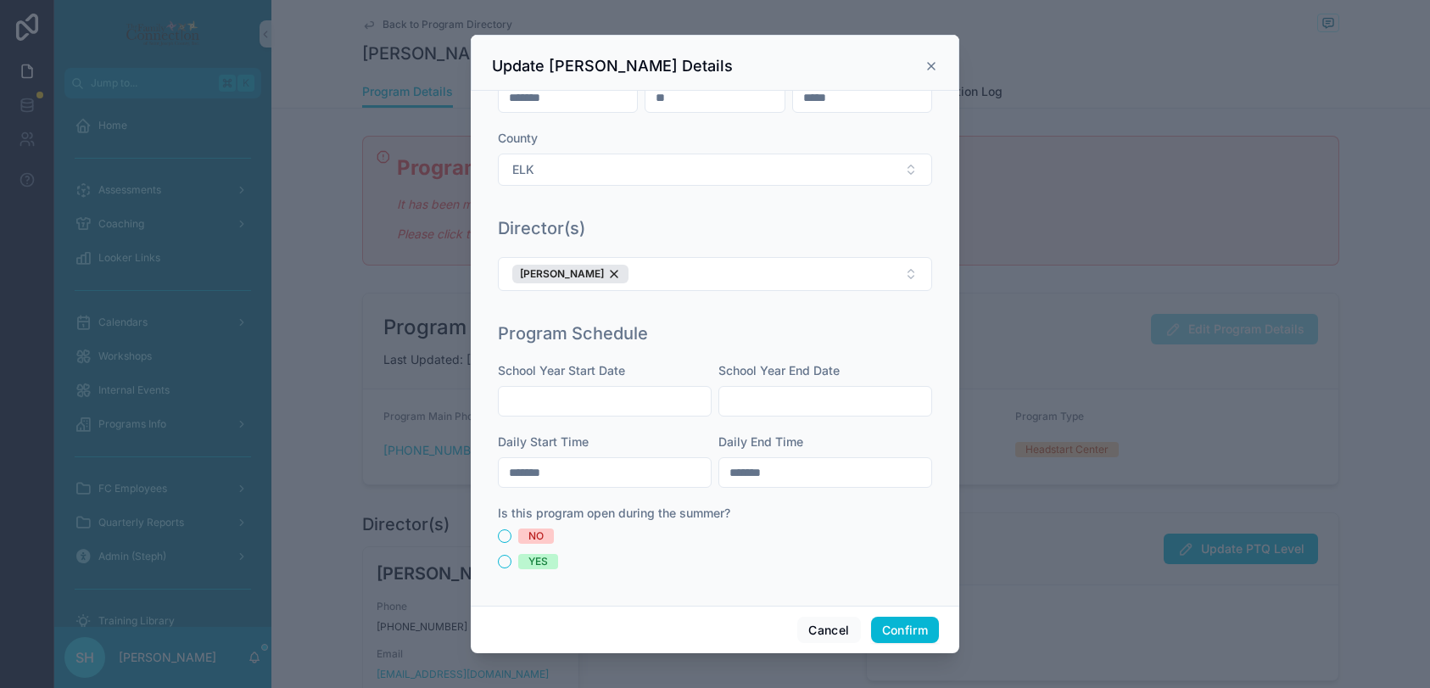
click at [618, 399] on input "text" at bounding box center [605, 401] width 212 height 24
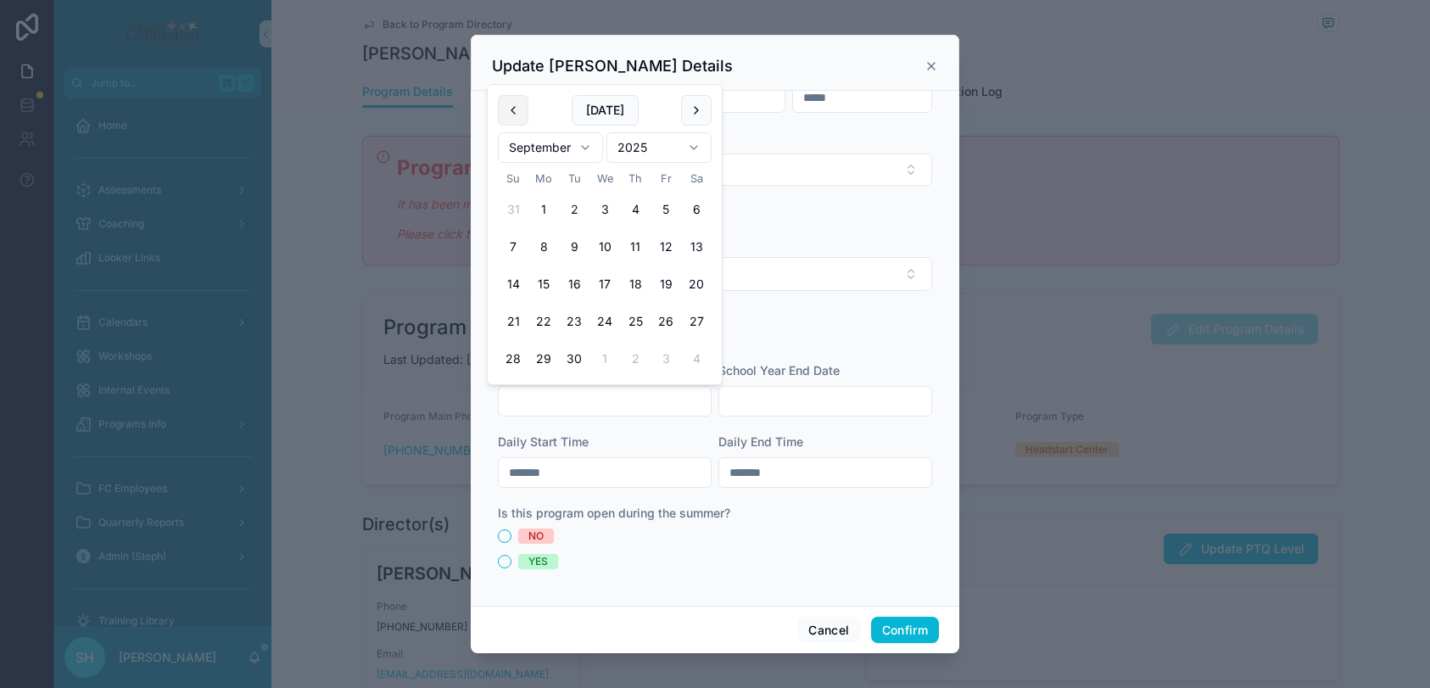
click at [518, 110] on button at bounding box center [513, 110] width 31 height 31
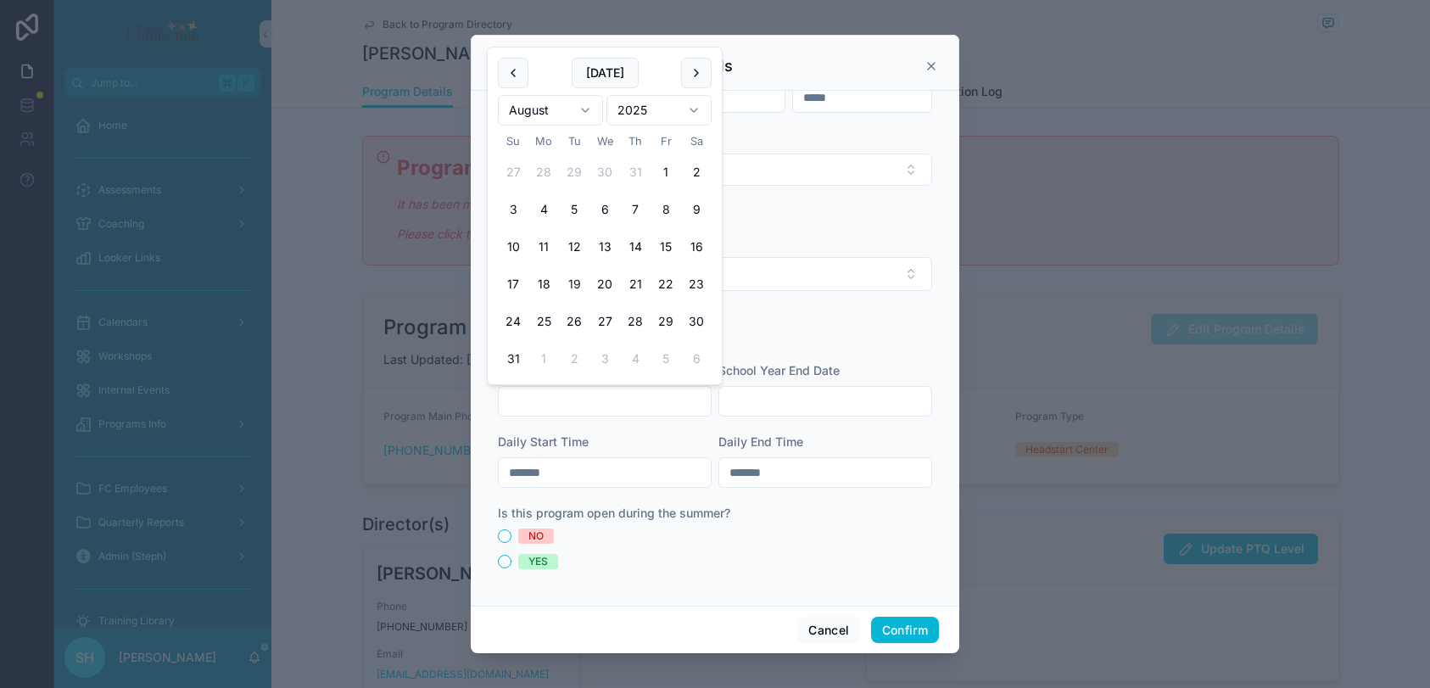
click at [575, 279] on button "19" at bounding box center [574, 284] width 31 height 31
type input "*********"
click at [791, 310] on div "Director(s) [PERSON_NAME]" at bounding box center [715, 261] width 448 height 105
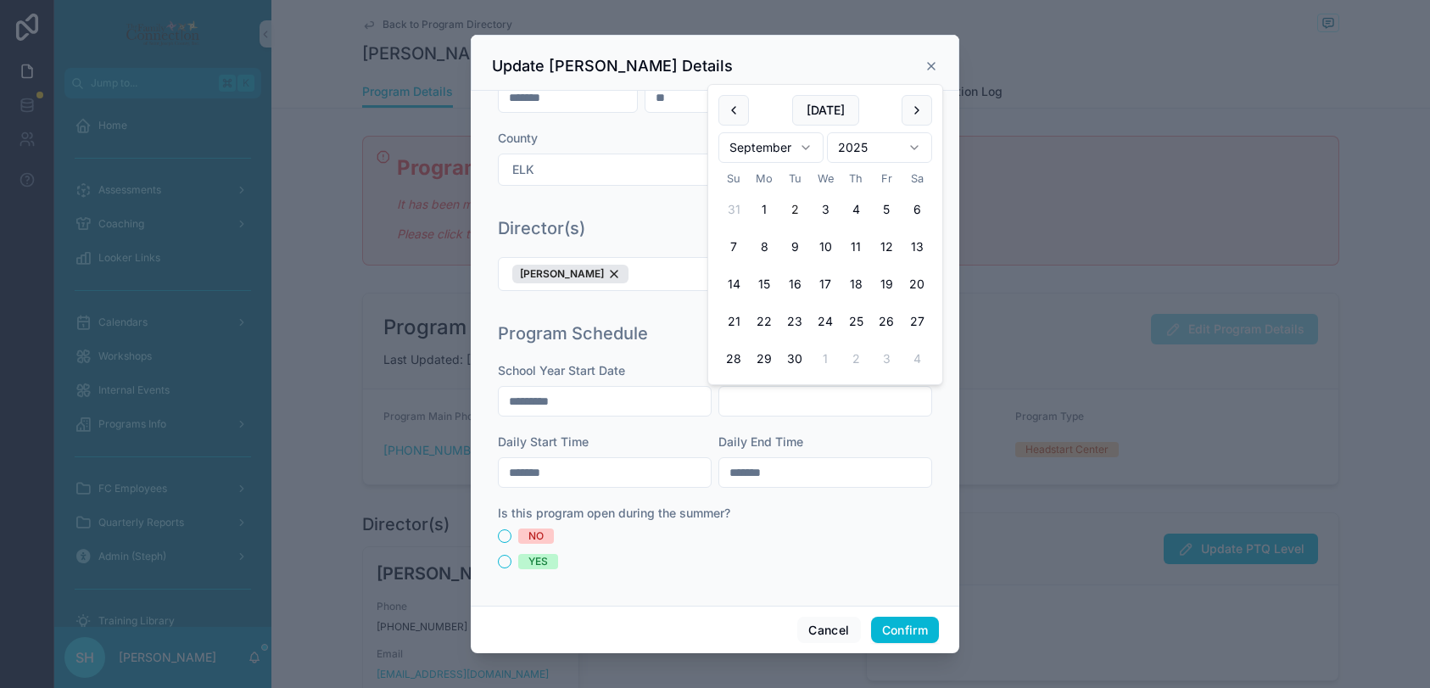
click at [799, 402] on input "text" at bounding box center [825, 401] width 212 height 24
click at [912, 112] on button at bounding box center [916, 110] width 31 height 31
click at [912, 112] on html "Jump to... K Home Assessments Coaching Looker Links Calendars Workshops Interna…" at bounding box center [715, 344] width 1430 height 688
click at [783, 382] on div "School Year End Date" at bounding box center [825, 389] width 214 height 54
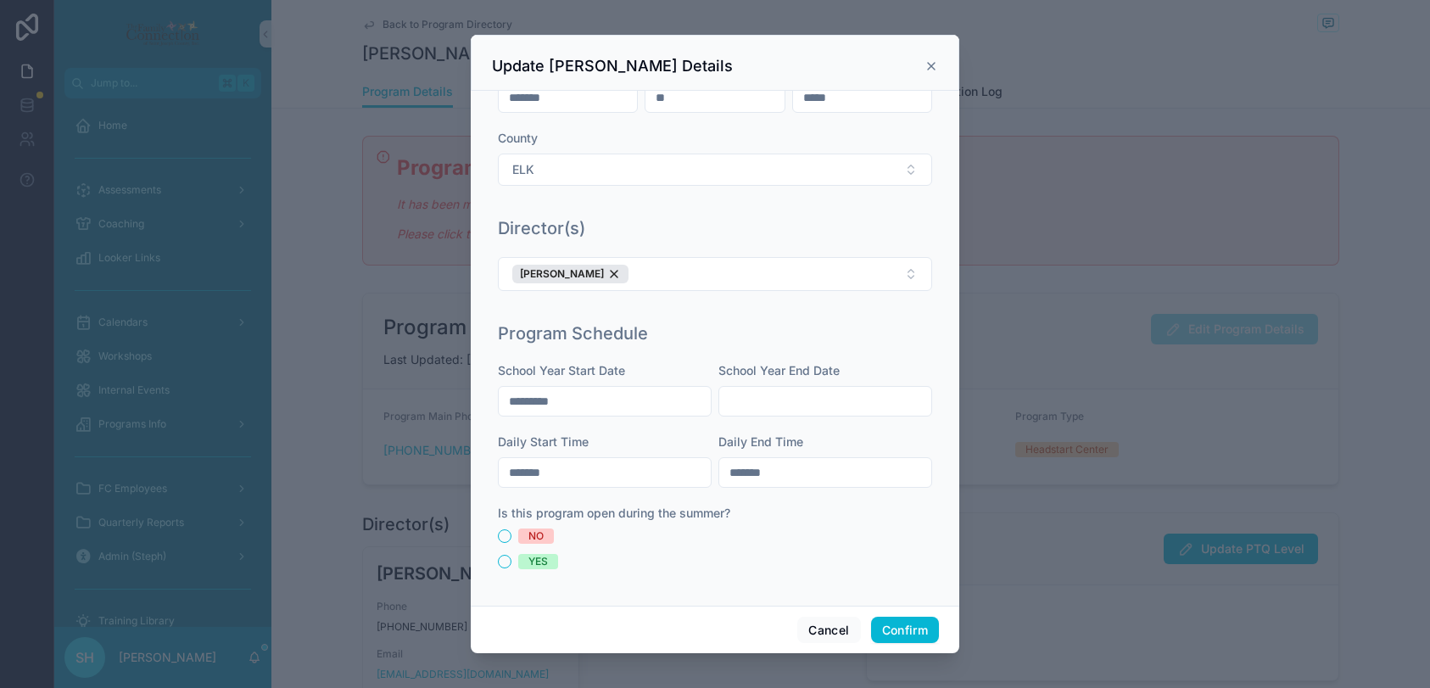
click at [789, 396] on input "text" at bounding box center [825, 401] width 212 height 24
click at [813, 109] on html "Jump to... K Home Assessments Coaching Looker Links Calendars Workshops Interna…" at bounding box center [715, 344] width 1430 height 688
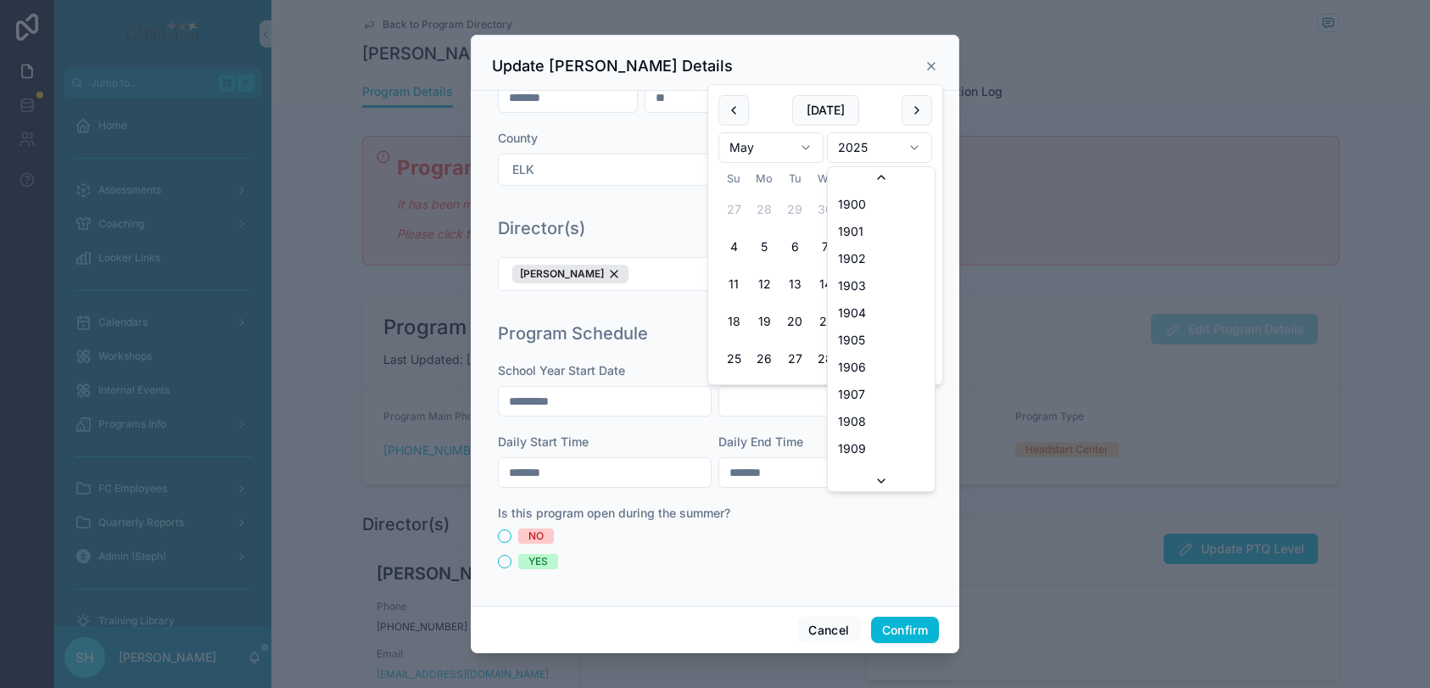
click at [914, 142] on html "Jump to... K Home Assessments Coaching Looker Links Calendars Workshops Interna…" at bounding box center [715, 344] width 1430 height 688
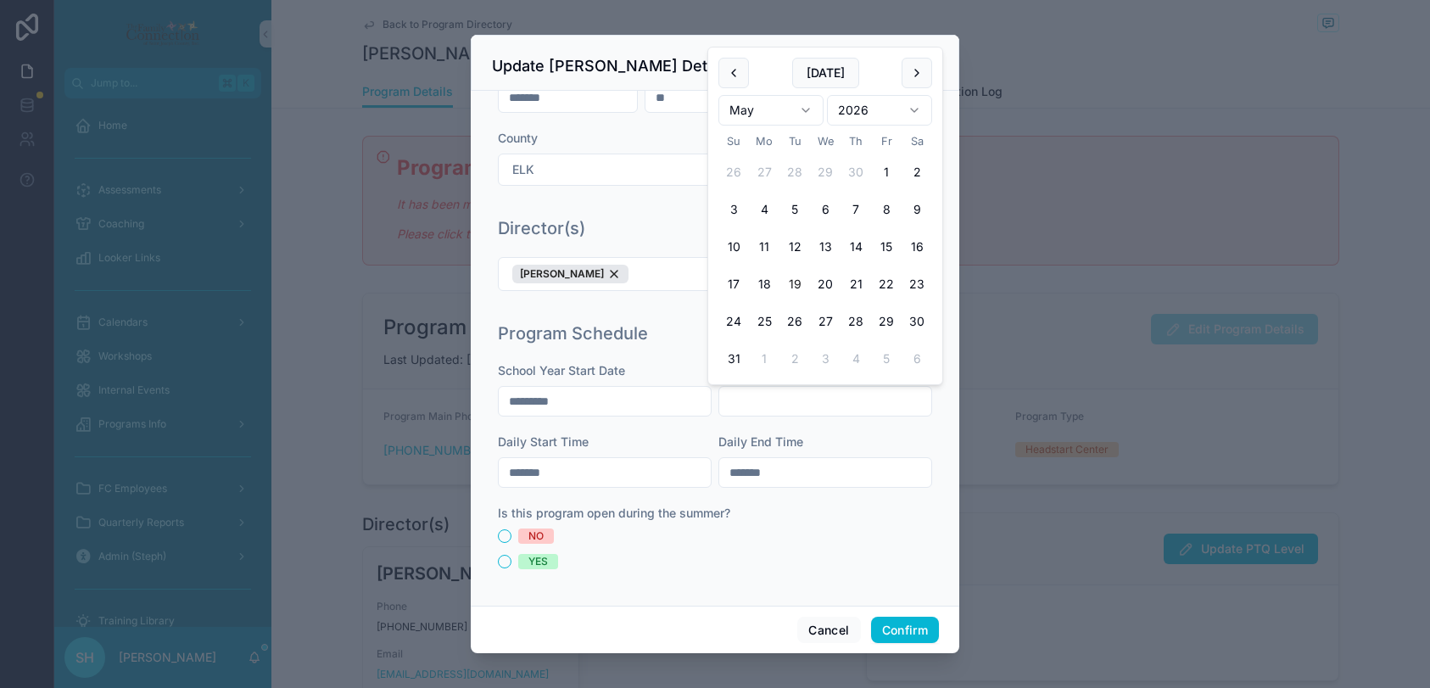
click at [796, 283] on button "19" at bounding box center [794, 284] width 31 height 31
type input "*********"
click at [787, 548] on div "NO YES" at bounding box center [715, 548] width 434 height 41
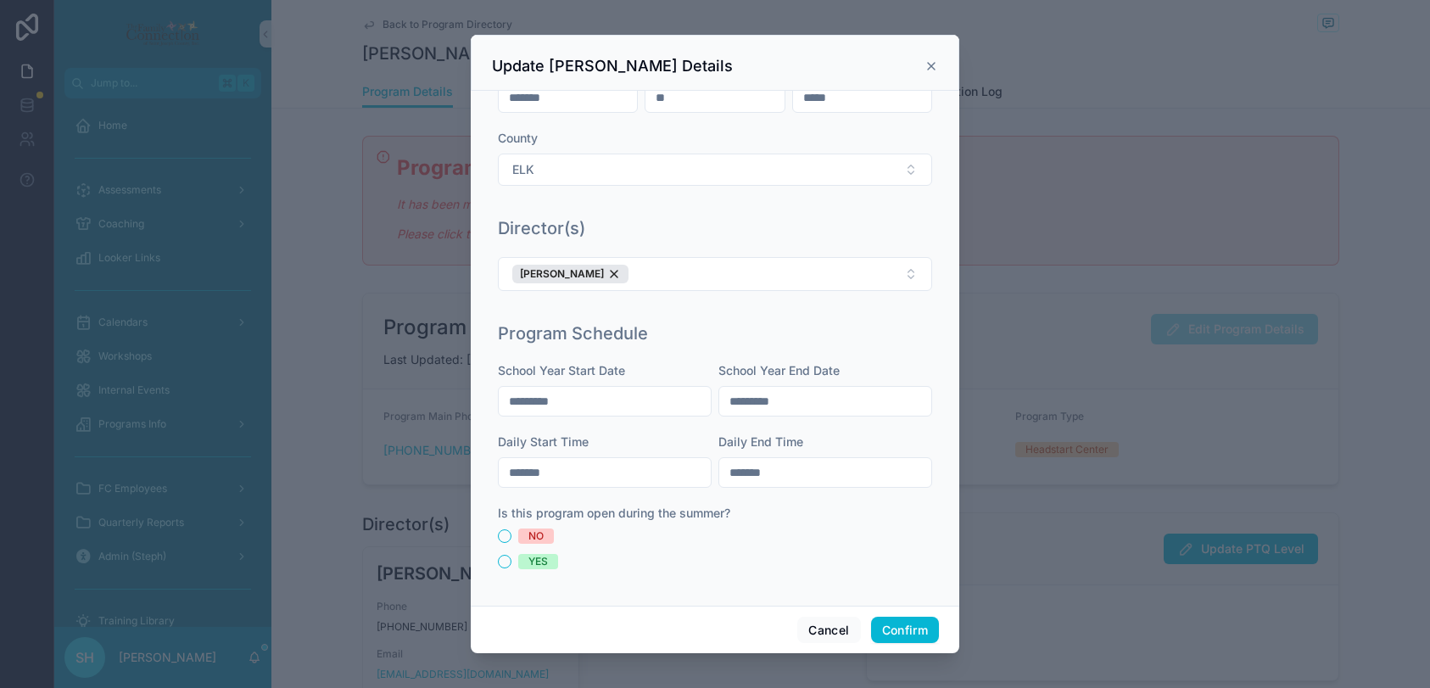
drag, startPoint x: 574, startPoint y: 471, endPoint x: 505, endPoint y: 470, distance: 68.7
click at [505, 470] on input "*******" at bounding box center [605, 472] width 212 height 24
type input "****"
click at [783, 470] on input "*******" at bounding box center [825, 472] width 212 height 24
type input "****"
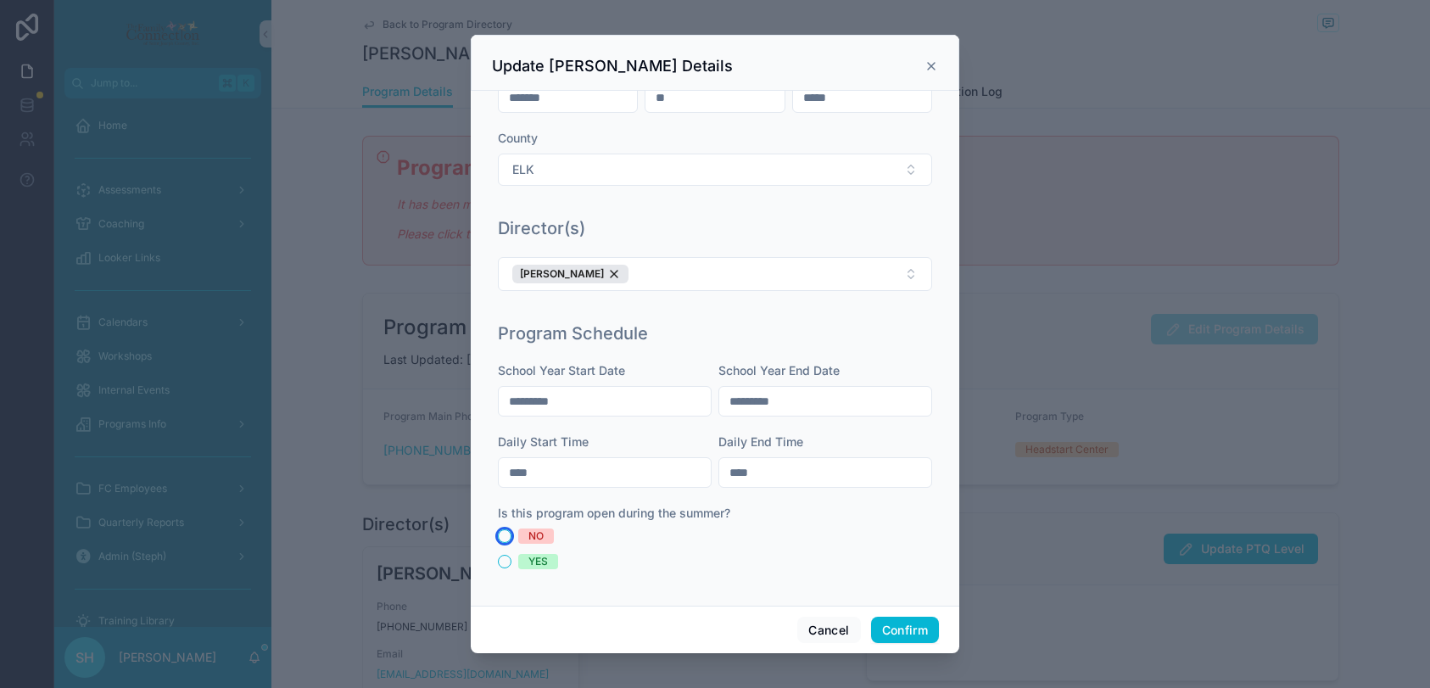
click at [500, 536] on button "NO" at bounding box center [505, 536] width 14 height 14
click at [906, 631] on button "Confirm" at bounding box center [905, 629] width 68 height 27
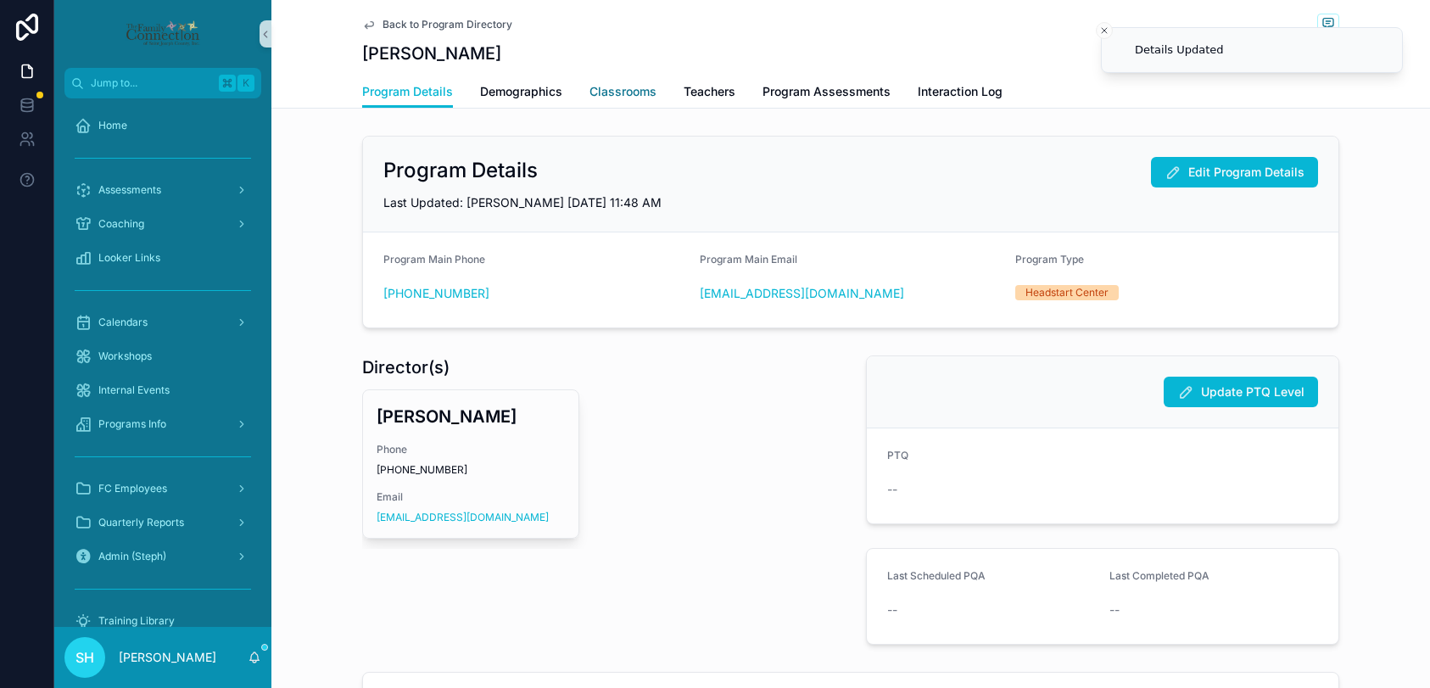
click at [640, 90] on span "Classrooms" at bounding box center [622, 91] width 67 height 17
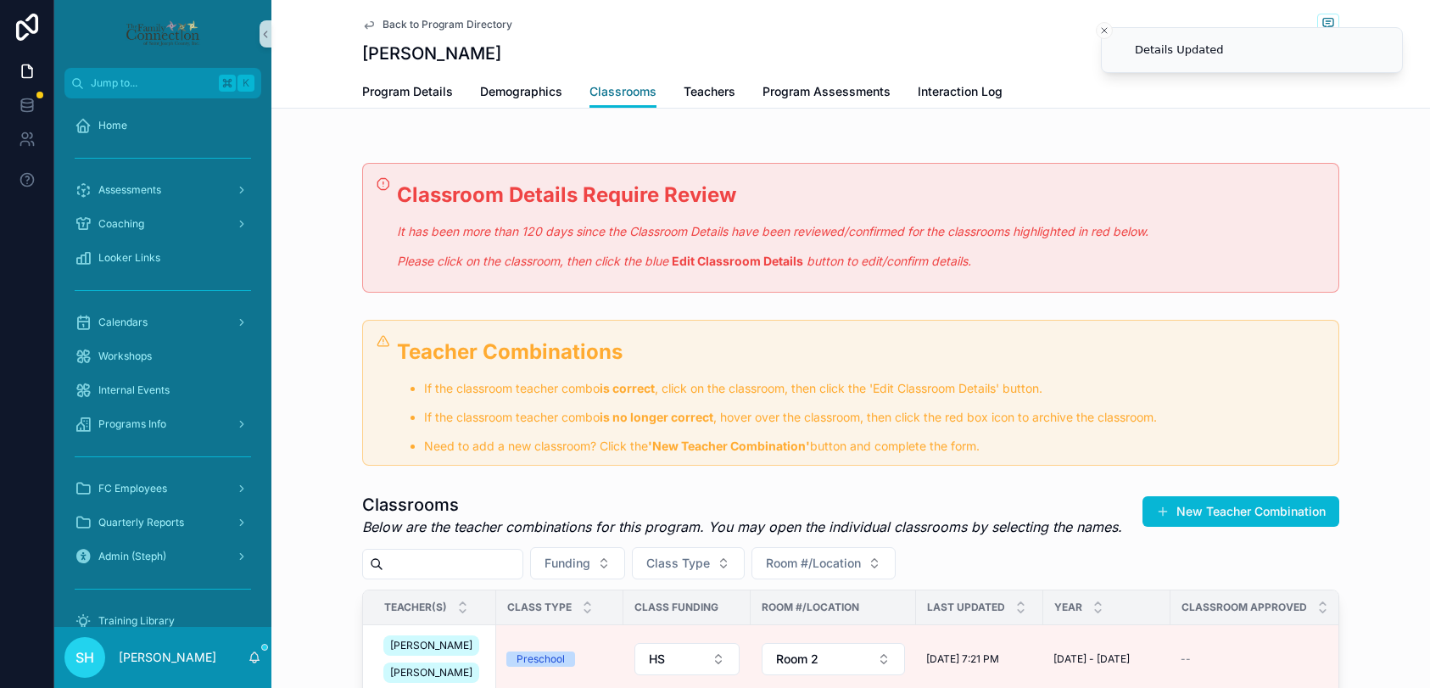
scroll to position [216, 0]
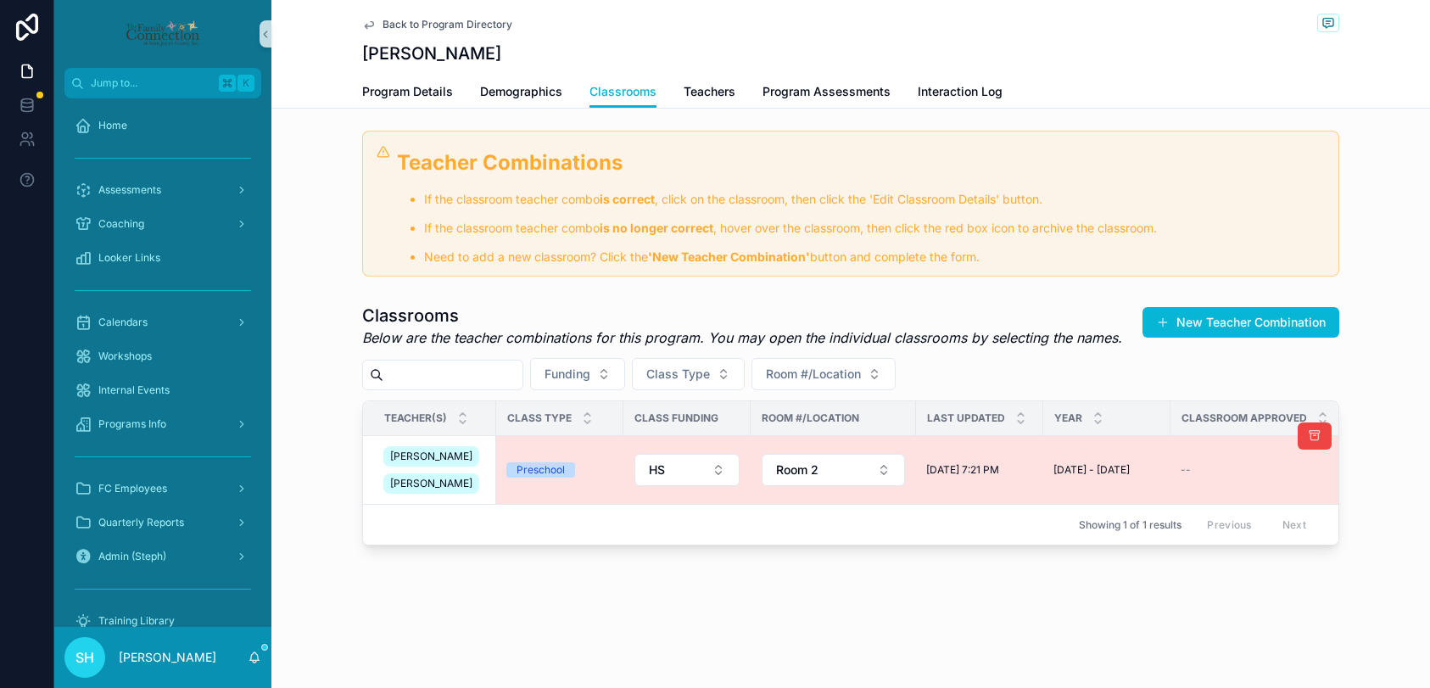
click at [537, 436] on td "Preschool" at bounding box center [559, 470] width 127 height 69
click at [474, 454] on div "[PERSON_NAME] [PERSON_NAME]" at bounding box center [434, 470] width 103 height 54
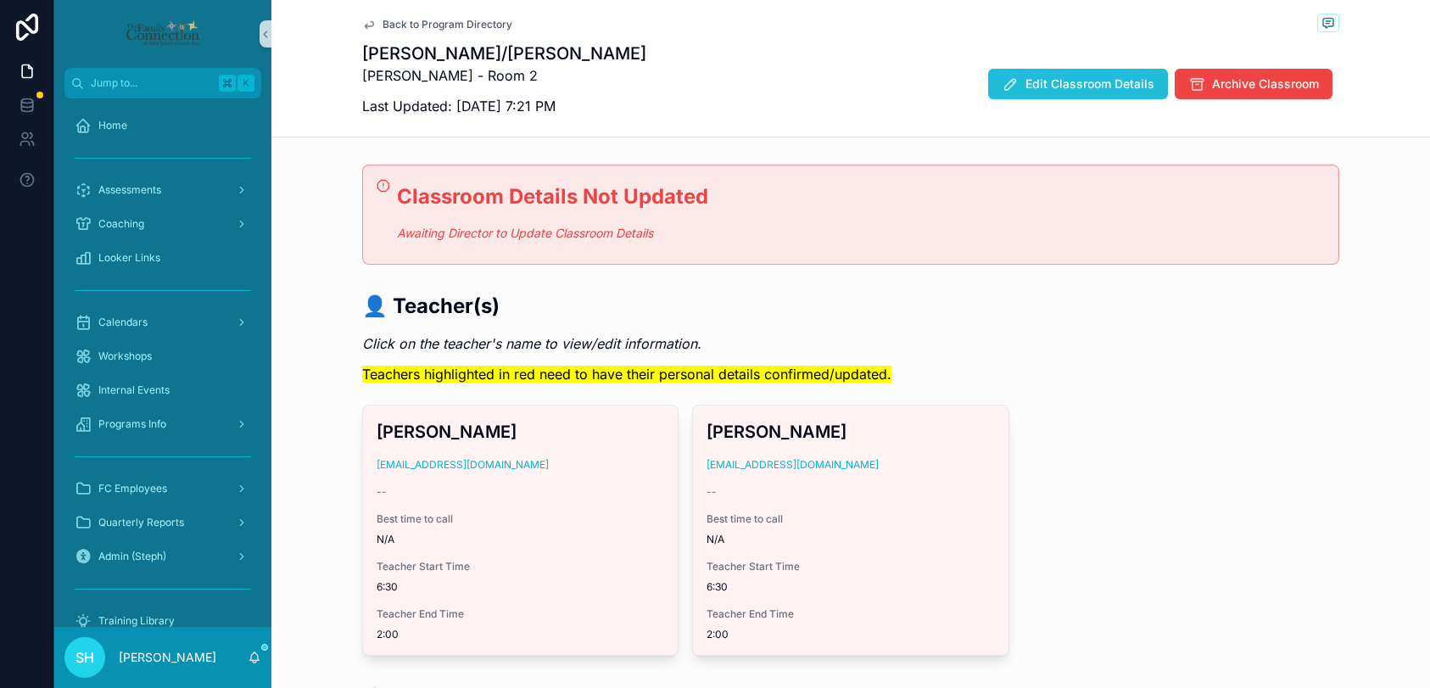
click at [1102, 86] on span "Edit Classroom Details" at bounding box center [1089, 83] width 129 height 17
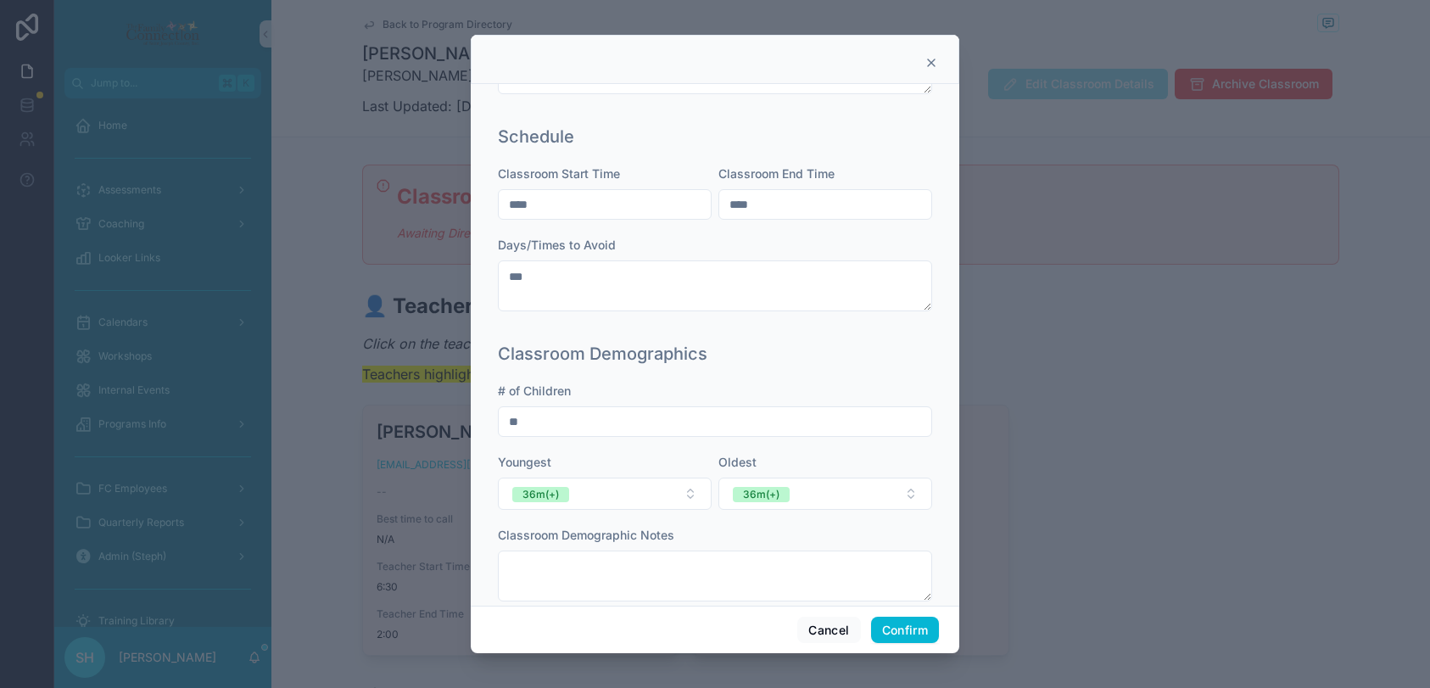
scroll to position [541, 0]
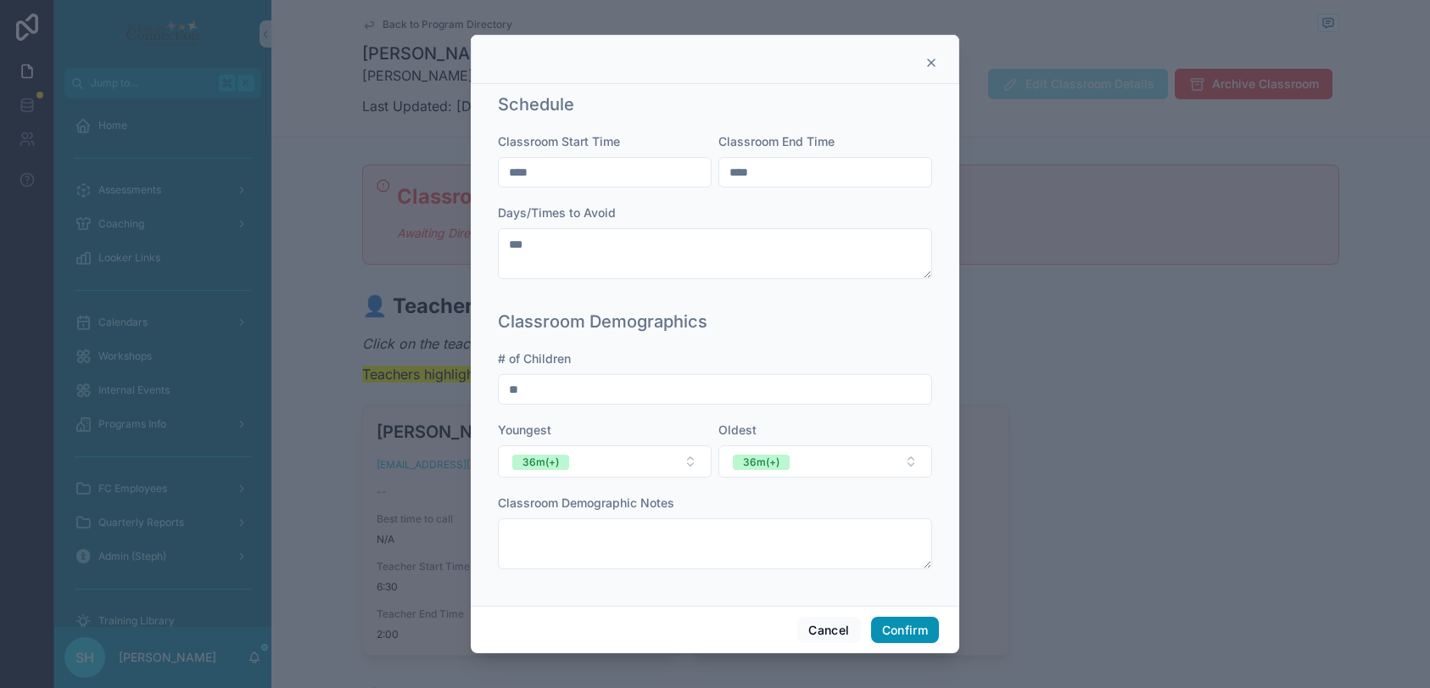
click at [909, 634] on button "Confirm" at bounding box center [905, 629] width 68 height 27
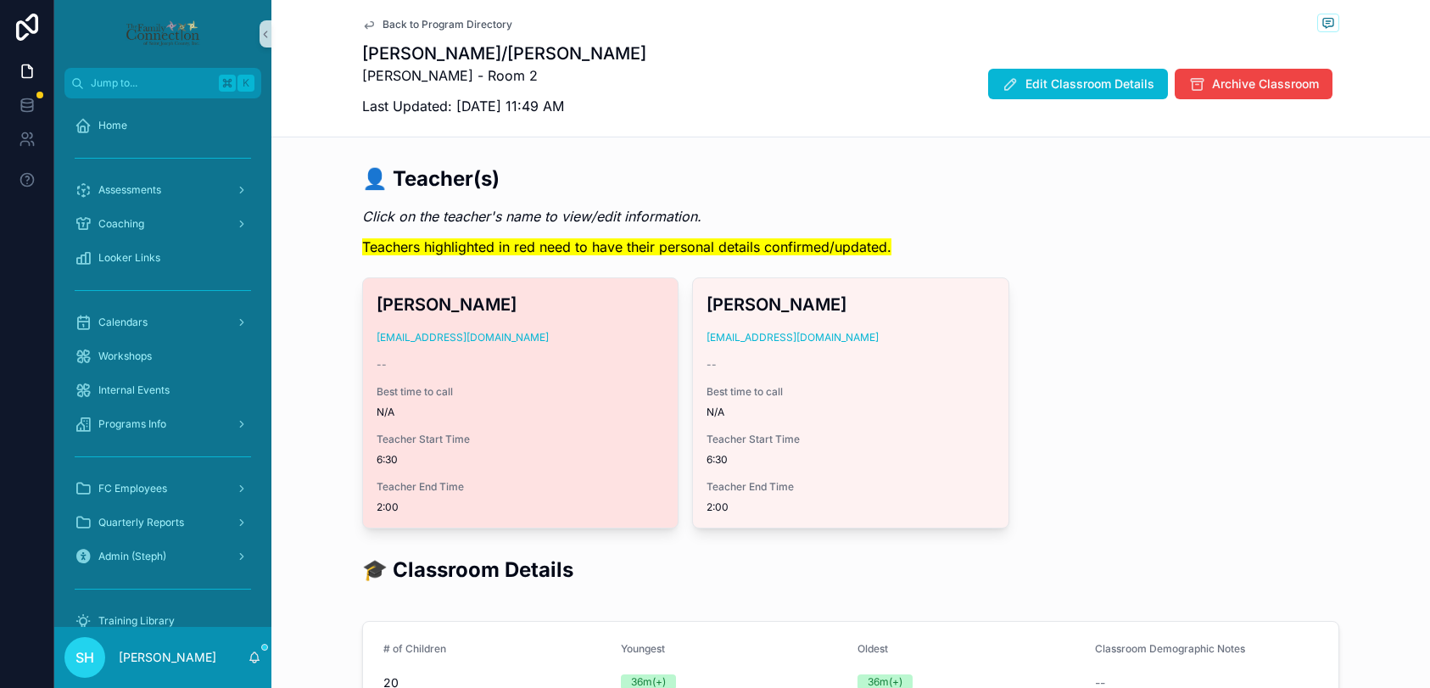
click at [555, 345] on div "[PERSON_NAME] [EMAIL_ADDRESS][DOMAIN_NAME] -- Best time to call N/A Teacher Sta…" at bounding box center [520, 402] width 315 height 249
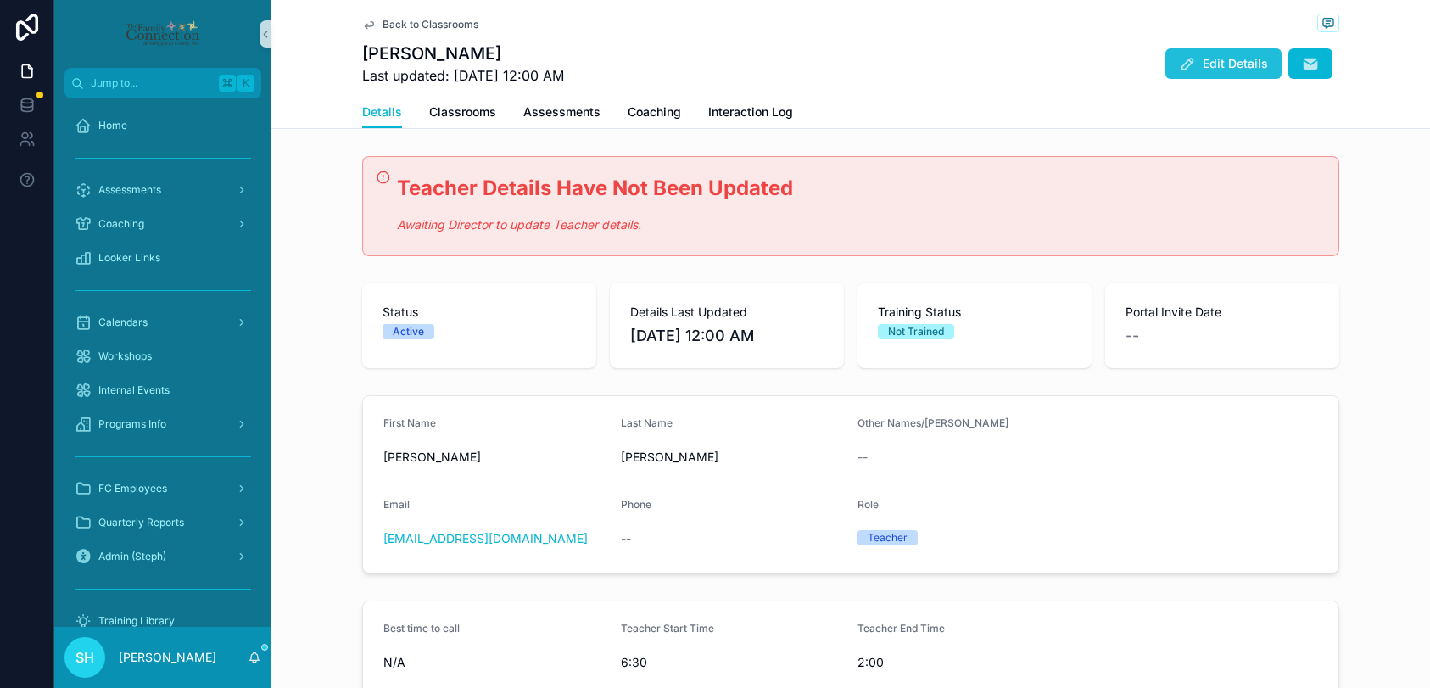
click at [1202, 71] on button "Edit Details" at bounding box center [1223, 63] width 116 height 31
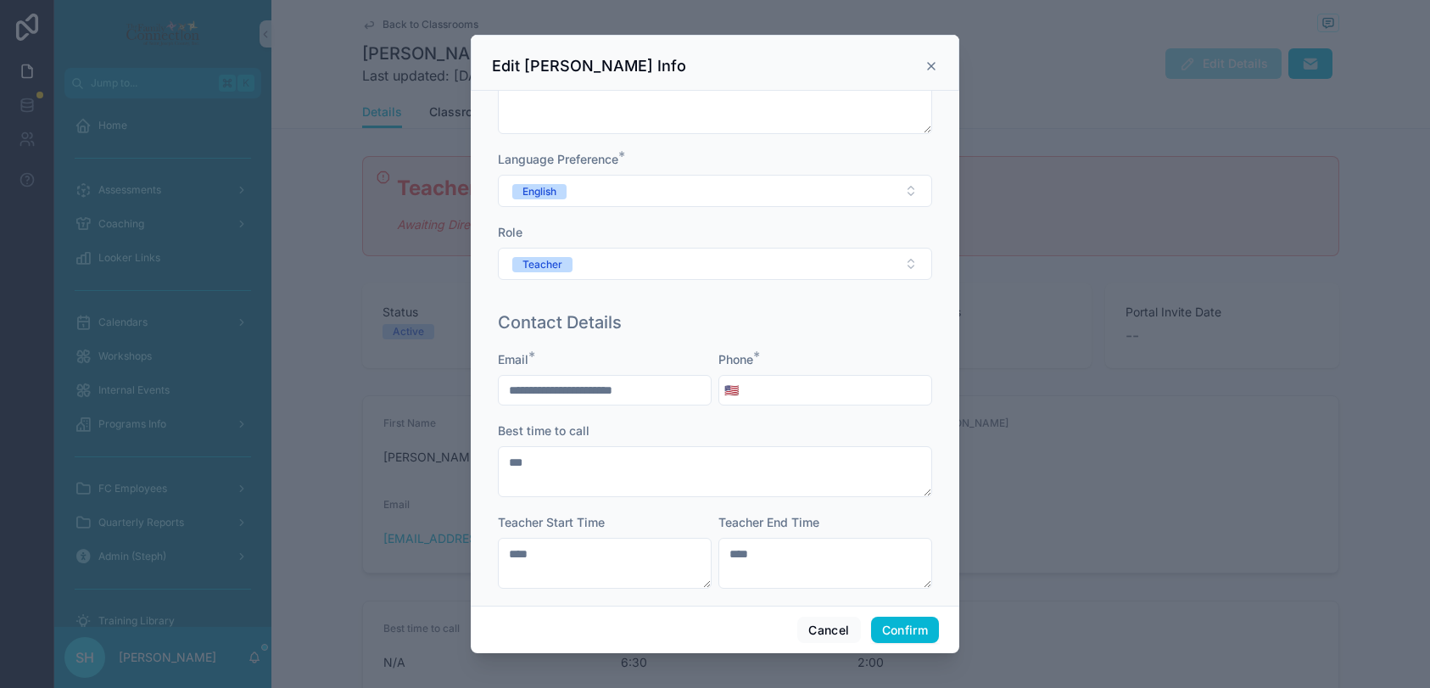
scroll to position [164, 0]
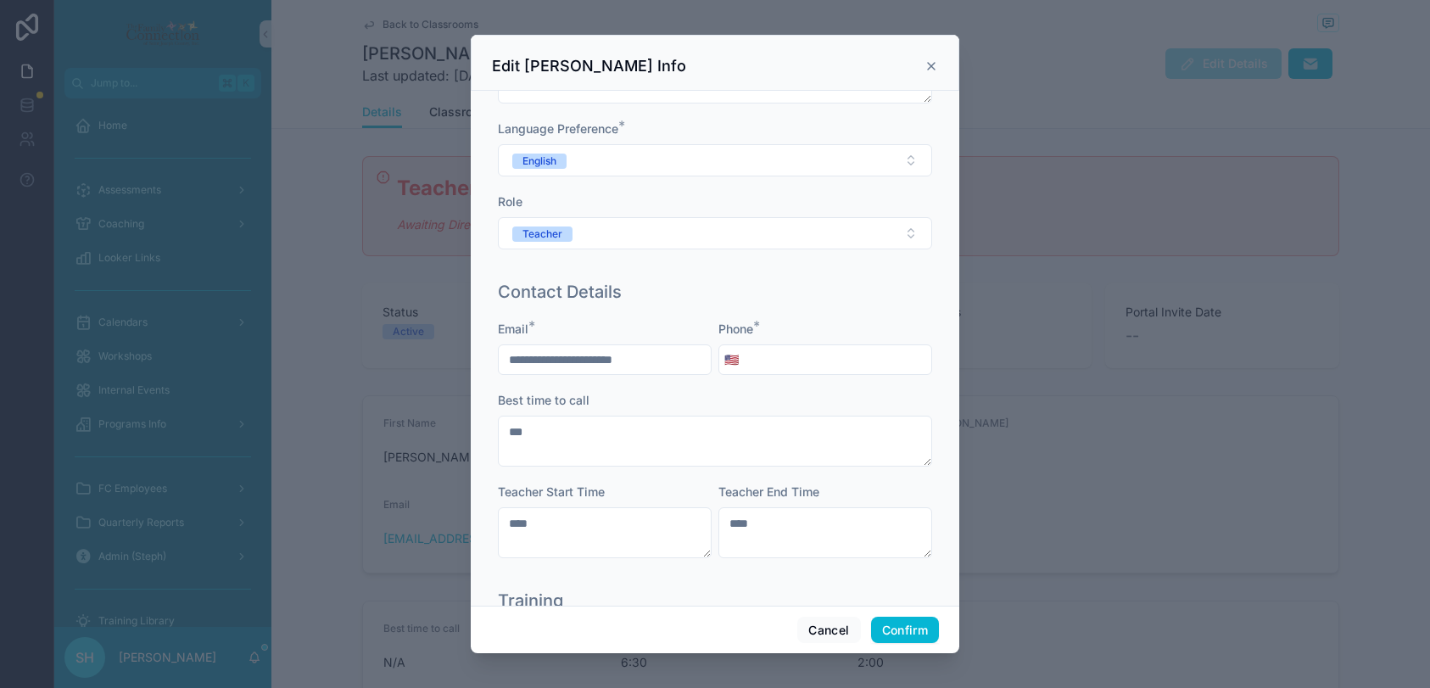
click at [766, 364] on input "tel" at bounding box center [837, 360] width 187 height 24
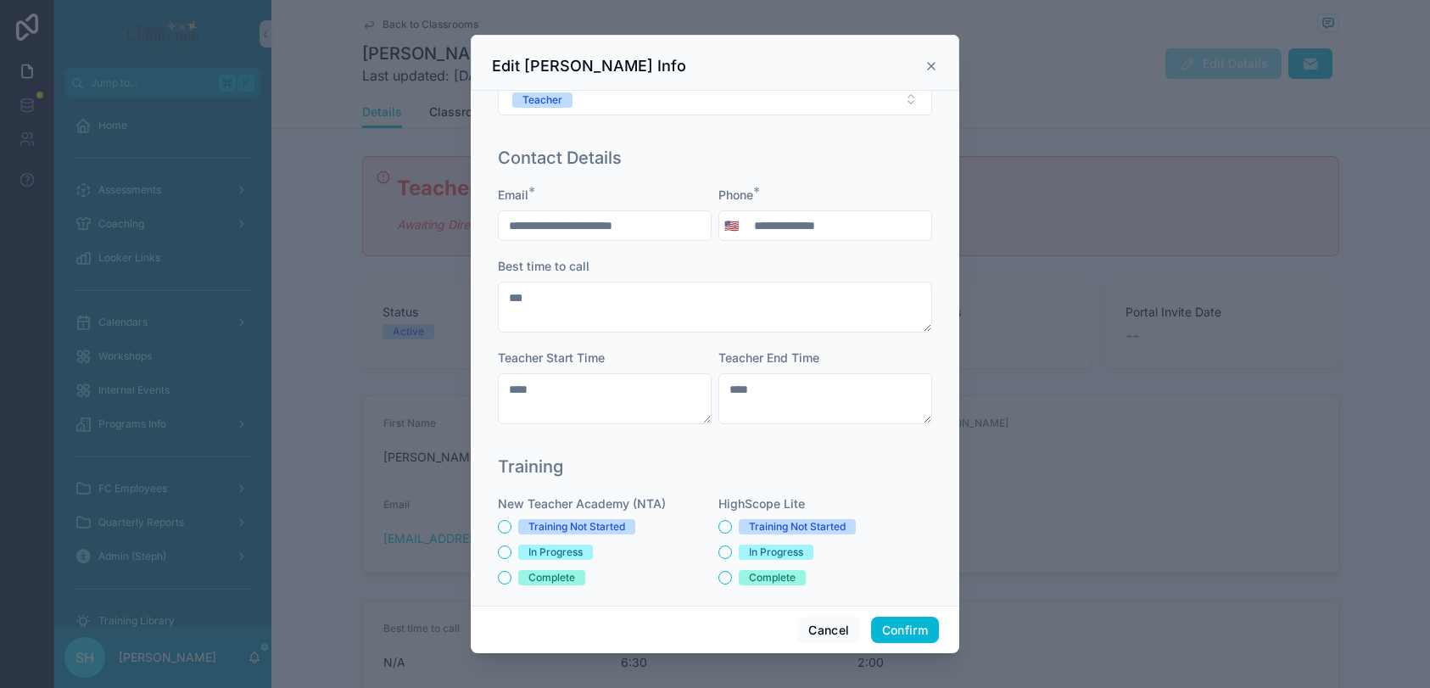
scroll to position [313, 0]
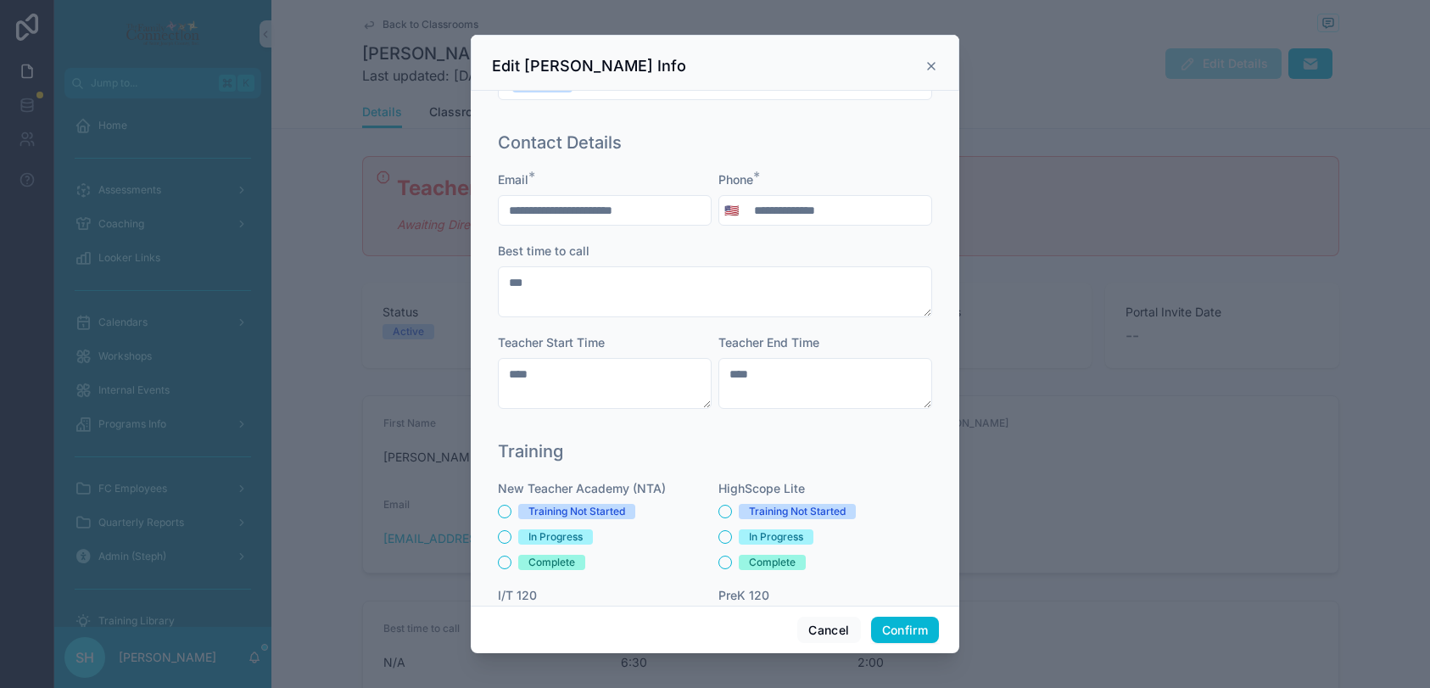
type input "**********"
click at [626, 399] on textarea "****" at bounding box center [605, 383] width 214 height 51
click at [775, 384] on textarea "****" at bounding box center [825, 383] width 214 height 51
type textarea "*"
type textarea "****"
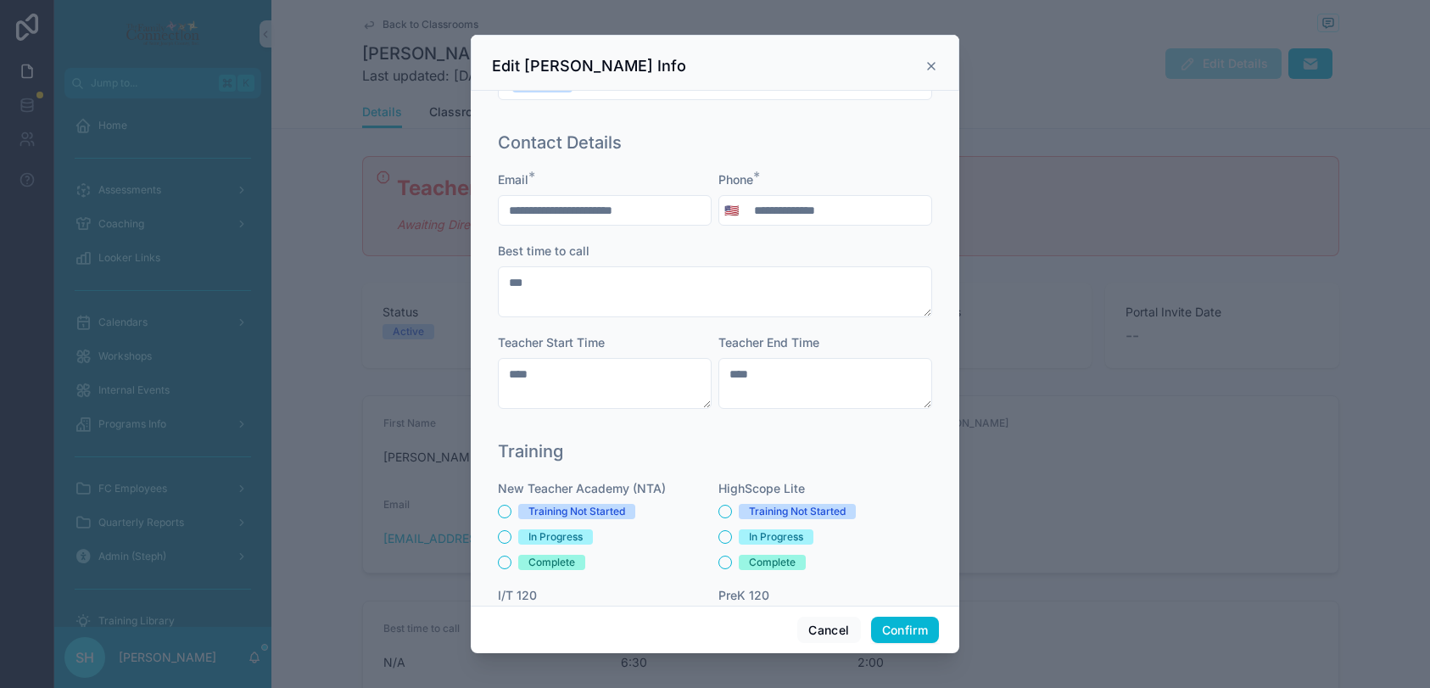
click at [848, 465] on div "Training New Teacher Academy (NTA) Training Not Started In Progress Complete Hi…" at bounding box center [715, 628] width 448 height 393
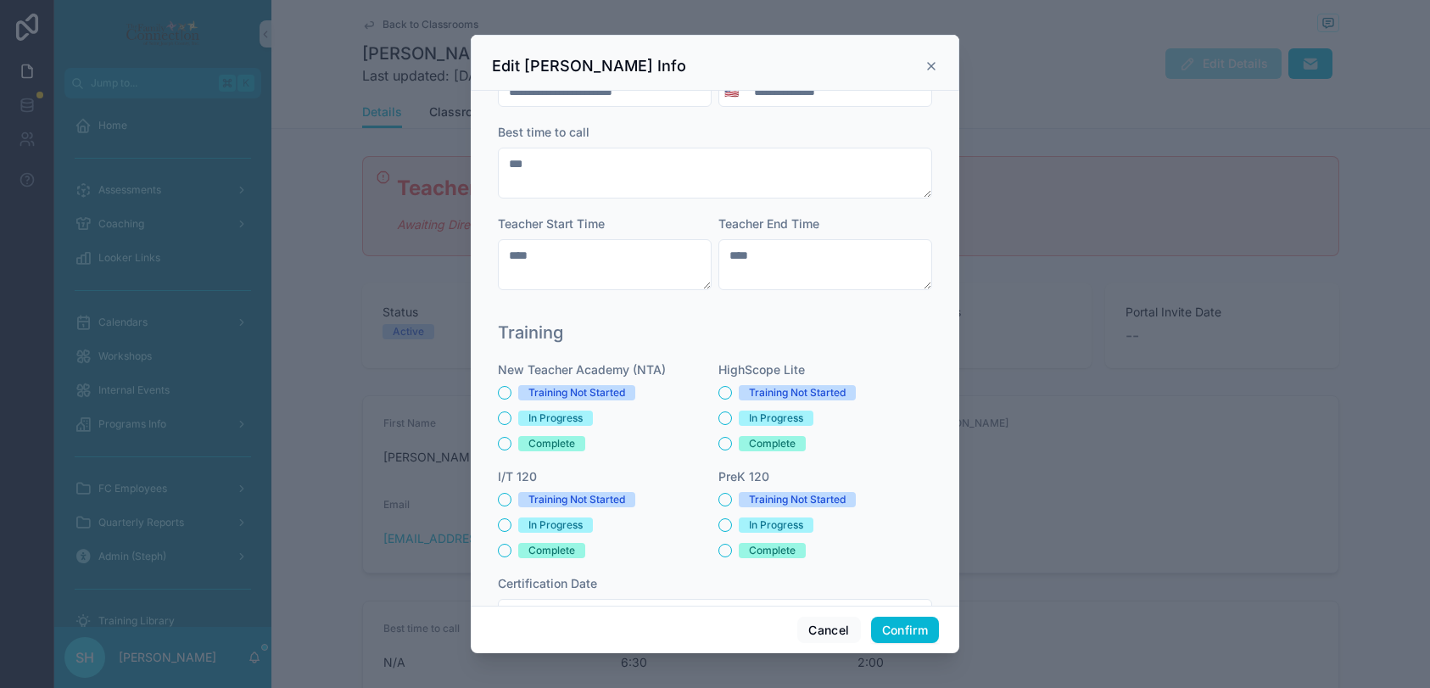
scroll to position [546, 0]
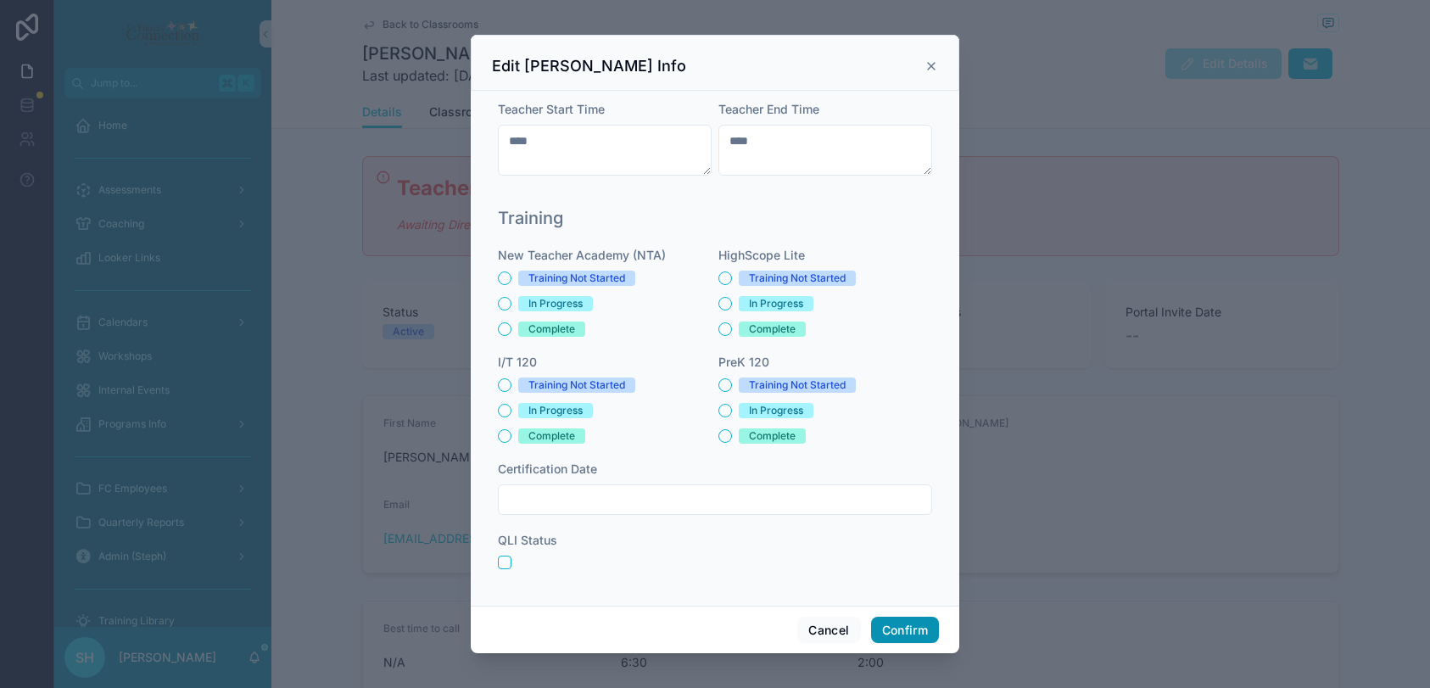
click at [903, 621] on button "Confirm" at bounding box center [905, 629] width 68 height 27
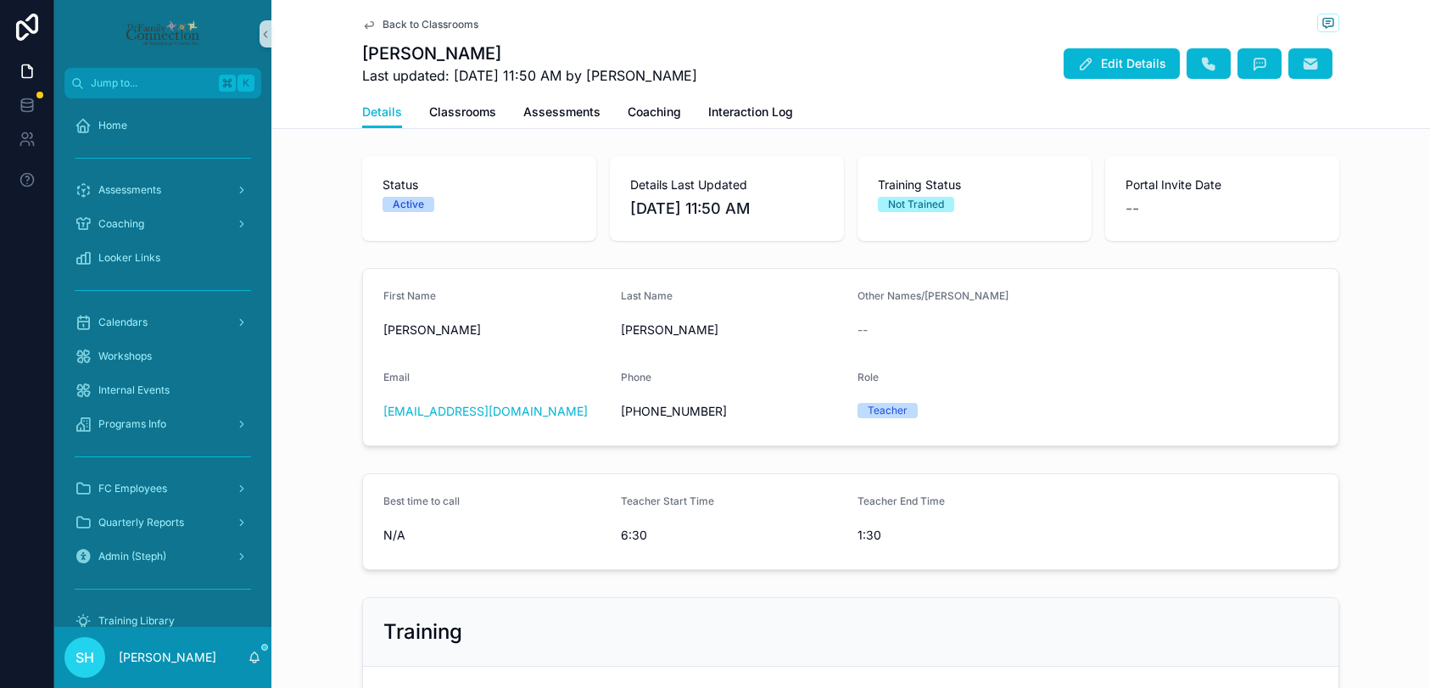
click at [426, 20] on span "Back to Classrooms" at bounding box center [430, 25] width 96 height 14
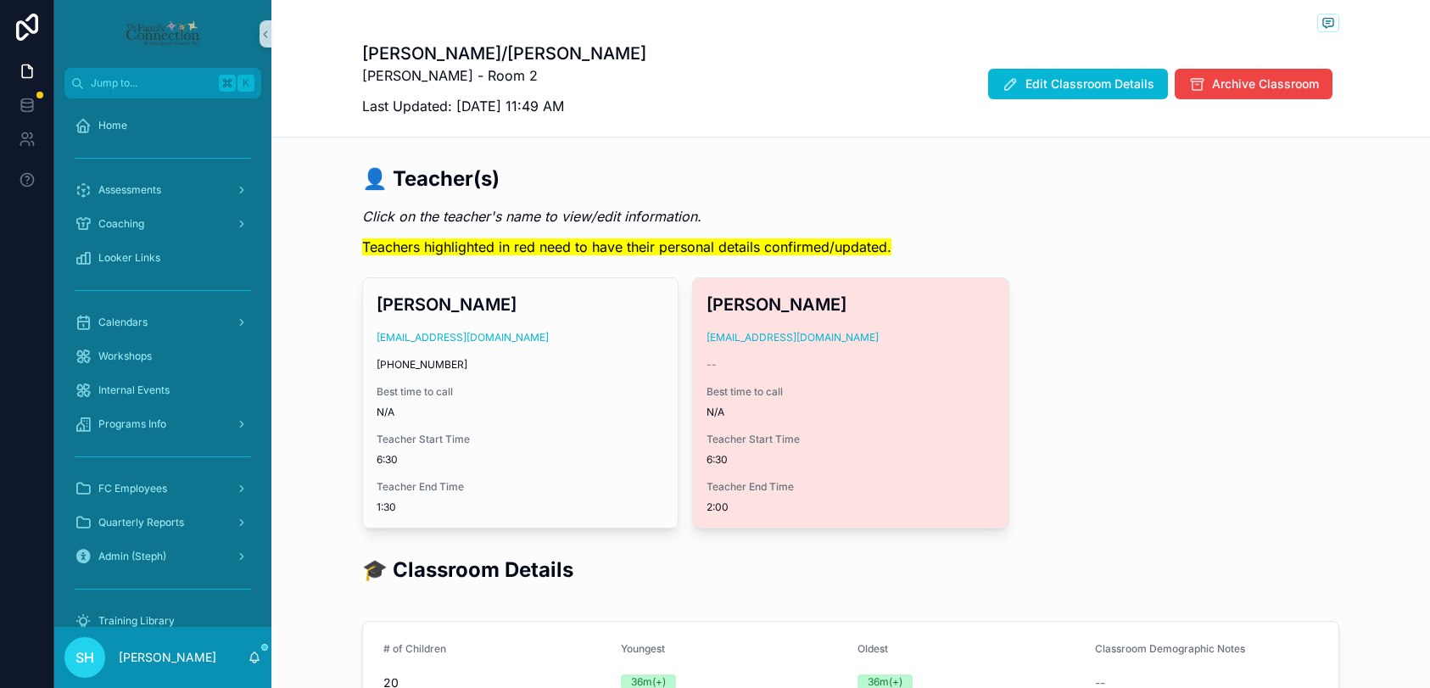
click at [917, 423] on div "[PERSON_NAME] [EMAIL_ADDRESS][DOMAIN_NAME] -- Best time to call N/A Teacher Sta…" at bounding box center [850, 402] width 315 height 249
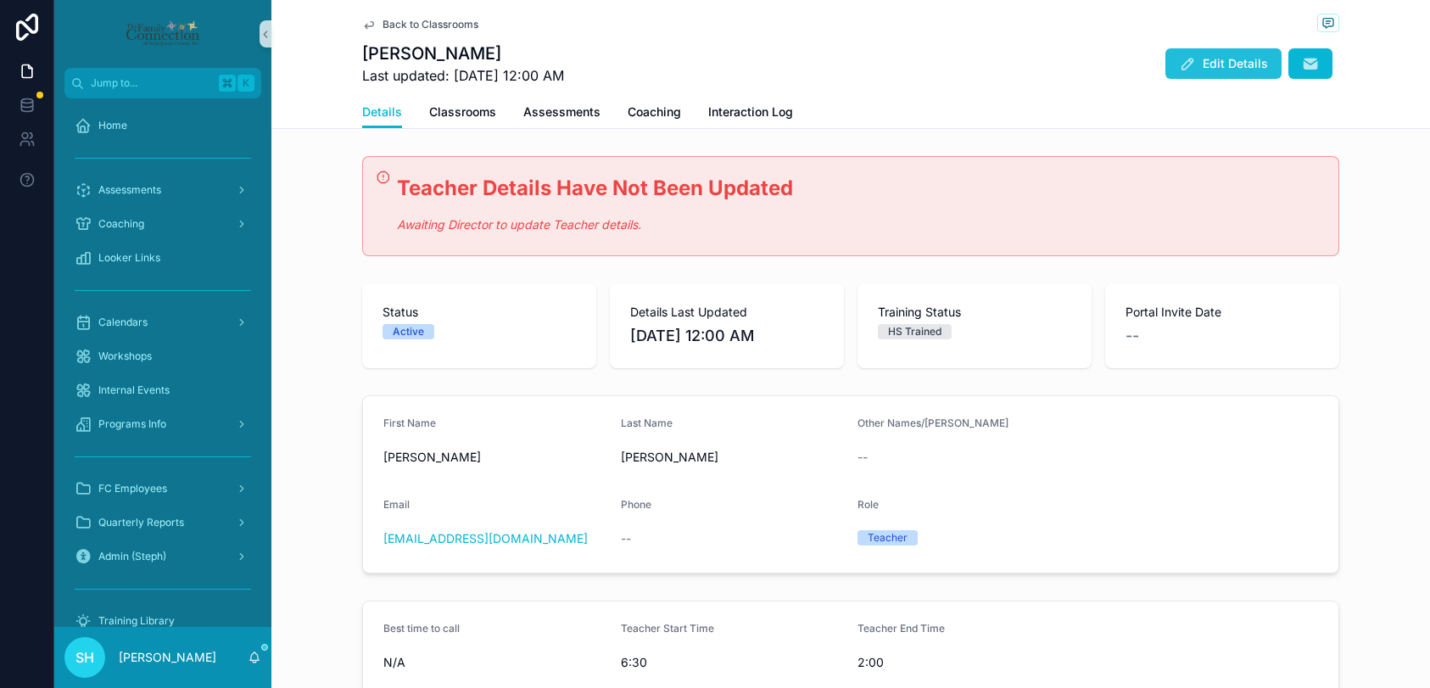
click at [1200, 64] on button "Edit Details" at bounding box center [1223, 63] width 116 height 31
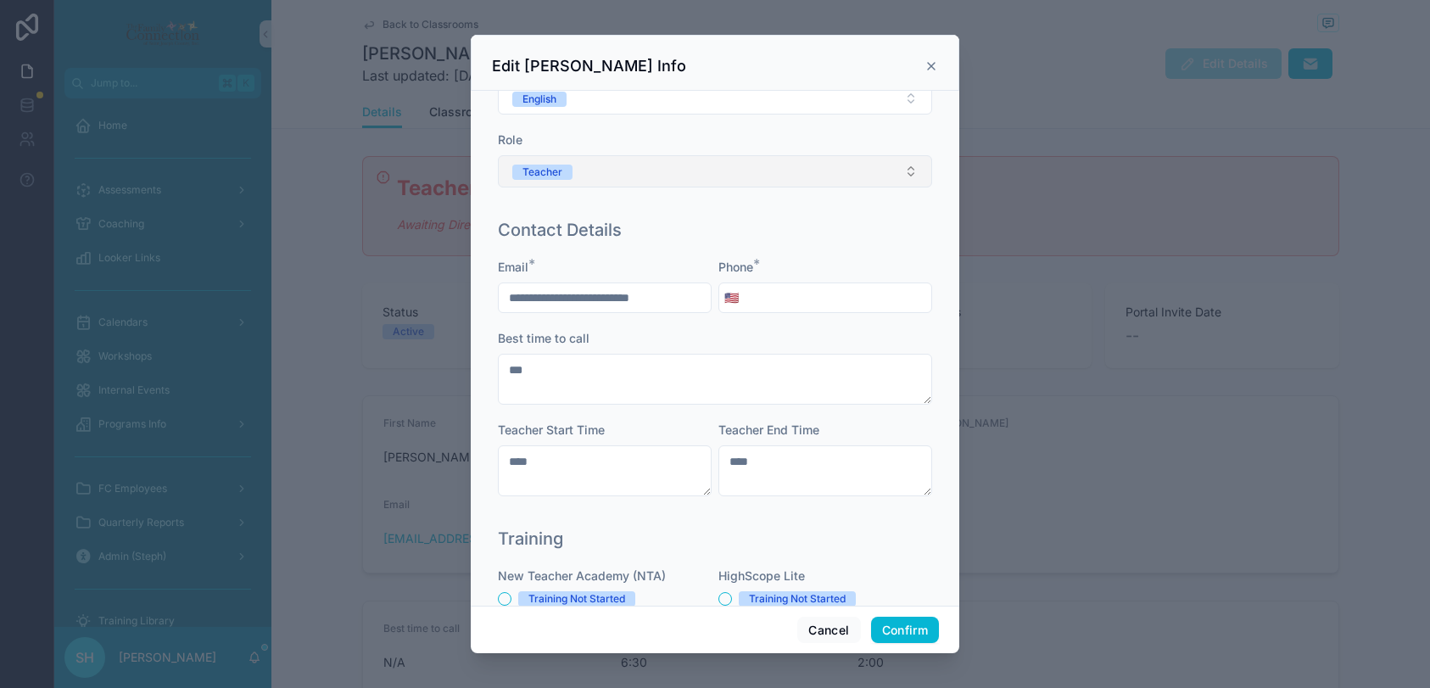
scroll to position [228, 0]
click at [775, 292] on input "tel" at bounding box center [837, 295] width 187 height 24
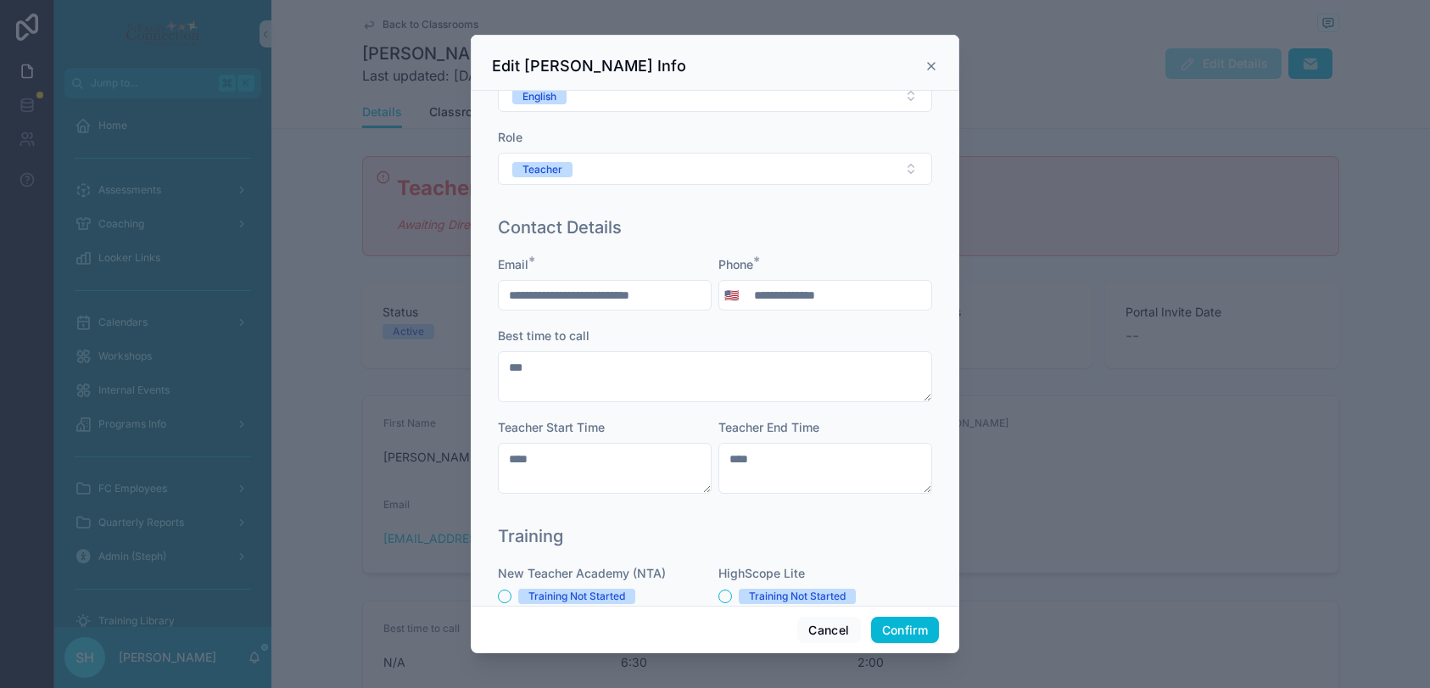
type input "**********"
click at [826, 330] on div "Best time to call" at bounding box center [715, 335] width 434 height 17
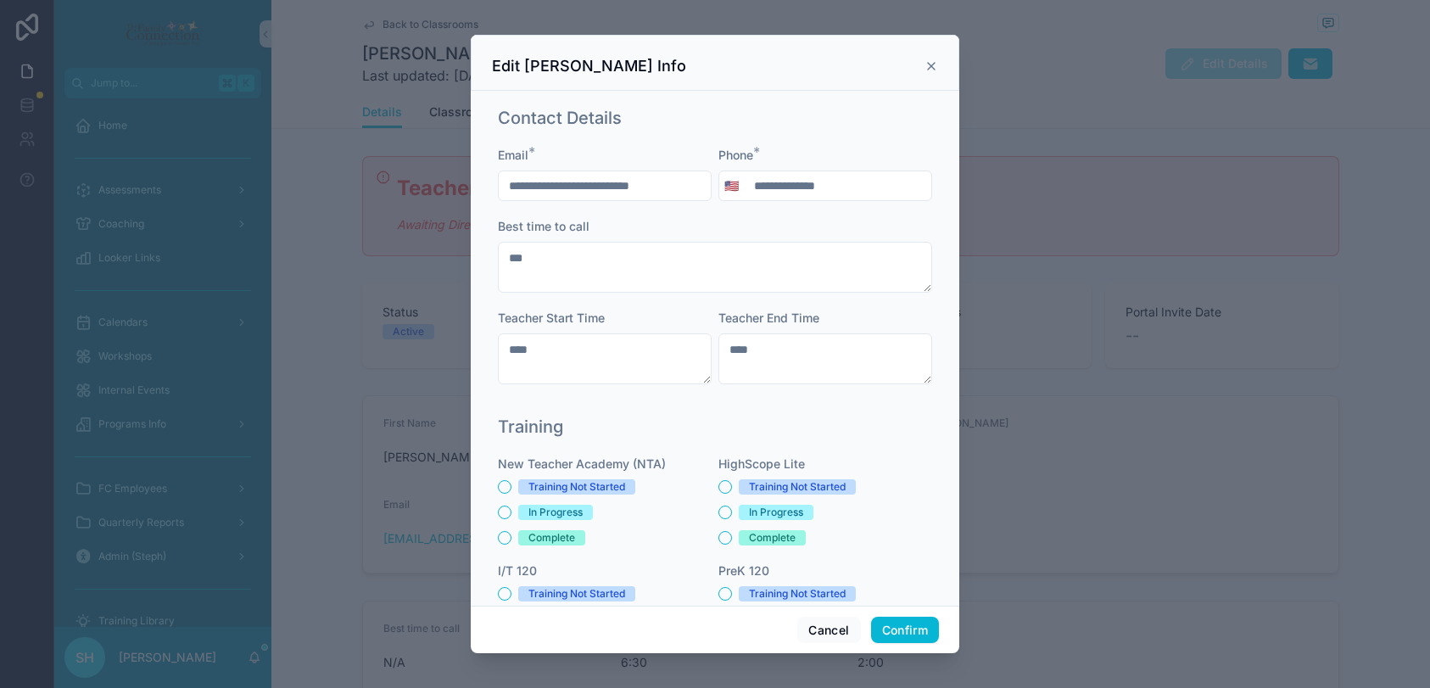
scroll to position [344, 0]
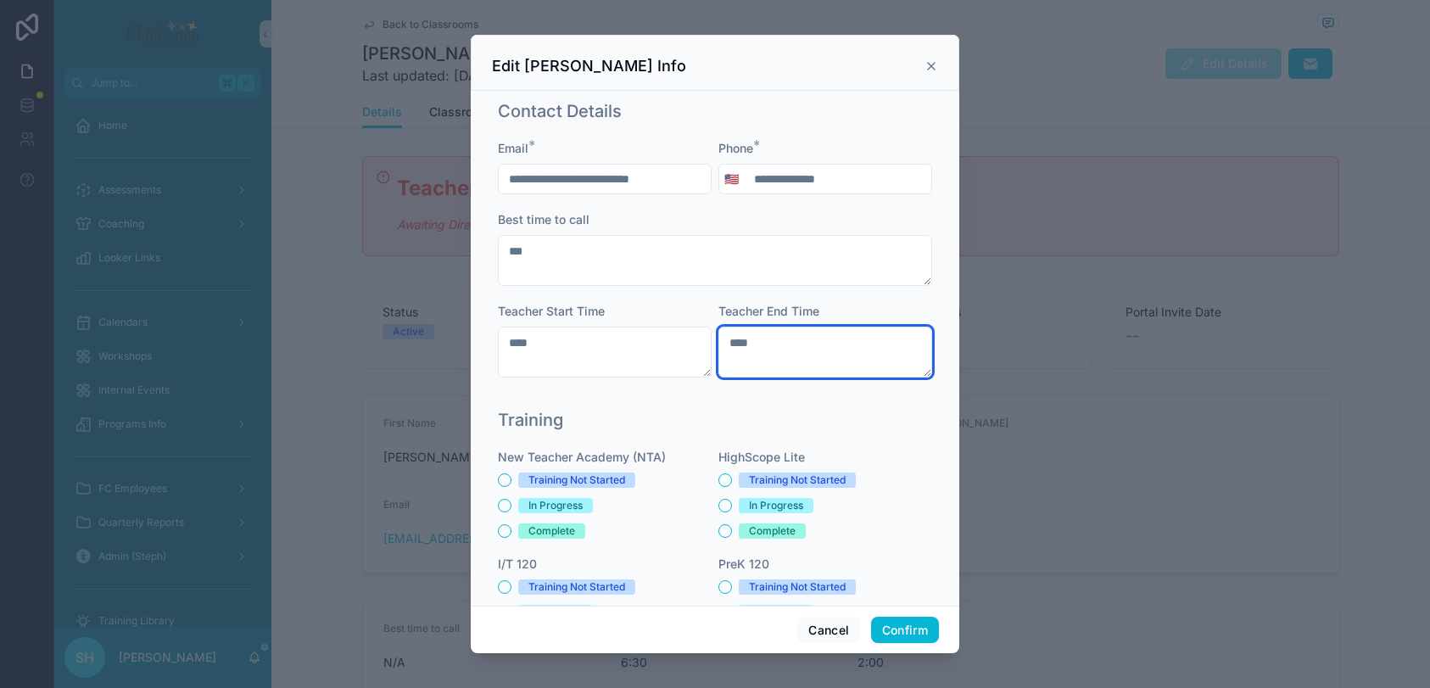
drag, startPoint x: 772, startPoint y: 345, endPoint x: 722, endPoint y: 343, distance: 50.1
click at [722, 344] on textarea "****" at bounding box center [825, 351] width 214 height 51
type textarea "****"
click at [856, 403] on div "Training New Teacher Academy (NTA) Training Not Started In Progress Complete Hi…" at bounding box center [715, 597] width 448 height 393
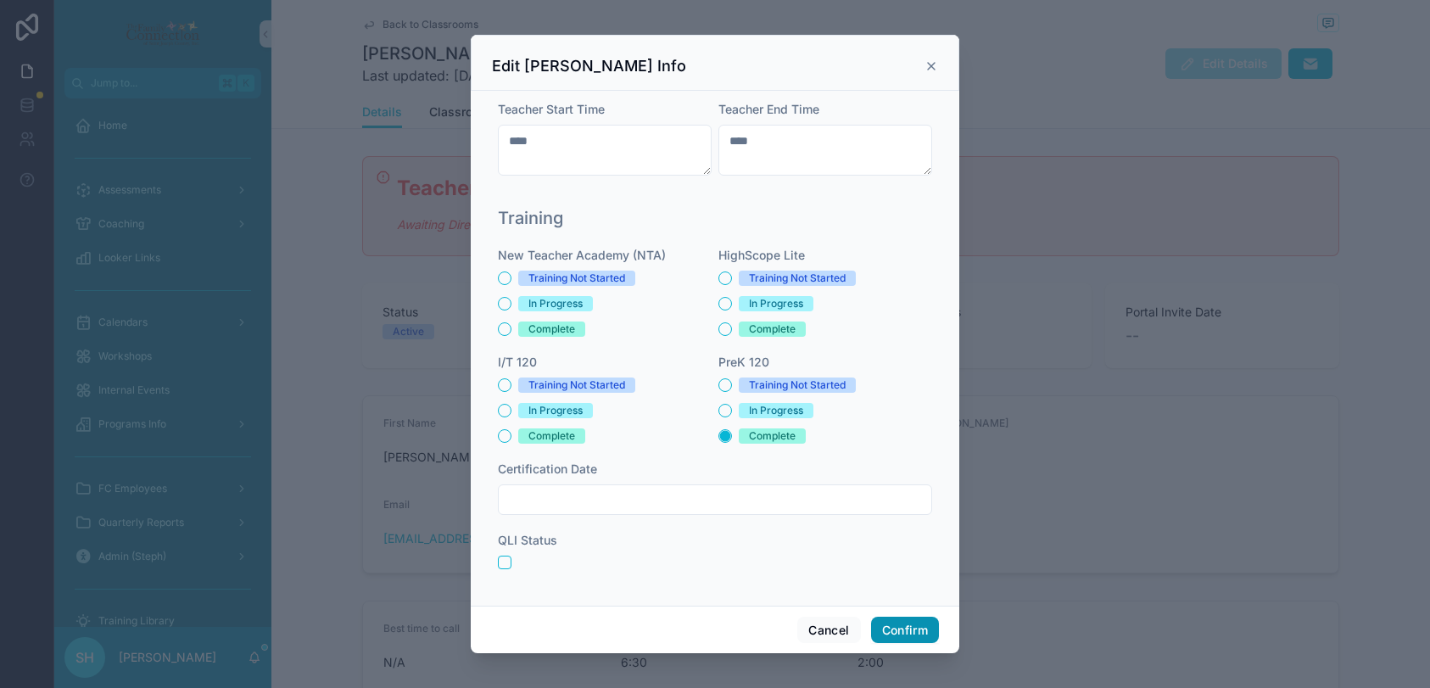
click at [902, 633] on button "Confirm" at bounding box center [905, 629] width 68 height 27
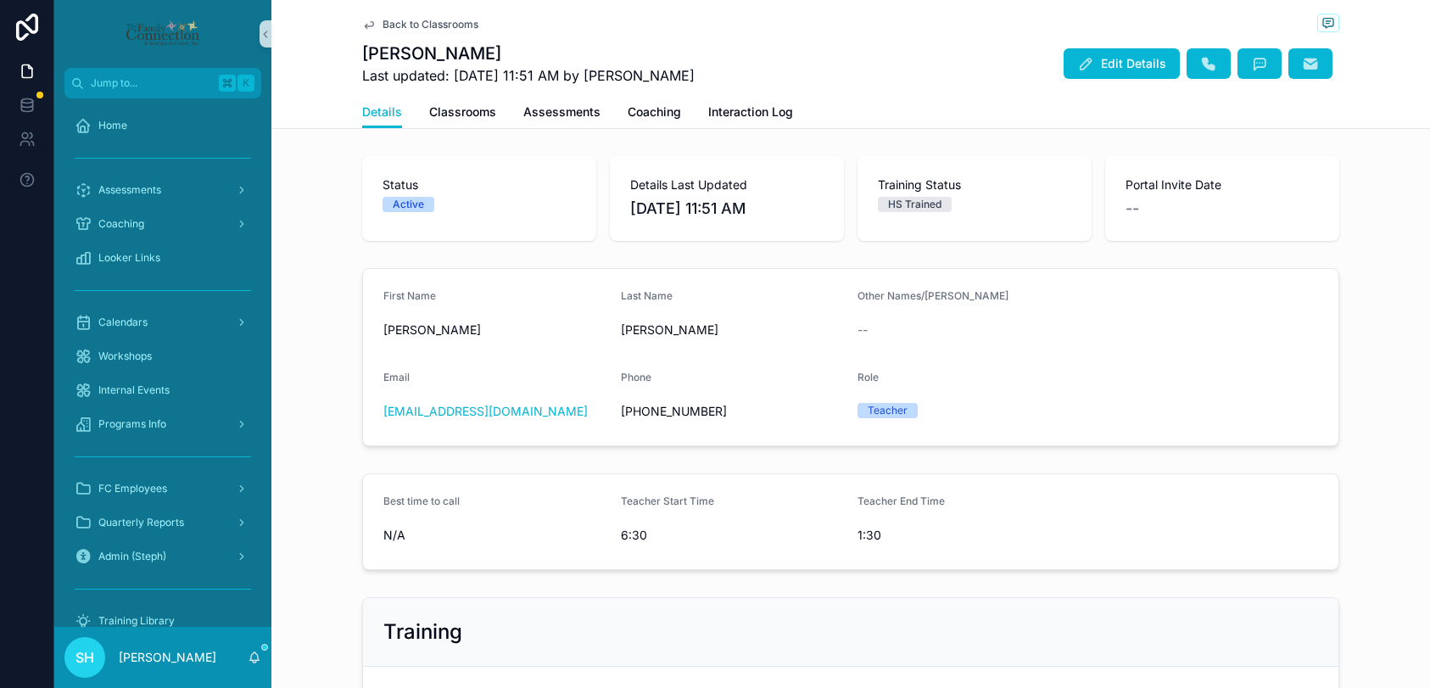
click at [432, 24] on span "Back to Classrooms" at bounding box center [430, 25] width 96 height 14
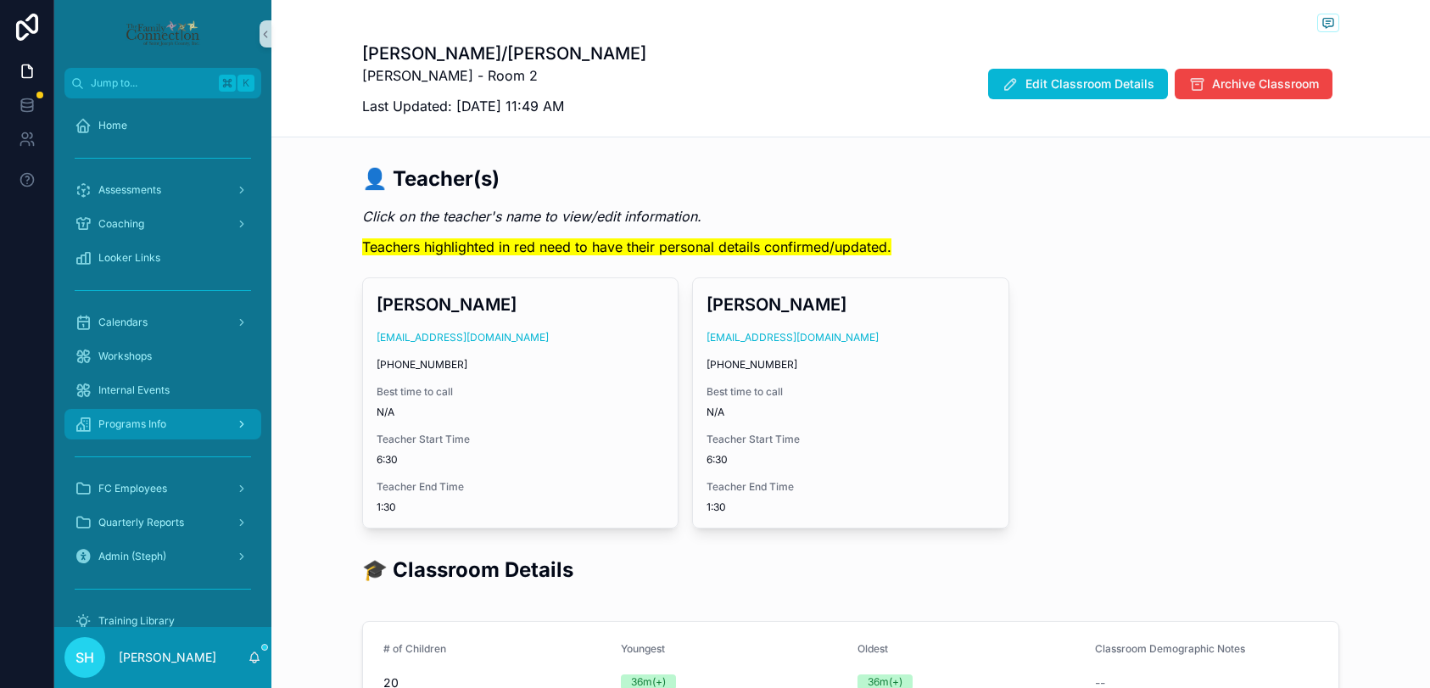
click at [138, 420] on span "Programs Info" at bounding box center [132, 424] width 68 height 14
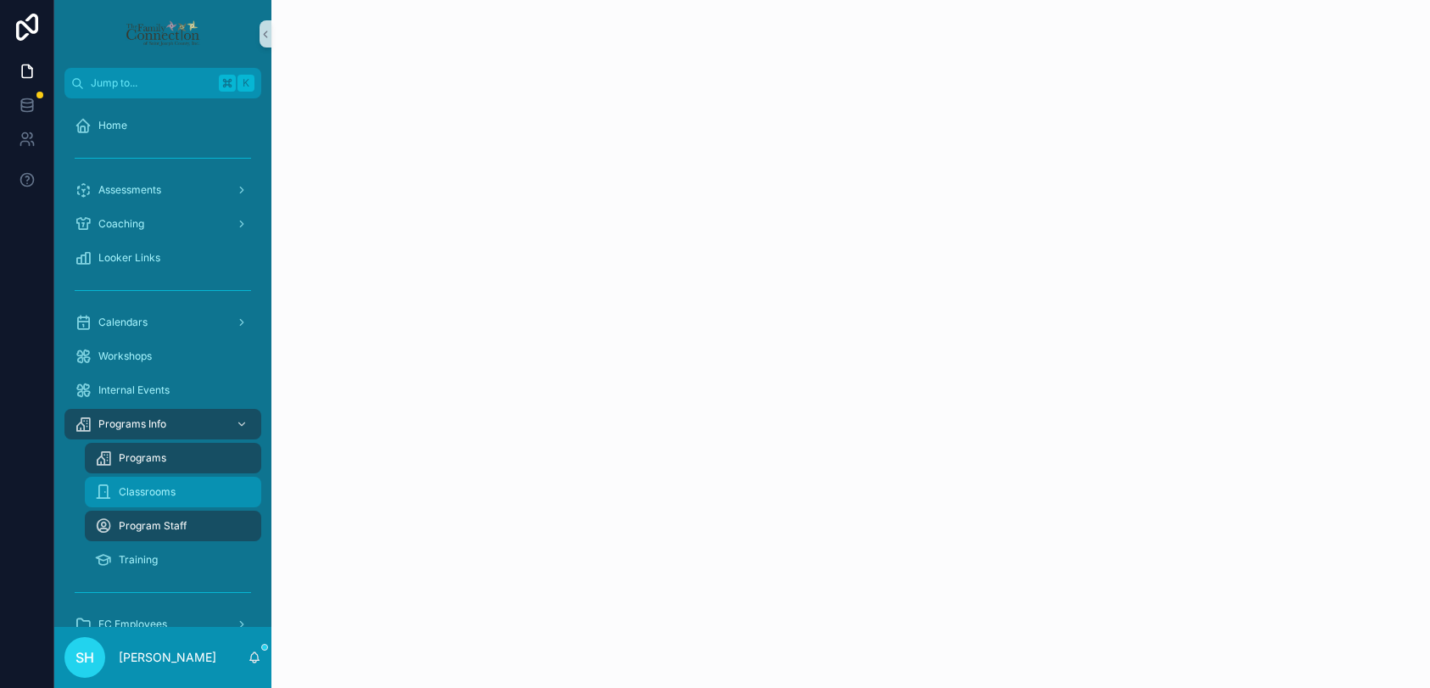
click at [162, 499] on div "Classrooms" at bounding box center [173, 491] width 156 height 27
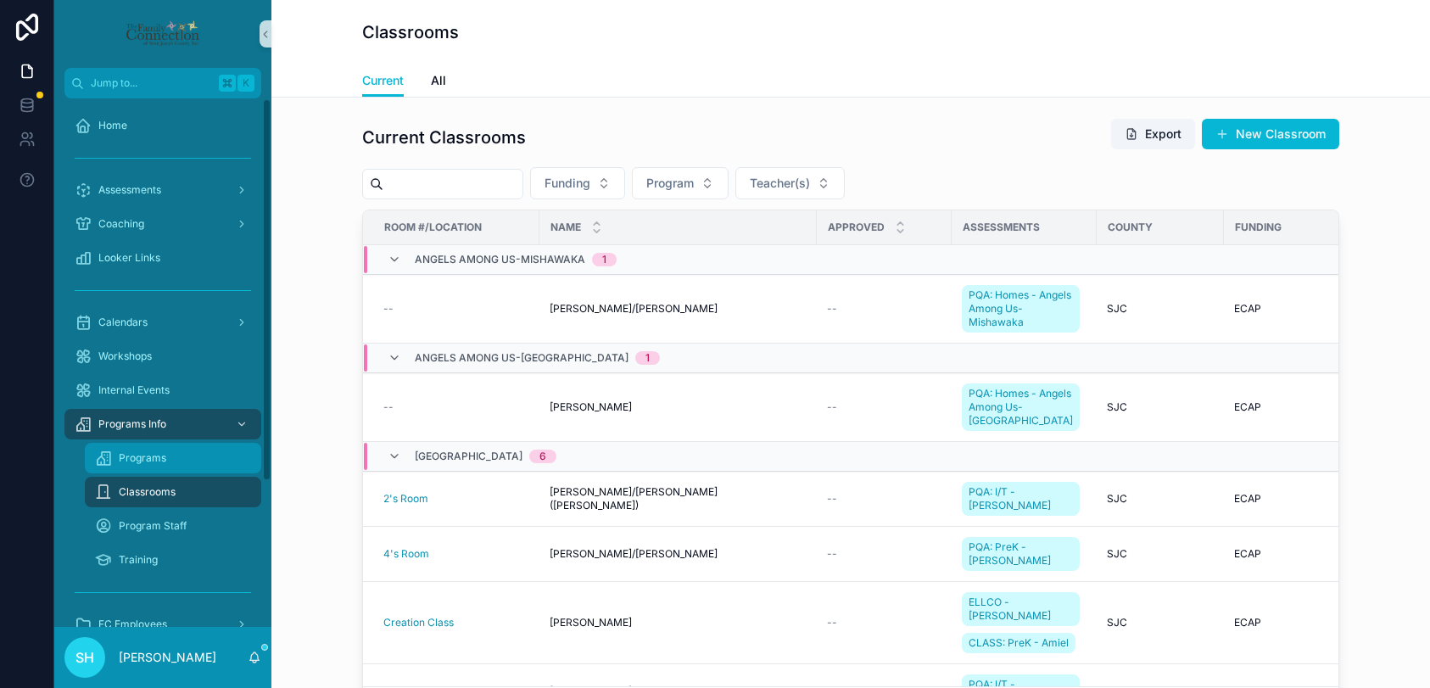
click at [164, 455] on span "Programs" at bounding box center [142, 458] width 47 height 14
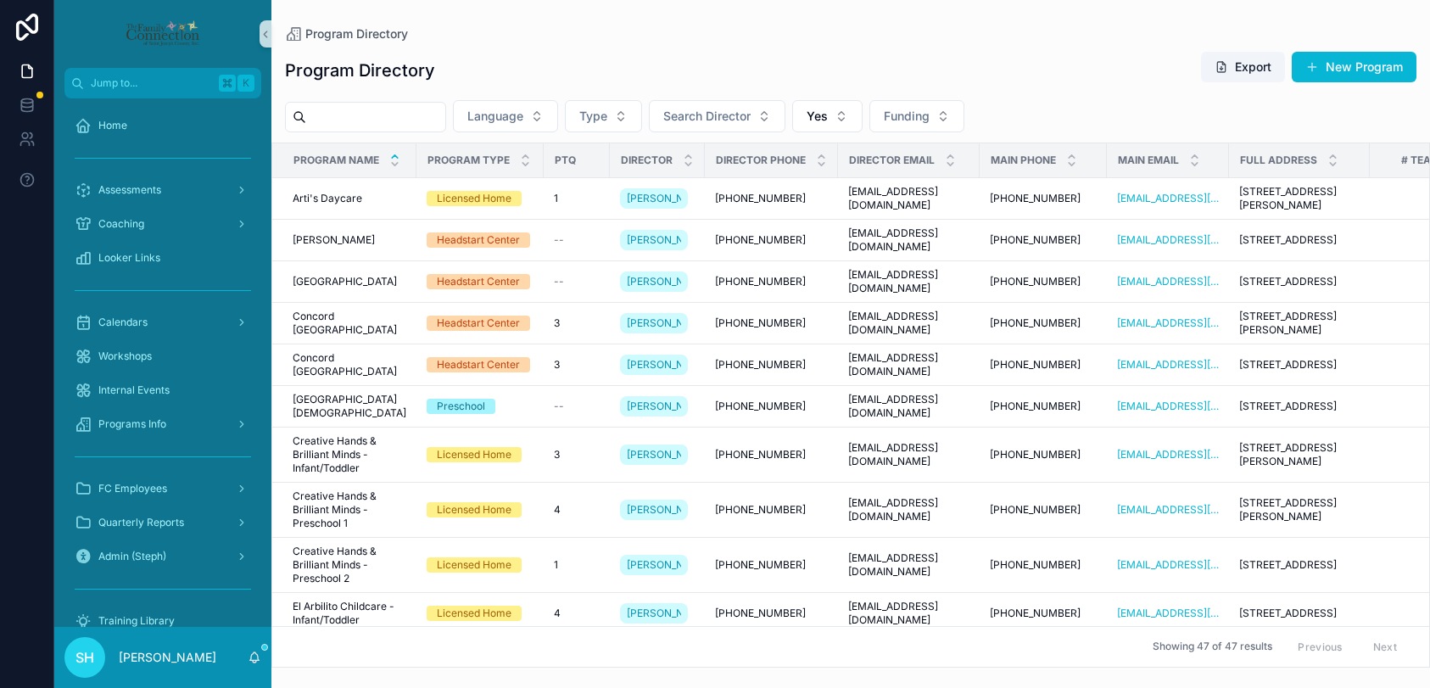
click at [427, 114] on input "scrollable content" at bounding box center [375, 117] width 139 height 24
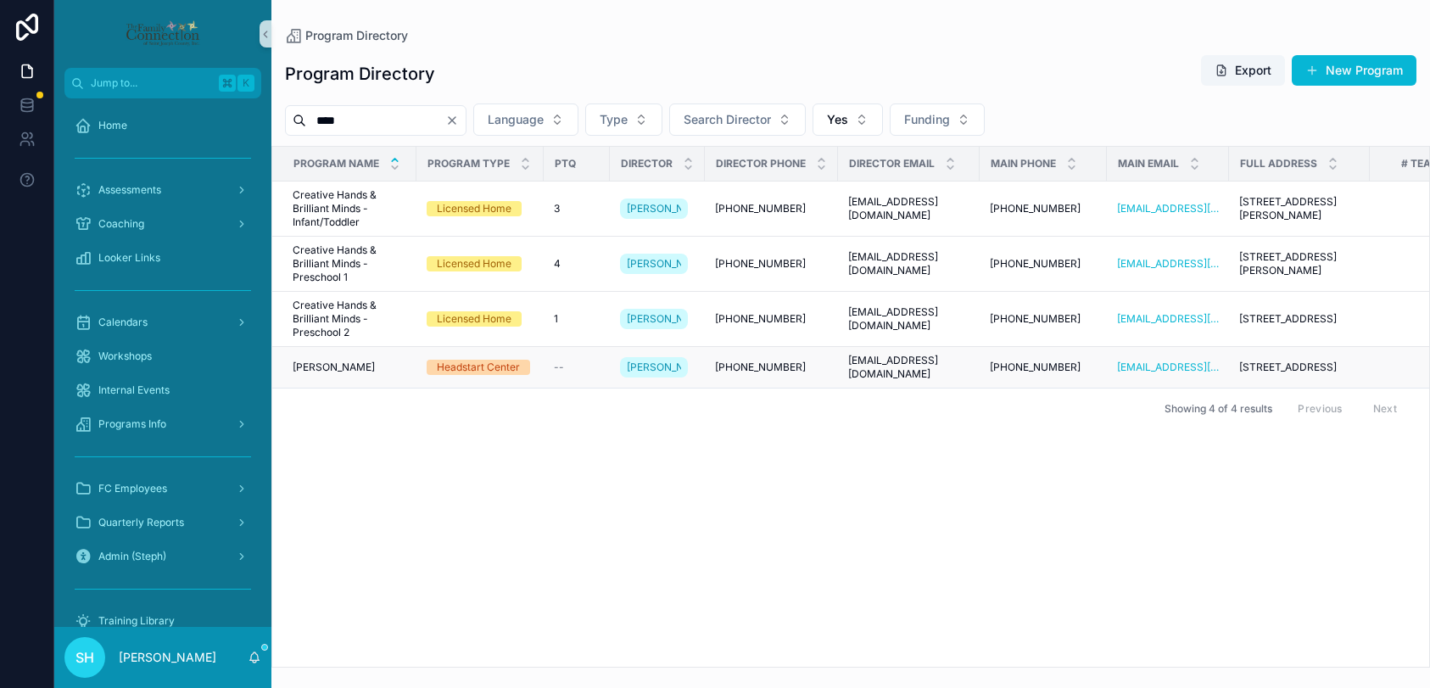
type input "****"
click at [330, 372] on span "[PERSON_NAME]" at bounding box center [334, 367] width 82 height 14
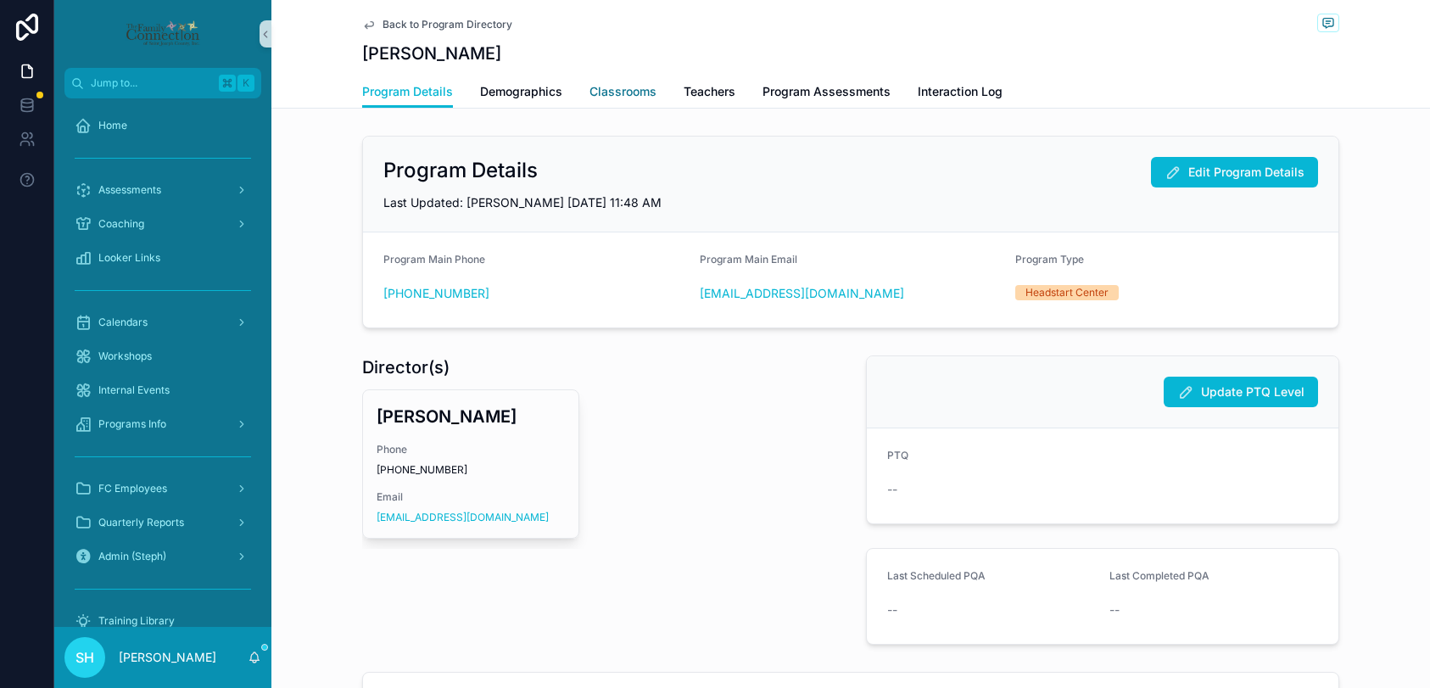
click at [634, 95] on span "Classrooms" at bounding box center [622, 91] width 67 height 17
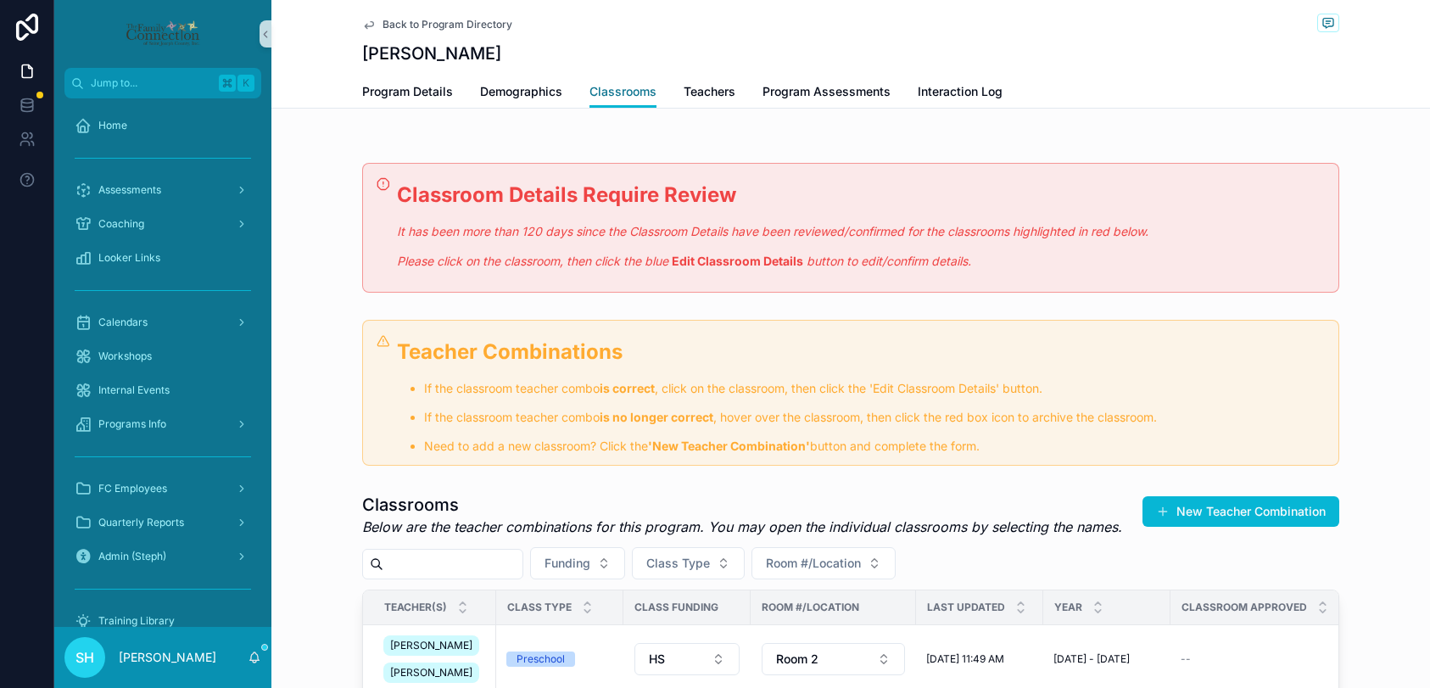
scroll to position [216, 0]
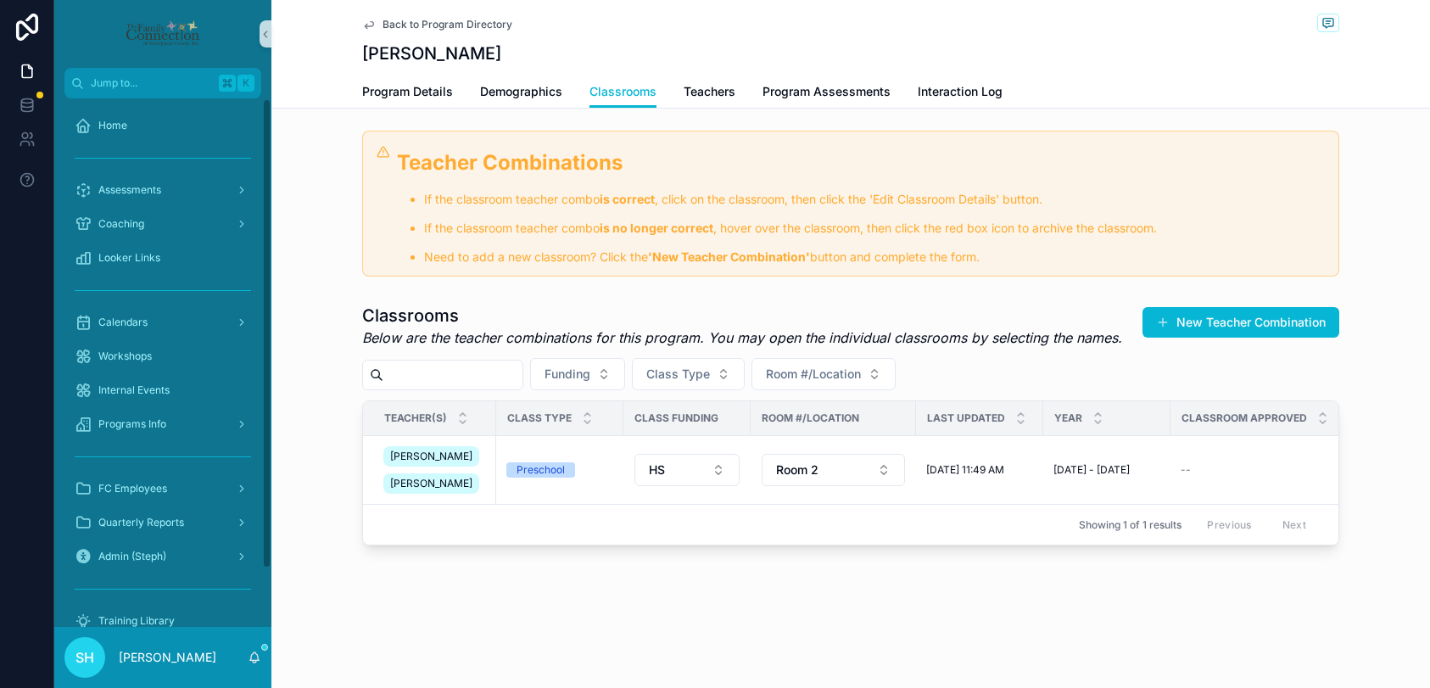
click at [446, 21] on span "Back to Program Directory" at bounding box center [447, 25] width 130 height 14
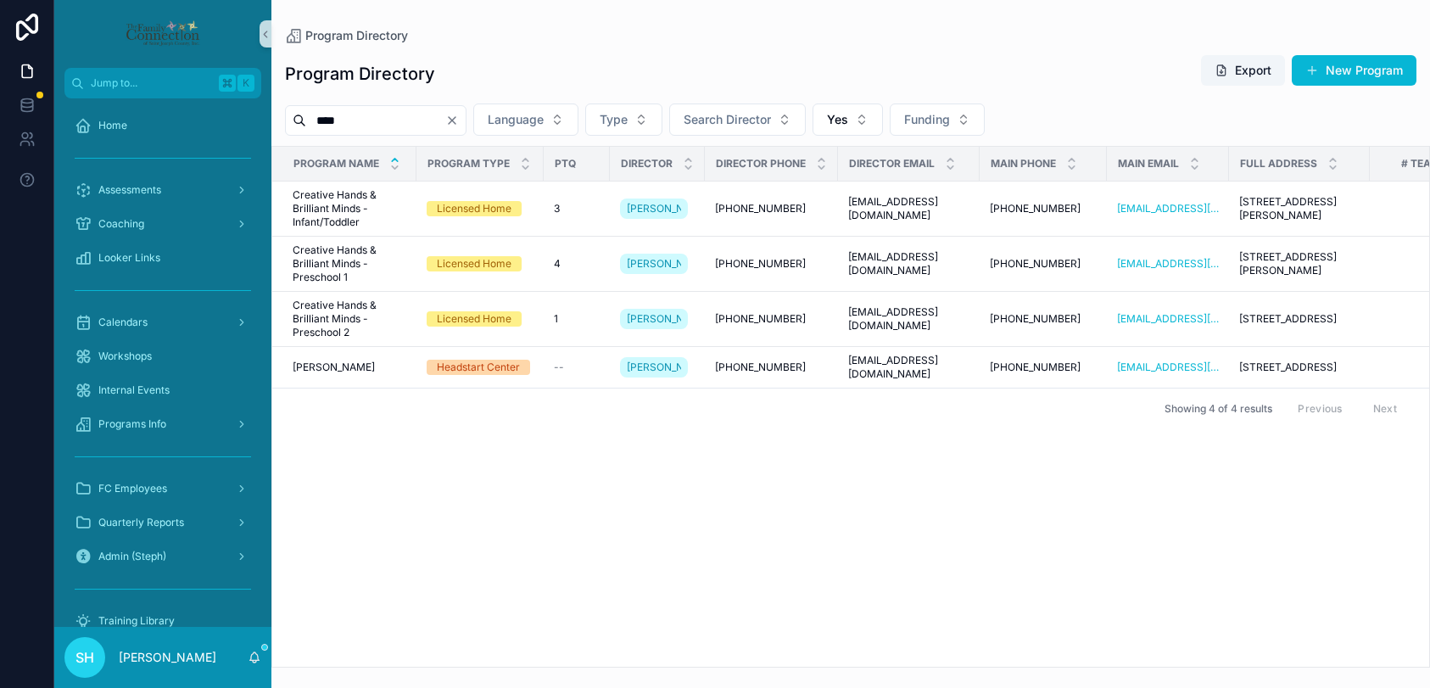
drag, startPoint x: 394, startPoint y: 120, endPoint x: 302, endPoint y: 122, distance: 92.5
click at [302, 122] on div "****" at bounding box center [375, 120] width 181 height 31
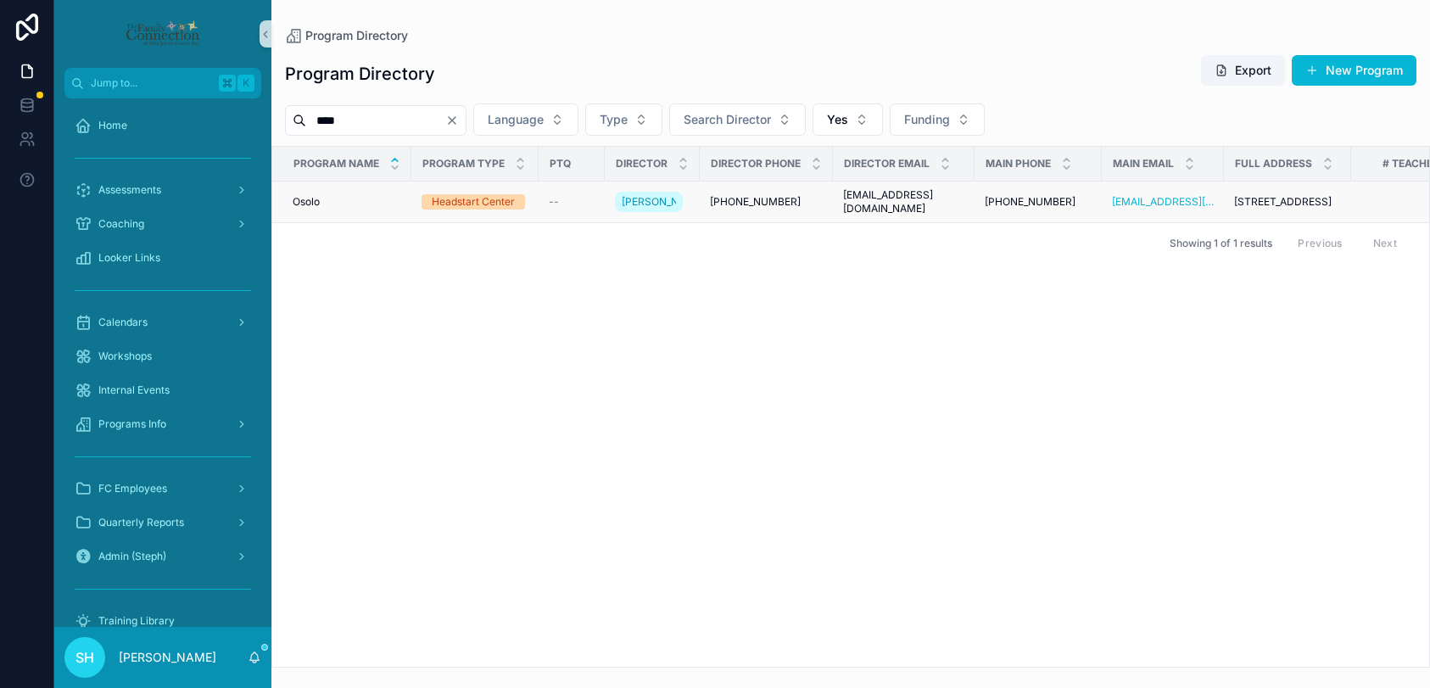
type input "****"
click at [310, 209] on span "Osolo" at bounding box center [306, 202] width 27 height 14
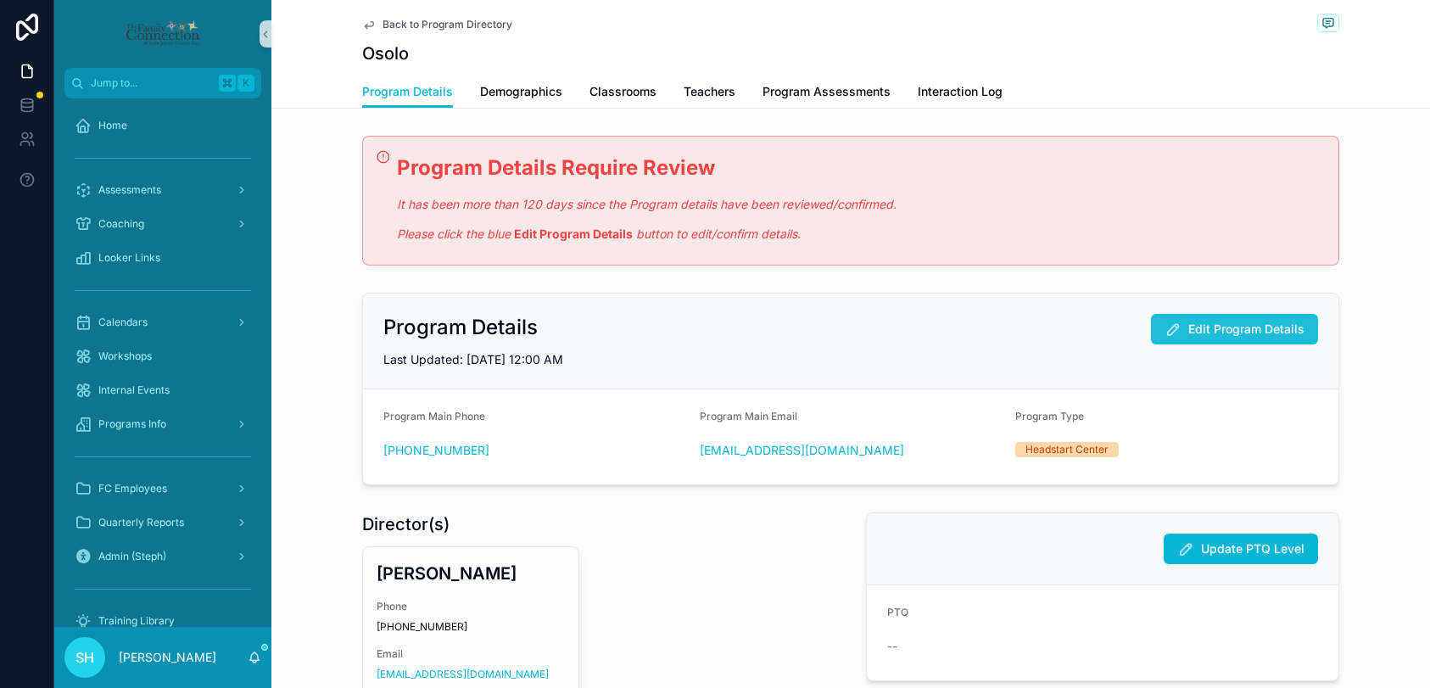
click at [1207, 328] on span "Edit Program Details" at bounding box center [1246, 328] width 116 height 17
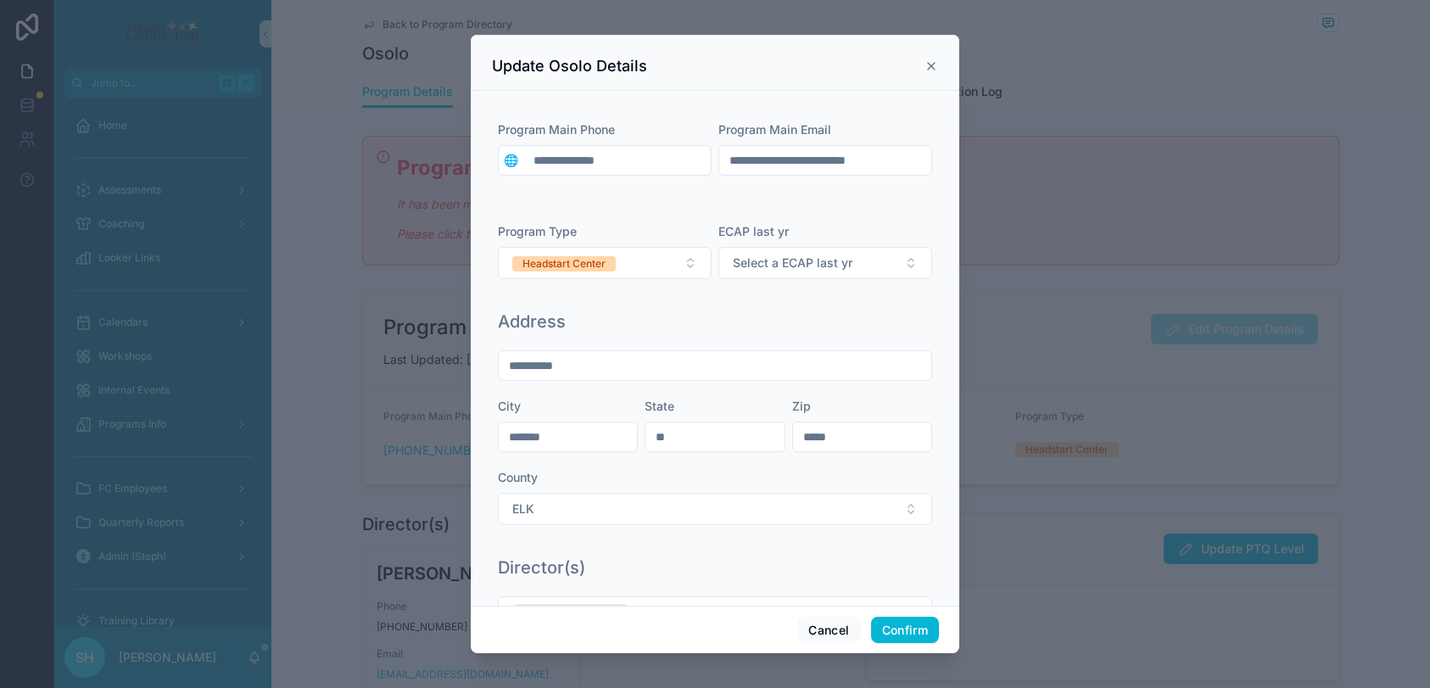
click at [756, 281] on div "Program Type Headstart Center ECAP last yr Select a ECAP last yr" at bounding box center [715, 259] width 434 height 73
click at [753, 257] on span "Select a ECAP last yr" at bounding box center [793, 262] width 120 height 17
click at [753, 354] on div "YES" at bounding box center [749, 355] width 20 height 15
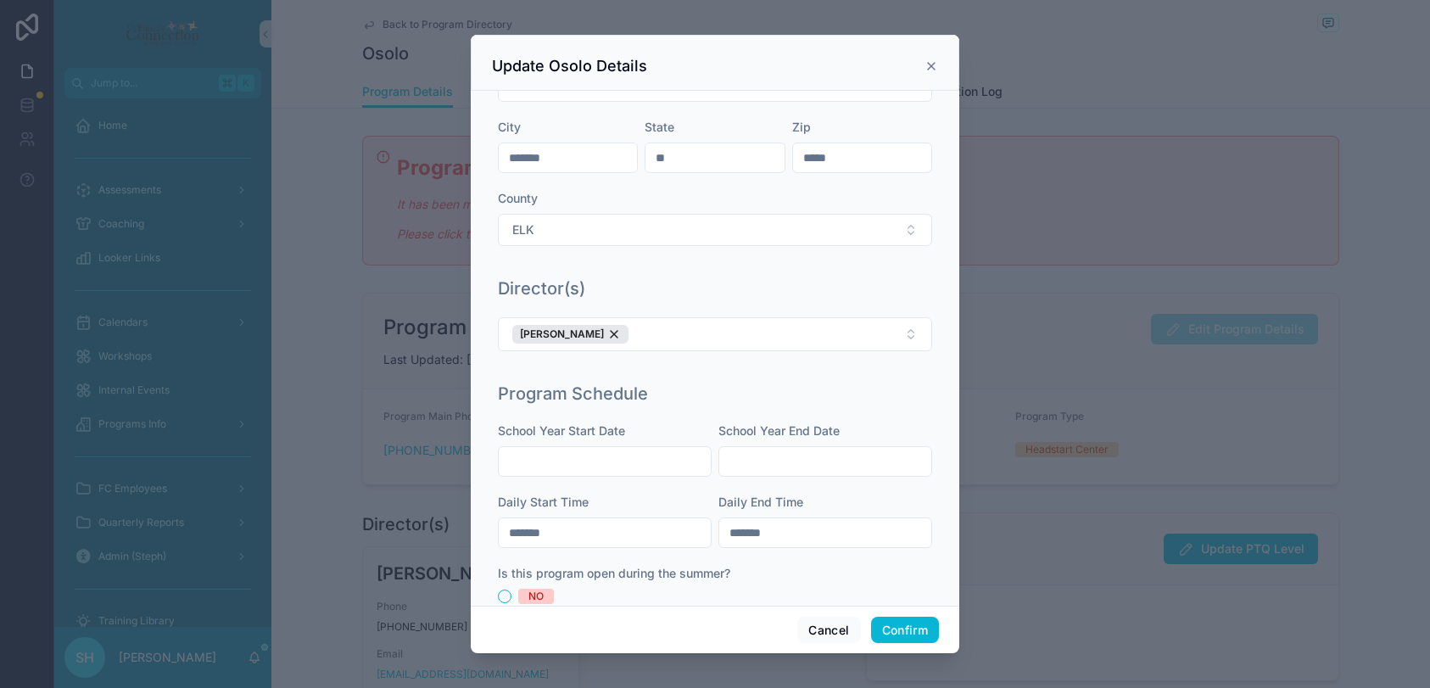
scroll to position [339, 0]
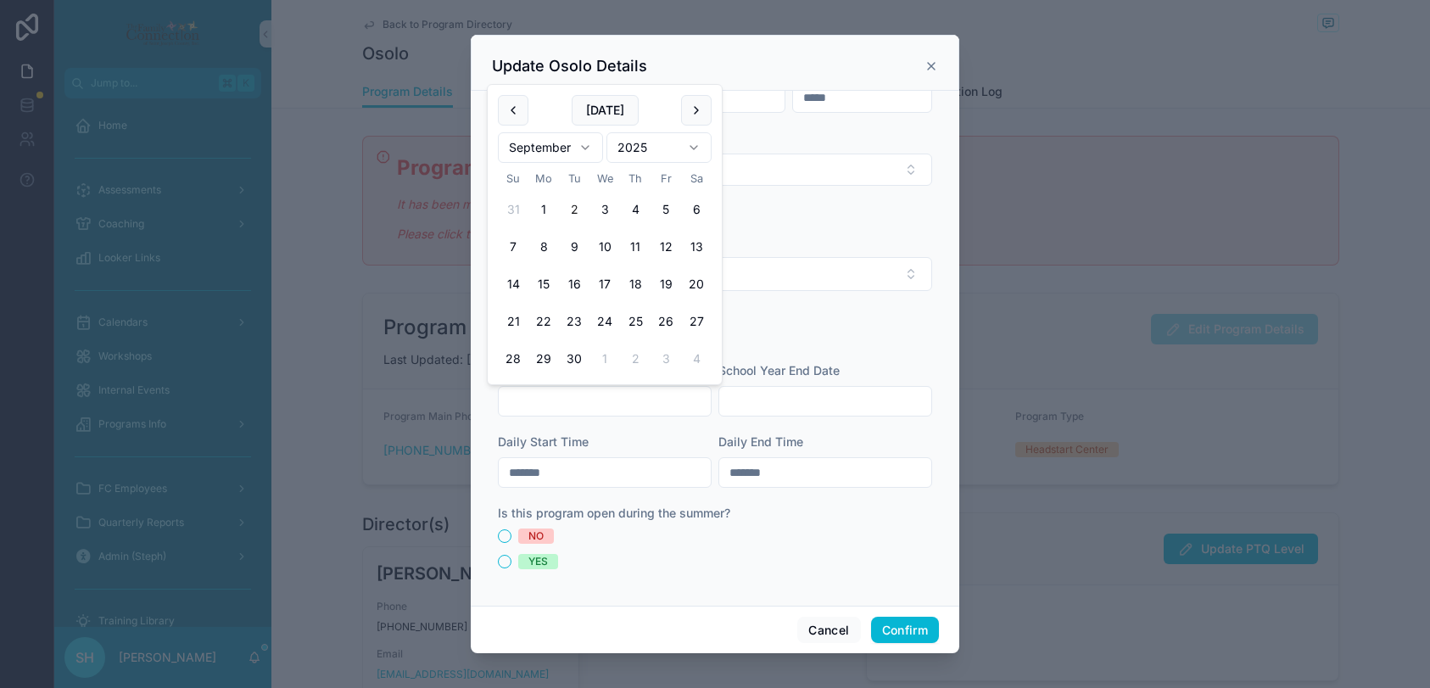
click at [659, 398] on input "text" at bounding box center [605, 401] width 212 height 24
click at [594, 146] on html "Jump to... K Home Assessments Coaching Looker Links Calendars Workshops Interna…" at bounding box center [715, 344] width 1430 height 688
click at [577, 280] on button "19" at bounding box center [574, 284] width 31 height 31
type input "*********"
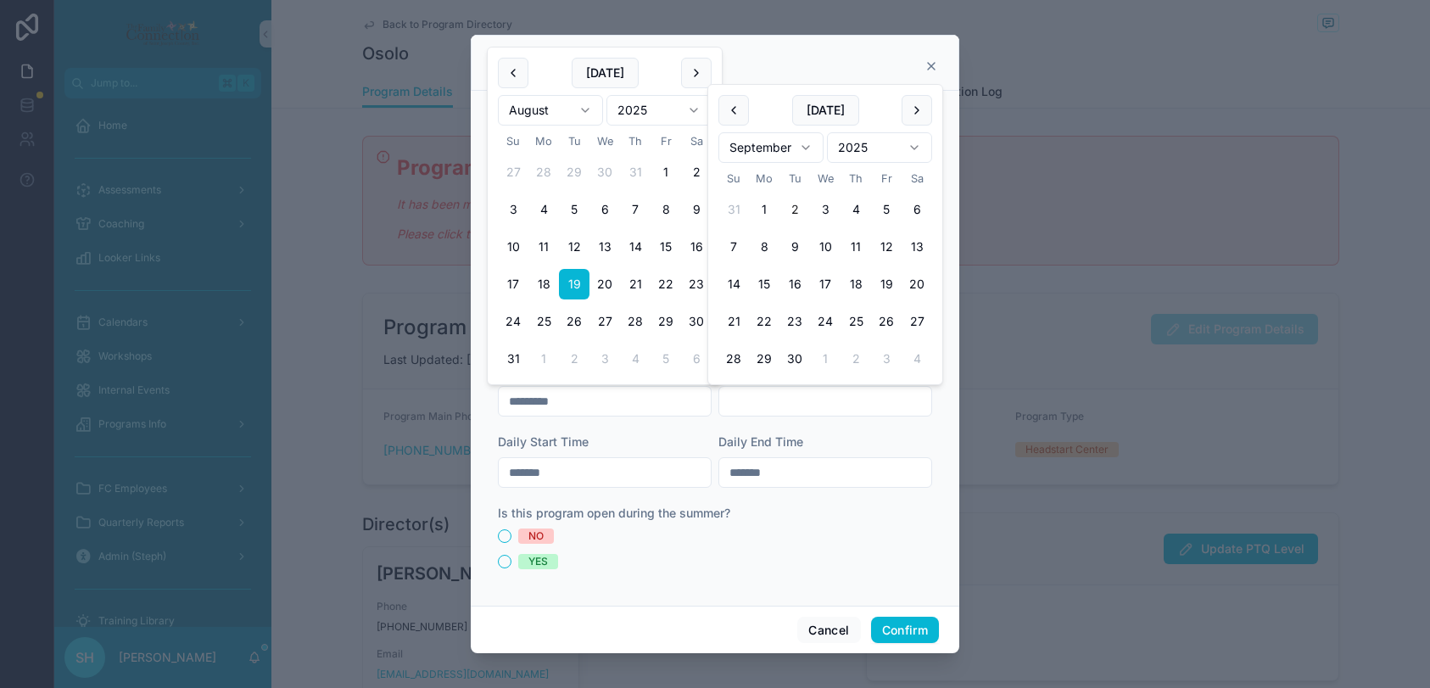
click at [757, 394] on input "text" at bounding box center [825, 401] width 212 height 24
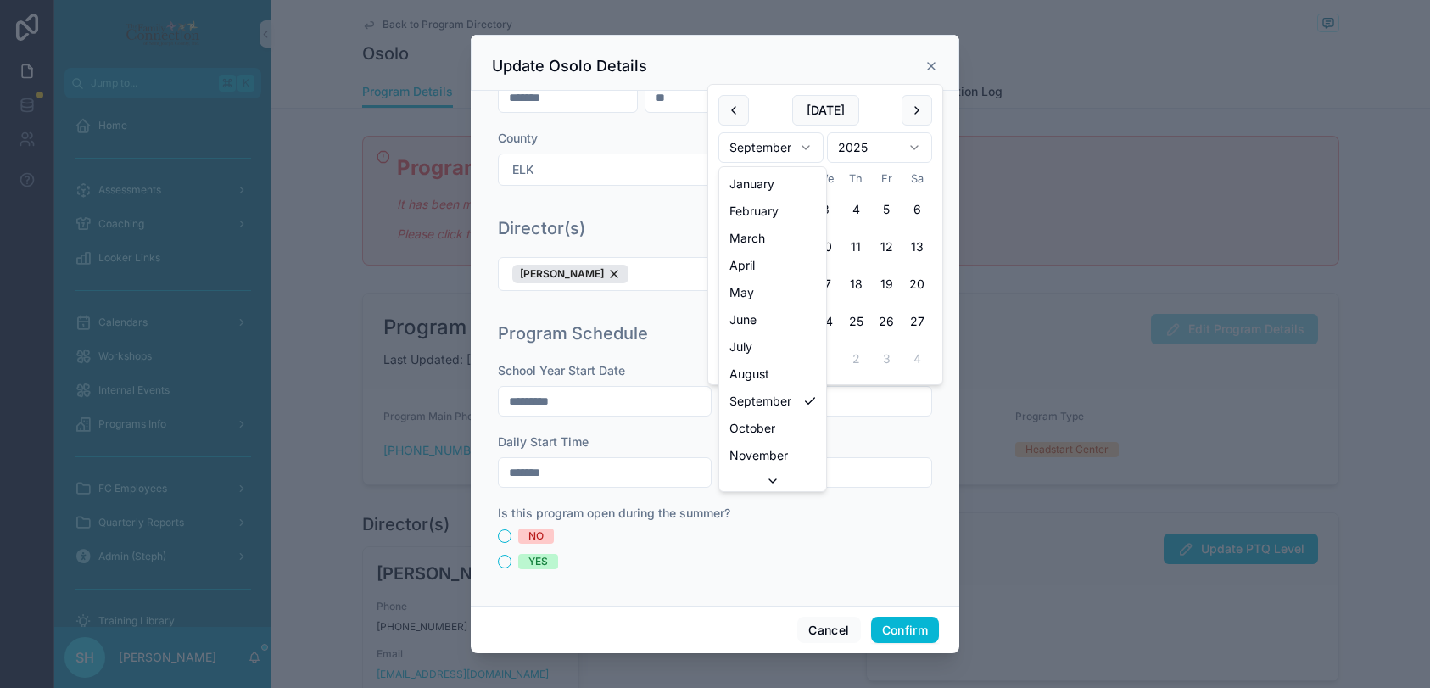
click at [807, 143] on html "Jump to... K Home Assessments Coaching Looker Links Calendars Workshops Interna…" at bounding box center [715, 344] width 1430 height 688
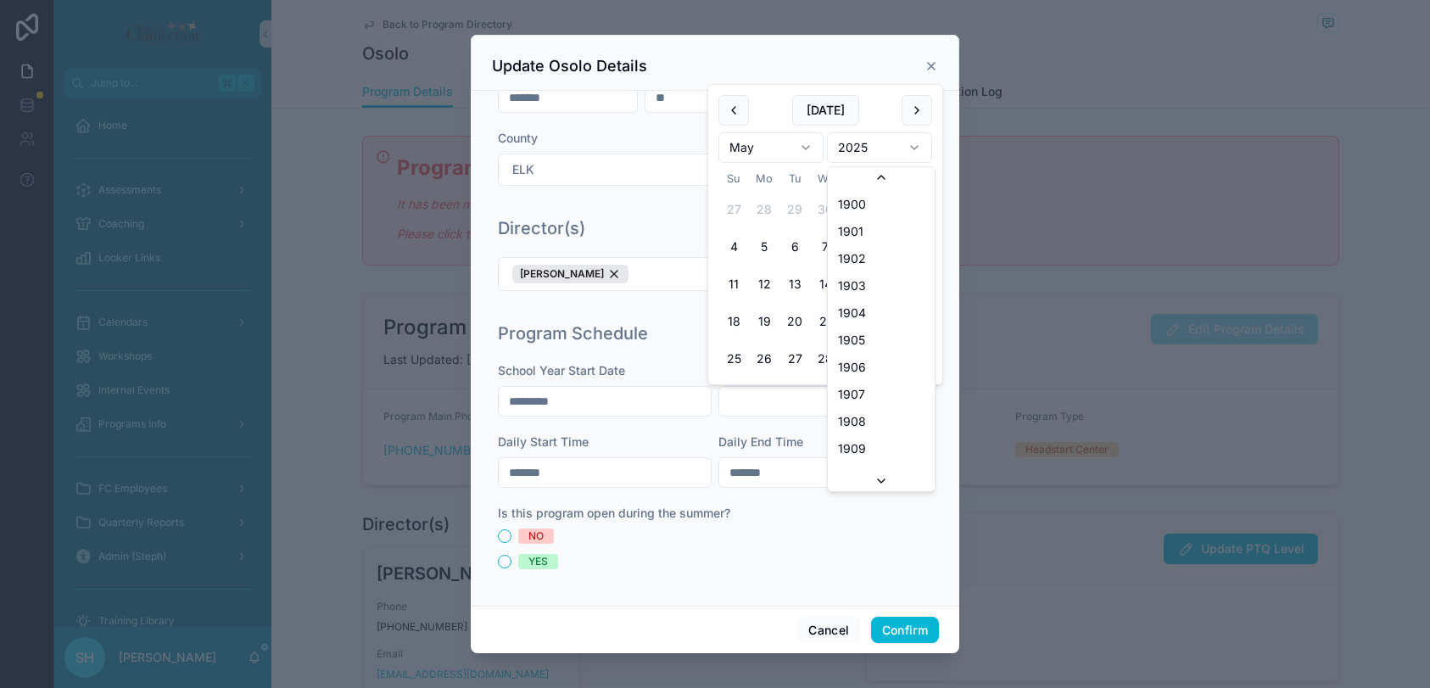
click at [911, 146] on html "Jump to... K Home Assessments Coaching Looker Links Calendars Workshops Interna…" at bounding box center [715, 344] width 1430 height 688
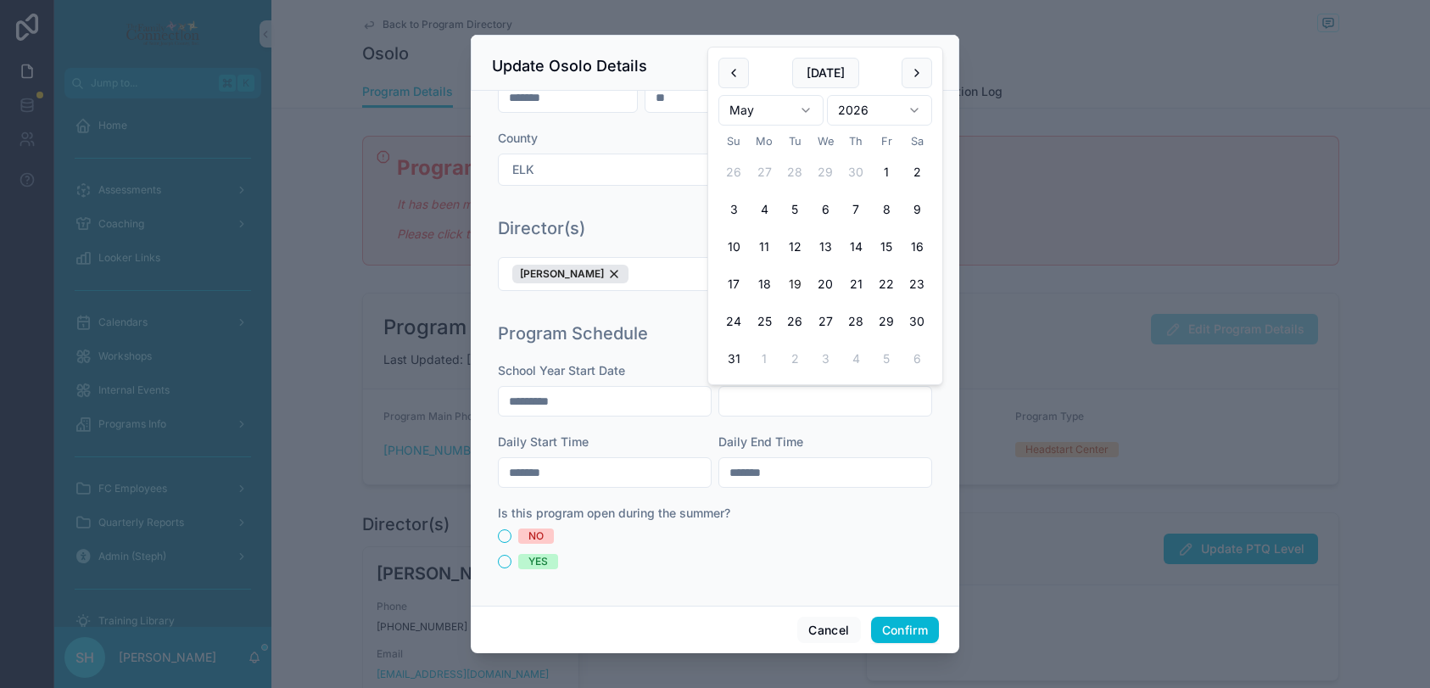
click at [794, 281] on button "19" at bounding box center [794, 284] width 31 height 31
type input "*********"
click at [800, 477] on input "*******" at bounding box center [825, 472] width 212 height 24
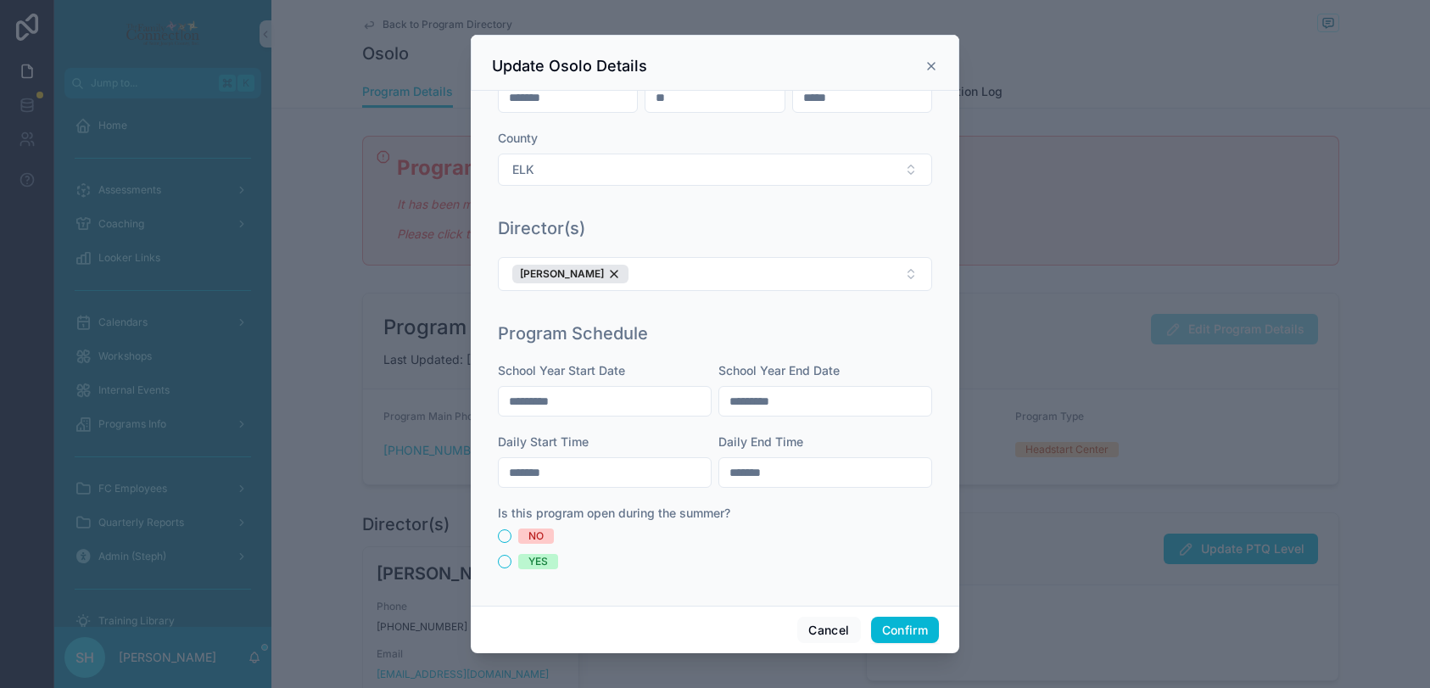
click at [816, 543] on div "NO YES" at bounding box center [715, 548] width 434 height 41
click at [504, 533] on button "NO" at bounding box center [505, 536] width 14 height 14
click at [913, 634] on button "Confirm" at bounding box center [905, 629] width 68 height 27
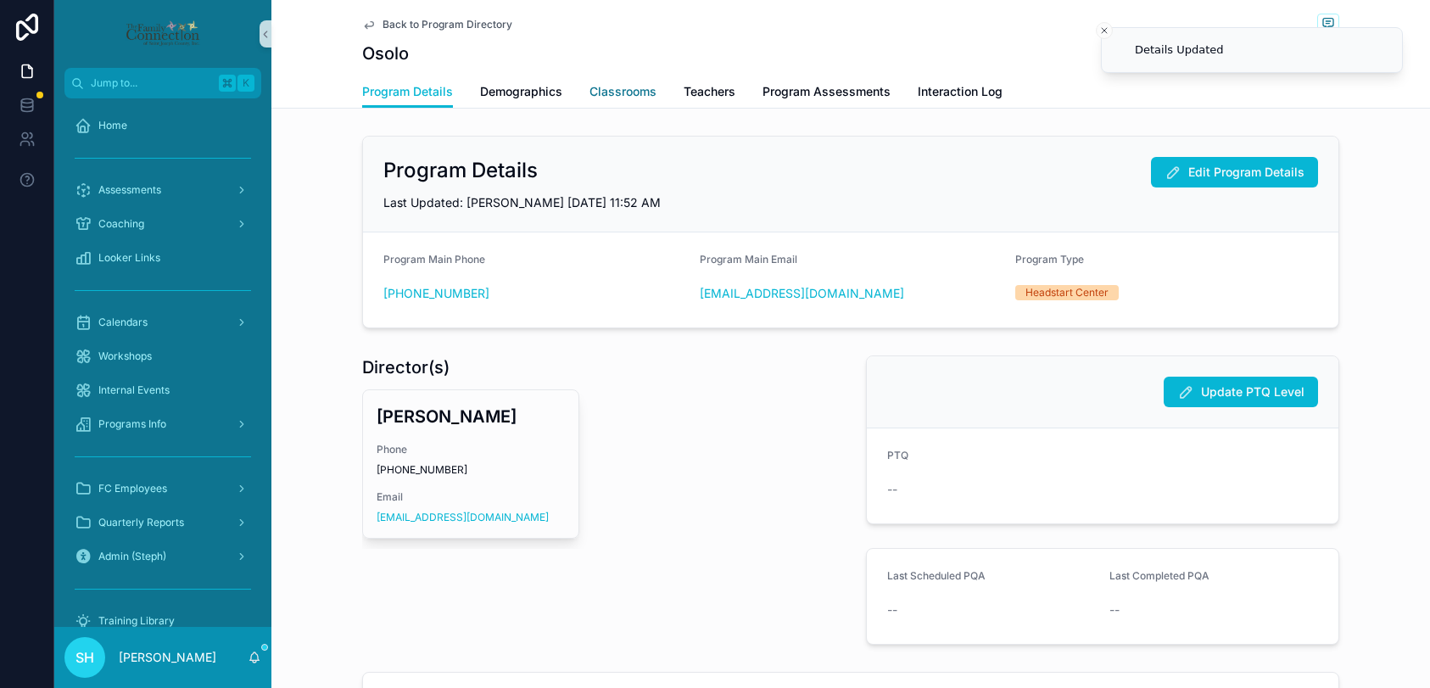
click at [619, 93] on span "Classrooms" at bounding box center [622, 91] width 67 height 17
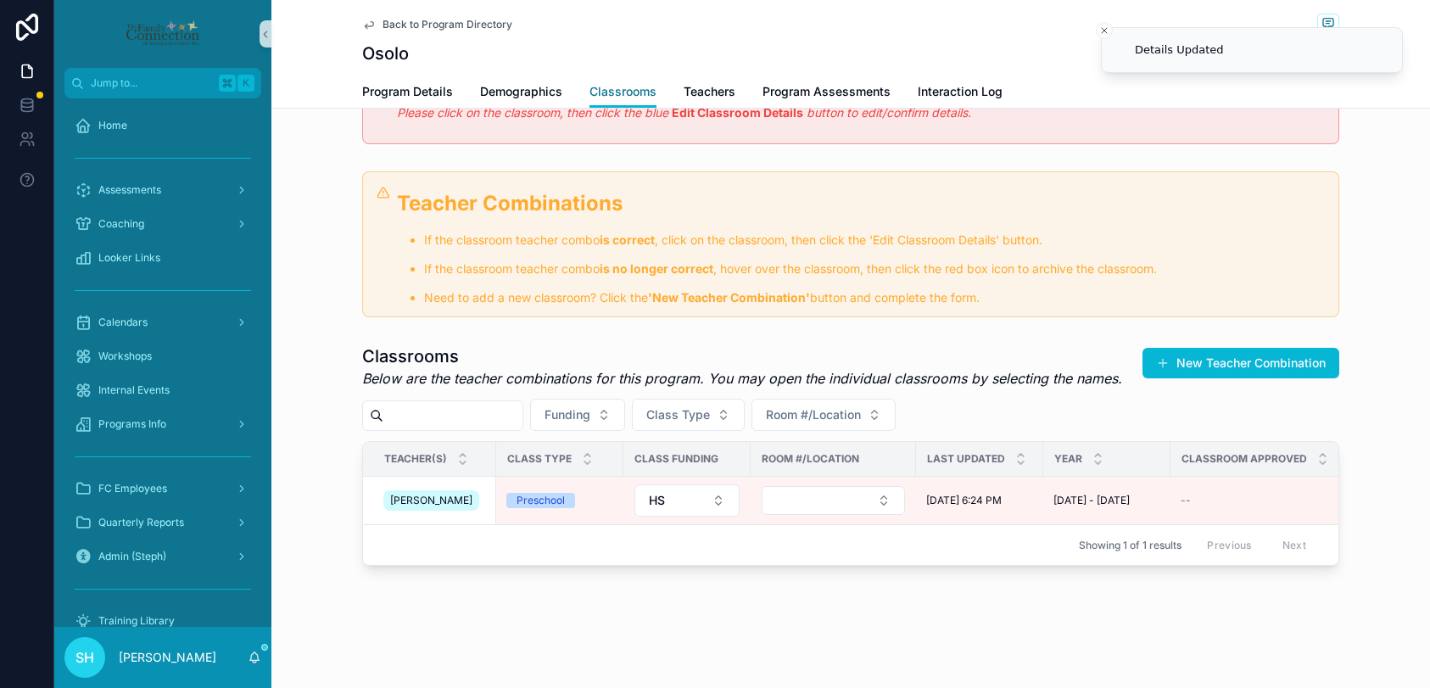
scroll to position [169, 0]
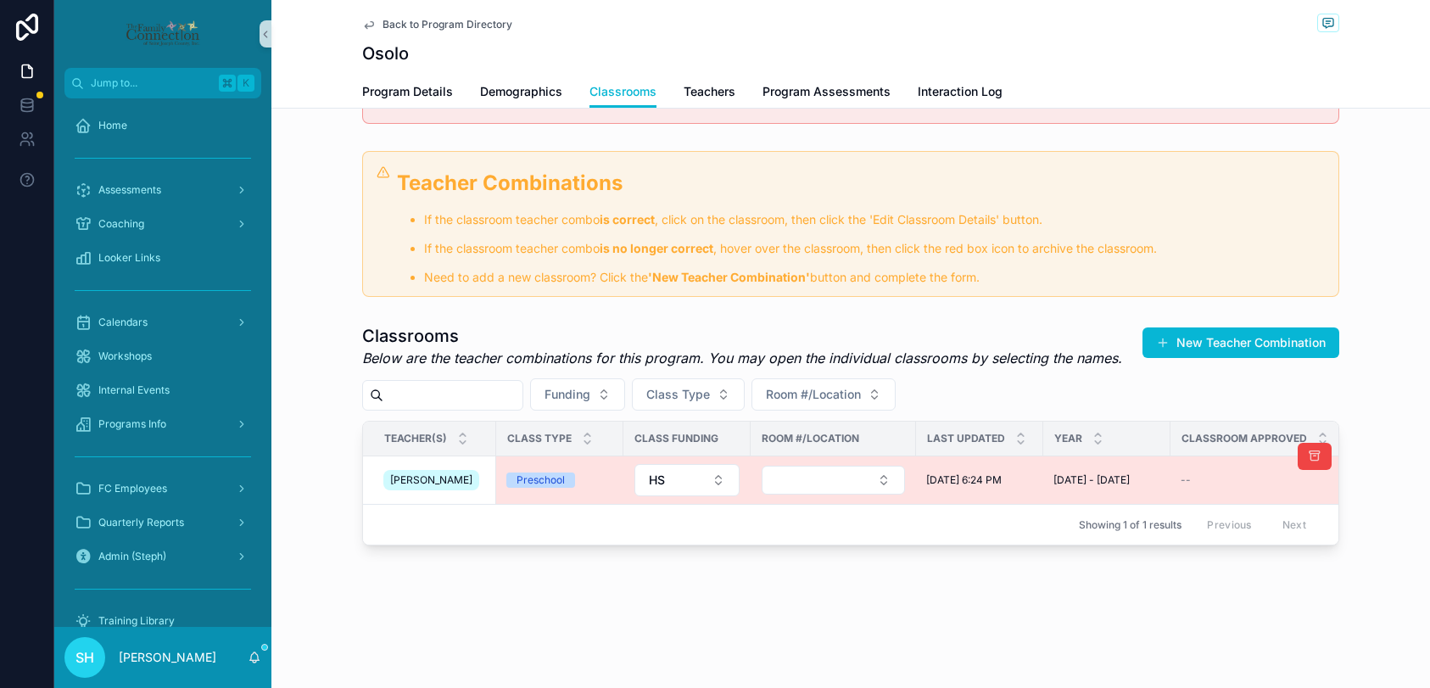
click at [477, 477] on div "[PERSON_NAME]" at bounding box center [434, 479] width 103 height 27
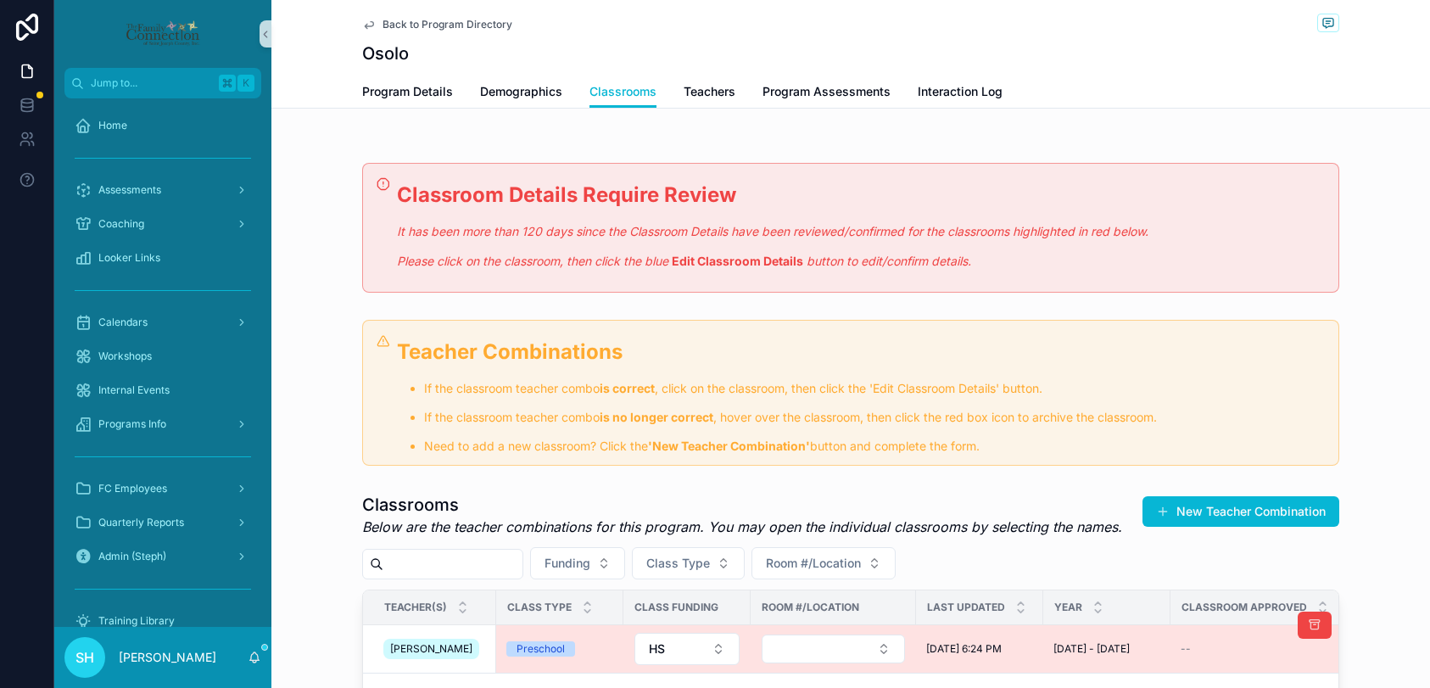
click at [473, 645] on div "[PERSON_NAME]" at bounding box center [434, 648] width 103 height 27
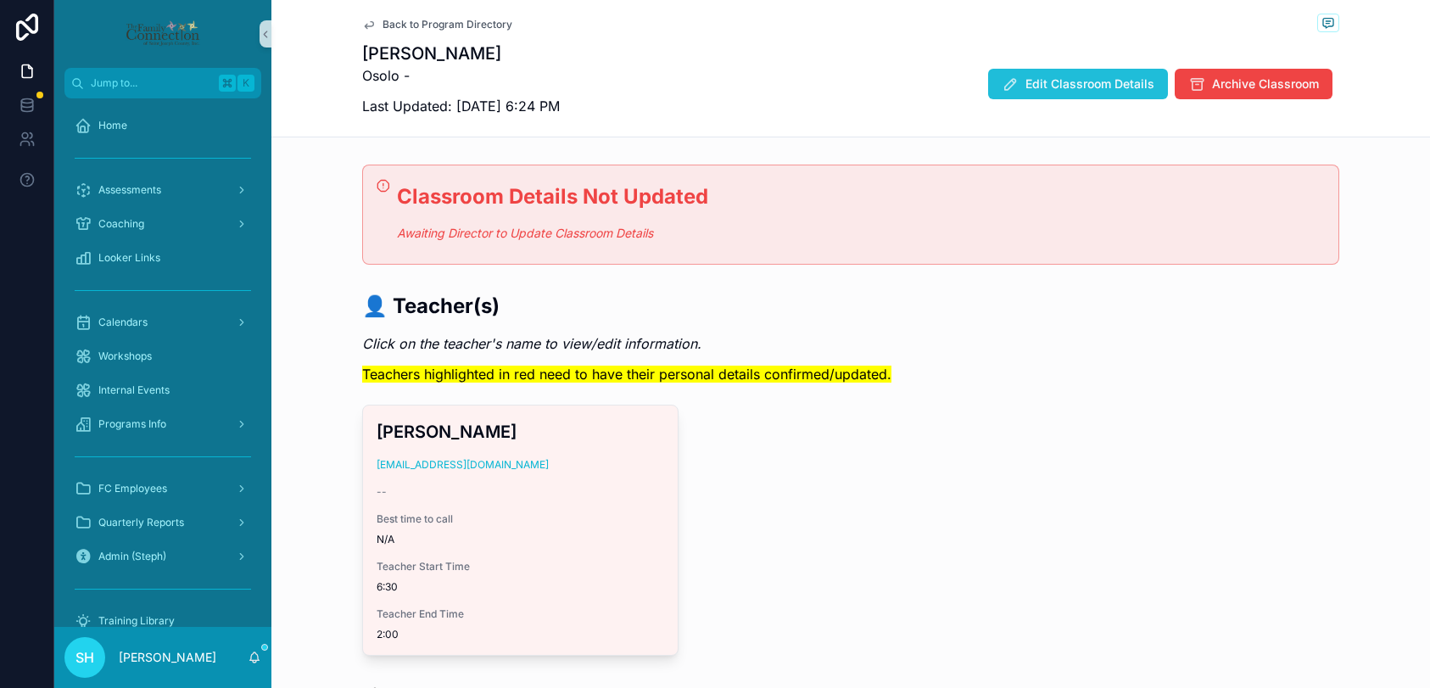
click at [1089, 81] on span "Edit Classroom Details" at bounding box center [1089, 83] width 129 height 17
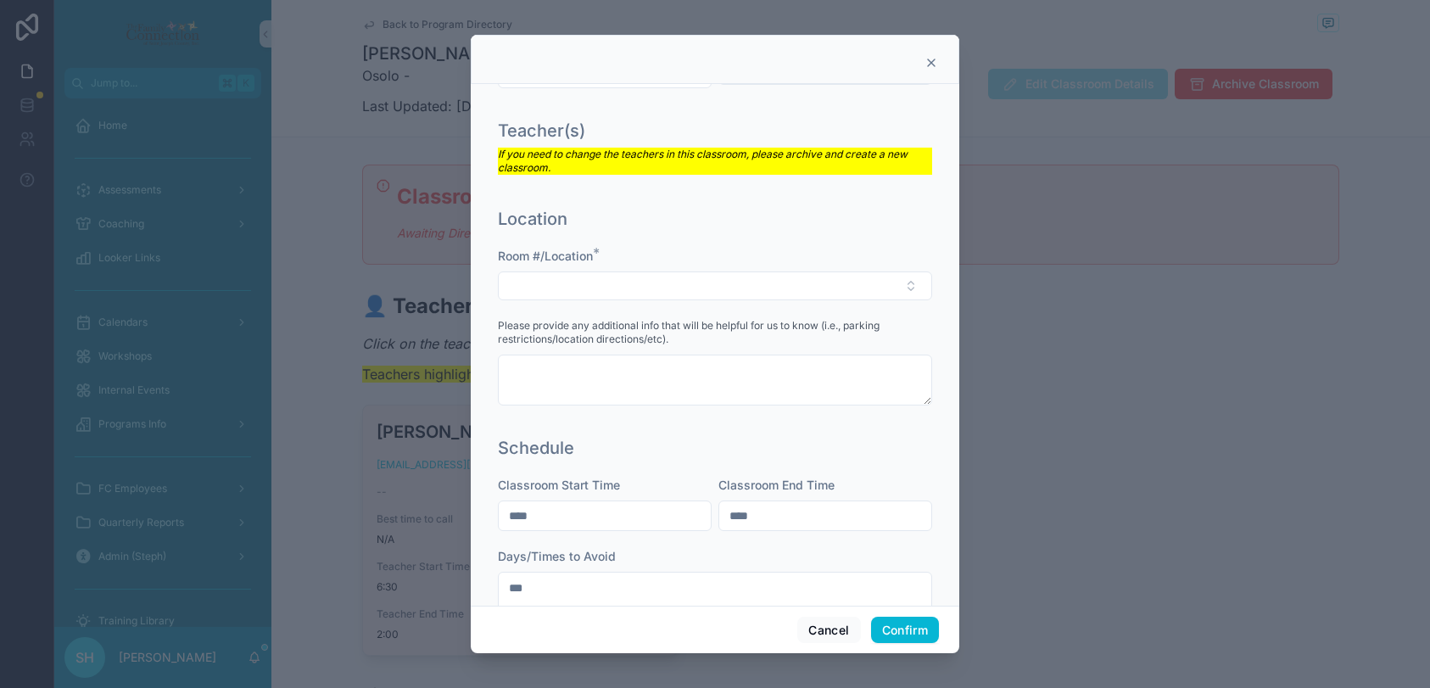
scroll to position [207, 0]
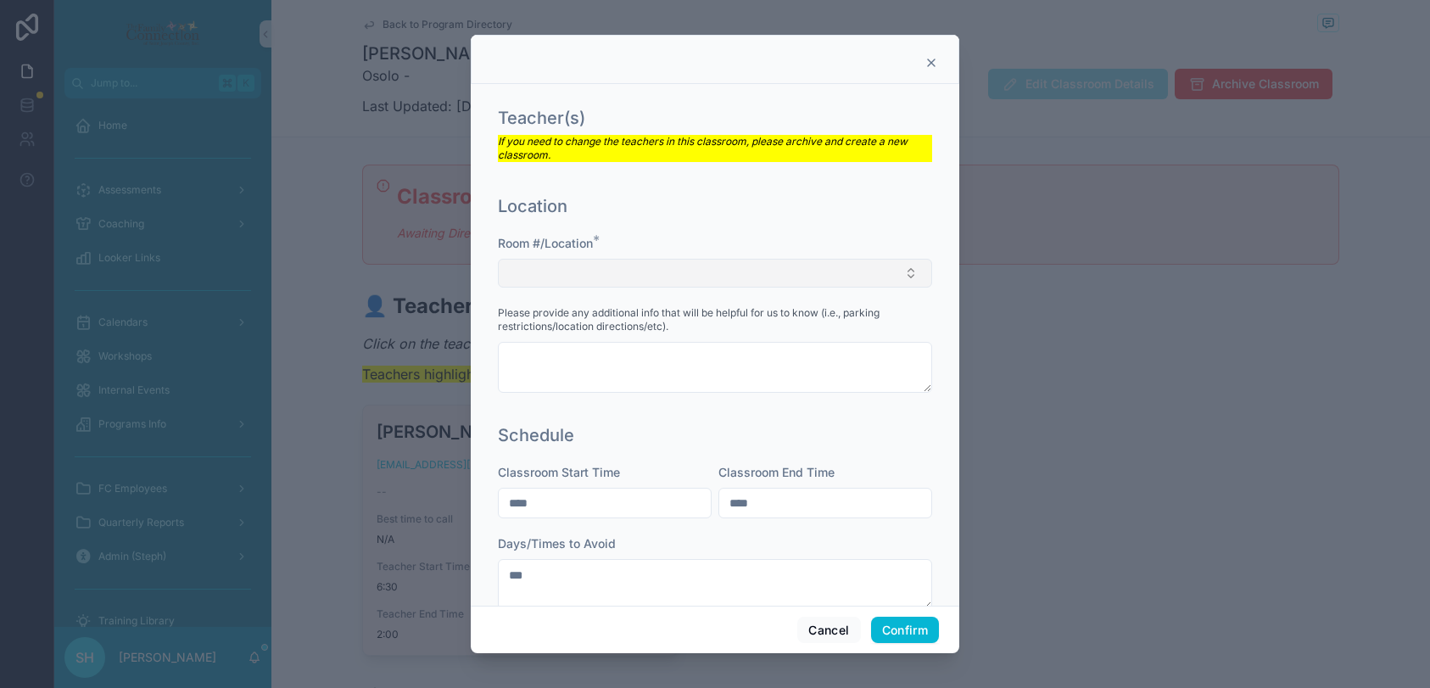
click at [677, 271] on button "Select Button" at bounding box center [715, 273] width 434 height 29
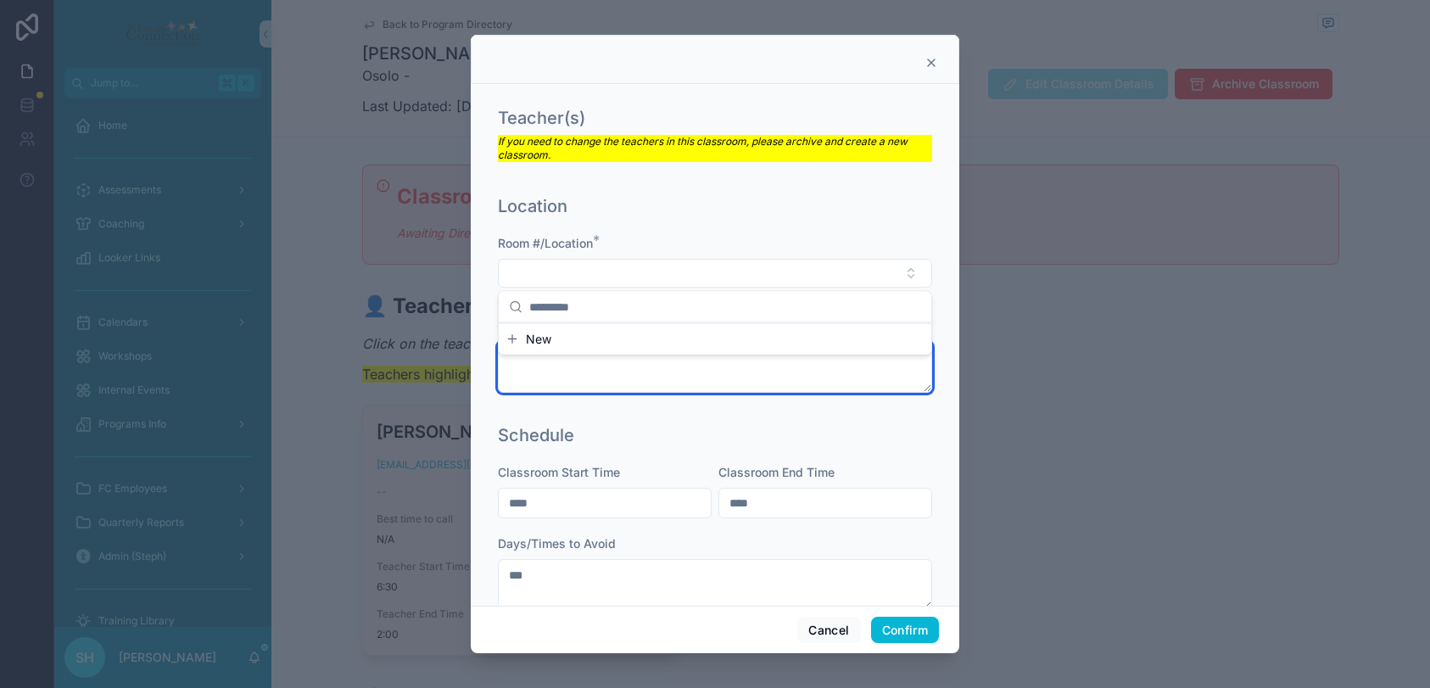
click at [618, 382] on textarea at bounding box center [715, 367] width 434 height 51
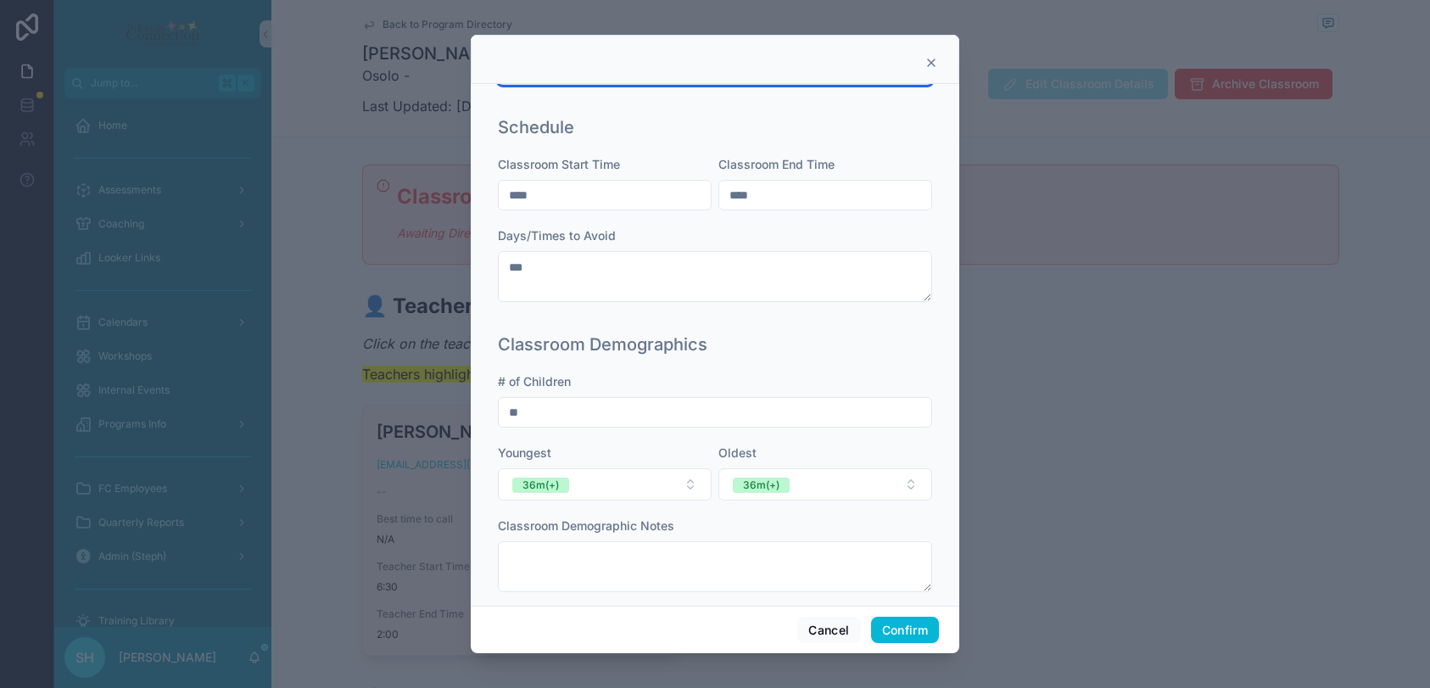
scroll to position [538, 0]
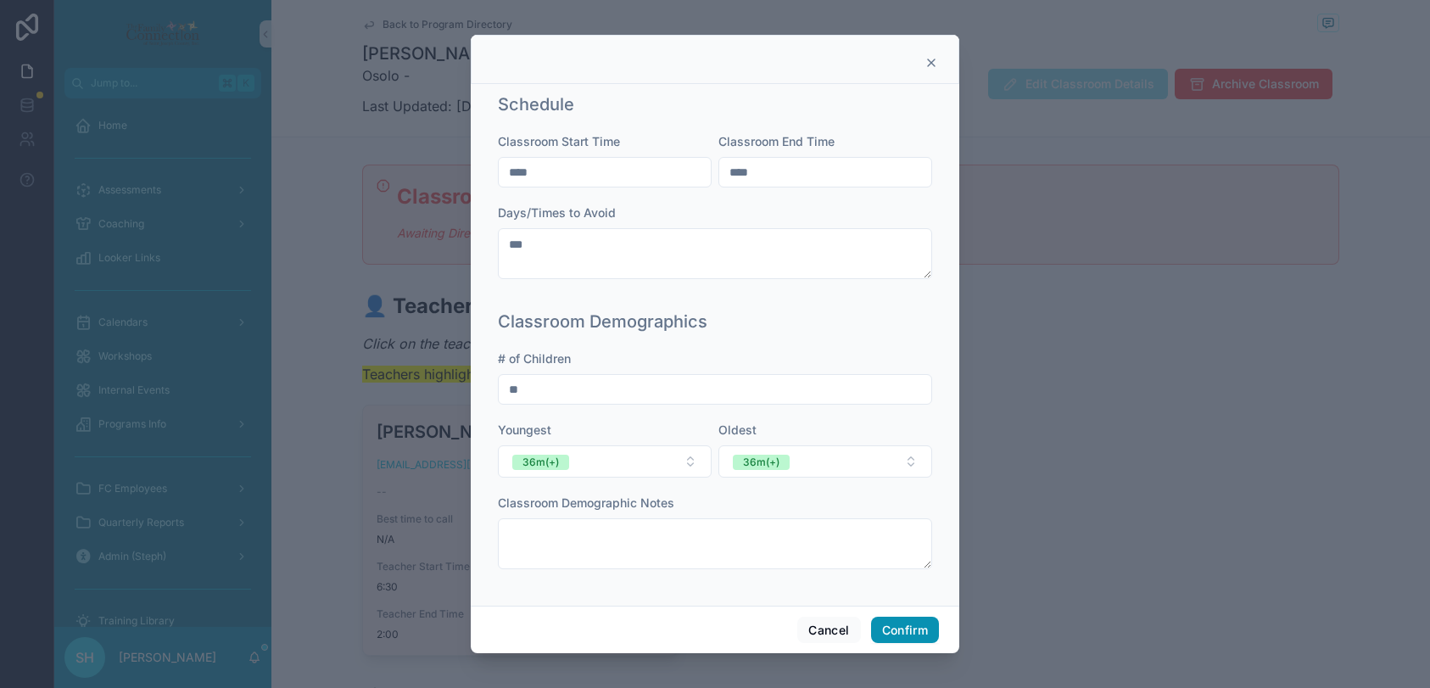
click at [906, 631] on button "Confirm" at bounding box center [905, 629] width 68 height 27
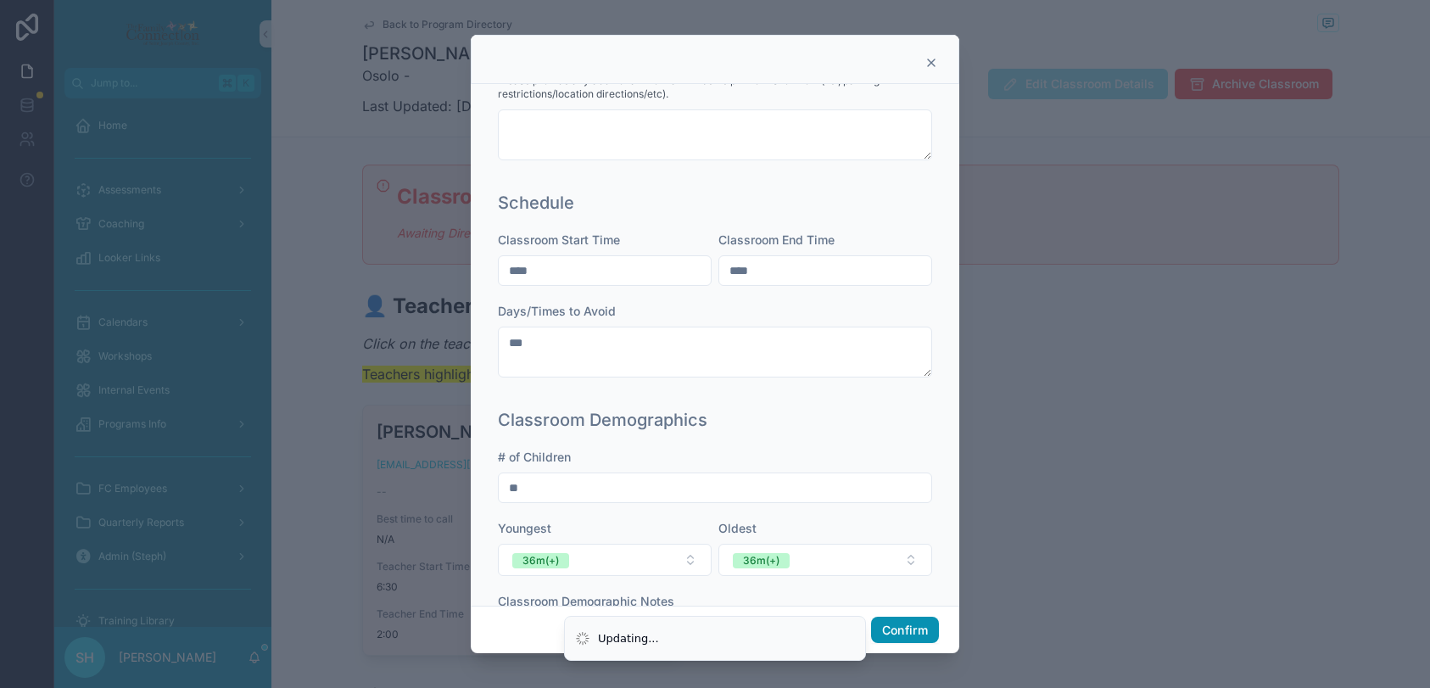
scroll to position [612, 0]
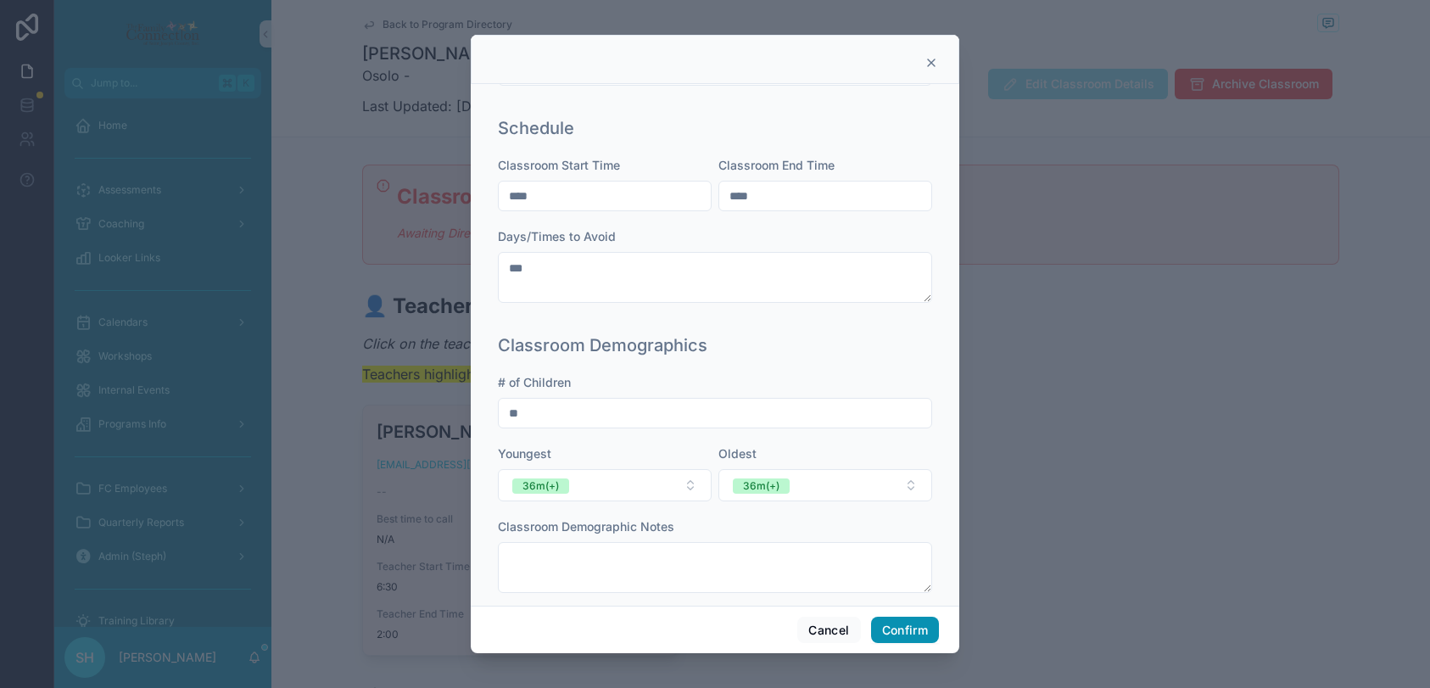
click at [904, 626] on button "Confirm" at bounding box center [905, 629] width 68 height 27
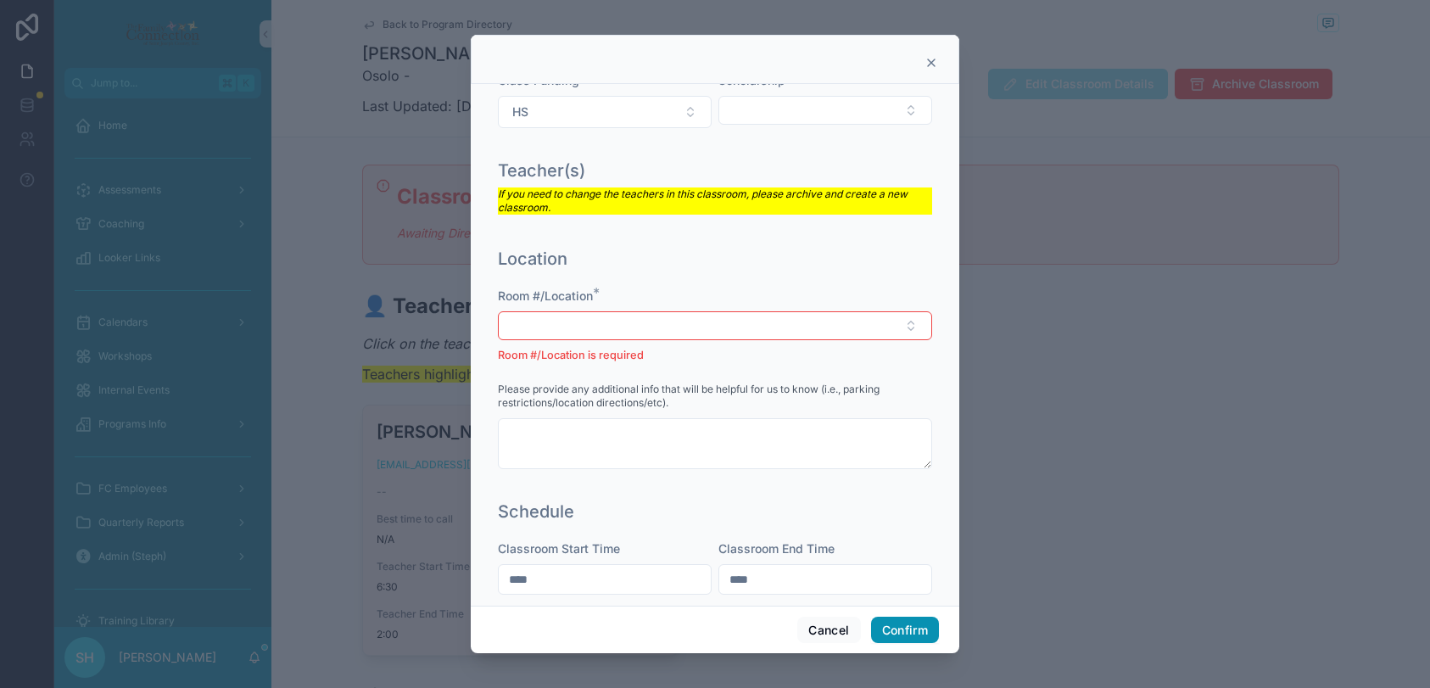
scroll to position [245, 0]
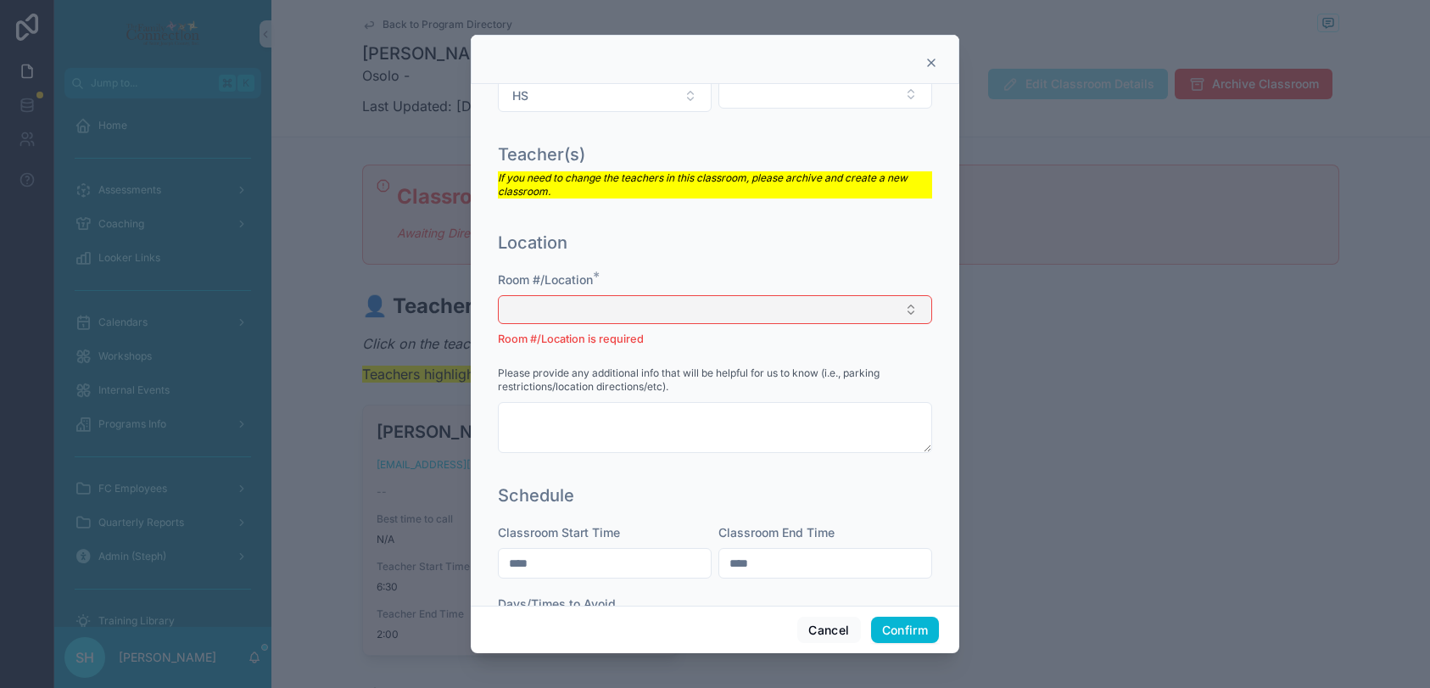
click at [765, 305] on button "Select Button" at bounding box center [715, 309] width 434 height 29
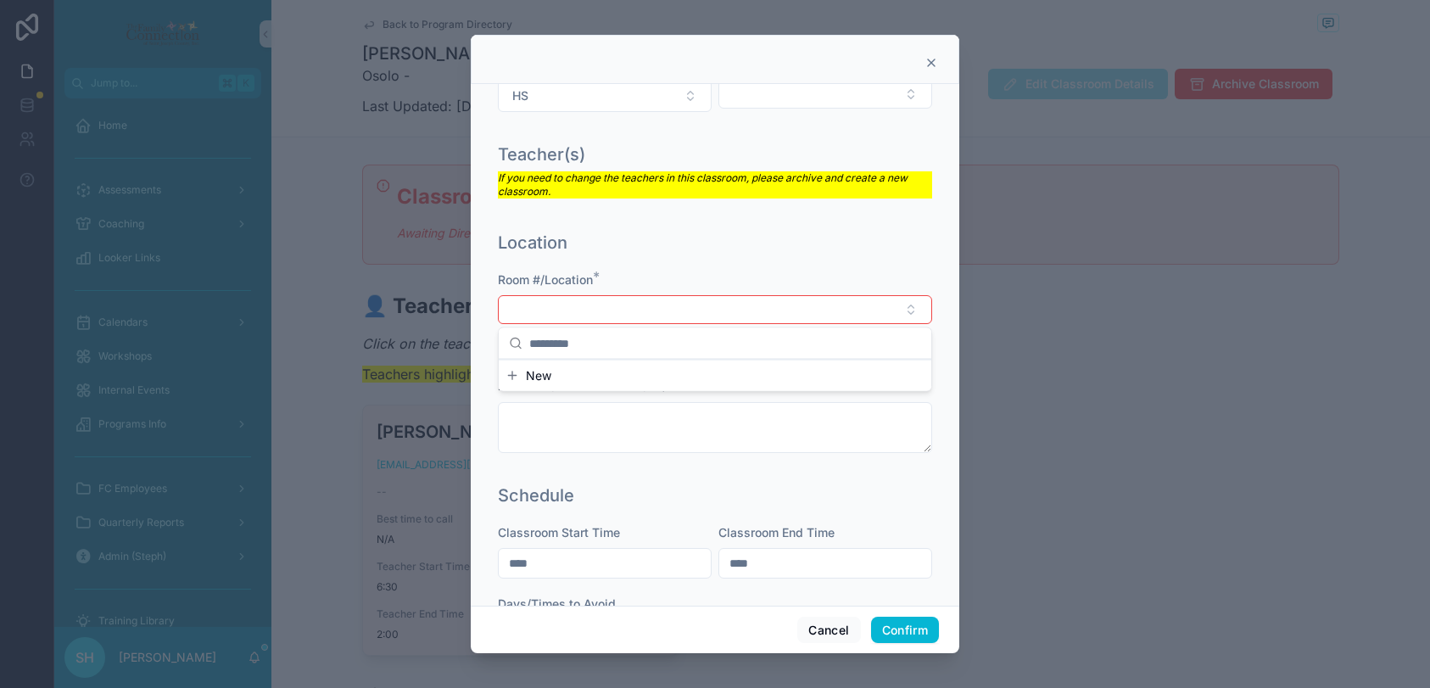
click at [806, 259] on div "Location Room #/Location * Room #/Location is required Please provide any addit…" at bounding box center [715, 350] width 448 height 253
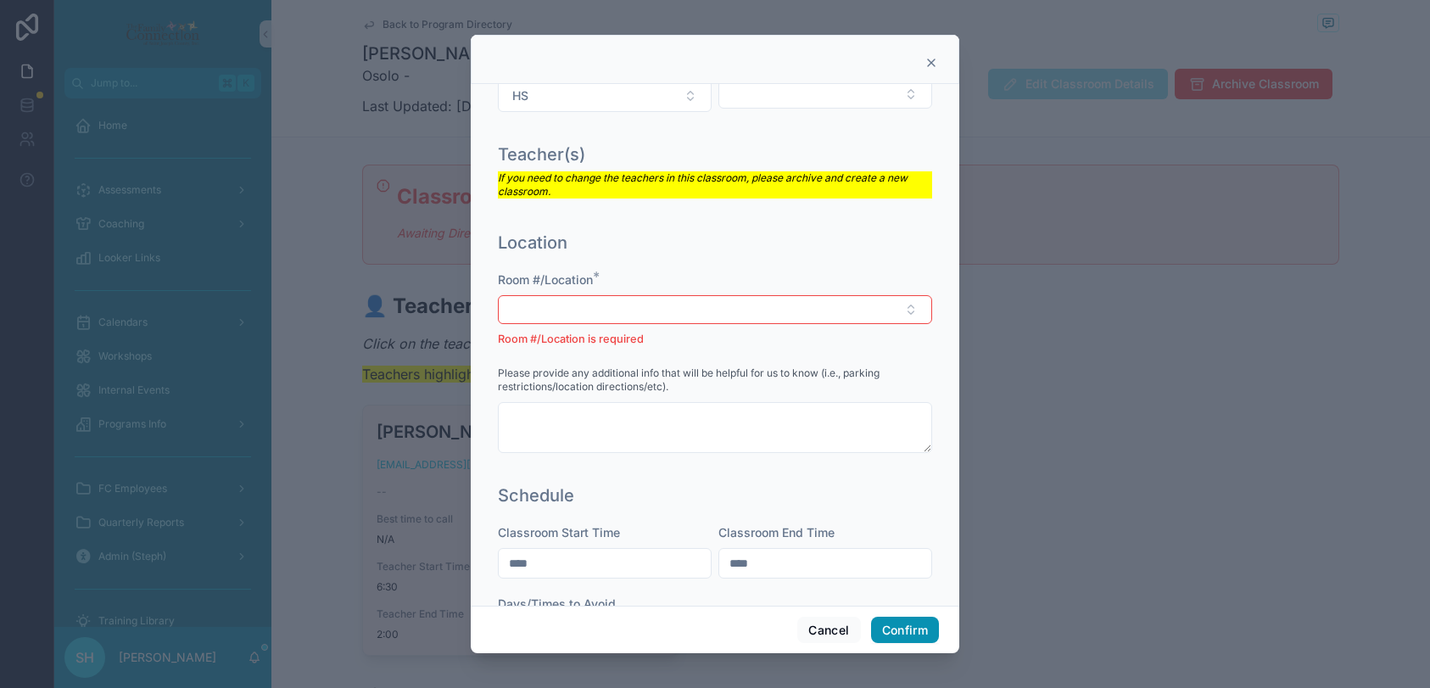
click at [917, 627] on button "Confirm" at bounding box center [905, 629] width 68 height 27
click at [676, 298] on button "Select Button" at bounding box center [715, 309] width 434 height 29
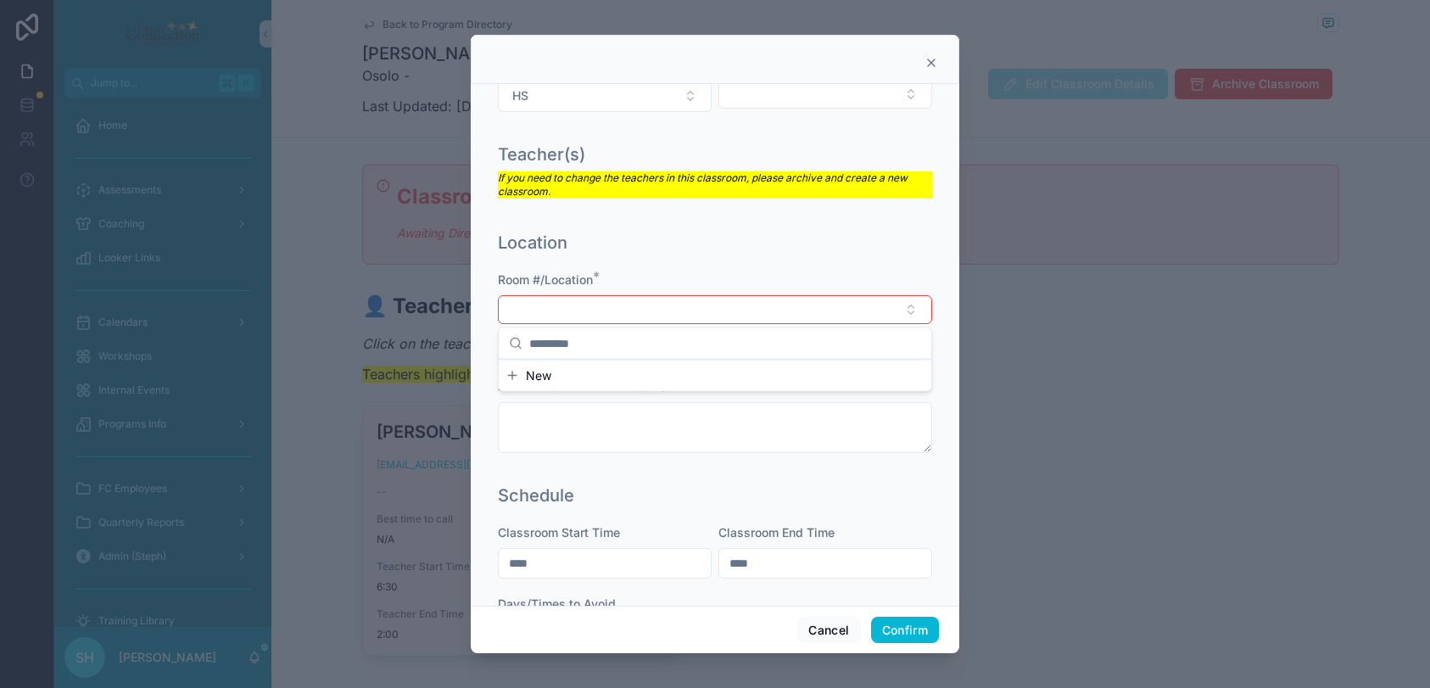
click at [795, 276] on div "Room #/Location *" at bounding box center [715, 279] width 434 height 17
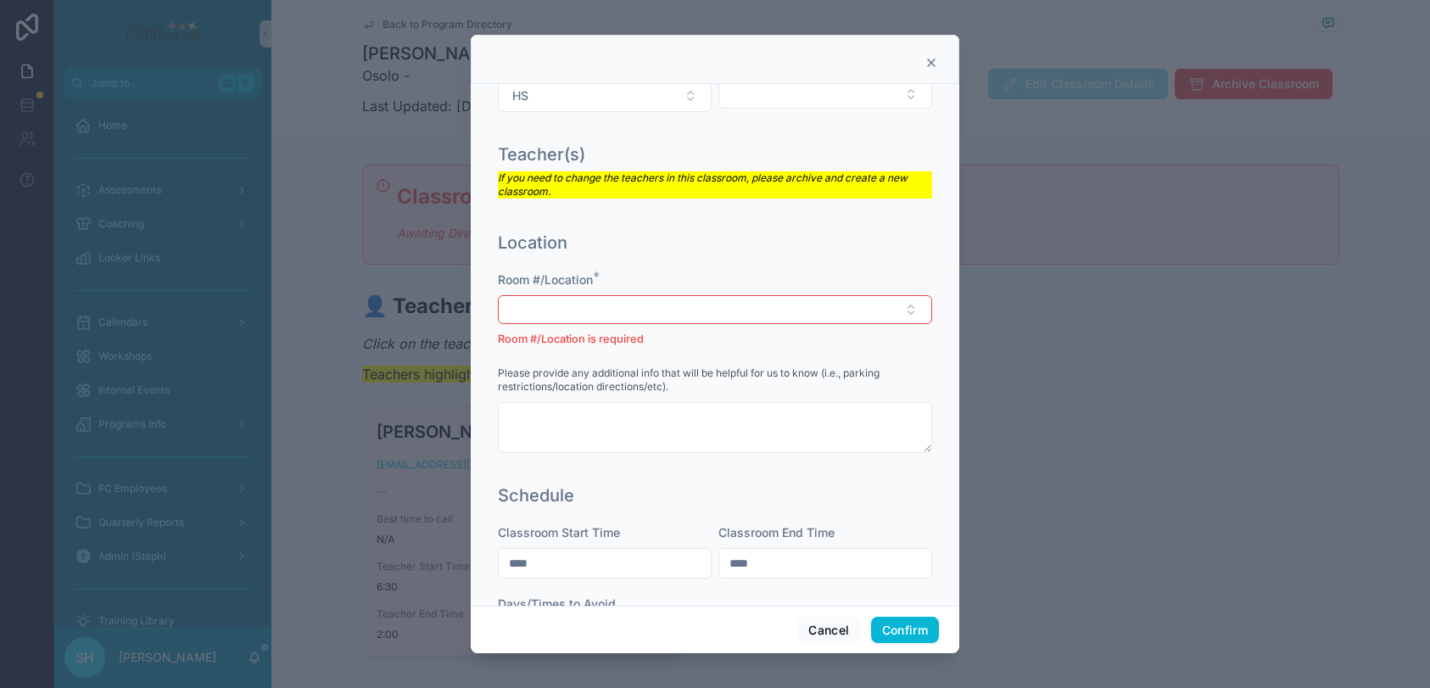
click at [869, 350] on div "Room #/Location * Room #/Location is required Please provide any additional inf…" at bounding box center [715, 370] width 434 height 198
click at [910, 628] on button "Confirm" at bounding box center [905, 629] width 68 height 27
click at [927, 64] on icon at bounding box center [931, 63] width 14 height 14
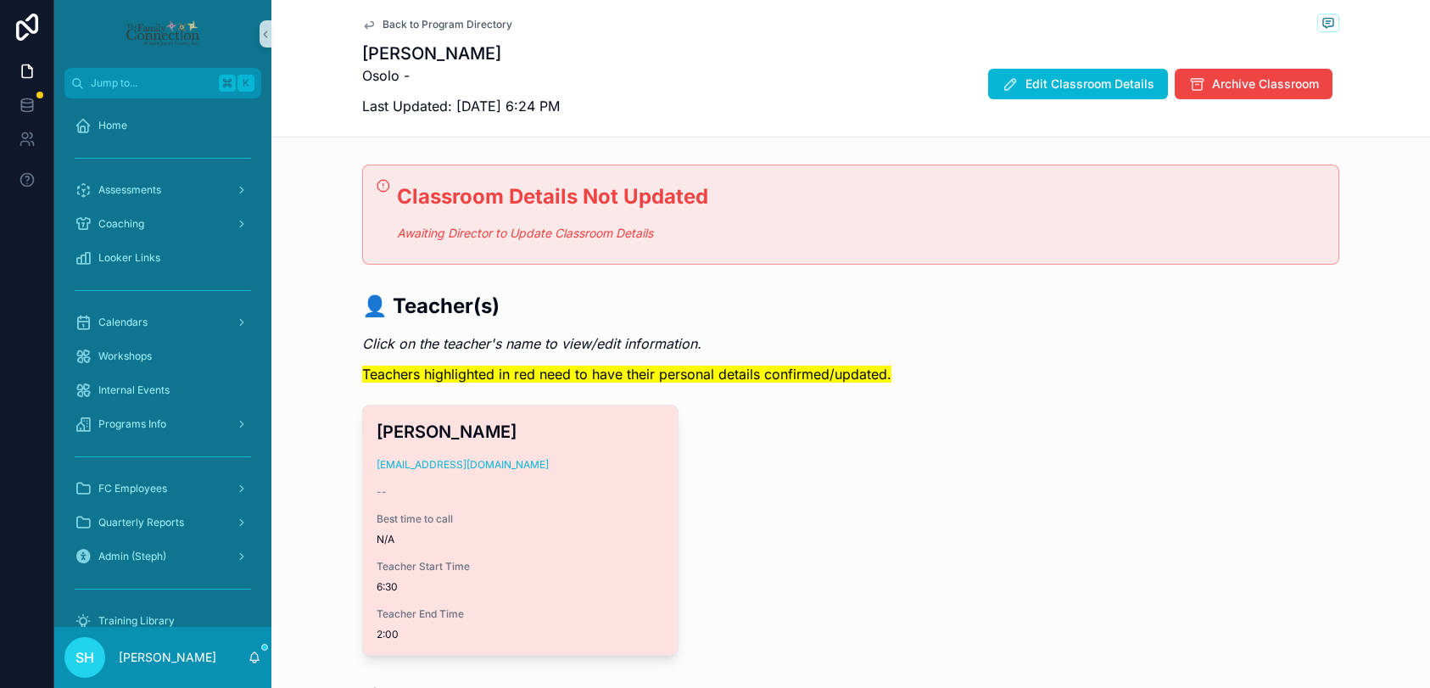
click at [587, 505] on div "[PERSON_NAME] [EMAIL_ADDRESS][DOMAIN_NAME] -- Best time to call N/A Teacher Sta…" at bounding box center [520, 529] width 315 height 249
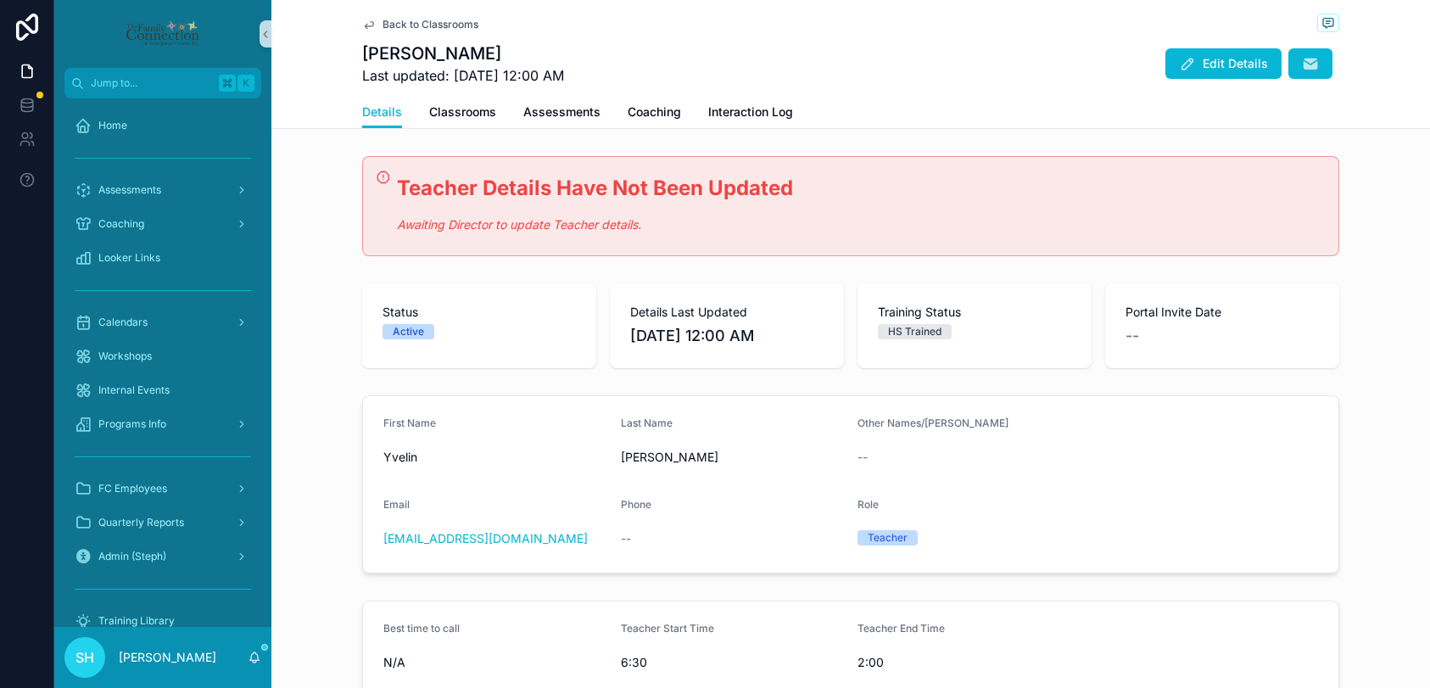
click at [397, 26] on span "Back to Classrooms" at bounding box center [430, 25] width 96 height 14
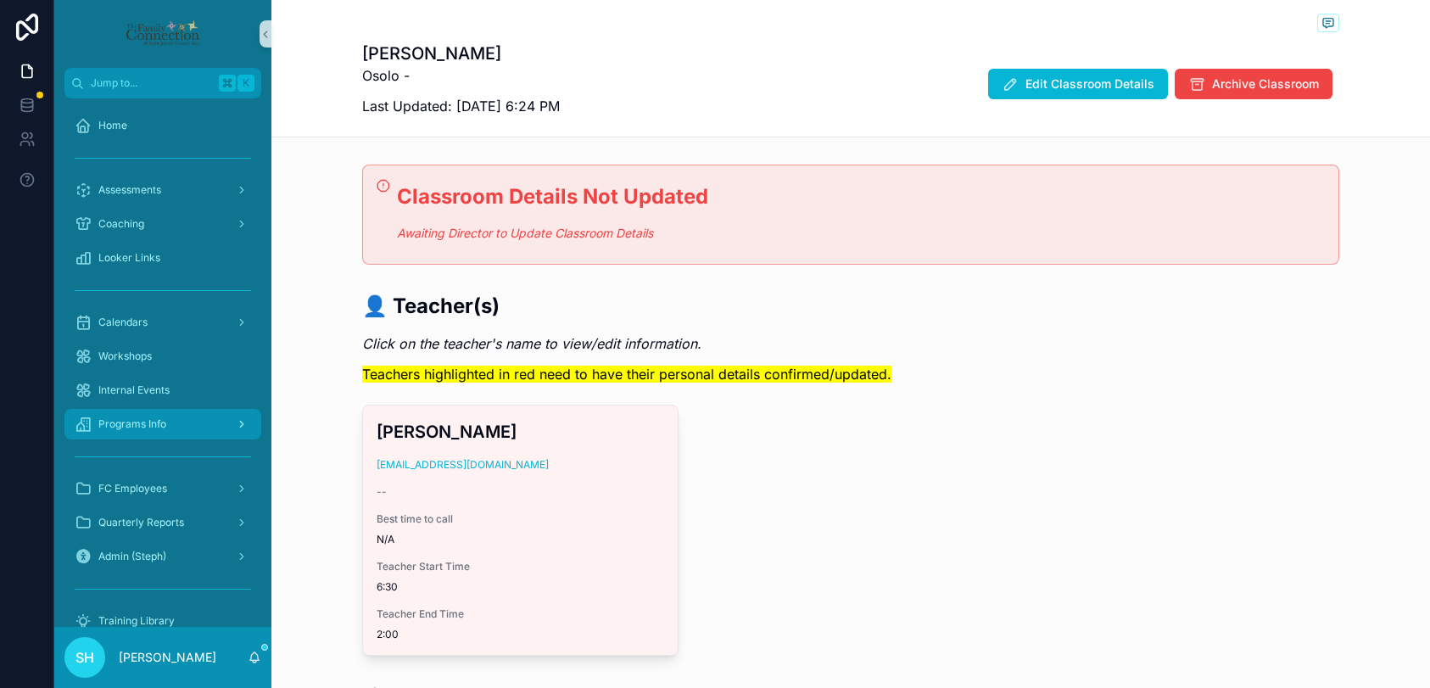
click at [151, 423] on span "Programs Info" at bounding box center [132, 424] width 68 height 14
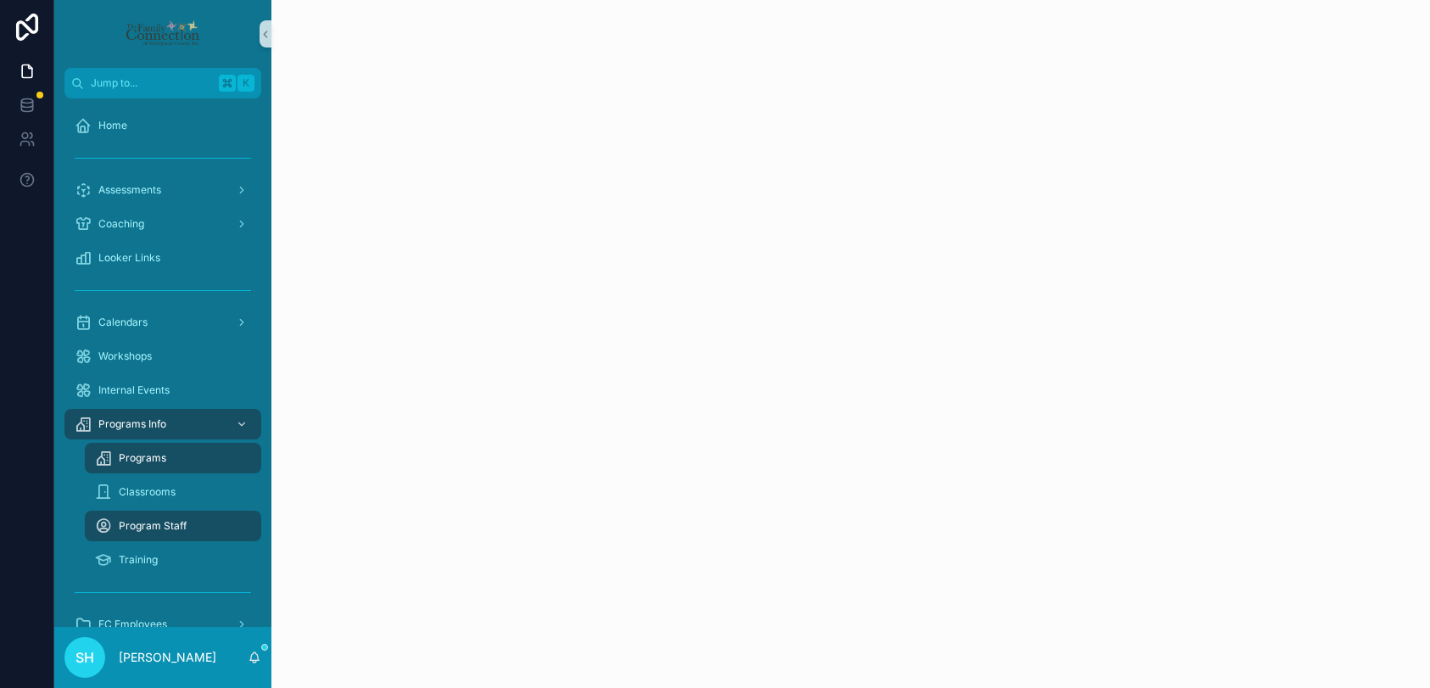
click at [151, 458] on span "Programs" at bounding box center [142, 458] width 47 height 14
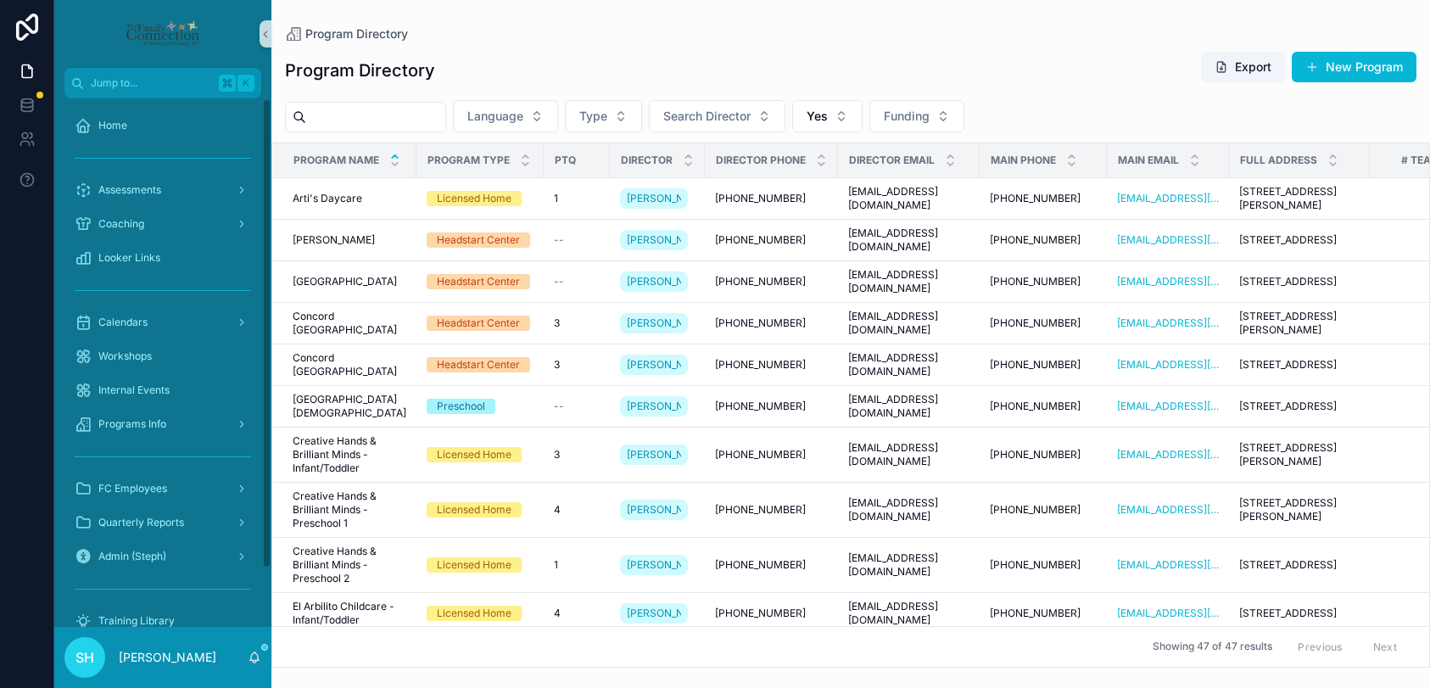
click at [432, 123] on input "scrollable content" at bounding box center [375, 117] width 139 height 24
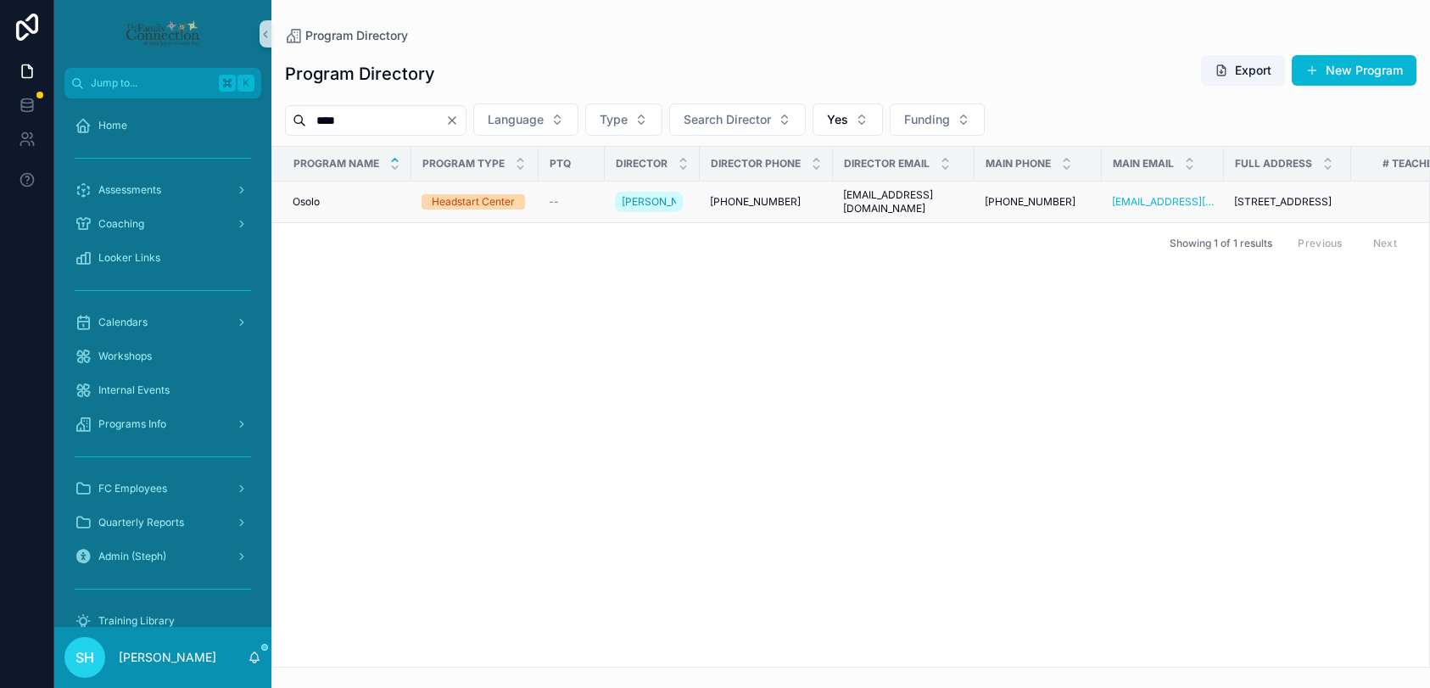
type input "****"
click at [305, 209] on span "Osolo" at bounding box center [306, 202] width 27 height 14
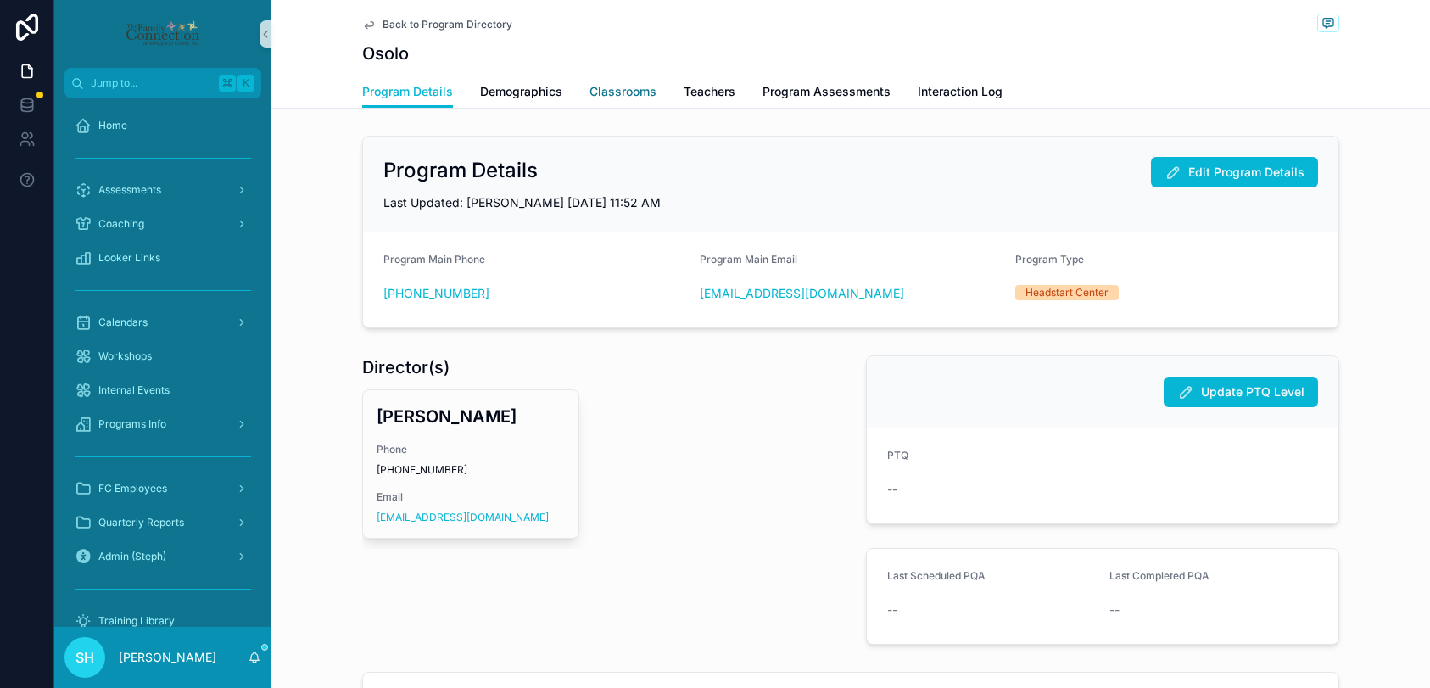
click at [621, 83] on span "Classrooms" at bounding box center [622, 91] width 67 height 17
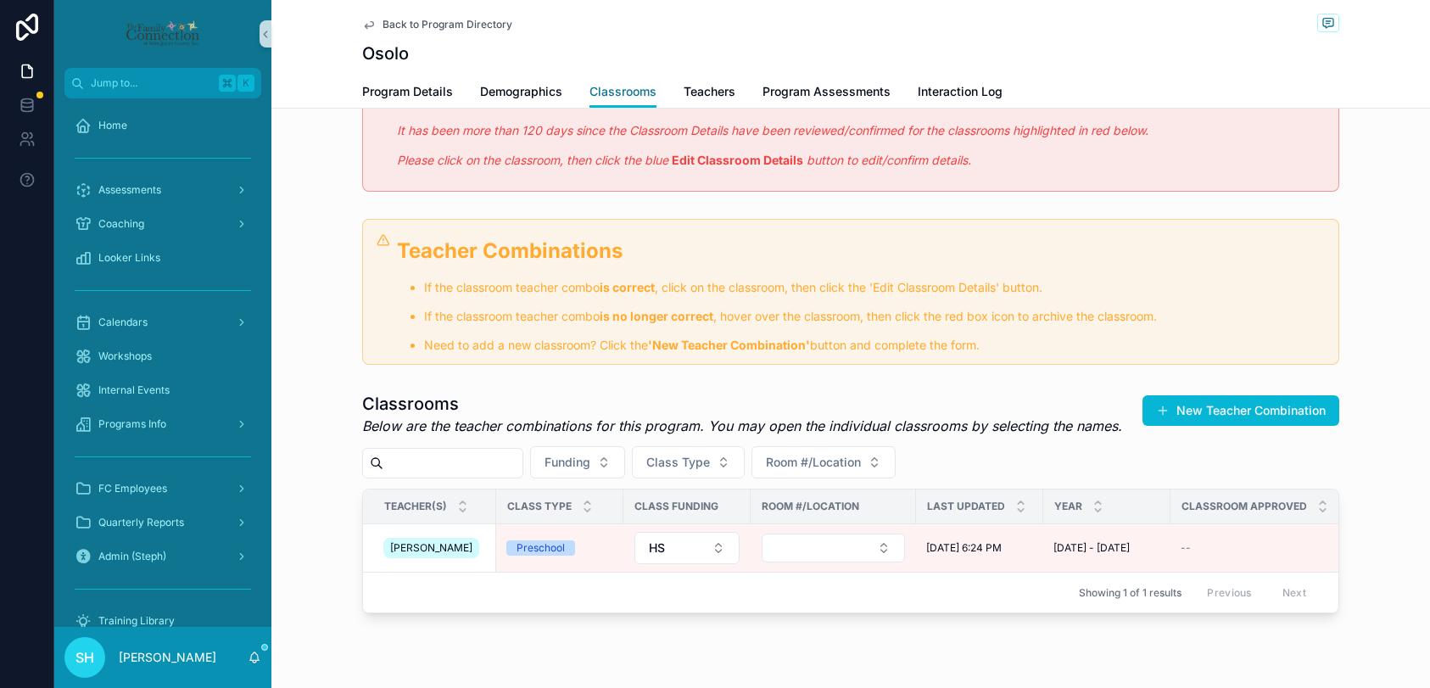
scroll to position [169, 0]
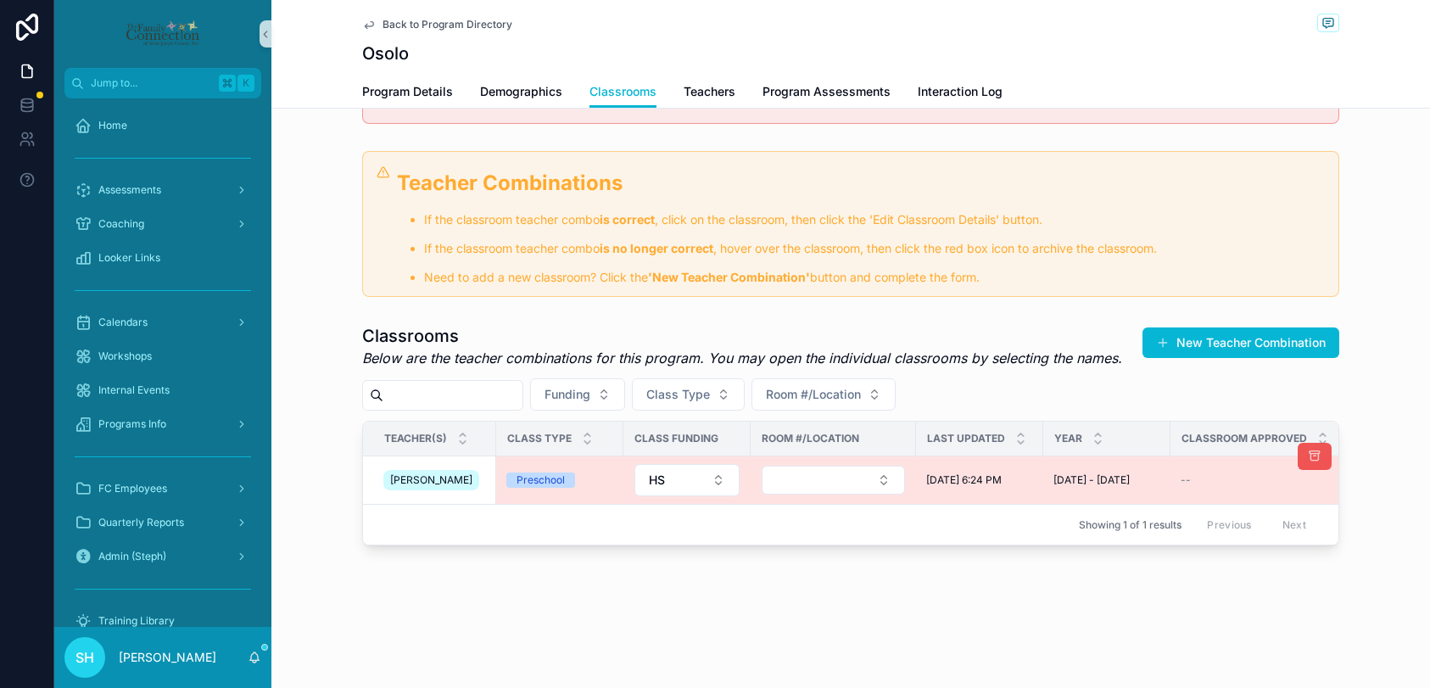
click at [1313, 454] on icon "scrollable content" at bounding box center [1314, 456] width 14 height 14
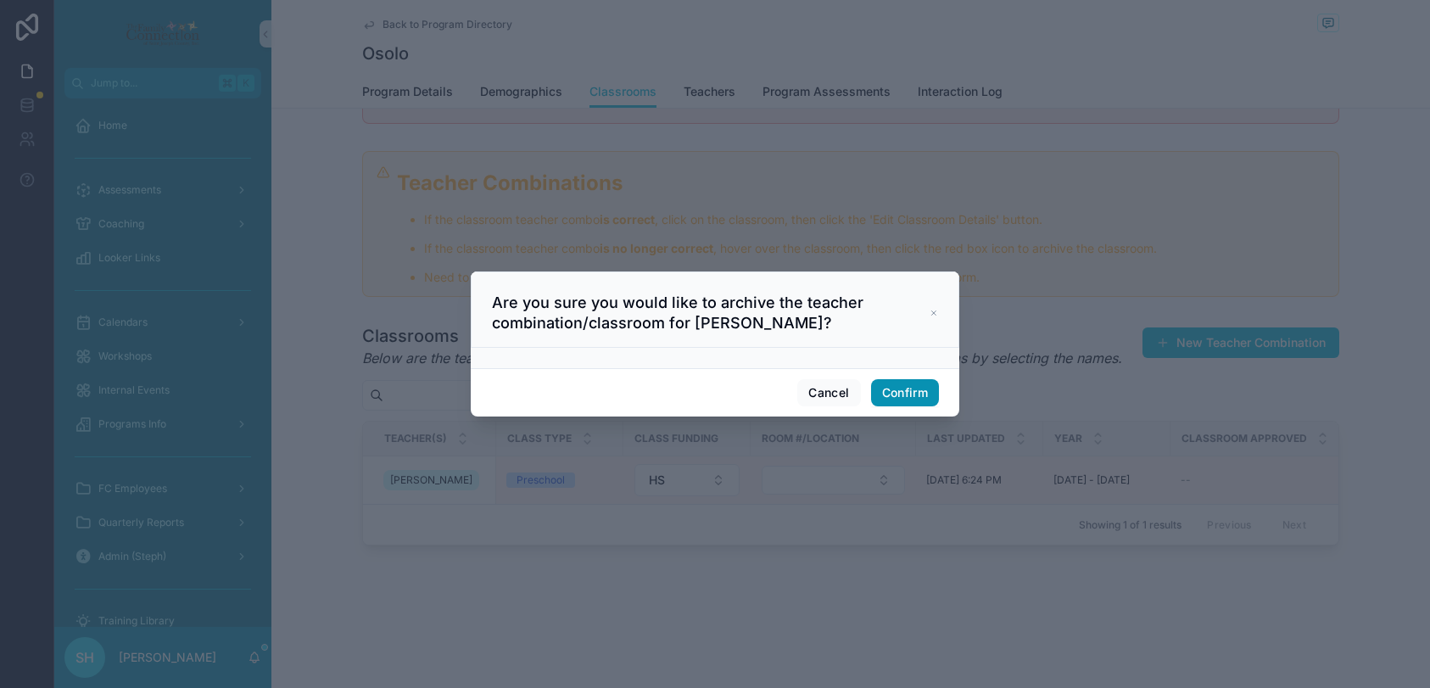
click at [901, 384] on button "Confirm" at bounding box center [905, 392] width 68 height 27
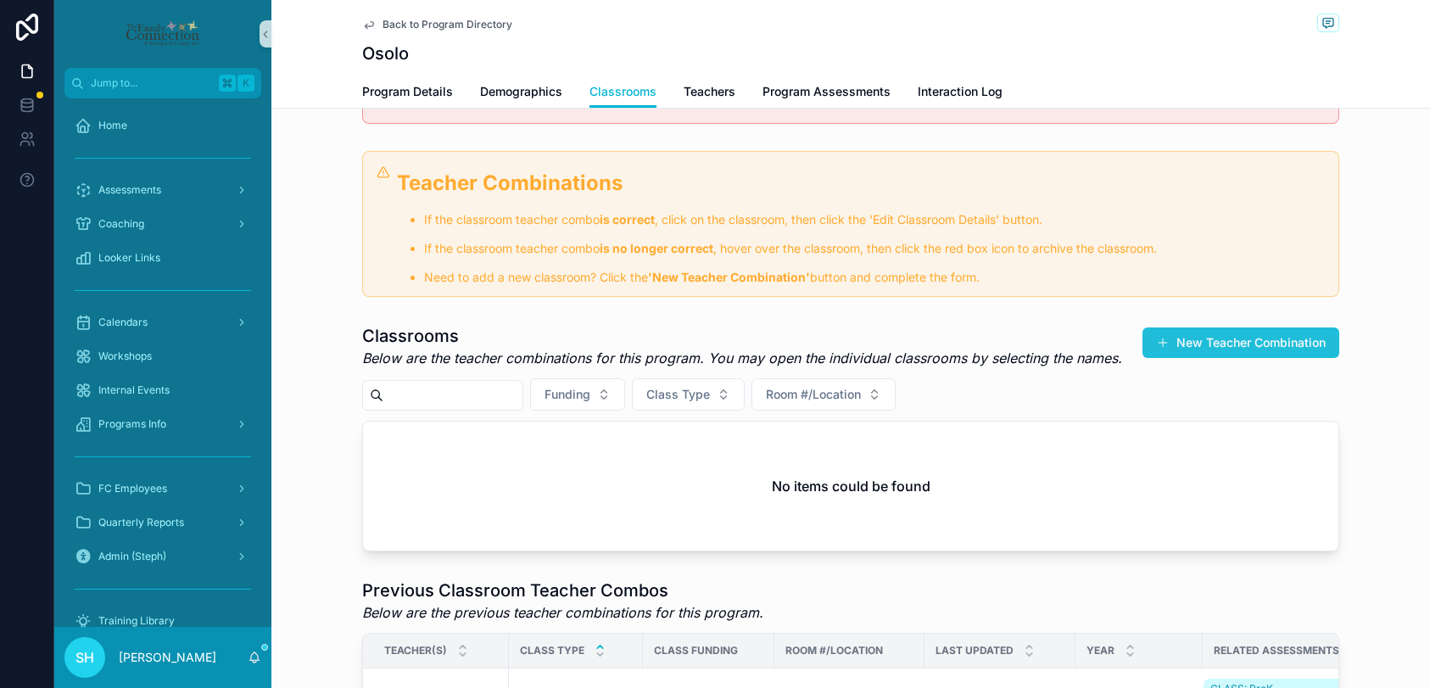
click at [1206, 343] on button "New Teacher Combination" at bounding box center [1240, 342] width 197 height 31
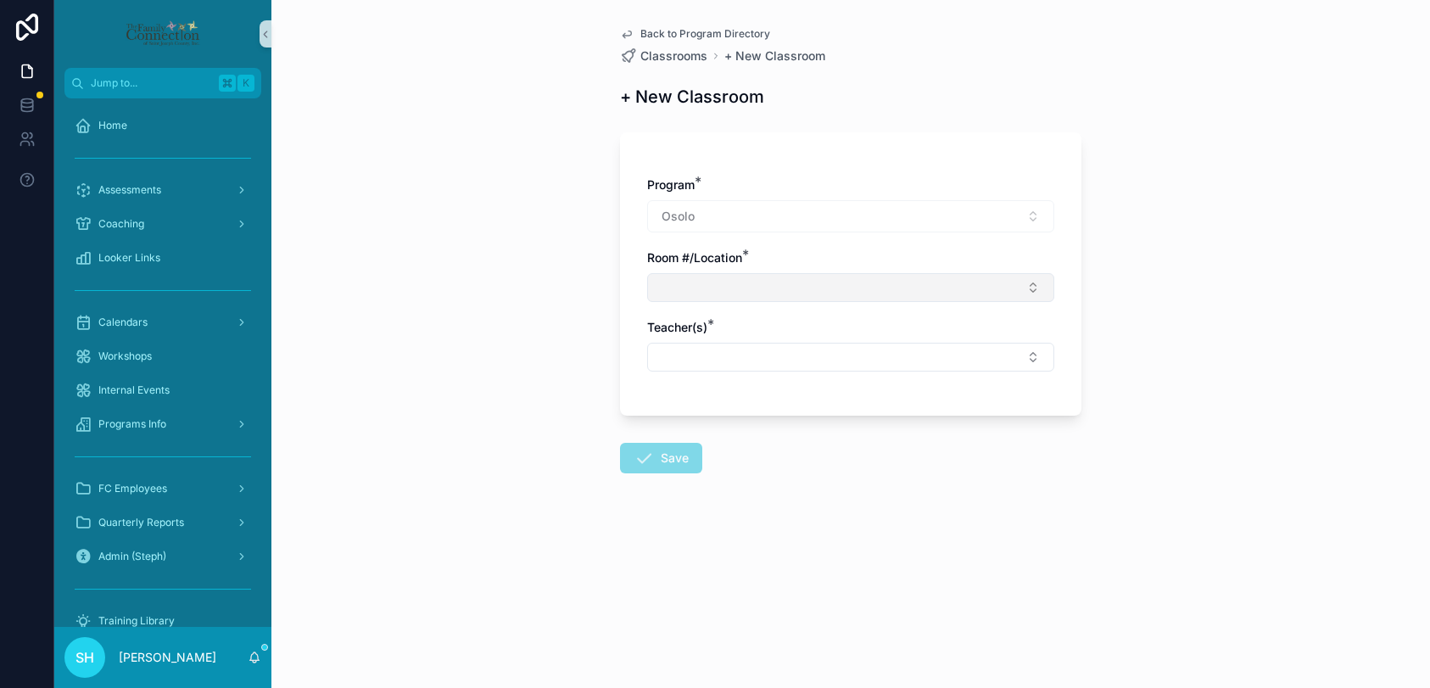
click at [697, 287] on button "Select Button" at bounding box center [850, 287] width 407 height 29
click at [679, 385] on div "Program * Osolo Room #/Location * Teacher(s) *" at bounding box center [850, 282] width 407 height 212
click at [683, 356] on button "Select Button" at bounding box center [850, 357] width 407 height 29
type input "**"
click at [718, 423] on span "[PERSON_NAME]" at bounding box center [707, 423] width 98 height 17
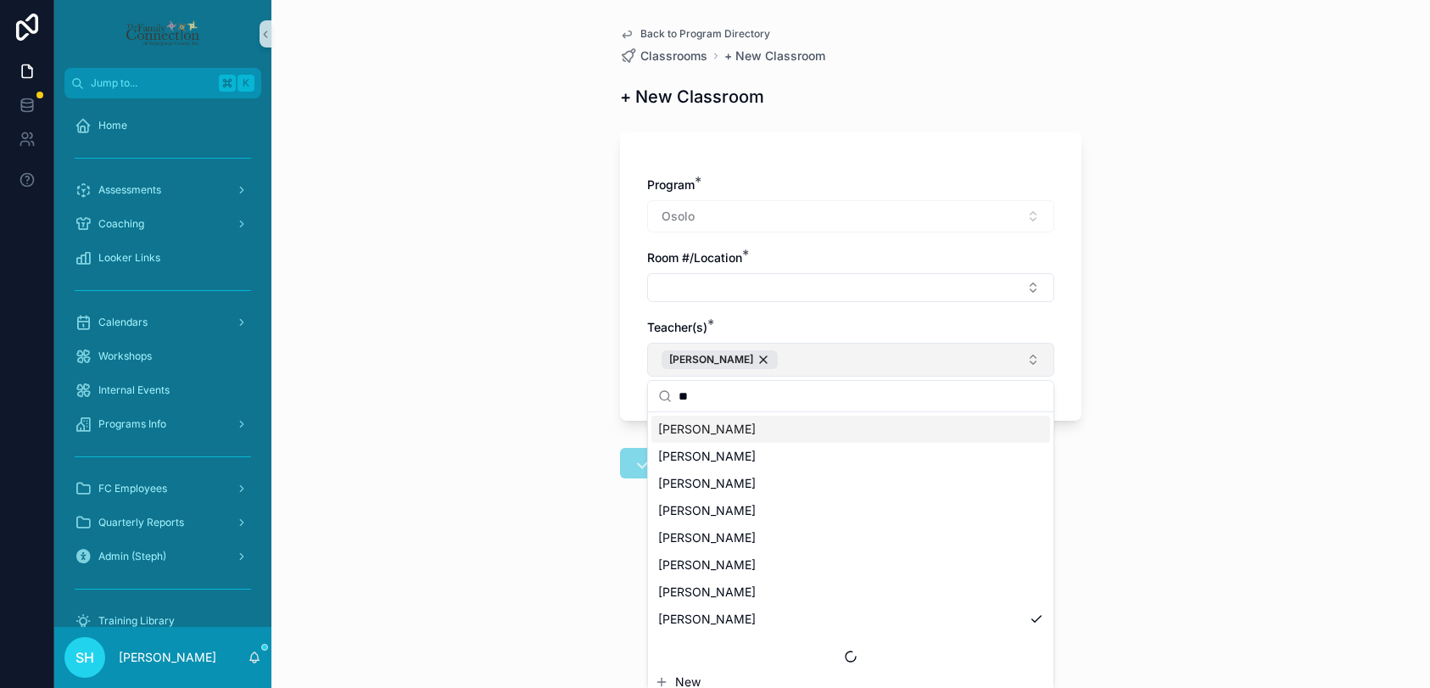
click at [880, 359] on button "[PERSON_NAME]" at bounding box center [850, 360] width 407 height 34
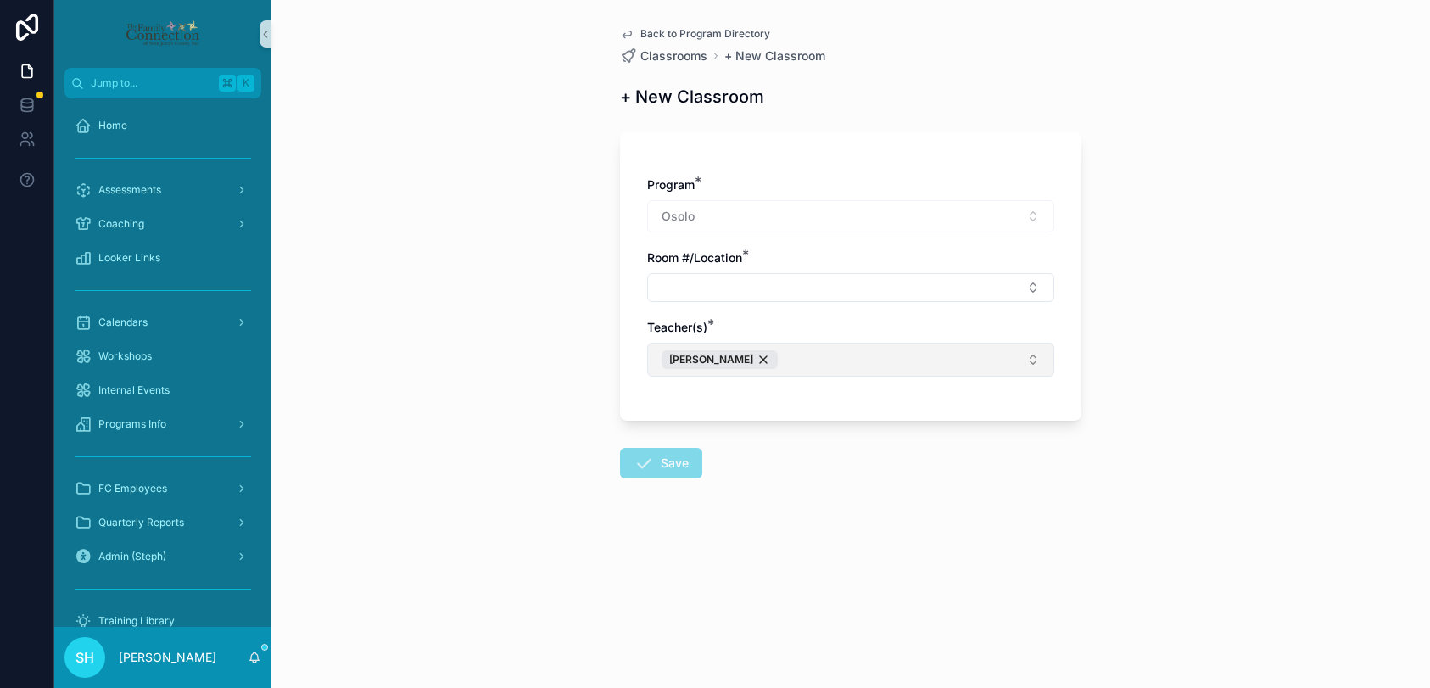
click at [867, 353] on button "[PERSON_NAME]" at bounding box center [850, 360] width 407 height 34
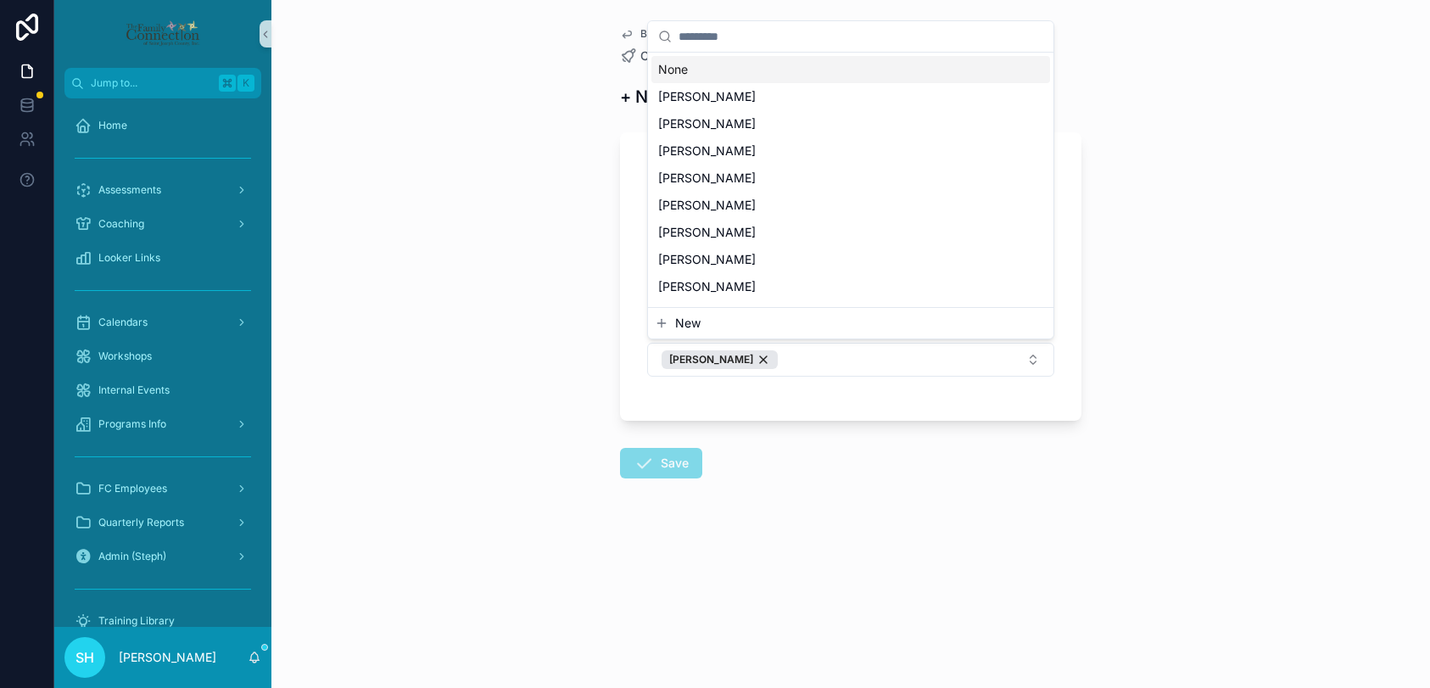
click at [700, 322] on span "New" at bounding box center [687, 323] width 25 height 17
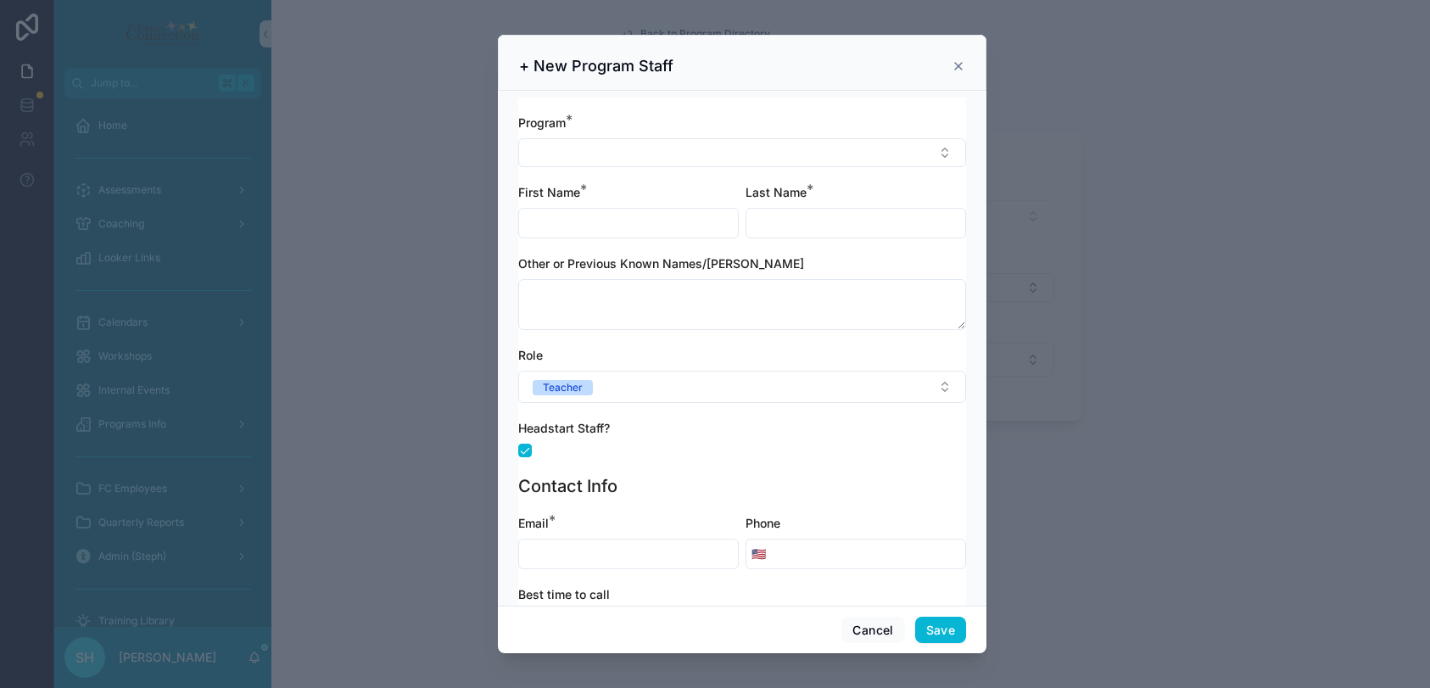
click at [963, 63] on icon "scrollable content" at bounding box center [958, 66] width 14 height 14
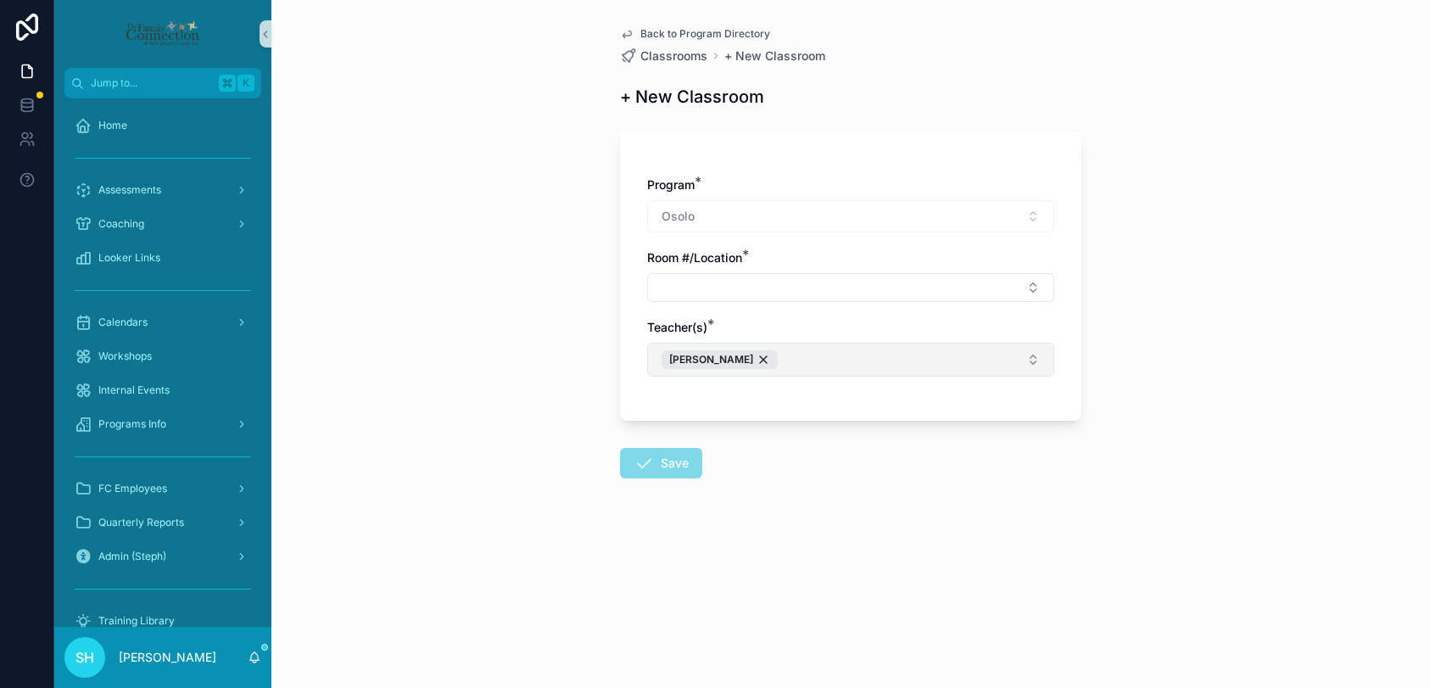
click at [793, 358] on button "[PERSON_NAME]" at bounding box center [850, 360] width 407 height 34
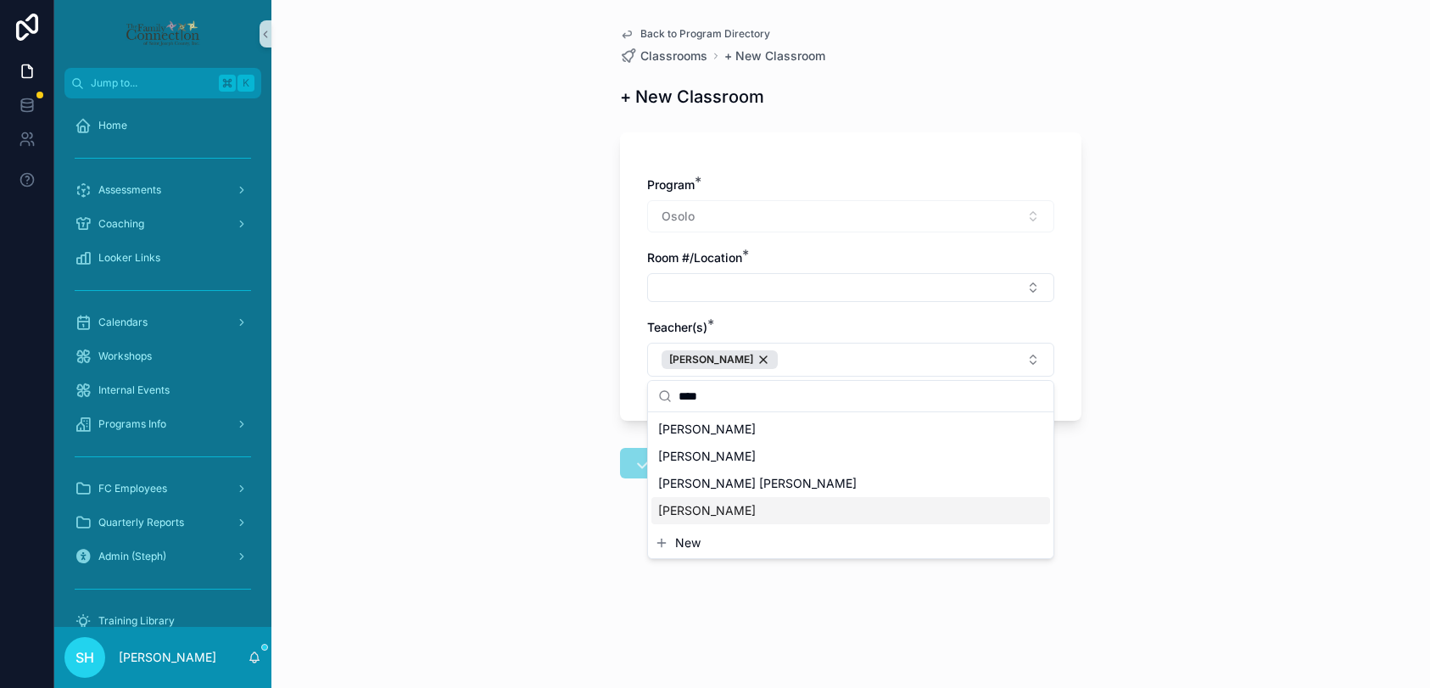
type input "****"
click at [701, 540] on button "New" at bounding box center [851, 542] width 392 height 17
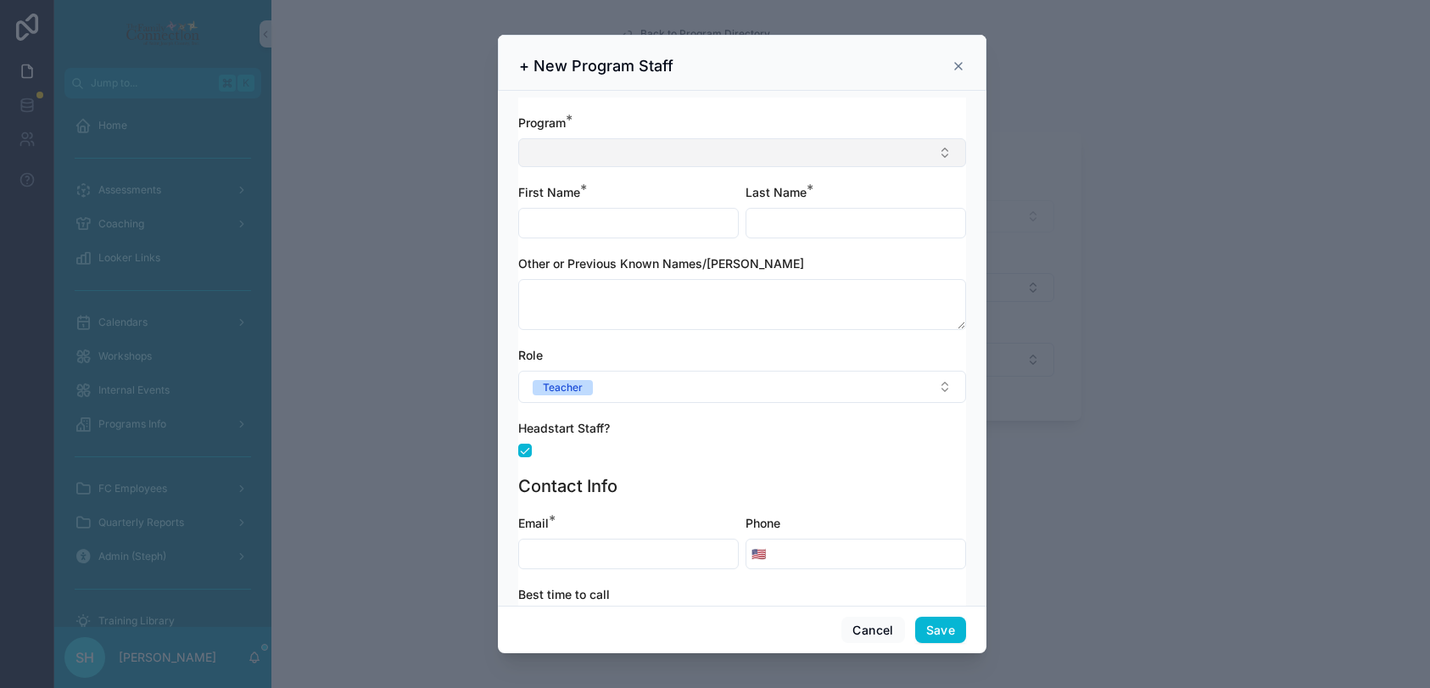
click at [620, 141] on button "Select Button" at bounding box center [742, 152] width 448 height 29
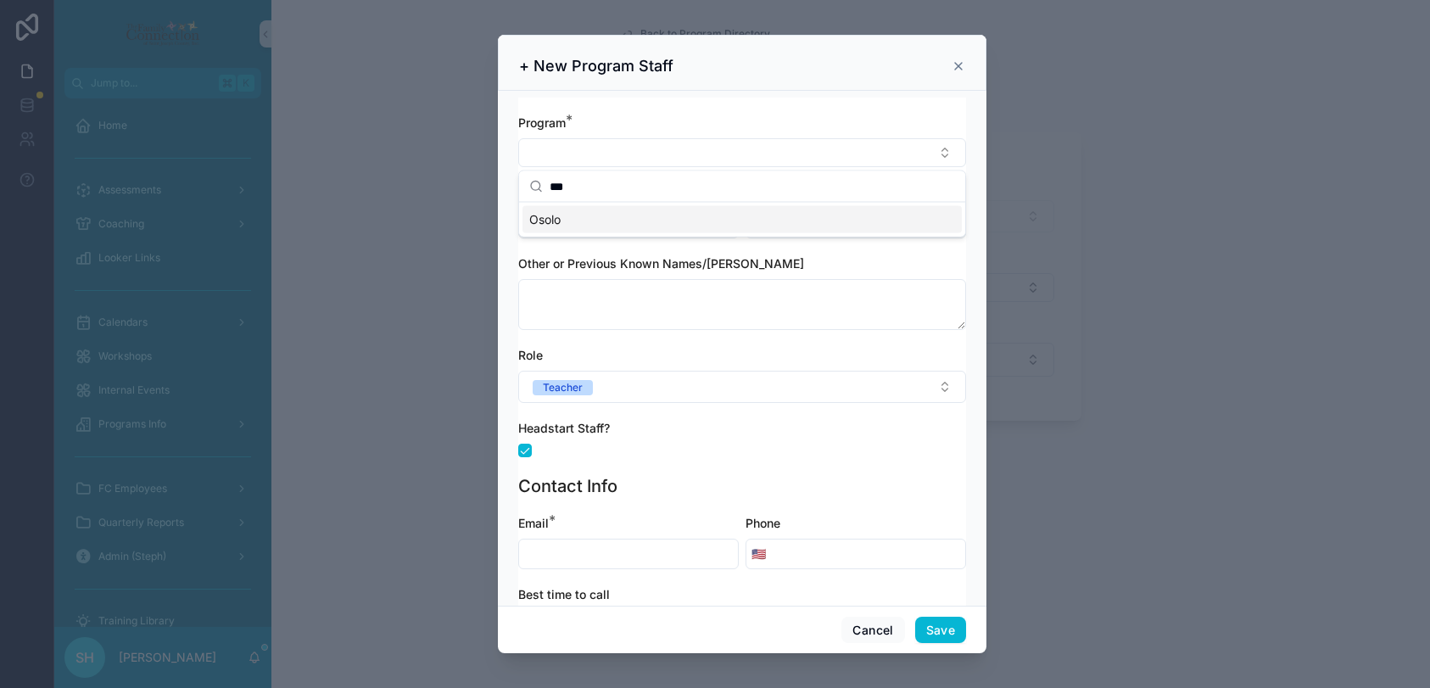
type input "***"
click at [543, 226] on span "Osolo" at bounding box center [544, 219] width 31 height 17
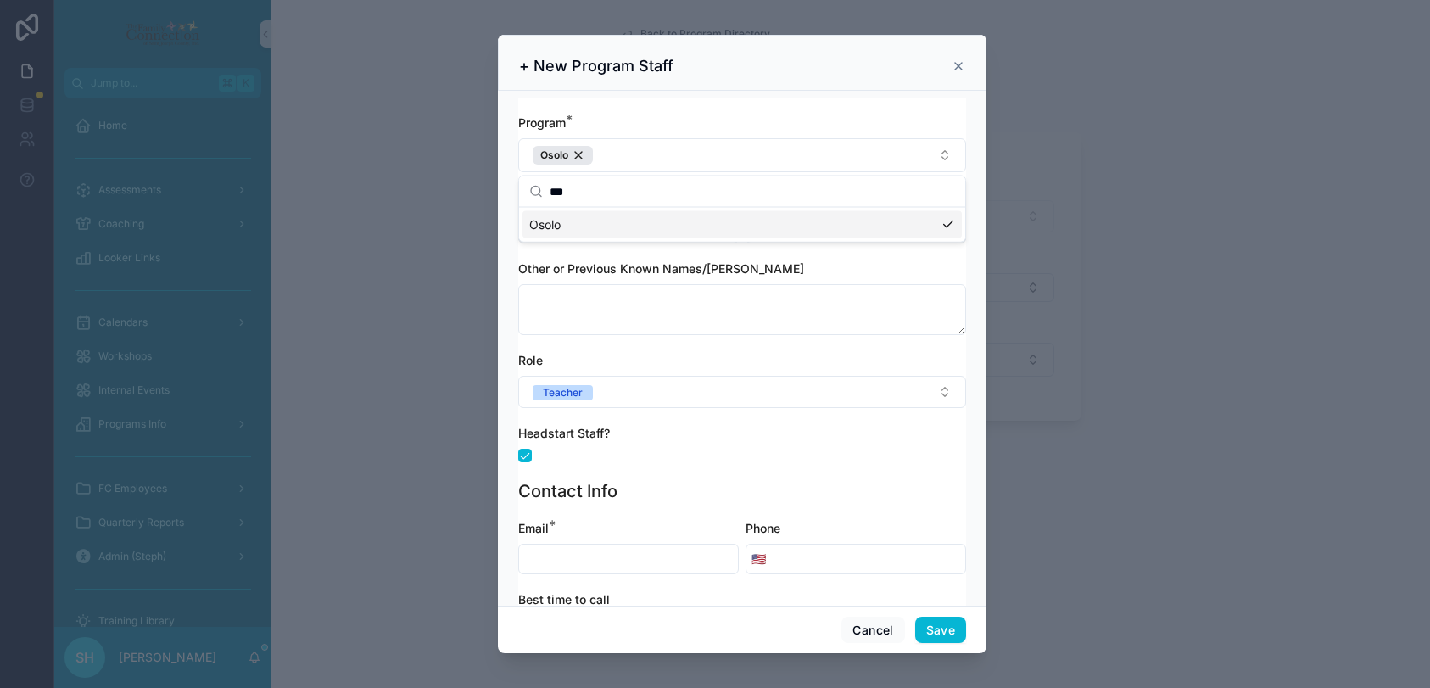
click at [515, 267] on div "Program * [PERSON_NAME] First Name * Last Name * Other or Previous Known Names/…" at bounding box center [742, 348] width 488 height 515
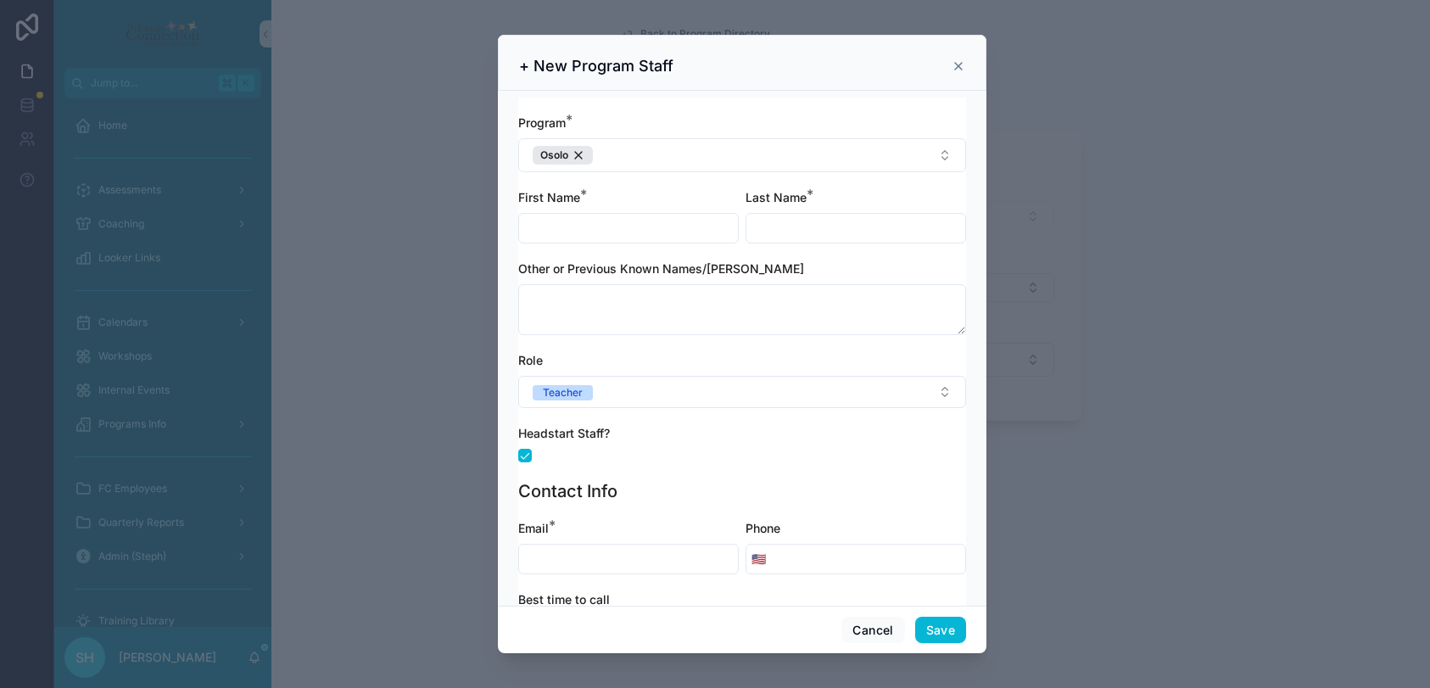
click at [568, 226] on input "scrollable content" at bounding box center [628, 228] width 219 height 24
type input "*******"
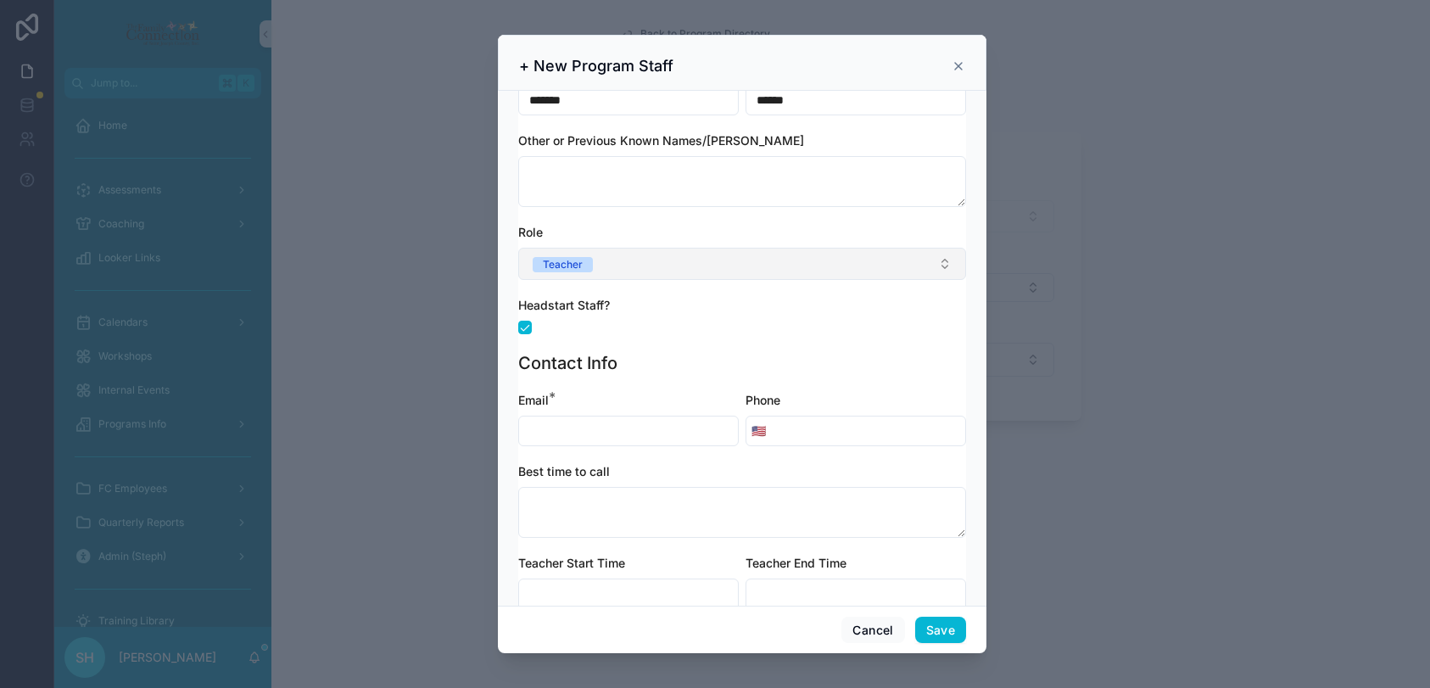
scroll to position [134, 0]
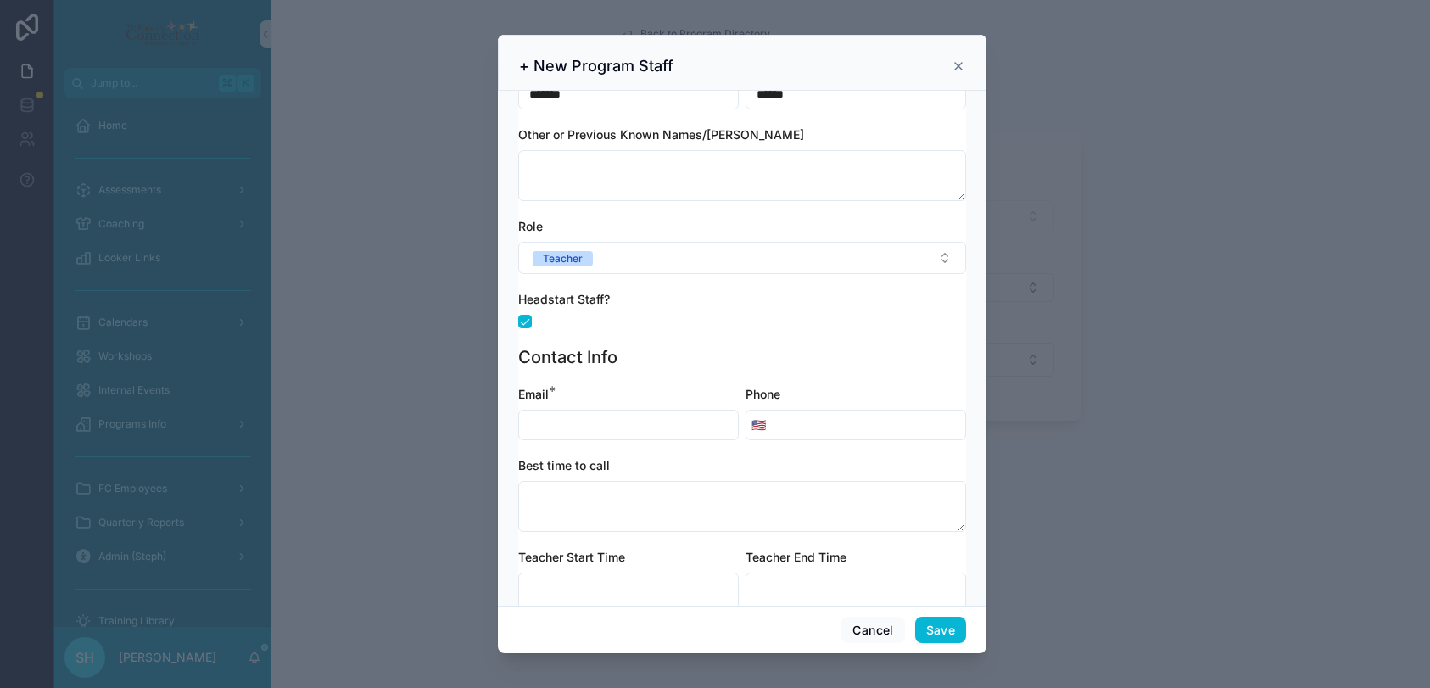
type input "******"
click at [590, 424] on input "scrollable content" at bounding box center [628, 425] width 219 height 24
type input "**********"
click at [791, 432] on input "scrollable content" at bounding box center [868, 425] width 194 height 24
type input "**********"
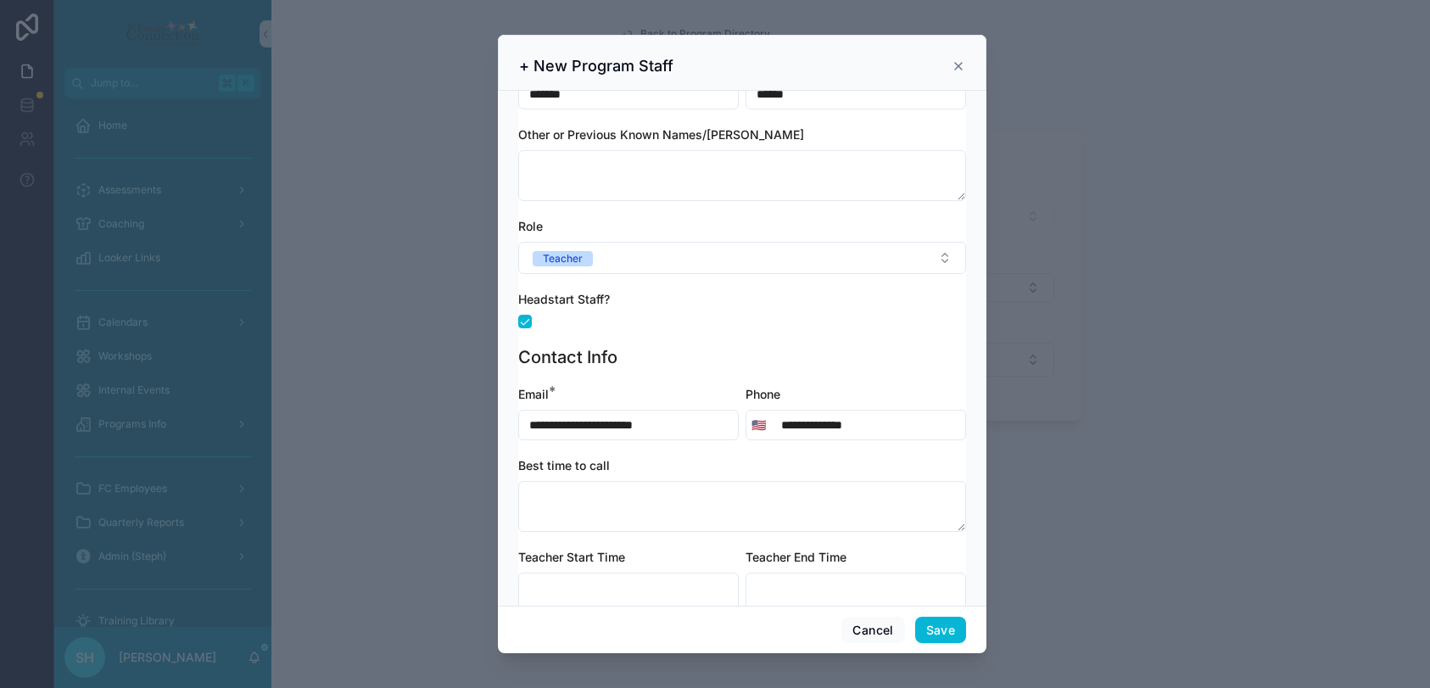
click at [683, 608] on div "Cancel Save" at bounding box center [742, 629] width 488 height 48
click at [682, 574] on textarea "scrollable content" at bounding box center [628, 597] width 220 height 51
type textarea "****"
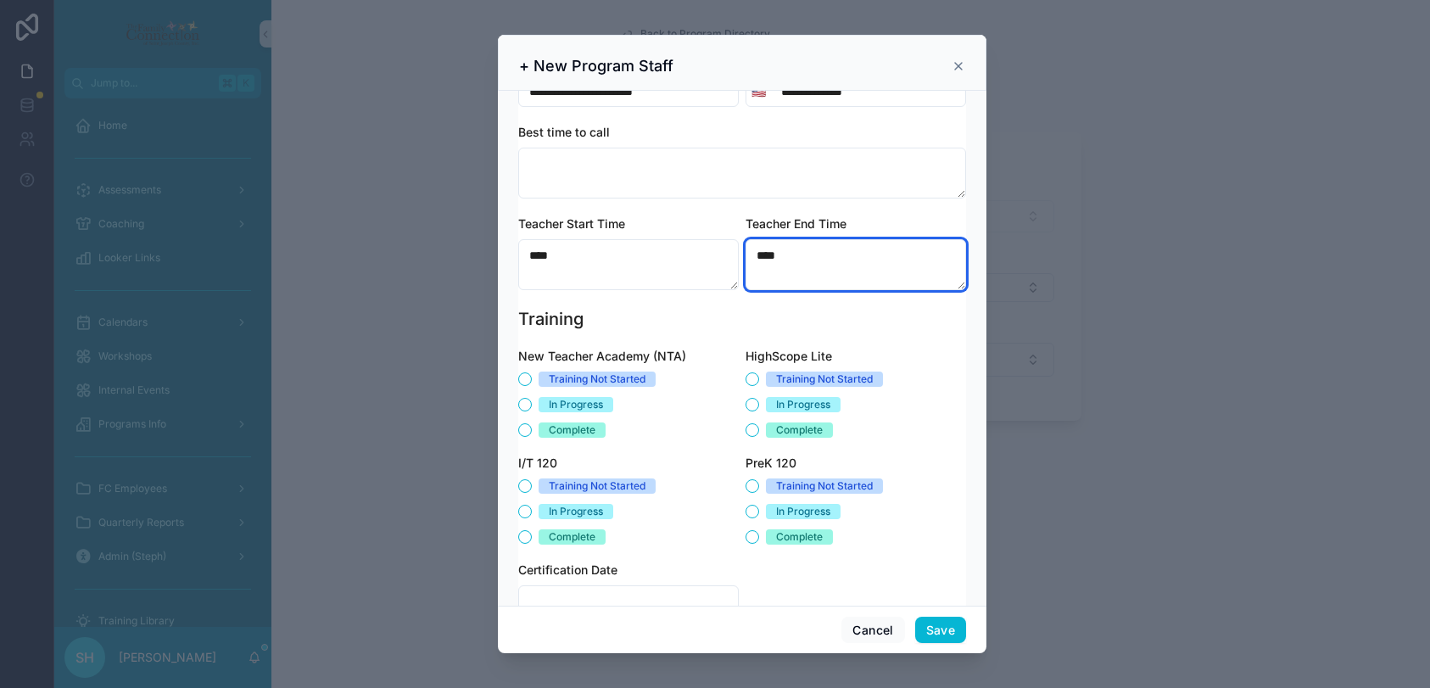
scroll to position [507, 0]
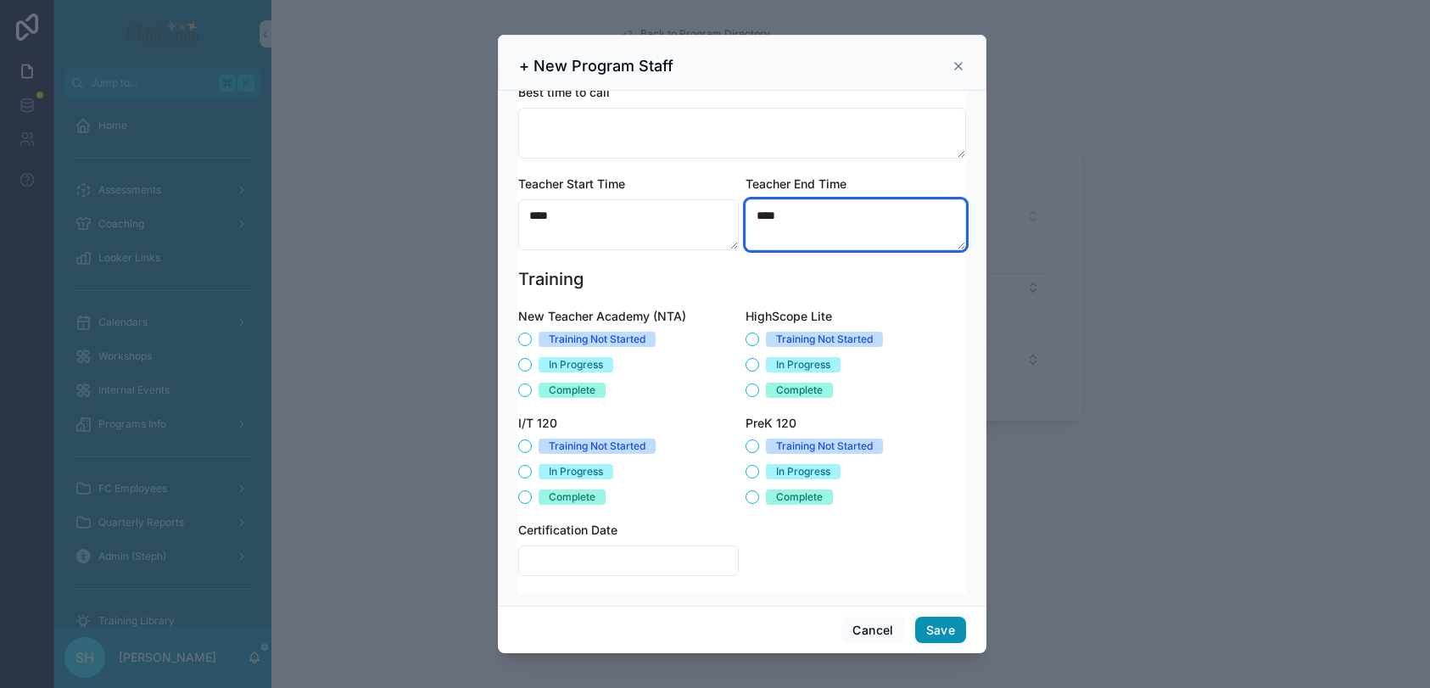
type textarea "****"
click at [935, 631] on button "Save" at bounding box center [940, 629] width 51 height 27
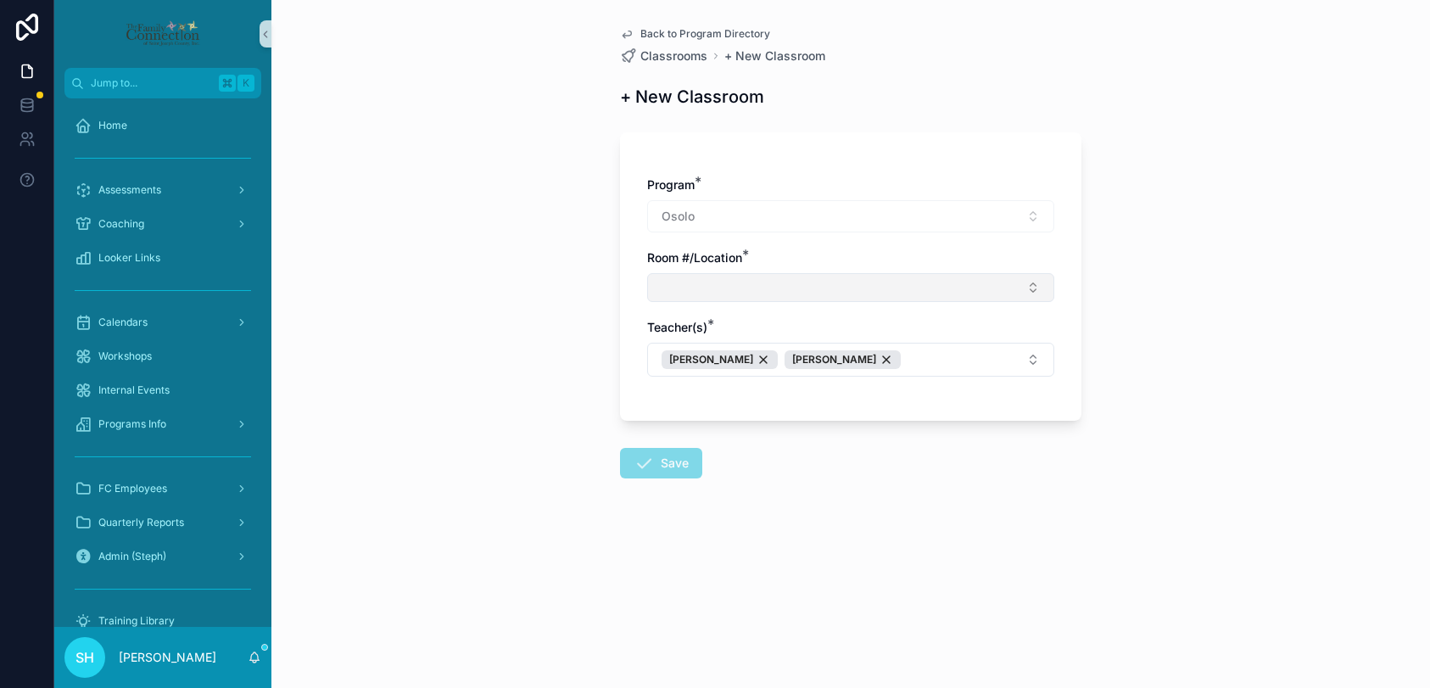
click at [722, 290] on button "Select Button" at bounding box center [850, 287] width 407 height 29
drag, startPoint x: 693, startPoint y: 350, endPoint x: 700, endPoint y: 325, distance: 26.6
click at [700, 325] on div "New" at bounding box center [850, 337] width 405 height 63
click at [702, 286] on button "Select Button" at bounding box center [850, 287] width 407 height 29
click at [665, 459] on span "Save" at bounding box center [661, 466] width 82 height 17
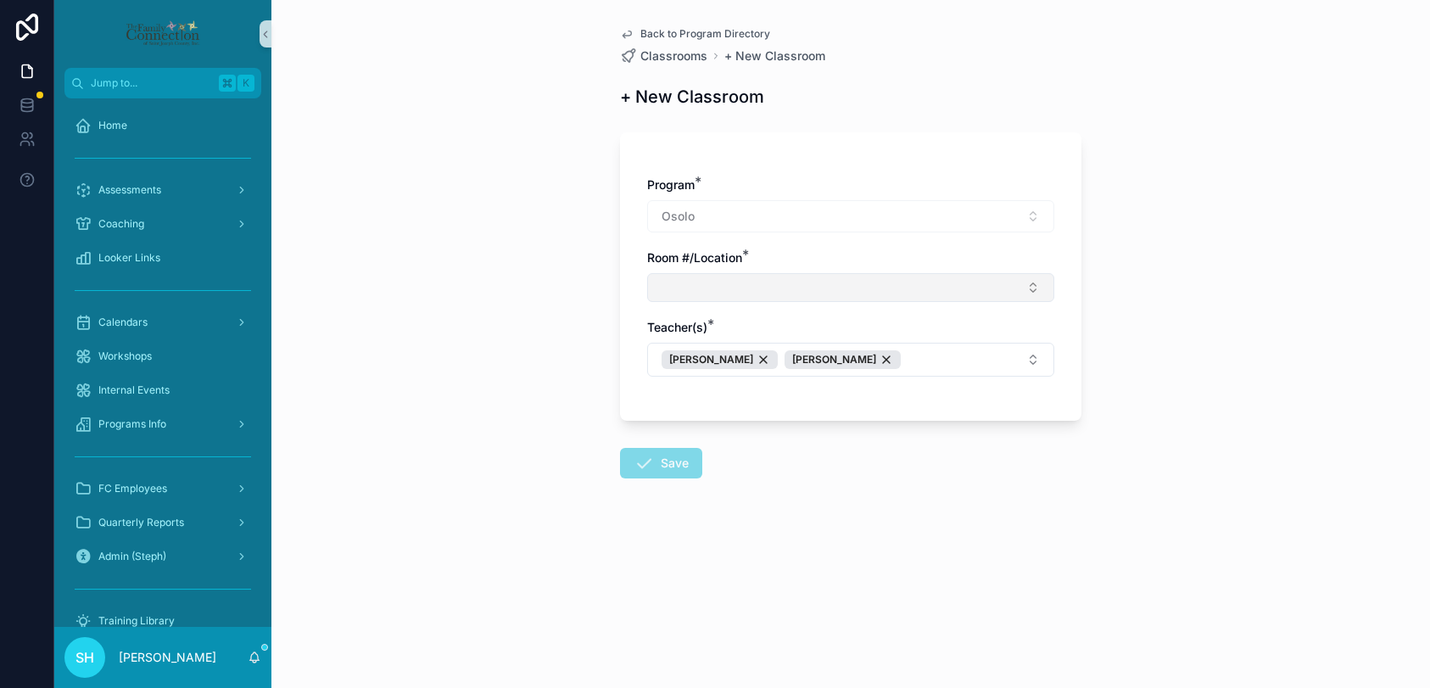
click at [710, 283] on button "Select Button" at bounding box center [850, 287] width 407 height 29
click at [710, 282] on button "Select Button" at bounding box center [850, 287] width 407 height 29
click at [710, 283] on button "Select Button" at bounding box center [850, 287] width 407 height 29
type input "*"
click at [710, 349] on button "New" at bounding box center [851, 353] width 392 height 17
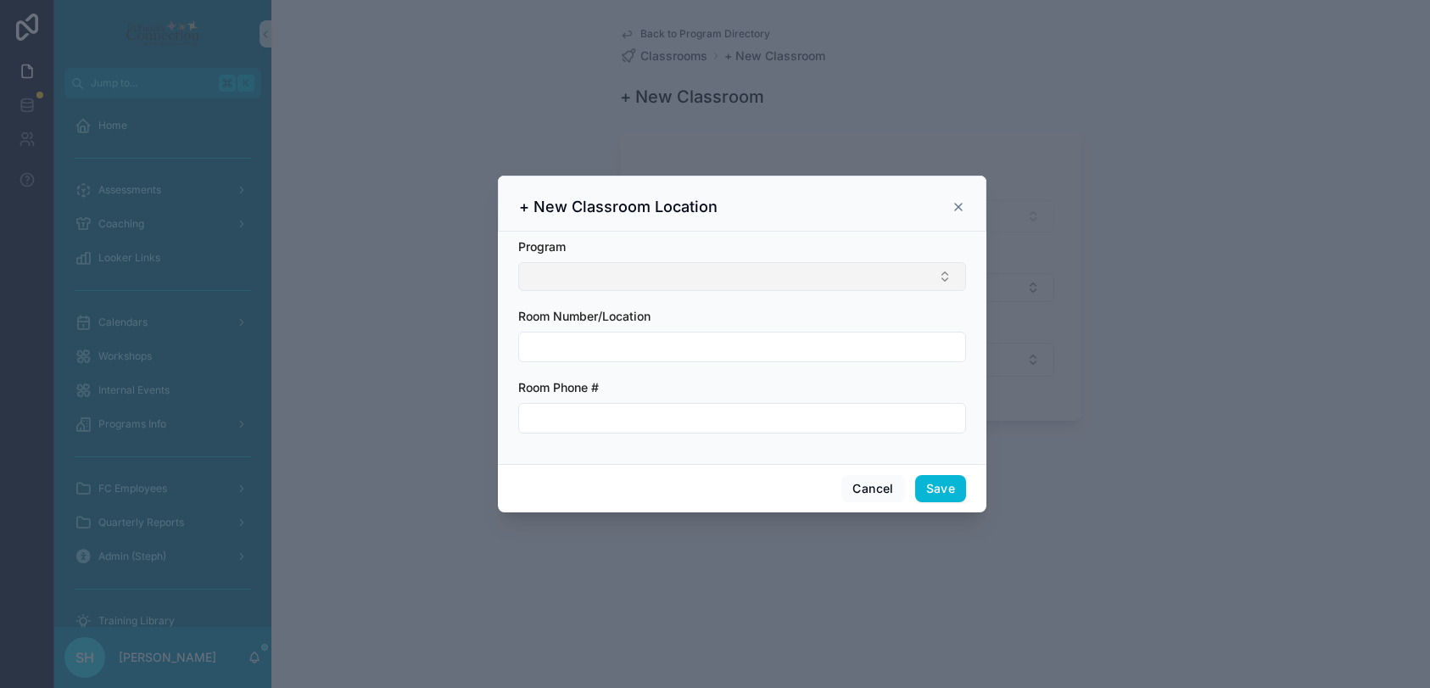
click at [621, 274] on button "Select Button" at bounding box center [742, 276] width 448 height 29
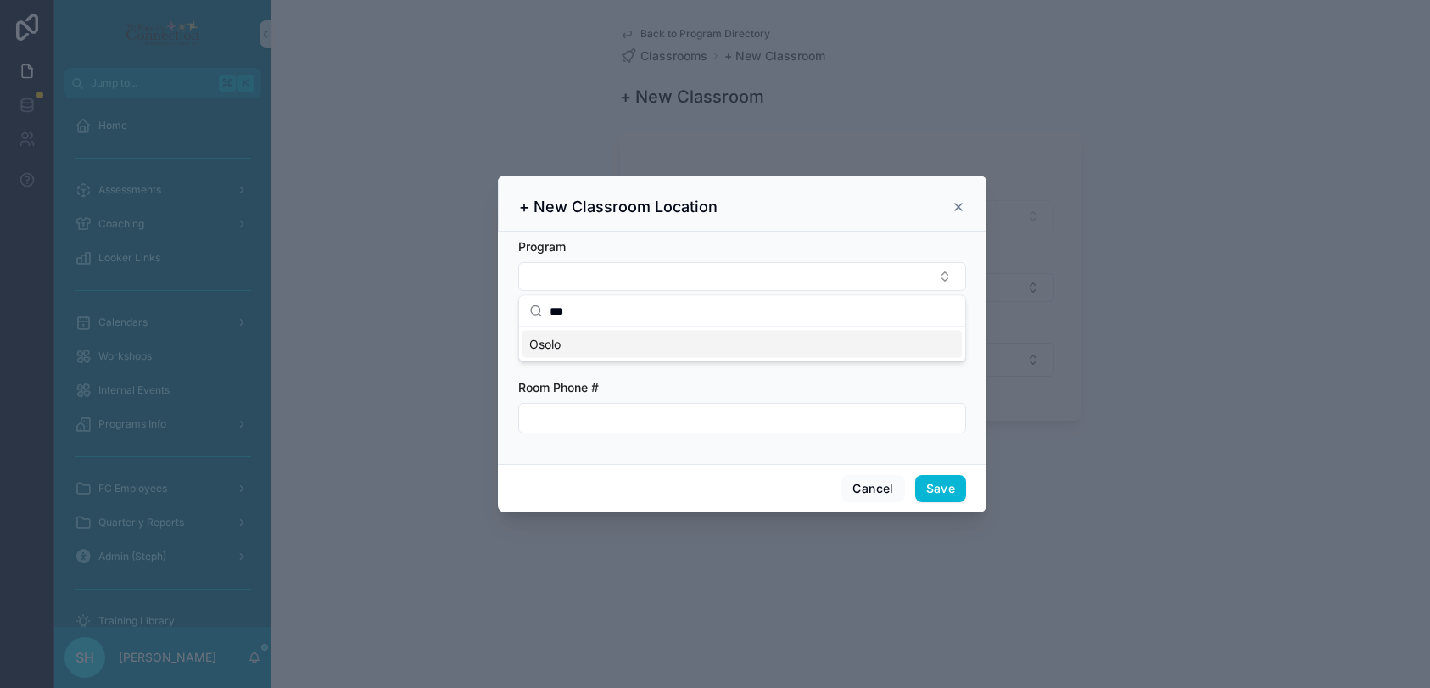
type input "***"
click at [539, 354] on div "Osolo" at bounding box center [741, 344] width 439 height 27
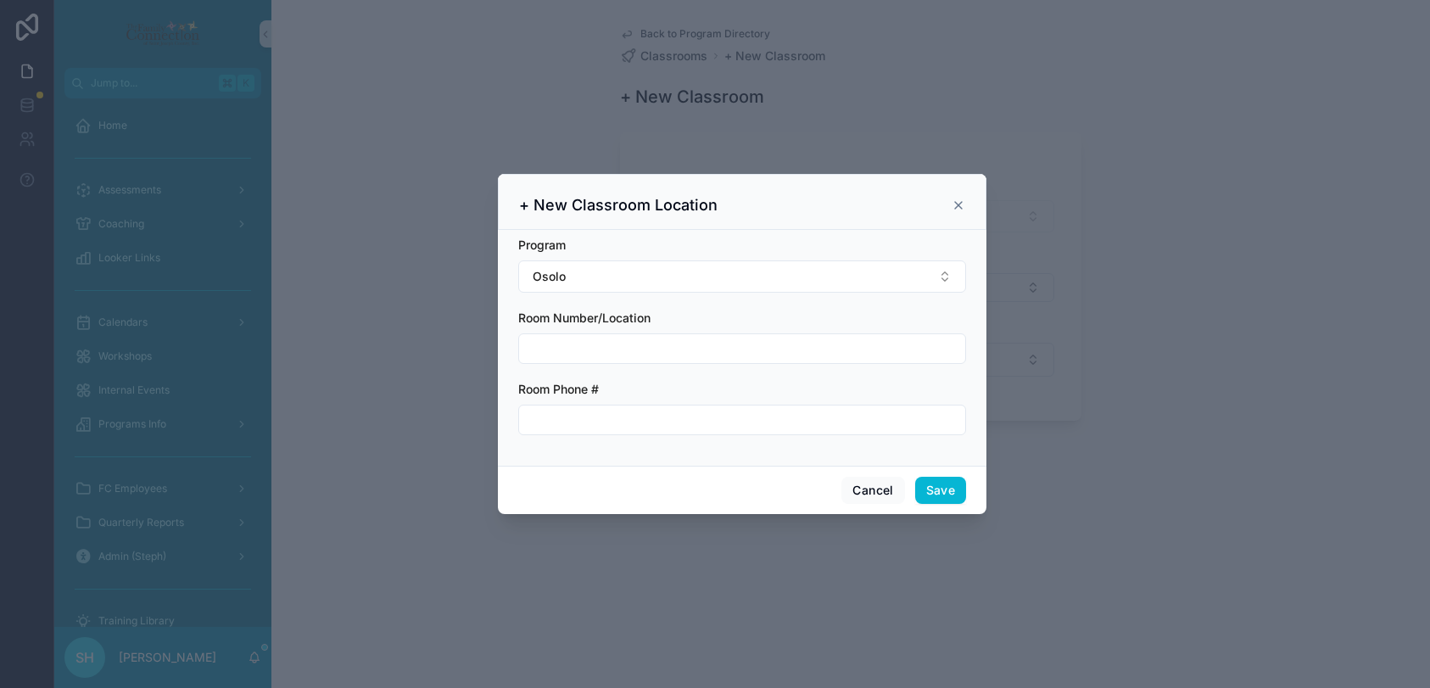
click at [558, 346] on input "scrollable content" at bounding box center [742, 349] width 446 height 24
type input "*"
click at [560, 417] on input "scrollable content" at bounding box center [742, 420] width 446 height 24
click at [561, 354] on input "*" at bounding box center [742, 349] width 446 height 24
type input "**"
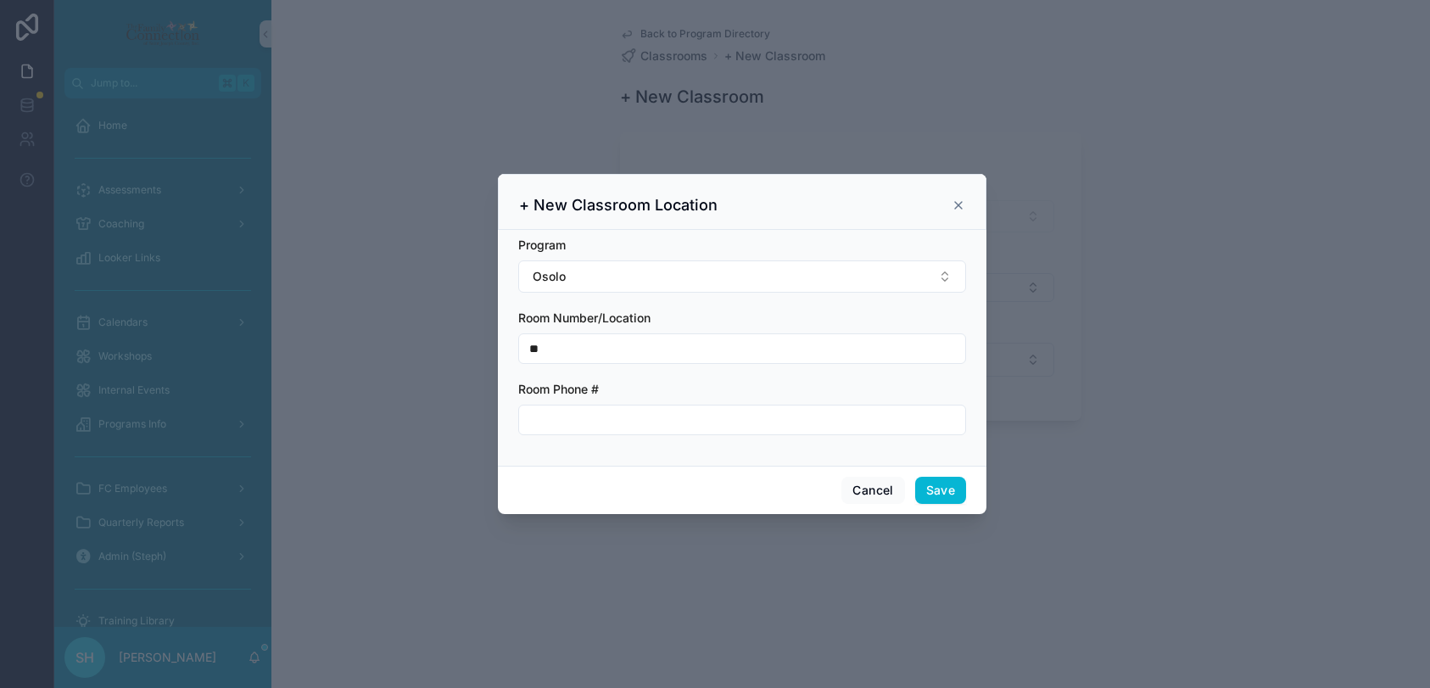
click at [559, 415] on input "scrollable content" at bounding box center [742, 420] width 446 height 24
click at [549, 418] on input "**********" at bounding box center [742, 420] width 446 height 24
click at [573, 421] on input "**********" at bounding box center [742, 420] width 446 height 24
type input "**********"
click at [939, 483] on button "Save" at bounding box center [940, 490] width 51 height 27
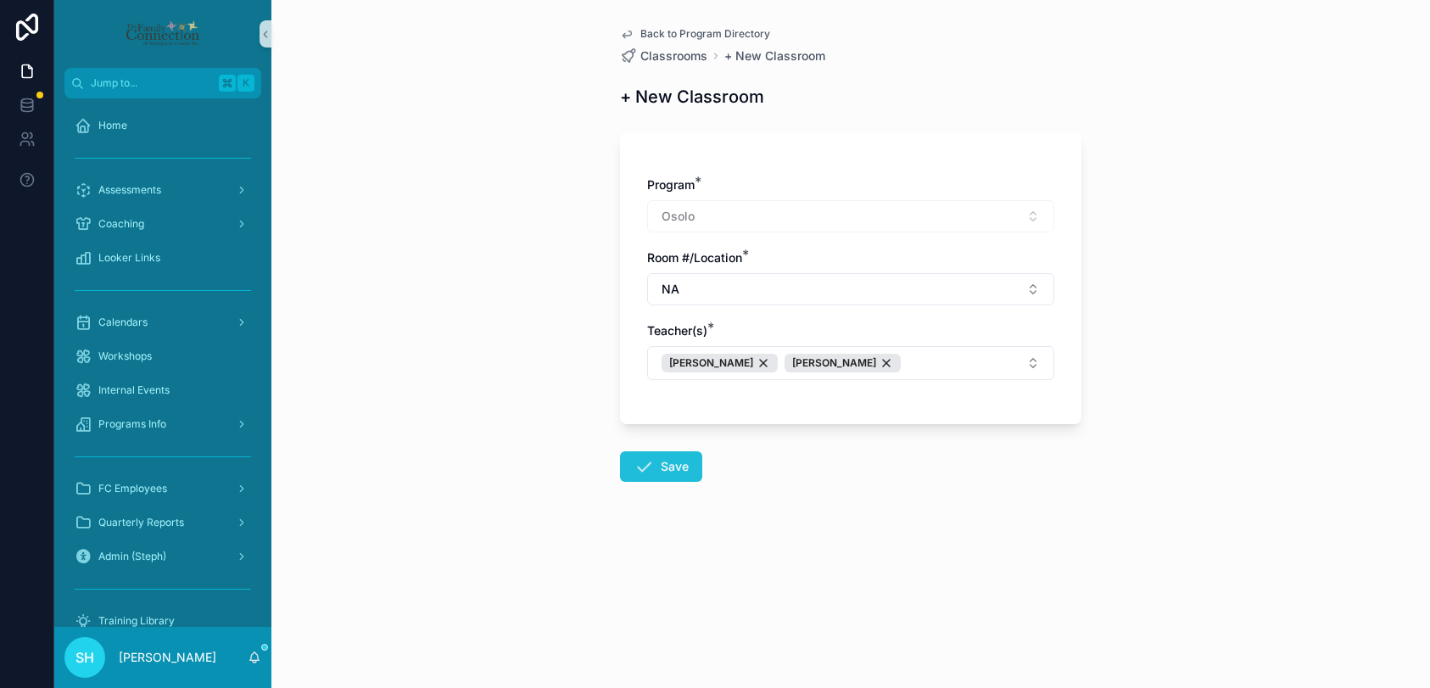
click at [663, 468] on button "Save" at bounding box center [661, 466] width 82 height 31
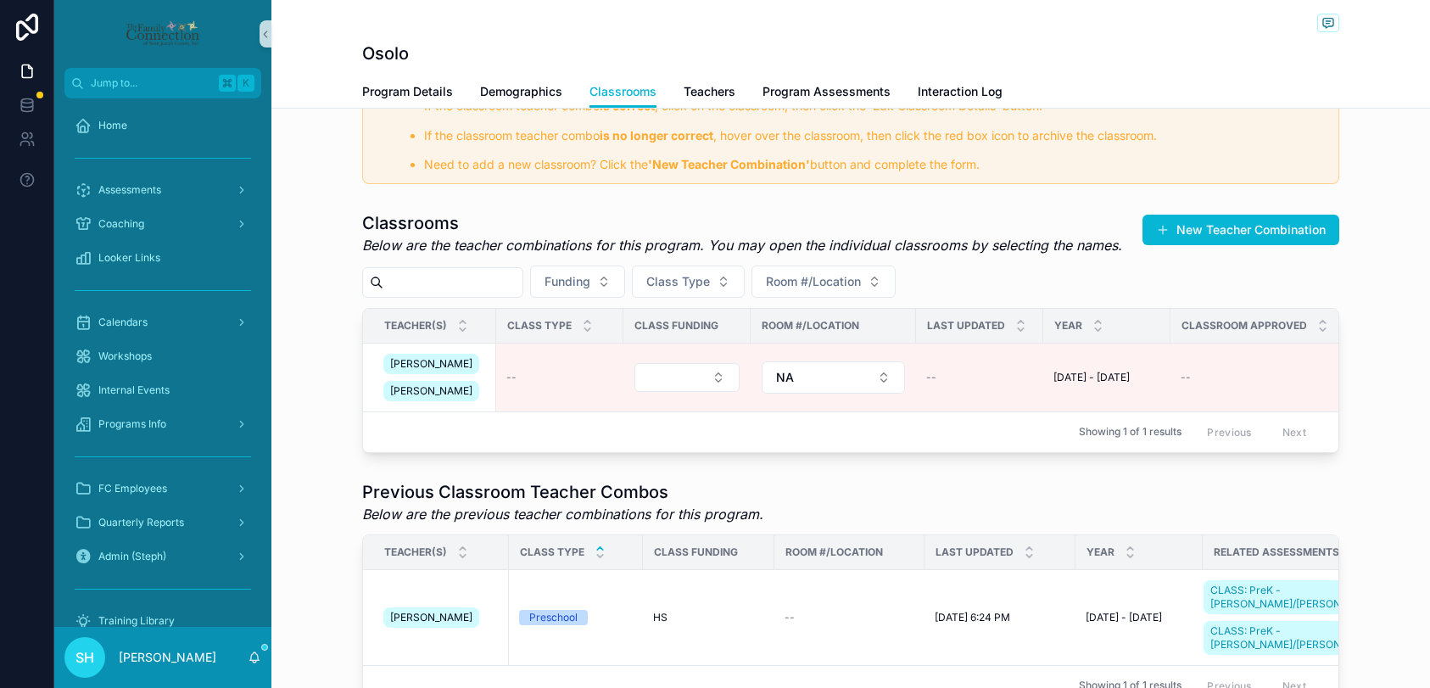
scroll to position [164, 0]
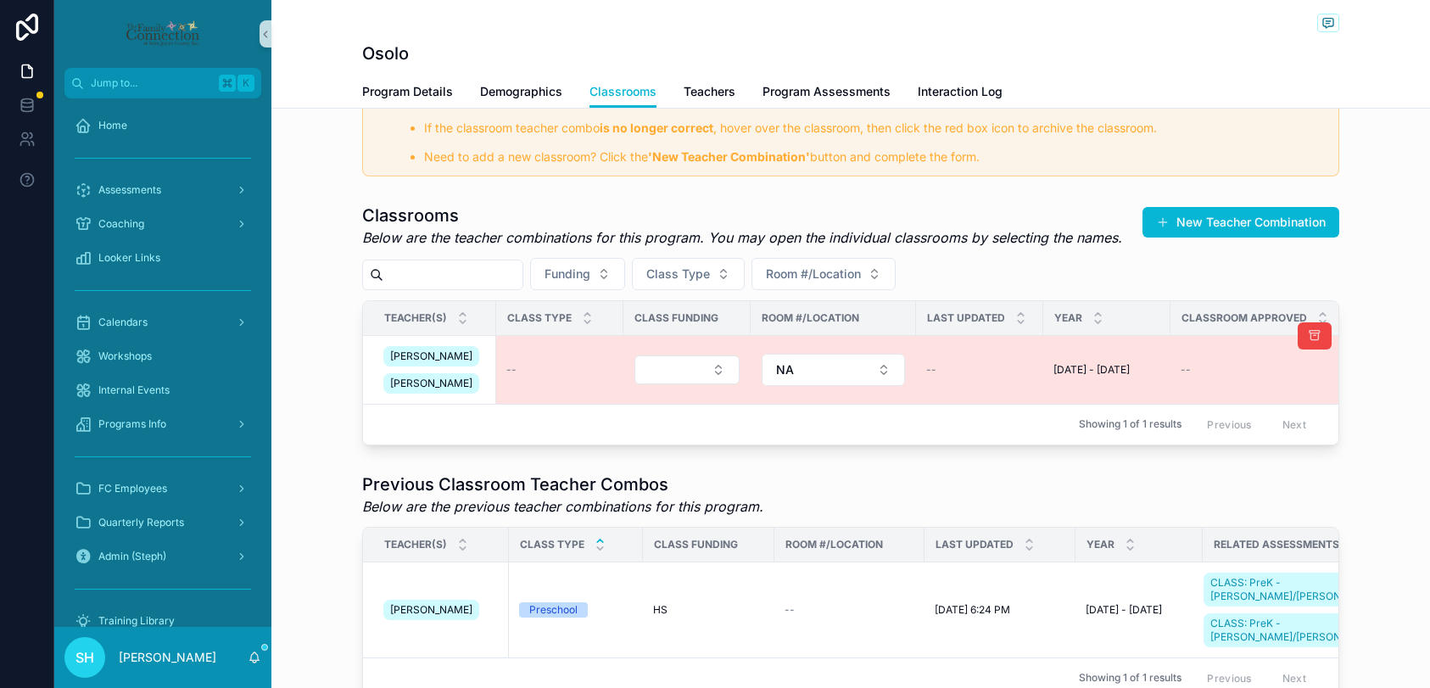
click at [477, 376] on div "[PERSON_NAME] [PERSON_NAME]" at bounding box center [434, 370] width 103 height 54
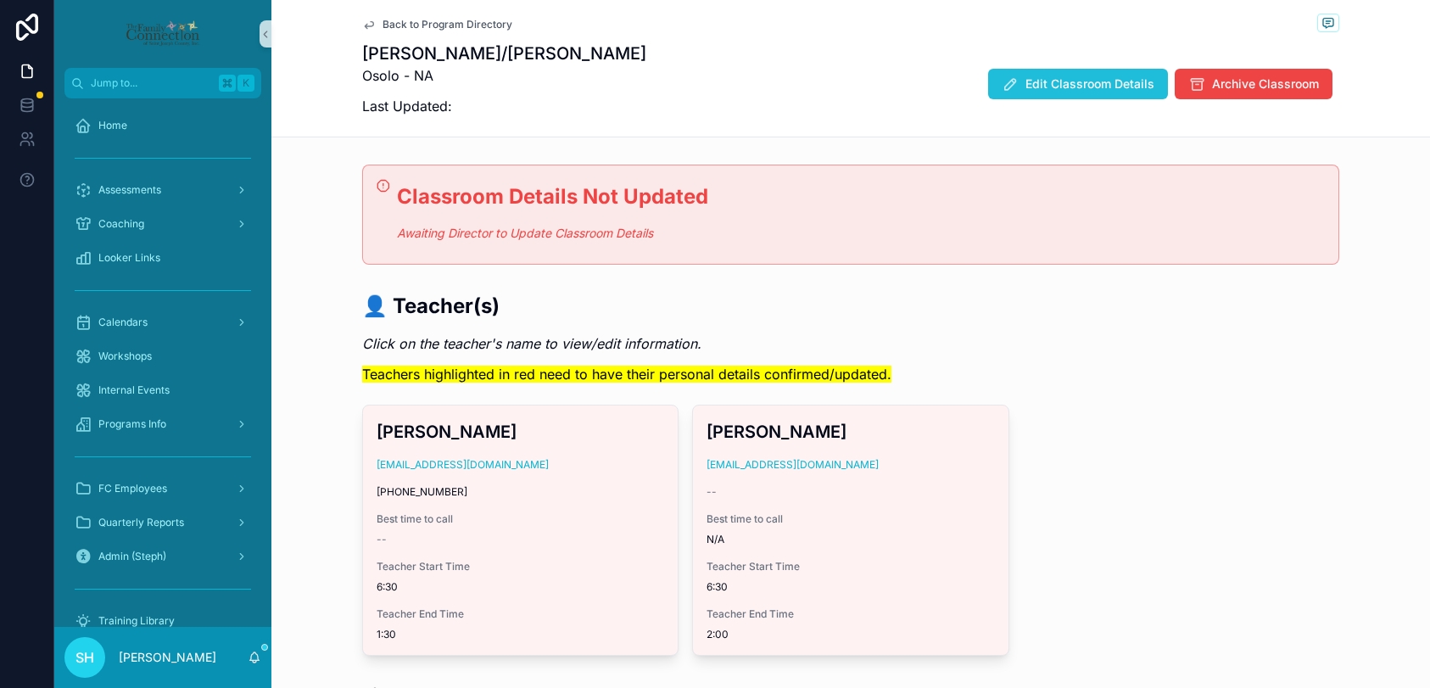
click at [1110, 89] on span "Edit Classroom Details" at bounding box center [1089, 83] width 129 height 17
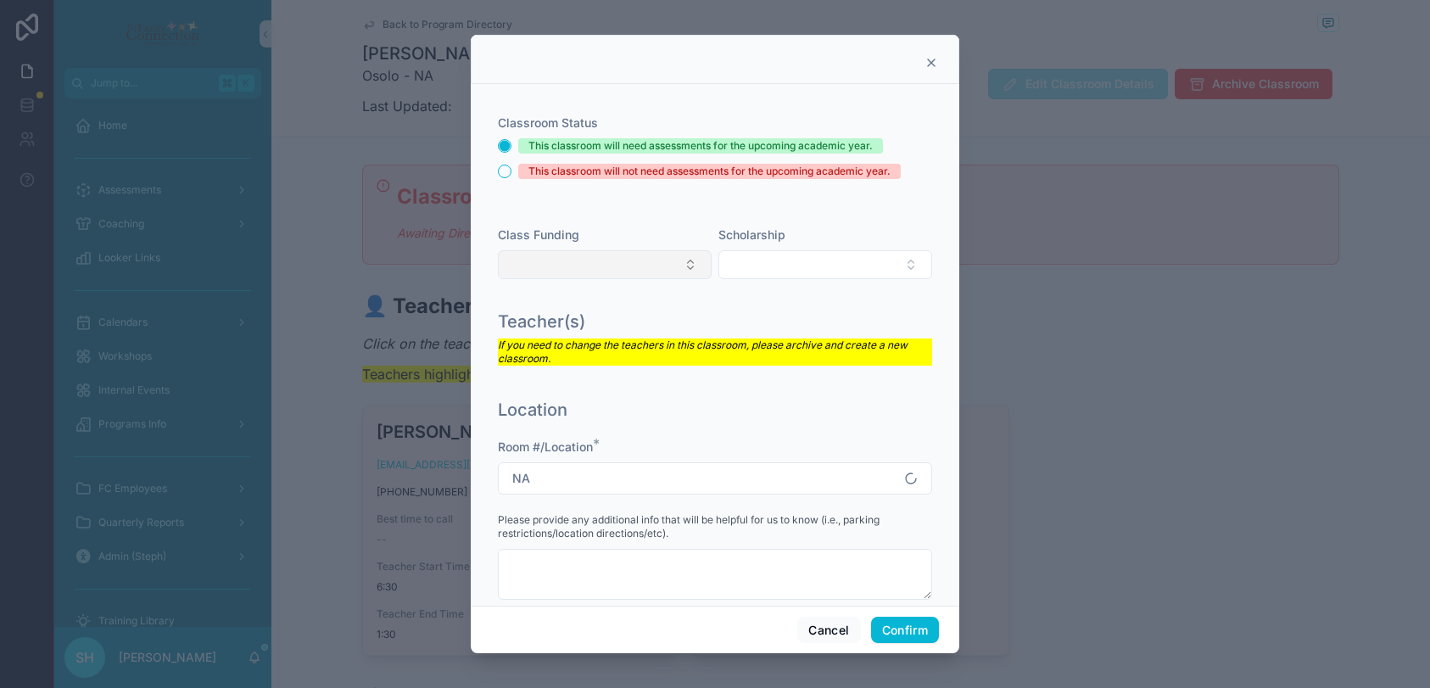
click at [673, 264] on button "Select Button" at bounding box center [605, 264] width 214 height 29
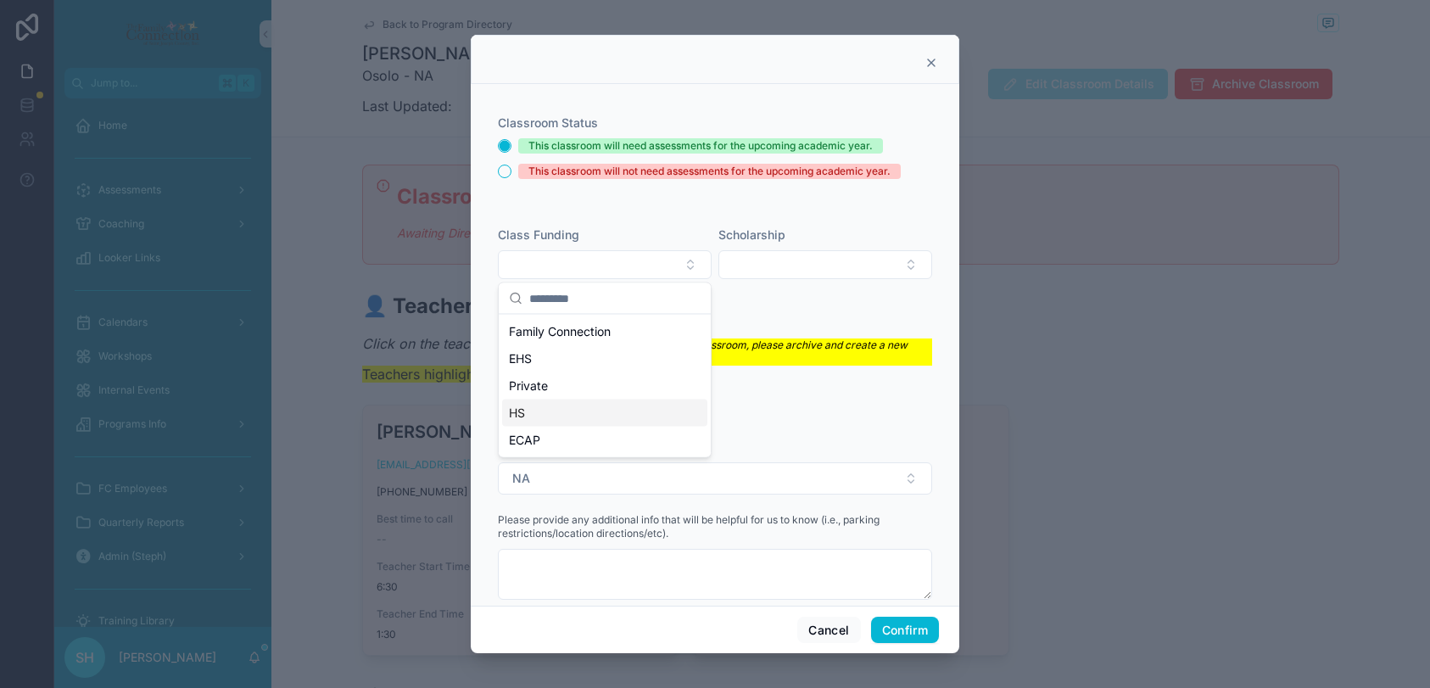
click at [516, 411] on span "HS" at bounding box center [517, 412] width 16 height 17
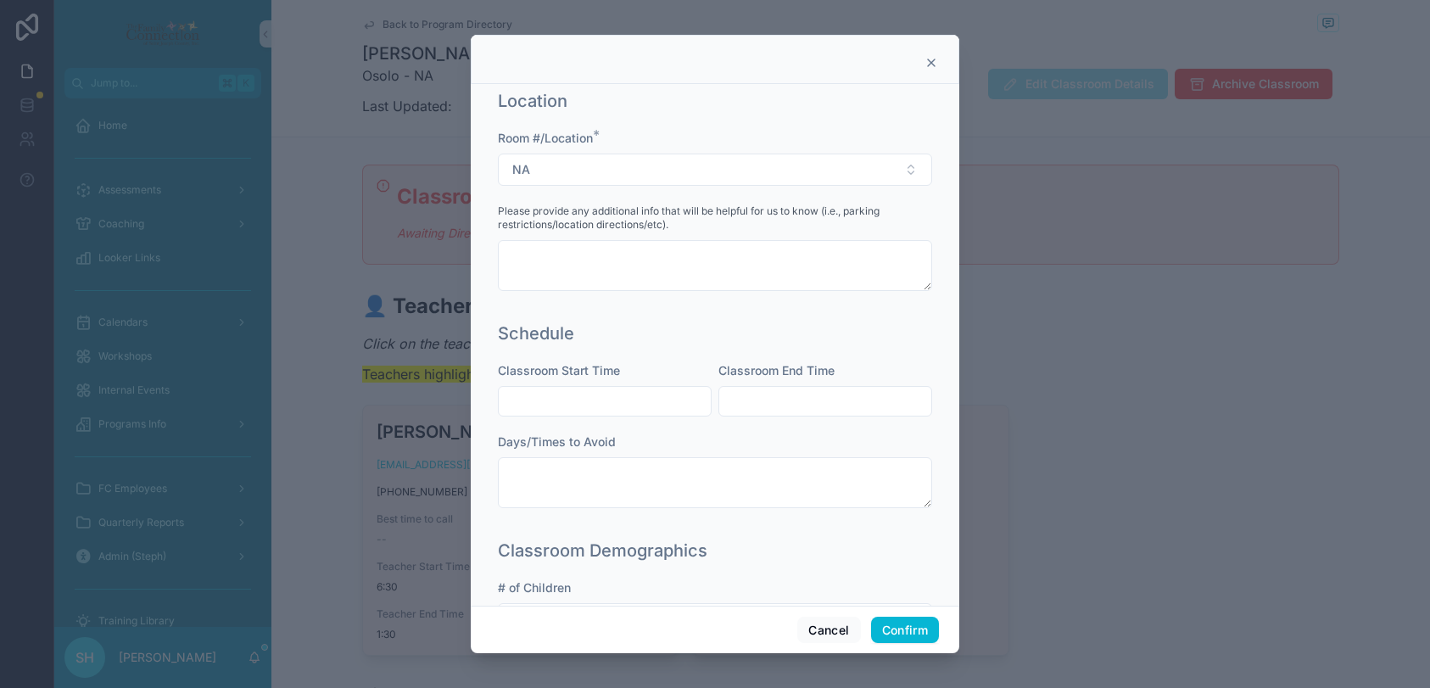
scroll to position [315, 0]
click at [556, 399] on input "text" at bounding box center [605, 399] width 212 height 24
type input "****"
click at [781, 398] on input "text" at bounding box center [825, 399] width 212 height 24
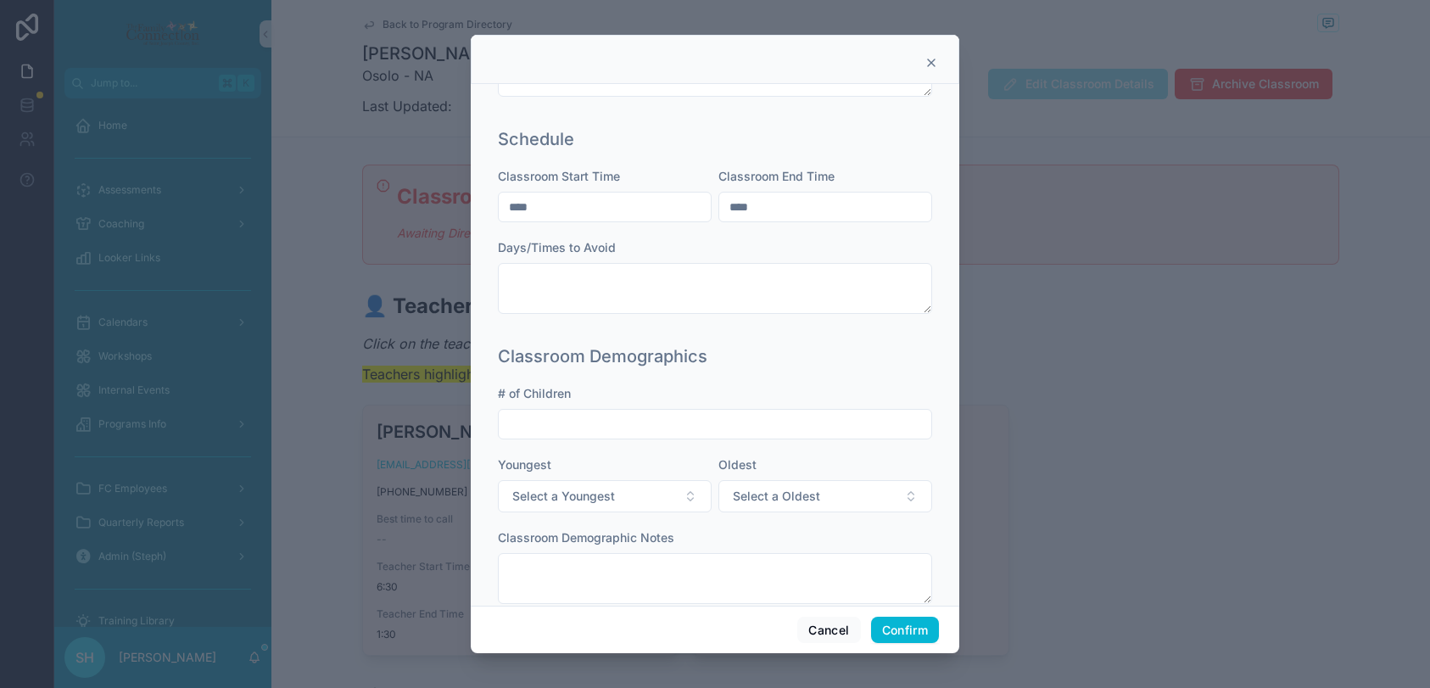
scroll to position [507, 0]
type input "****"
click at [711, 422] on input "text" at bounding box center [715, 423] width 432 height 24
type input "**"
click at [613, 496] on span "Select a Youngest" at bounding box center [563, 495] width 103 height 17
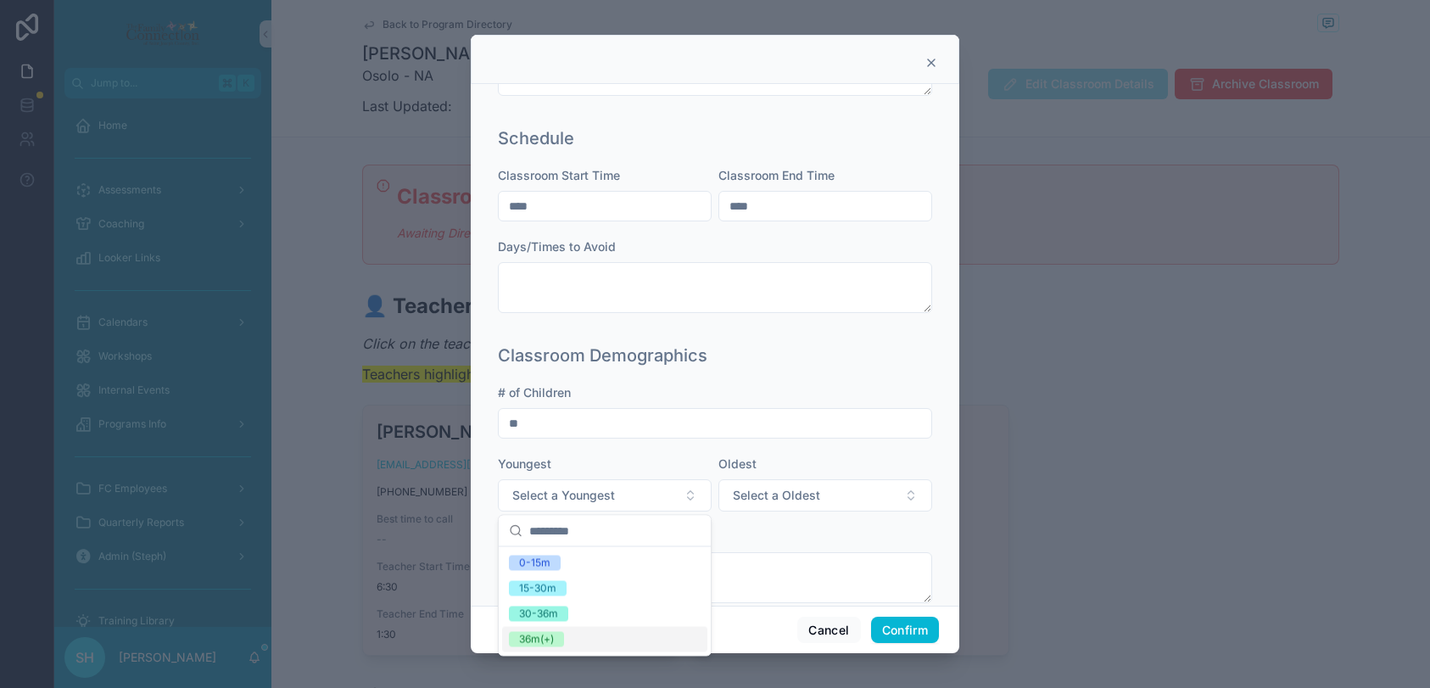
click at [555, 633] on div "36m(+)" at bounding box center [604, 639] width 205 height 25
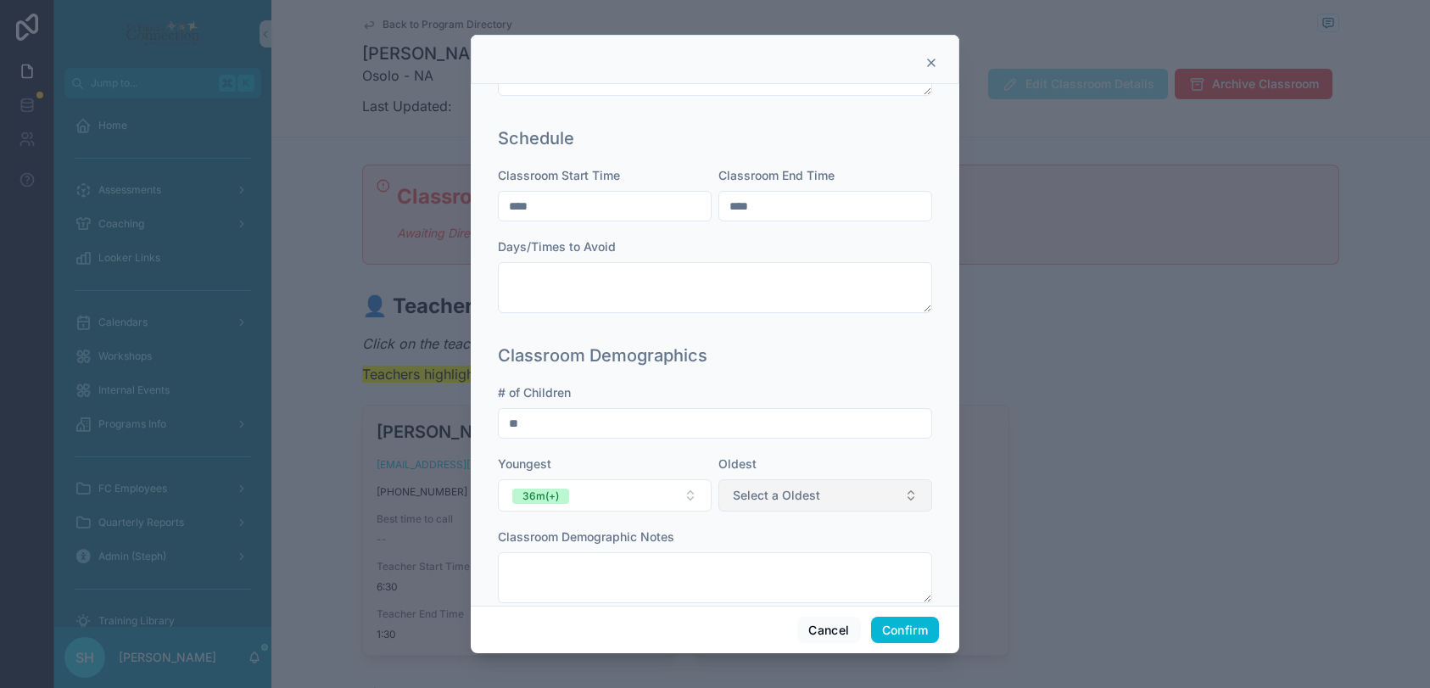
click at [783, 497] on span "Select a Oldest" at bounding box center [776, 495] width 87 height 17
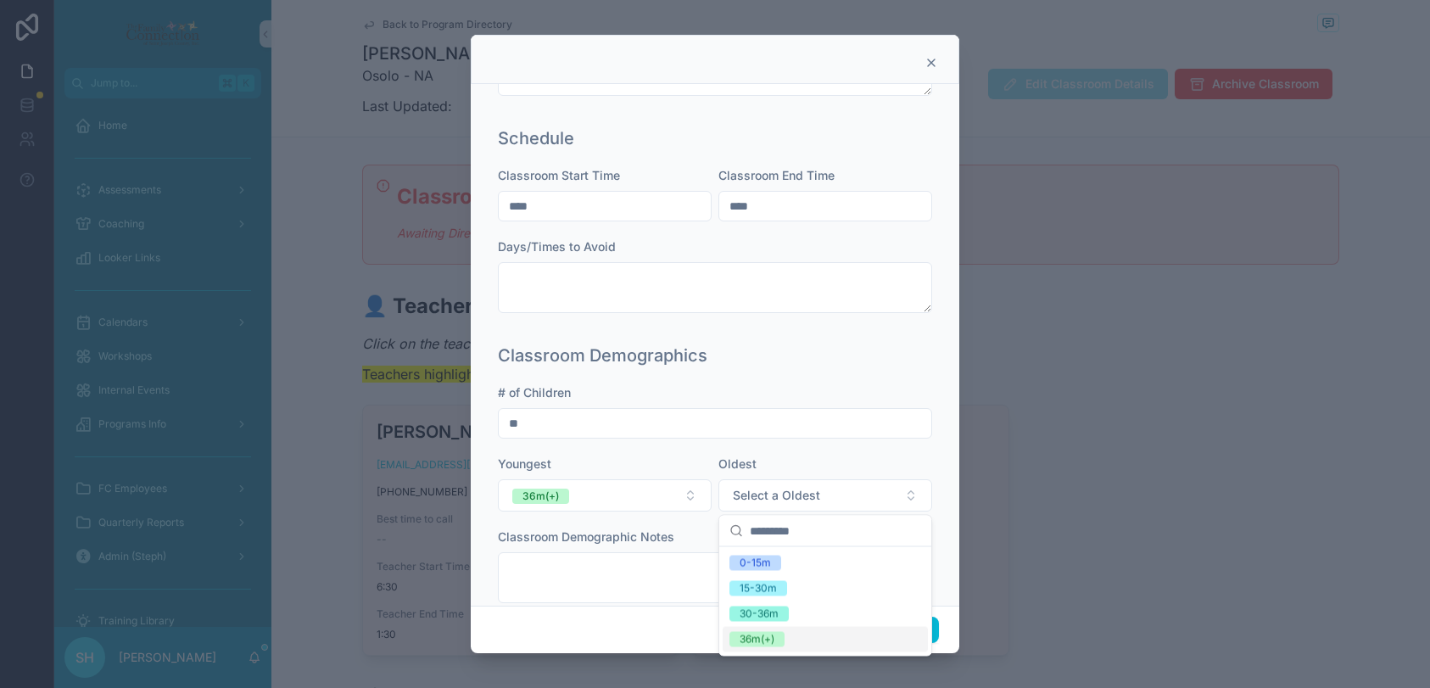
click at [751, 641] on div "36m(+)" at bounding box center [756, 639] width 35 height 15
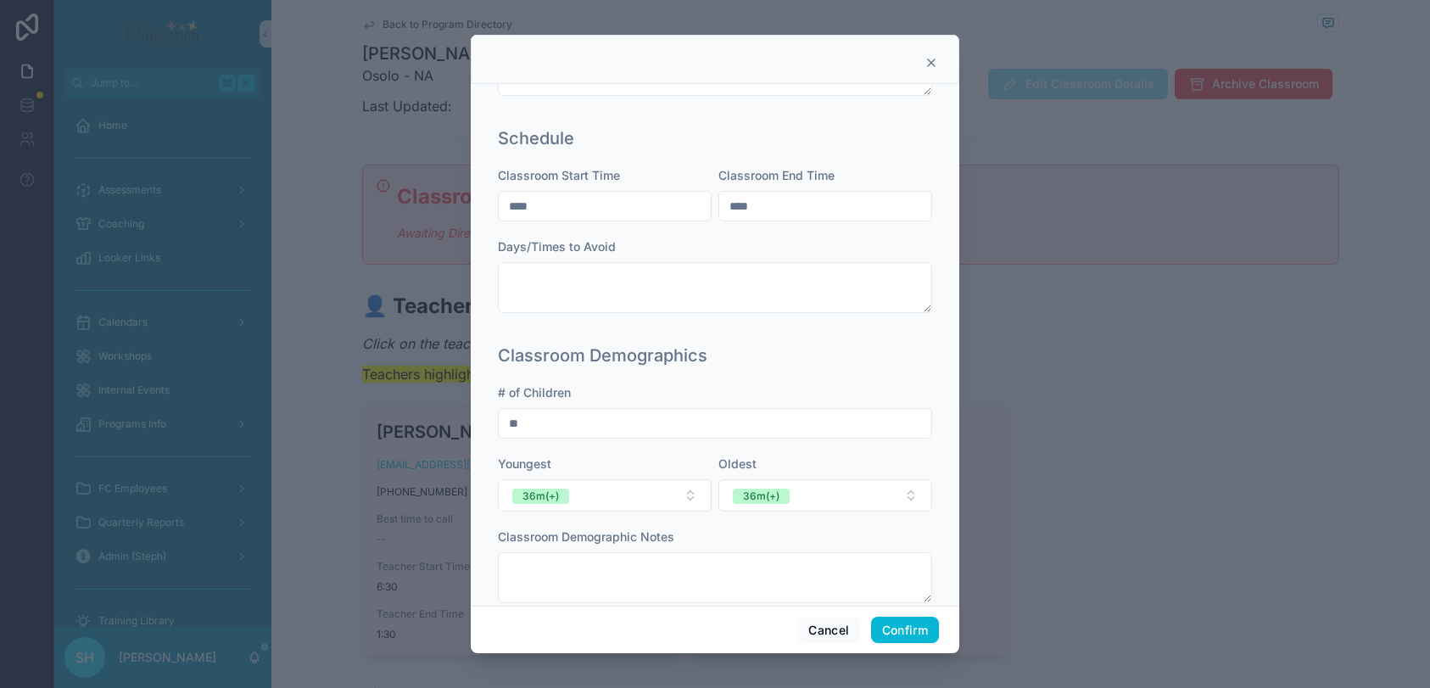
scroll to position [541, 0]
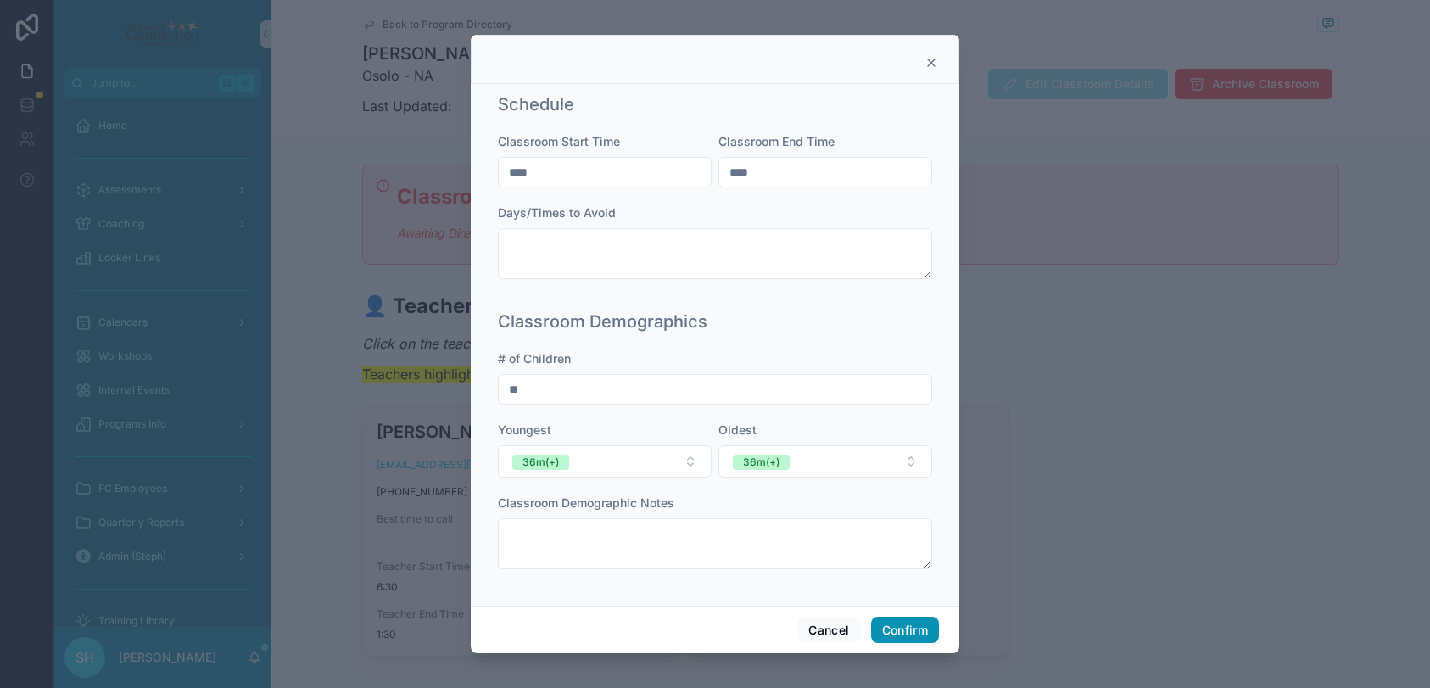
click at [902, 625] on button "Confirm" at bounding box center [905, 629] width 68 height 27
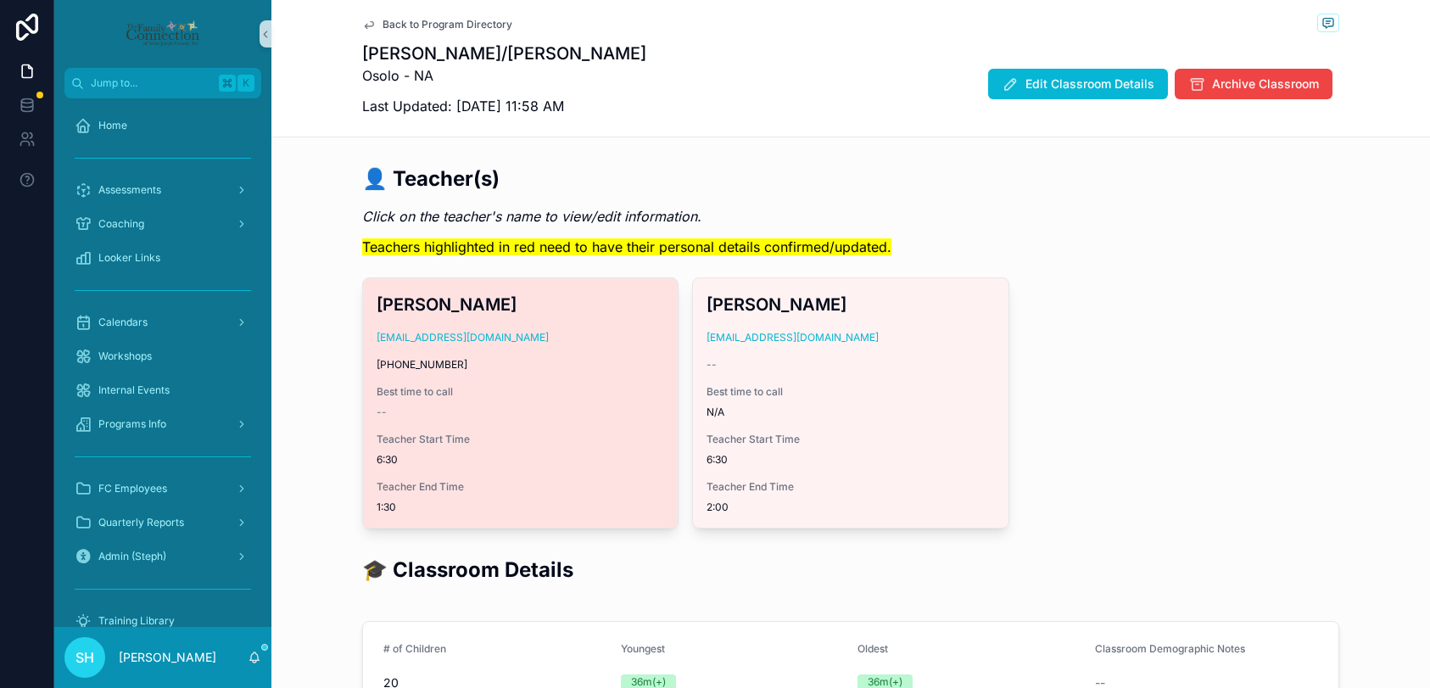
click at [655, 373] on div "[PERSON_NAME] [EMAIL_ADDRESS][DOMAIN_NAME] [PHONE_NUMBER] Best time to call -- …" at bounding box center [520, 402] width 315 height 249
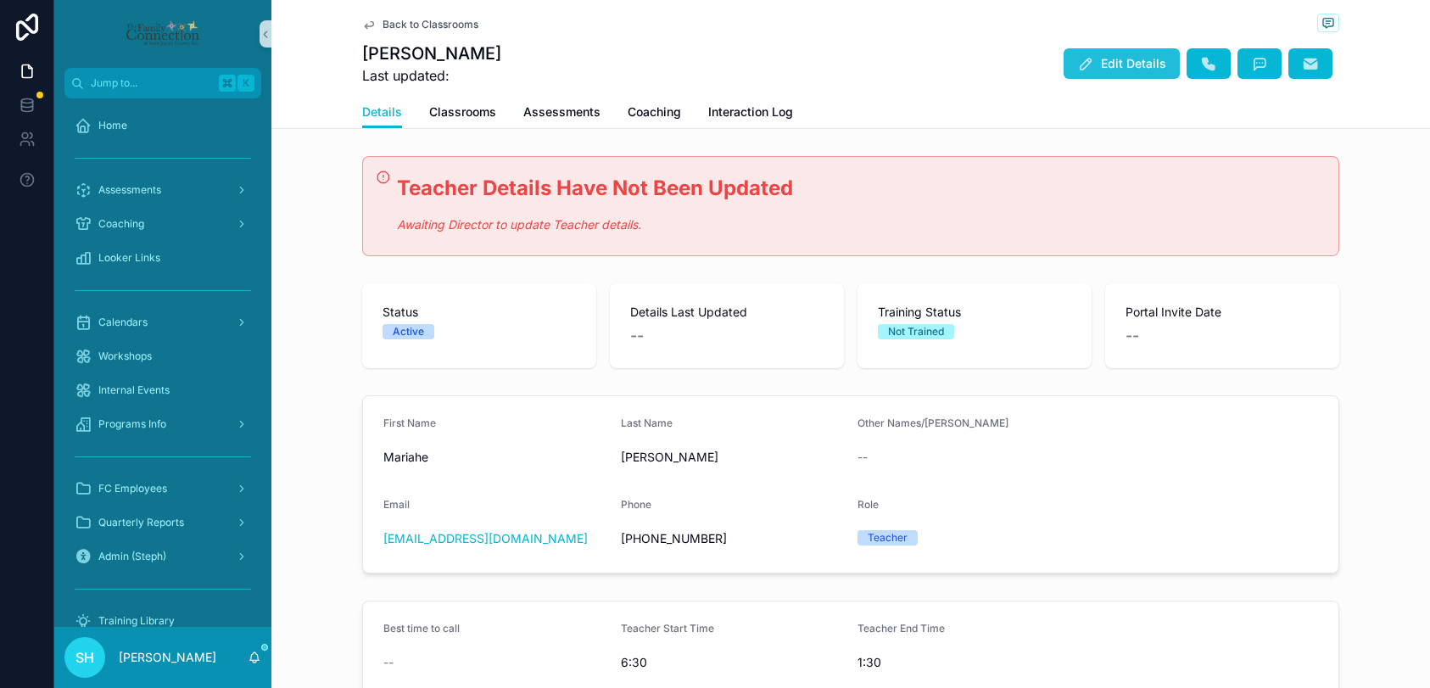
click at [1118, 64] on span "Edit Details" at bounding box center [1133, 63] width 65 height 17
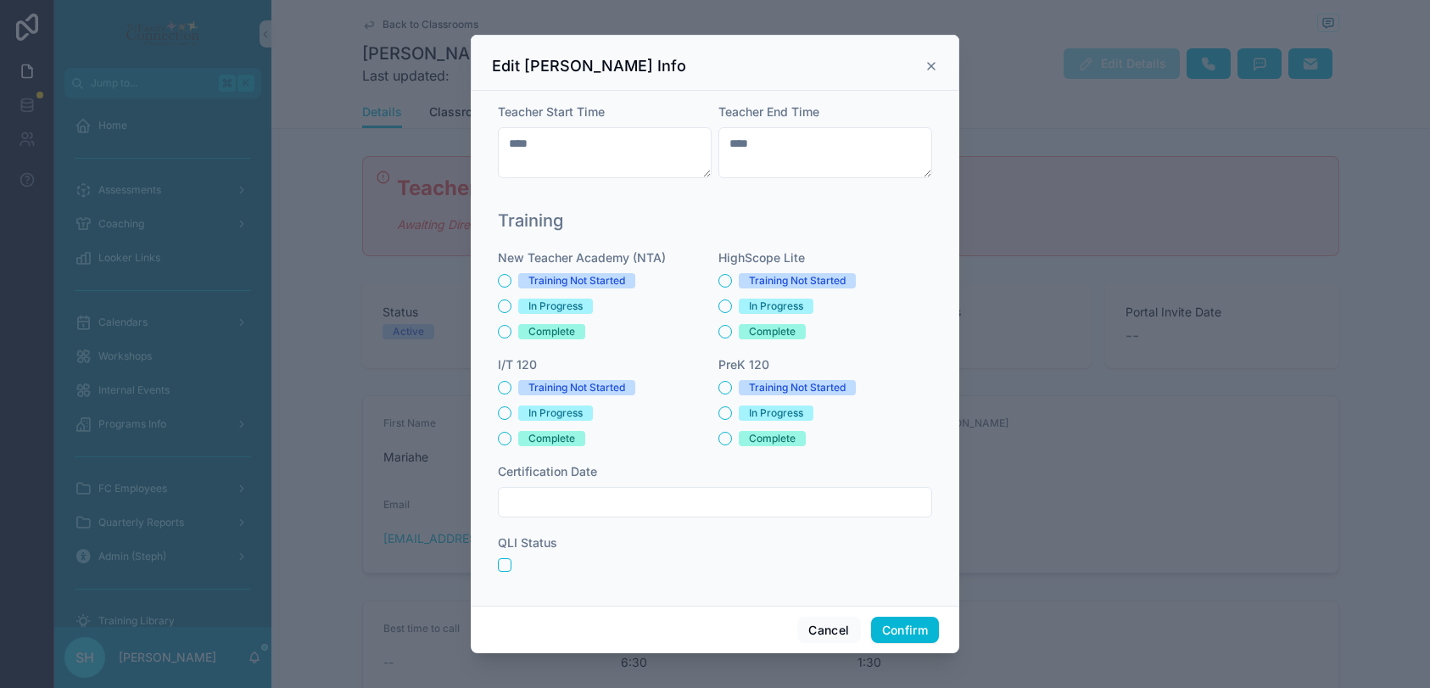
scroll to position [545, 0]
click at [902, 626] on button "Confirm" at bounding box center [905, 629] width 68 height 27
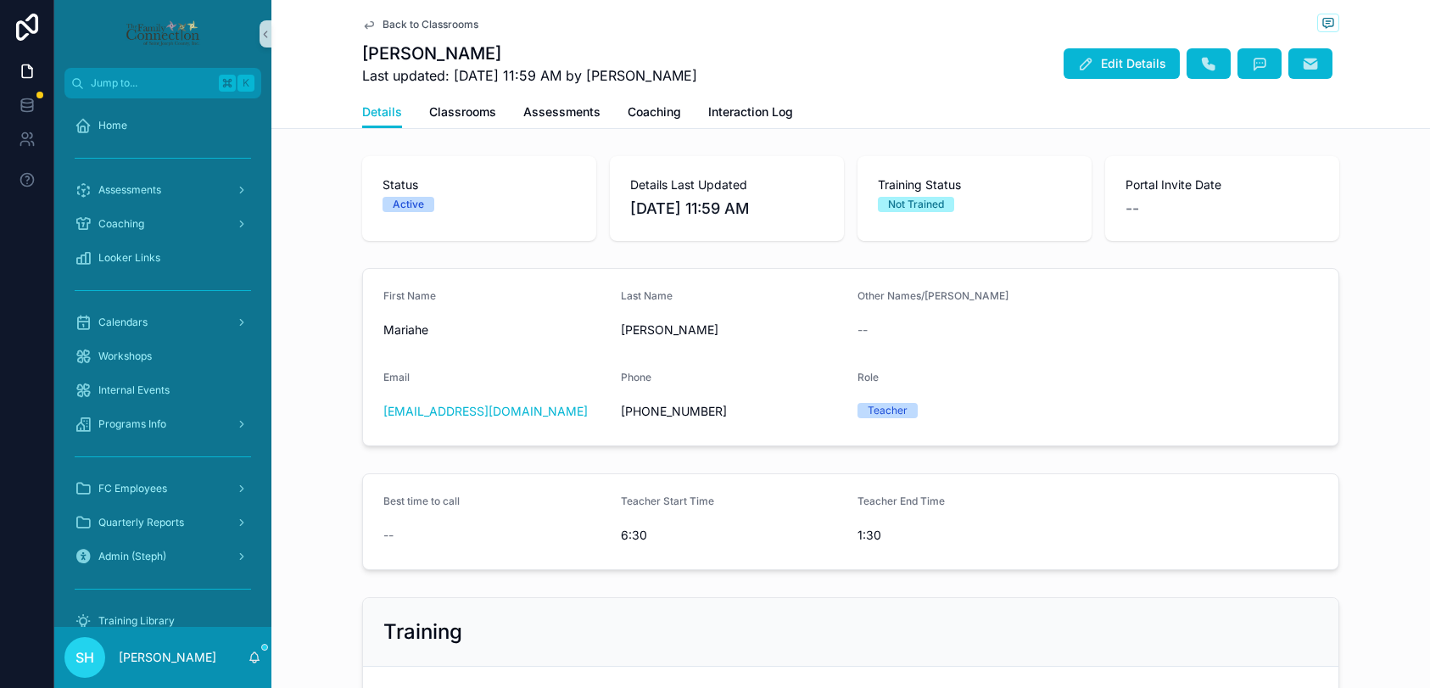
click at [462, 27] on span "Back to Classrooms" at bounding box center [430, 25] width 96 height 14
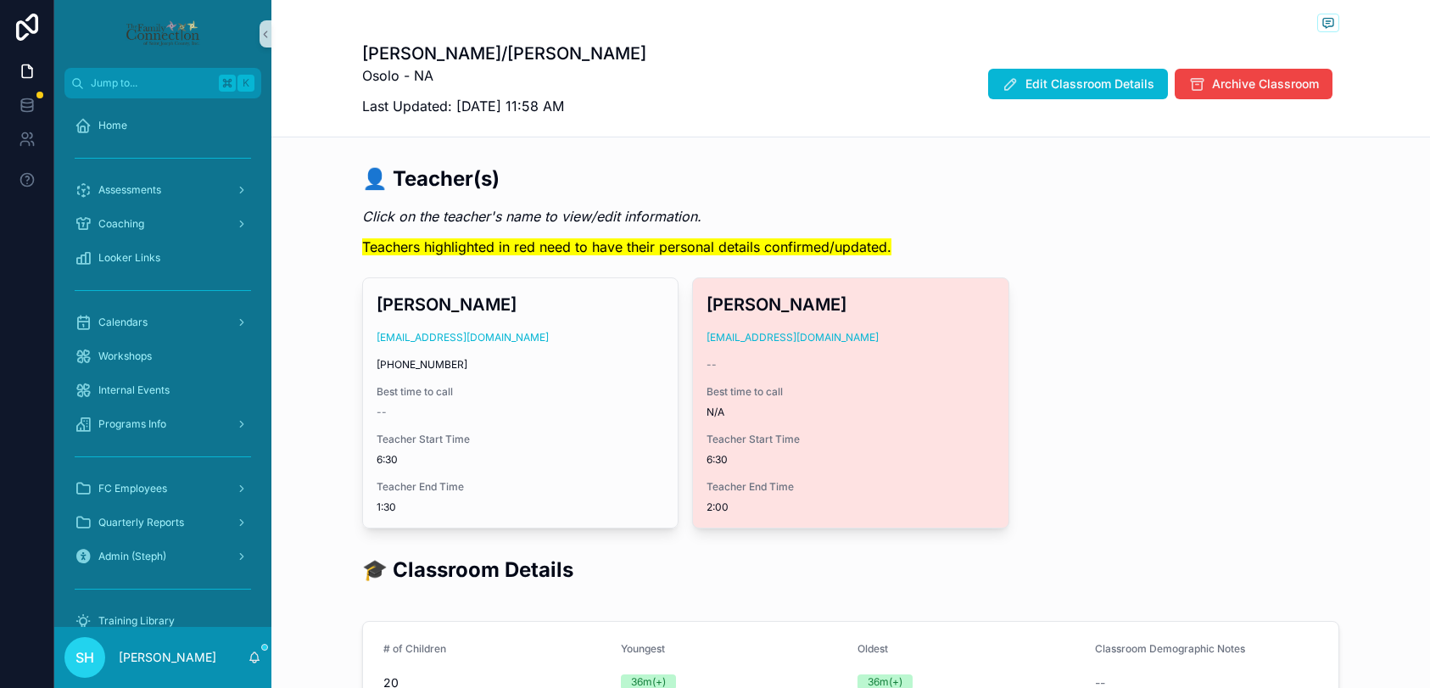
click at [839, 371] on div "--" at bounding box center [849, 365] width 287 height 14
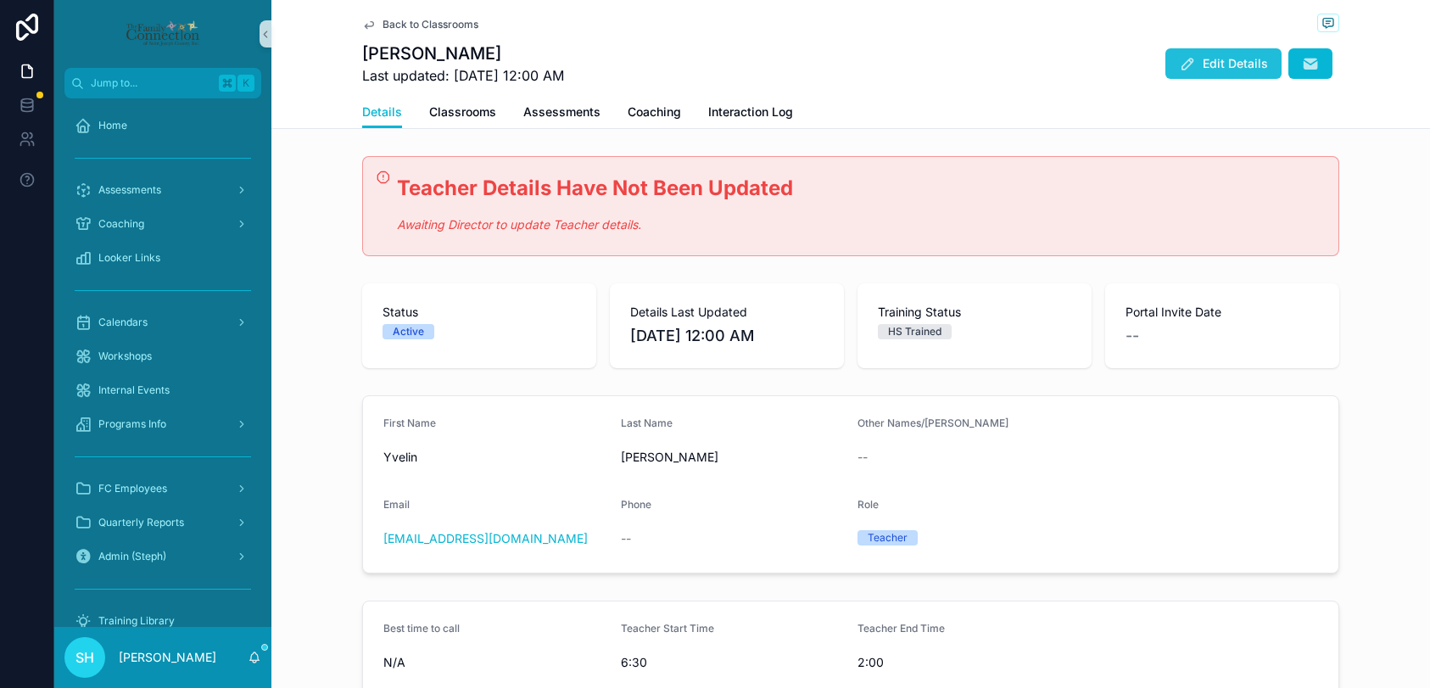
click at [1193, 68] on icon "scrollable content" at bounding box center [1187, 63] width 17 height 17
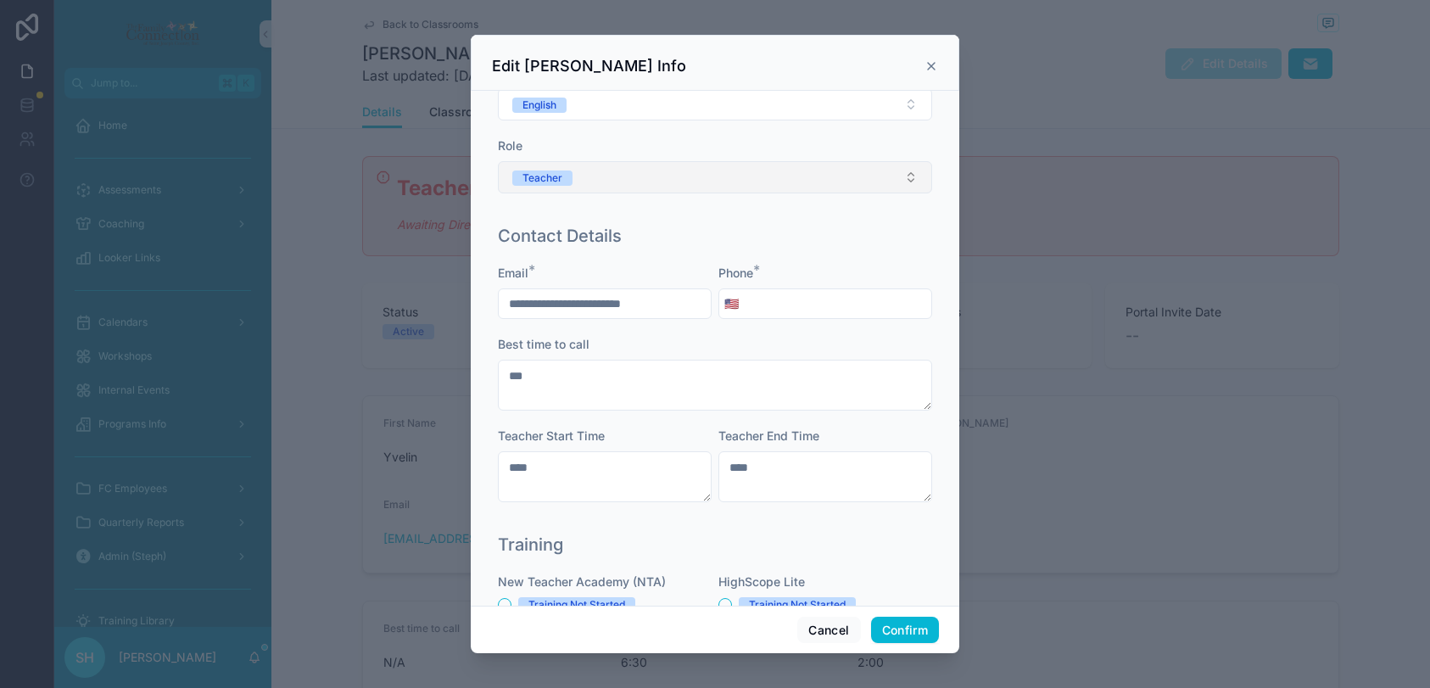
scroll to position [265, 0]
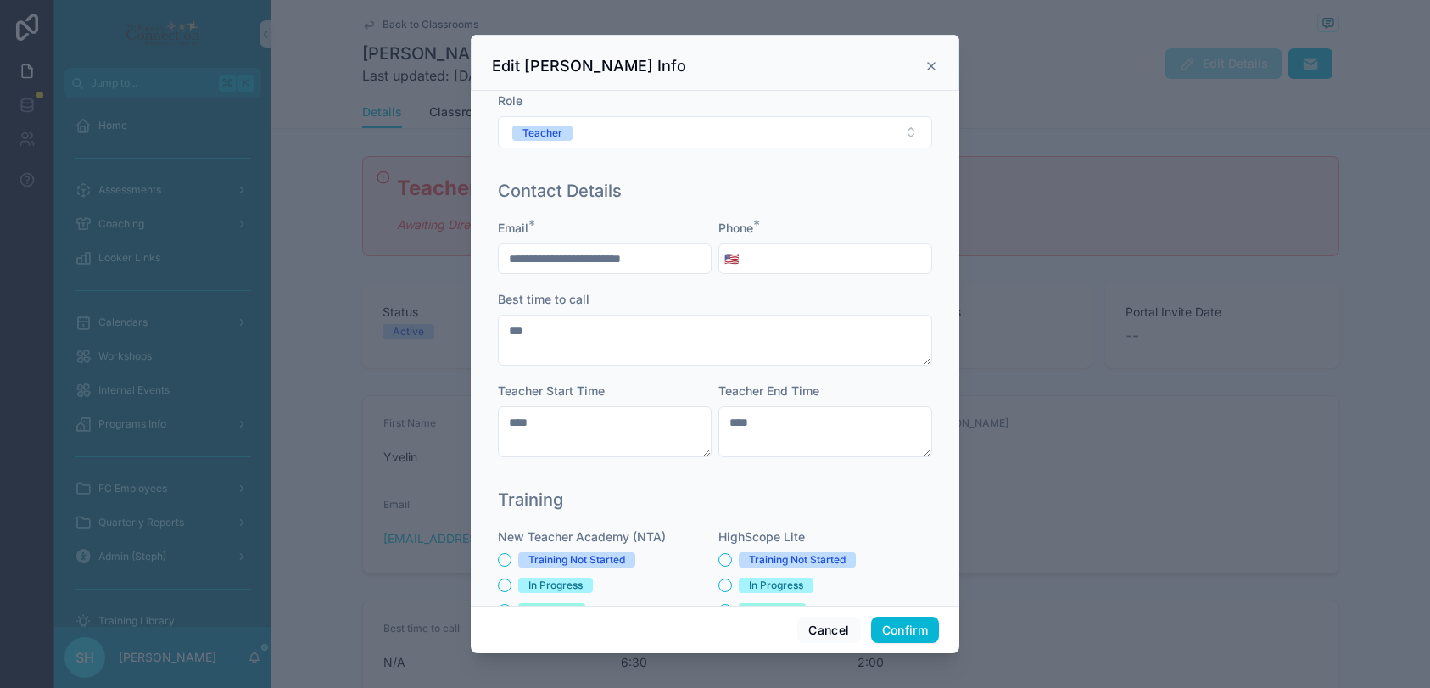
click at [776, 263] on input "tel" at bounding box center [837, 259] width 187 height 24
type input "**********"
drag, startPoint x: 763, startPoint y: 429, endPoint x: 709, endPoint y: 428, distance: 54.3
click at [709, 428] on div "**********" at bounding box center [715, 347] width 434 height 254
type textarea "****"
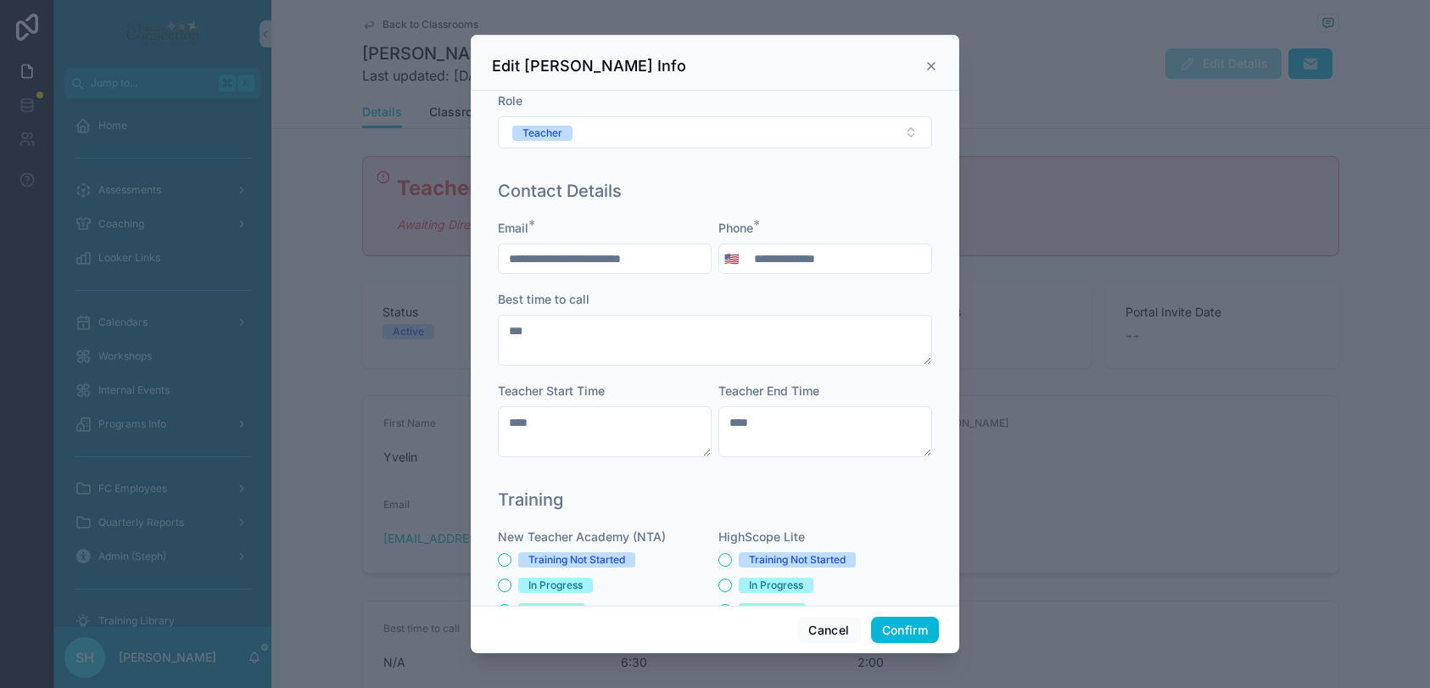
click at [858, 494] on div "Training" at bounding box center [715, 500] width 434 height 24
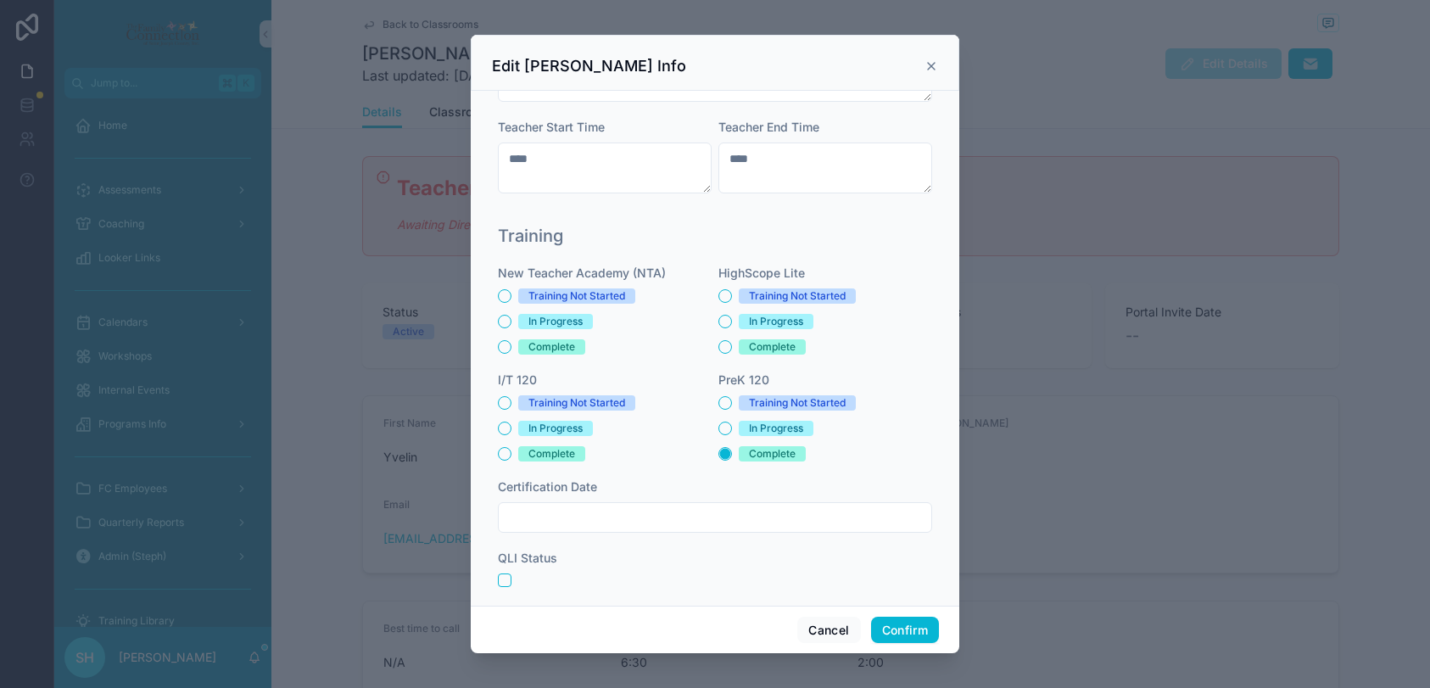
scroll to position [546, 0]
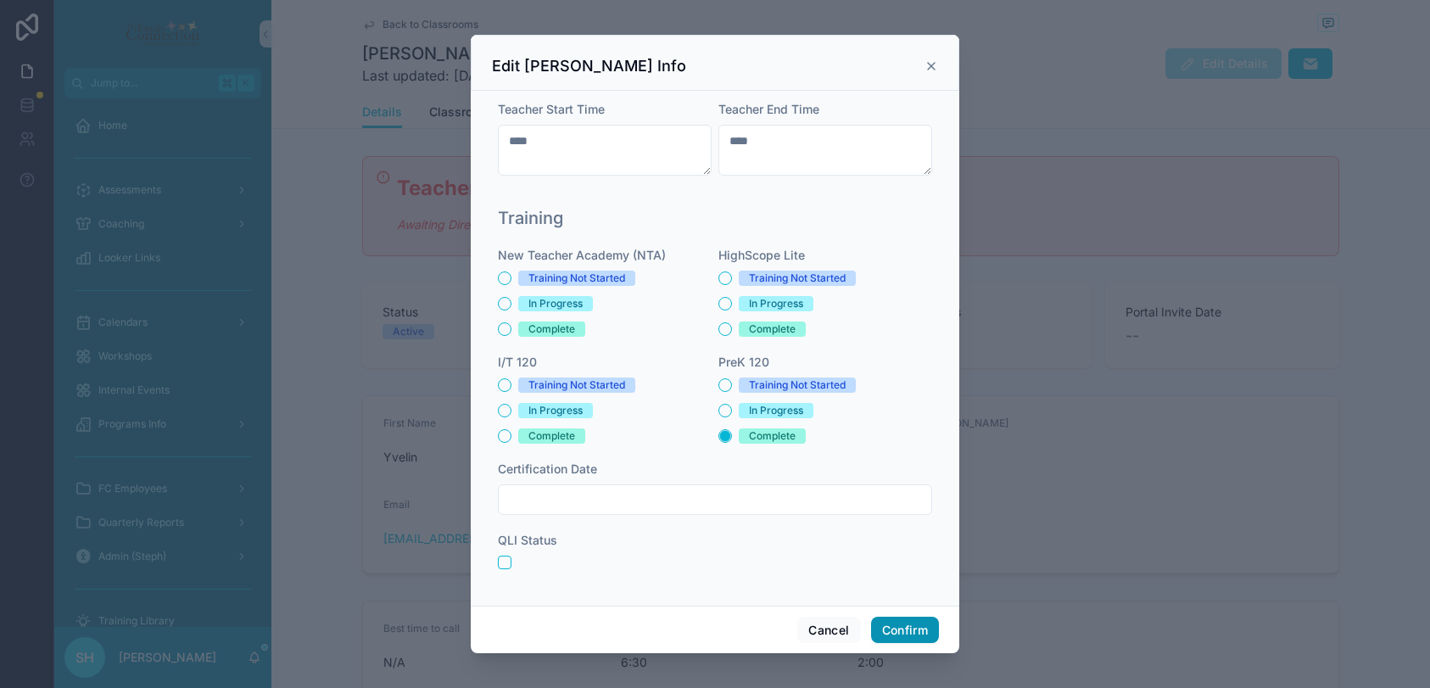
click at [899, 635] on button "Confirm" at bounding box center [905, 629] width 68 height 27
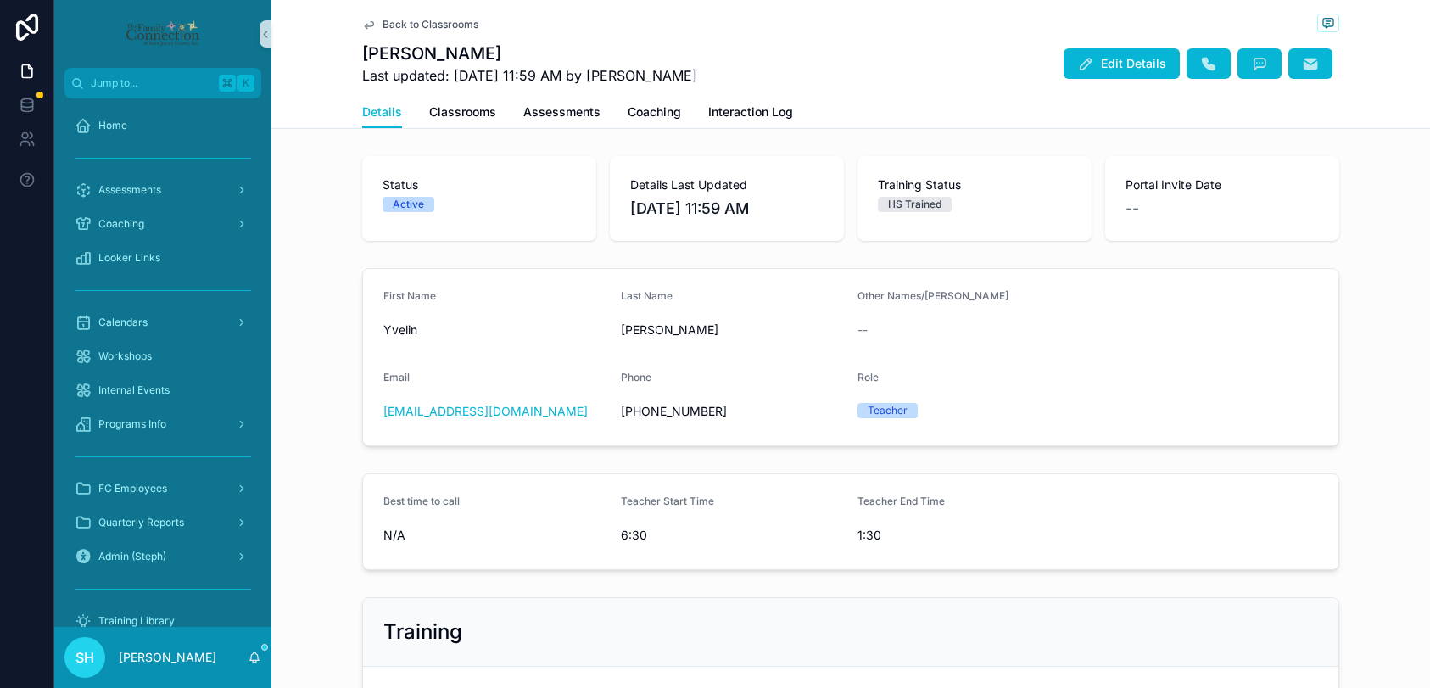
click at [428, 23] on span "Back to Classrooms" at bounding box center [430, 25] width 96 height 14
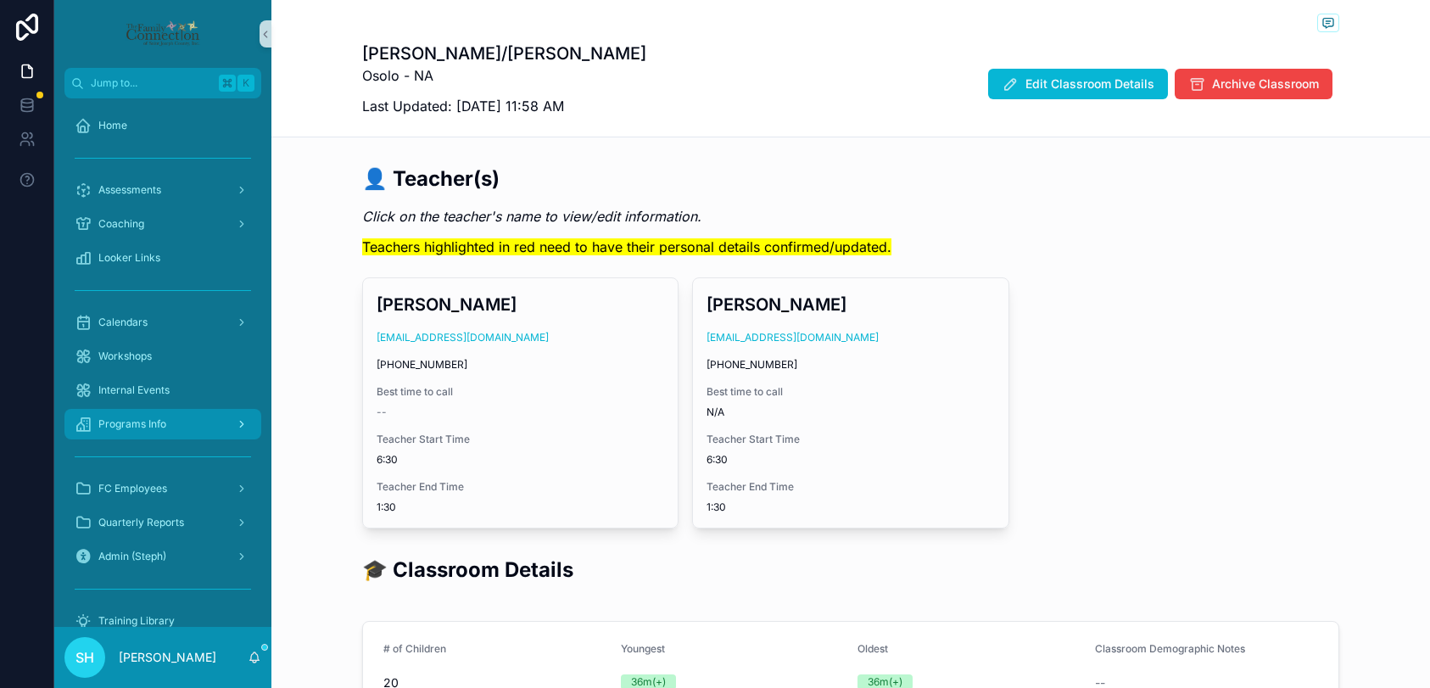
click at [133, 425] on span "Programs Info" at bounding box center [132, 424] width 68 height 14
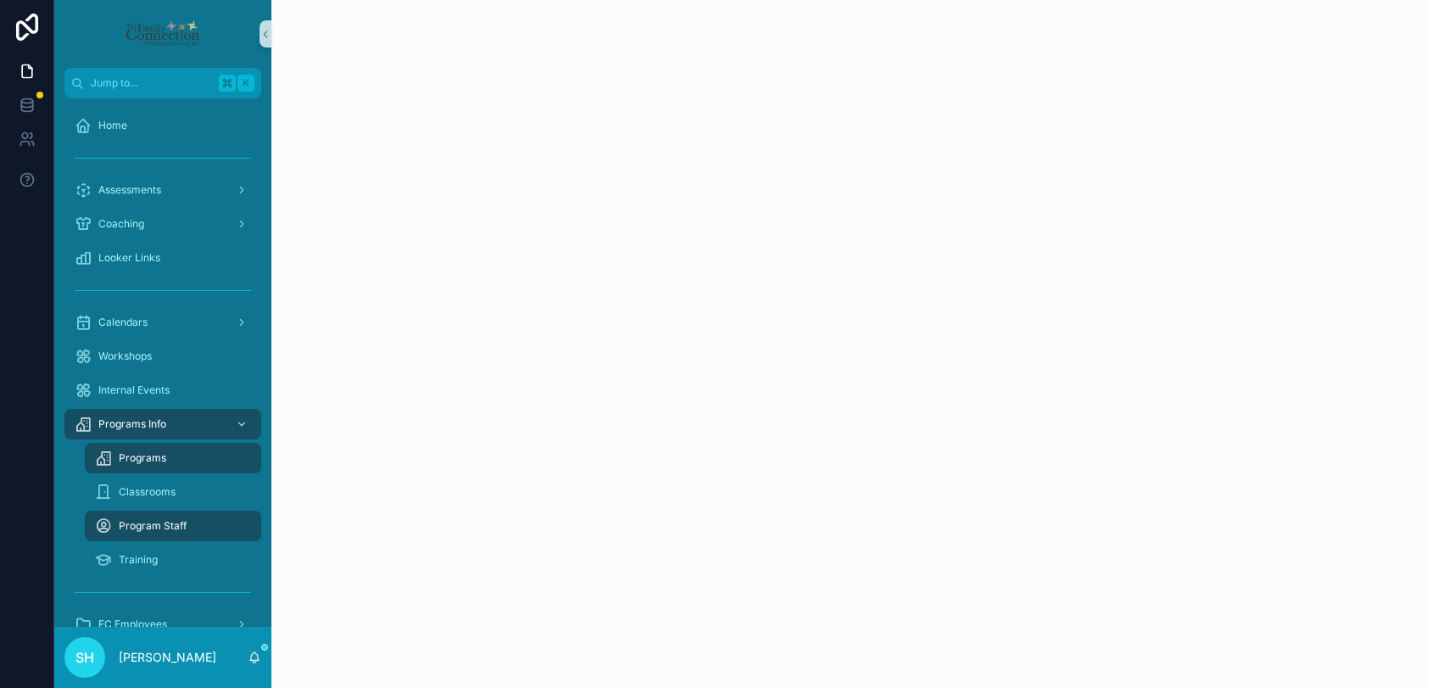
click at [164, 458] on div "Programs" at bounding box center [173, 457] width 156 height 27
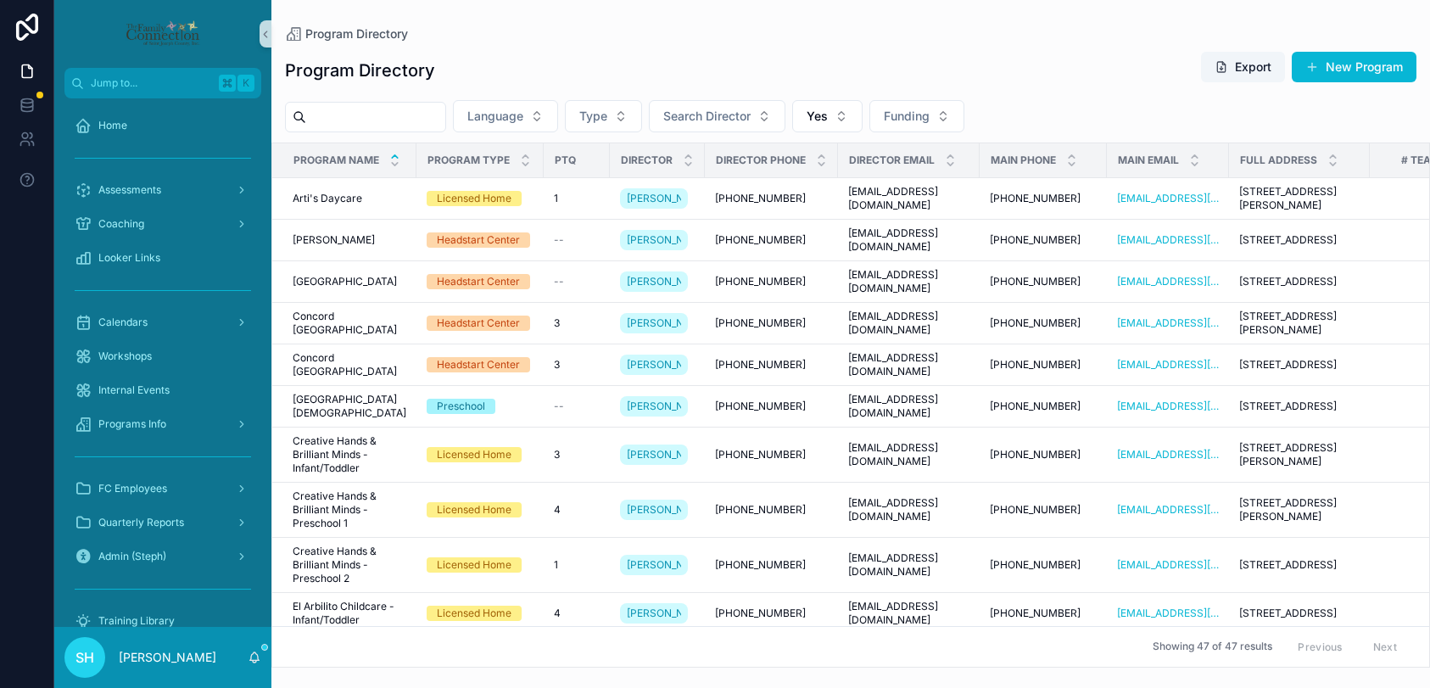
click at [428, 120] on input "scrollable content" at bounding box center [375, 117] width 139 height 24
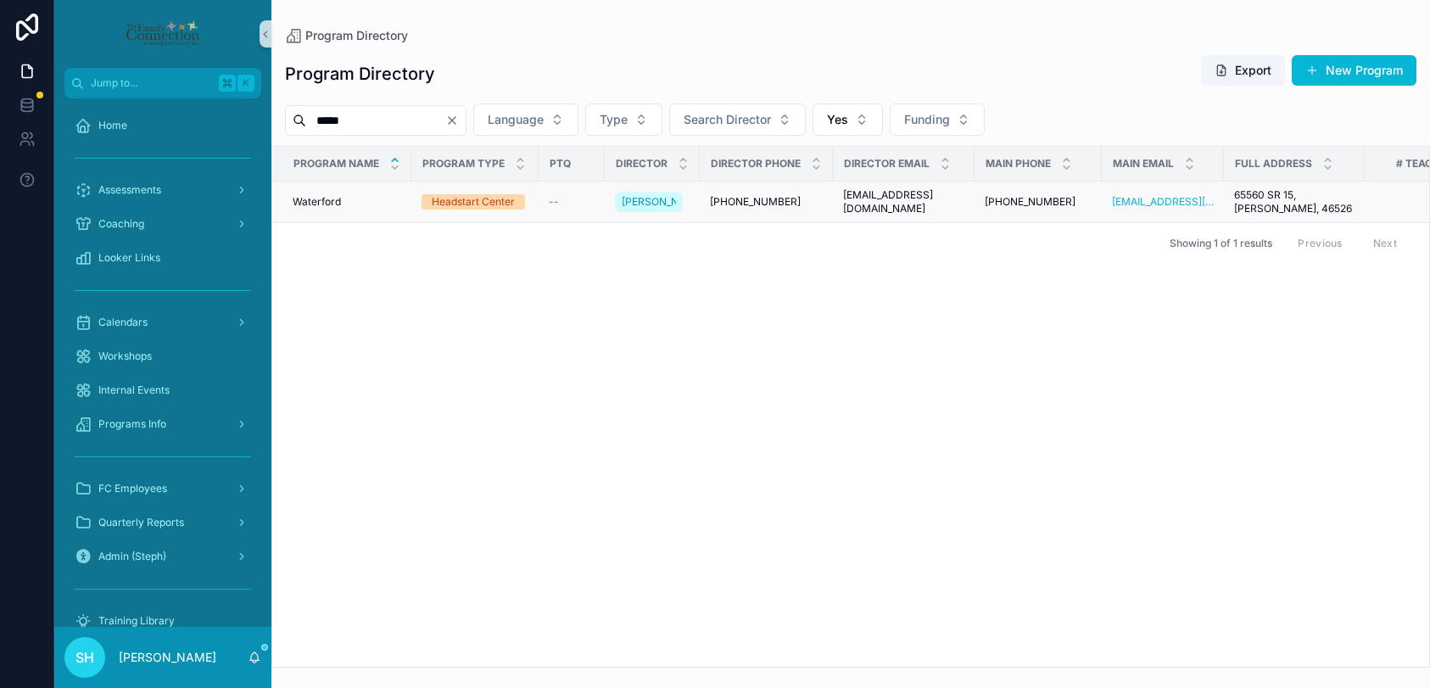
type input "*****"
click at [325, 209] on span "Waterford" at bounding box center [317, 202] width 48 height 14
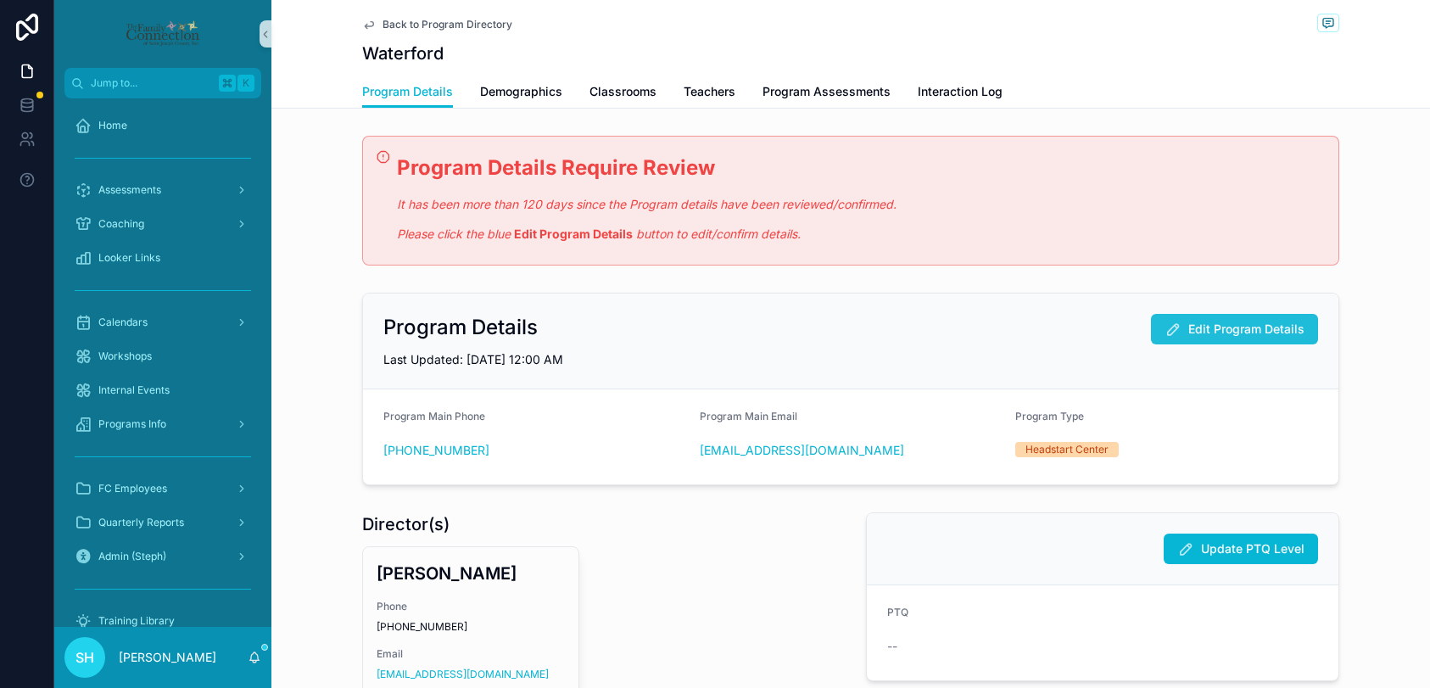
click at [1241, 328] on span "Edit Program Details" at bounding box center [1246, 328] width 116 height 17
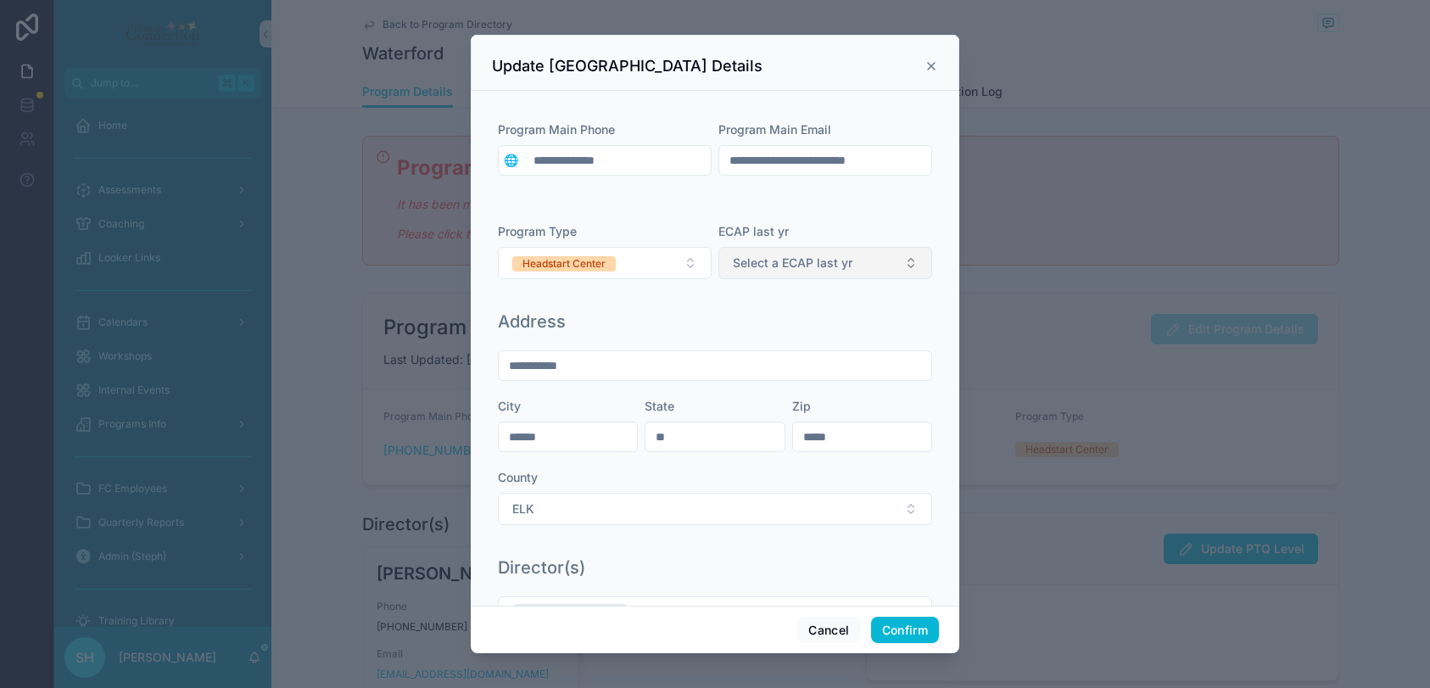
click at [812, 264] on span "Select a ECAP last yr" at bounding box center [793, 262] width 120 height 17
click at [755, 359] on div "YES" at bounding box center [749, 355] width 20 height 15
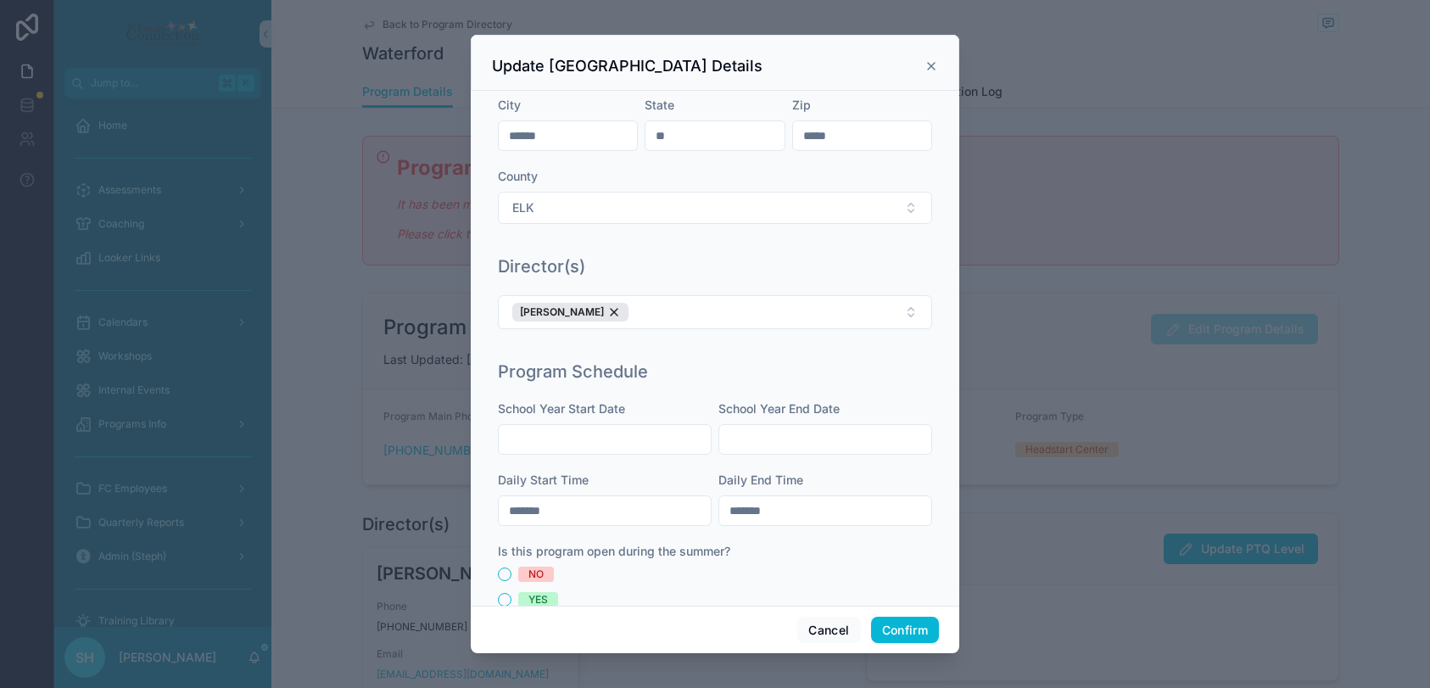
scroll to position [339, 0]
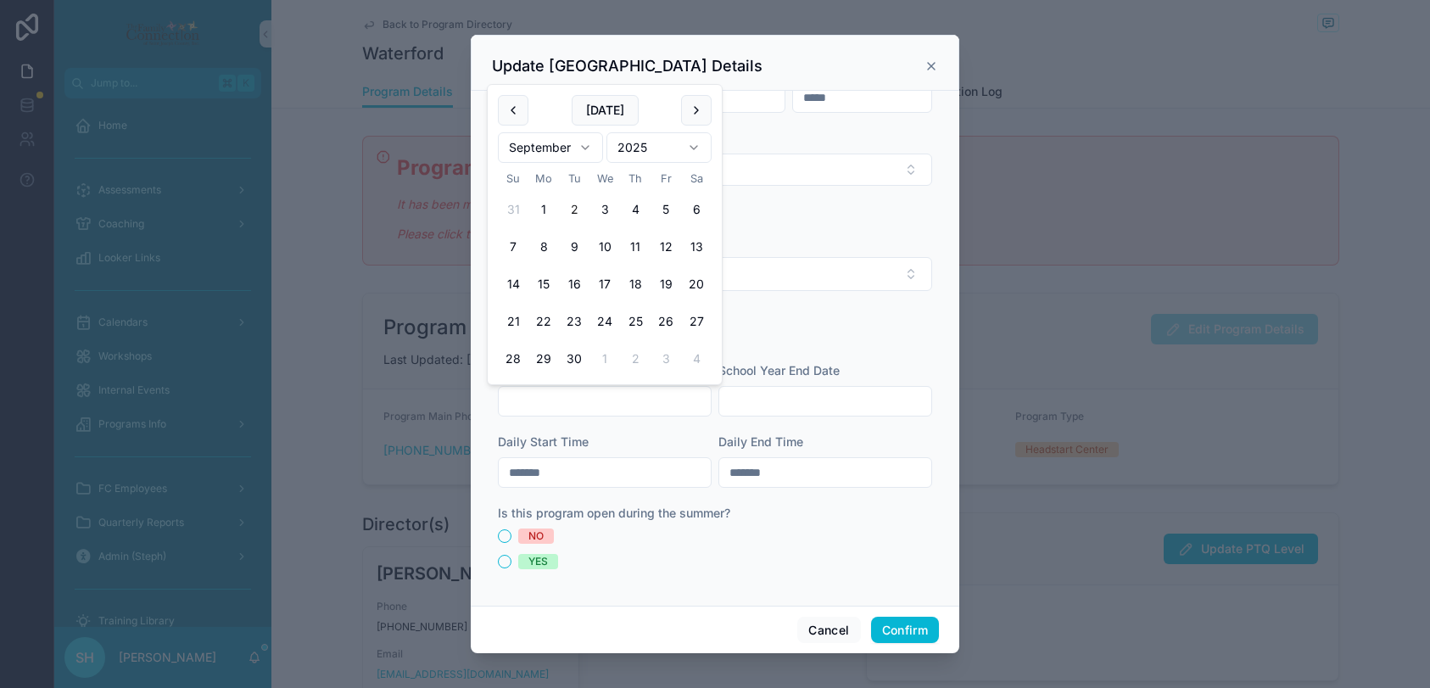
click at [654, 396] on input "text" at bounding box center [605, 401] width 212 height 24
click at [587, 143] on html "Jump to... K Home Assessments Coaching Looker Links Calendars Workshops Interna…" at bounding box center [715, 344] width 1430 height 688
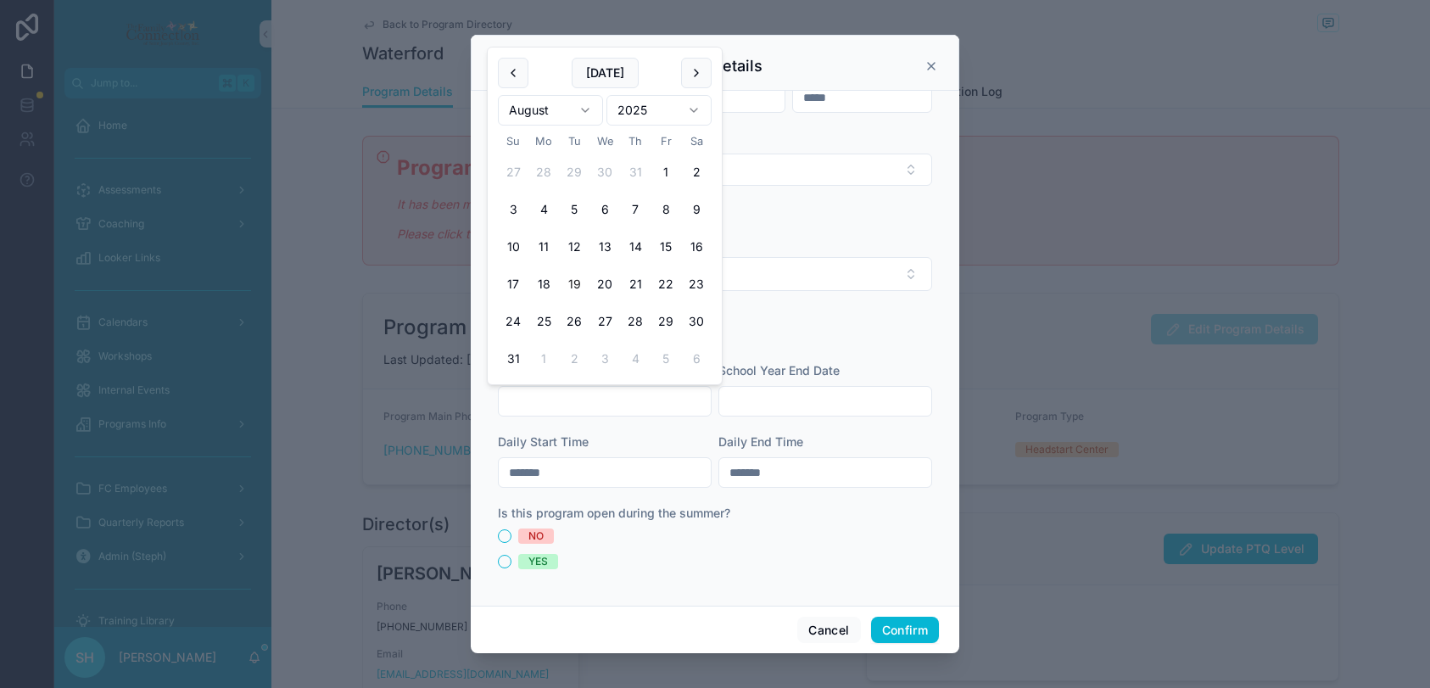
click at [575, 286] on button "19" at bounding box center [574, 284] width 31 height 31
type input "*********"
click at [777, 403] on input "text" at bounding box center [825, 401] width 212 height 24
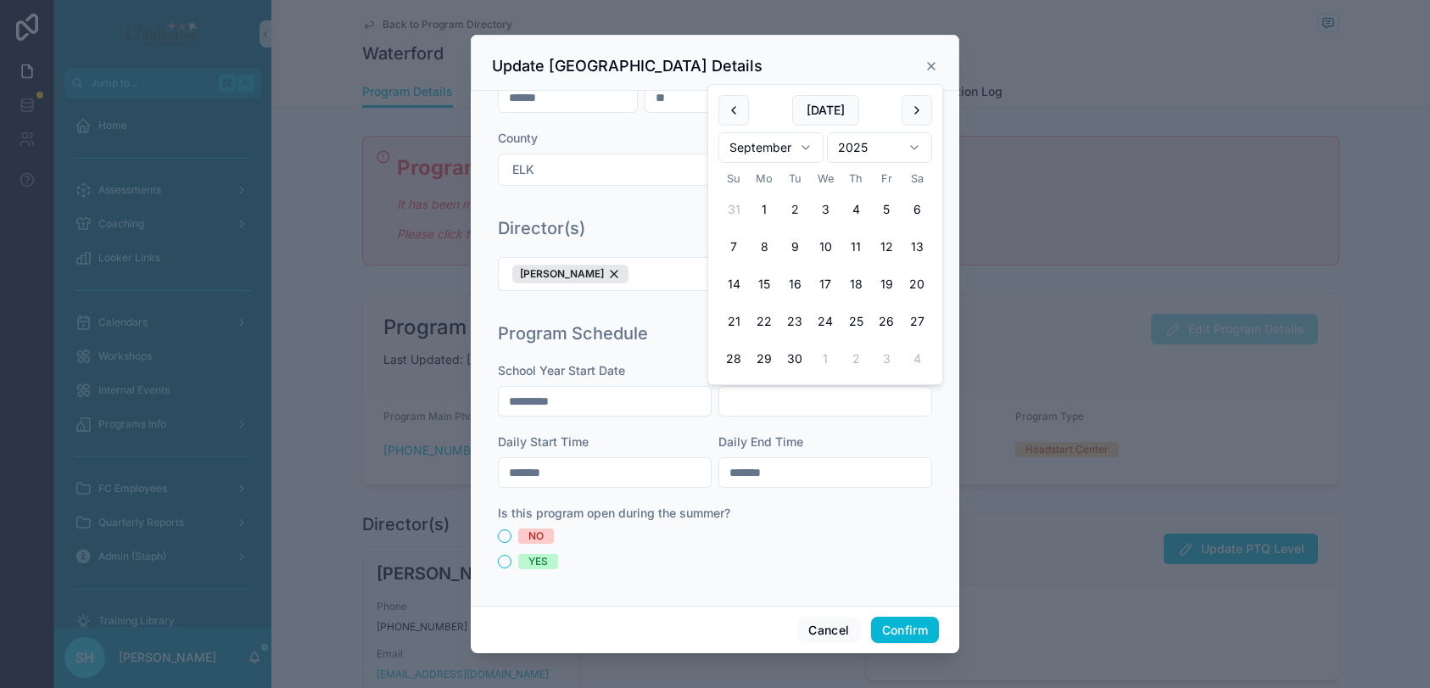
click at [802, 143] on html "Jump to... K Home Assessments Coaching Looker Links Calendars Workshops Interna…" at bounding box center [715, 344] width 1430 height 688
click at [918, 146] on html "Jump to... K Home Assessments Coaching Looker Links Calendars Workshops Interna…" at bounding box center [715, 344] width 1430 height 688
click at [796, 285] on button "19" at bounding box center [794, 284] width 31 height 31
type input "*********"
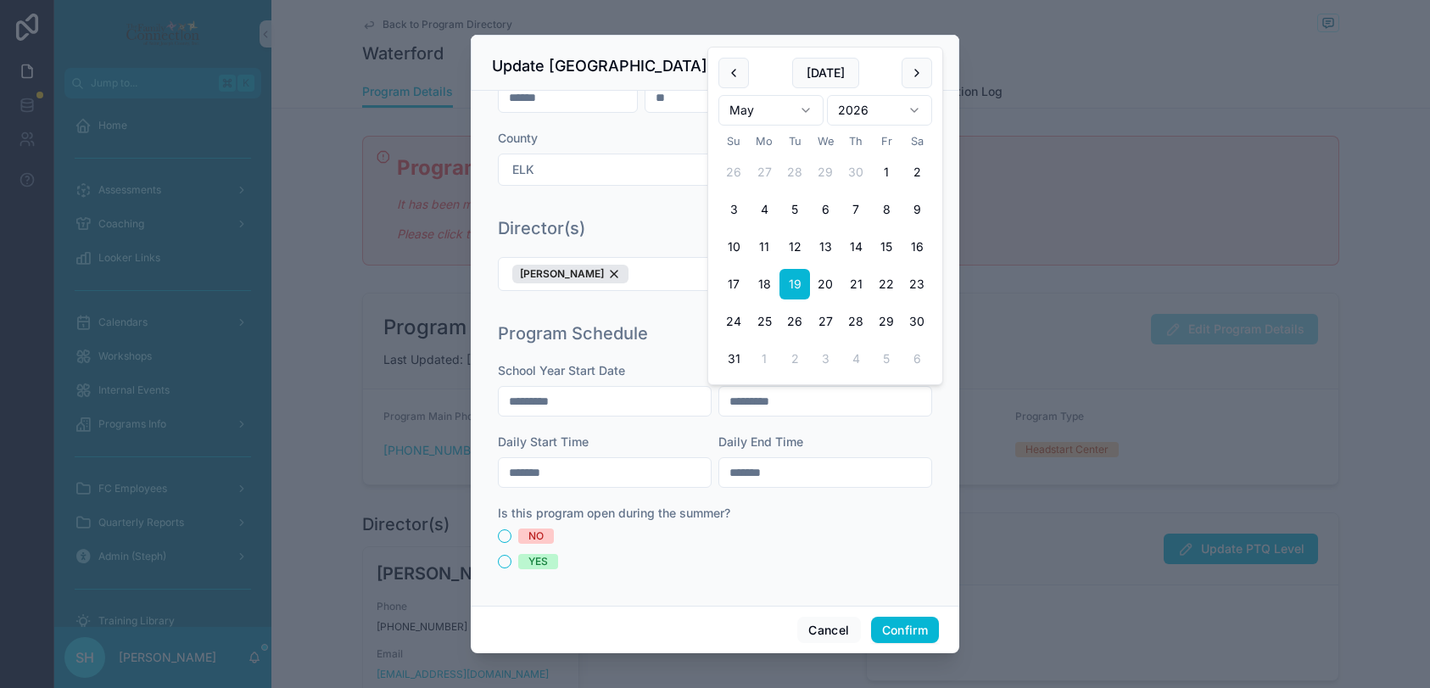
click at [752, 537] on div "NO" at bounding box center [715, 535] width 434 height 15
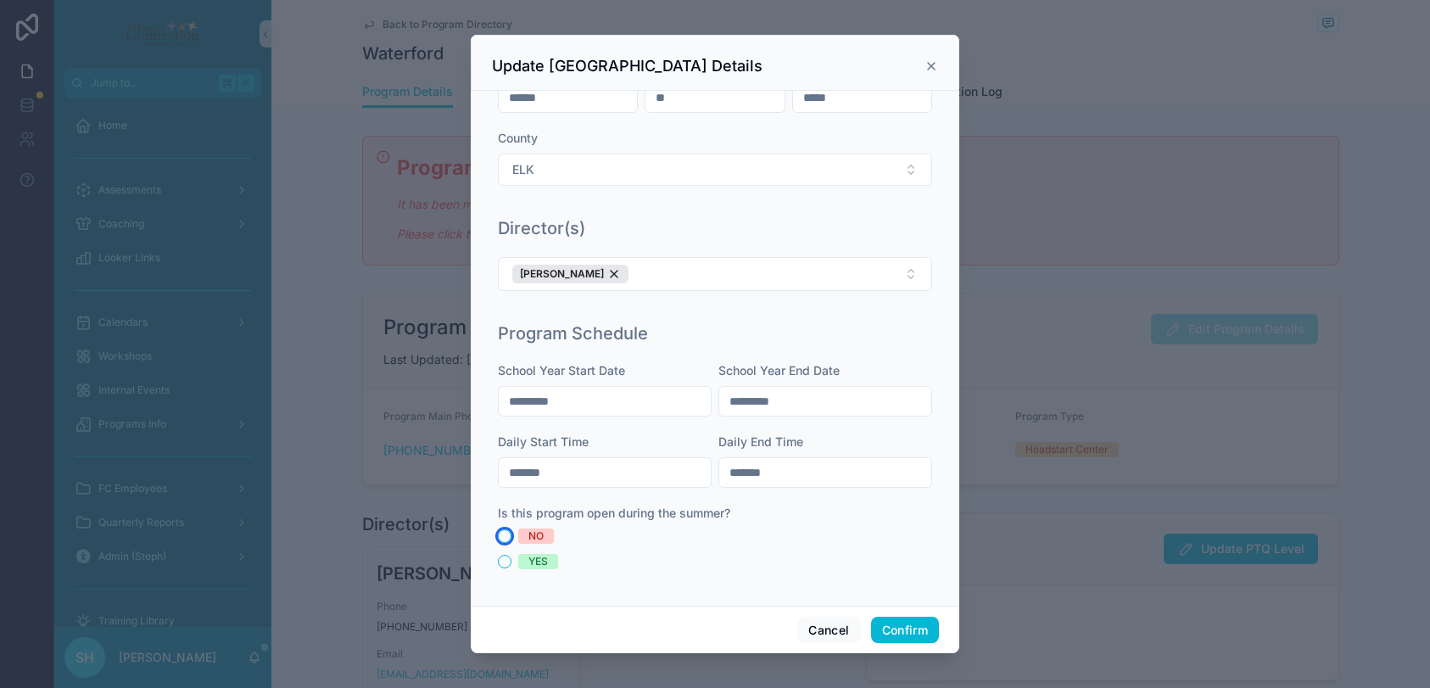
click at [501, 535] on button "NO" at bounding box center [505, 536] width 14 height 14
click at [895, 623] on button "Confirm" at bounding box center [905, 629] width 68 height 27
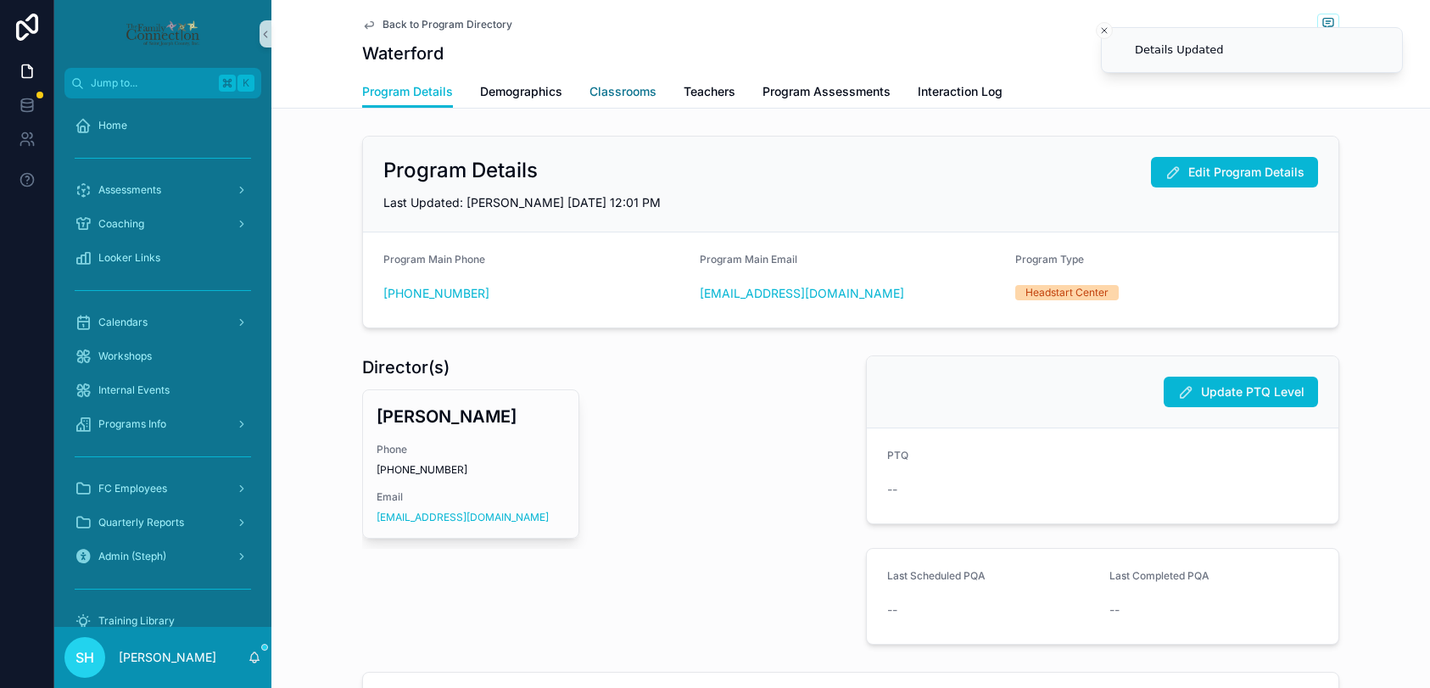
click at [605, 92] on span "Classrooms" at bounding box center [622, 91] width 67 height 17
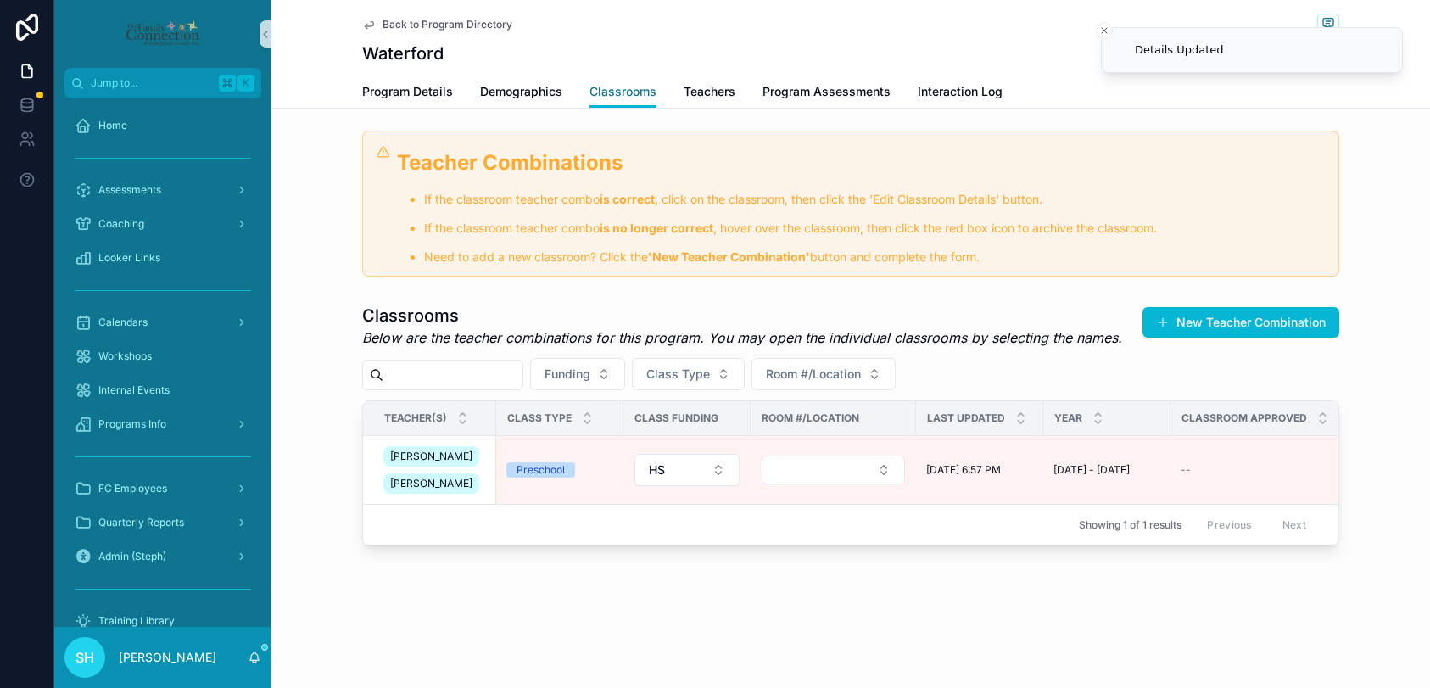
scroll to position [193, 0]
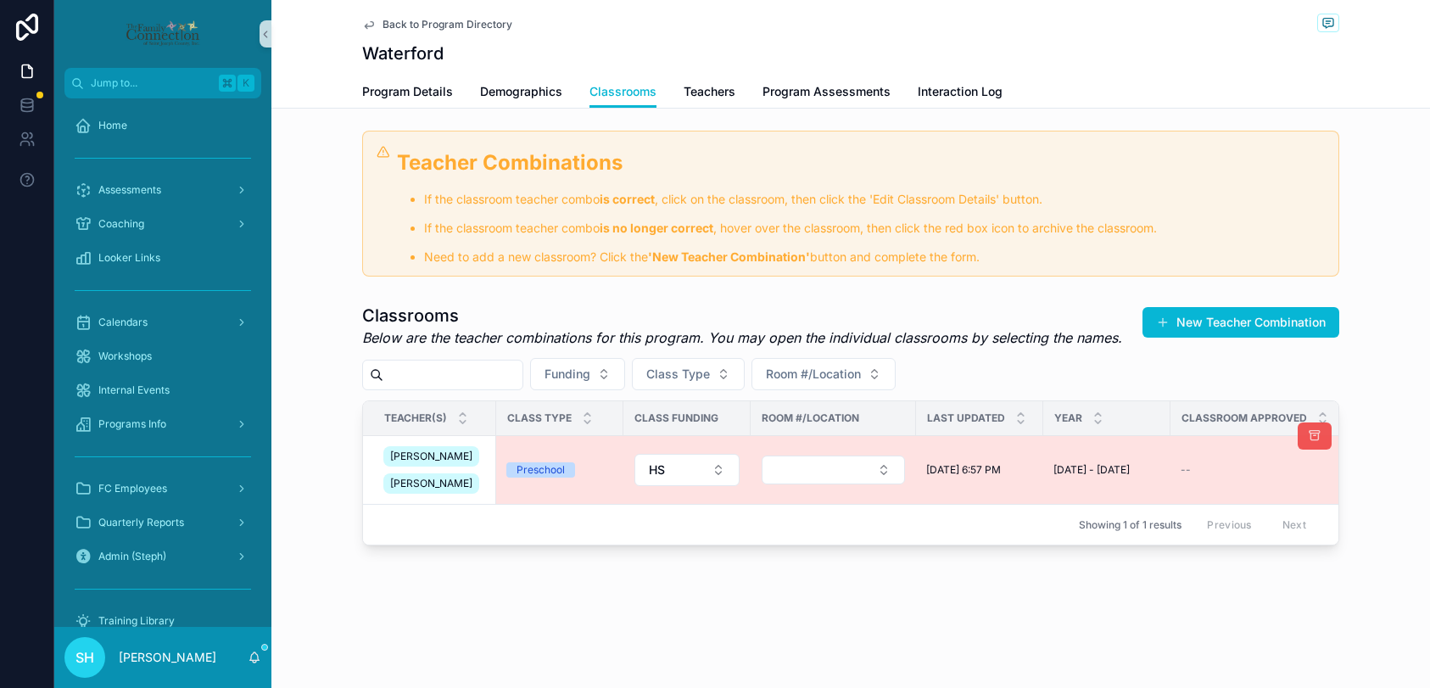
click at [1314, 432] on icon "scrollable content" at bounding box center [1314, 436] width 14 height 14
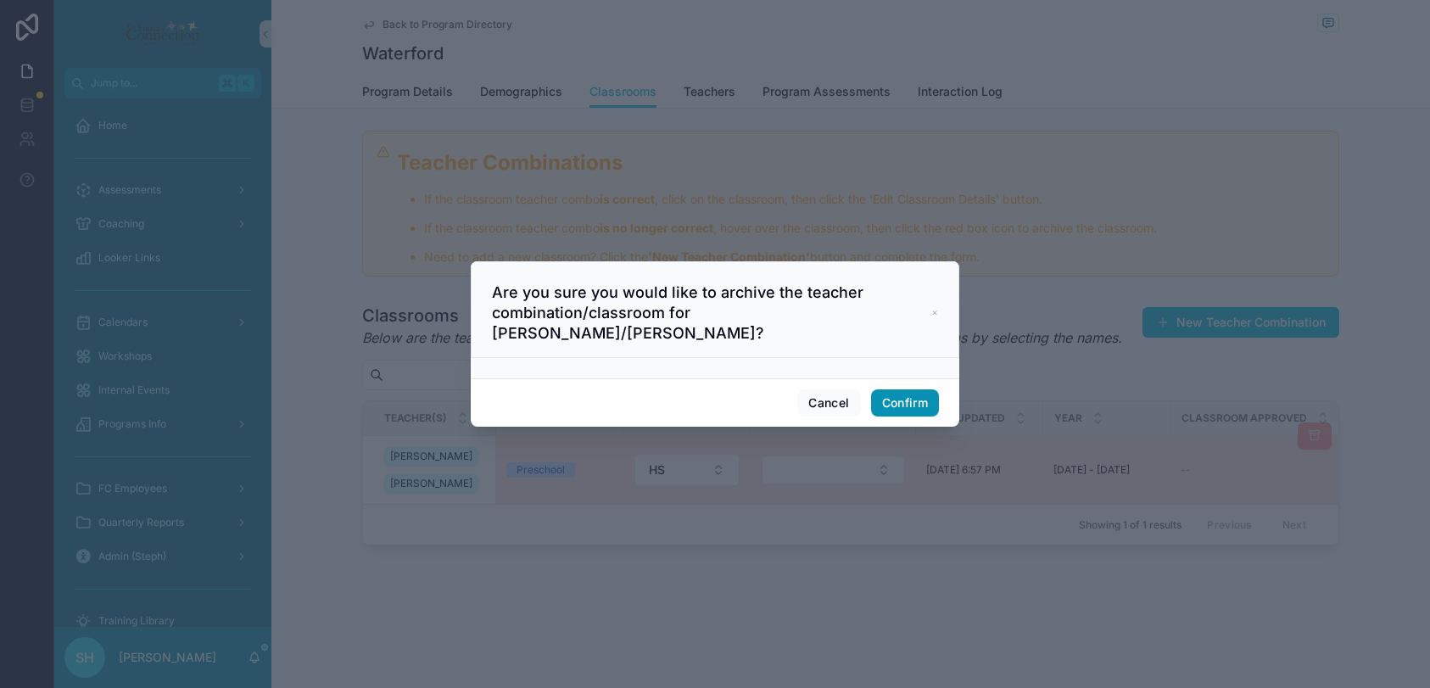
click at [912, 398] on button "Confirm" at bounding box center [905, 402] width 68 height 27
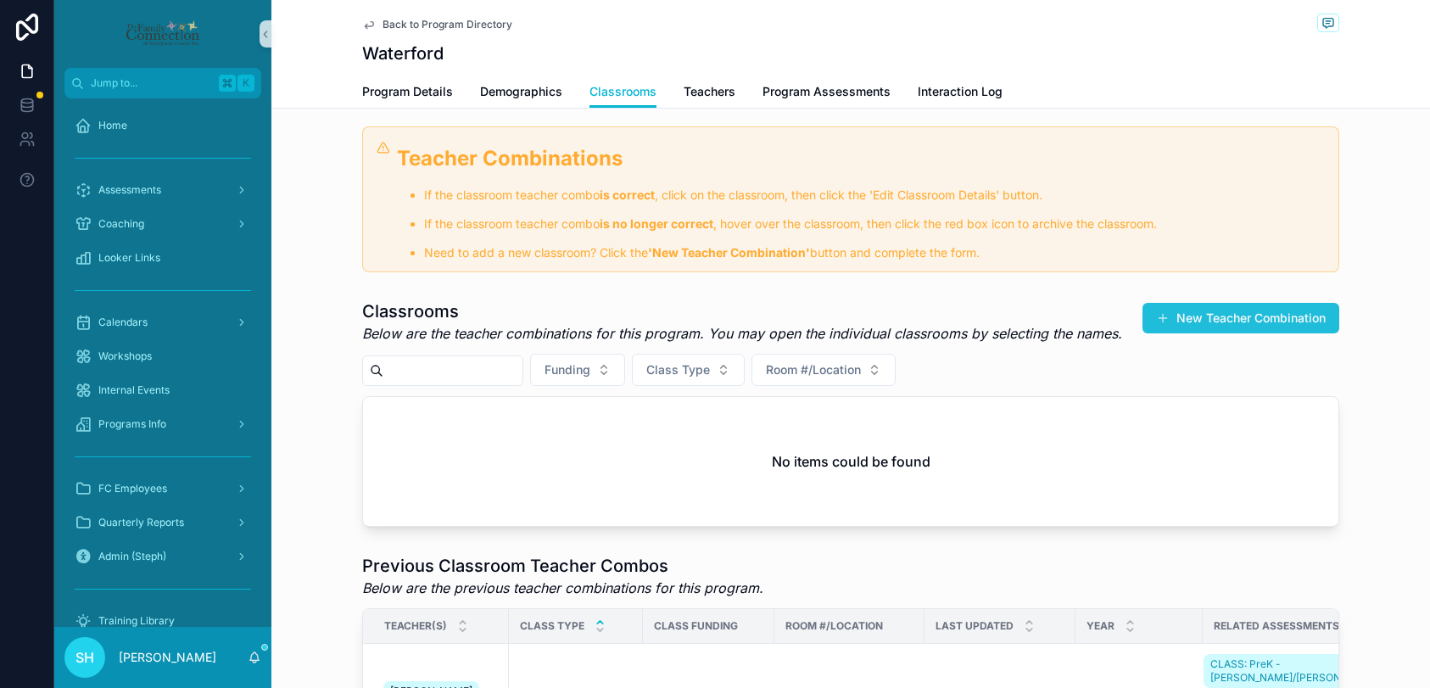
click at [1241, 312] on button "New Teacher Combination" at bounding box center [1240, 318] width 197 height 31
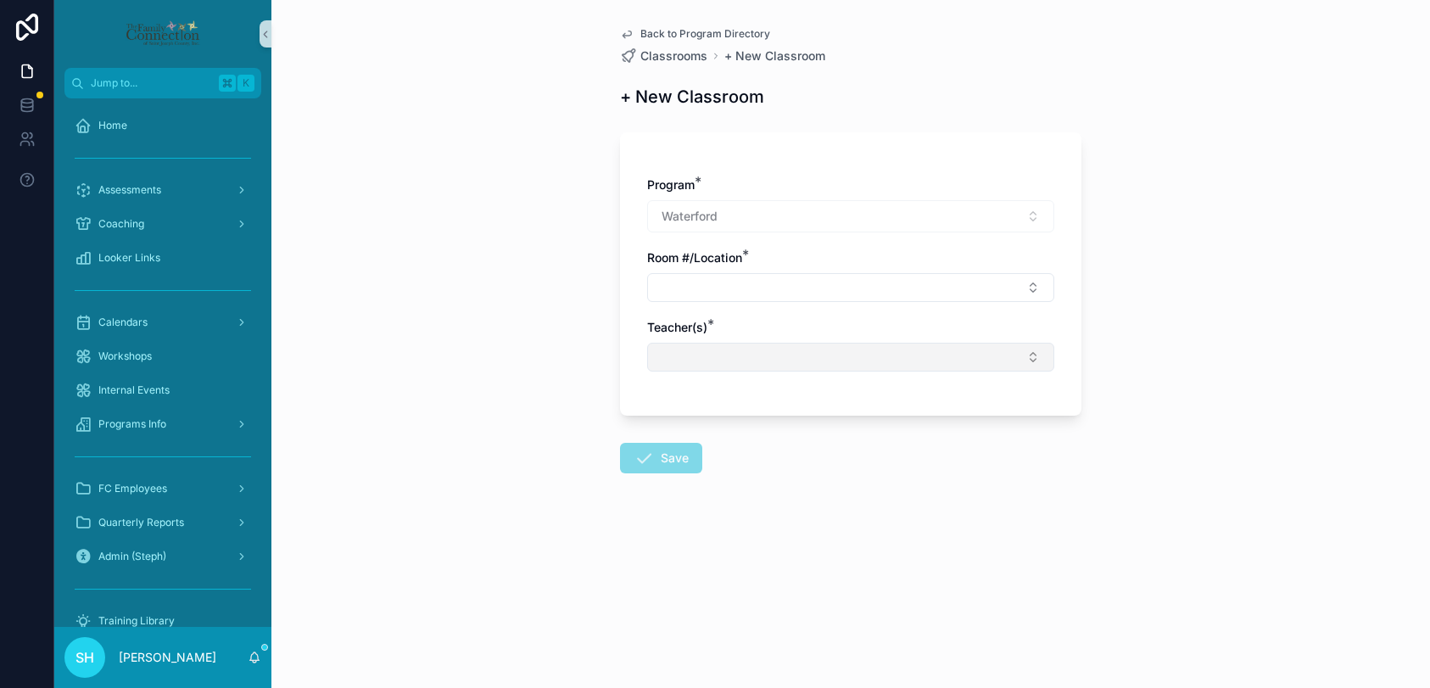
click at [683, 353] on button "Select Button" at bounding box center [850, 357] width 407 height 29
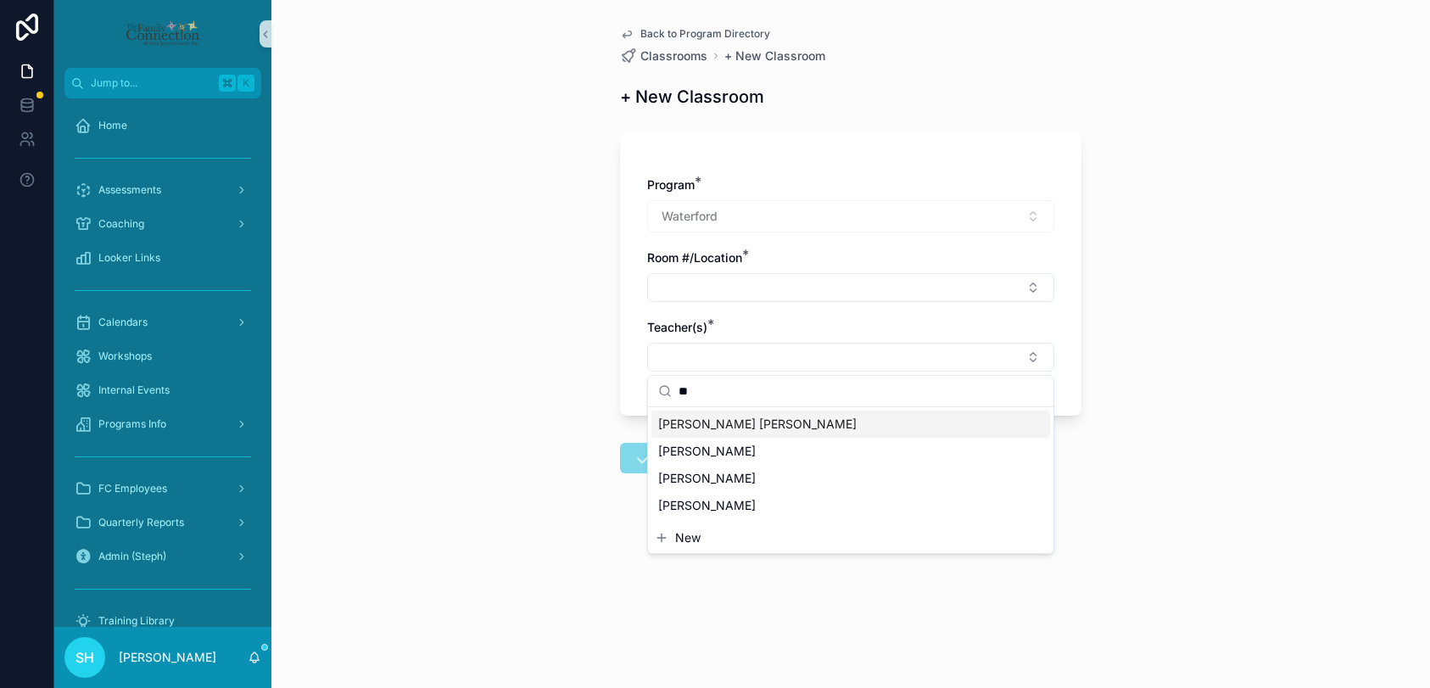
type input "*"
type input "****"
click at [703, 425] on span "[PERSON_NAME]" at bounding box center [707, 423] width 98 height 17
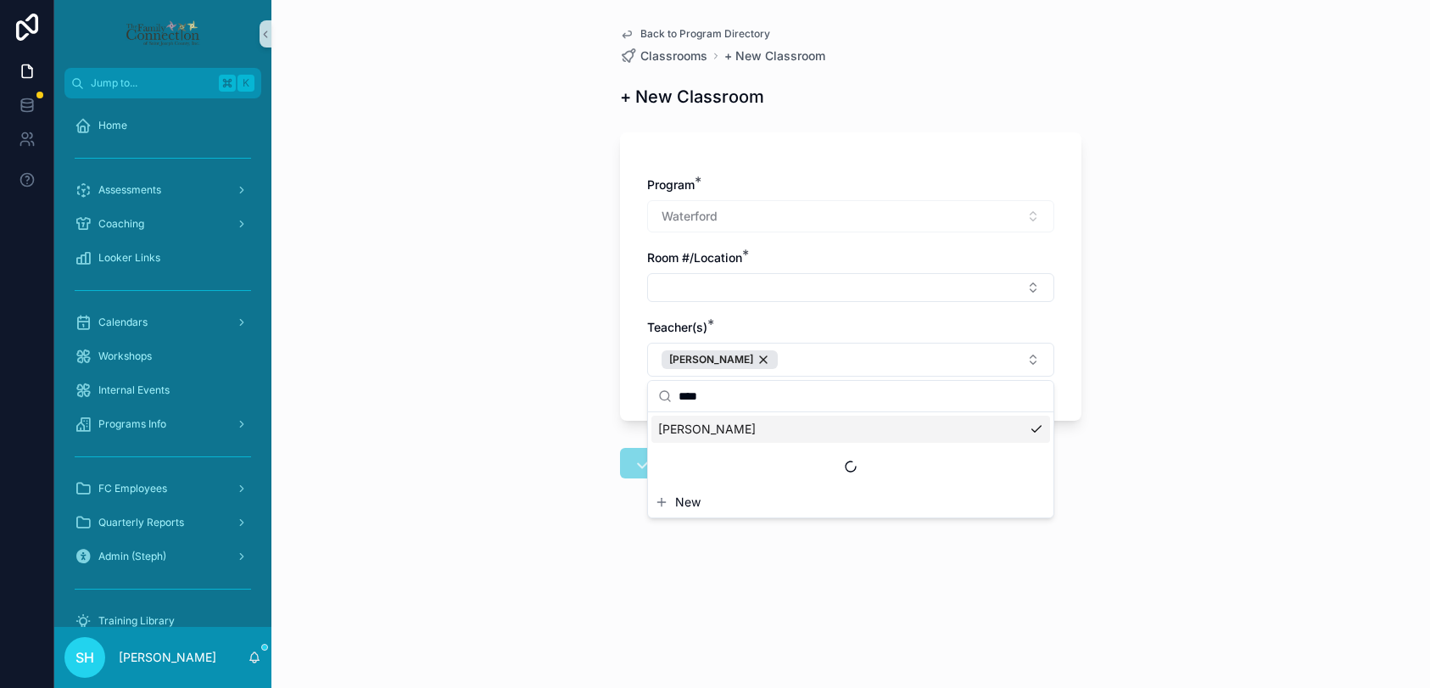
click at [684, 499] on span "New" at bounding box center [687, 501] width 25 height 17
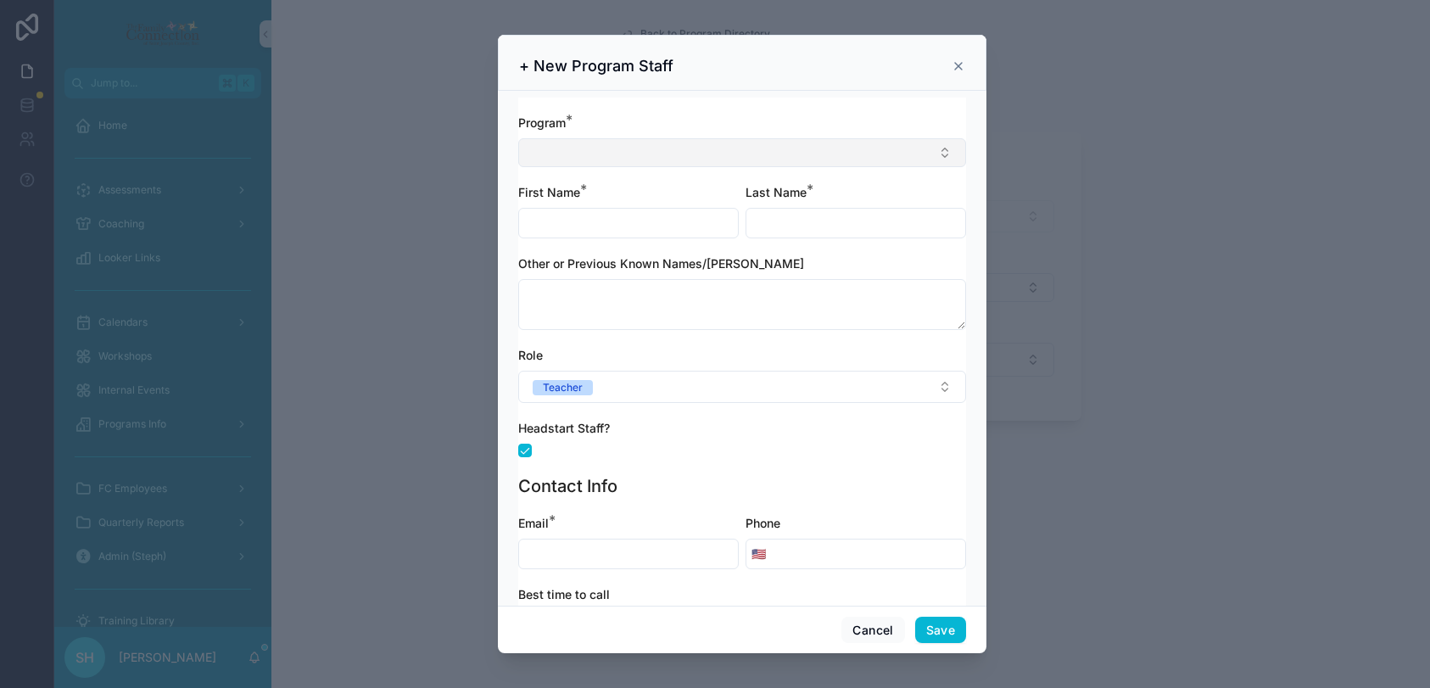
click at [643, 150] on button "Select Button" at bounding box center [742, 152] width 448 height 29
type input "*****"
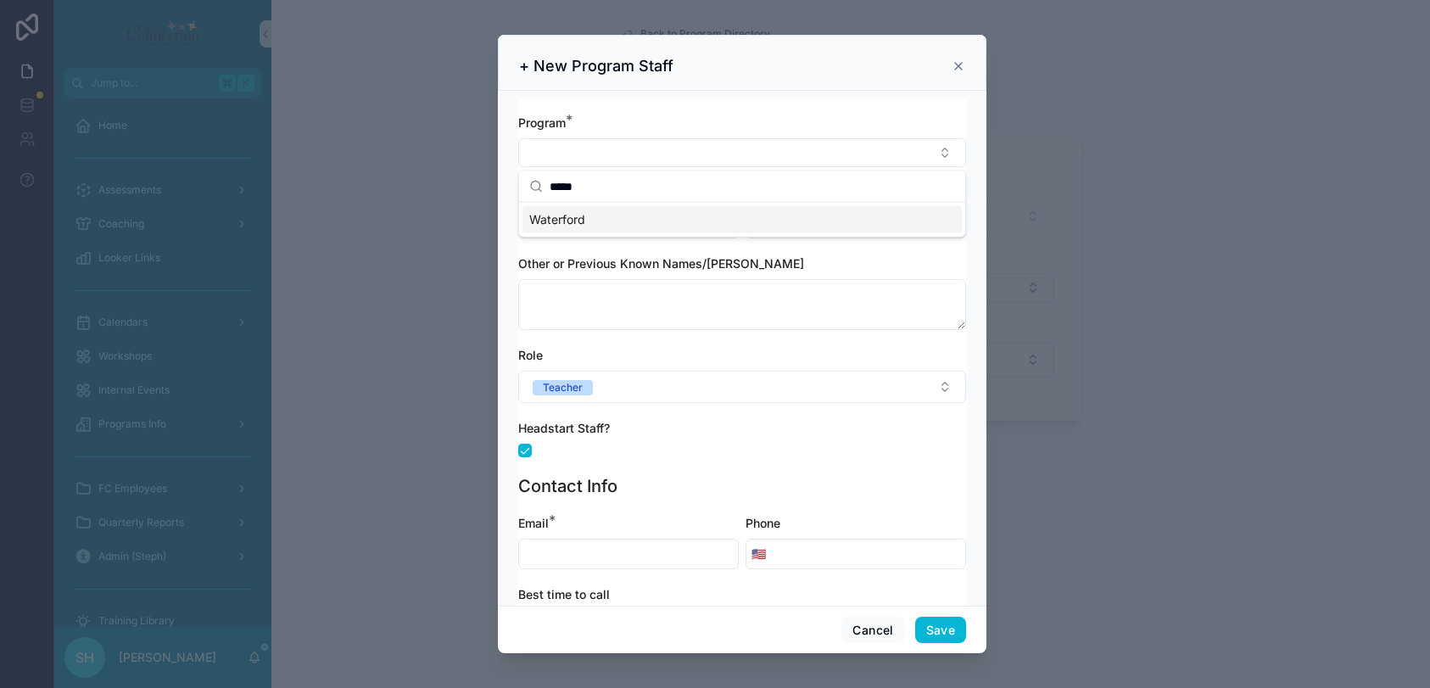
click at [581, 219] on span "Waterford" at bounding box center [557, 219] width 56 height 17
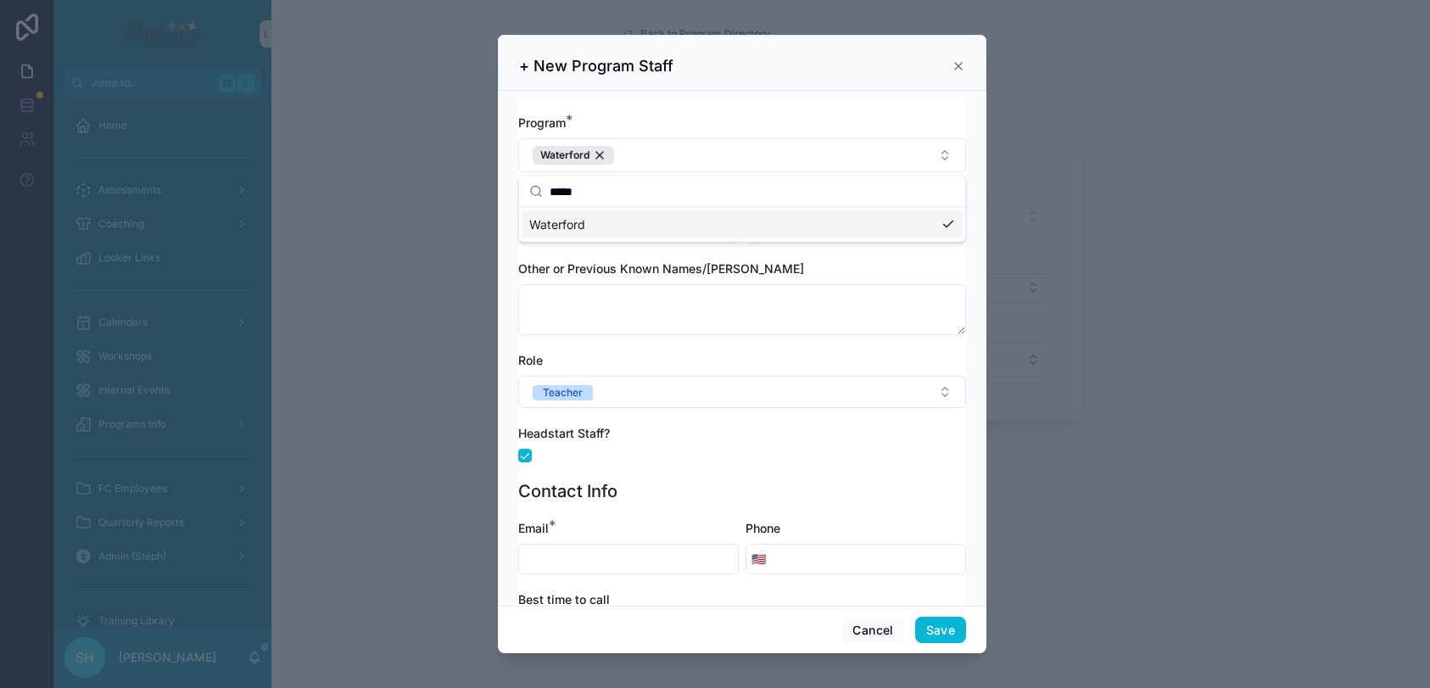
click at [508, 258] on div "Program * Waterford First Name * Last Name * Other or Previous Known Names/Alia…" at bounding box center [742, 348] width 488 height 515
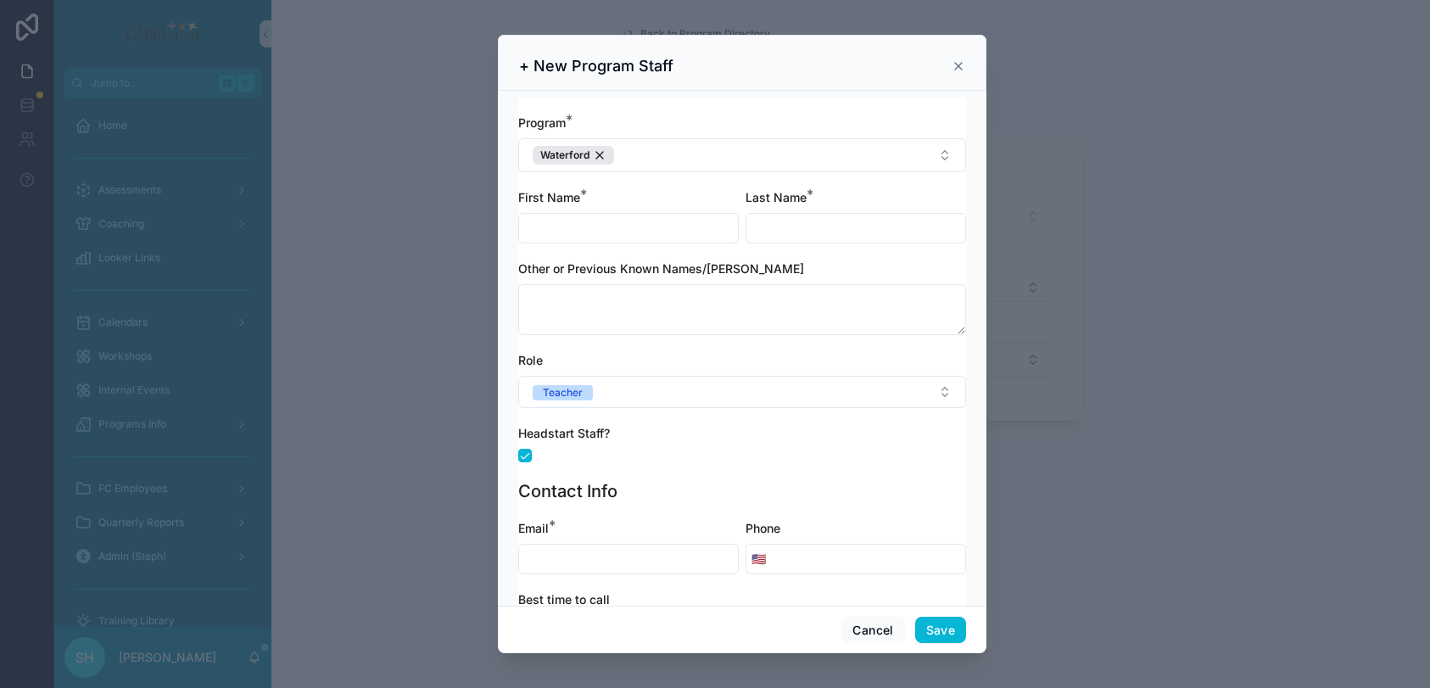
click at [639, 231] on input "scrollable content" at bounding box center [628, 228] width 219 height 24
type input "******"
type input "*"
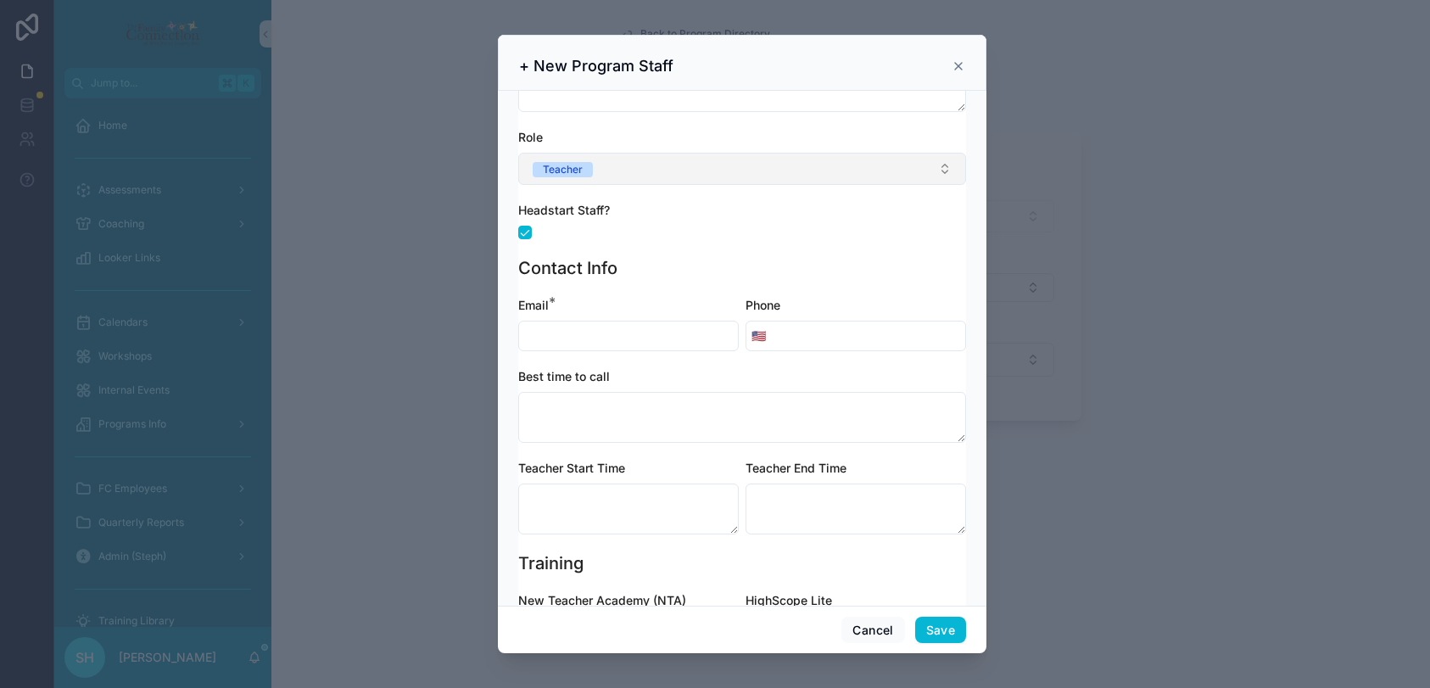
scroll to position [224, 0]
type input "*******"
click at [599, 332] on input "scrollable content" at bounding box center [628, 335] width 219 height 24
type input "**********"
click at [805, 325] on input "scrollable content" at bounding box center [868, 335] width 194 height 24
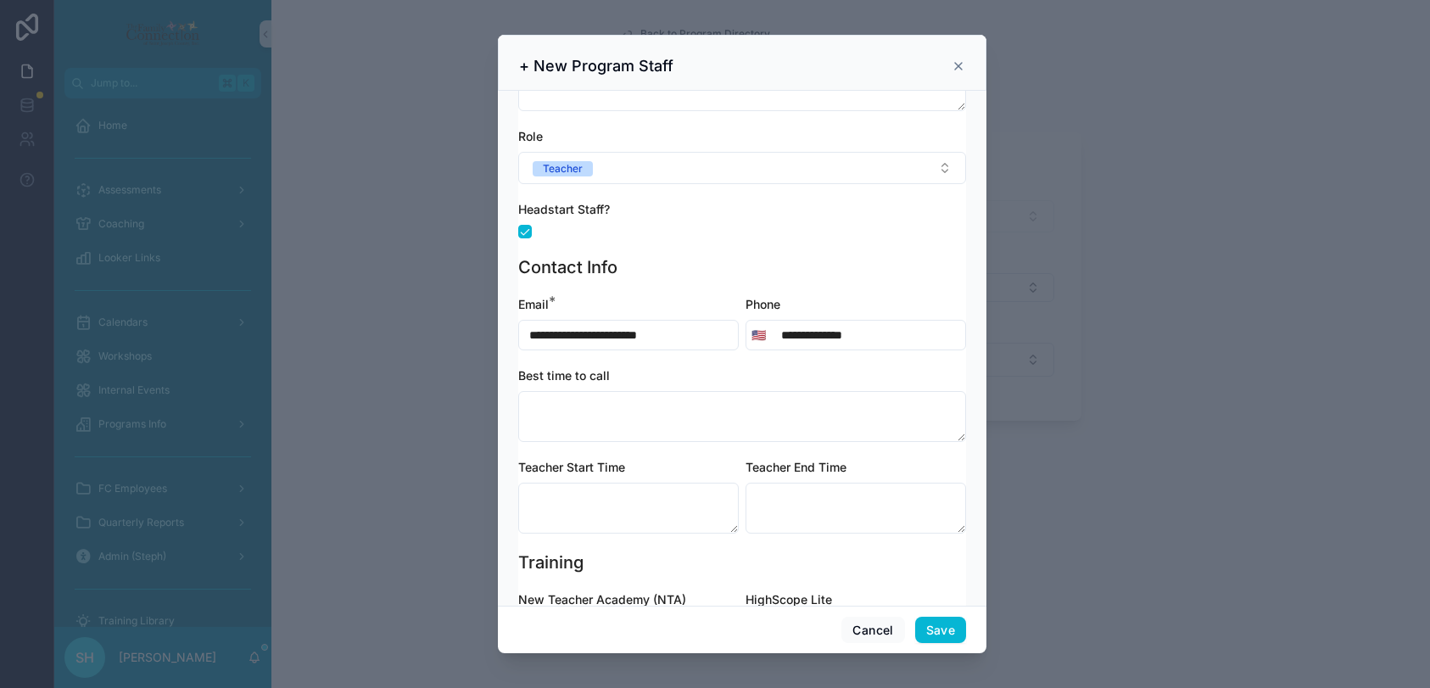
type input "**********"
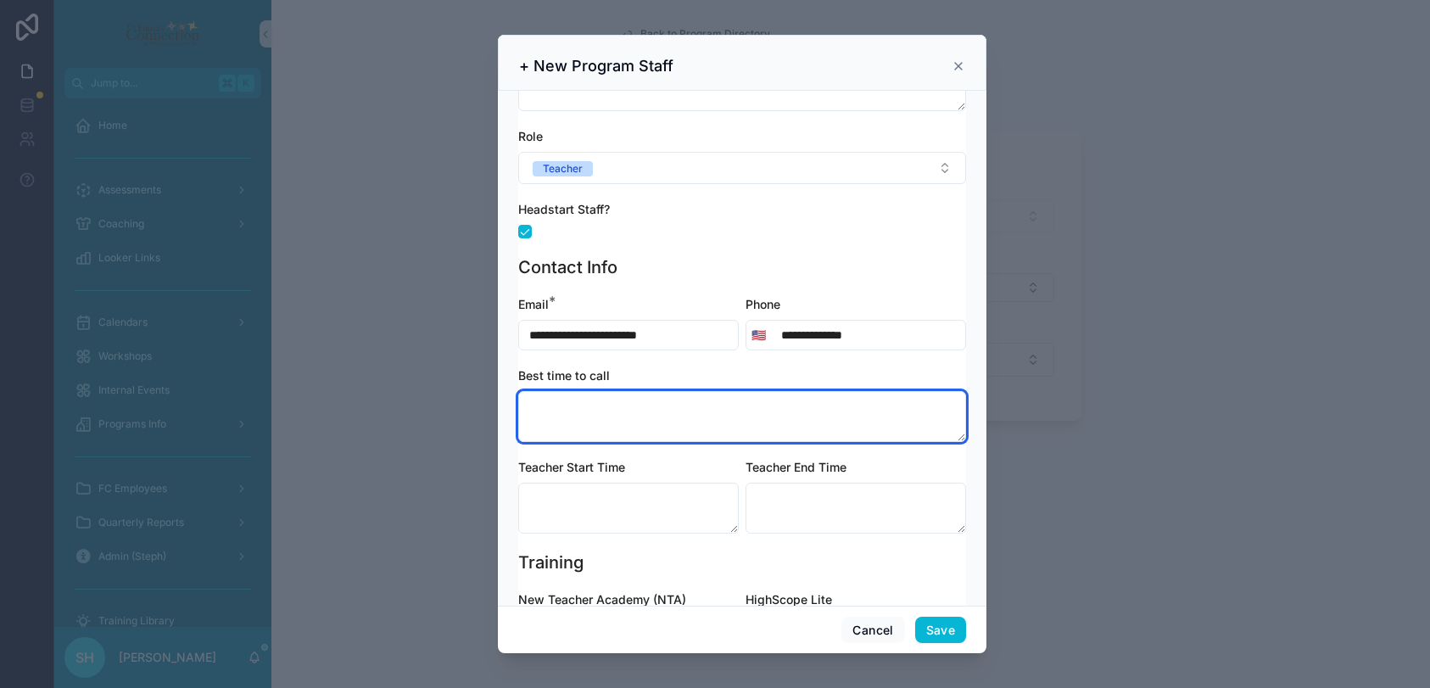
click at [670, 406] on textarea "scrollable content" at bounding box center [742, 416] width 448 height 51
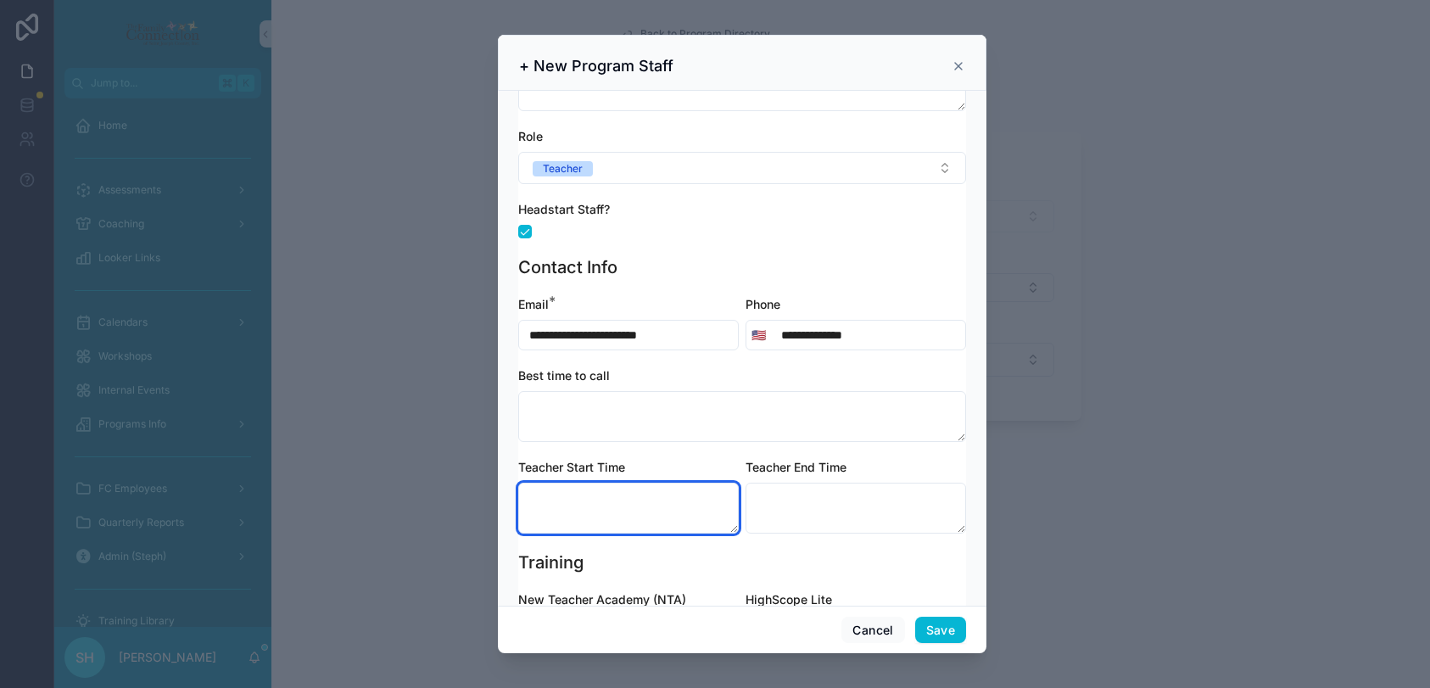
click at [630, 504] on textarea "scrollable content" at bounding box center [628, 507] width 220 height 51
type textarea "****"
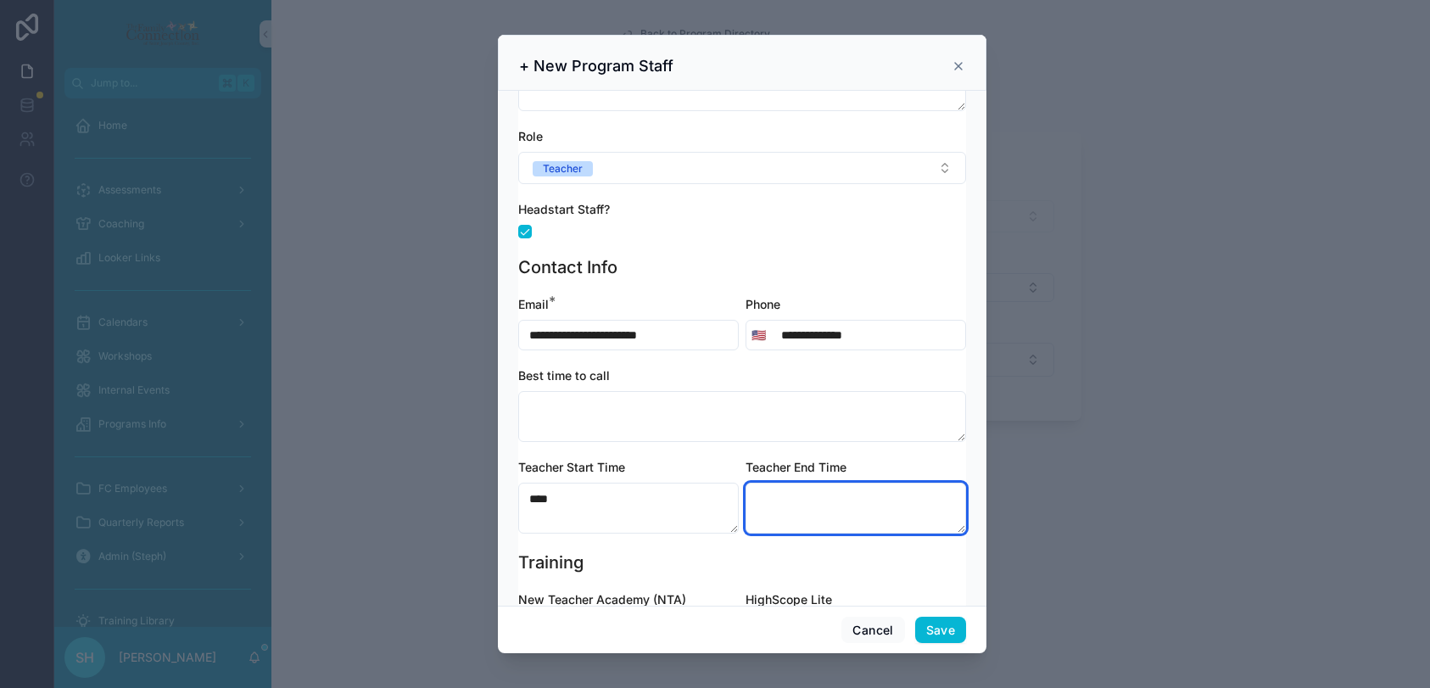
click at [900, 503] on textarea "scrollable content" at bounding box center [855, 507] width 220 height 51
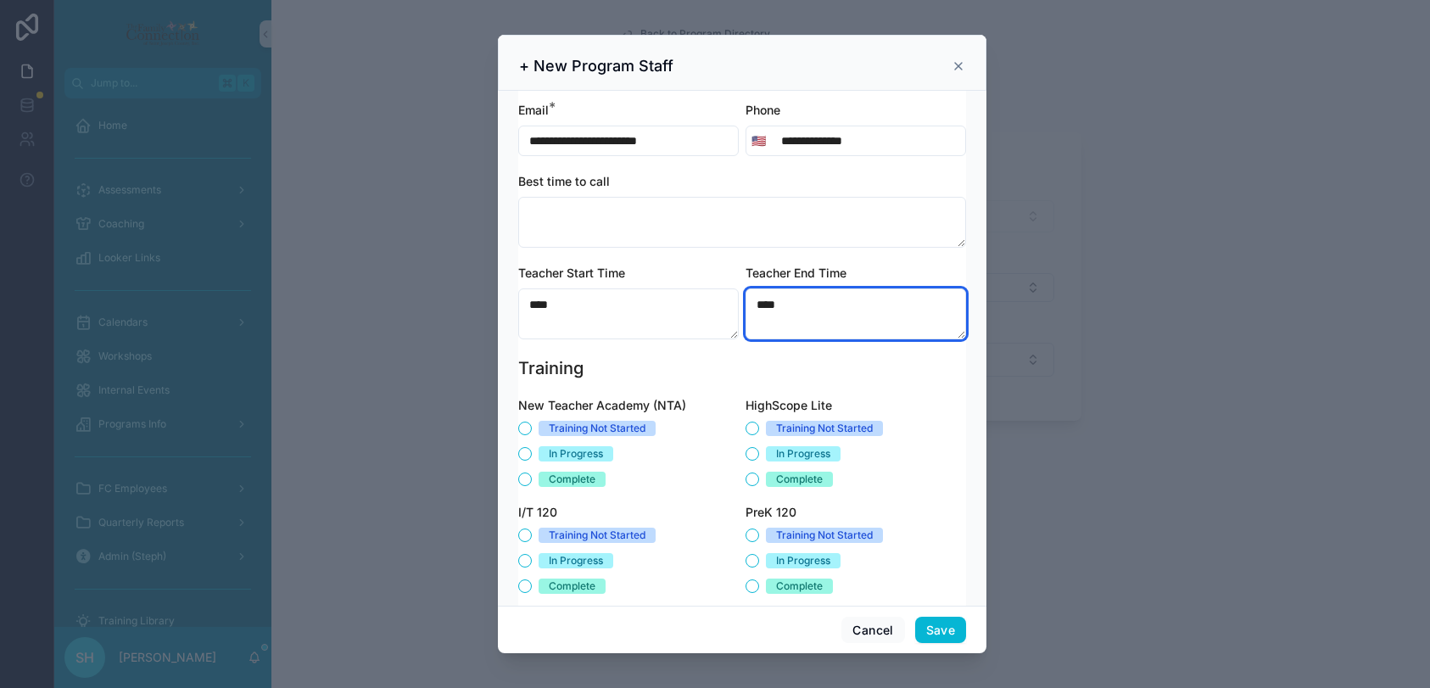
scroll to position [507, 0]
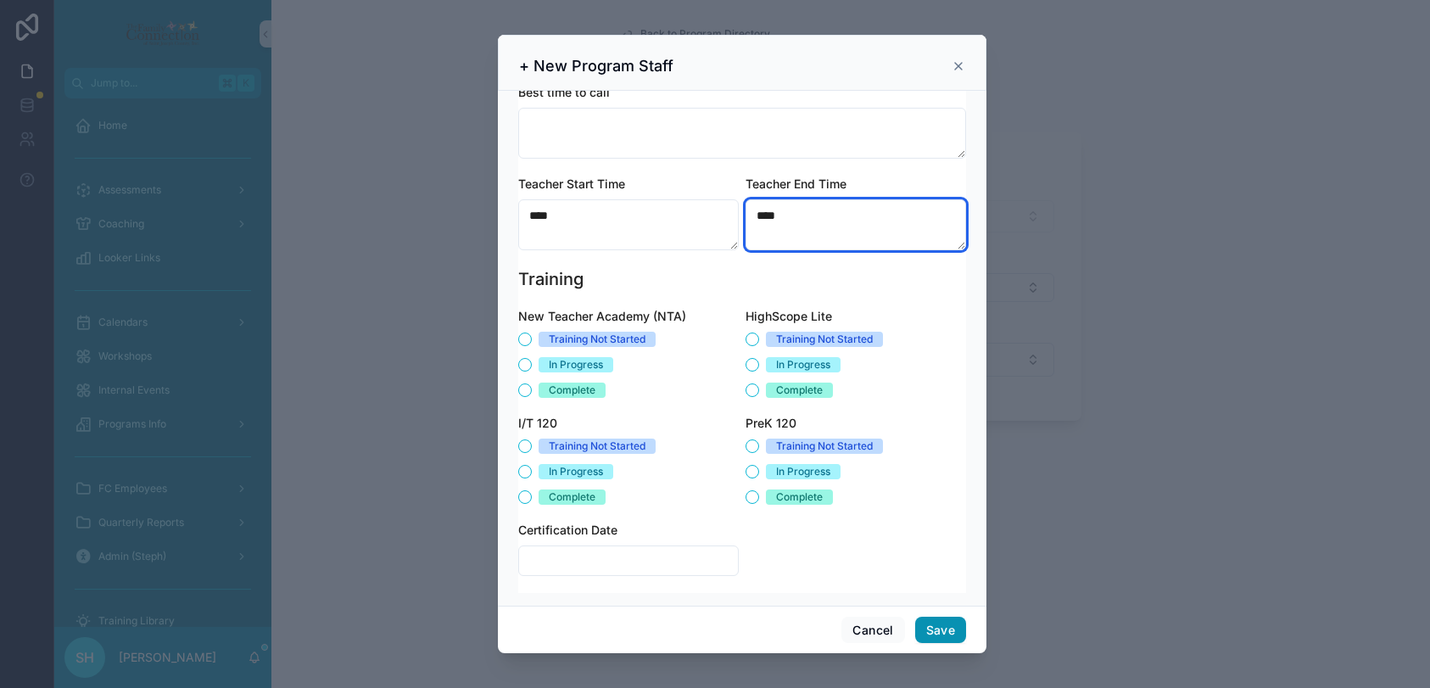
type textarea "****"
click at [938, 627] on button "Save" at bounding box center [940, 629] width 51 height 27
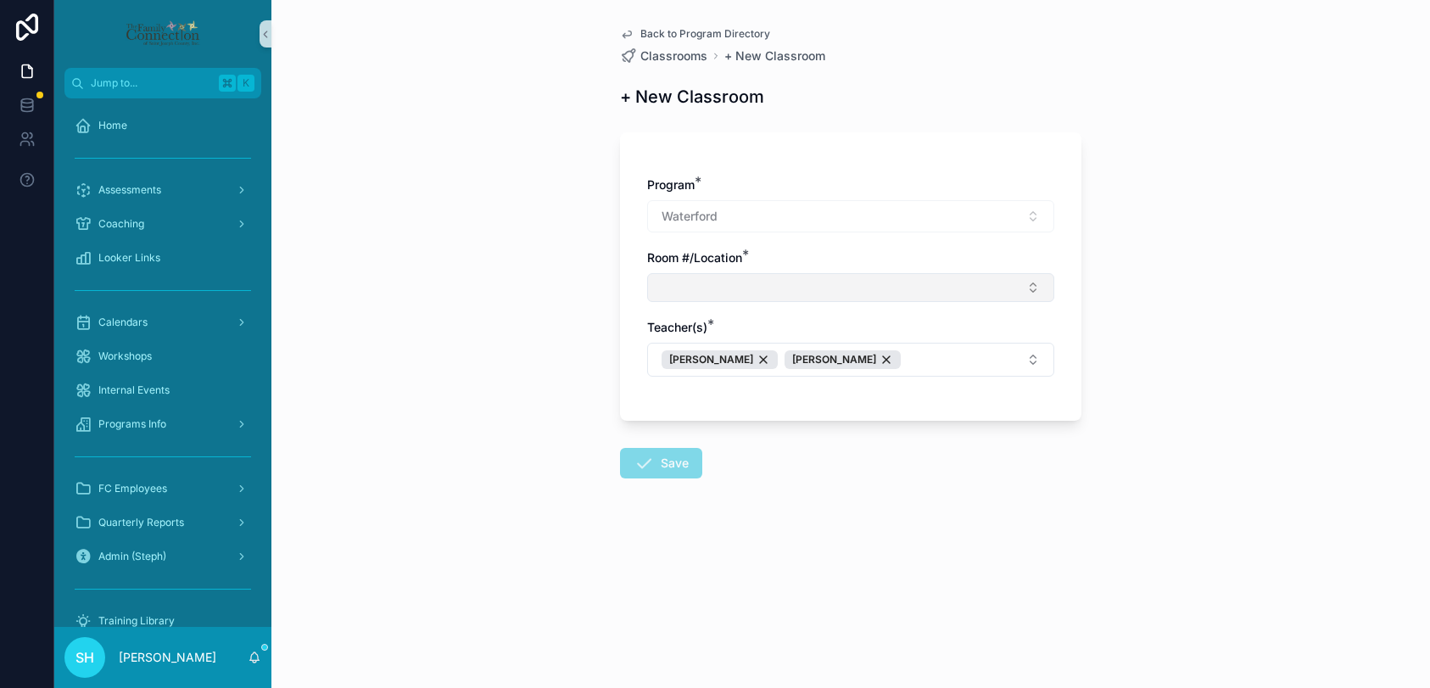
click at [694, 281] on button "Select Button" at bounding box center [850, 287] width 407 height 29
click at [694, 351] on span "New" at bounding box center [687, 353] width 25 height 17
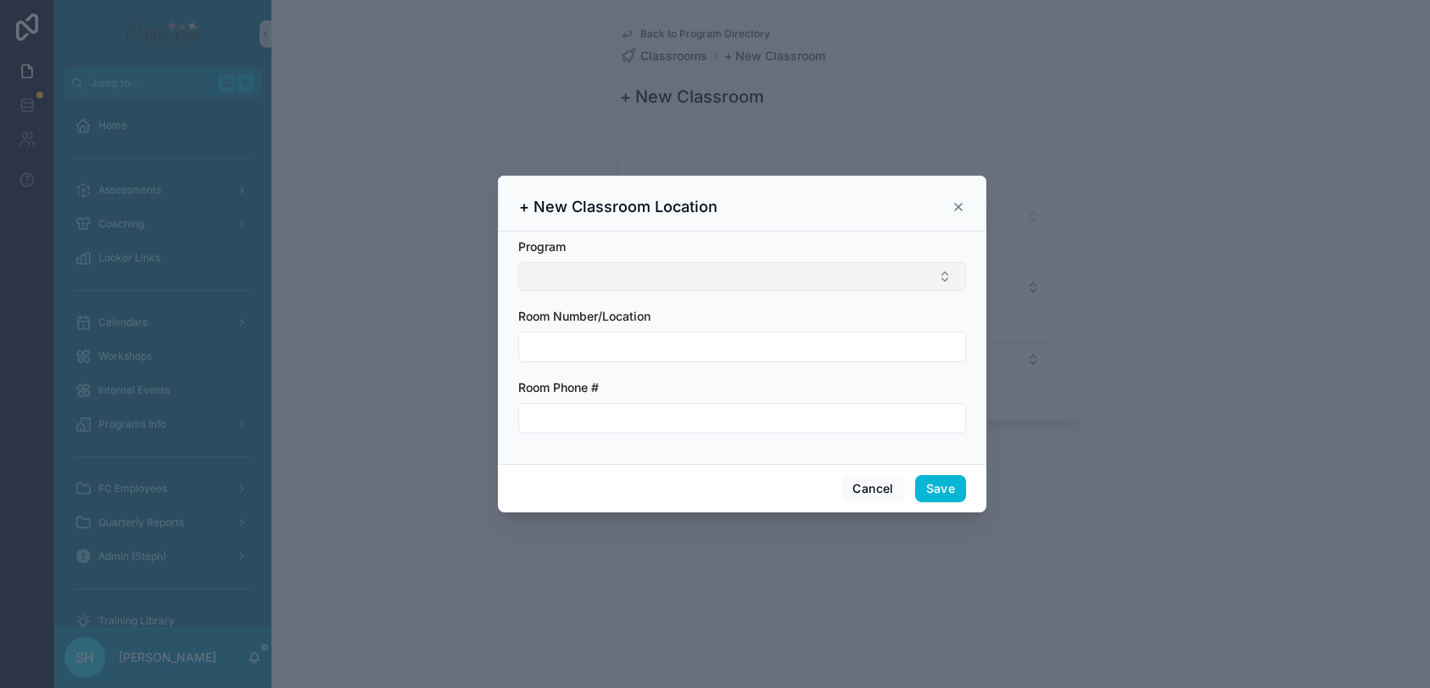
click at [569, 277] on button "Select Button" at bounding box center [742, 276] width 448 height 29
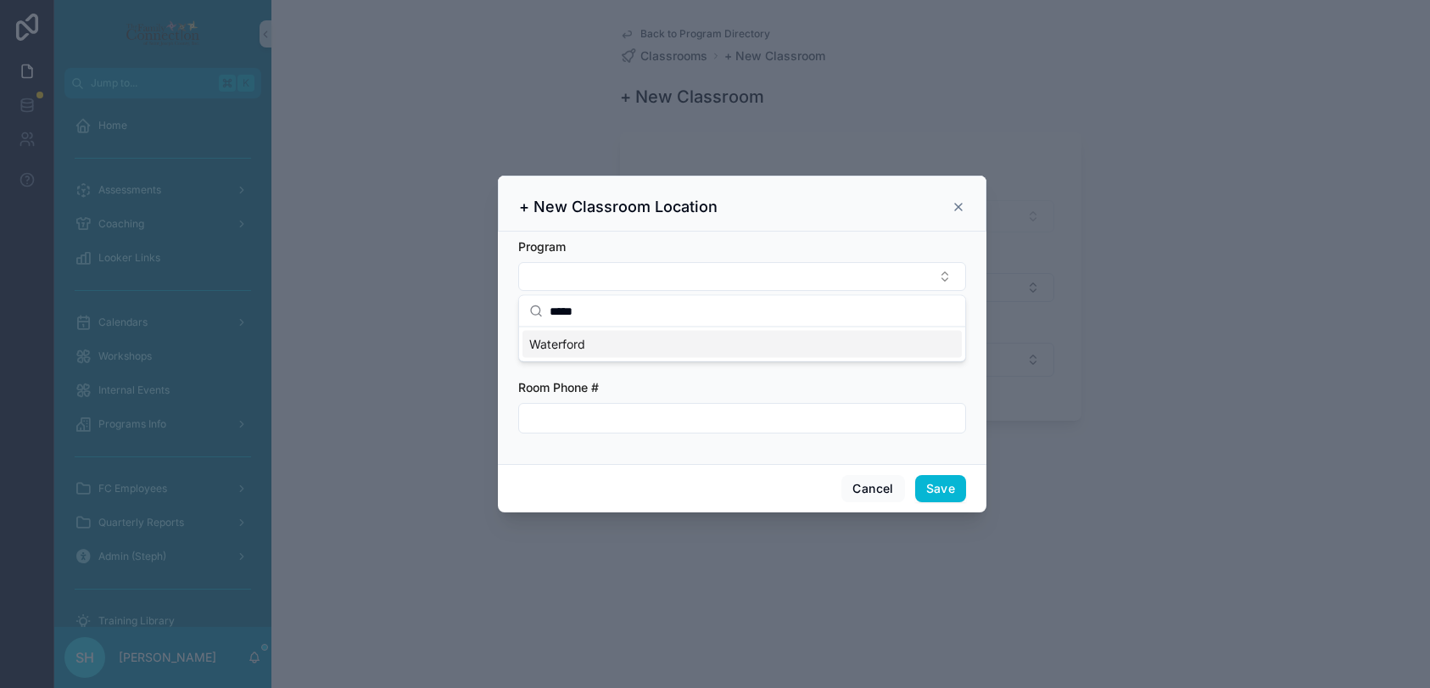
type input "*****"
click at [577, 345] on span "Waterford" at bounding box center [557, 344] width 56 height 17
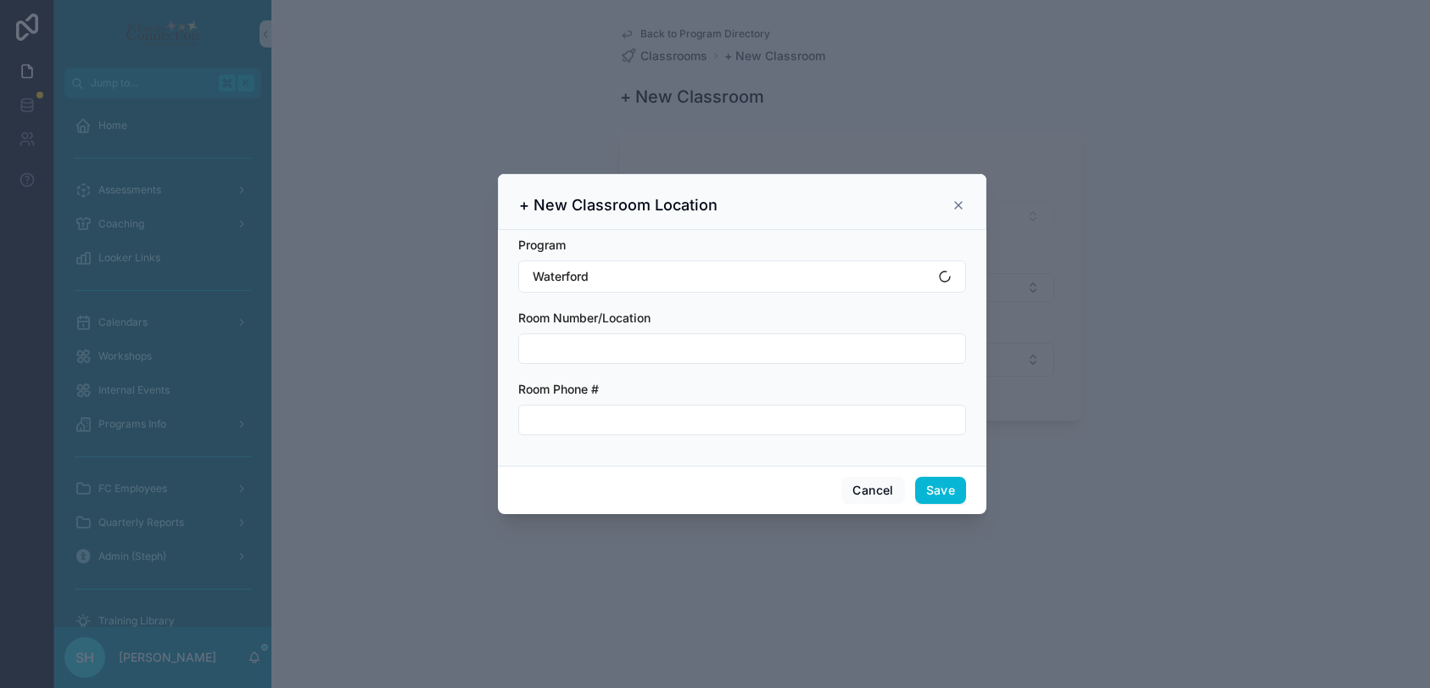
click at [577, 350] on input "scrollable content" at bounding box center [742, 349] width 446 height 24
type input "**"
click at [575, 420] on input "scrollable content" at bounding box center [742, 420] width 446 height 24
type input "*"
type input "**********"
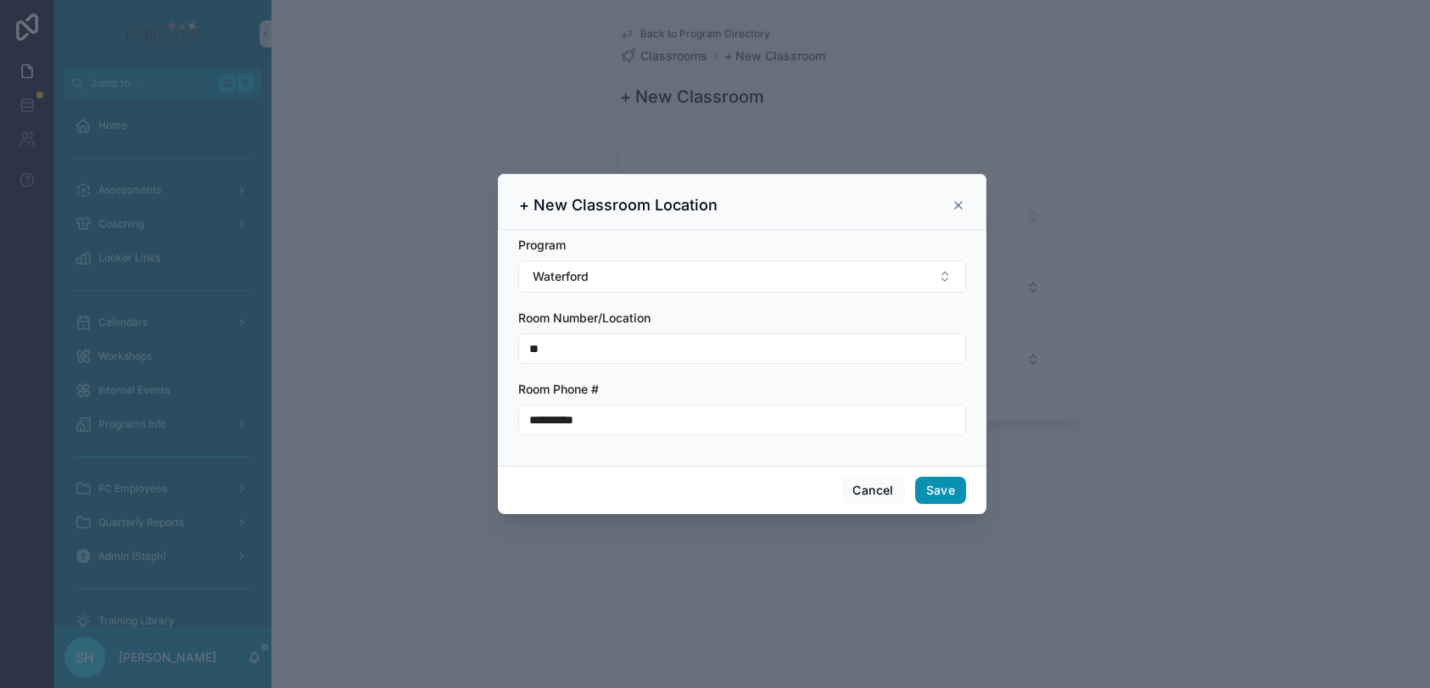
click at [930, 494] on button "Save" at bounding box center [940, 490] width 51 height 27
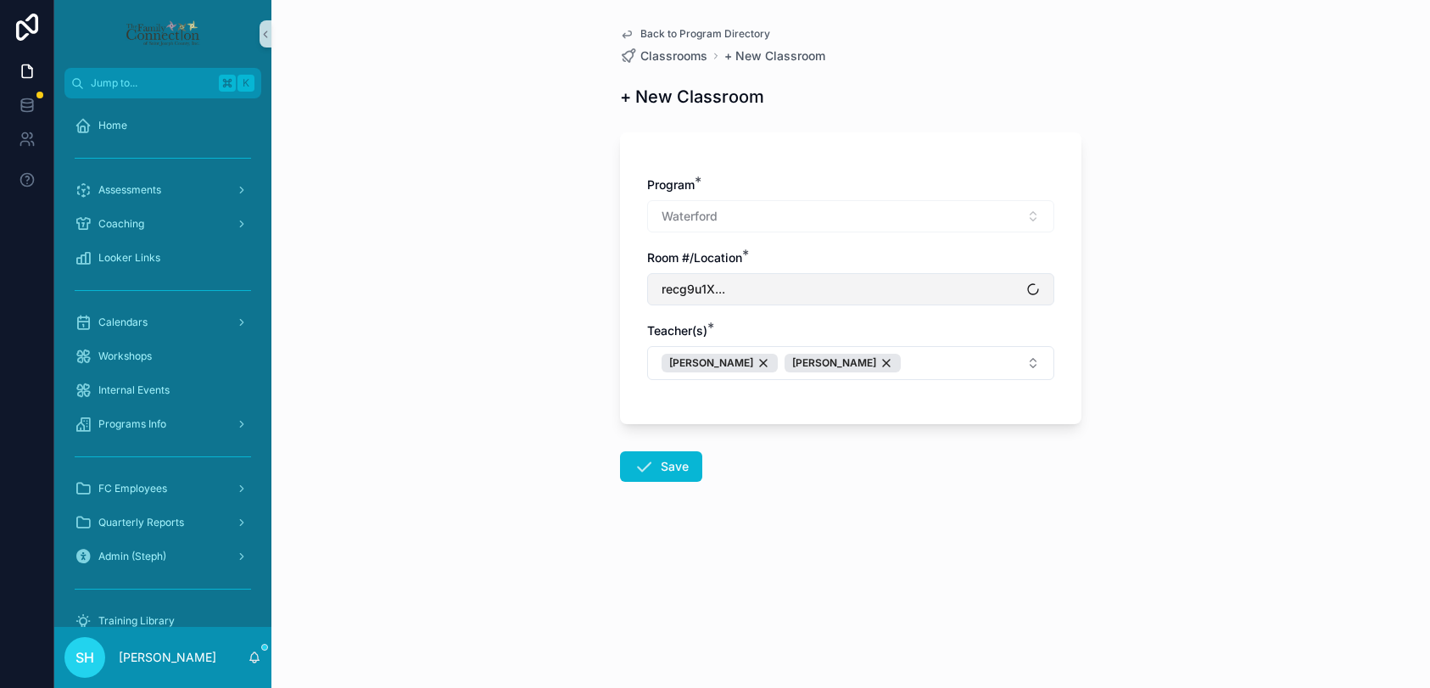
click at [738, 287] on button "recg9u1X..." at bounding box center [850, 289] width 407 height 32
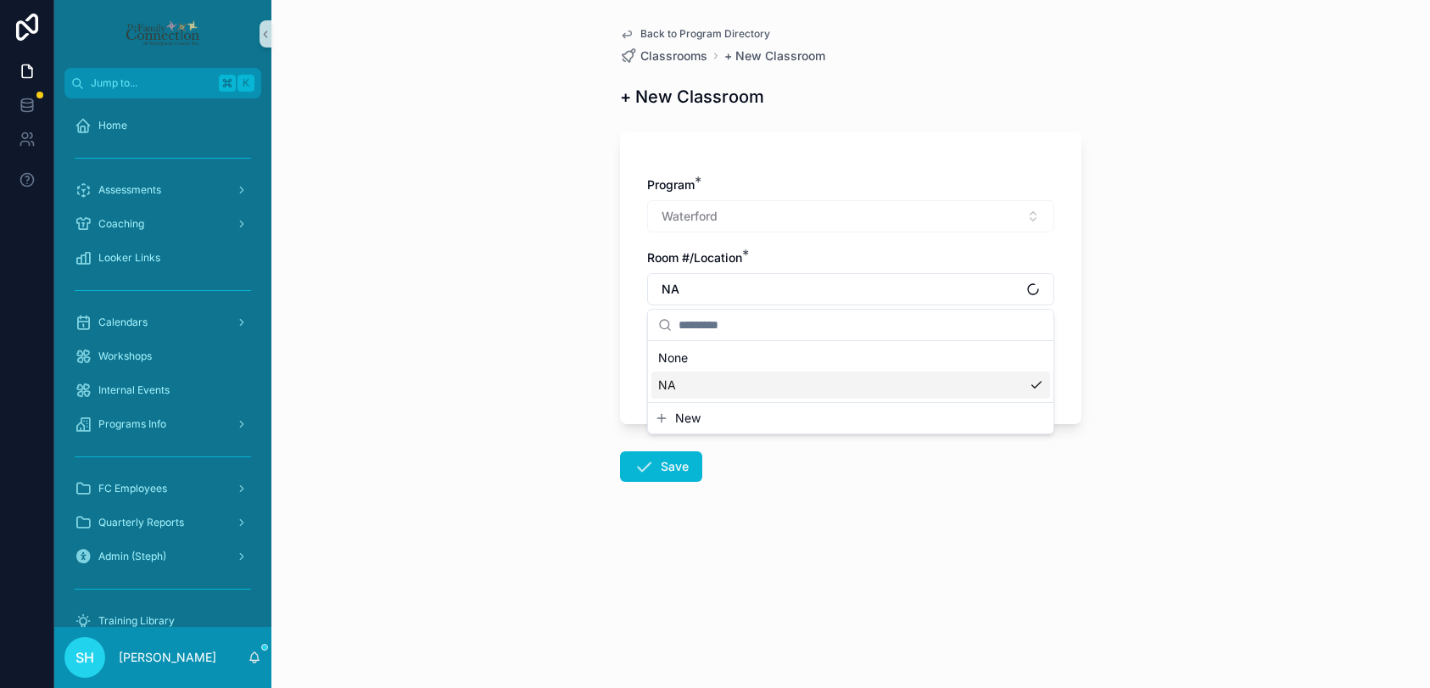
click at [665, 384] on span "NA" at bounding box center [667, 384] width 18 height 17
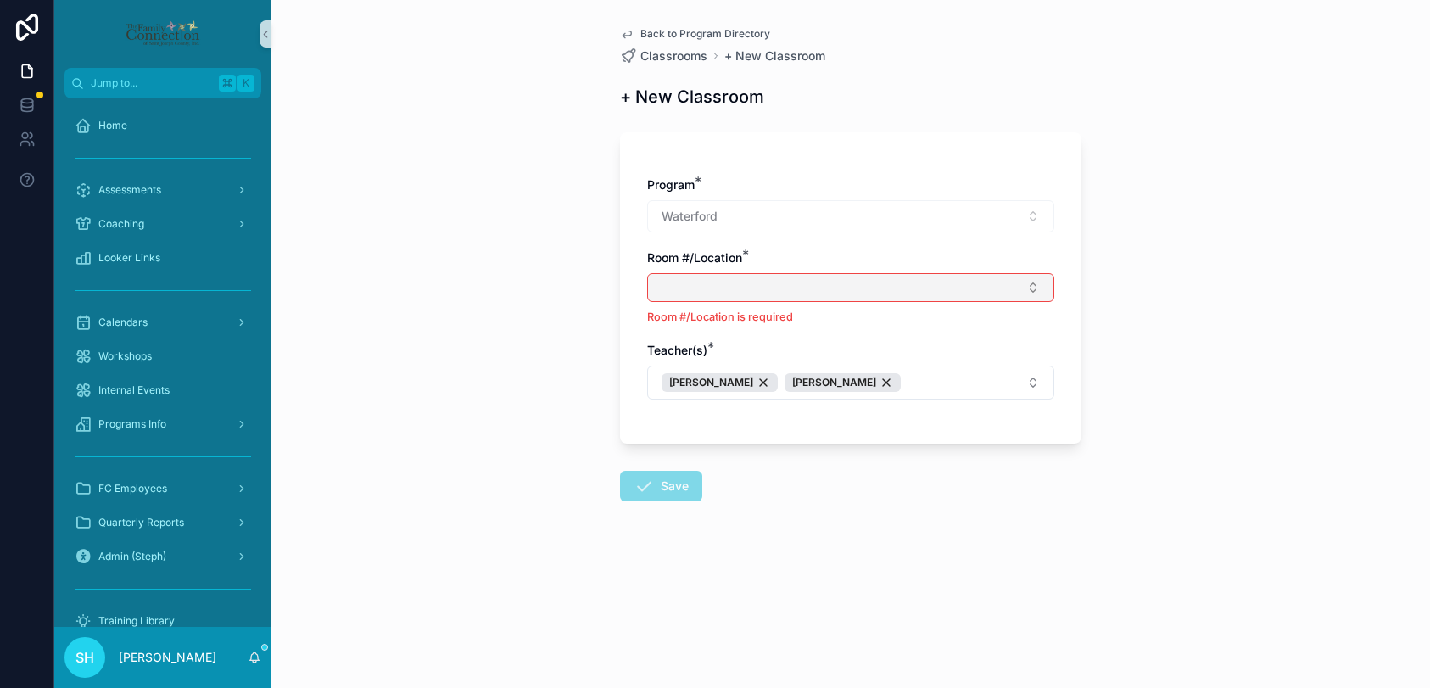
click at [726, 298] on button "Select Button" at bounding box center [850, 287] width 407 height 29
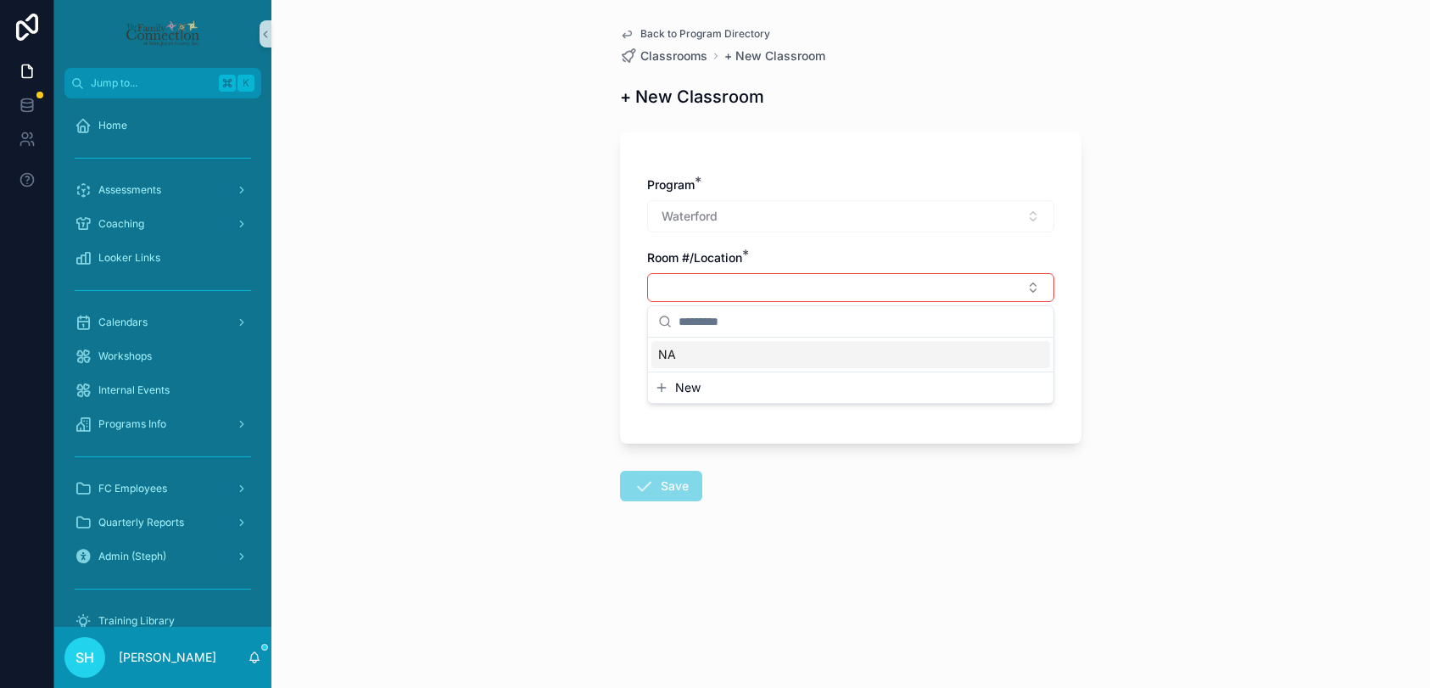
click at [667, 355] on span "NA" at bounding box center [667, 354] width 18 height 17
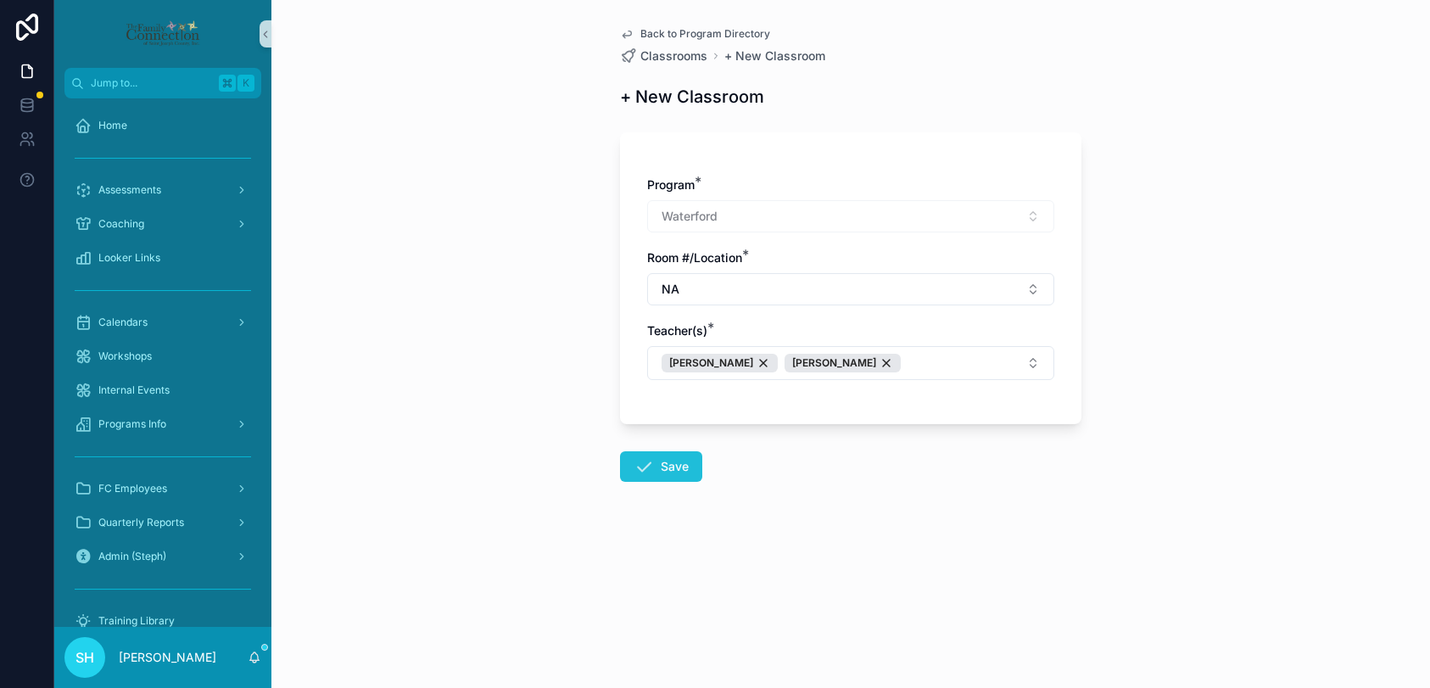
click at [661, 468] on button "Save" at bounding box center [661, 466] width 82 height 31
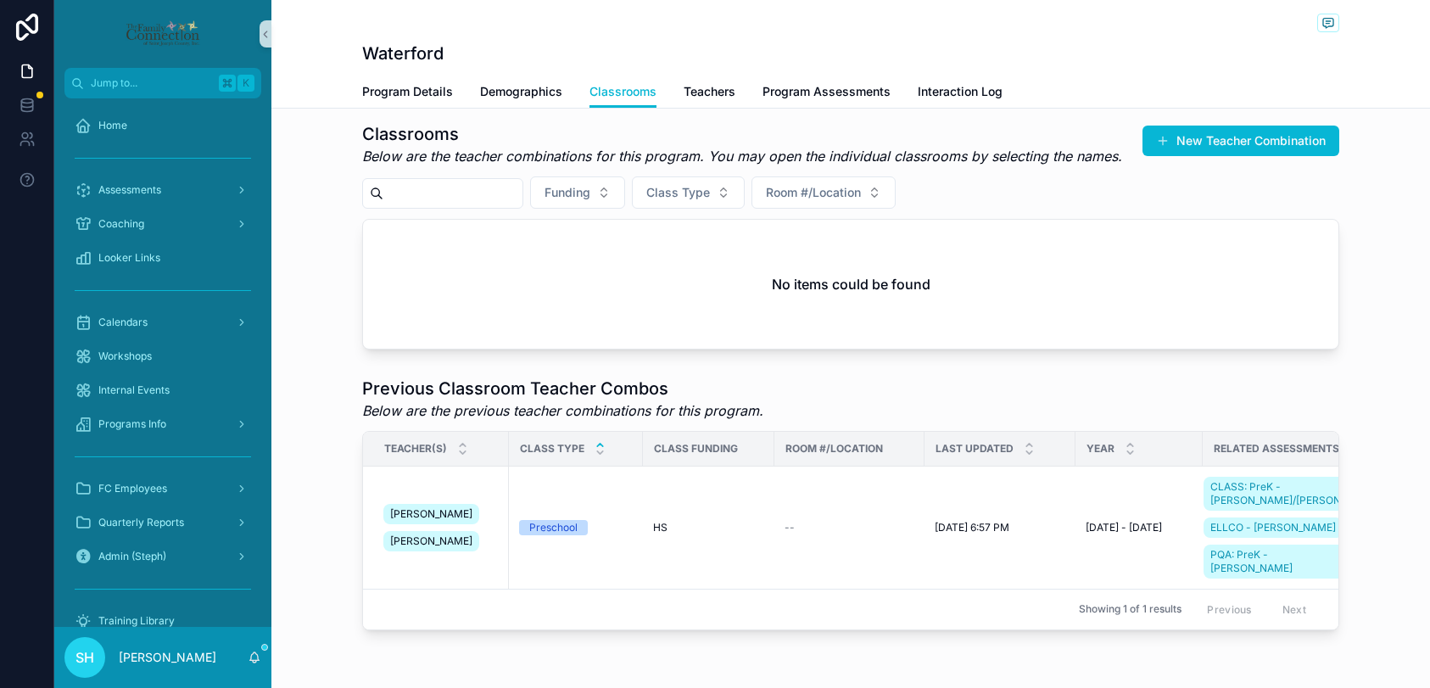
scroll to position [249, 0]
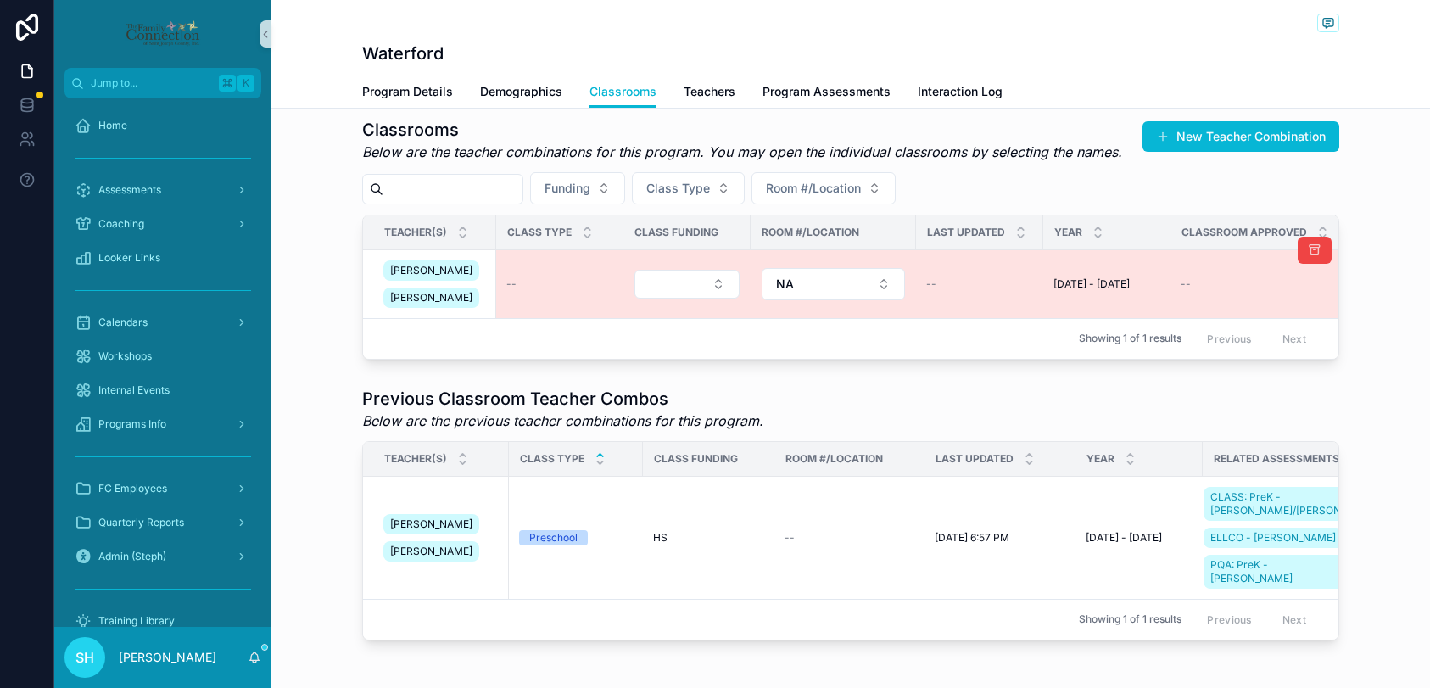
click at [471, 285] on div "[PERSON_NAME] [PERSON_NAME]" at bounding box center [434, 284] width 103 height 54
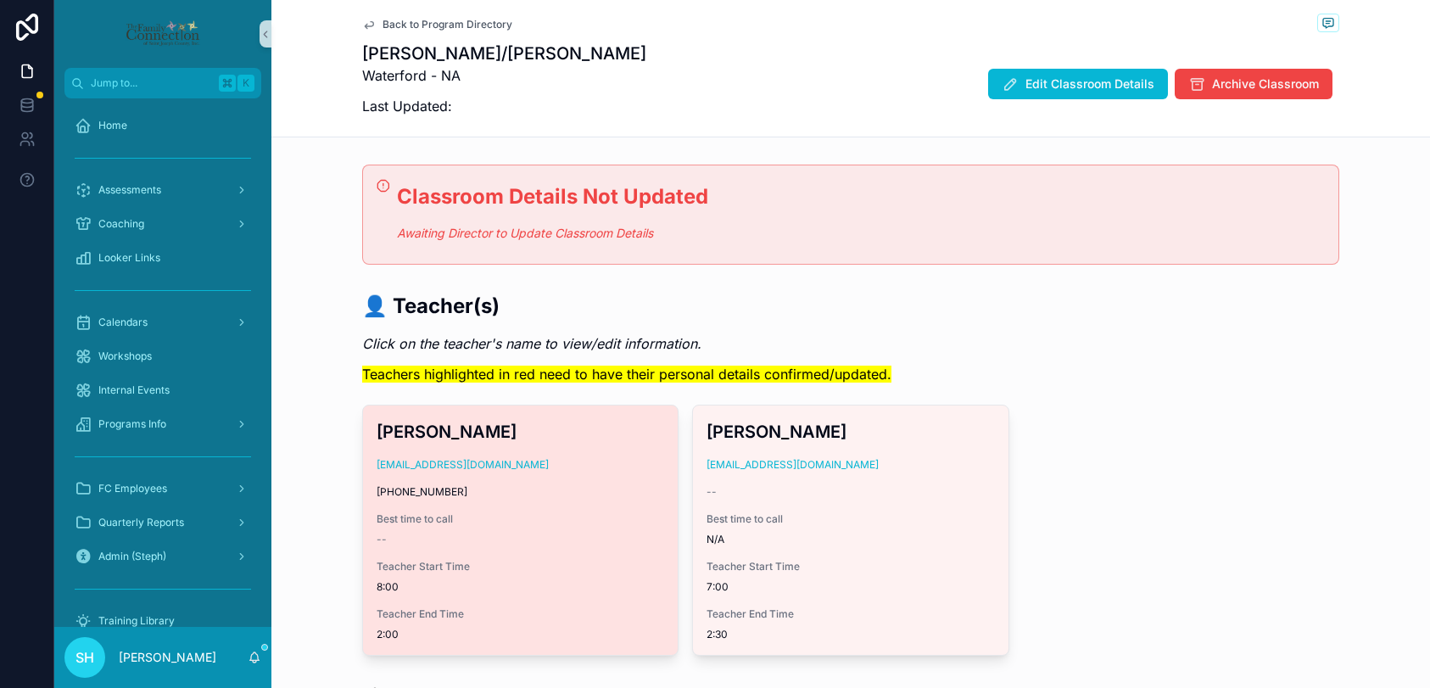
click at [1090, 85] on span "Edit Classroom Details" at bounding box center [1089, 83] width 129 height 17
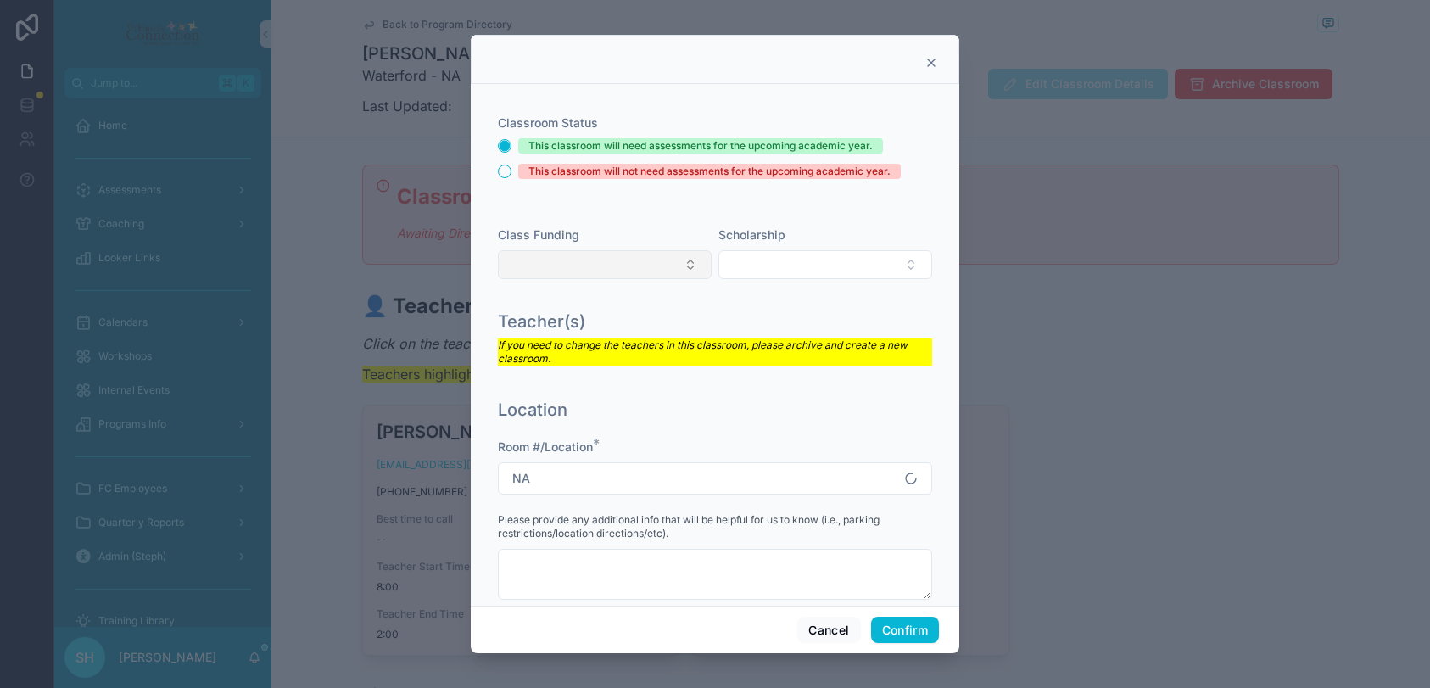
click at [683, 256] on button "Select Button" at bounding box center [605, 264] width 214 height 29
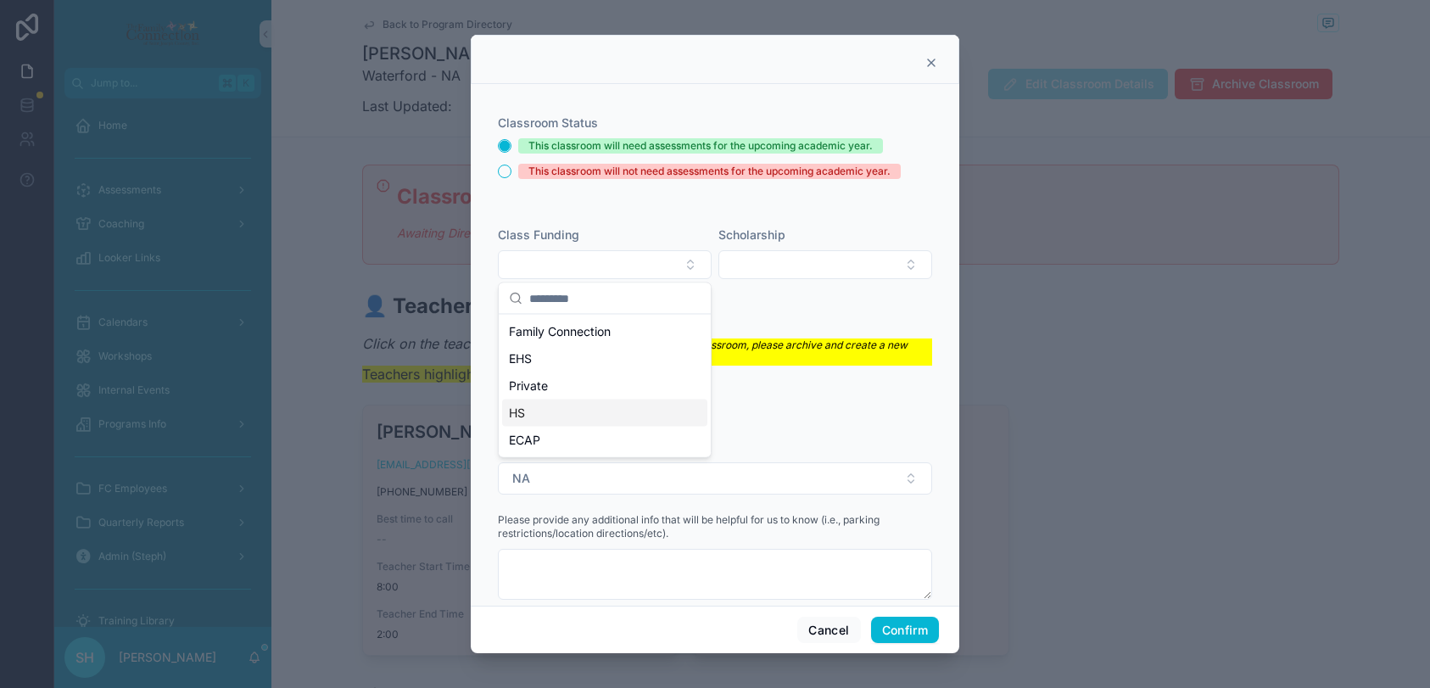
click at [520, 409] on span "HS" at bounding box center [517, 412] width 16 height 17
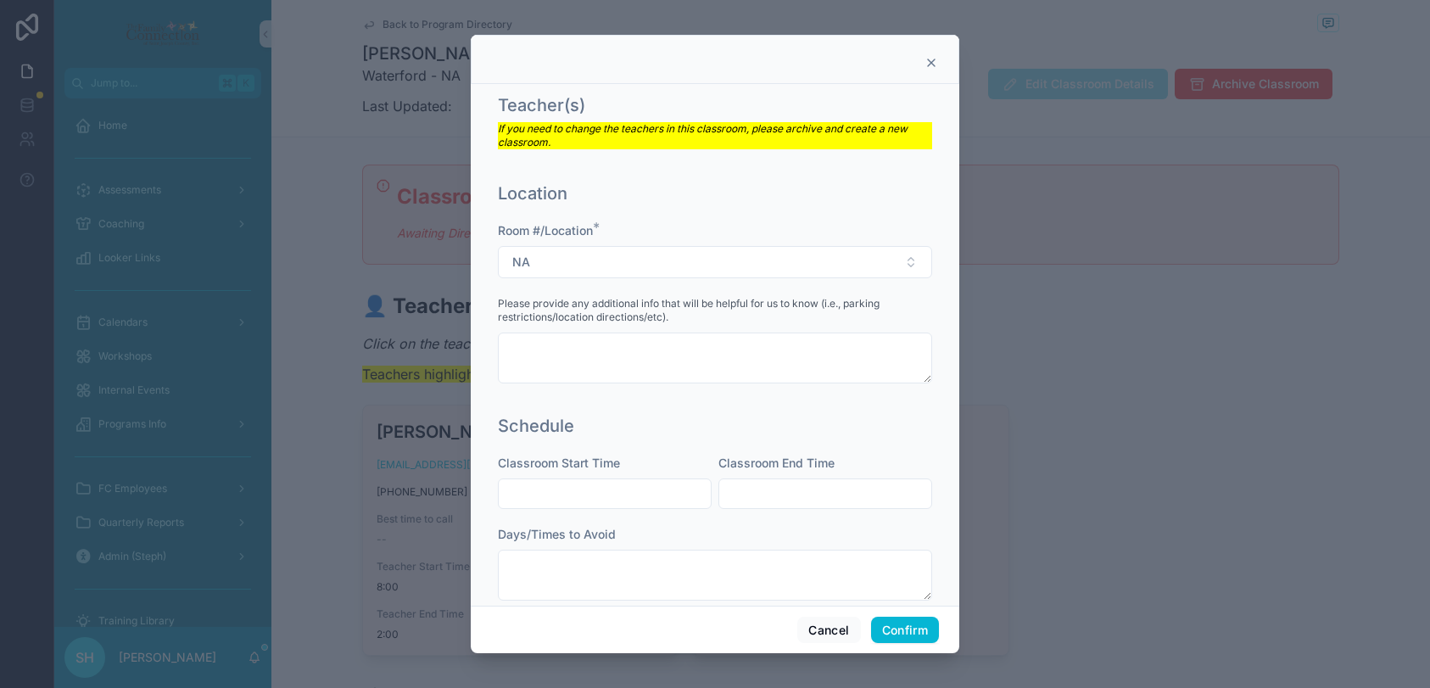
scroll to position [223, 0]
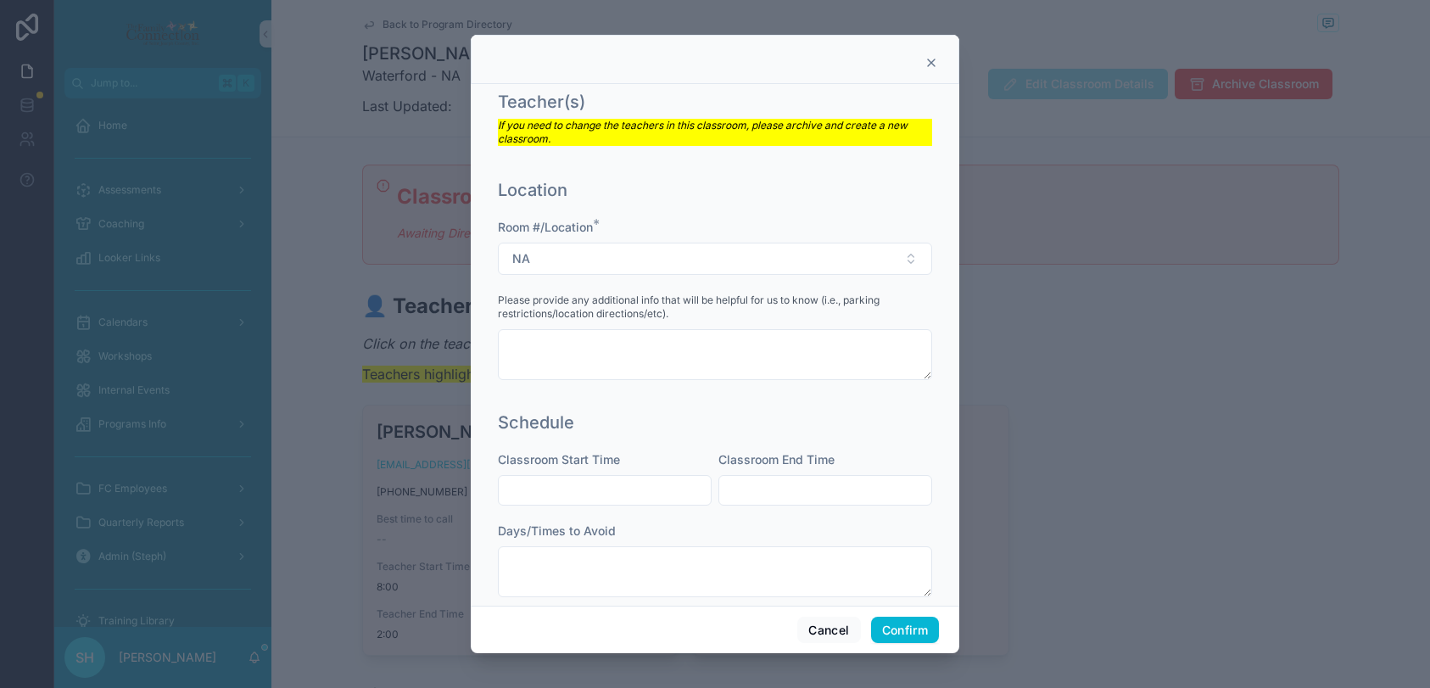
click at [587, 488] on input "text" at bounding box center [605, 490] width 212 height 24
type input "****"
drag, startPoint x: 546, startPoint y: 490, endPoint x: 504, endPoint y: 489, distance: 41.6
click at [504, 489] on input "****" at bounding box center [605, 490] width 212 height 24
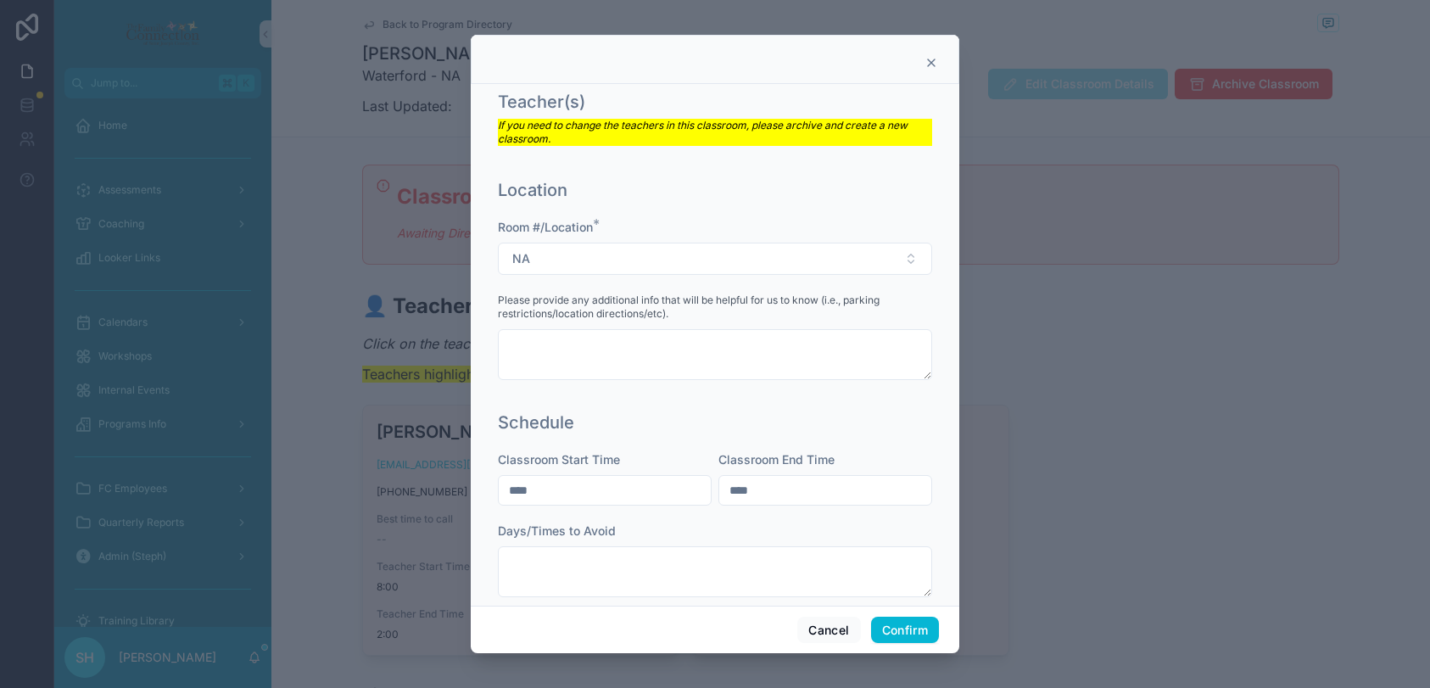
type input "****"
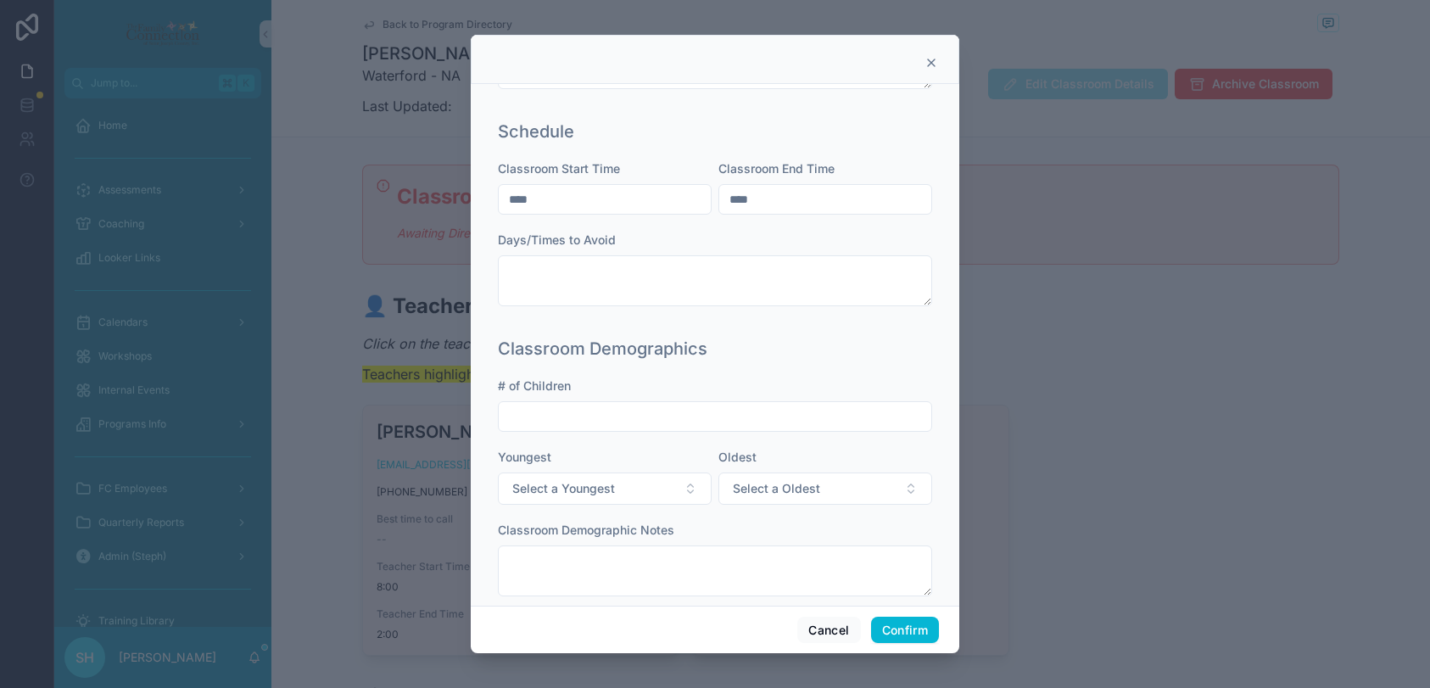
scroll to position [541, 0]
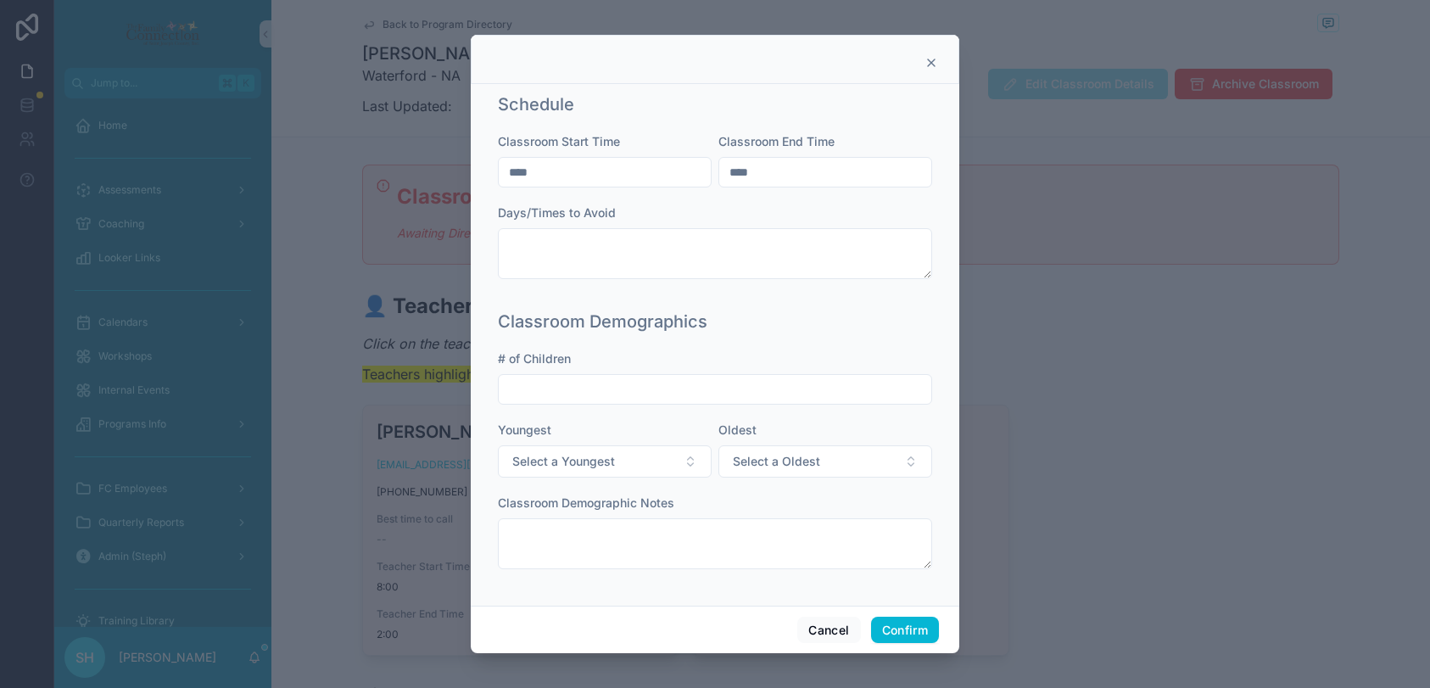
type input "****"
click at [548, 387] on input "text" at bounding box center [715, 389] width 432 height 24
type input "**"
click at [638, 463] on button "Select a Youngest" at bounding box center [605, 461] width 214 height 32
click at [566, 604] on div "36m(+)" at bounding box center [604, 604] width 205 height 25
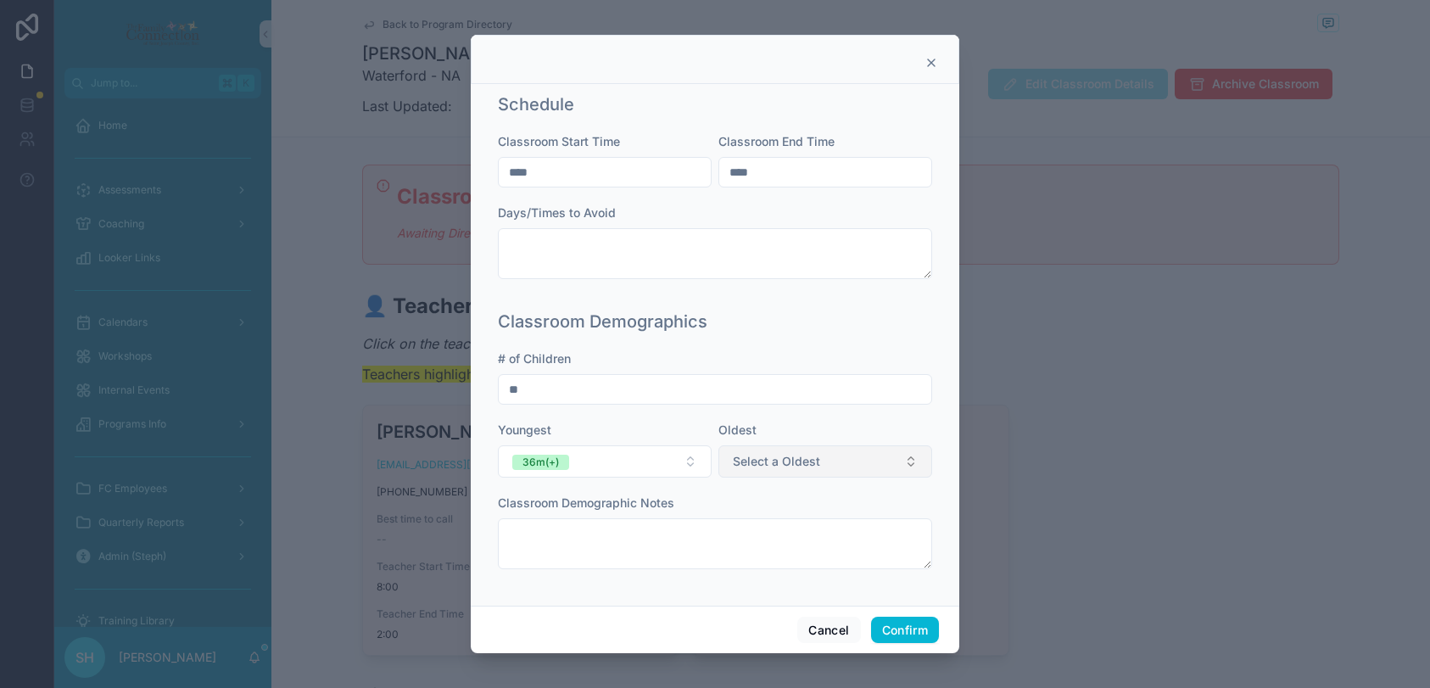
click at [796, 458] on span "Select a Oldest" at bounding box center [776, 461] width 87 height 17
click at [739, 605] on div "36m(+)" at bounding box center [756, 604] width 35 height 15
drag, startPoint x: 909, startPoint y: 633, endPoint x: 603, endPoint y: 168, distance: 556.4
click at [603, 168] on div "Classroom Status This classroom will need assessments for the upcoming academic…" at bounding box center [715, 344] width 488 height 619
click at [603, 168] on input "****" at bounding box center [605, 172] width 212 height 24
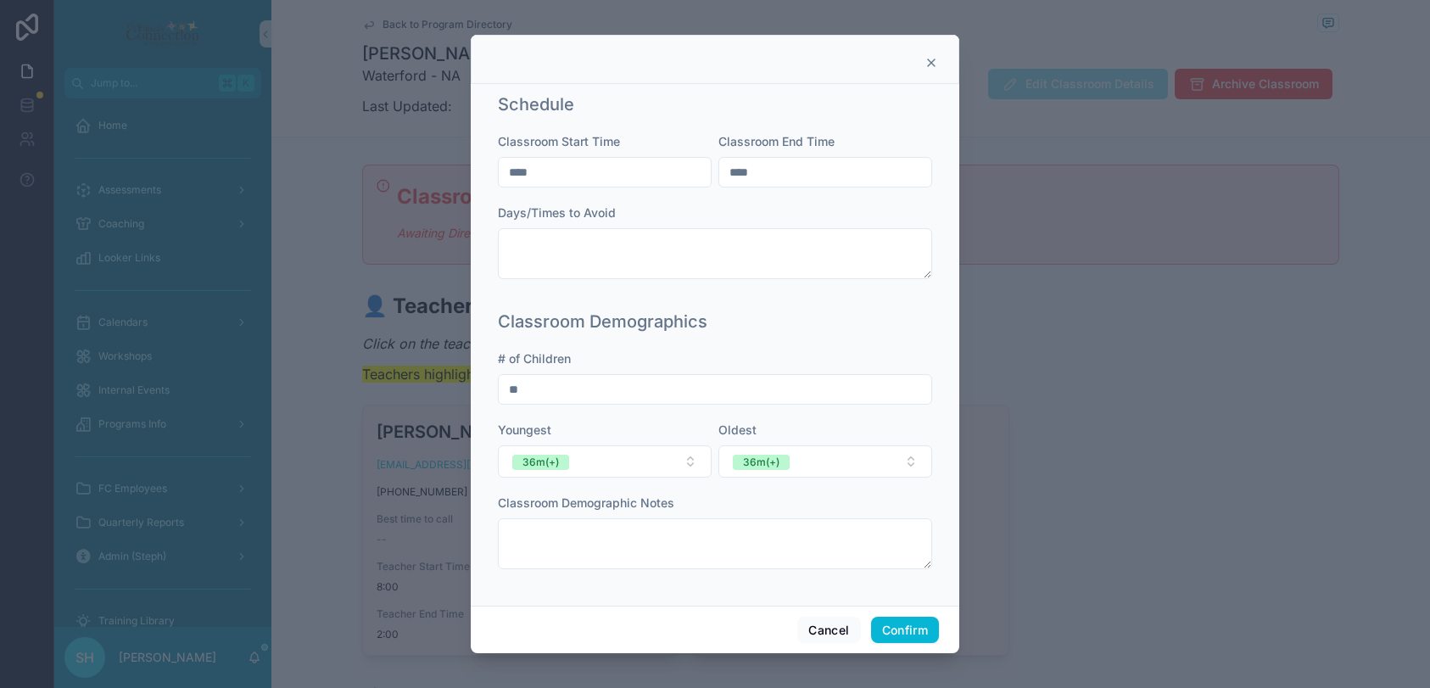
drag, startPoint x: 603, startPoint y: 168, endPoint x: 501, endPoint y: 167, distance: 101.7
click at [501, 167] on input "****" at bounding box center [605, 172] width 212 height 24
type input "*"
click at [758, 175] on input "****" at bounding box center [825, 172] width 212 height 24
type input "*"
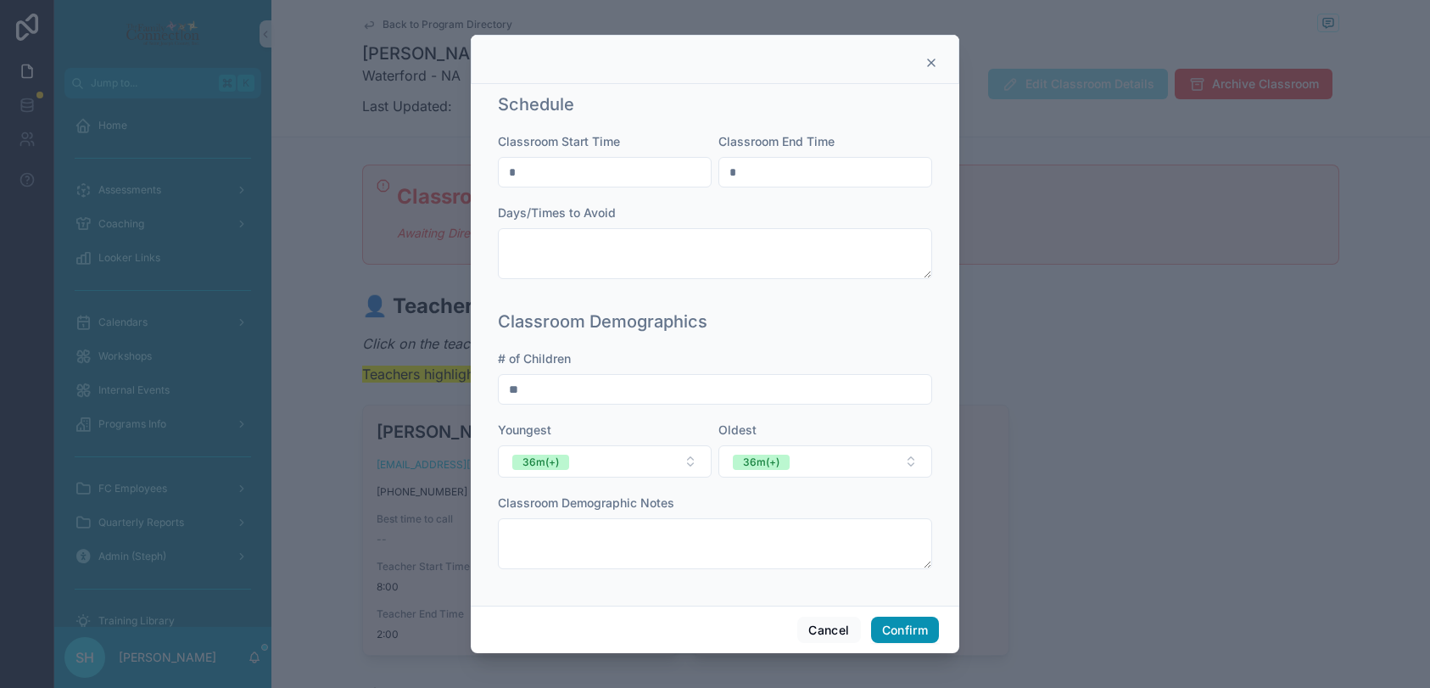
click at [902, 627] on button "Confirm" at bounding box center [905, 629] width 68 height 27
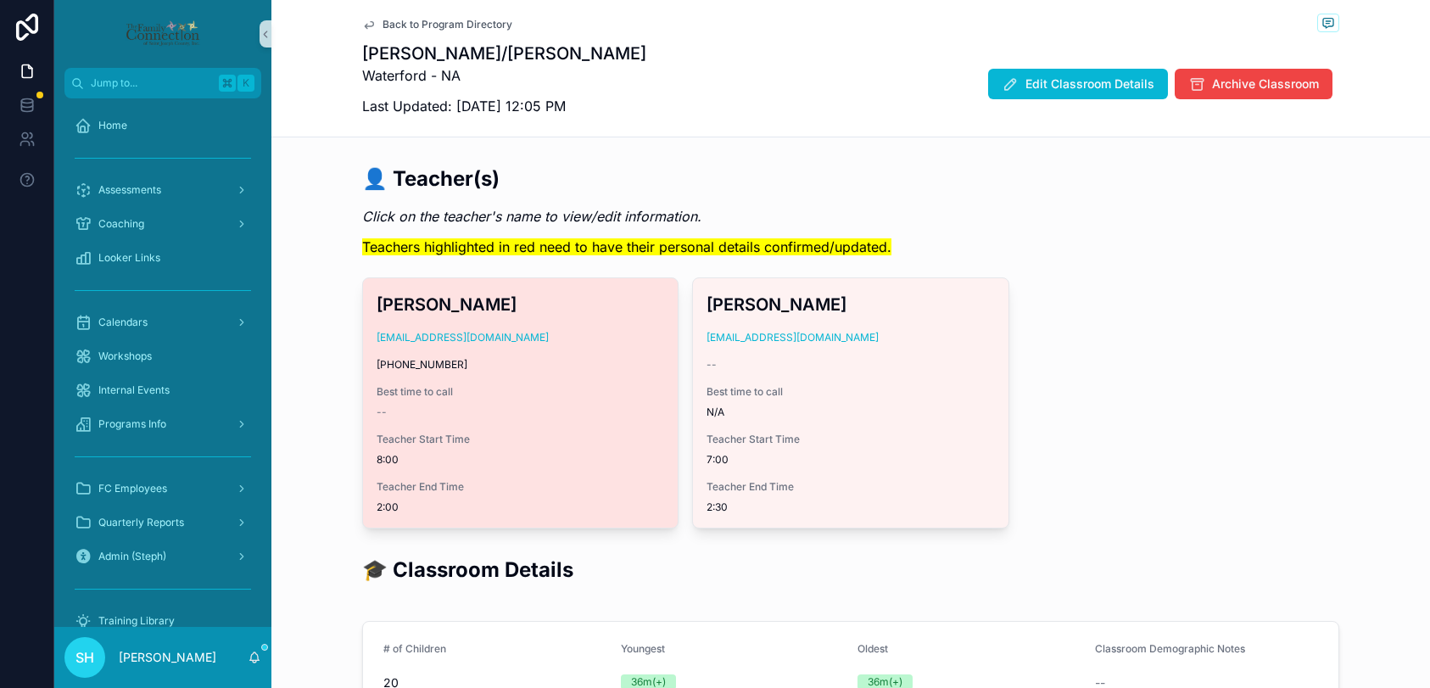
click at [586, 385] on span "Best time to call" at bounding box center [519, 392] width 287 height 14
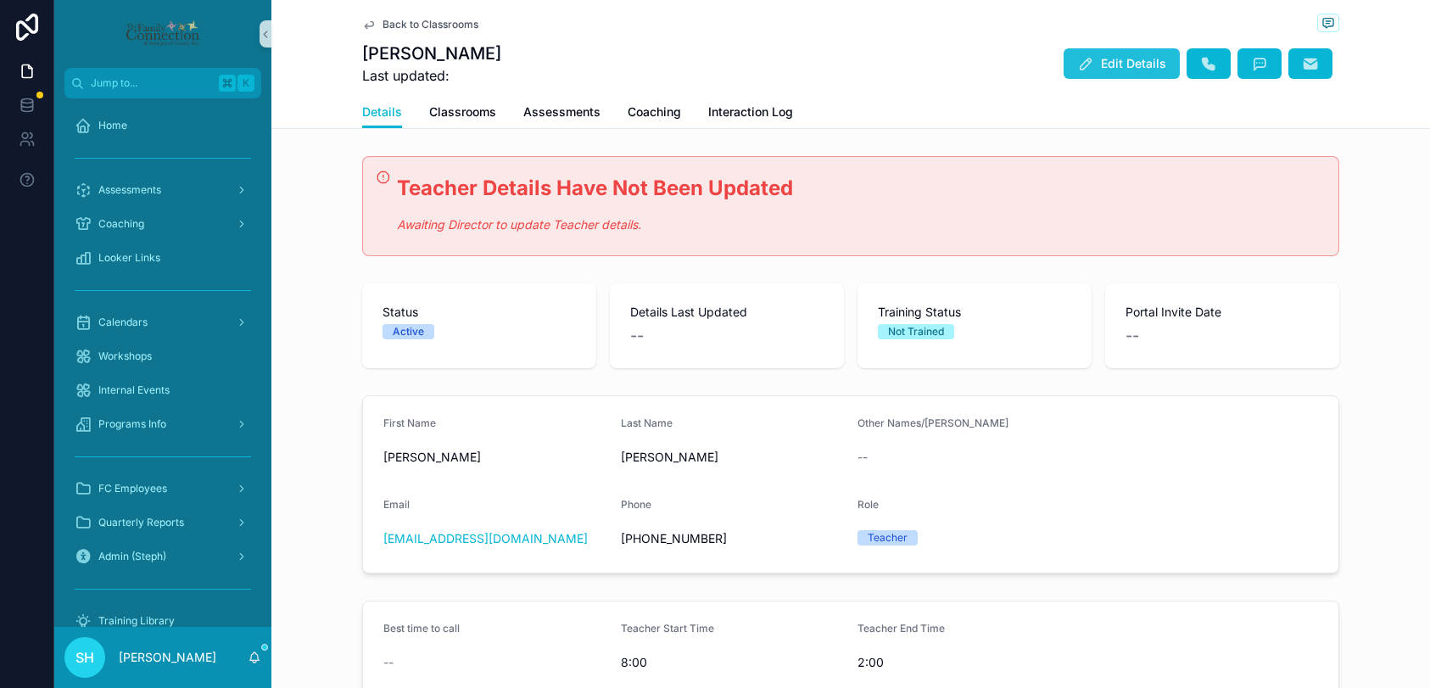
click at [1101, 60] on button "Edit Details" at bounding box center [1121, 63] width 116 height 31
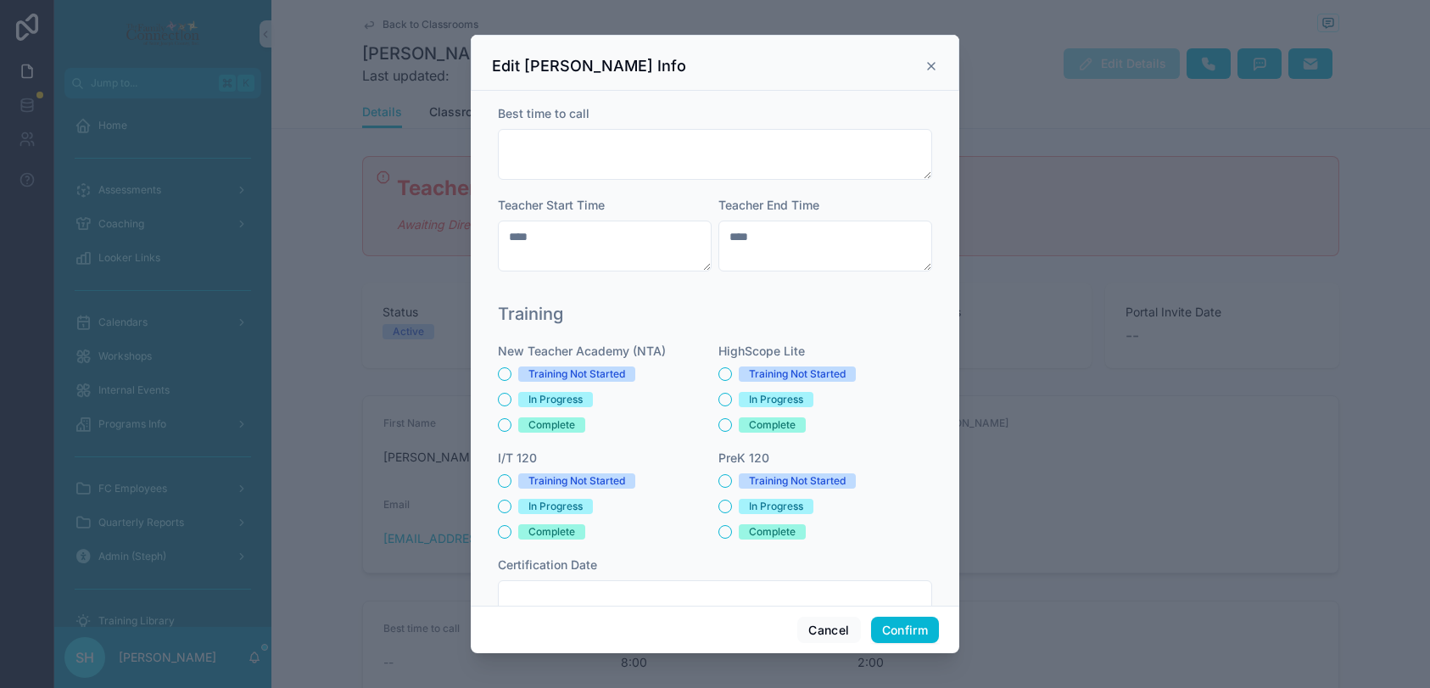
scroll to position [433, 0]
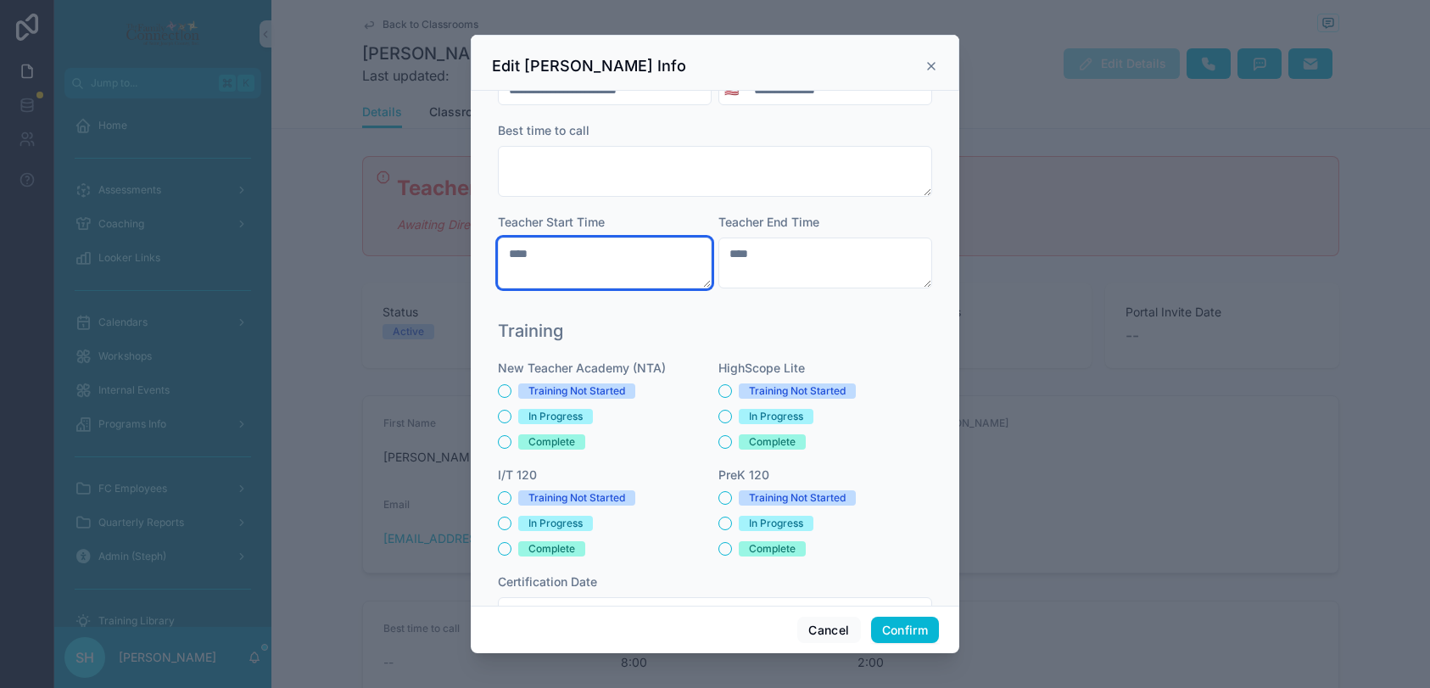
click at [552, 258] on textarea "****" at bounding box center [605, 262] width 214 height 51
drag, startPoint x: 552, startPoint y: 258, endPoint x: 490, endPoint y: 257, distance: 61.9
click at [491, 257] on div "**********" at bounding box center [715, 157] width 448 height 309
type textarea "****"
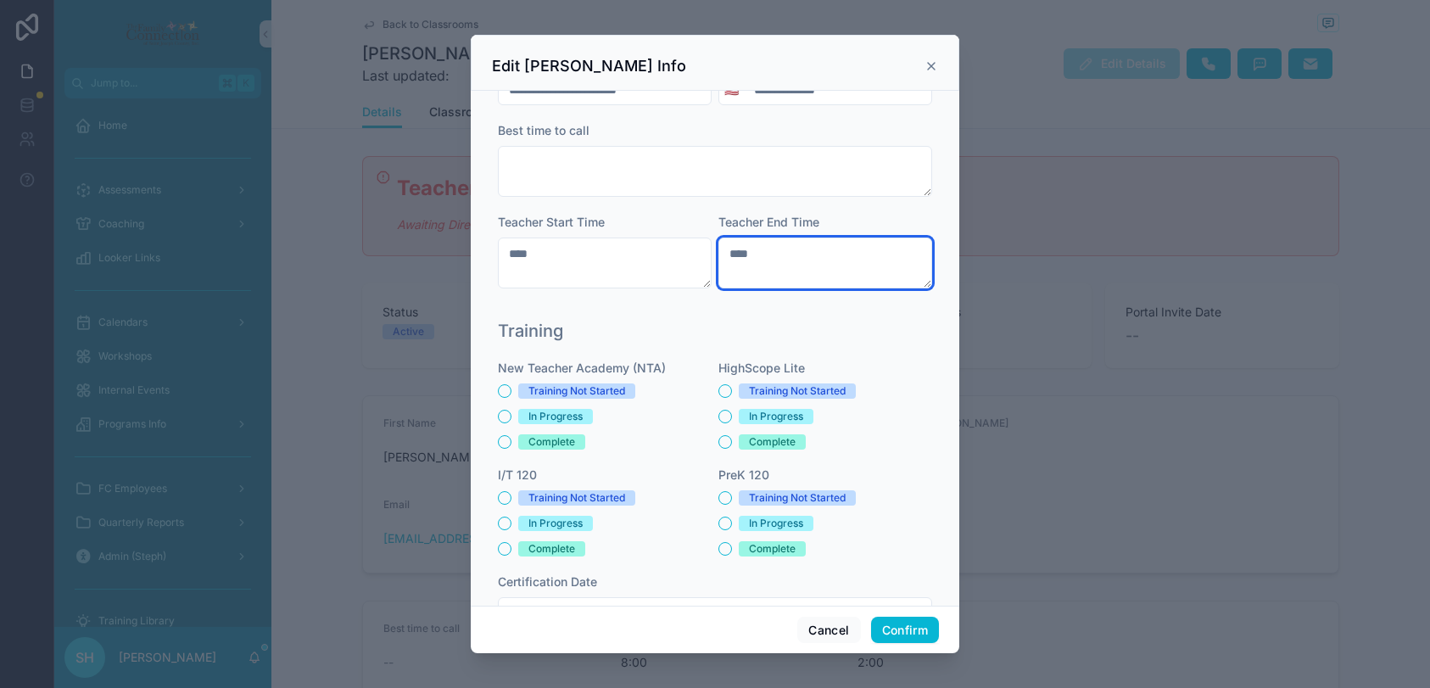
click at [818, 254] on textarea "****" at bounding box center [825, 262] width 214 height 51
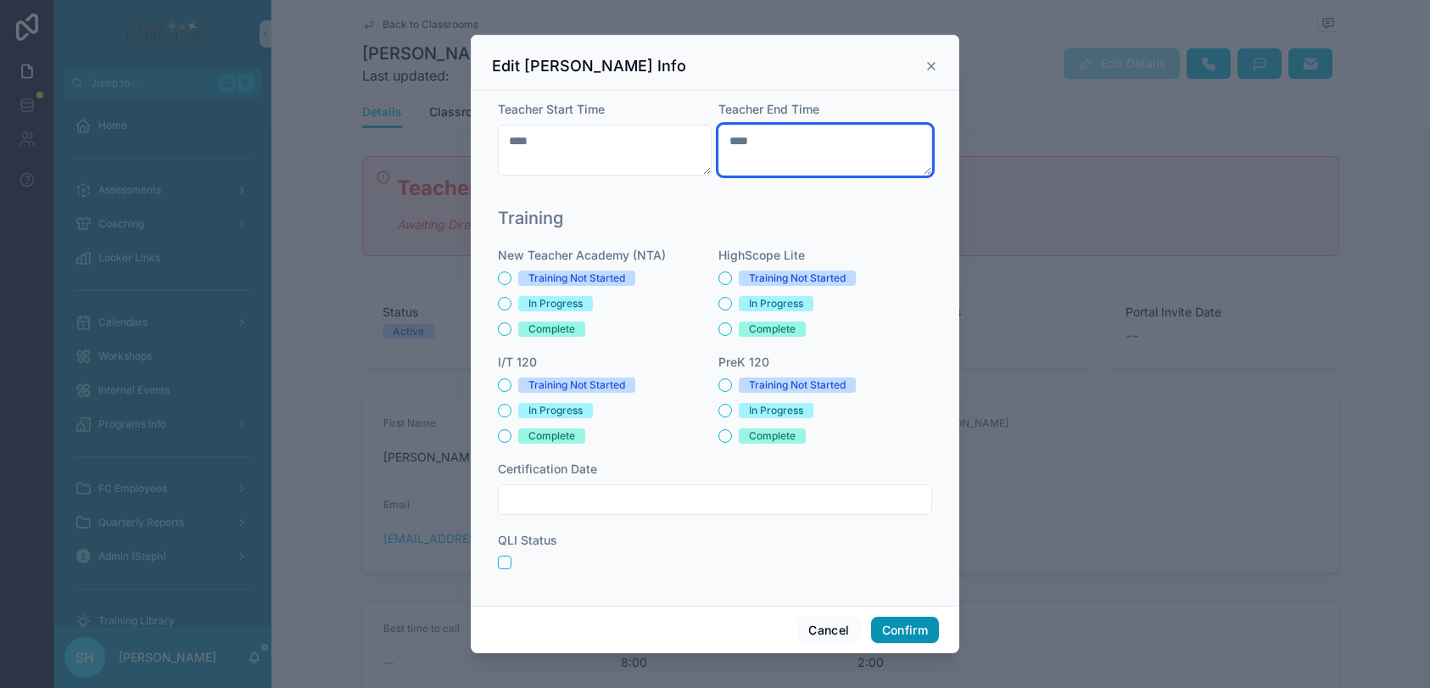
type textarea "****"
click at [901, 624] on button "Confirm" at bounding box center [905, 629] width 68 height 27
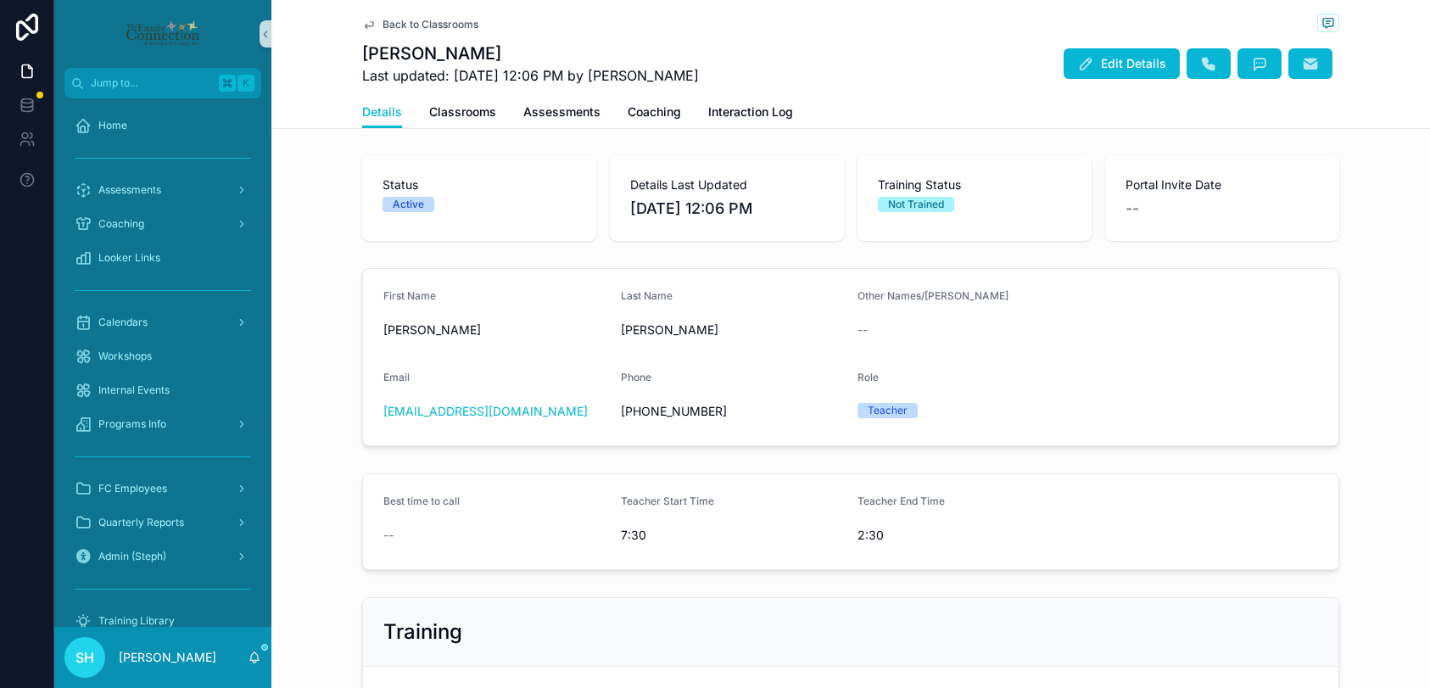
click at [407, 33] on div "Back to Classrooms" at bounding box center [850, 24] width 977 height 21
click at [404, 29] on span "Back to Classrooms" at bounding box center [430, 25] width 96 height 14
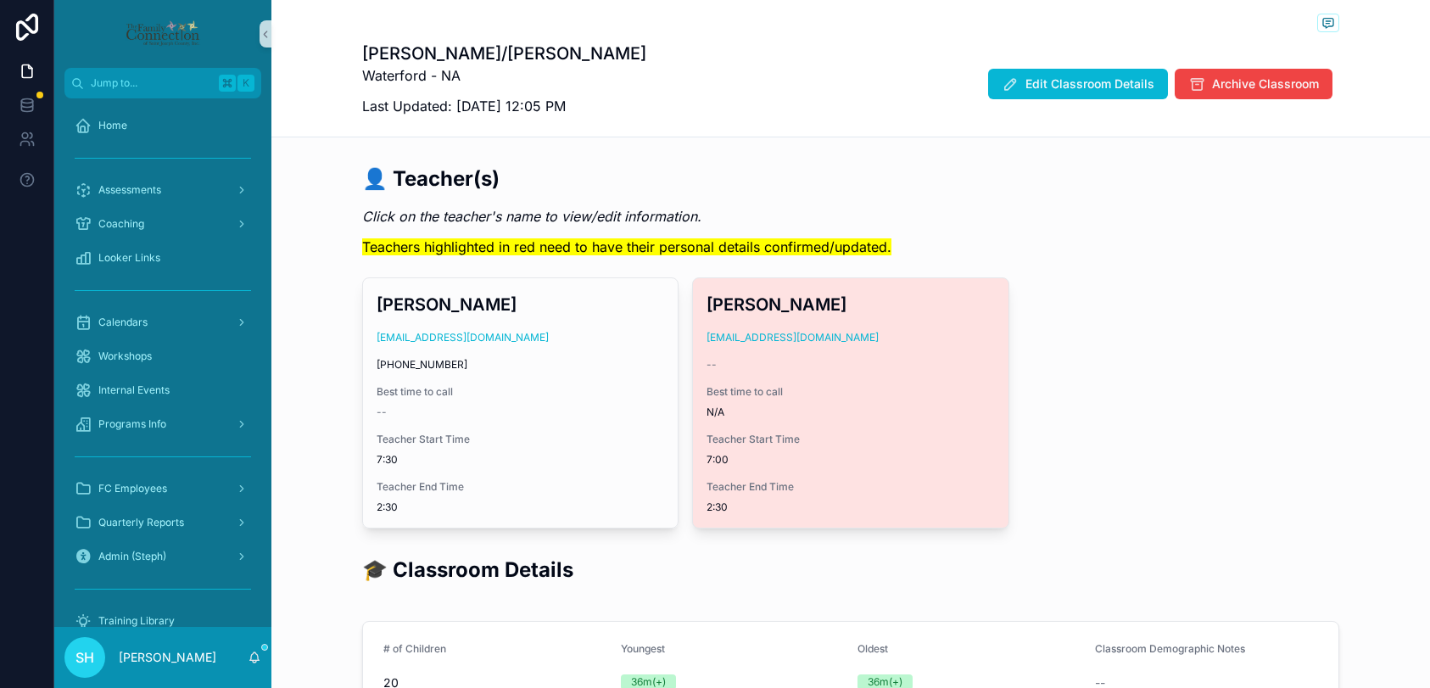
click at [816, 365] on div "--" at bounding box center [849, 365] width 287 height 14
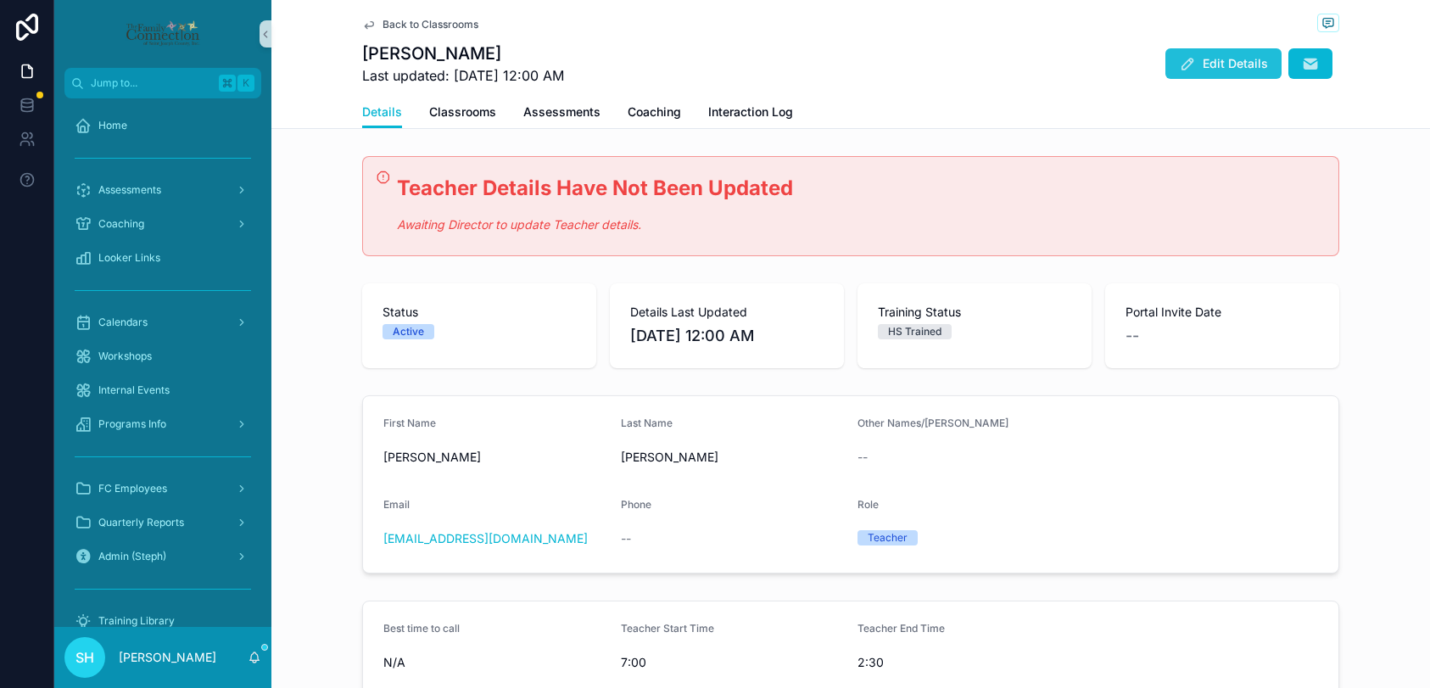
click at [1211, 59] on span "Edit Details" at bounding box center [1234, 63] width 65 height 17
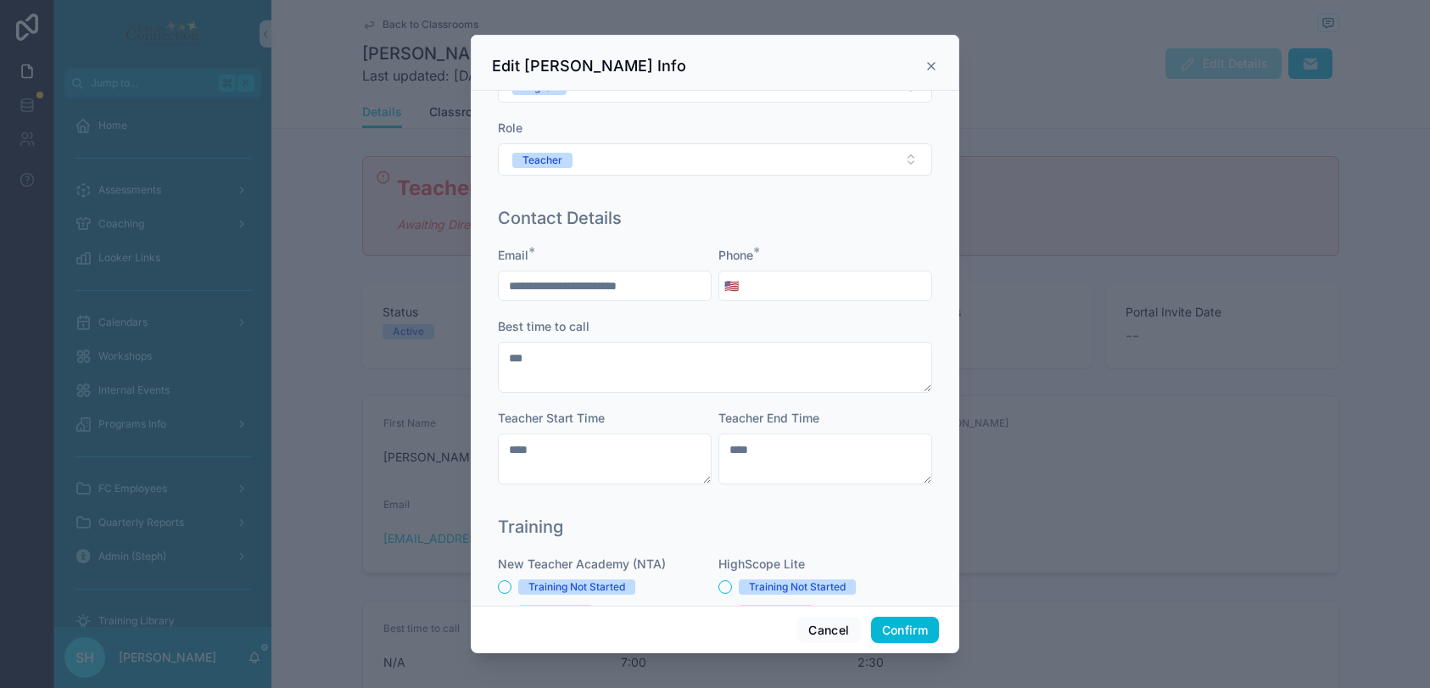
scroll to position [240, 0]
click at [767, 286] on input "tel" at bounding box center [837, 283] width 187 height 24
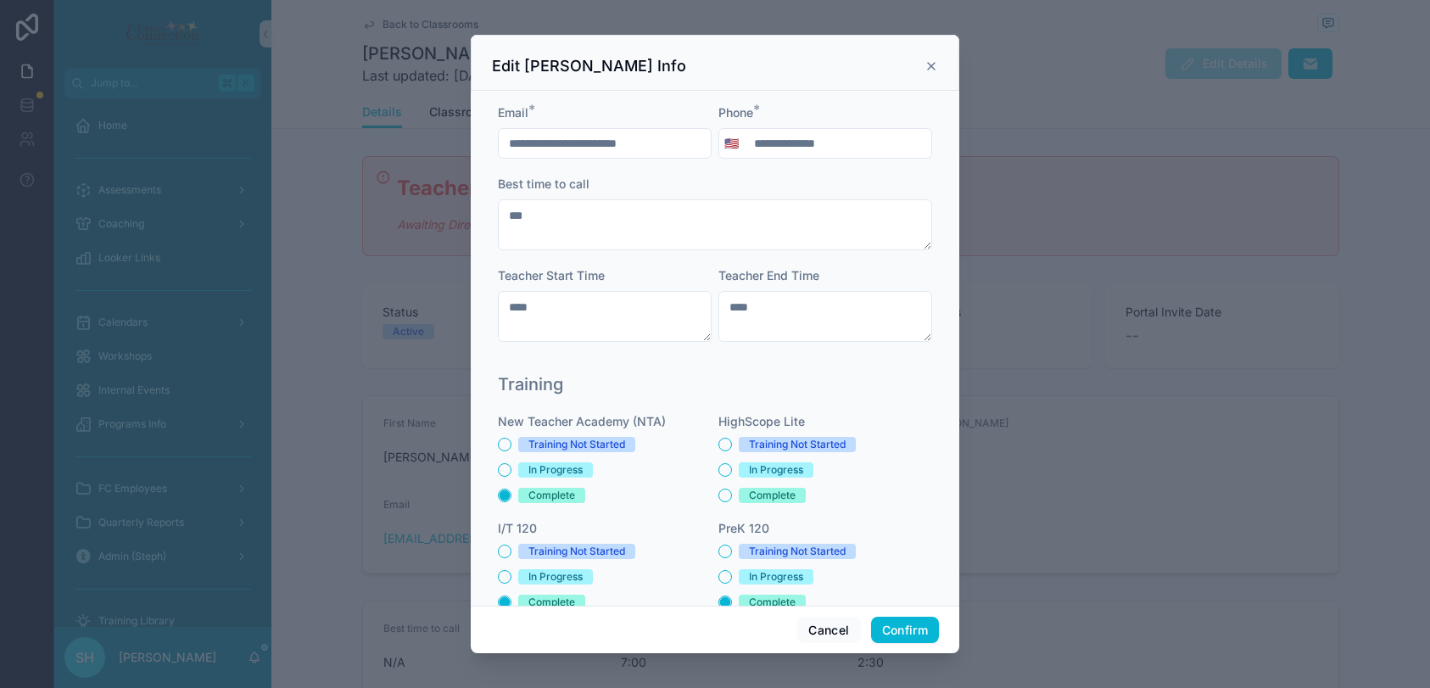
scroll to position [384, 0]
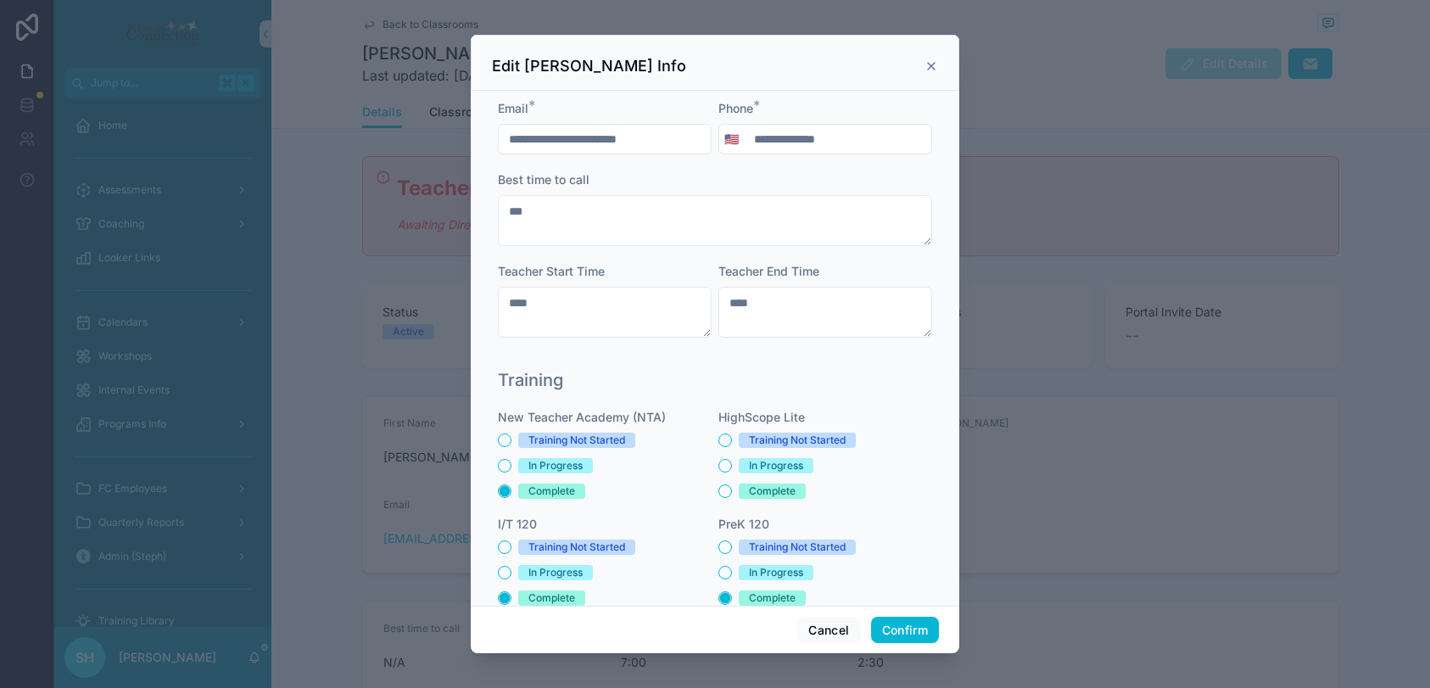
type input "**********"
click at [549, 304] on textarea "****" at bounding box center [605, 312] width 214 height 51
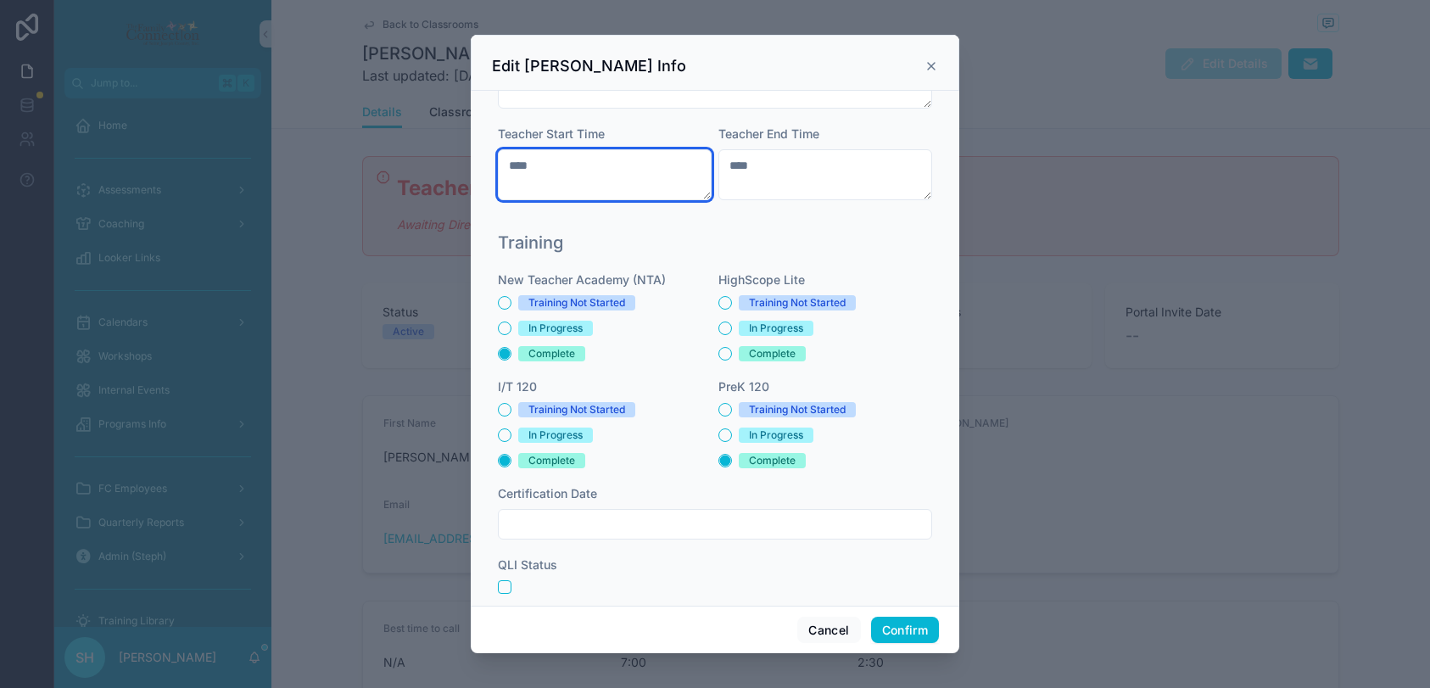
scroll to position [546, 0]
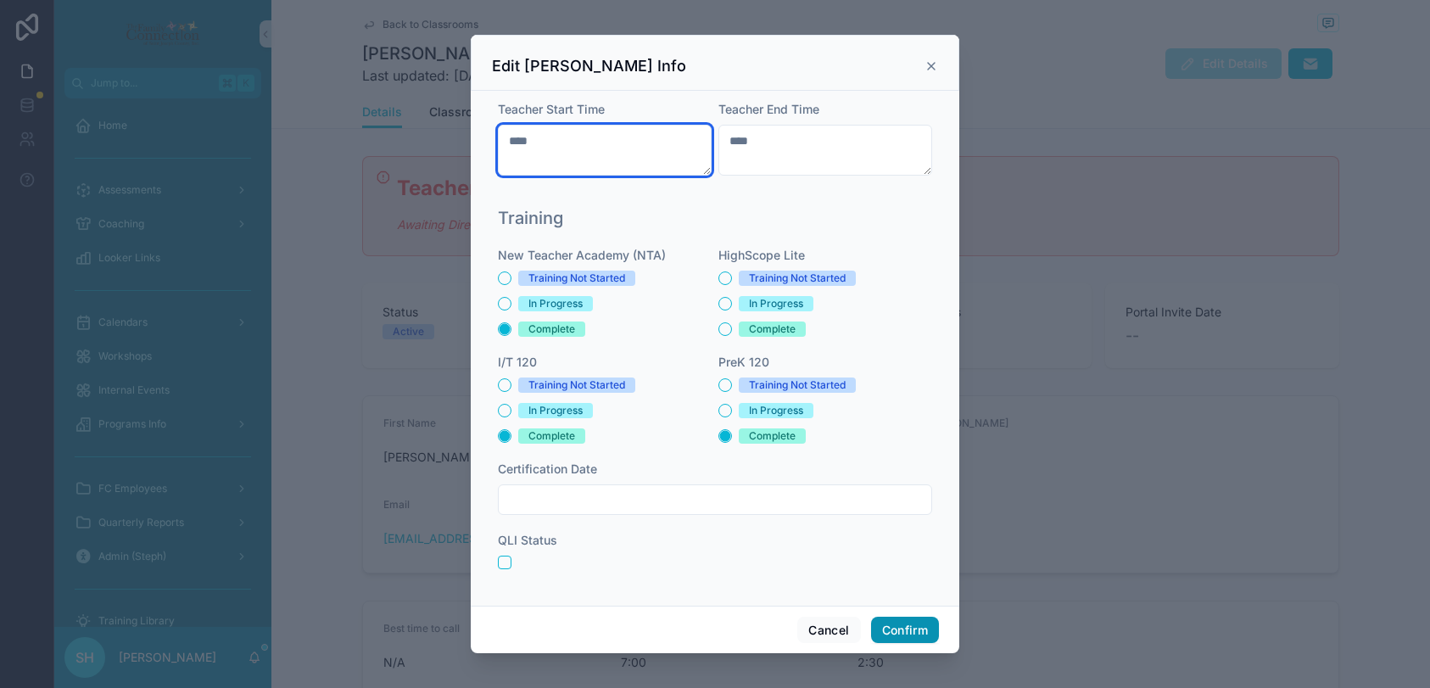
type textarea "****"
click at [904, 625] on button "Confirm" at bounding box center [905, 629] width 68 height 27
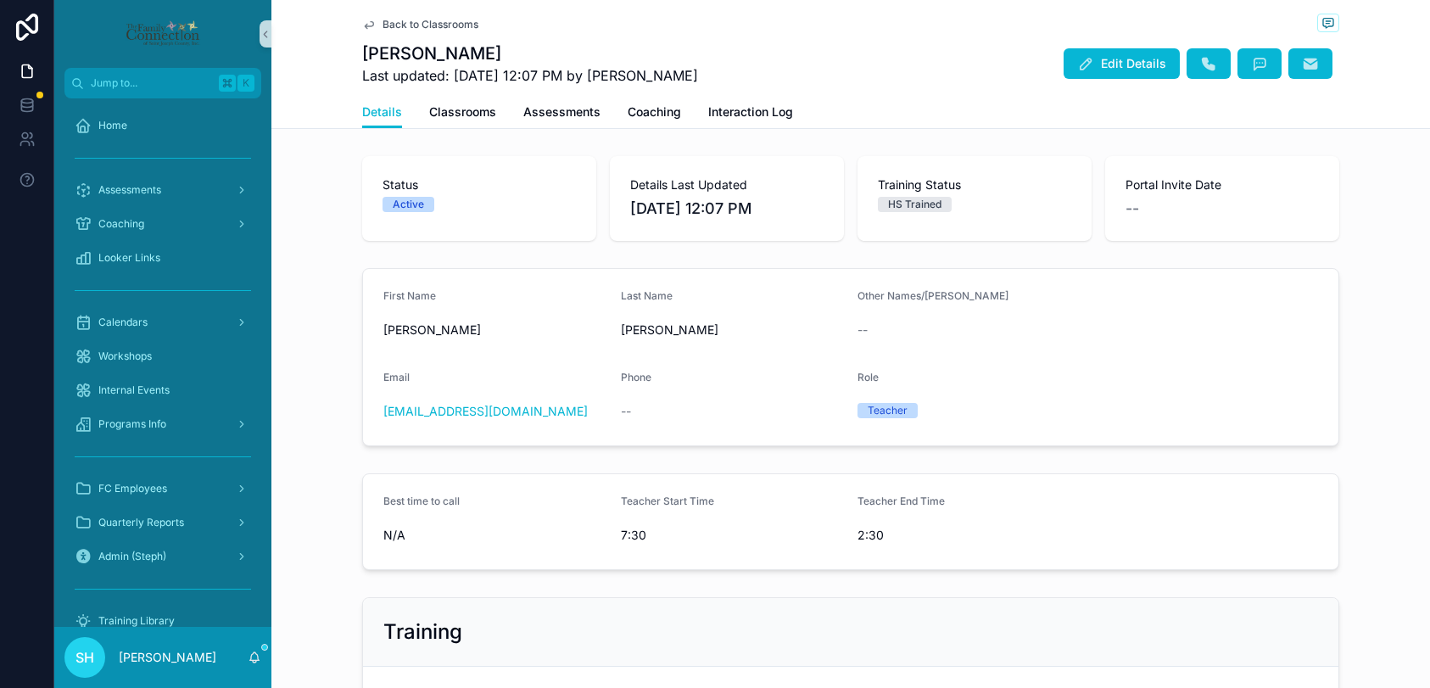
click at [460, 27] on span "Back to Classrooms" at bounding box center [430, 25] width 96 height 14
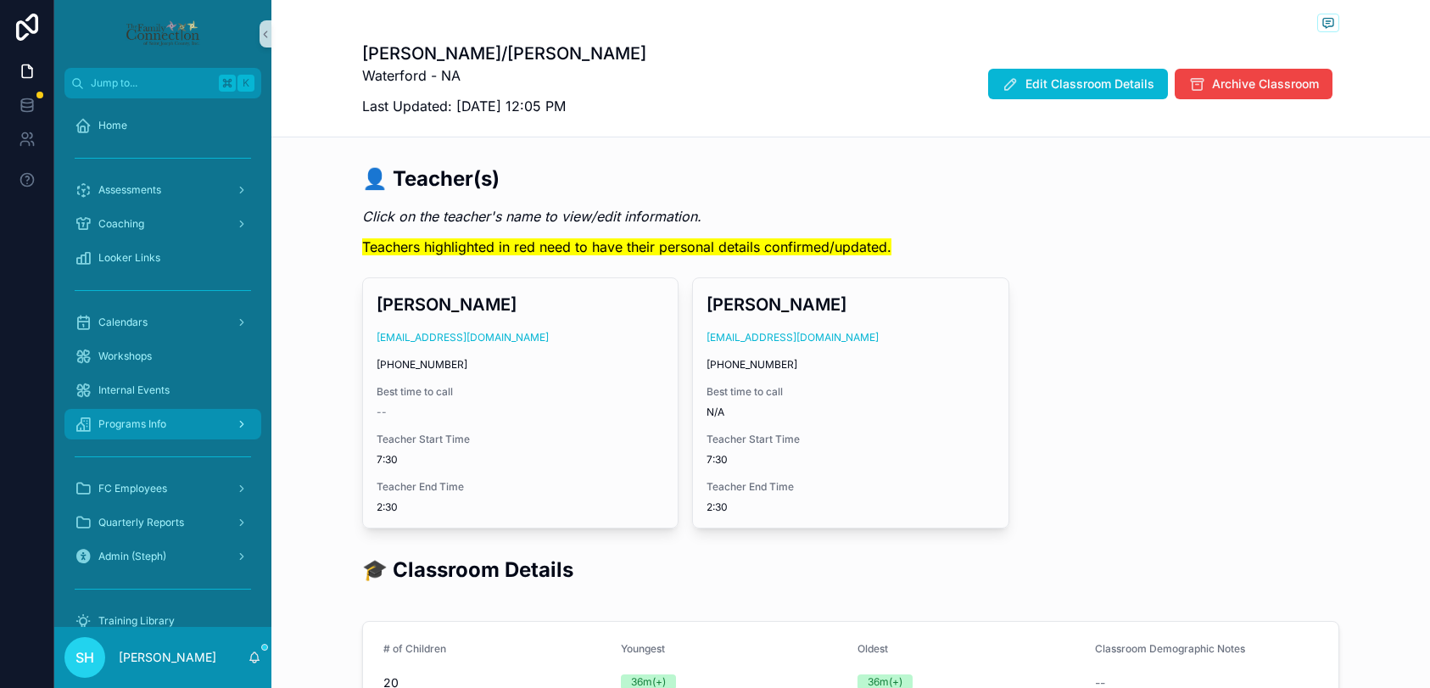
click at [140, 425] on span "Programs Info" at bounding box center [132, 424] width 68 height 14
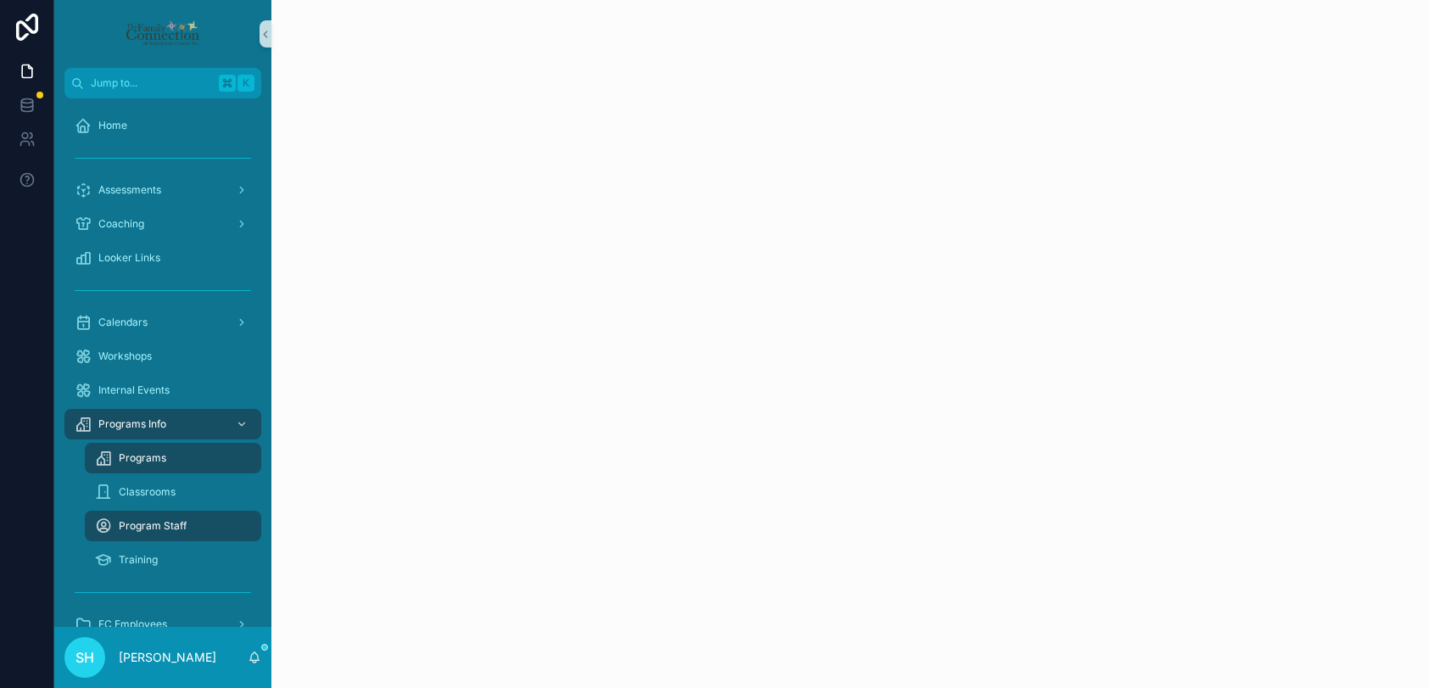
click at [137, 458] on span "Programs" at bounding box center [142, 458] width 47 height 14
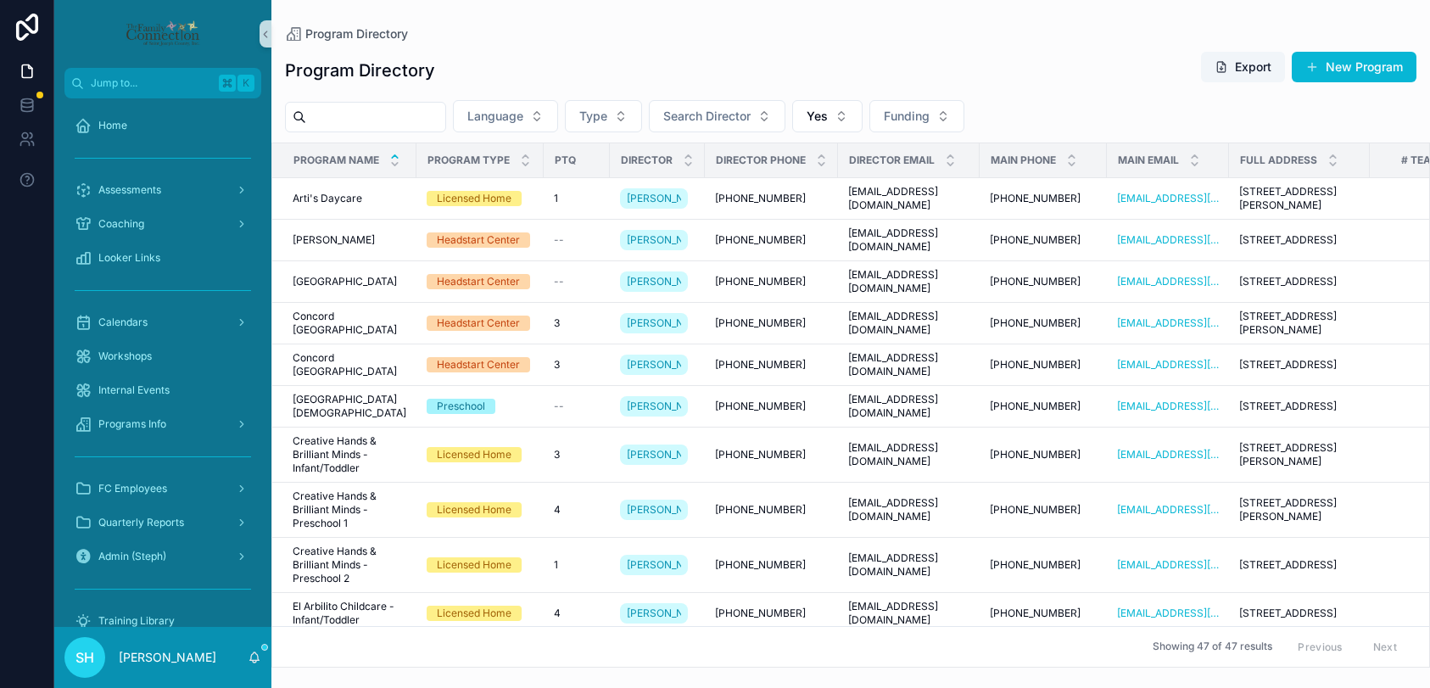
click at [408, 119] on input "scrollable content" at bounding box center [375, 117] width 139 height 24
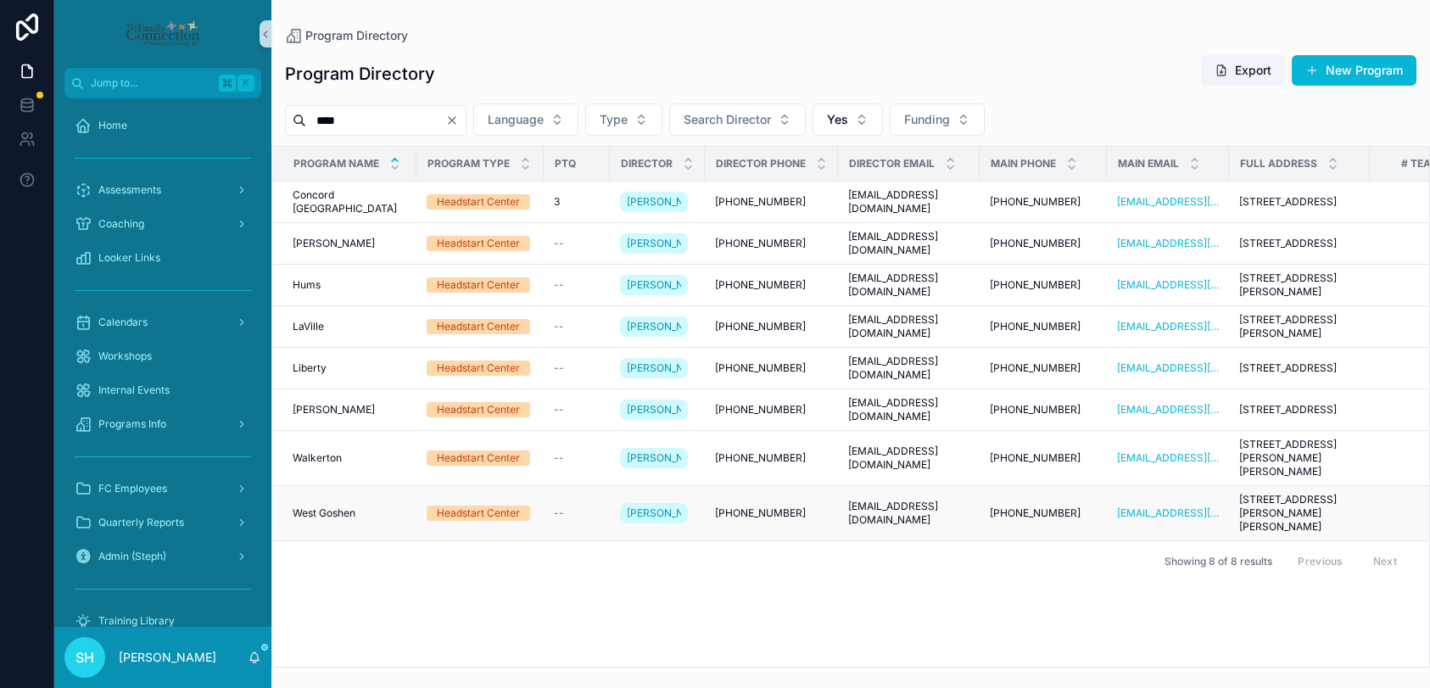
type input "****"
click at [331, 520] on span "West Goshen" at bounding box center [324, 513] width 63 height 14
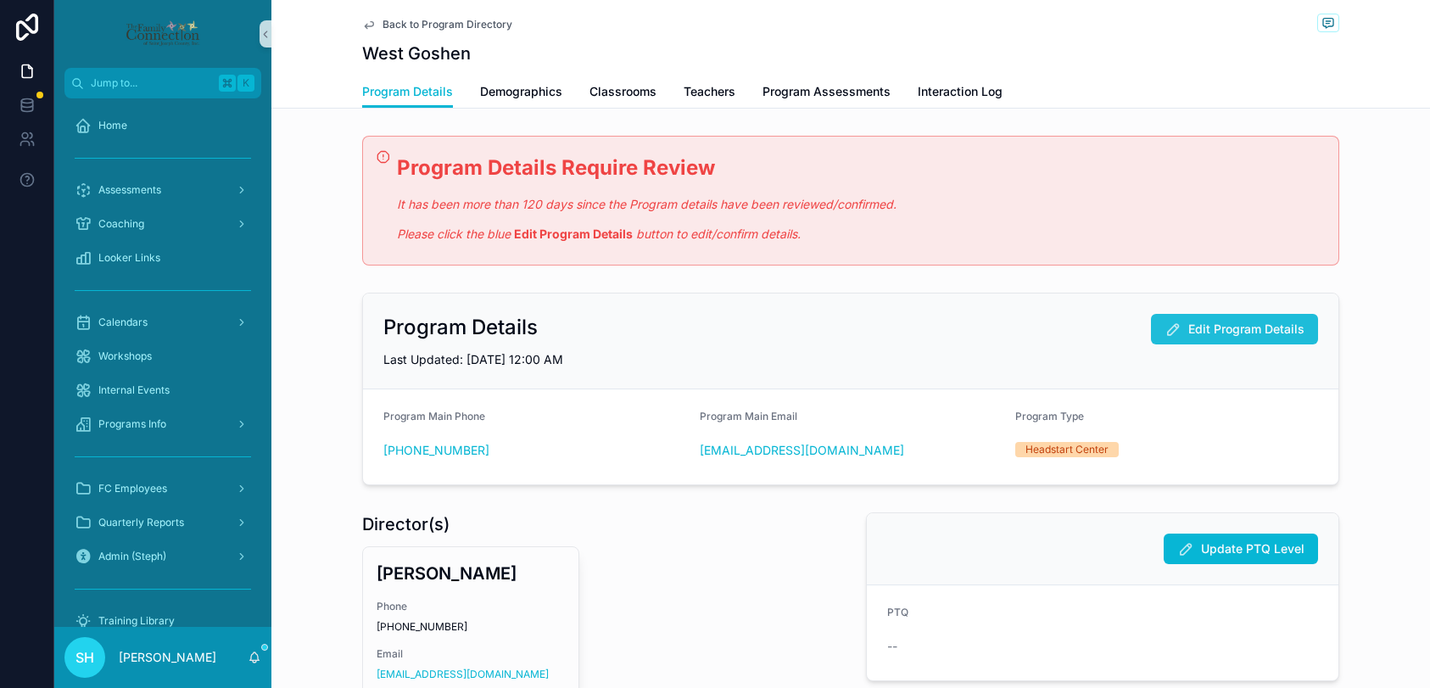
click at [1254, 328] on span "Edit Program Details" at bounding box center [1246, 328] width 116 height 17
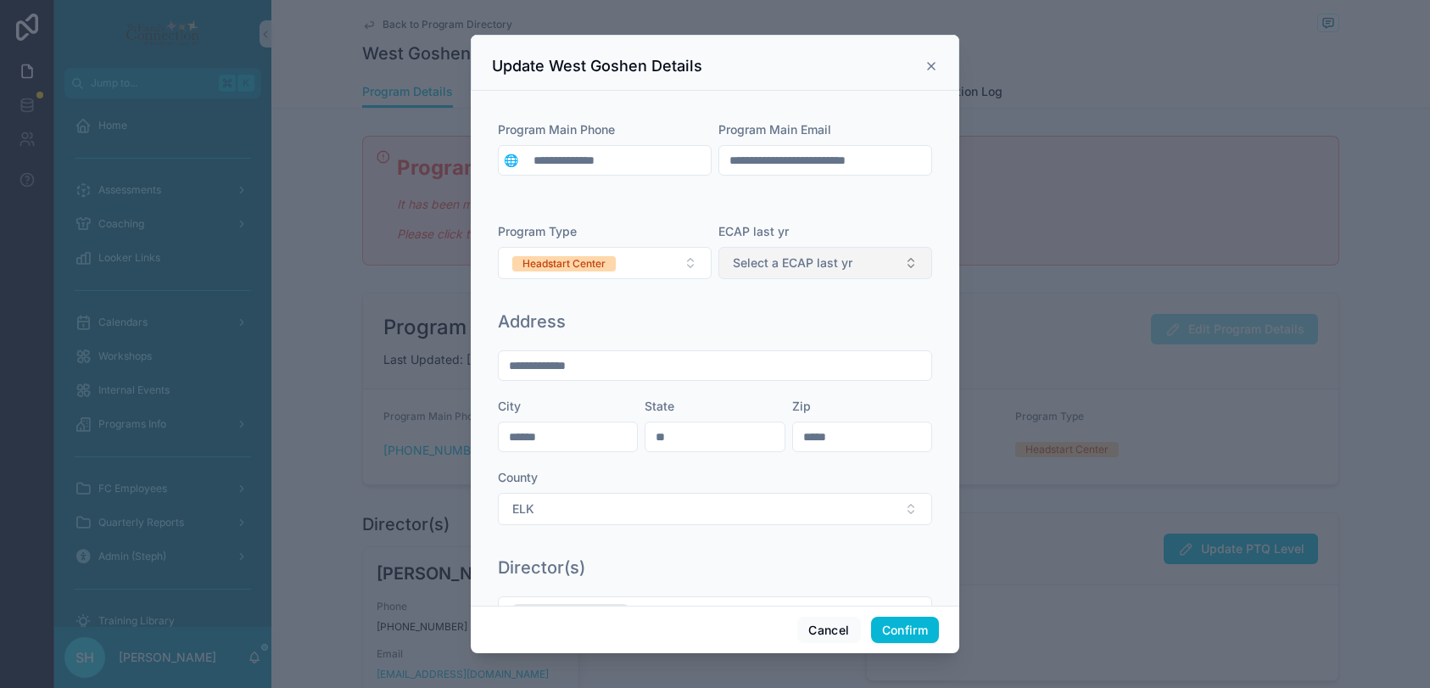
click at [814, 266] on span "Select a ECAP last yr" at bounding box center [793, 262] width 120 height 17
click at [750, 359] on div "YES" at bounding box center [749, 355] width 20 height 15
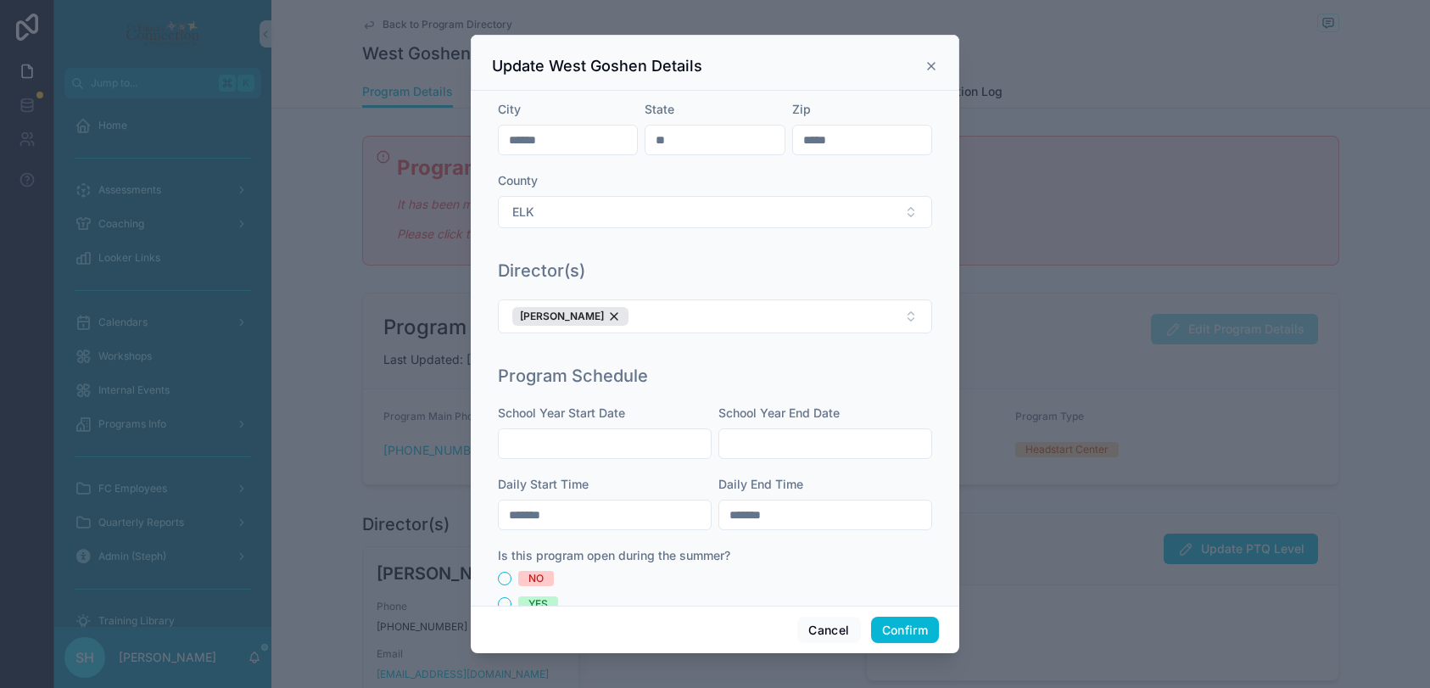
scroll to position [300, 0]
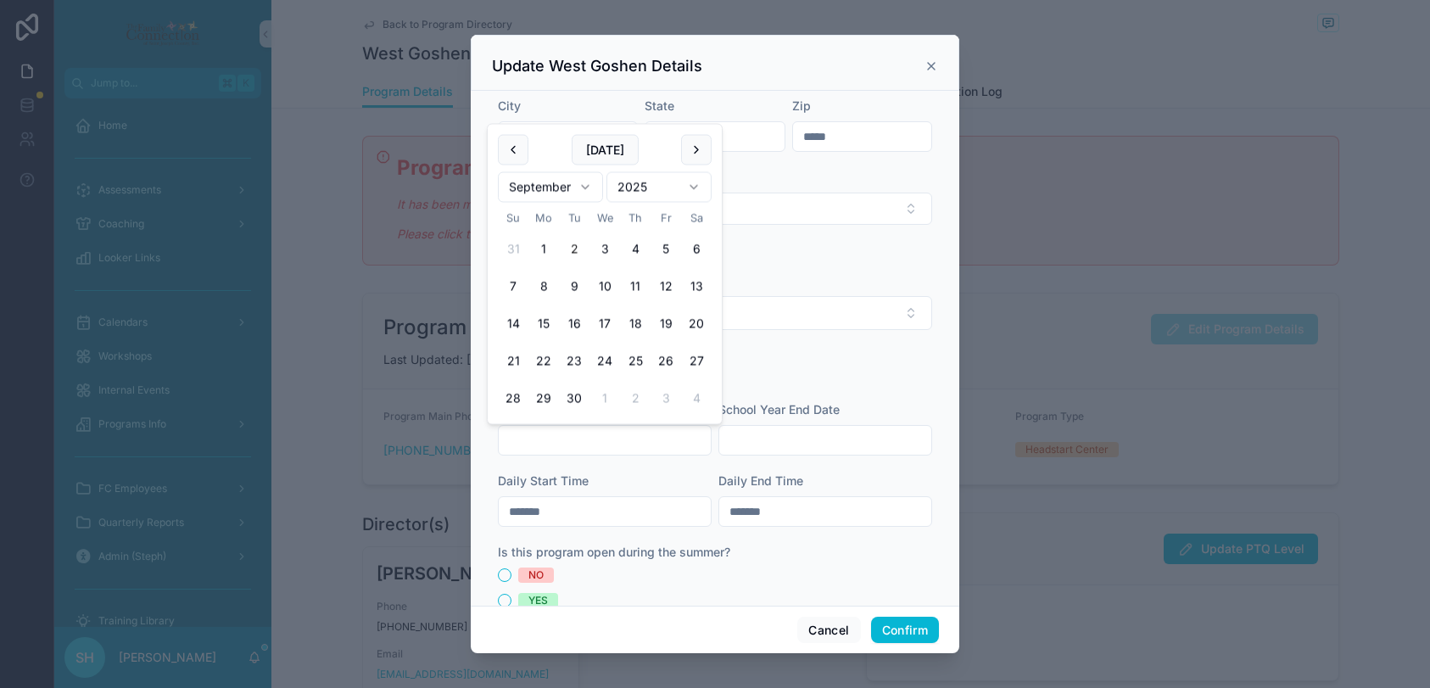
click at [629, 436] on input "text" at bounding box center [605, 440] width 212 height 24
click at [582, 185] on html "Jump to... K Home Assessments Coaching Looker Links Calendars Workshops Interna…" at bounding box center [715, 344] width 1430 height 688
click at [572, 315] on button "19" at bounding box center [574, 324] width 31 height 31
type input "*********"
click at [772, 170] on div "County" at bounding box center [715, 177] width 434 height 17
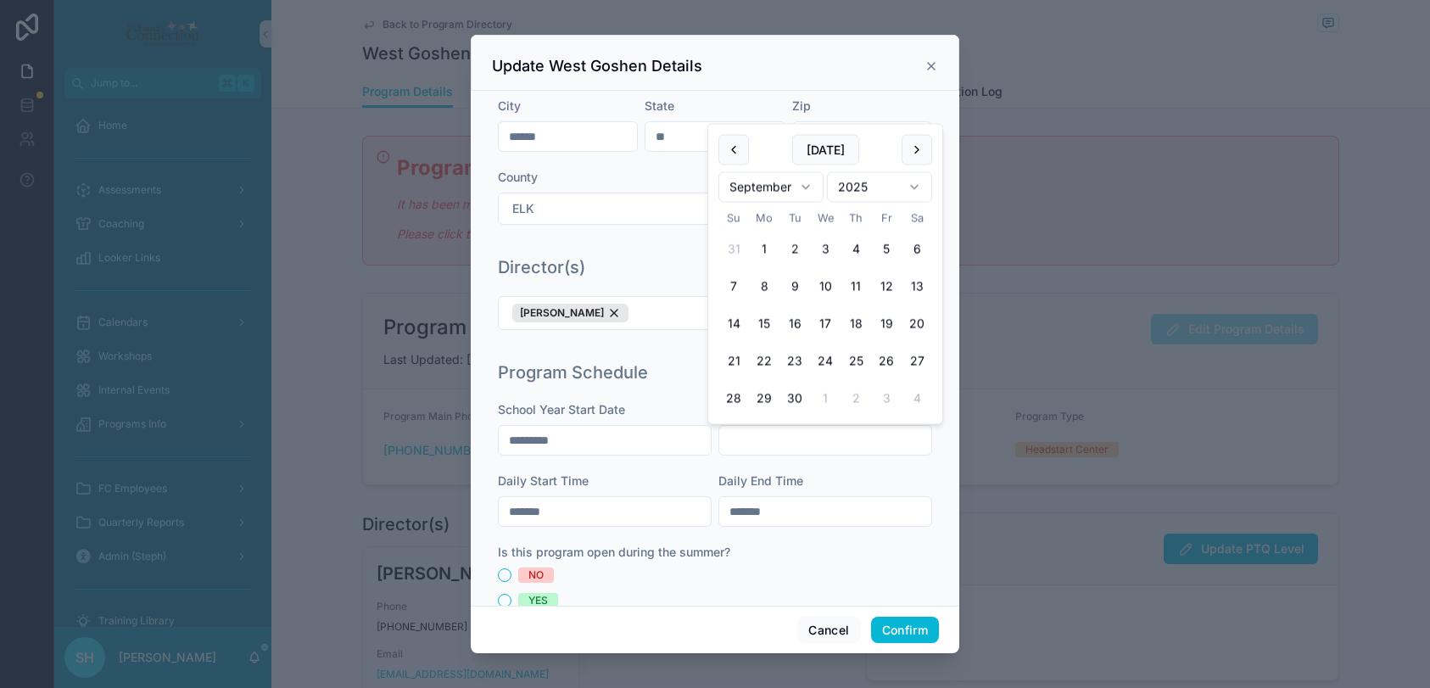
click at [767, 436] on input "text" at bounding box center [825, 440] width 212 height 24
click at [808, 187] on html "Jump to... K Home Assessments Coaching Looker Links Calendars Workshops Interna…" at bounding box center [715, 344] width 1430 height 688
click at [918, 182] on html "Jump to... K Home Assessments Coaching Looker Links Calendars Workshops Interna…" at bounding box center [715, 344] width 1430 height 688
click at [794, 326] on button "19" at bounding box center [794, 324] width 31 height 31
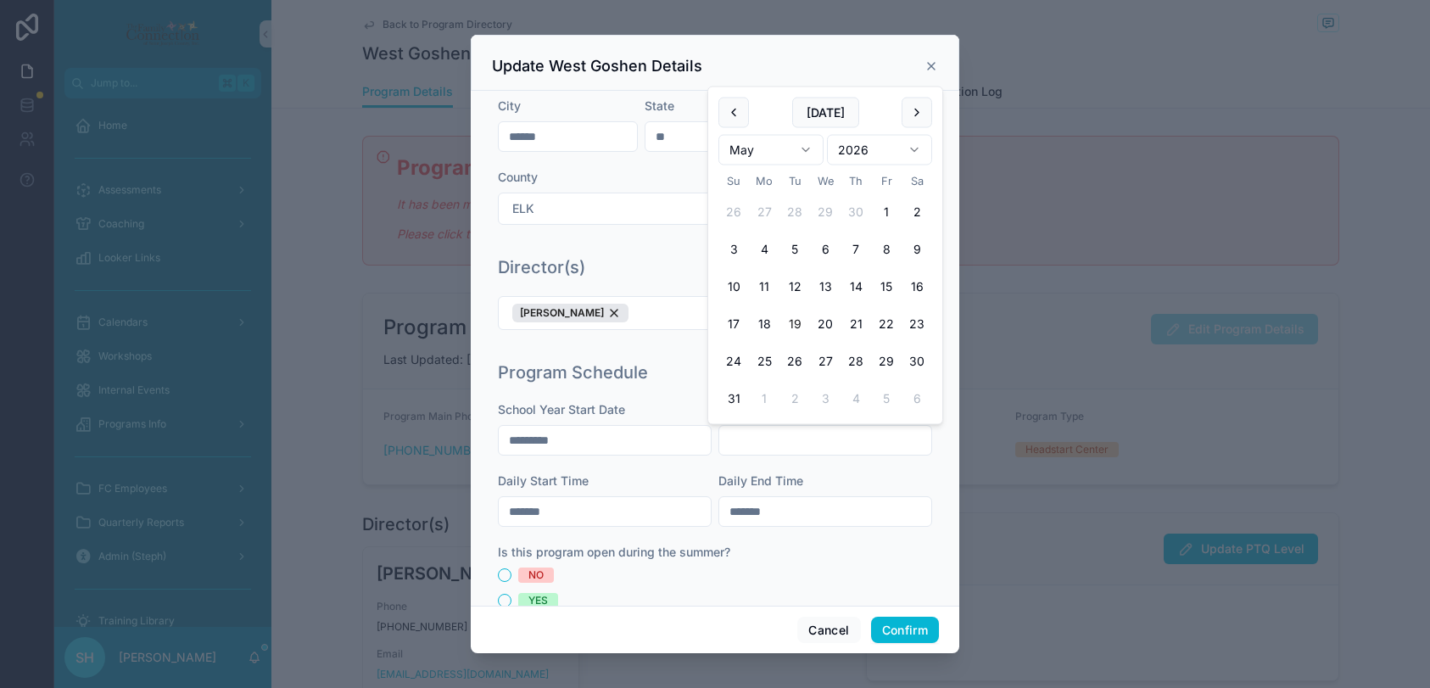
type input "*********"
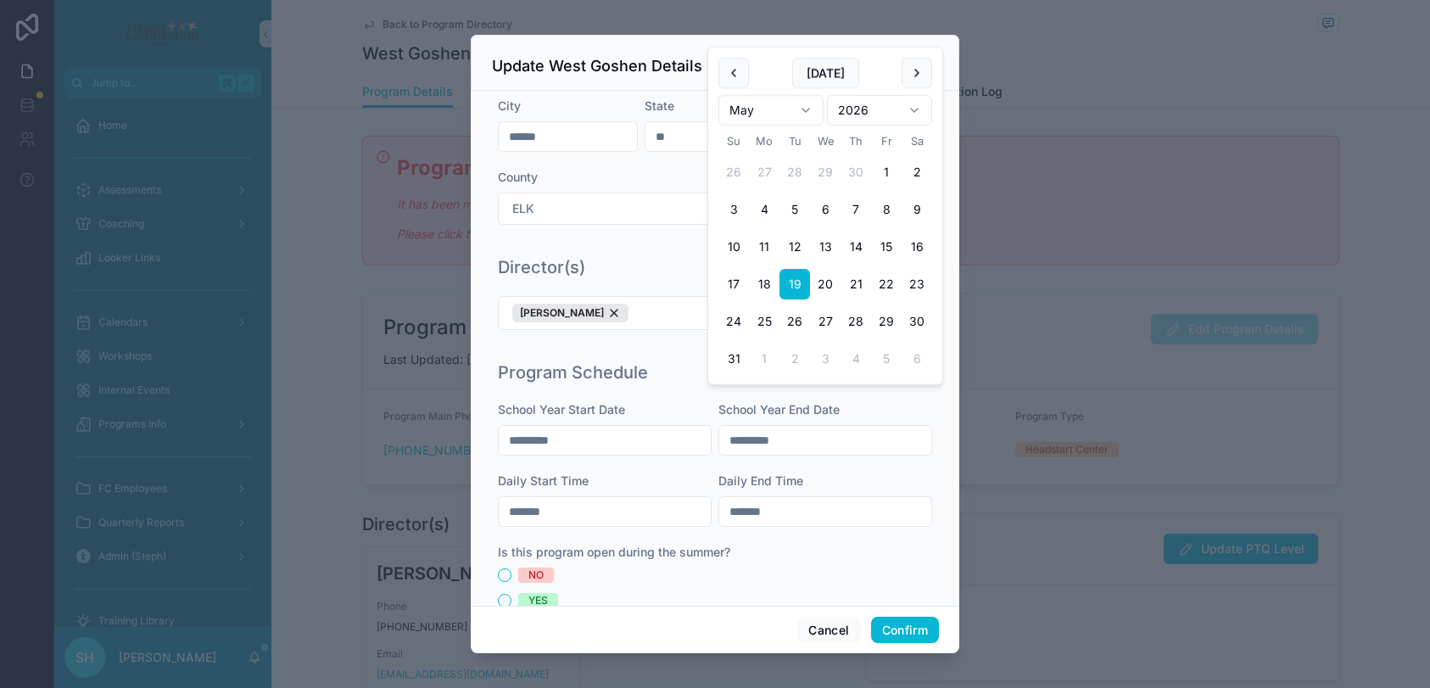
scroll to position [339, 0]
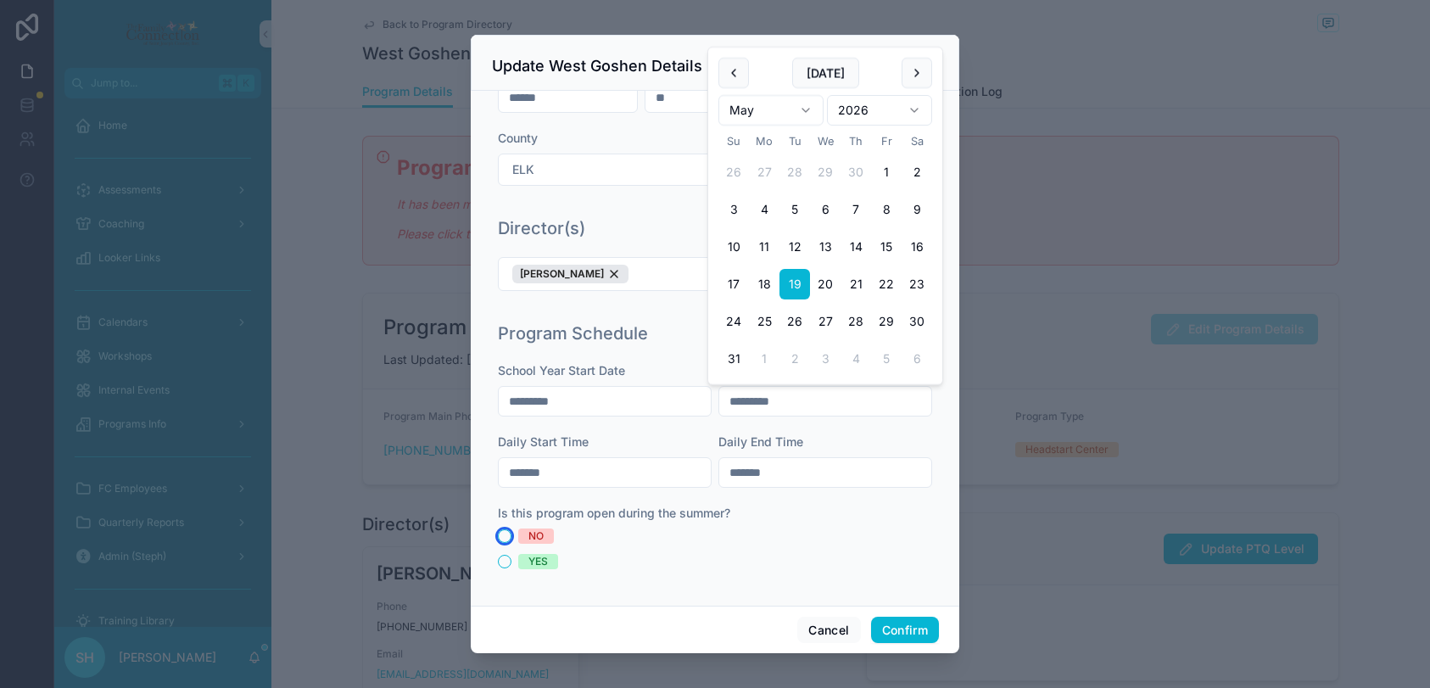
click at [499, 538] on button "NO" at bounding box center [505, 536] width 14 height 14
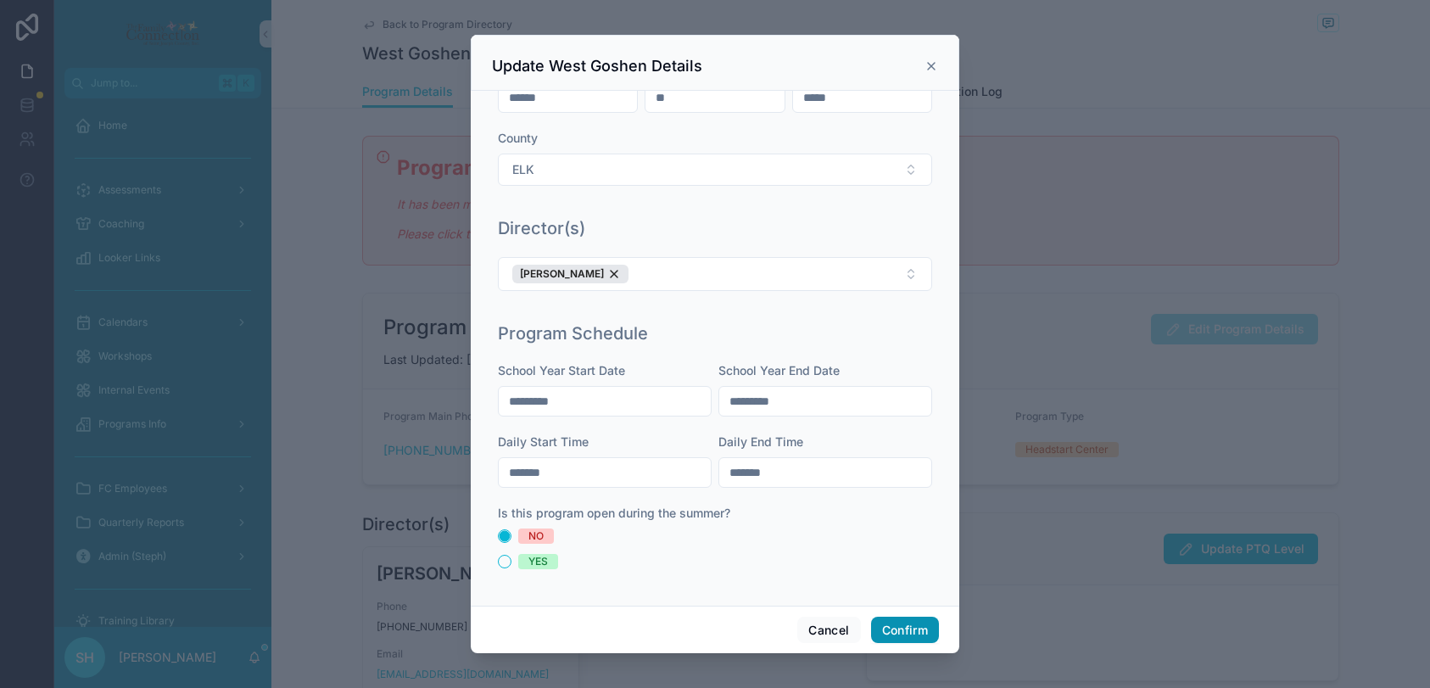
click at [918, 626] on button "Confirm" at bounding box center [905, 629] width 68 height 27
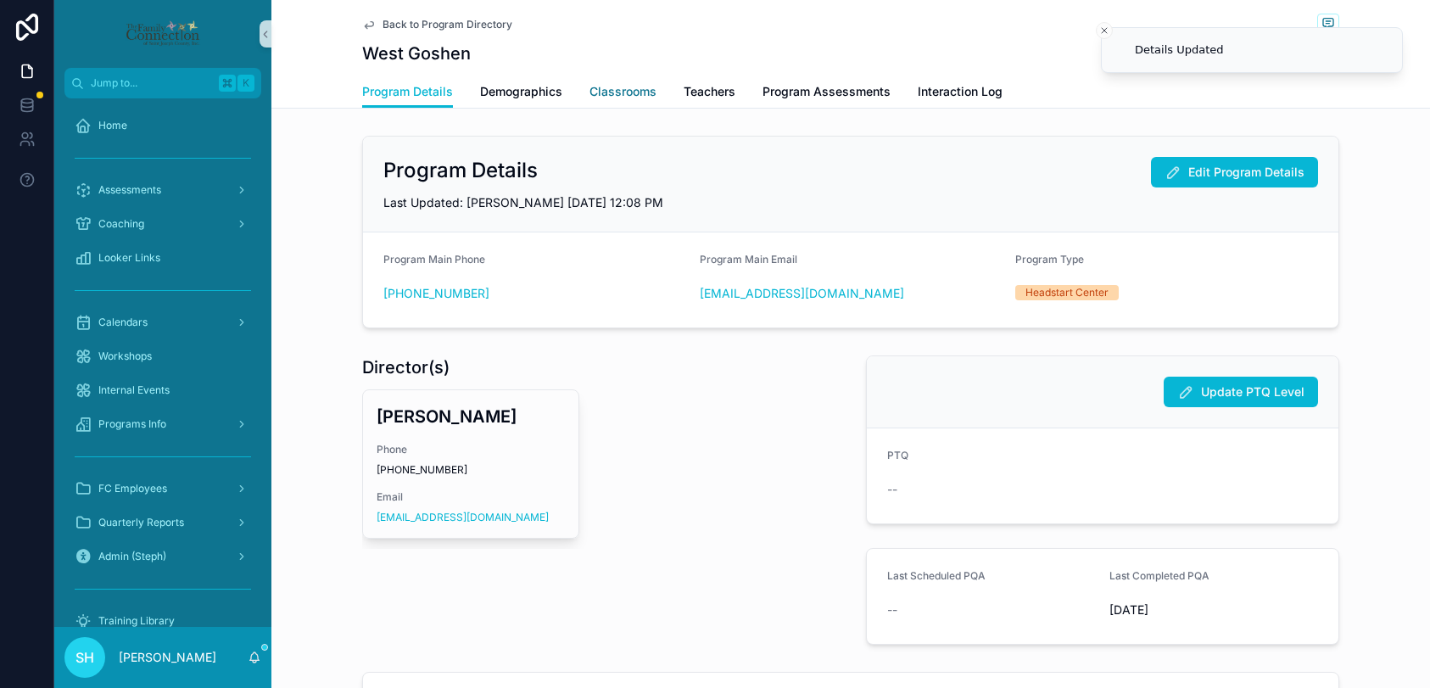
click at [605, 95] on span "Classrooms" at bounding box center [622, 91] width 67 height 17
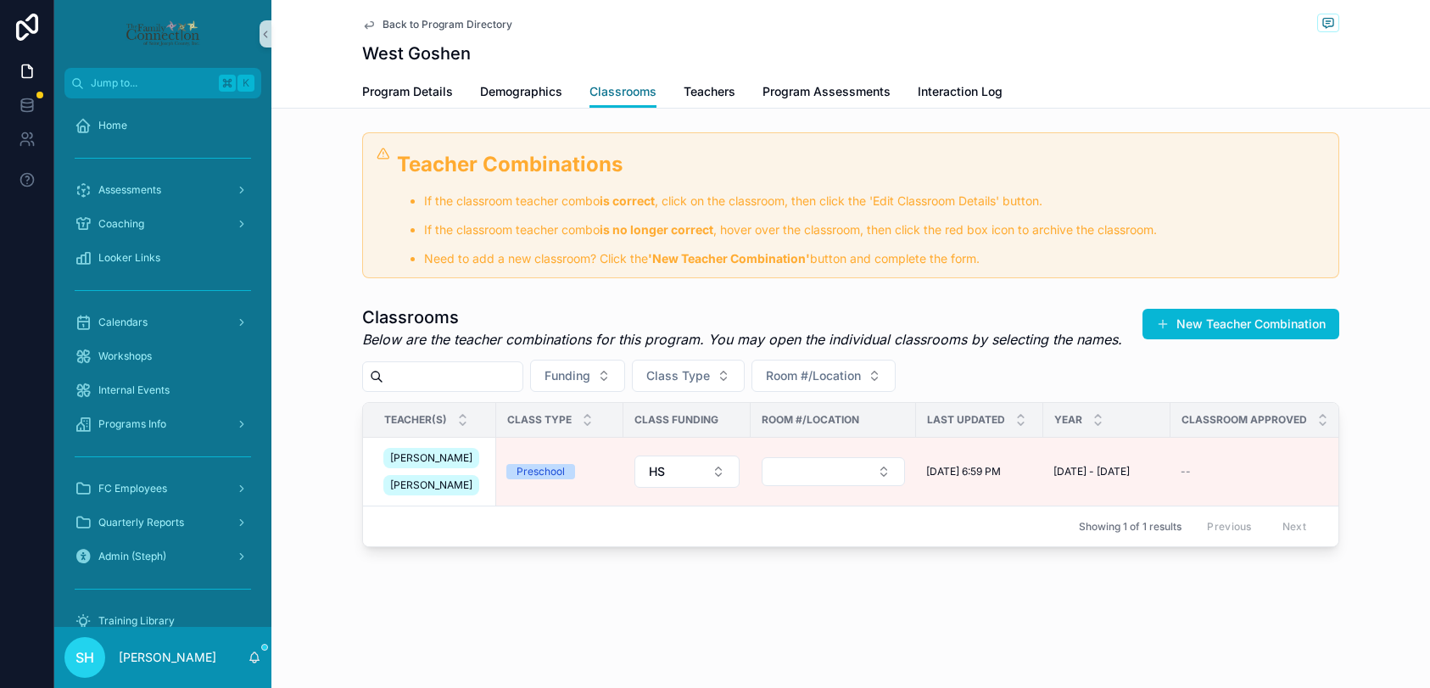
scroll to position [189, 0]
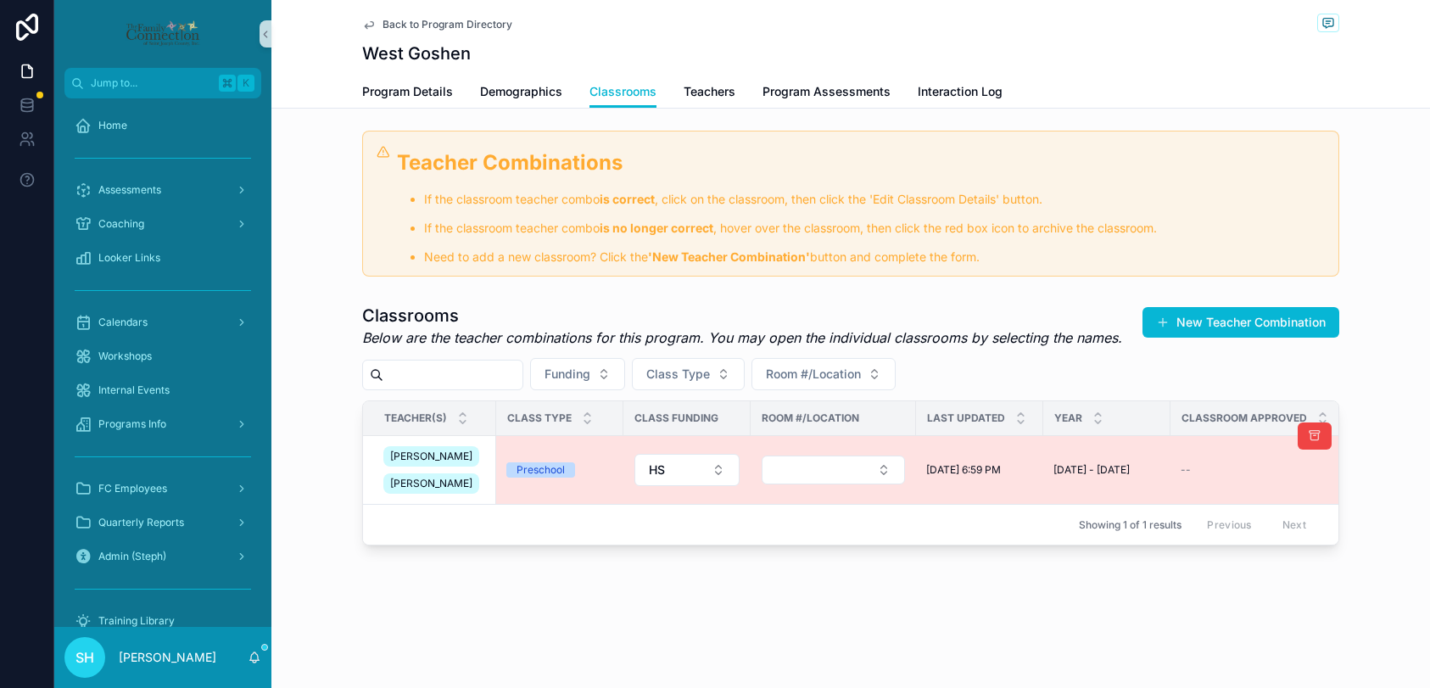
click at [469, 470] on div "[PERSON_NAME] [PERSON_NAME]" at bounding box center [434, 470] width 103 height 54
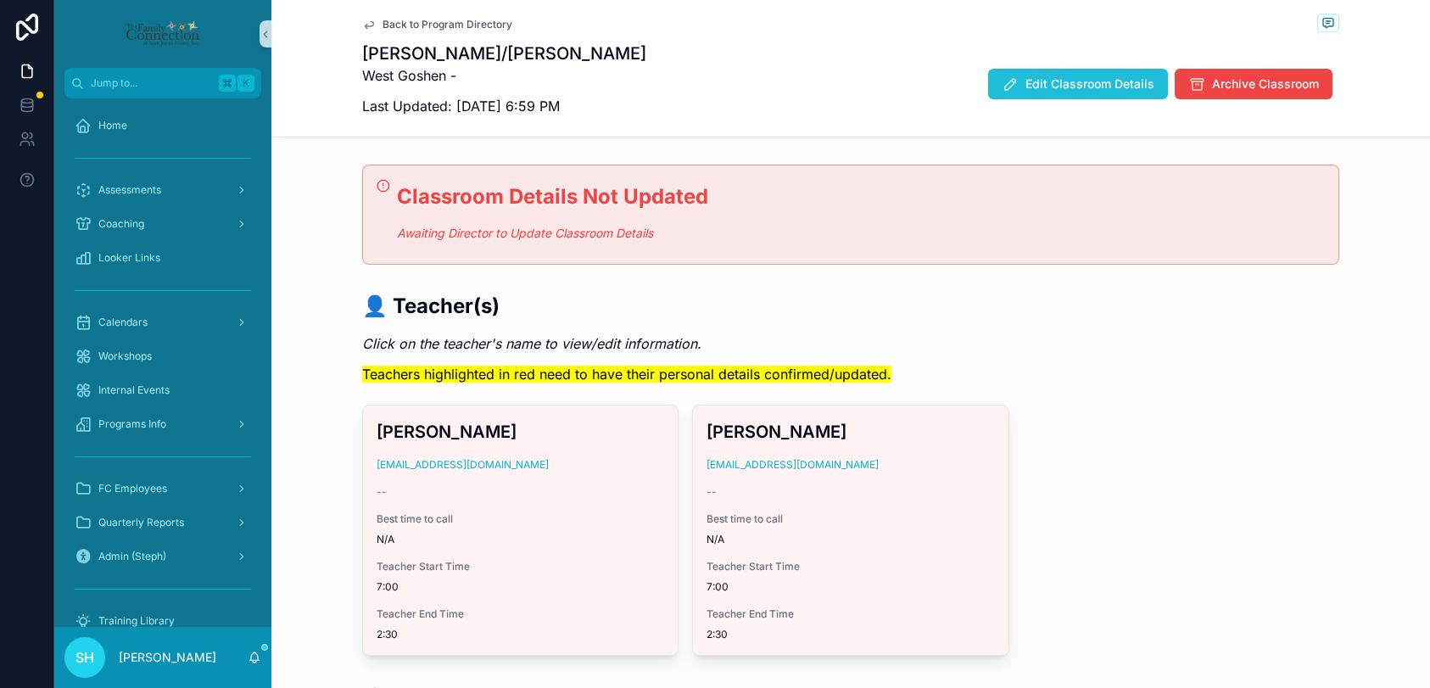
click at [1081, 90] on span "Edit Classroom Details" at bounding box center [1089, 83] width 129 height 17
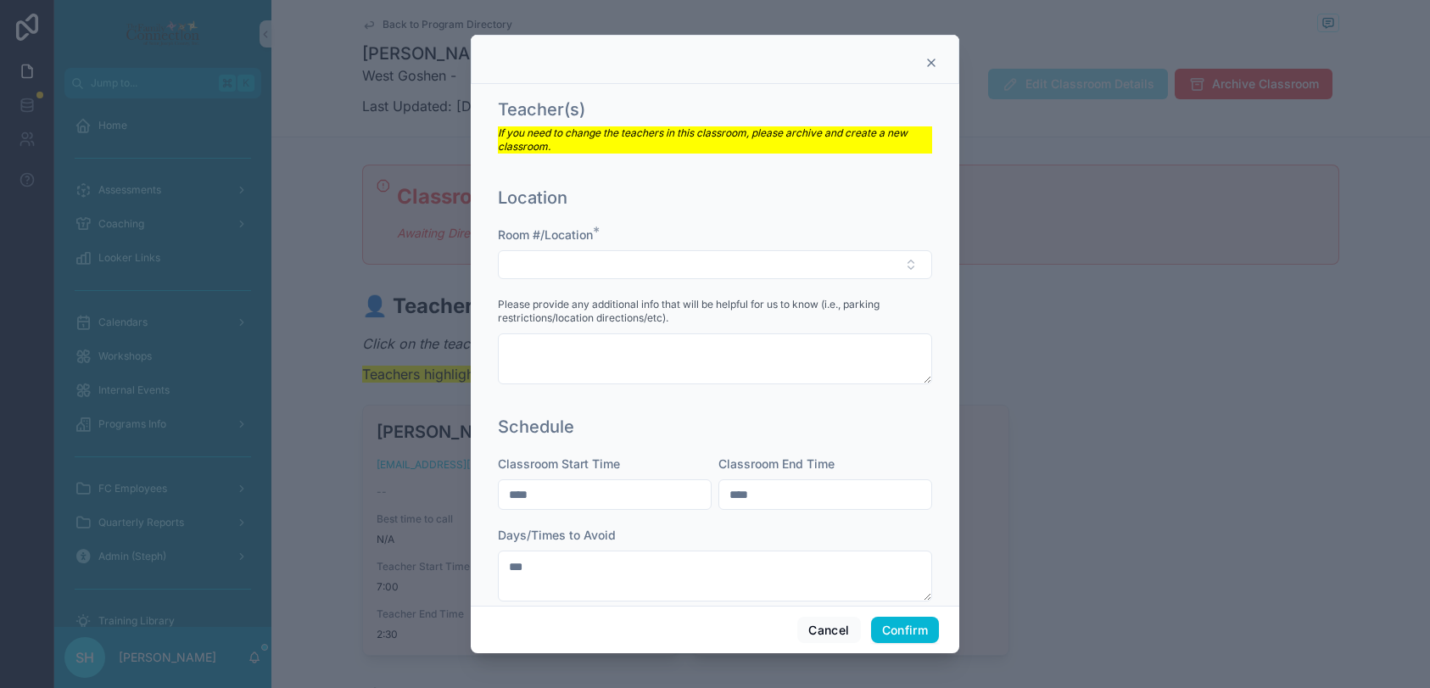
scroll to position [217, 0]
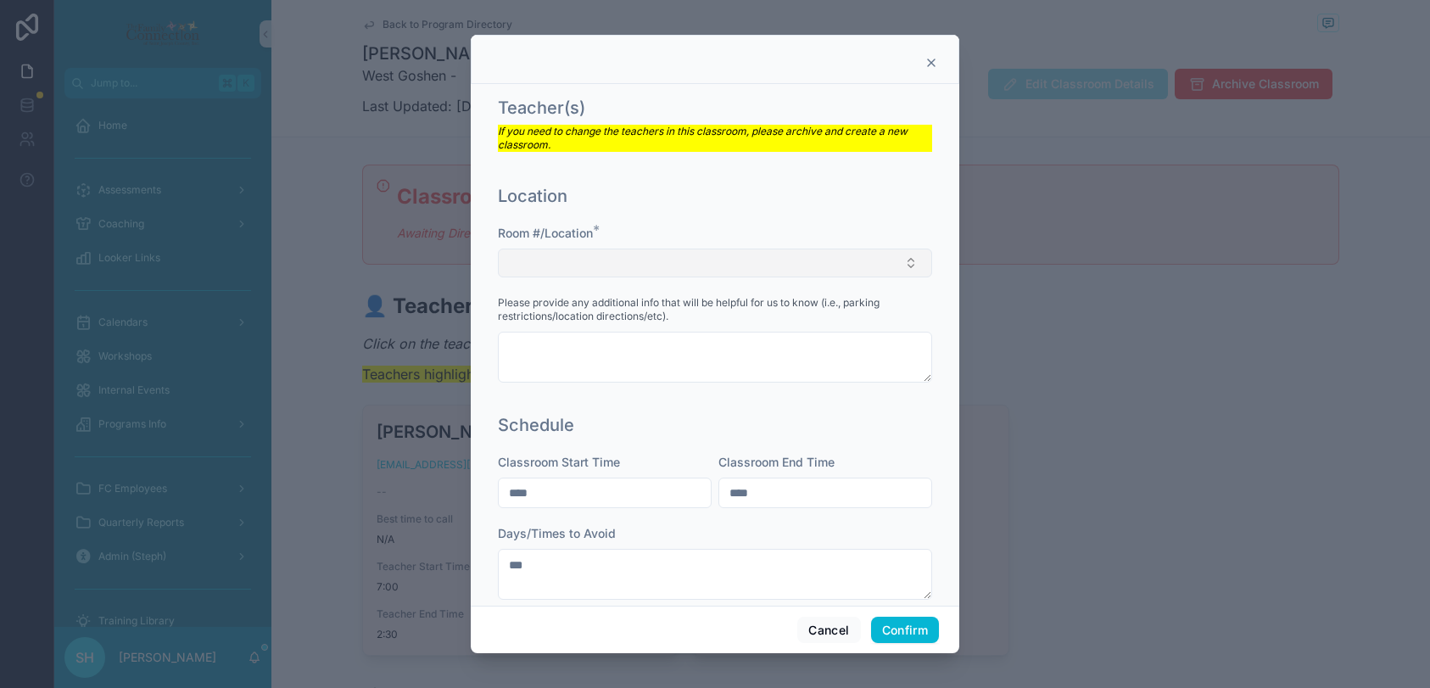
click at [618, 254] on button "Select Button" at bounding box center [715, 262] width 434 height 29
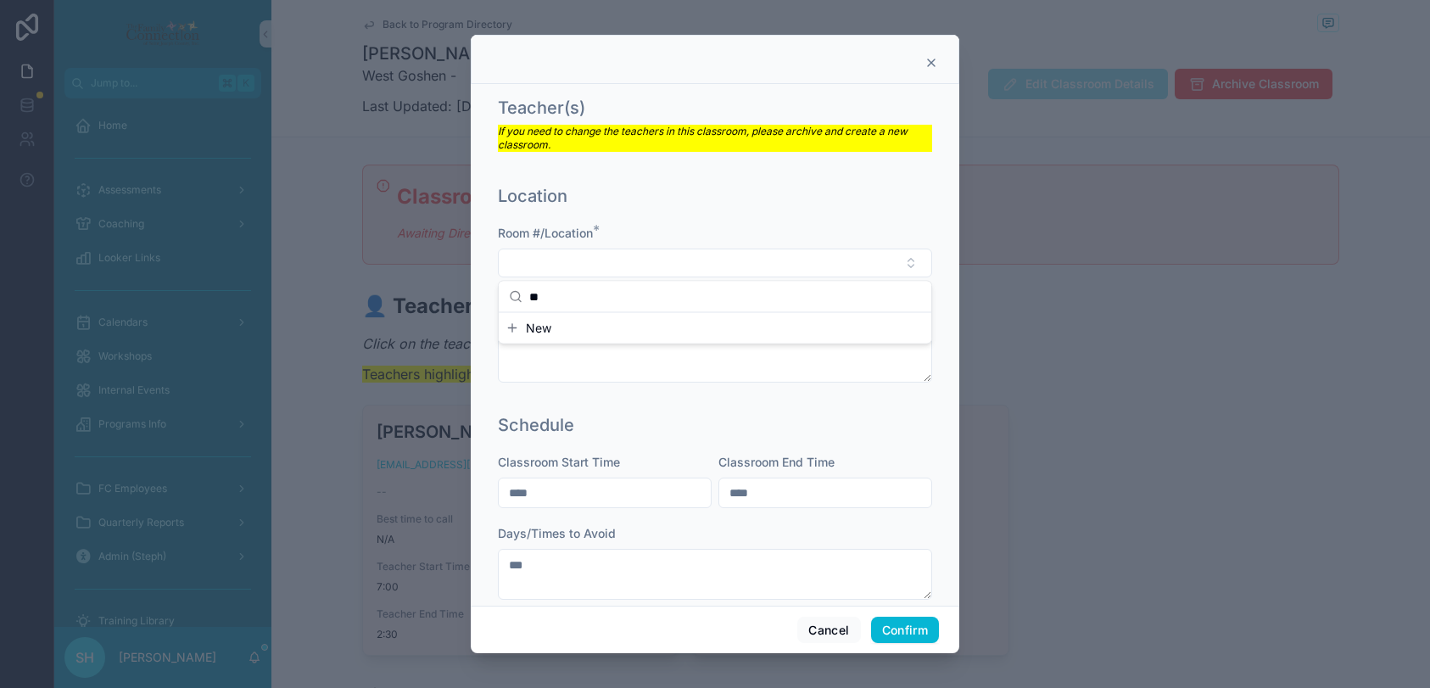
click at [550, 298] on input "**" at bounding box center [725, 296] width 392 height 31
type input "**"
click at [549, 329] on span "New" at bounding box center [538, 328] width 25 height 17
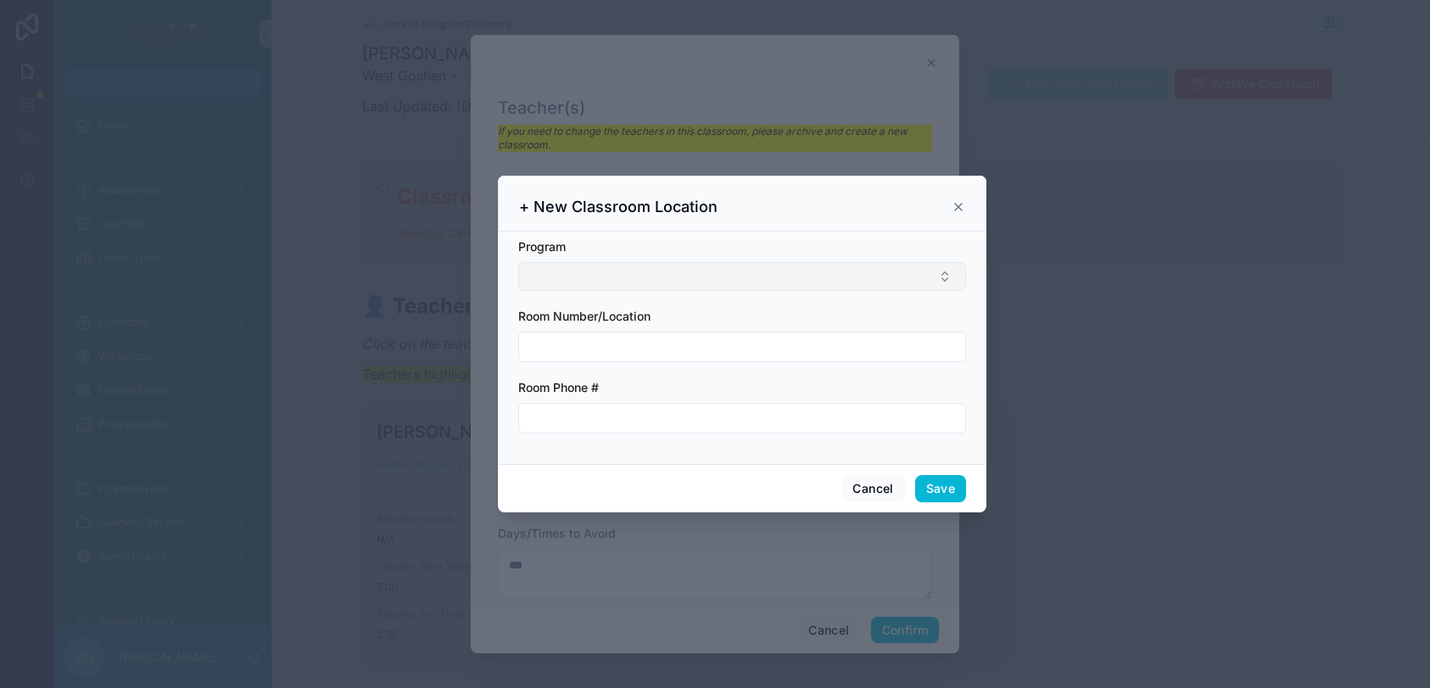
click at [561, 270] on button "Select Button" at bounding box center [742, 276] width 448 height 29
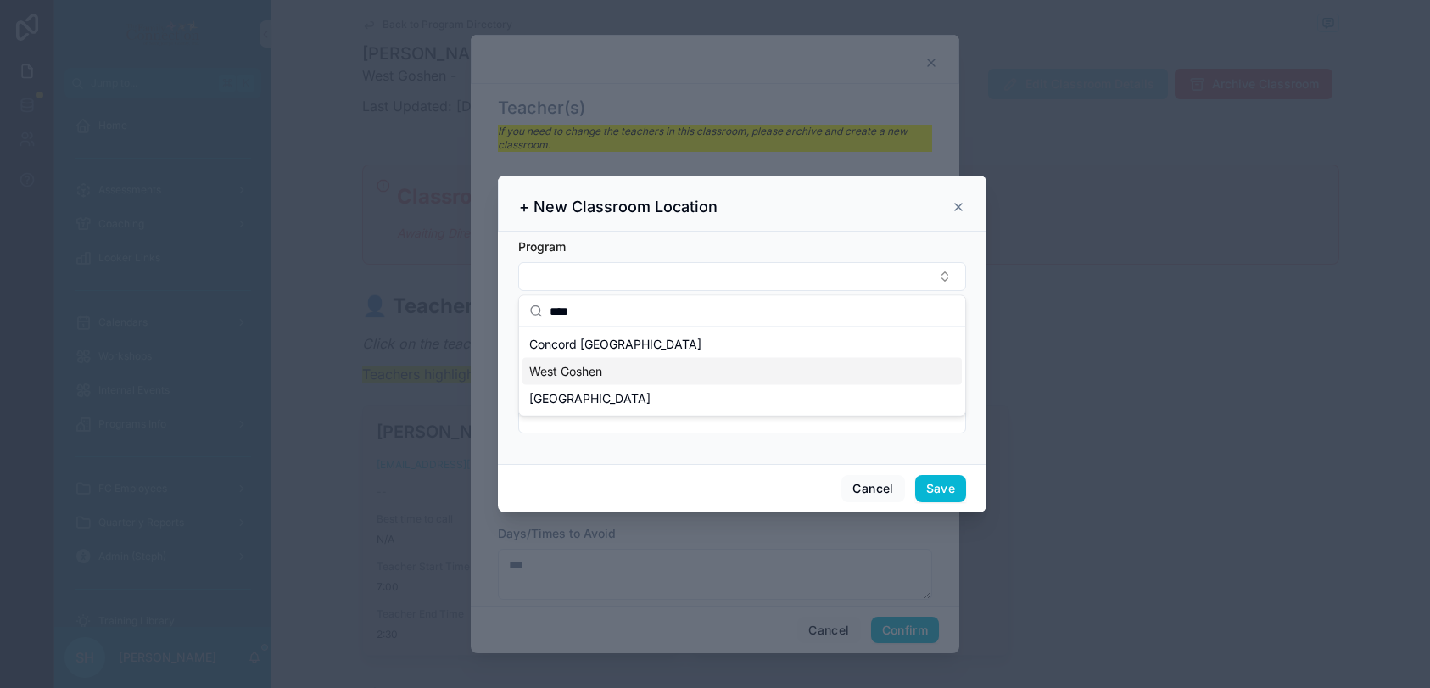
type input "****"
click at [585, 375] on span "West Goshen" at bounding box center [565, 371] width 73 height 17
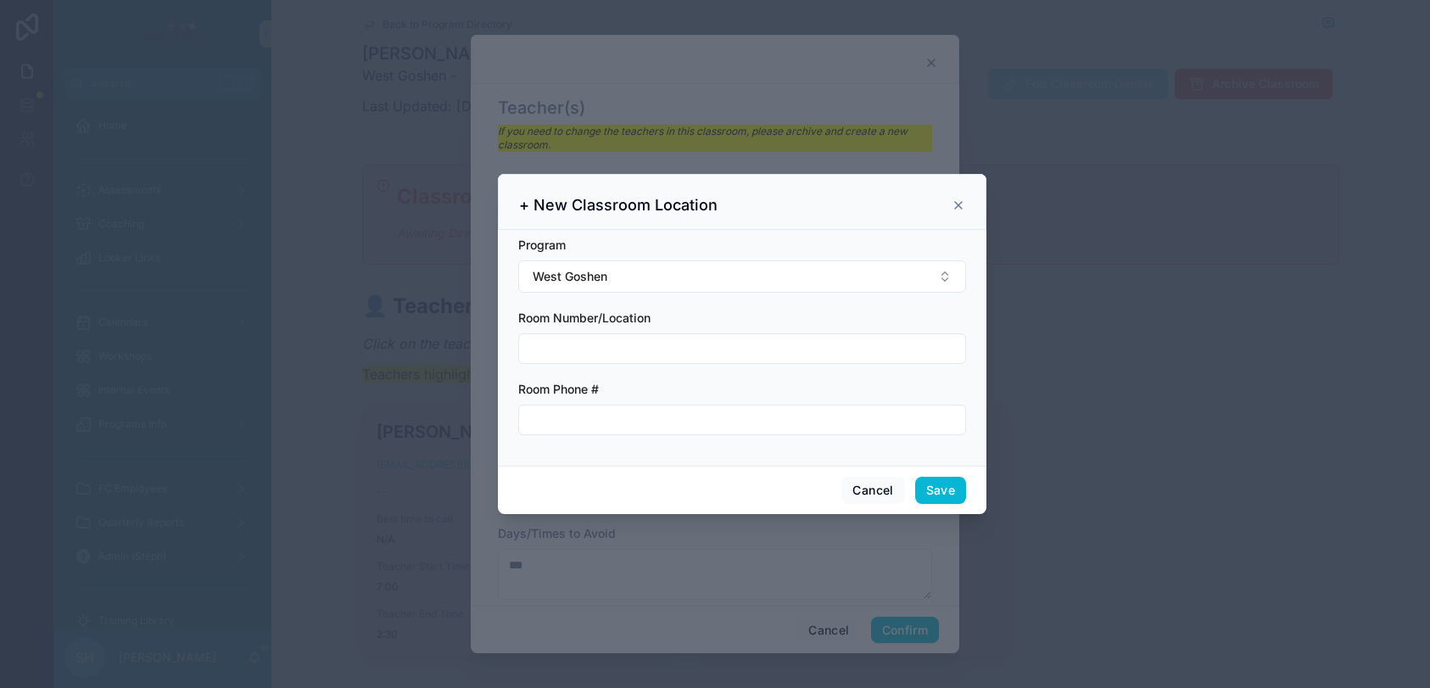
click at [576, 354] on input "text" at bounding box center [742, 349] width 446 height 24
type input "**"
click at [573, 418] on input "text" at bounding box center [742, 420] width 446 height 24
type input "*"
type input "**********"
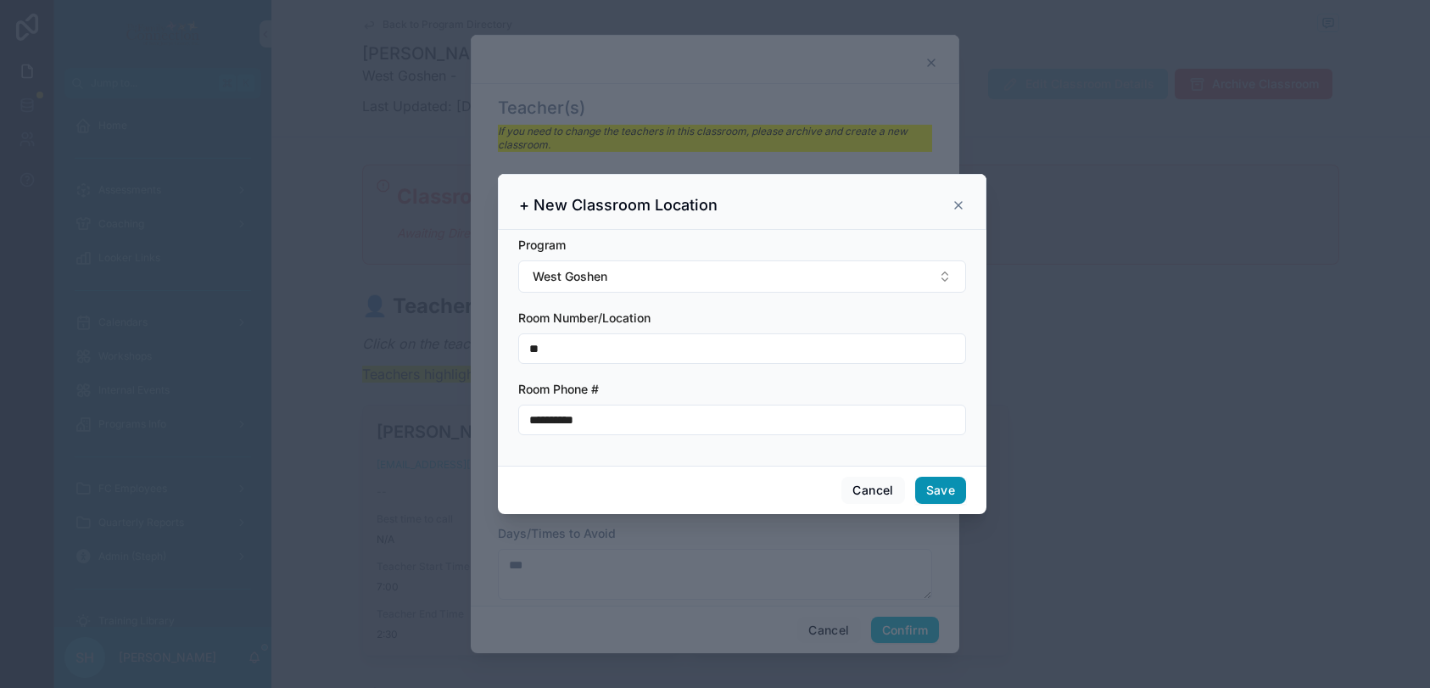
click at [934, 486] on button "Save" at bounding box center [940, 490] width 51 height 27
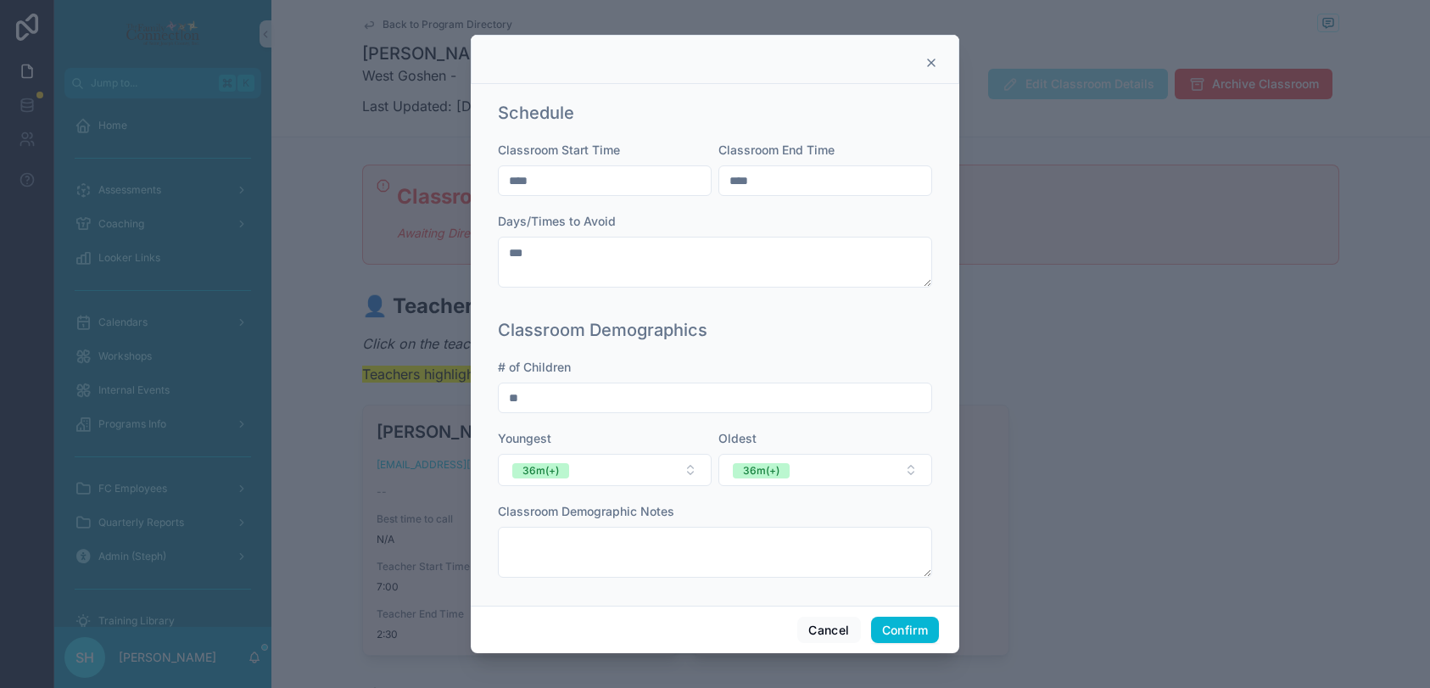
scroll to position [541, 0]
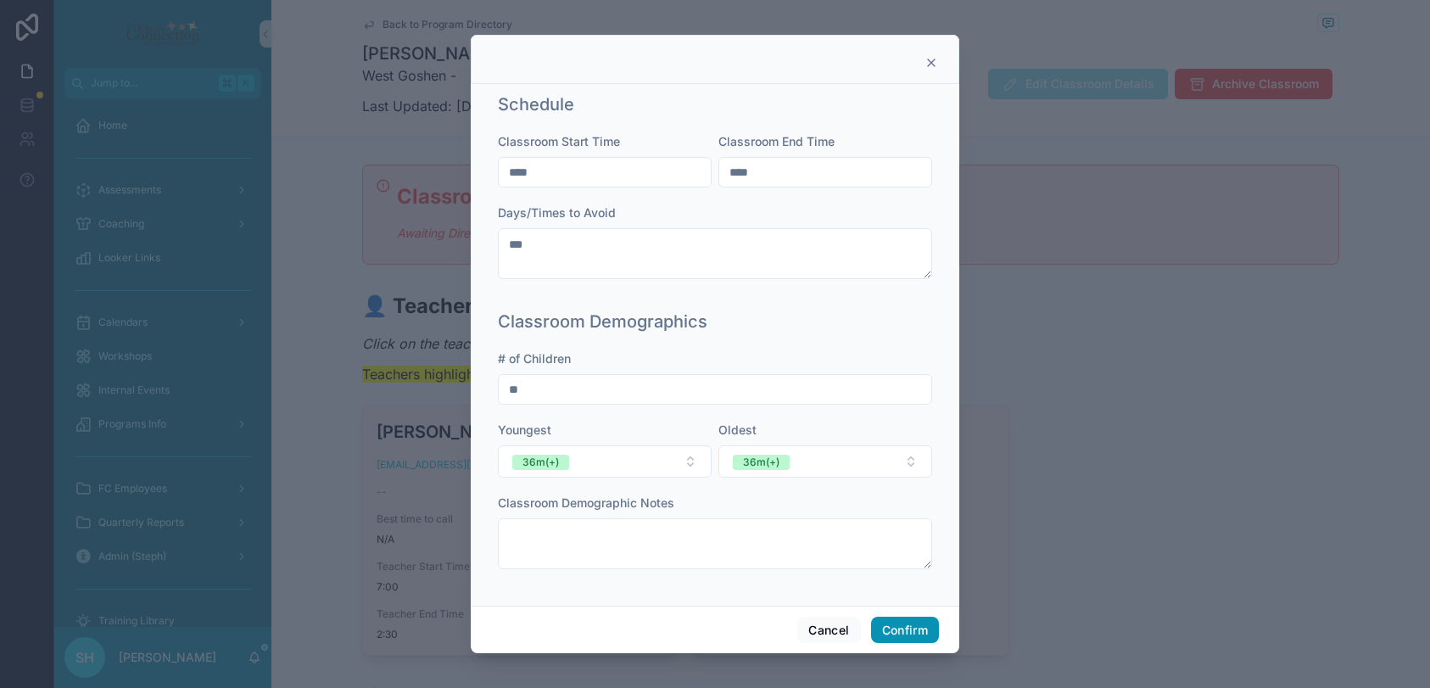
click at [908, 625] on button "Confirm" at bounding box center [905, 629] width 68 height 27
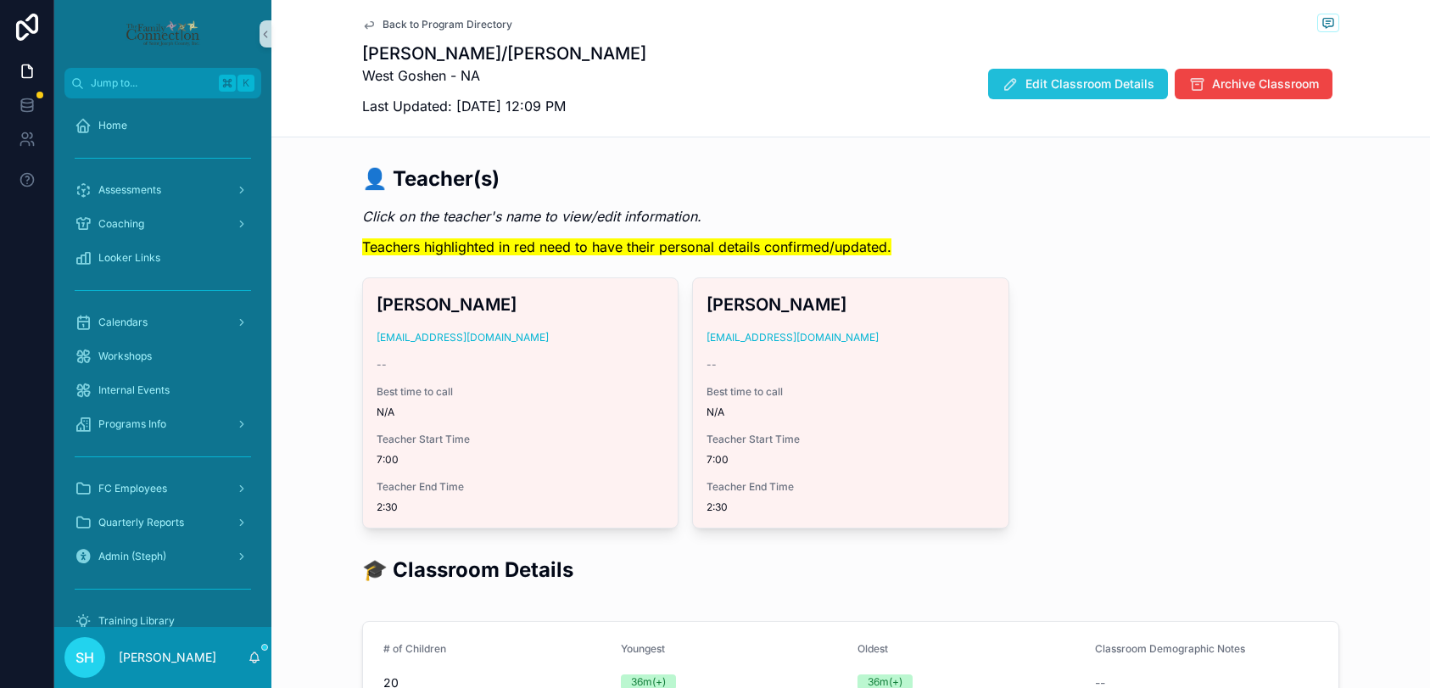
click at [1067, 82] on span "Edit Classroom Details" at bounding box center [1089, 83] width 129 height 17
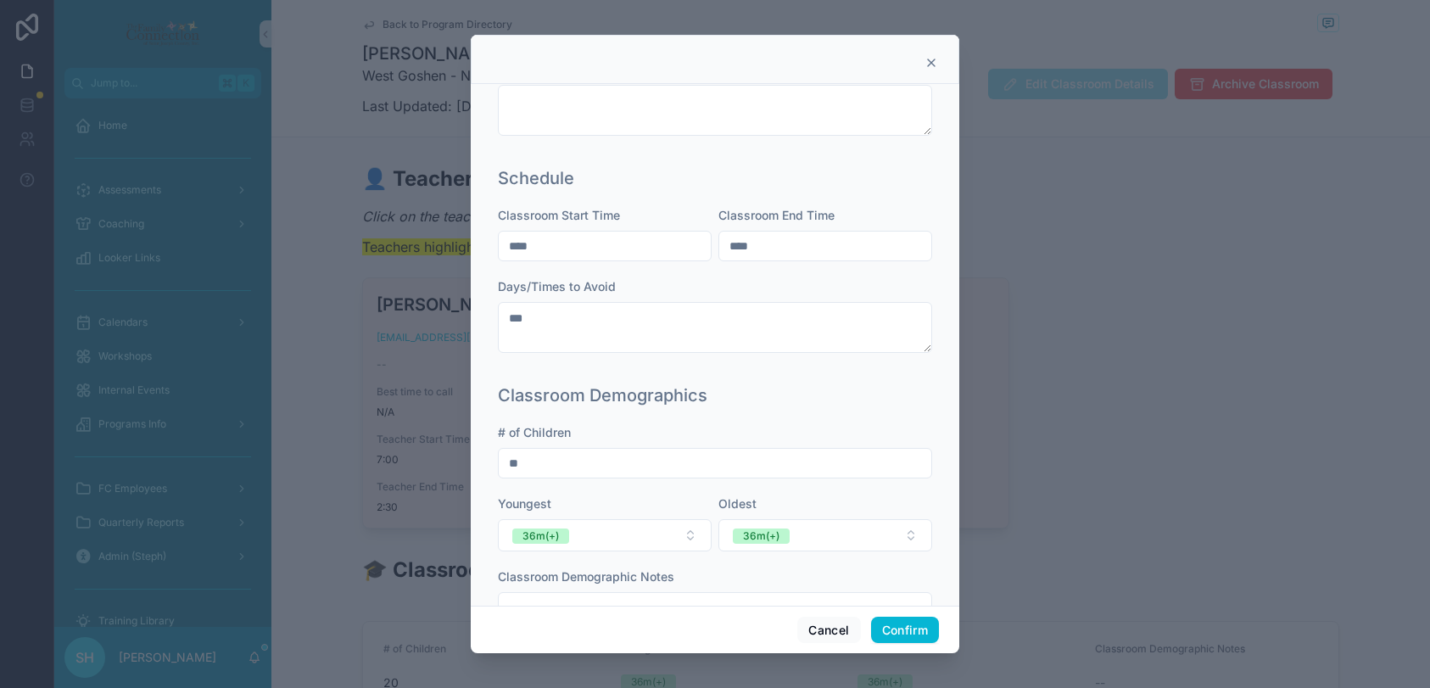
scroll to position [489, 0]
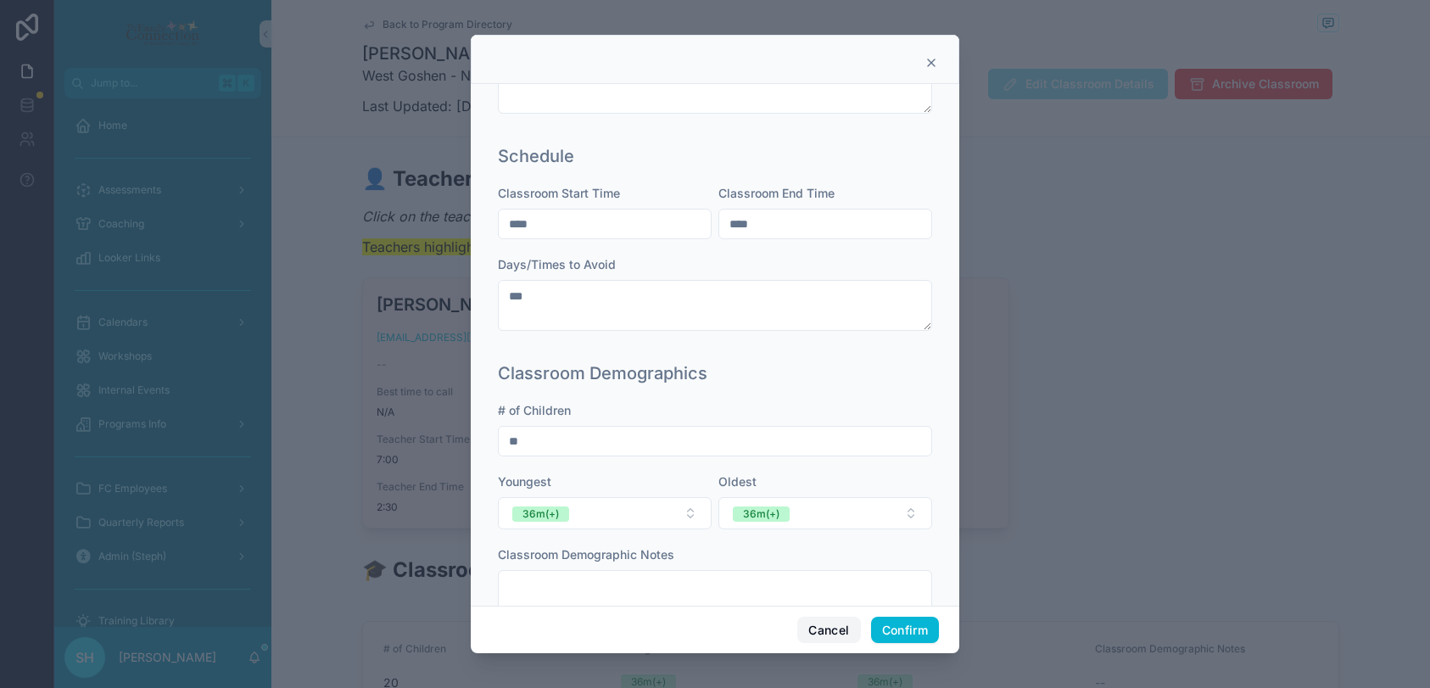
click at [828, 628] on button "Cancel" at bounding box center [828, 629] width 63 height 27
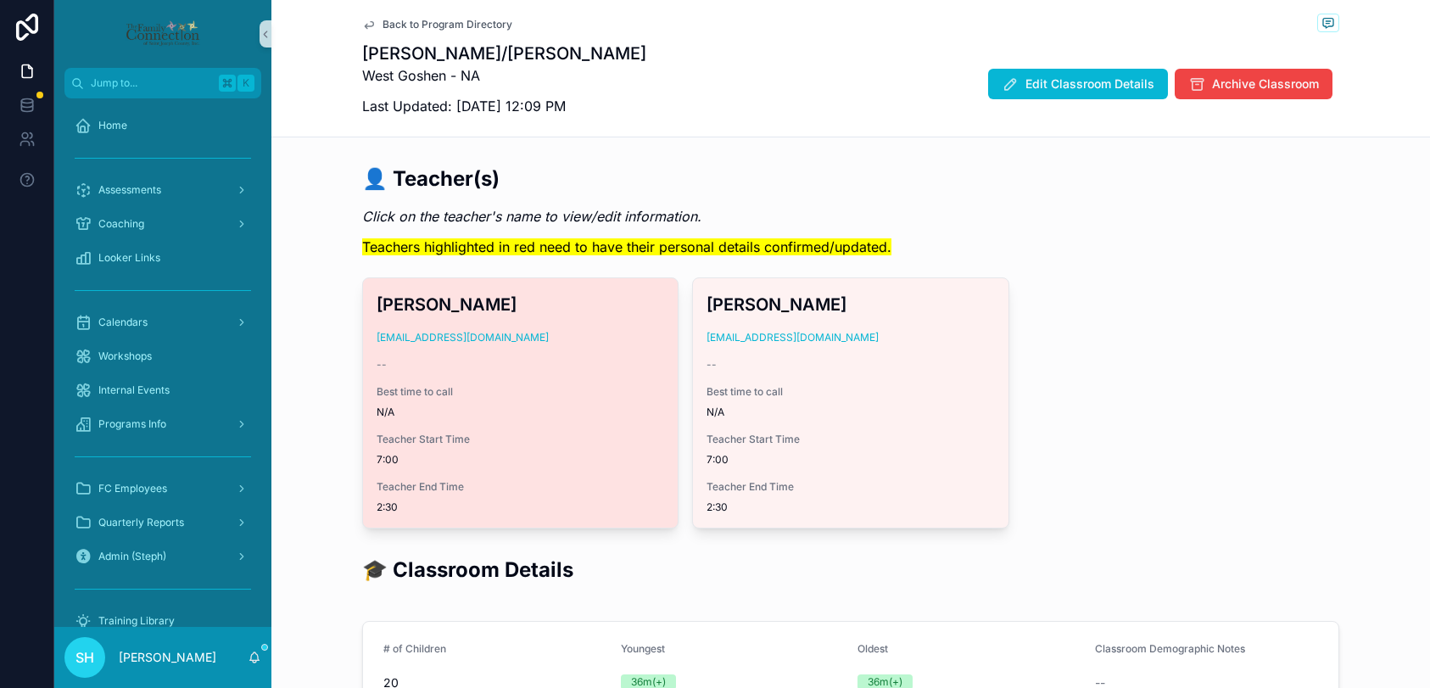
click at [563, 354] on div "[PERSON_NAME] [EMAIL_ADDRESS][DOMAIN_NAME] -- Best time to call N/A Teacher Sta…" at bounding box center [520, 402] width 315 height 249
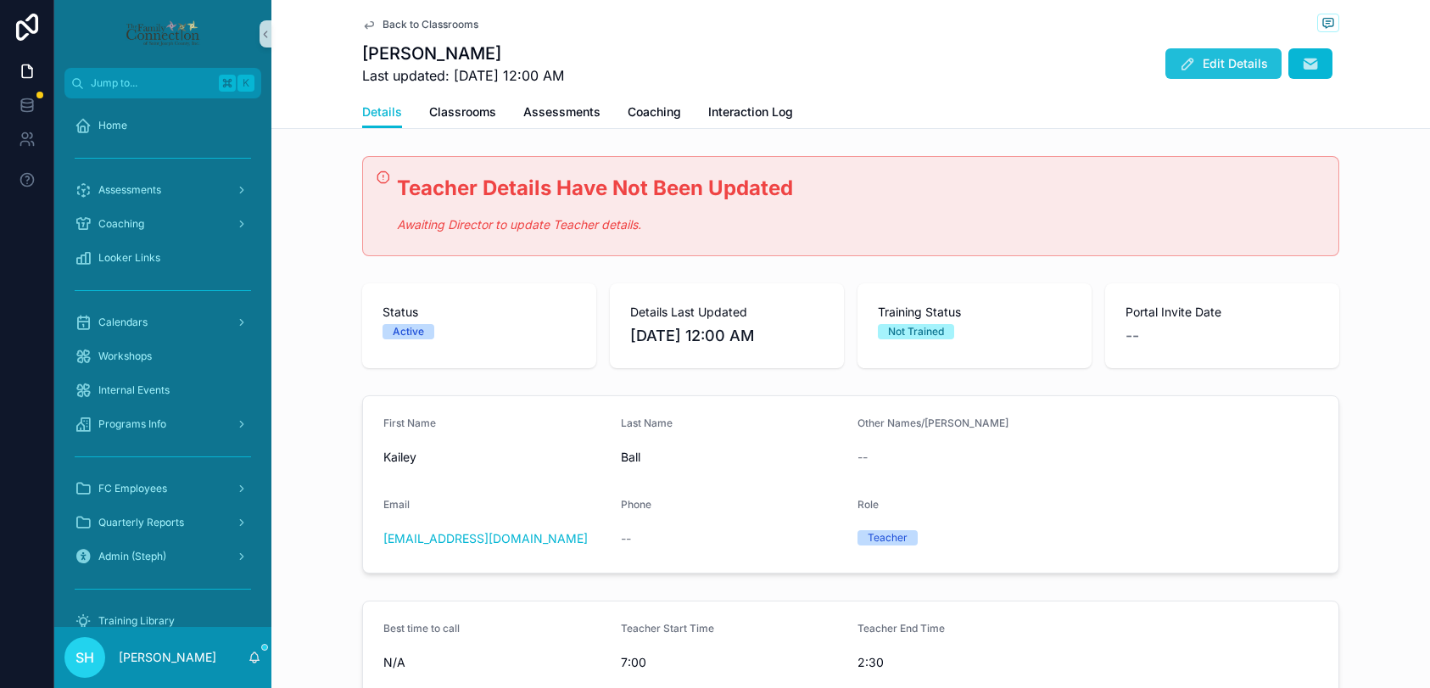
click at [1201, 69] on button "Edit Details" at bounding box center [1223, 63] width 116 height 31
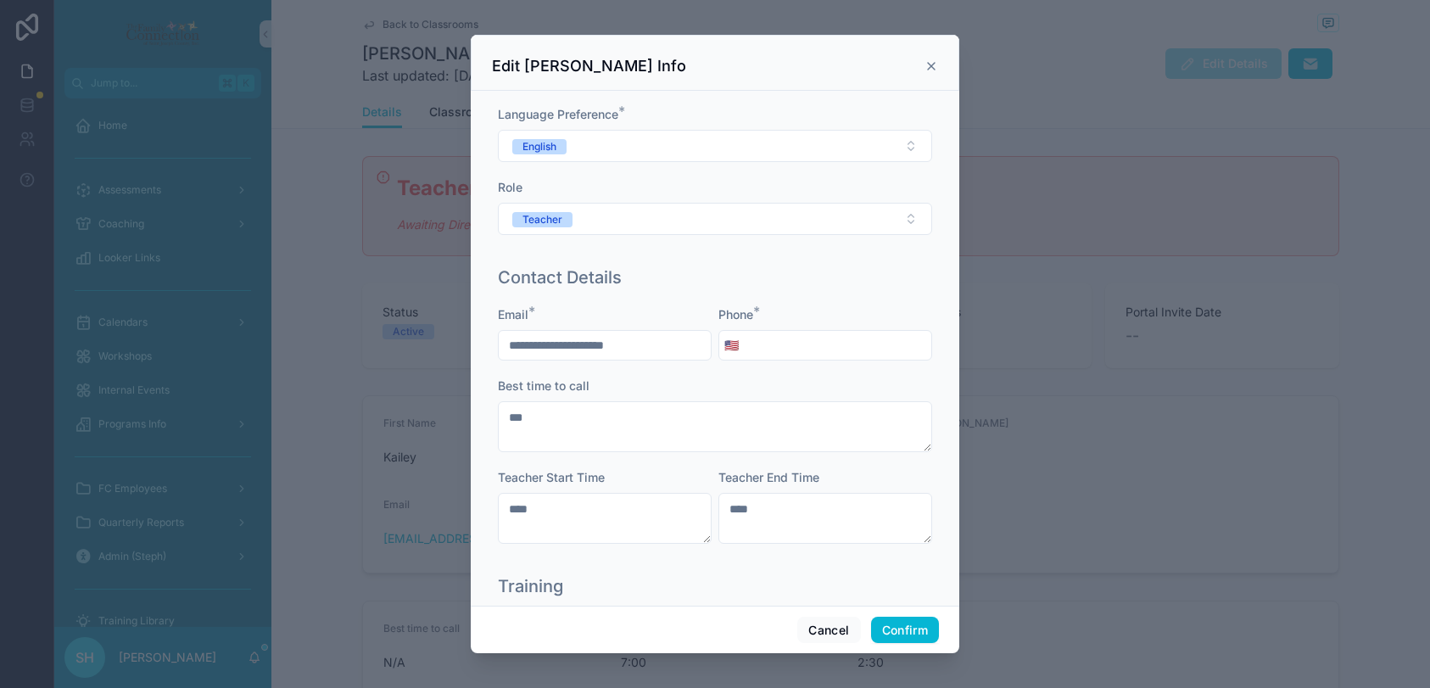
scroll to position [180, 0]
click at [787, 339] on input "tel" at bounding box center [837, 344] width 187 height 24
type input "**********"
click at [599, 505] on textarea "****" at bounding box center [605, 516] width 214 height 51
type textarea "****"
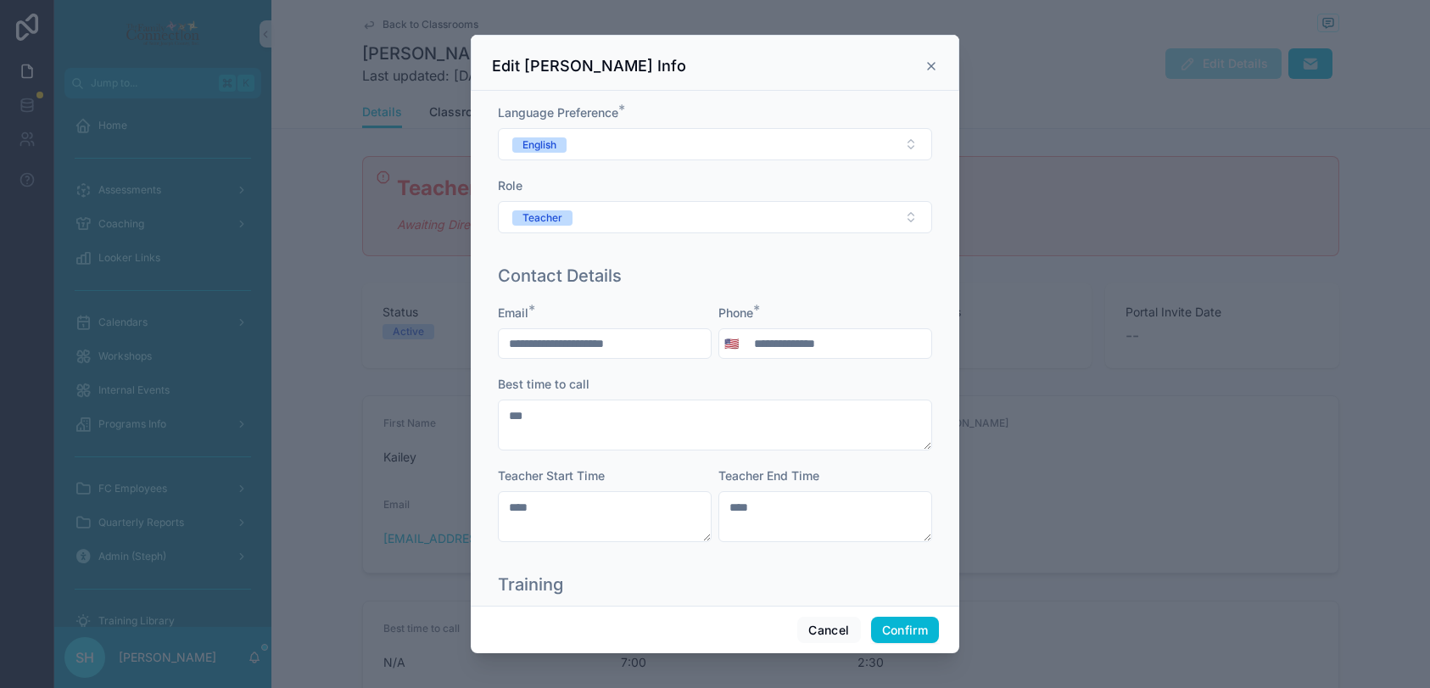
click at [869, 580] on div "Training" at bounding box center [715, 584] width 434 height 24
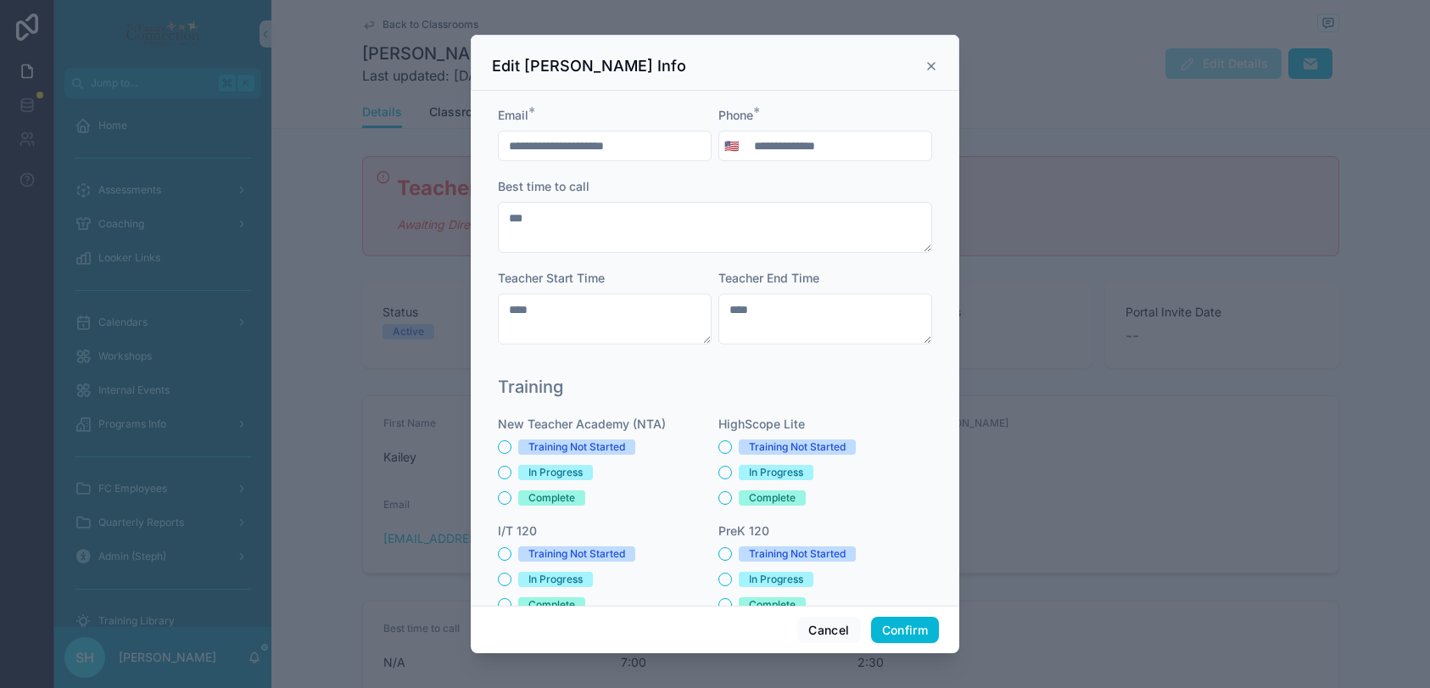
scroll to position [546, 0]
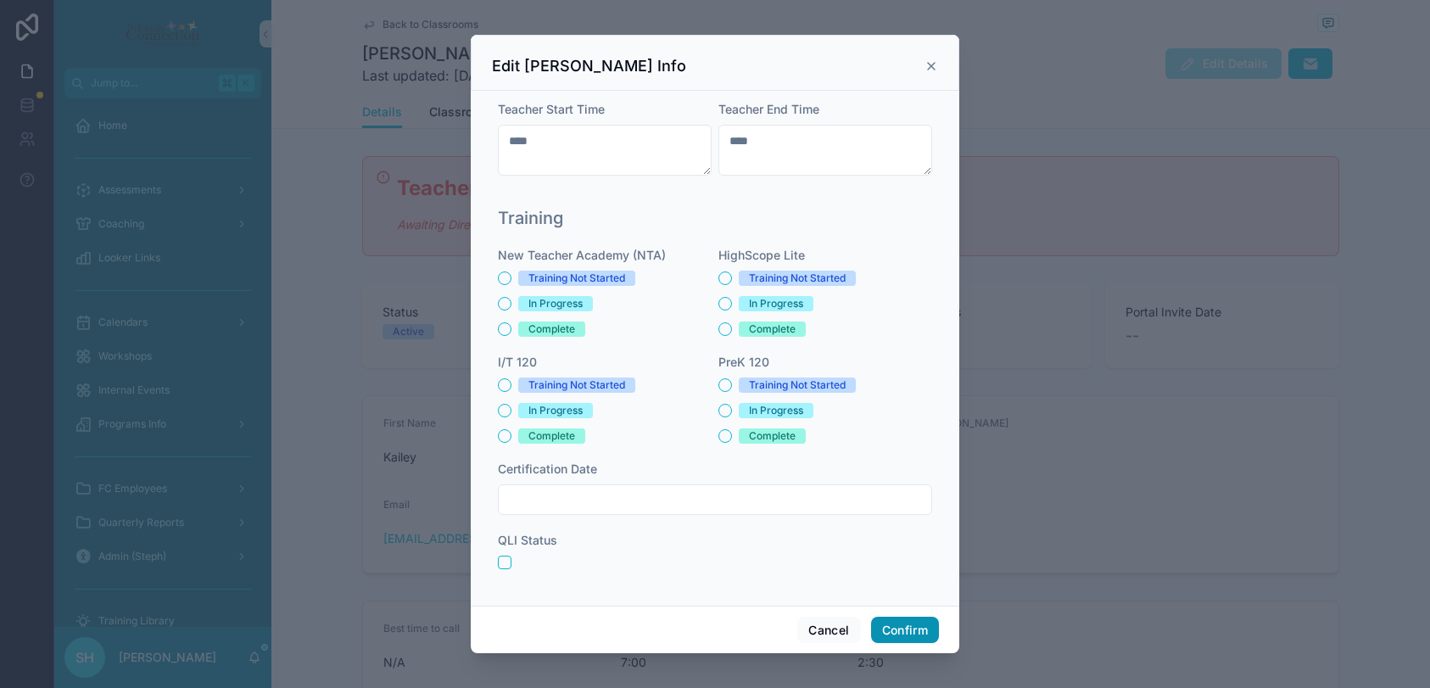
click at [900, 632] on button "Confirm" at bounding box center [905, 629] width 68 height 27
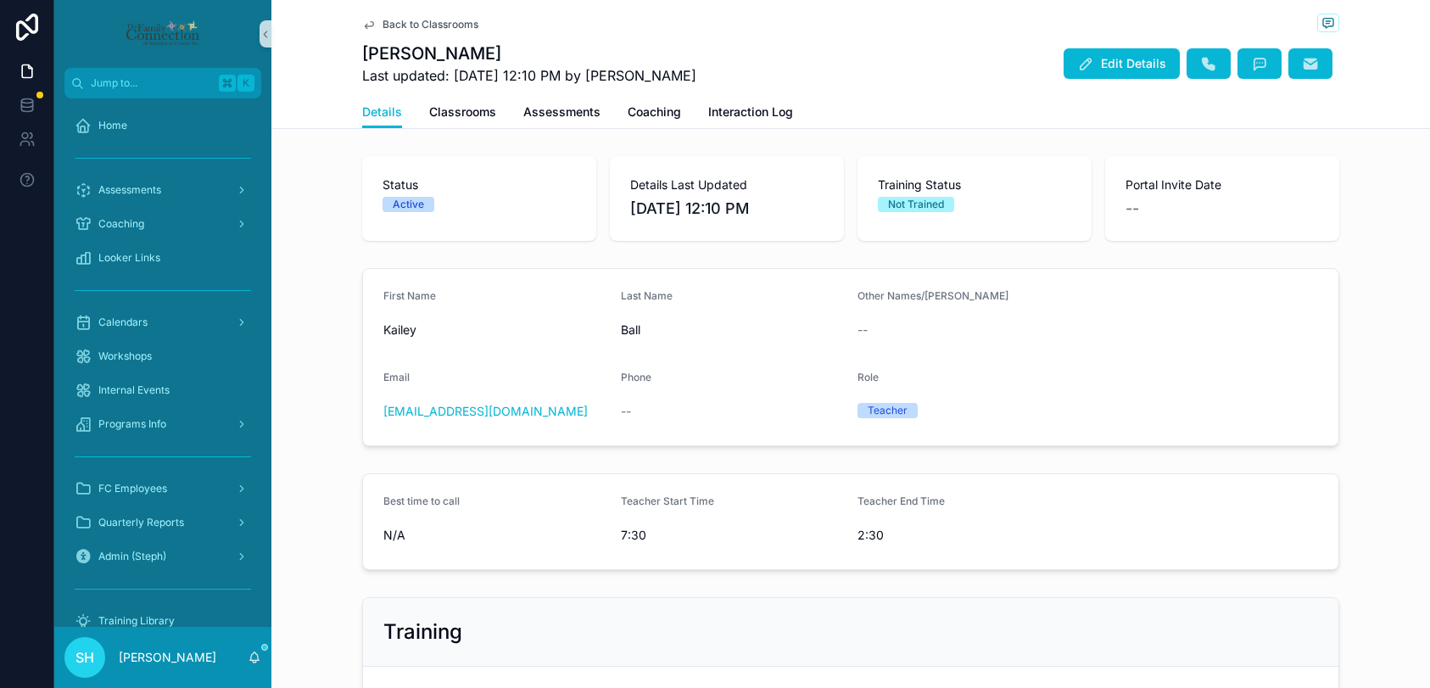
click at [465, 28] on span "Back to Classrooms" at bounding box center [430, 25] width 96 height 14
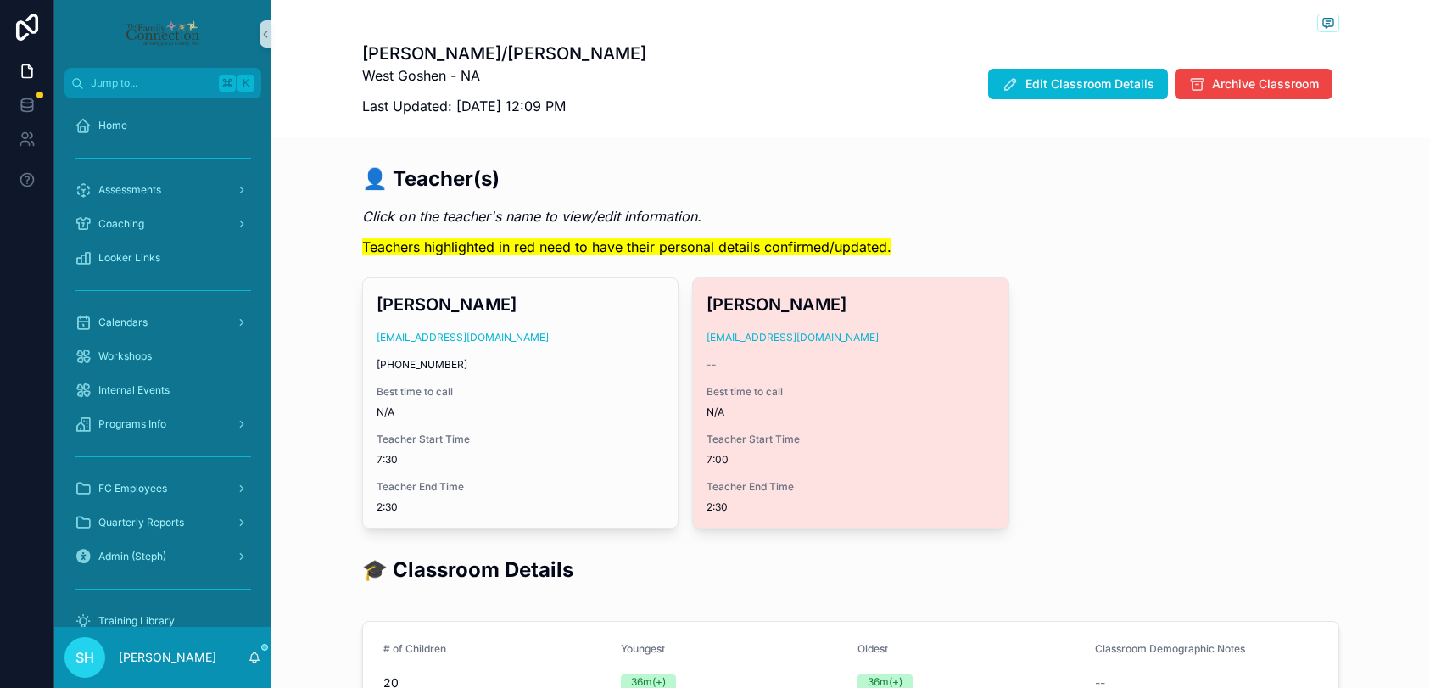
click at [879, 363] on div "--" at bounding box center [849, 365] width 287 height 14
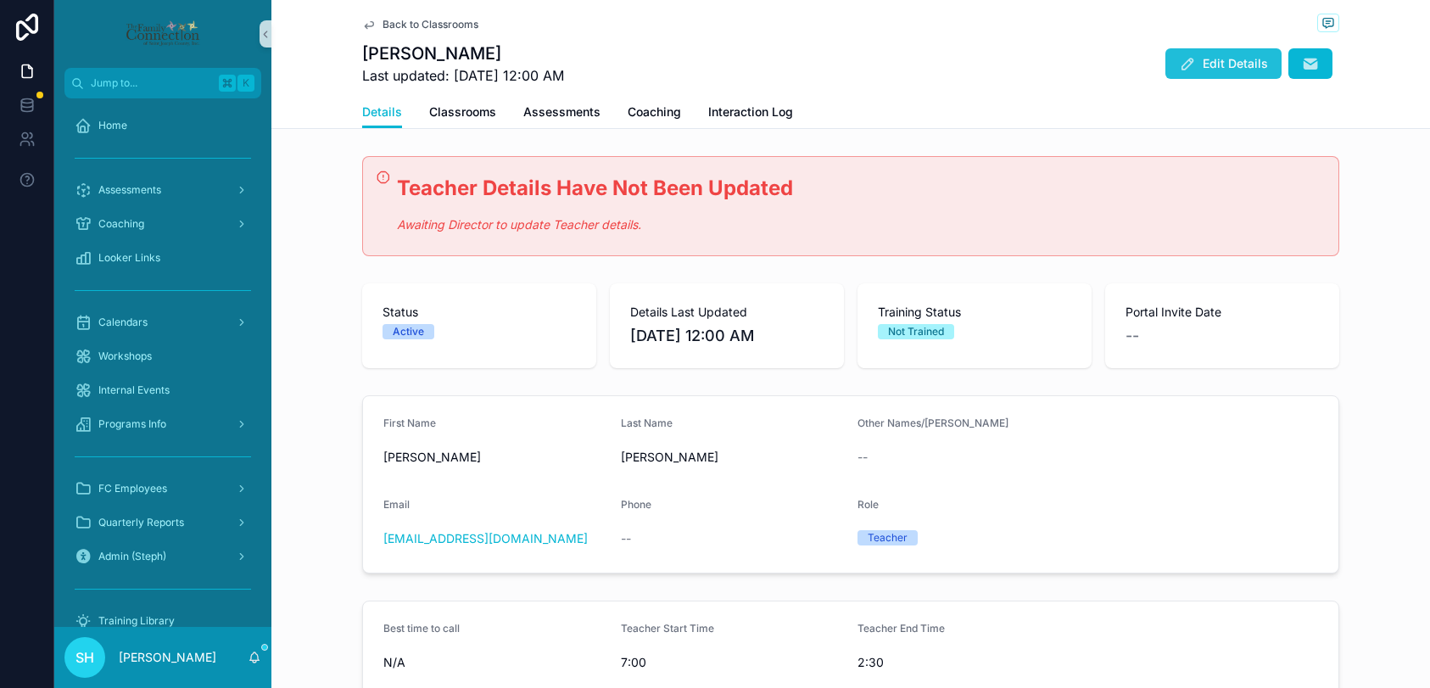
click at [1220, 68] on span "Edit Details" at bounding box center [1234, 63] width 65 height 17
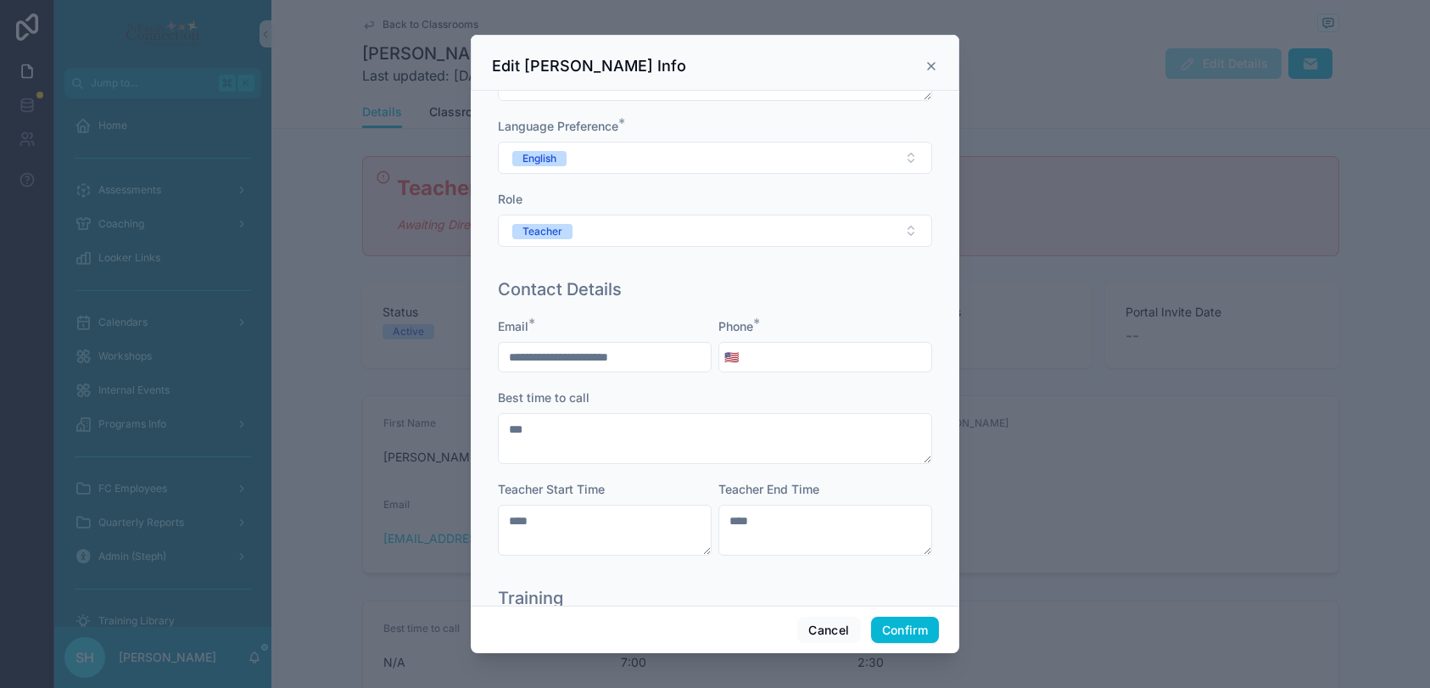
scroll to position [187, 0]
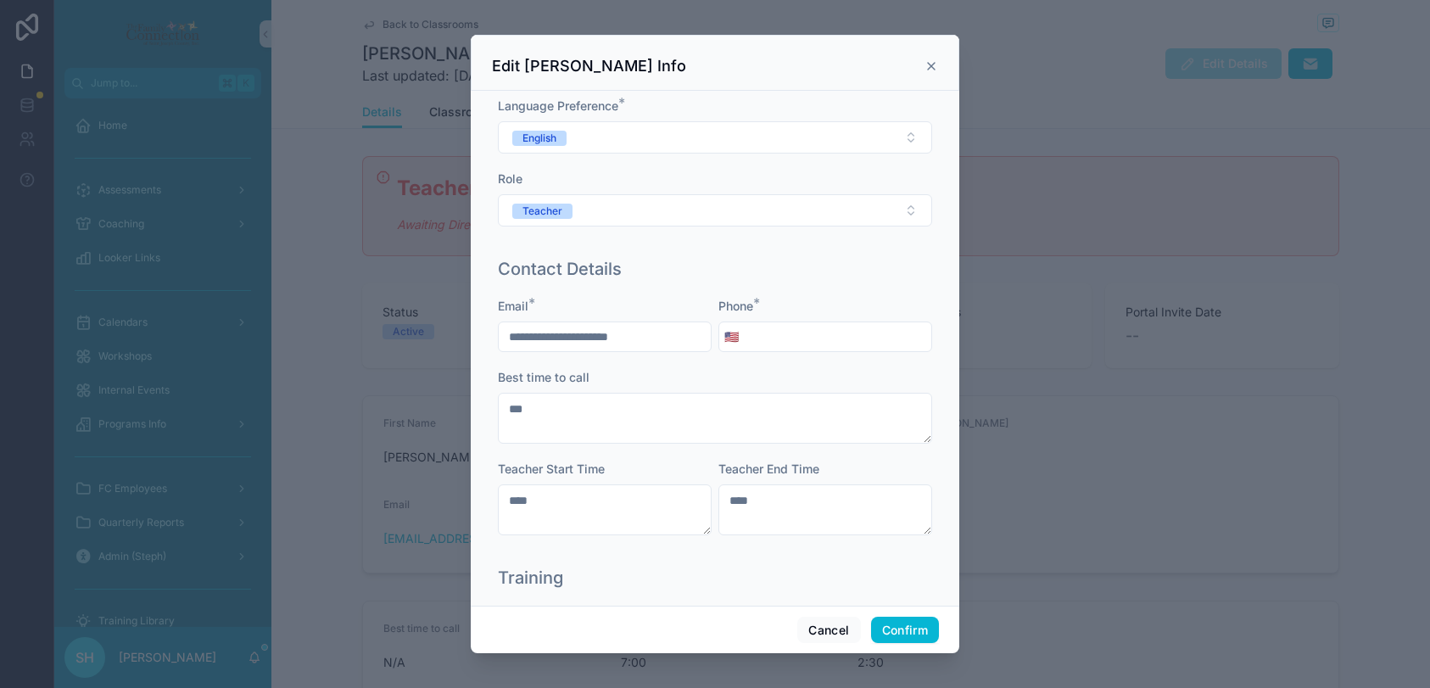
click at [778, 336] on input "tel" at bounding box center [837, 337] width 187 height 24
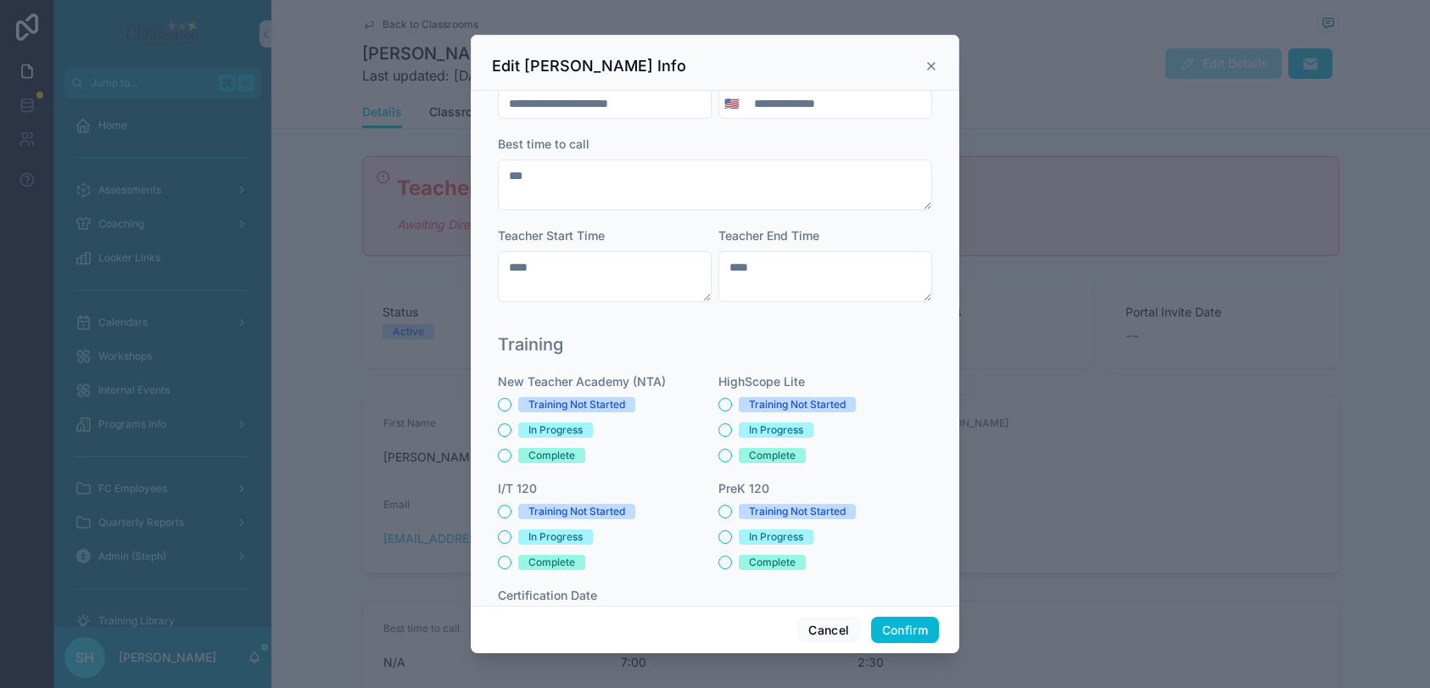
scroll to position [546, 0]
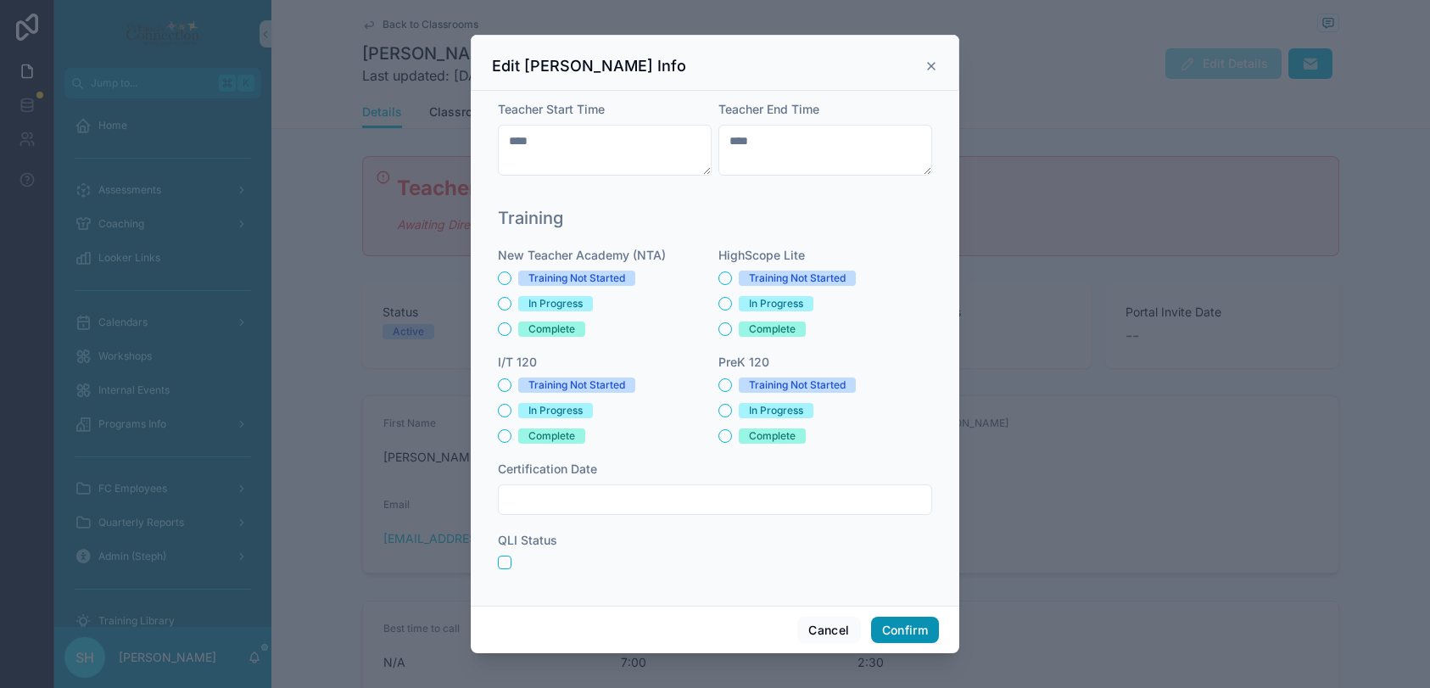
type input "**********"
click at [895, 627] on button "Confirm" at bounding box center [905, 629] width 68 height 27
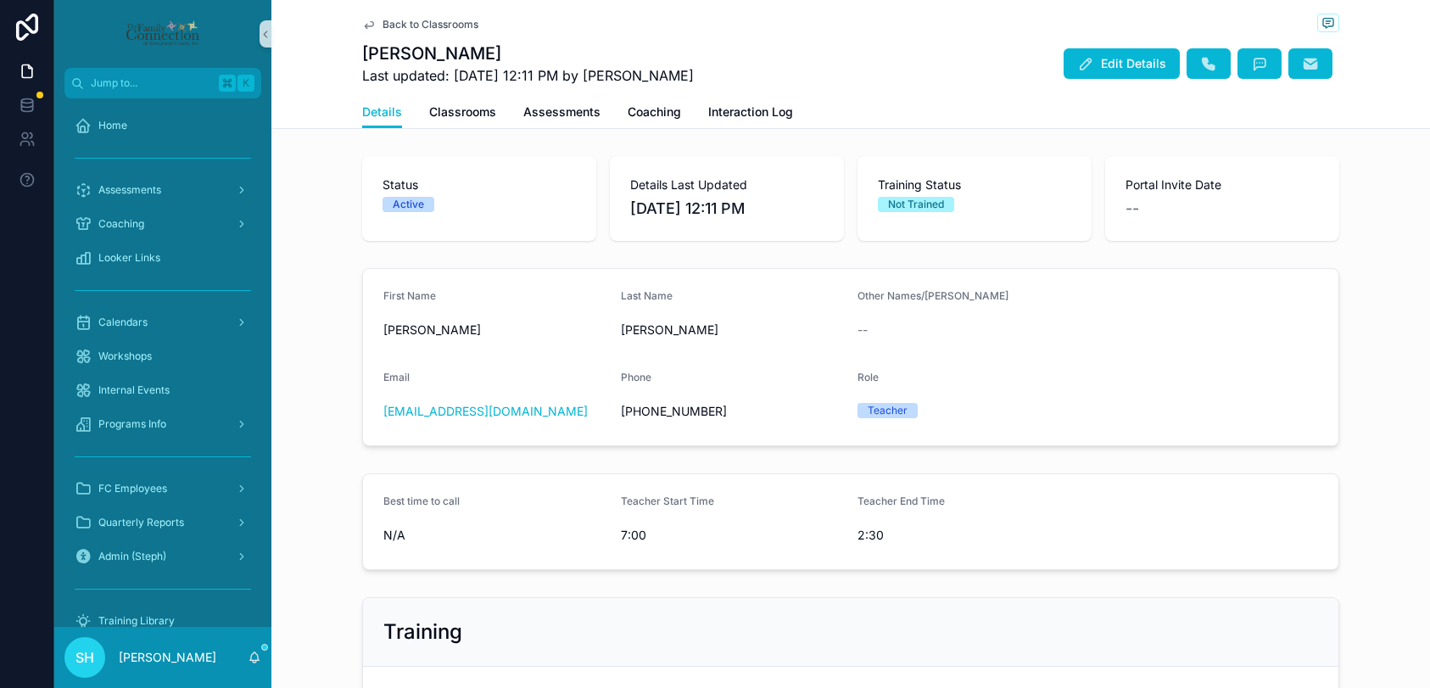
click at [422, 17] on div "Back to Classrooms" at bounding box center [850, 24] width 977 height 21
click at [422, 27] on span "Back to Classrooms" at bounding box center [430, 25] width 96 height 14
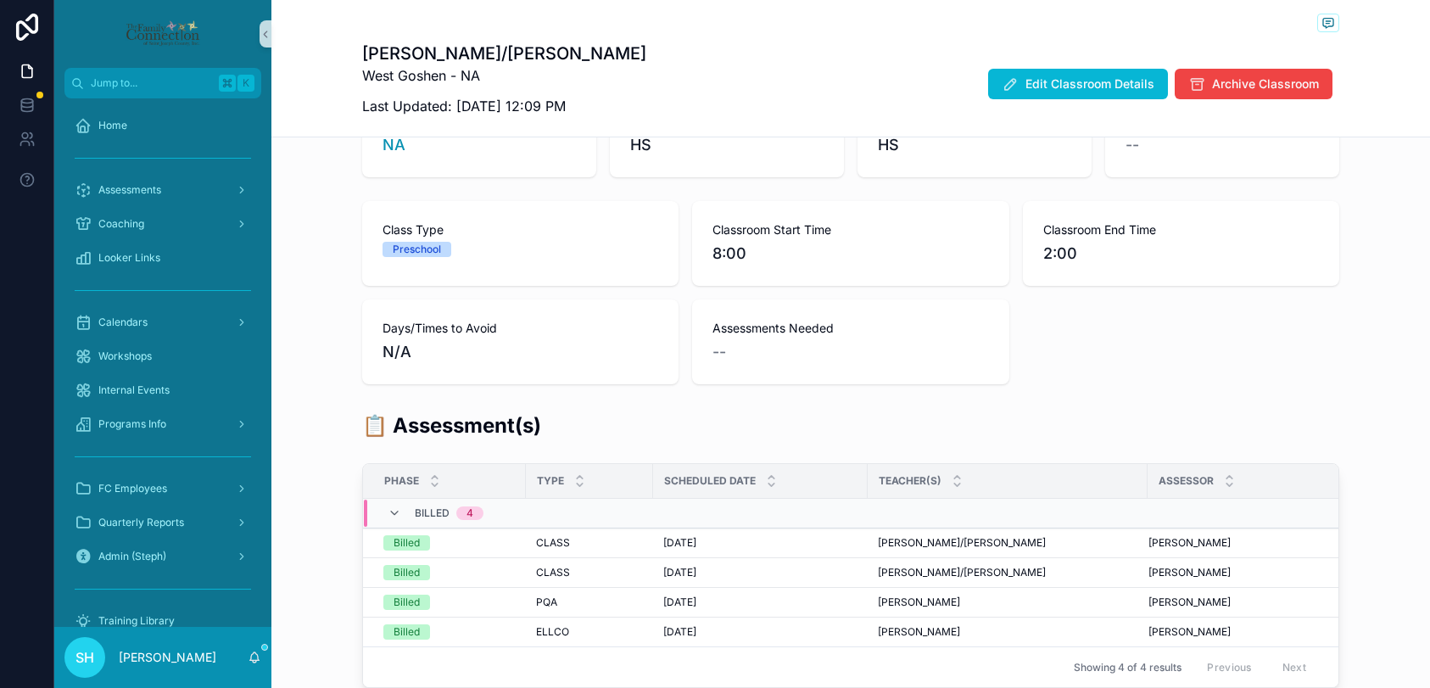
scroll to position [764, 0]
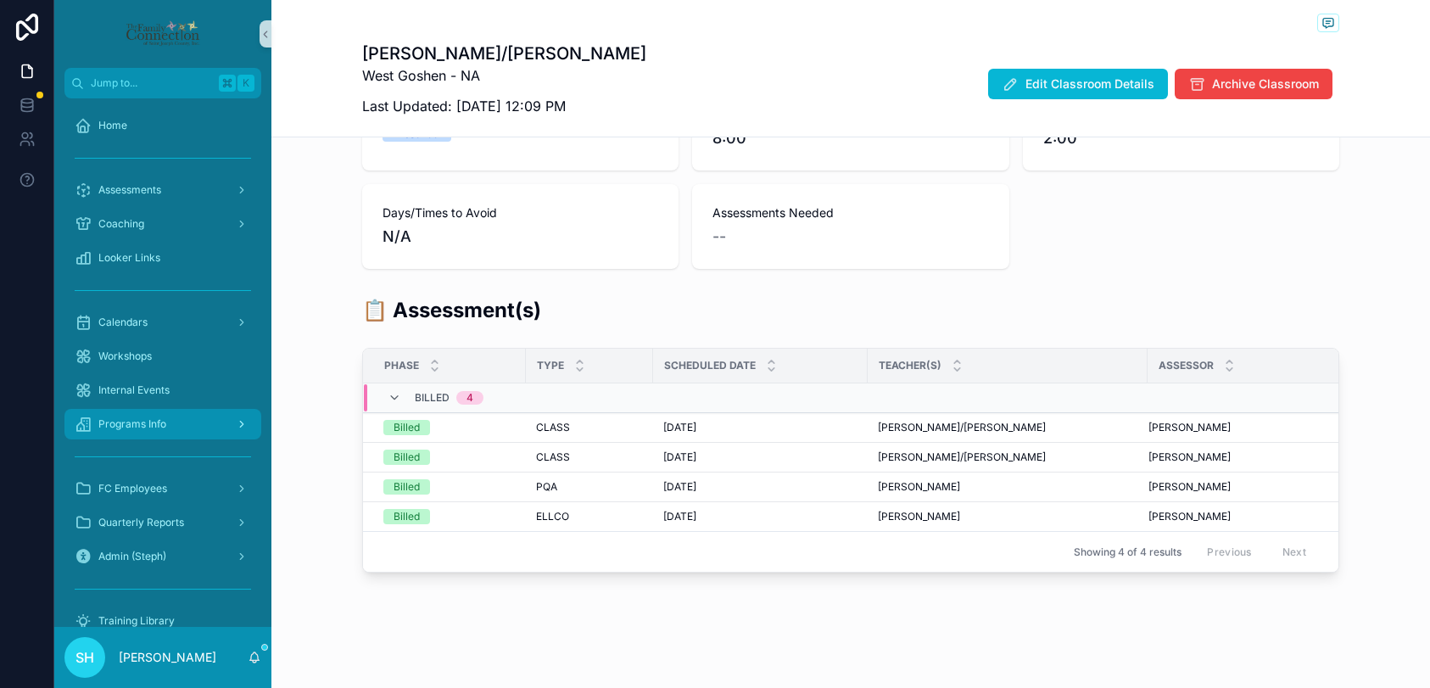
click at [124, 413] on div "Programs Info" at bounding box center [163, 423] width 176 height 27
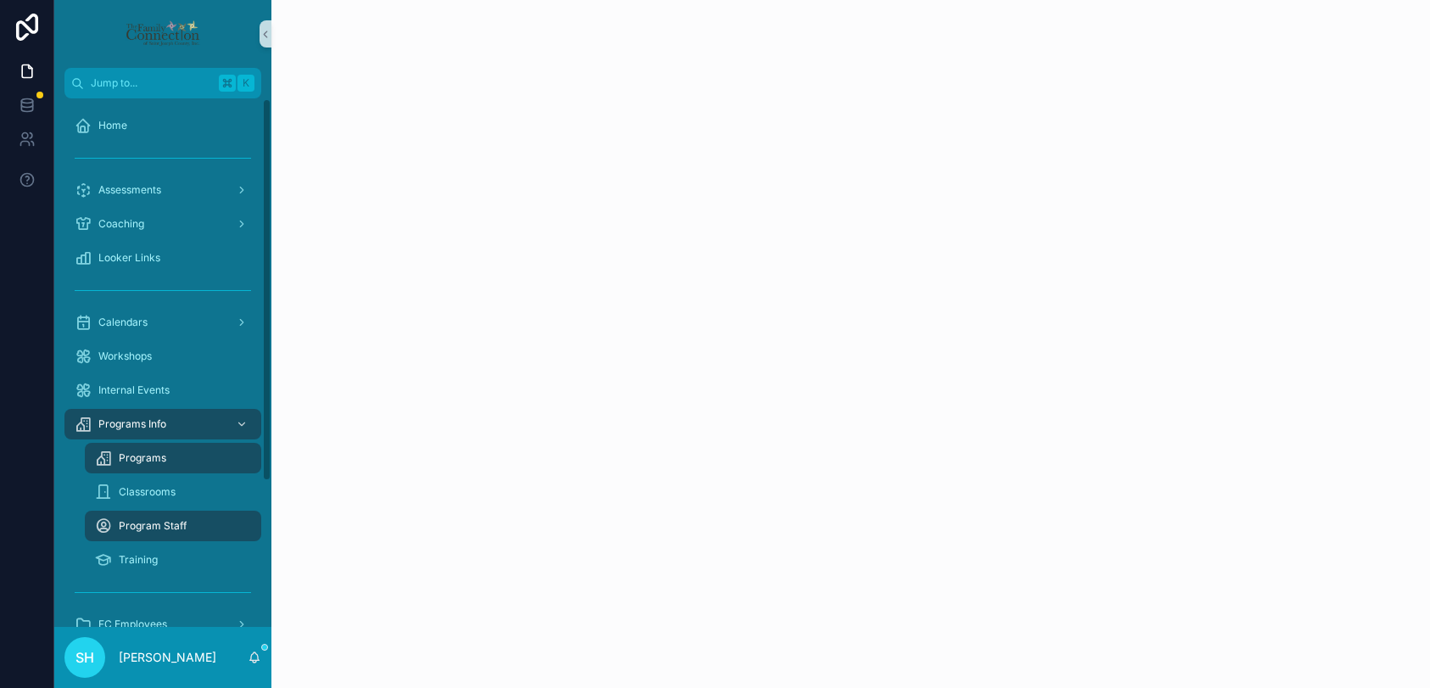
click at [159, 456] on span "Programs" at bounding box center [142, 458] width 47 height 14
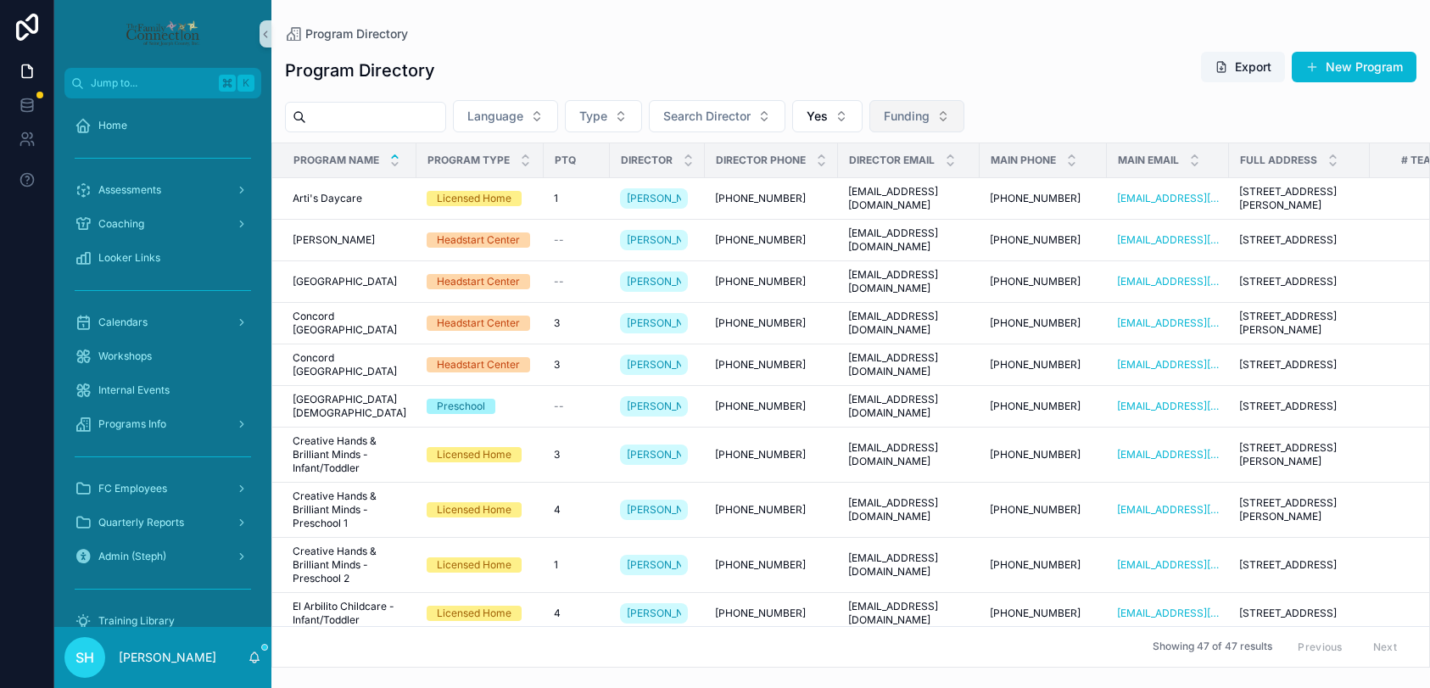
click at [950, 114] on button "Funding" at bounding box center [916, 116] width 95 height 32
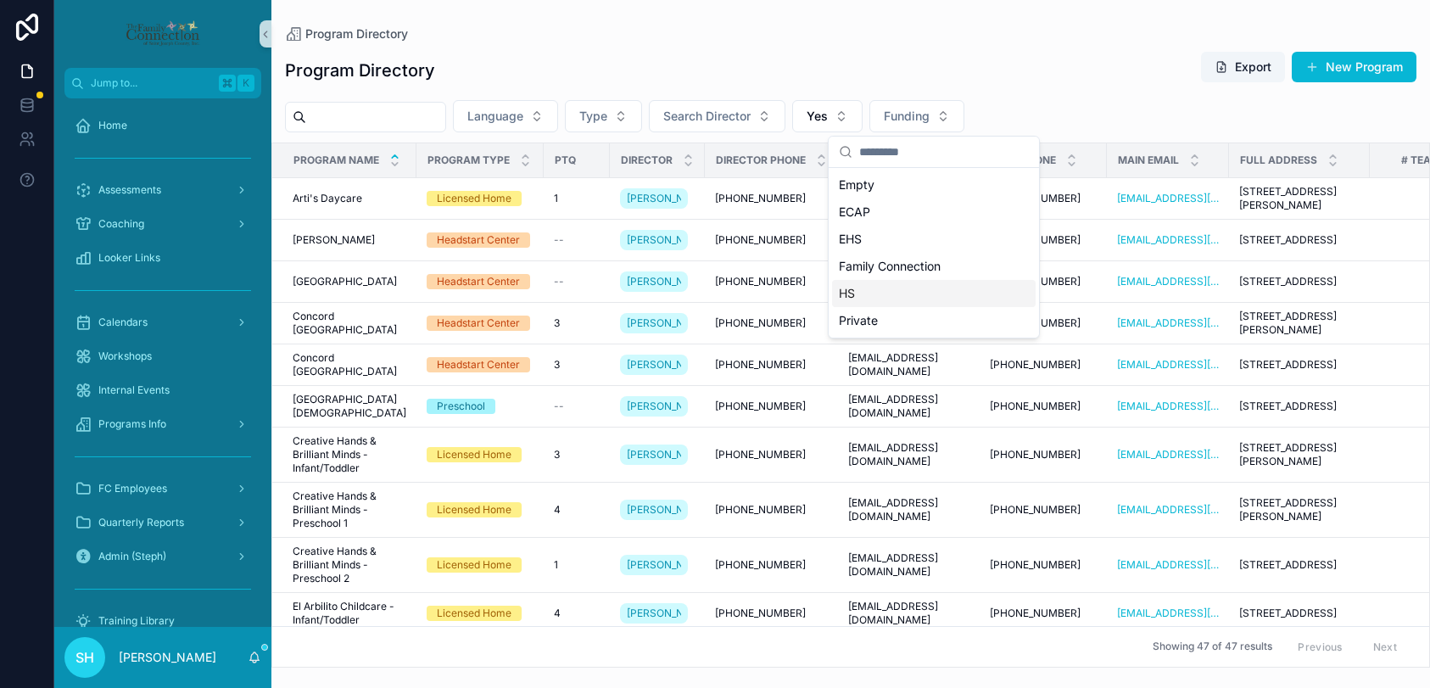
drag, startPoint x: 857, startPoint y: 233, endPoint x: 857, endPoint y: 284, distance: 50.9
click at [857, 284] on div "Empty ECAP EHS Family Connection HS Private" at bounding box center [933, 252] width 203 height 163
click at [857, 284] on div "HS" at bounding box center [933, 293] width 203 height 27
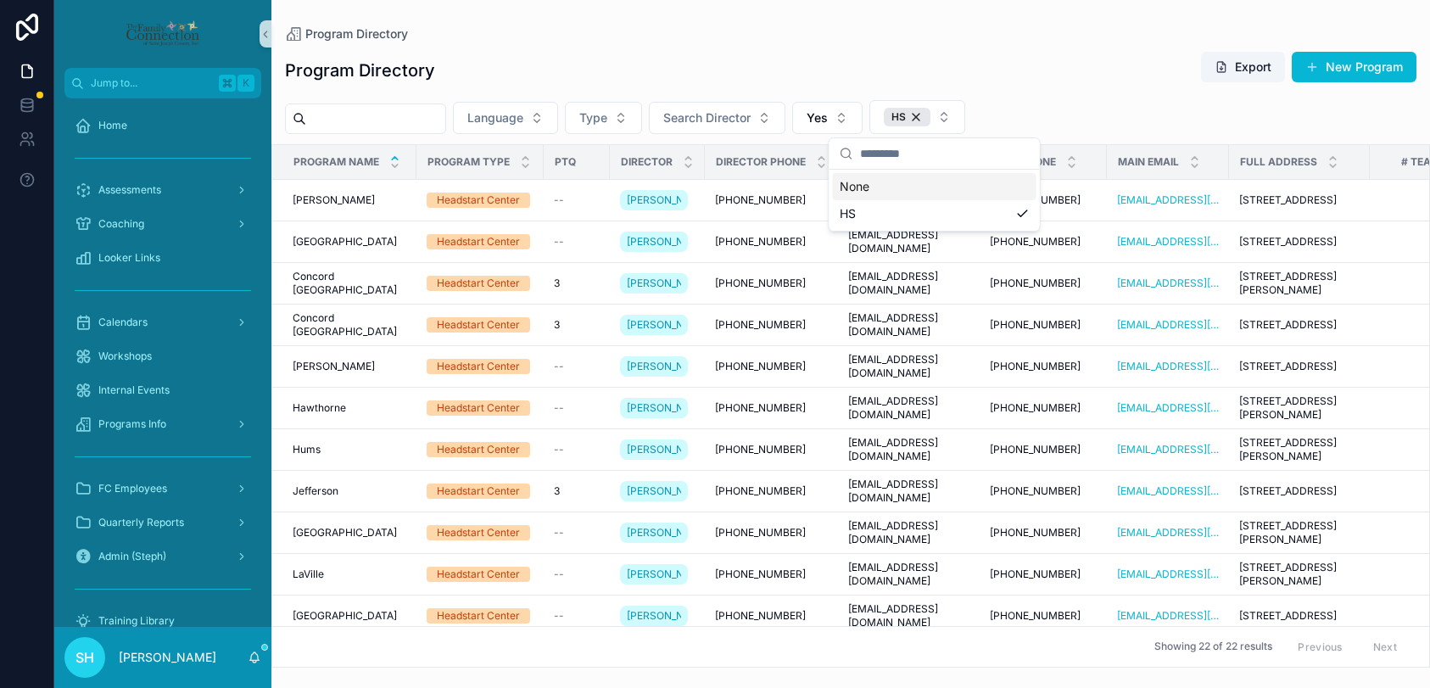
click at [961, 66] on div "Program Directory Export New Program" at bounding box center [850, 70] width 1131 height 39
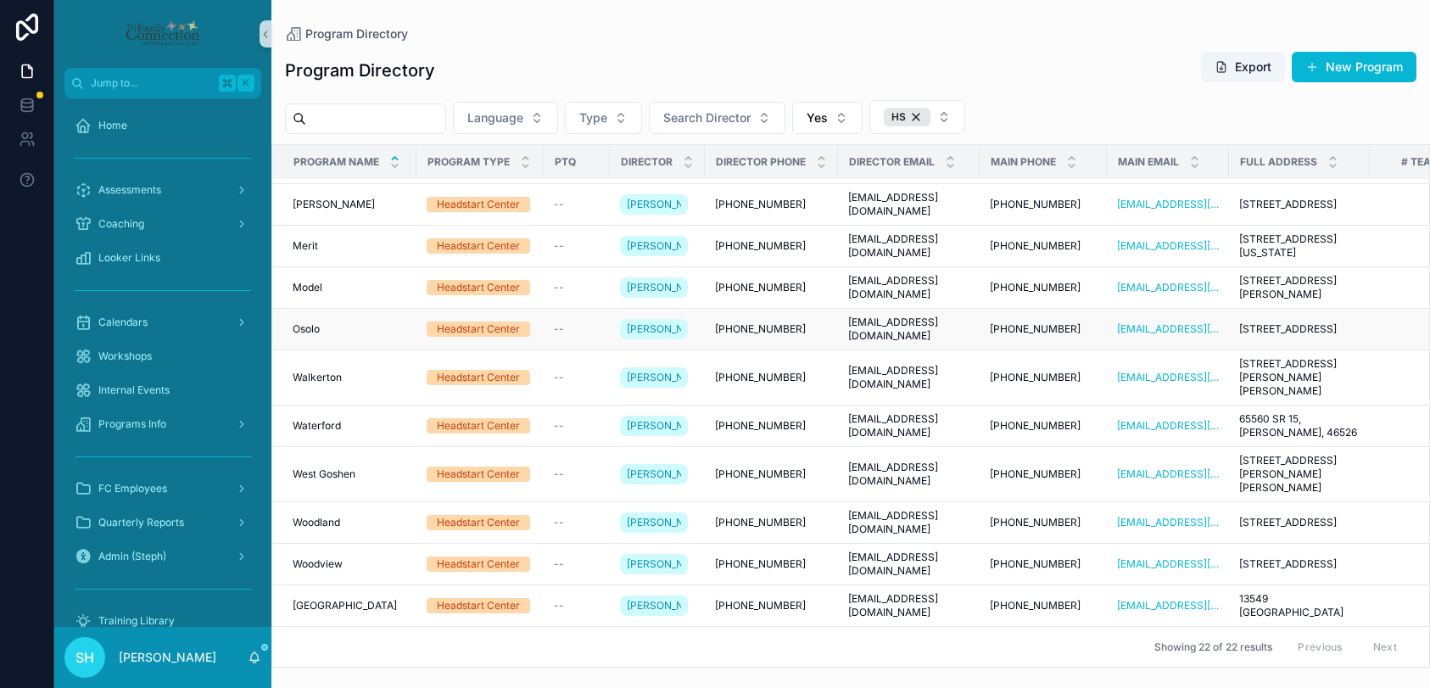
scroll to position [766, 0]
